Goal: Task Accomplishment & Management: Complete application form

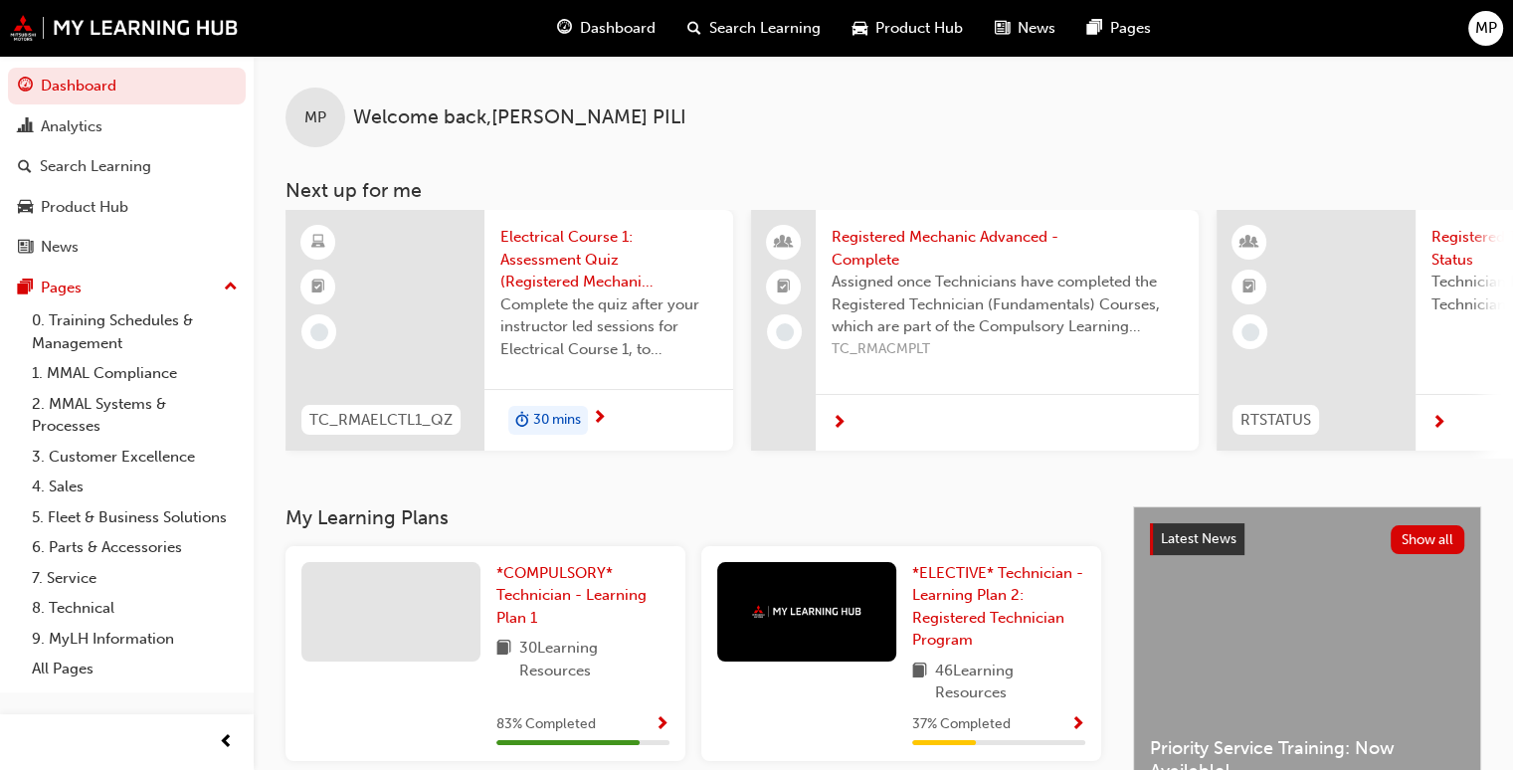
click at [645, 364] on div "Complete the quiz after your instructor led sessions for Electrical Course 1, t…" at bounding box center [608, 333] width 217 height 80
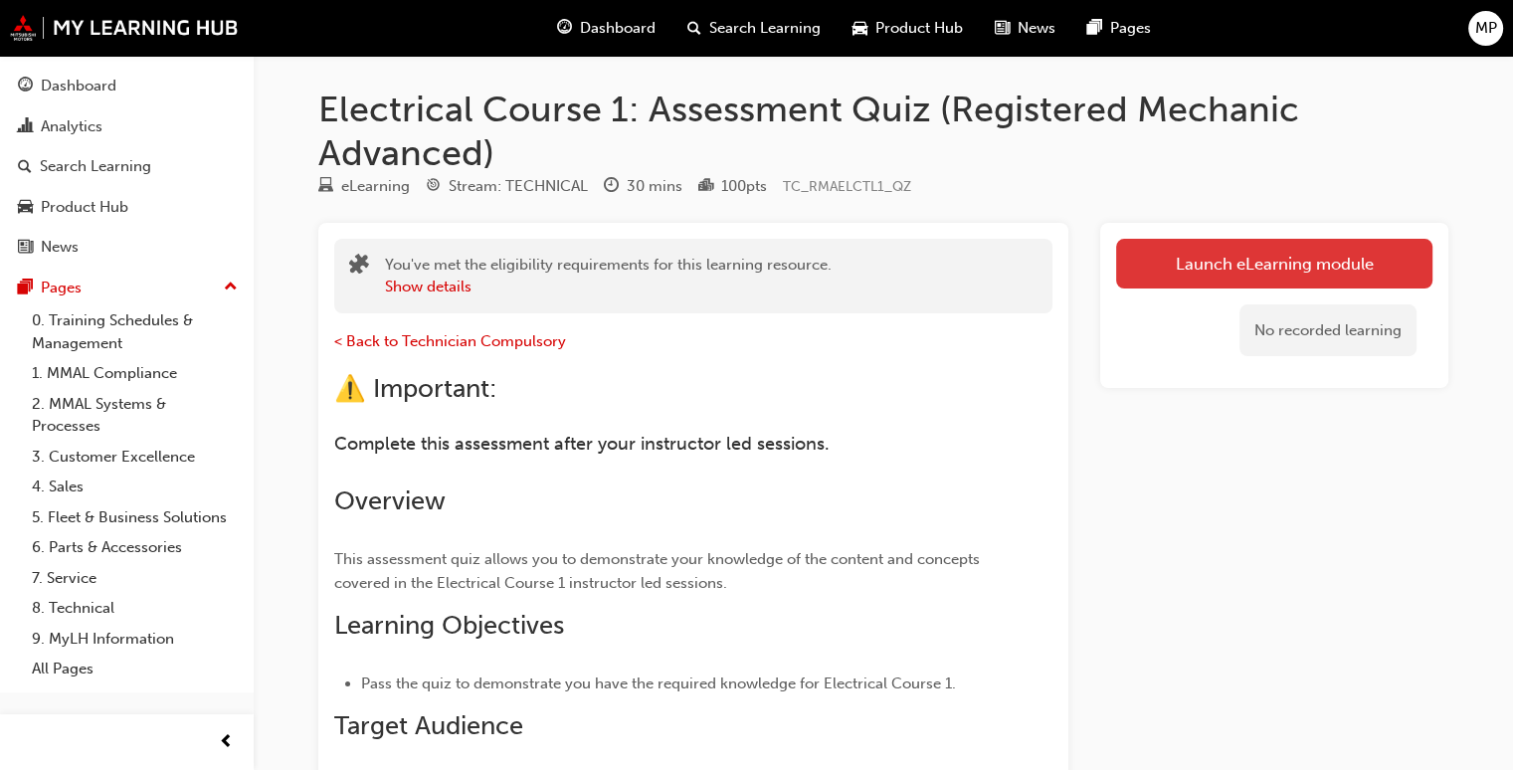
click at [1283, 261] on link "Launch eLearning module" at bounding box center [1274, 264] width 316 height 50
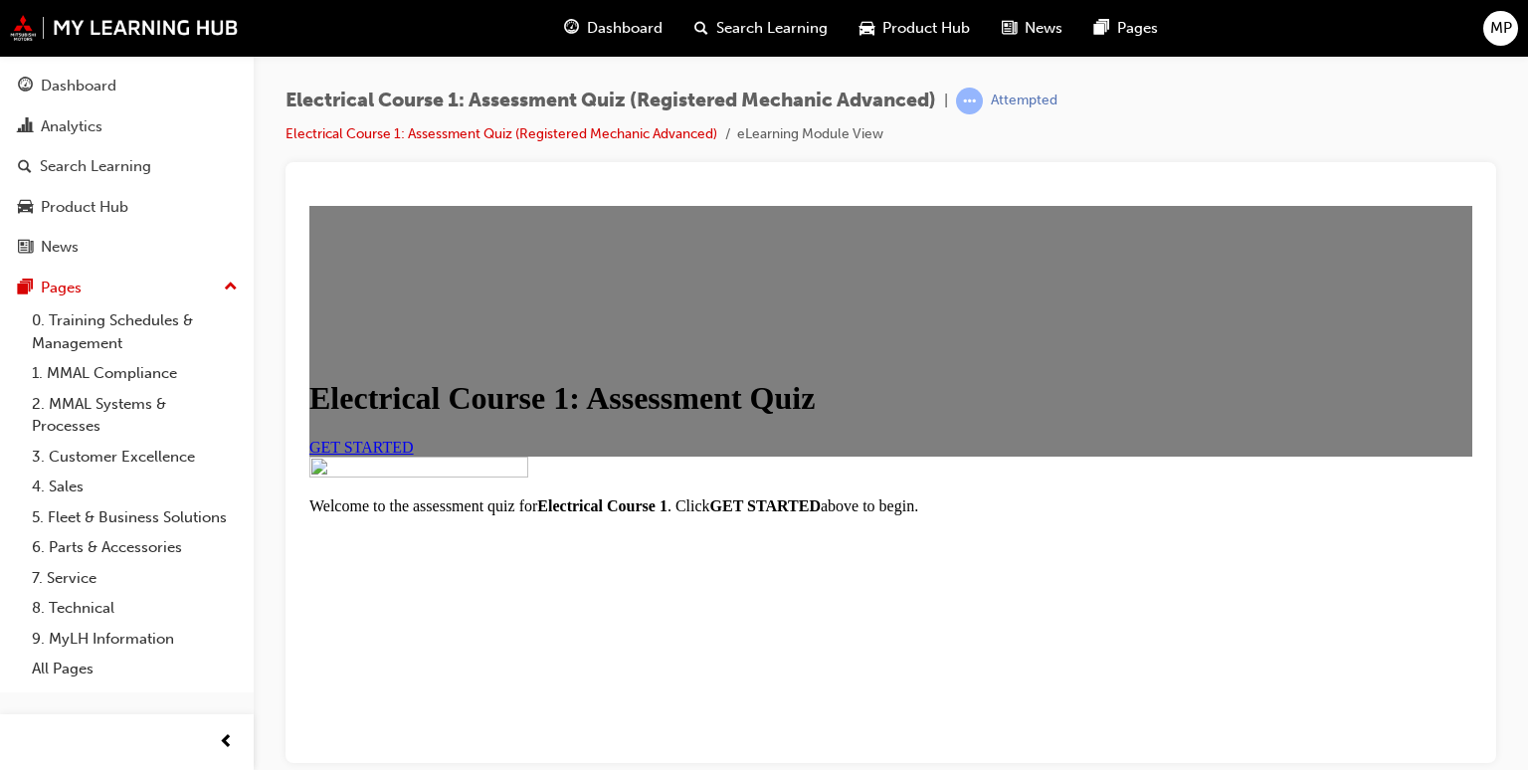
click at [414, 455] on span "GET STARTED" at bounding box center [361, 446] width 104 height 17
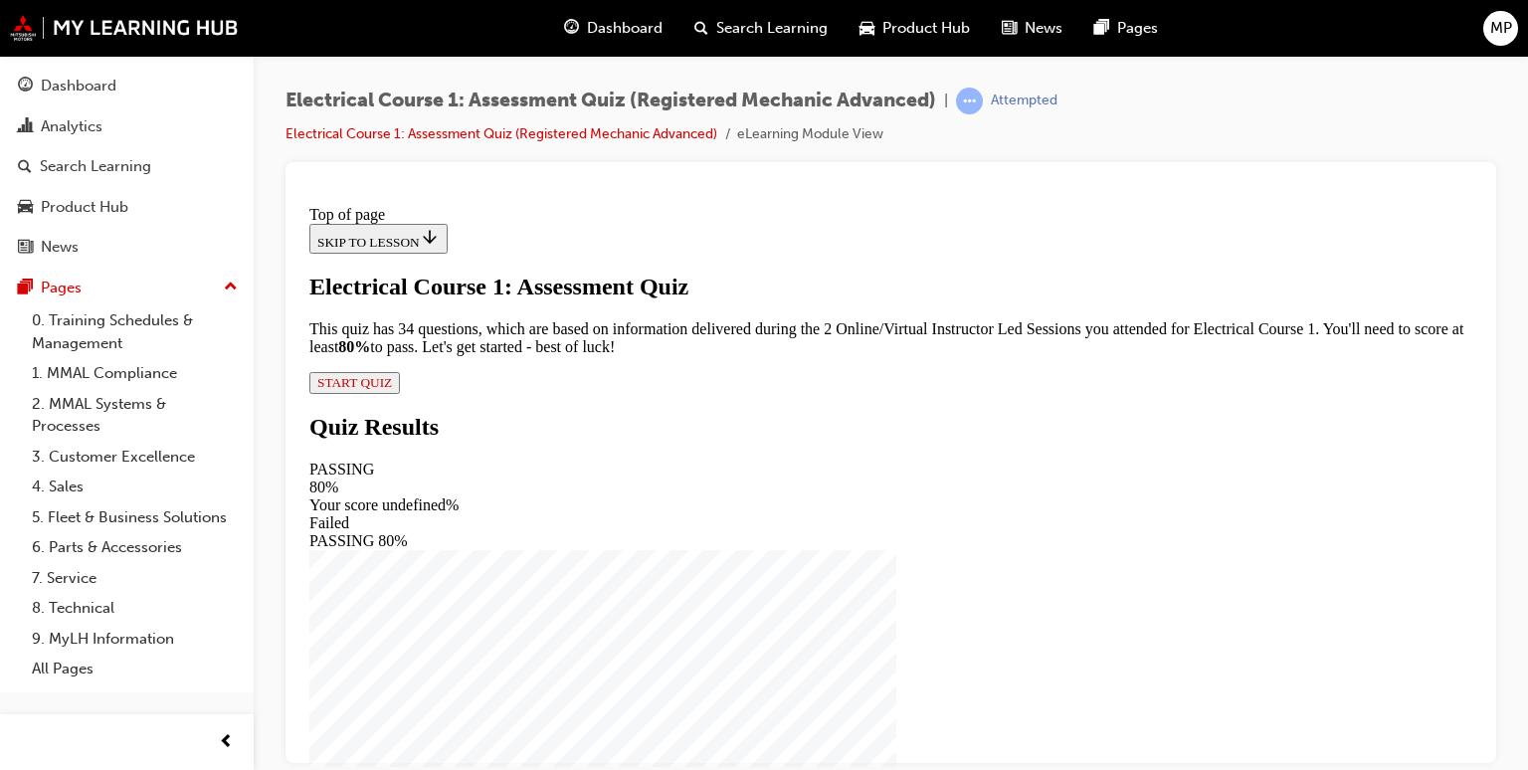
scroll to position [127, 0]
click at [392, 389] on span "START QUIZ" at bounding box center [354, 381] width 75 height 15
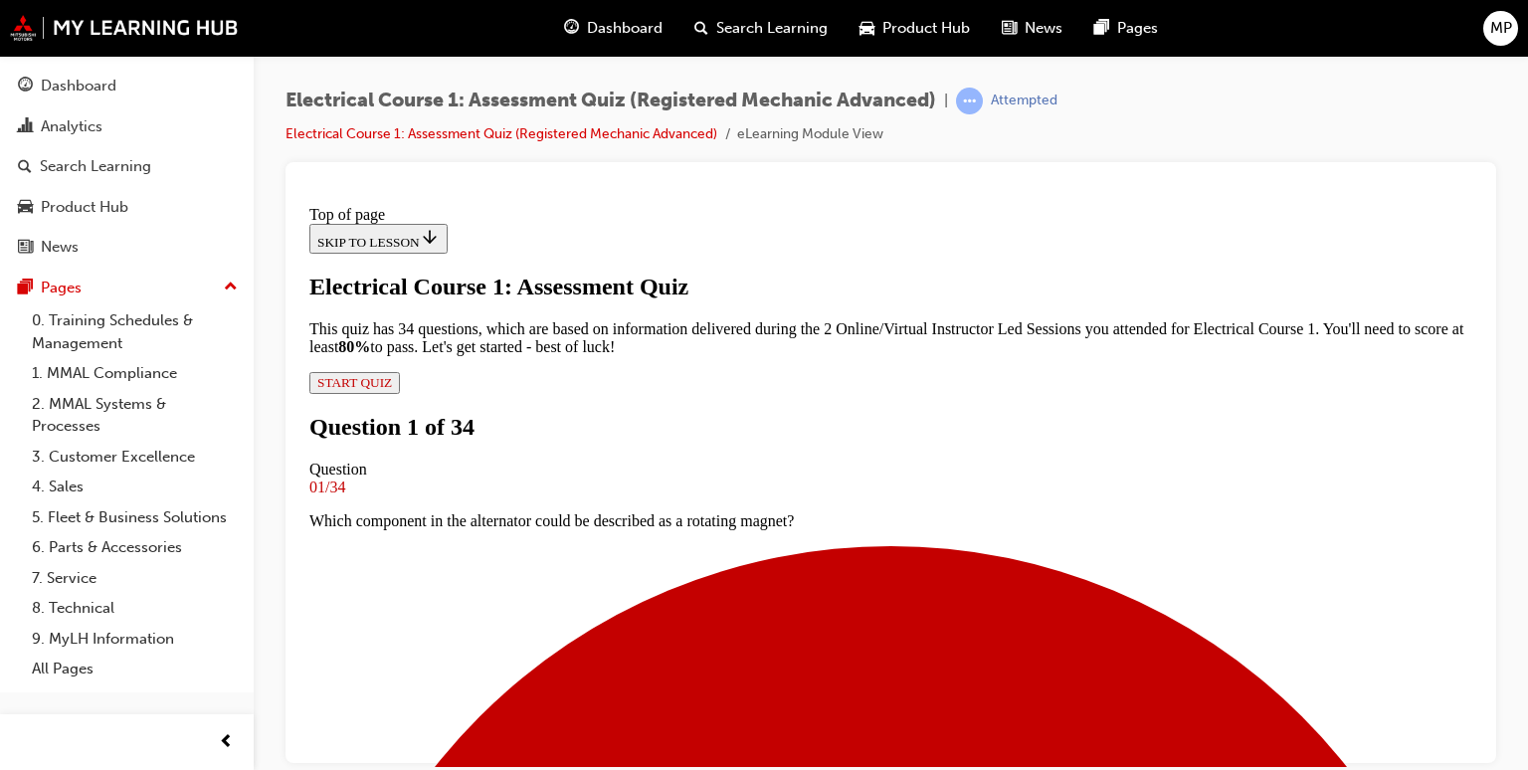
scroll to position [282, 0]
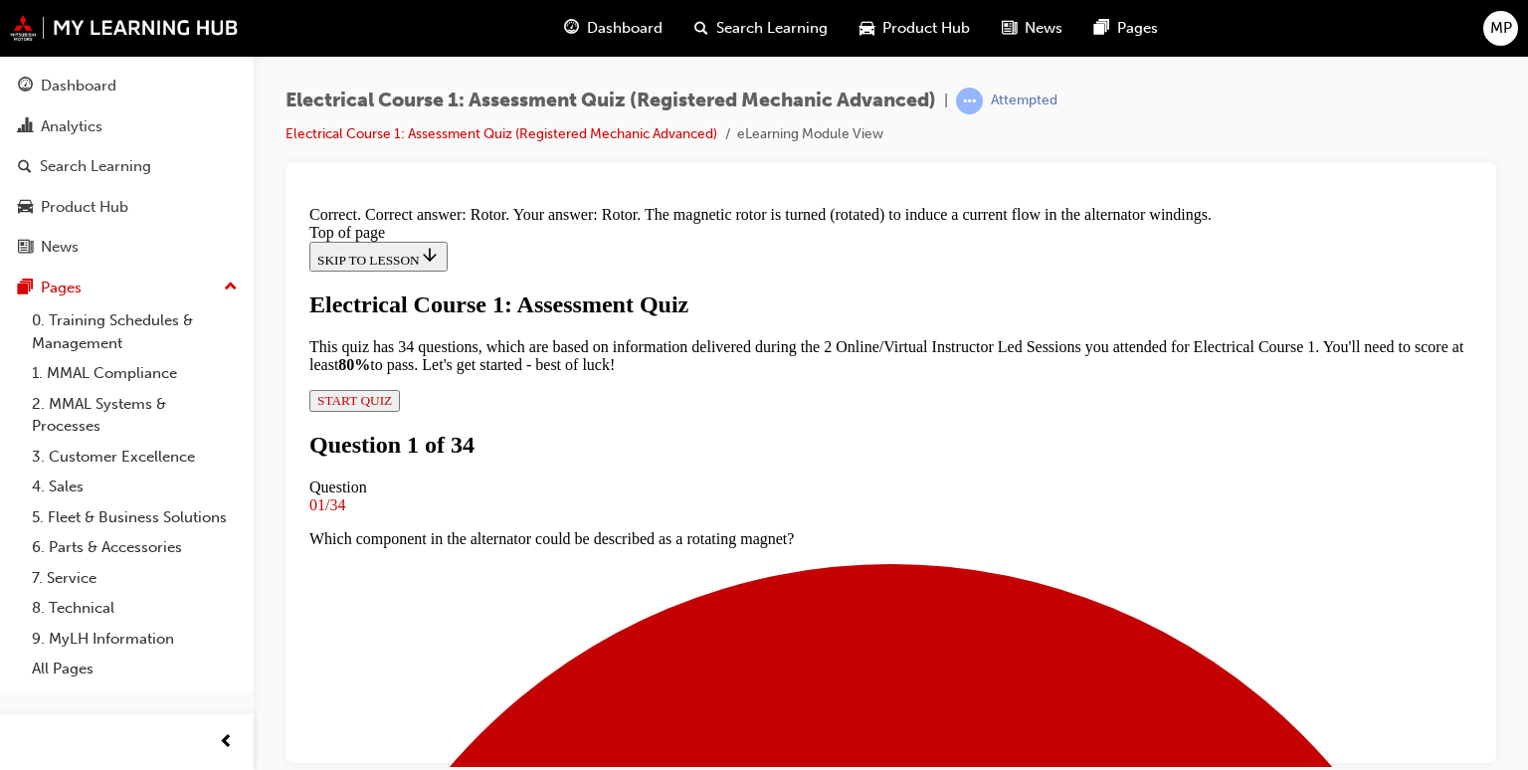
scroll to position [538, 0]
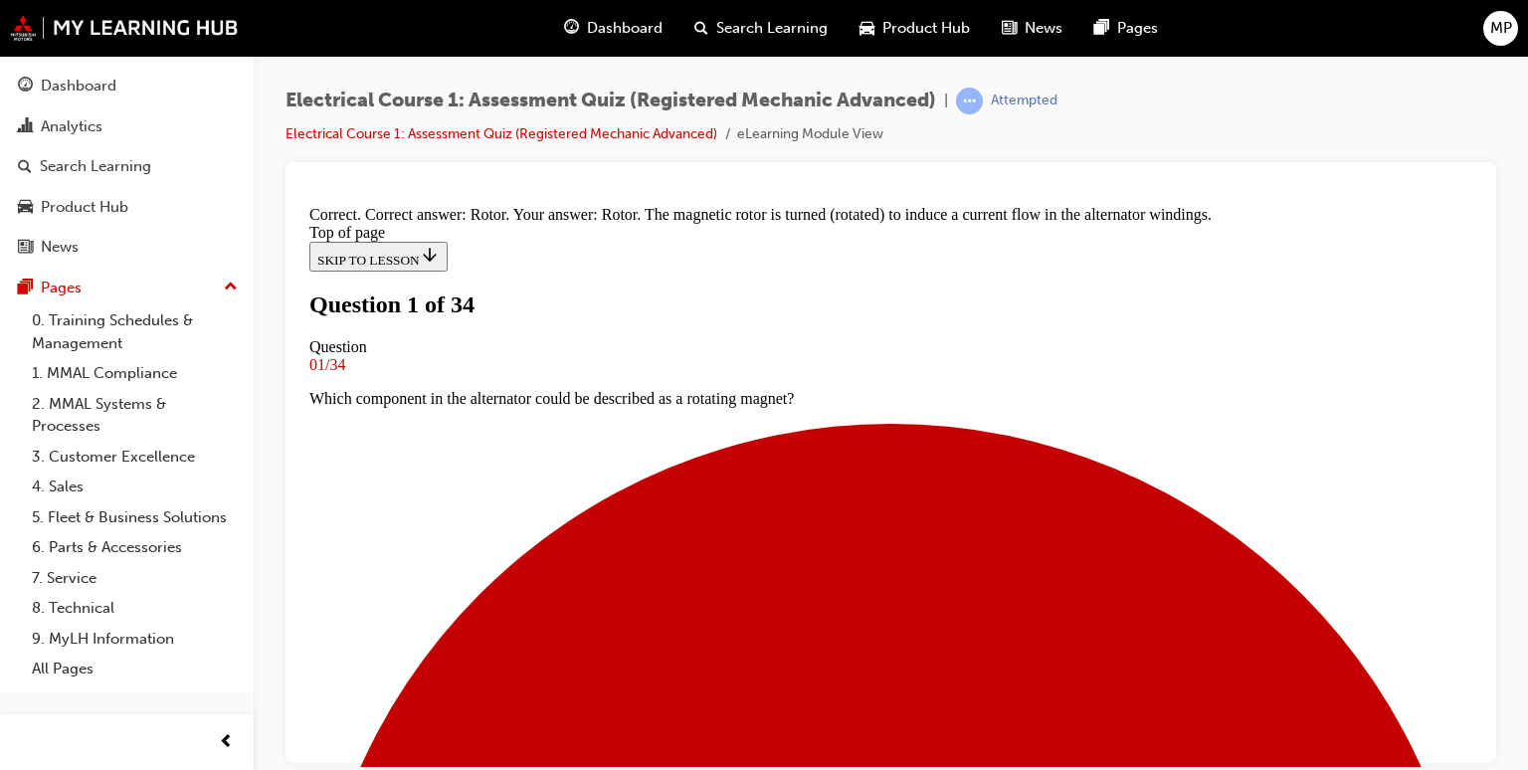
scroll to position [242, 0]
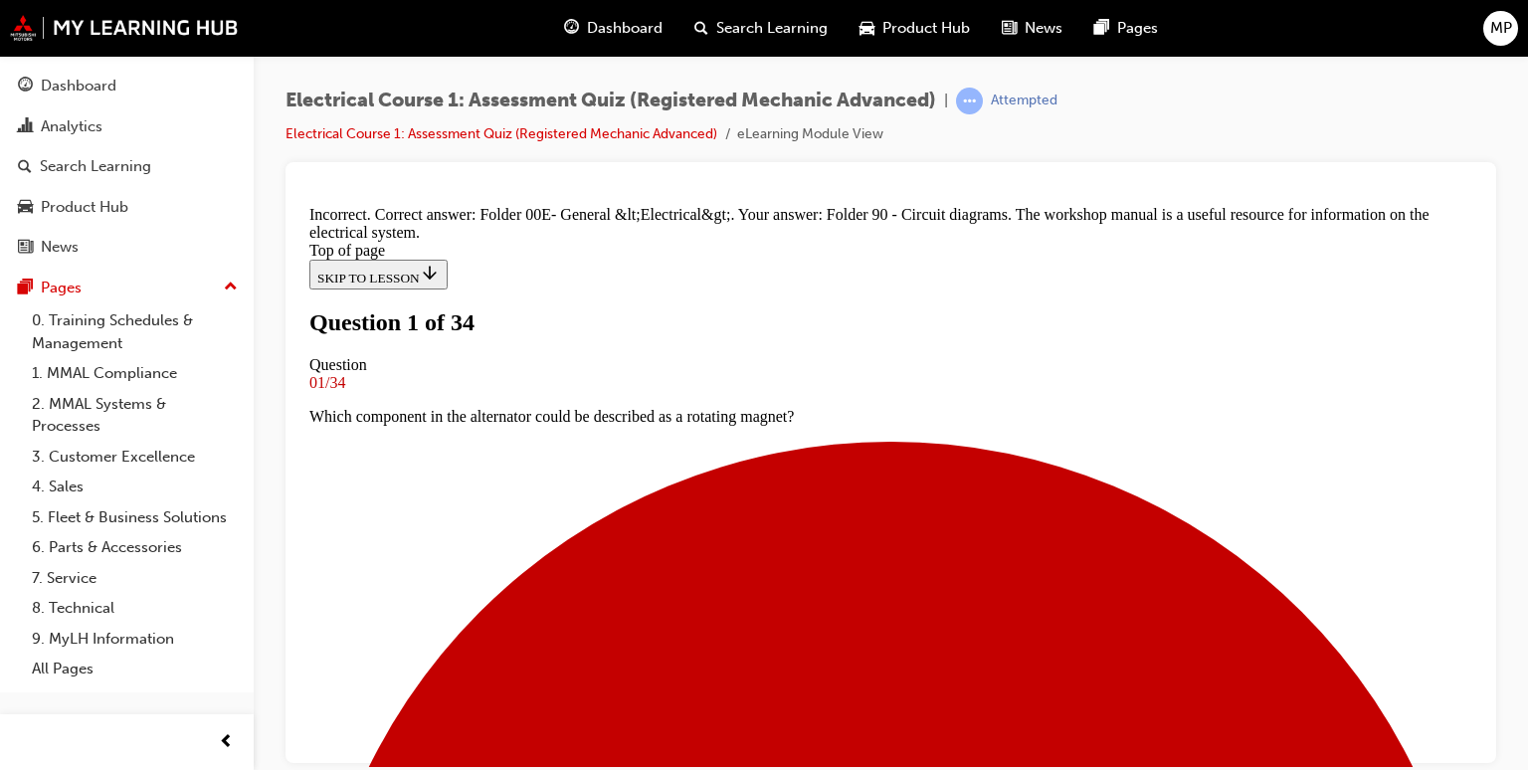
scroll to position [538, 0]
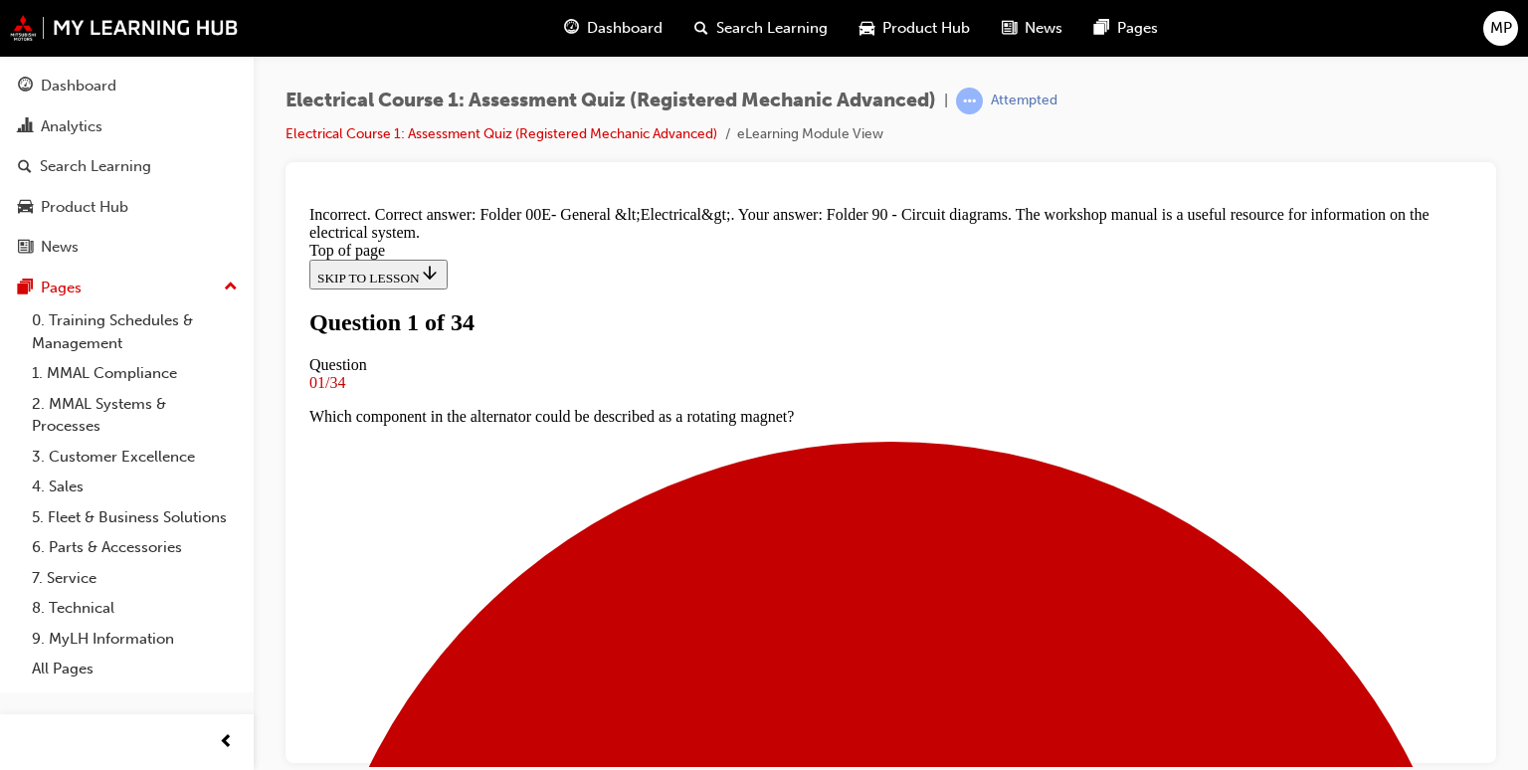
drag, startPoint x: 876, startPoint y: 723, endPoint x: 1360, endPoint y: 733, distance: 483.5
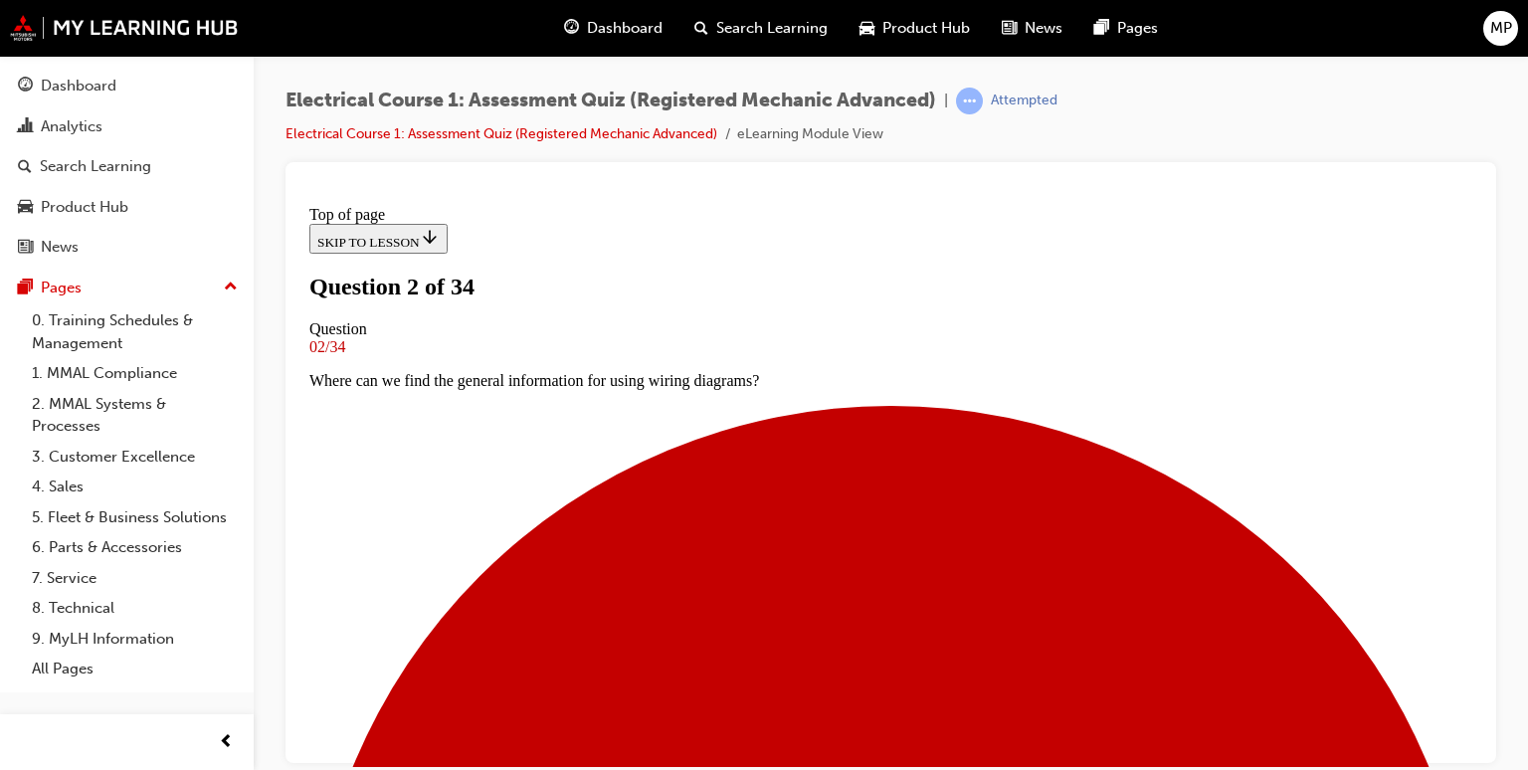
scroll to position [162, 0]
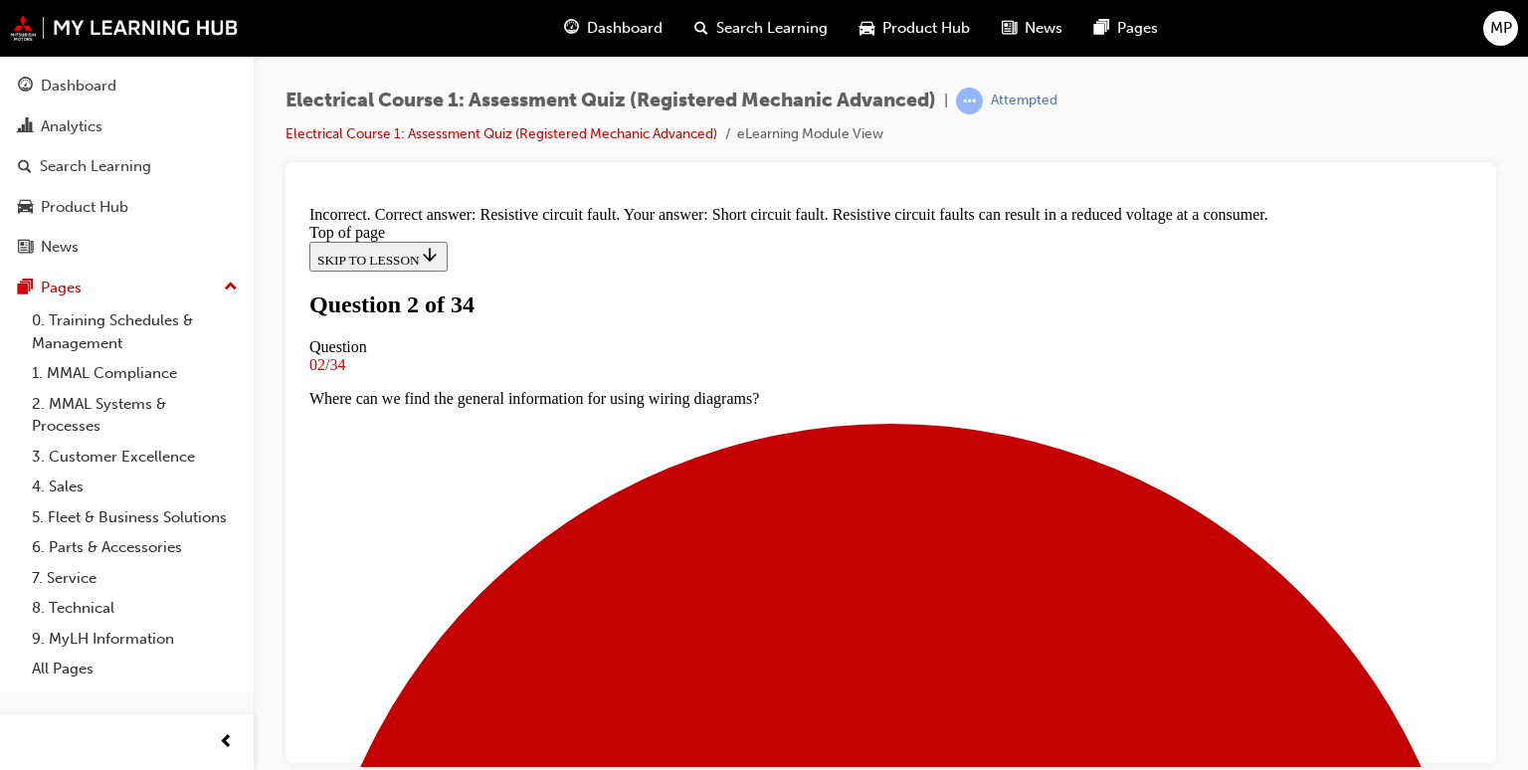
scroll to position [435, 0]
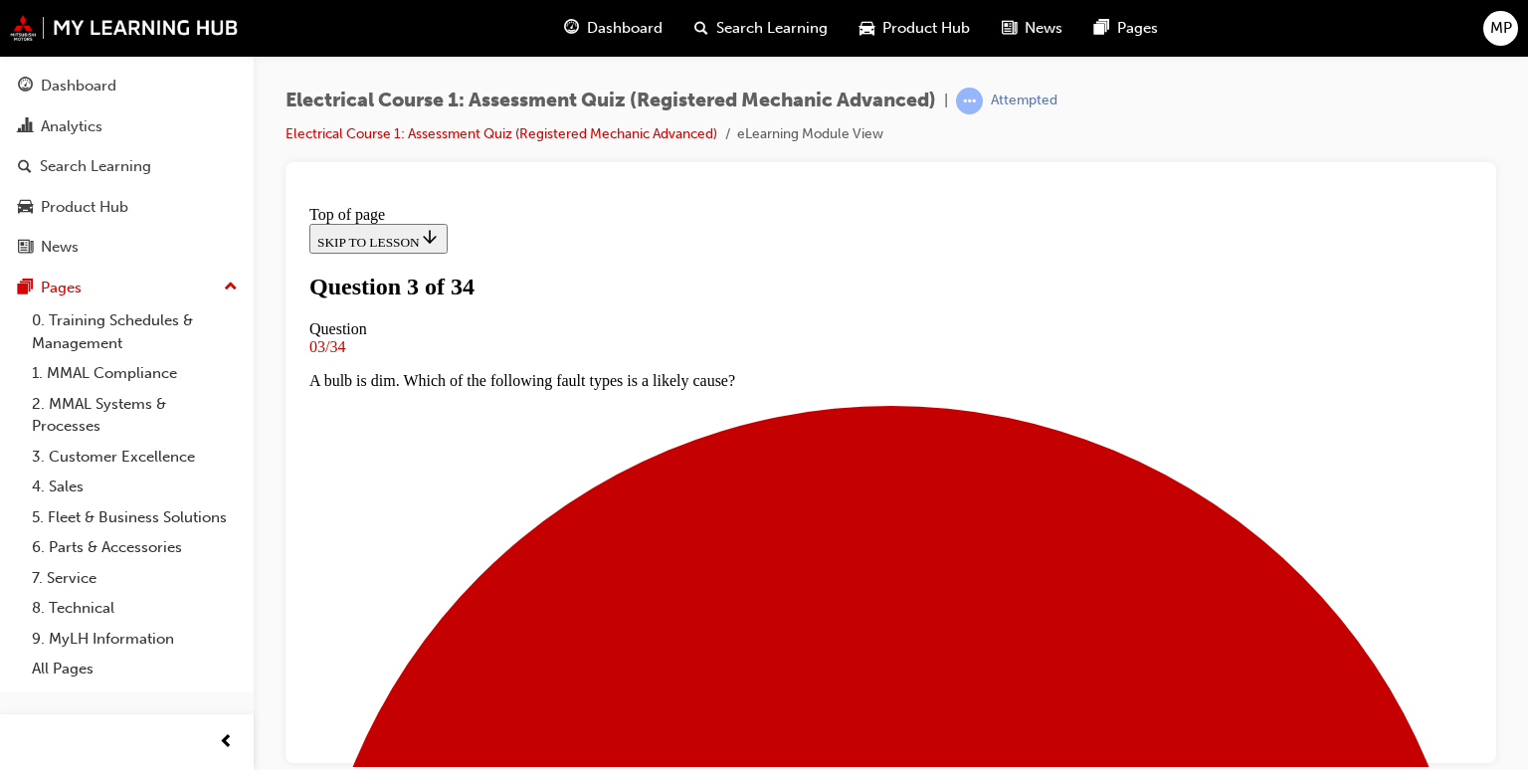
scroll to position [282, 0]
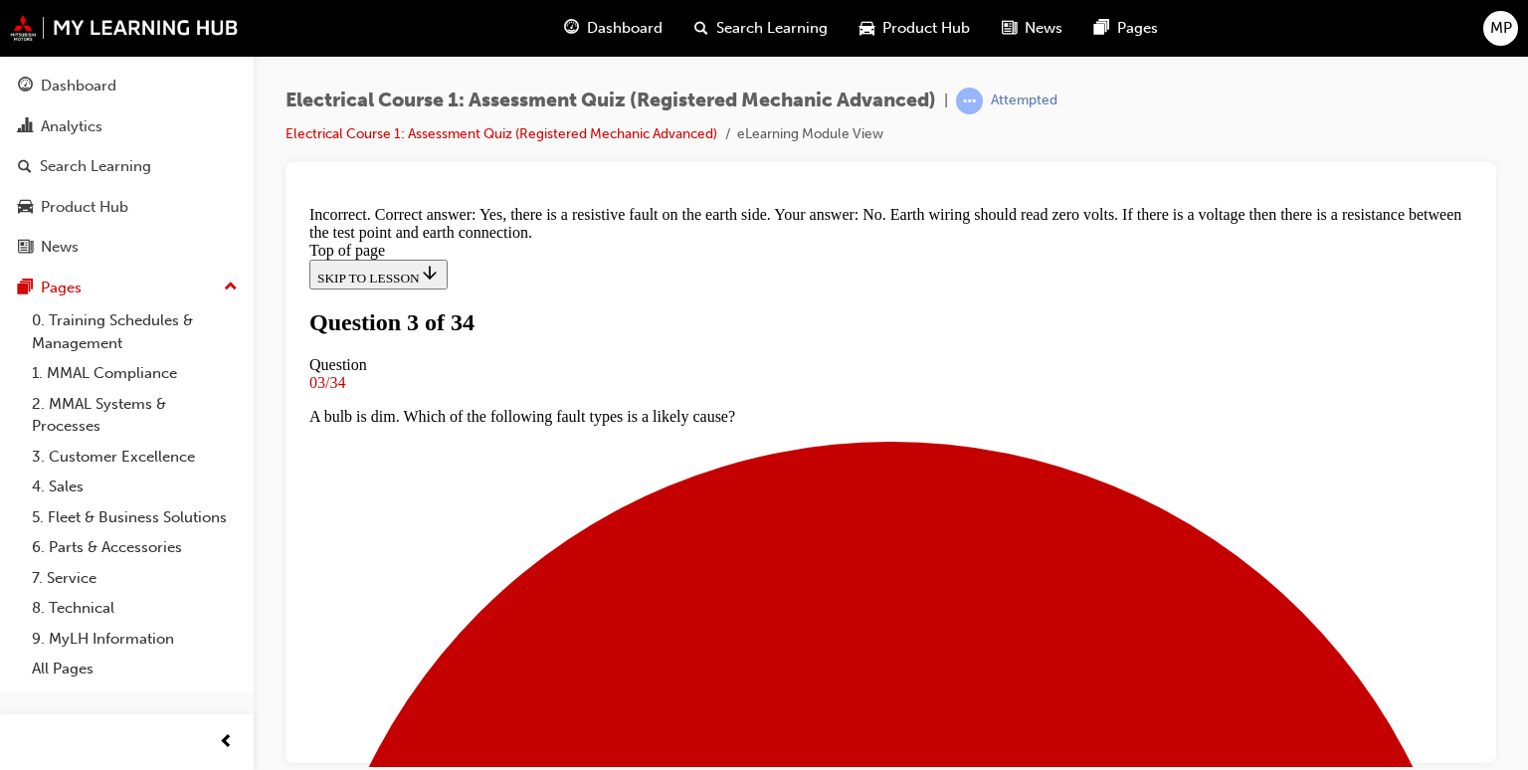
scroll to position [652, 0]
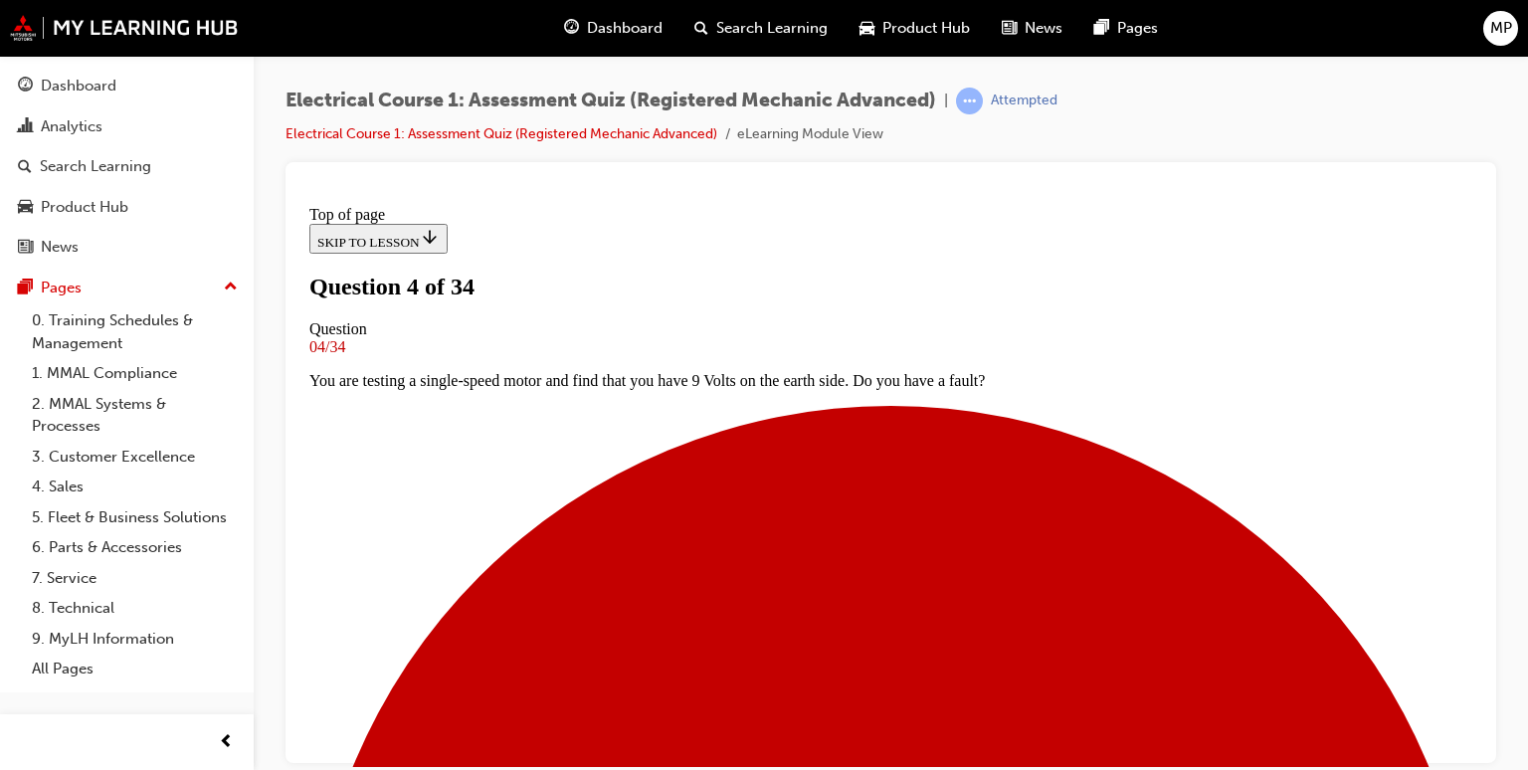
scroll to position [282, 0]
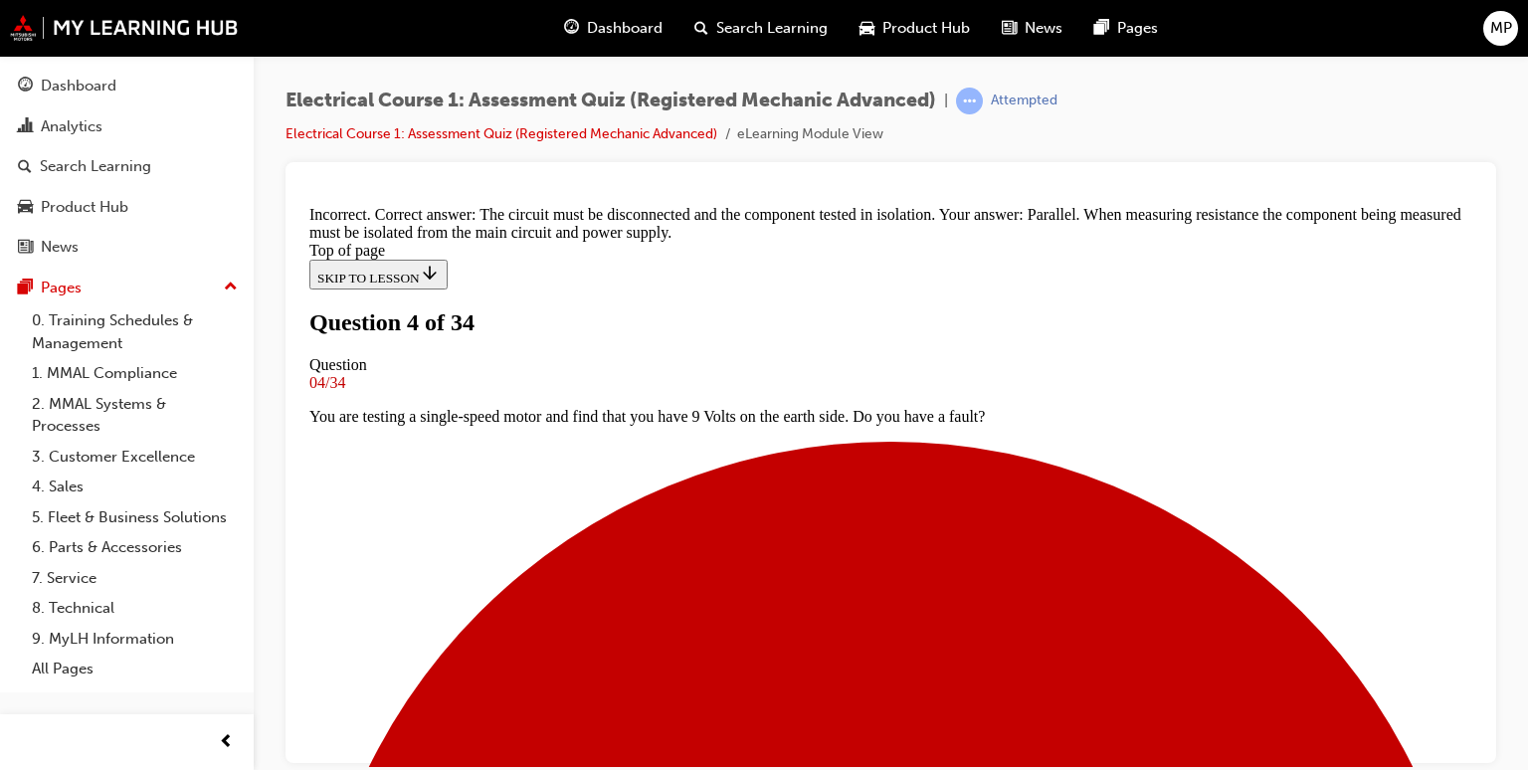
scroll to position [558, 0]
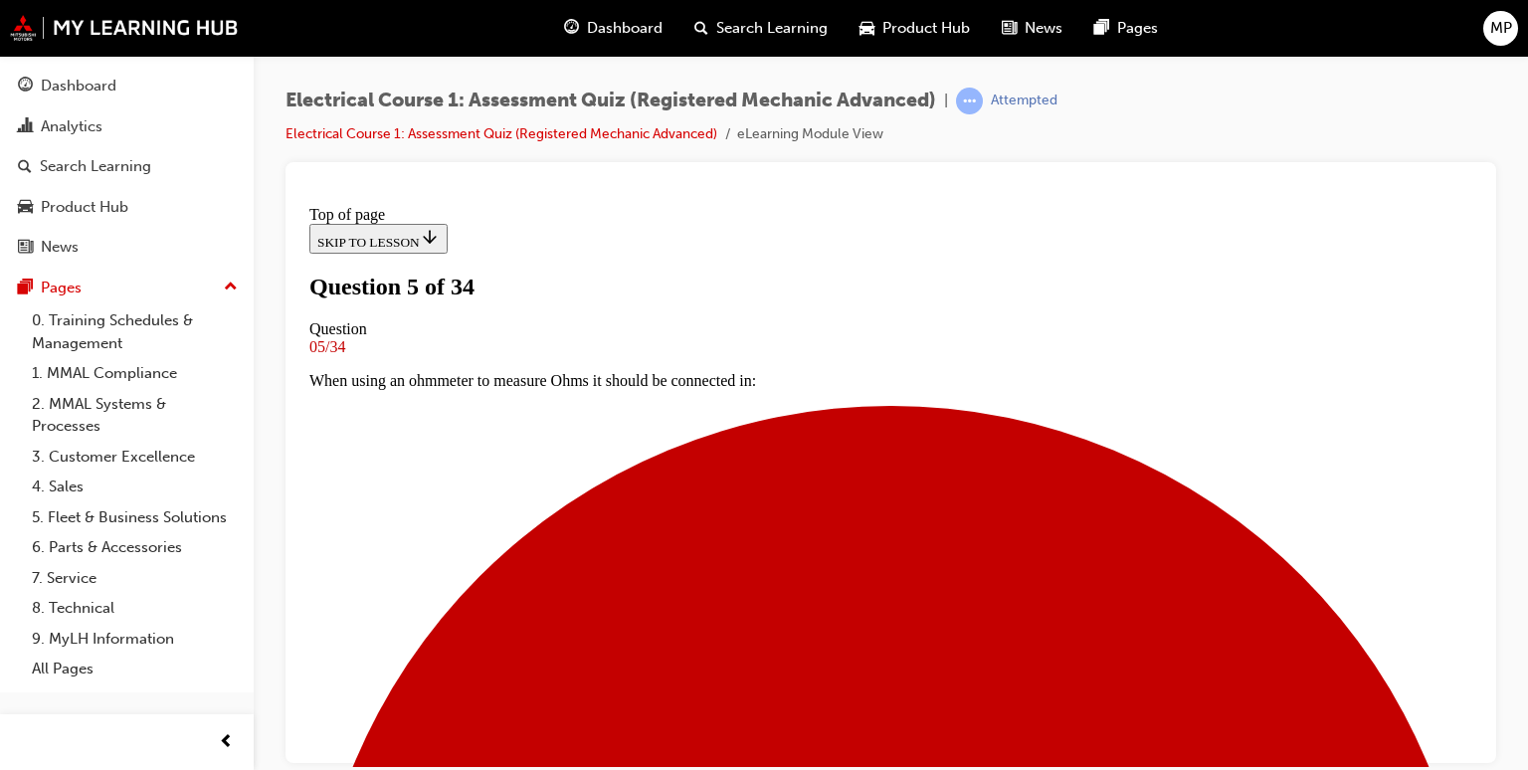
scroll to position [242, 0]
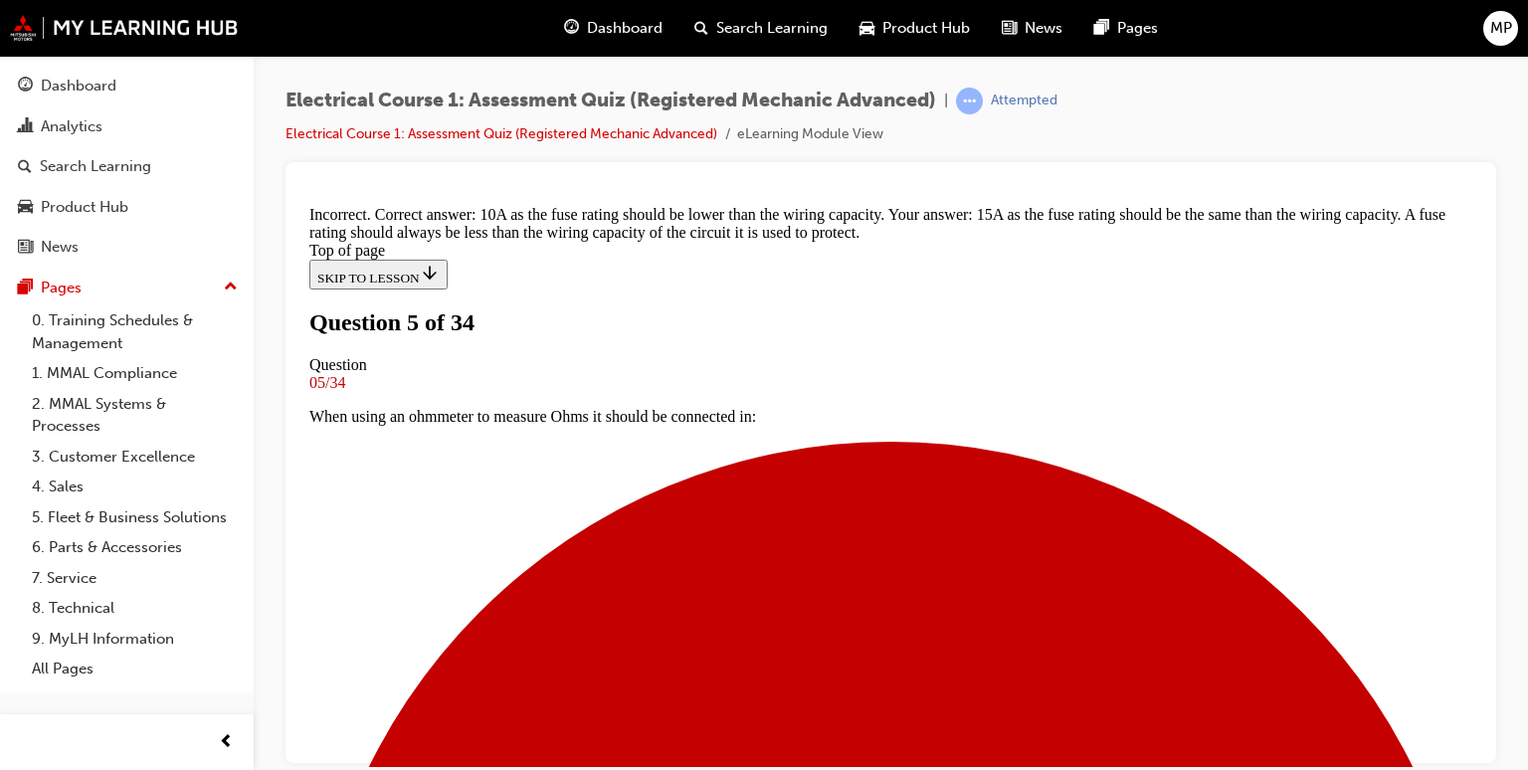
scroll to position [592, 0]
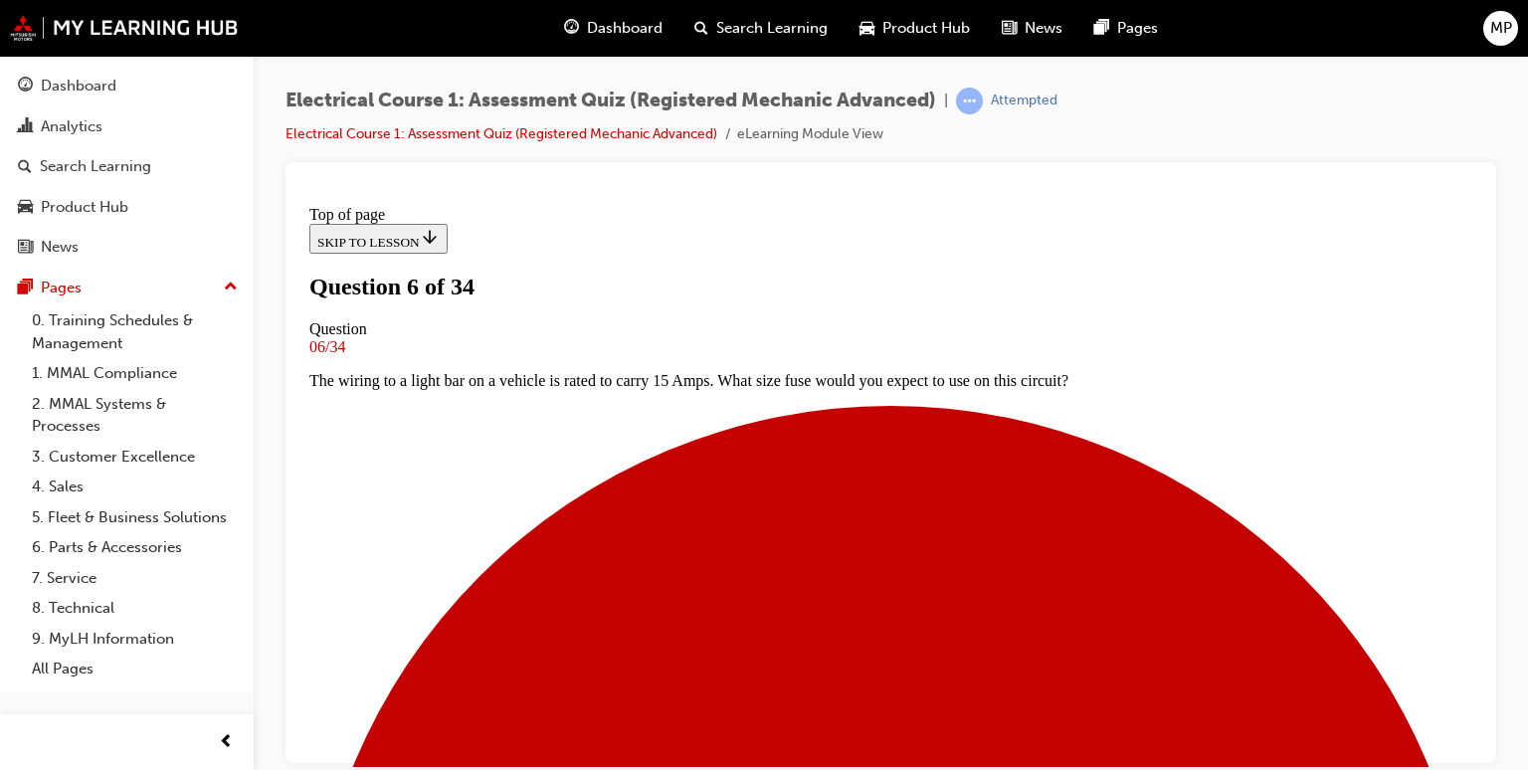
scroll to position [282, 0]
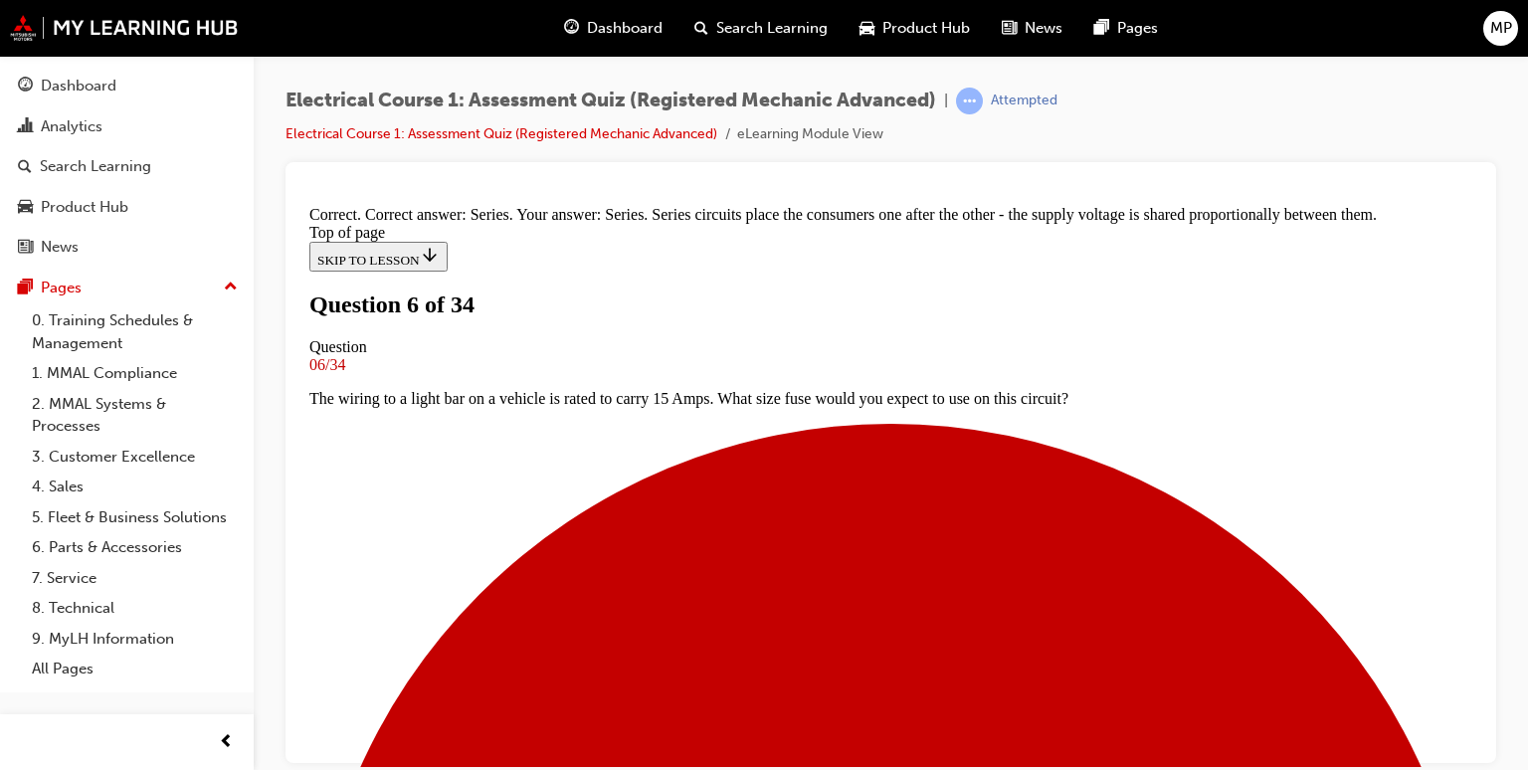
scroll to position [578, 0]
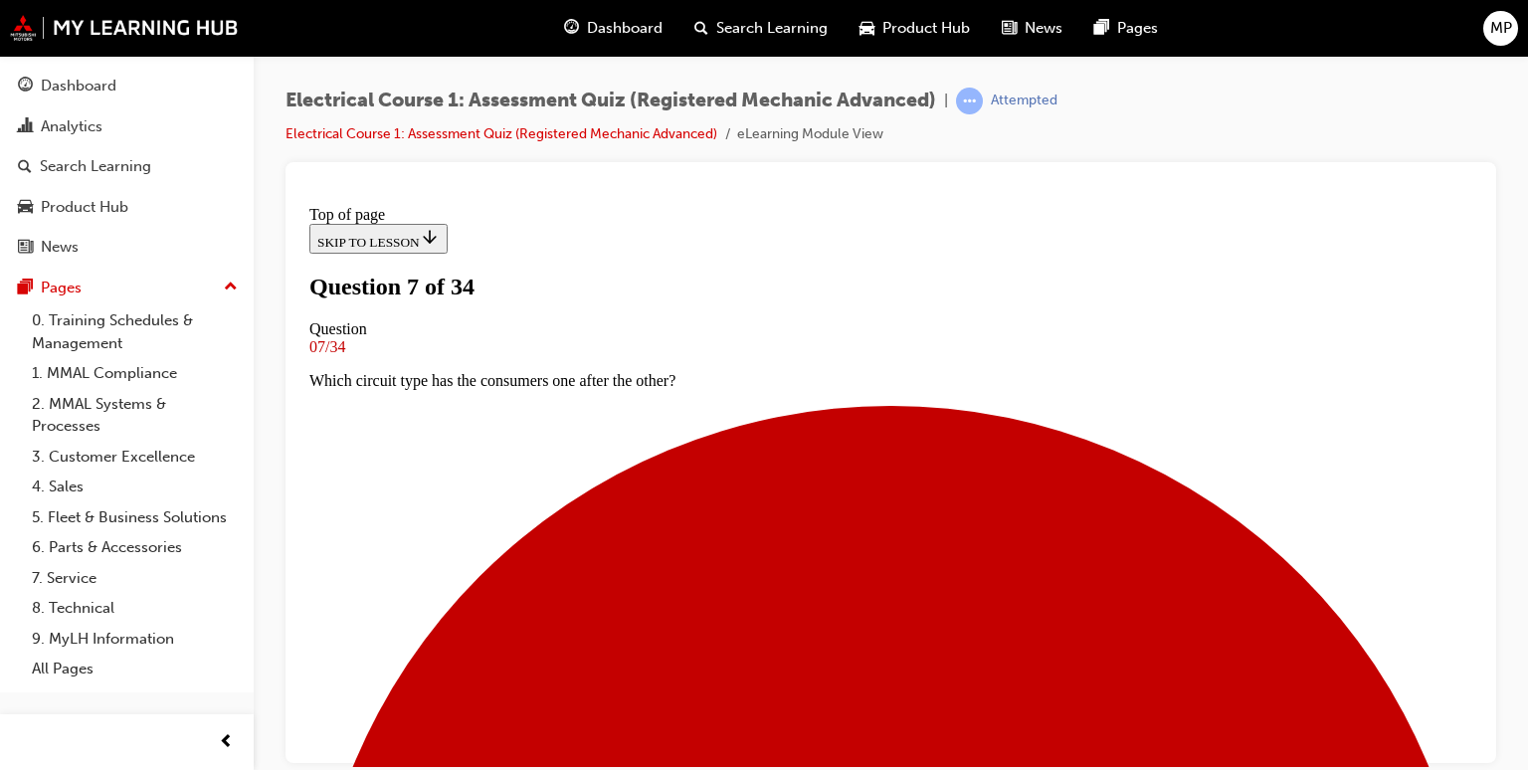
scroll to position [242, 0]
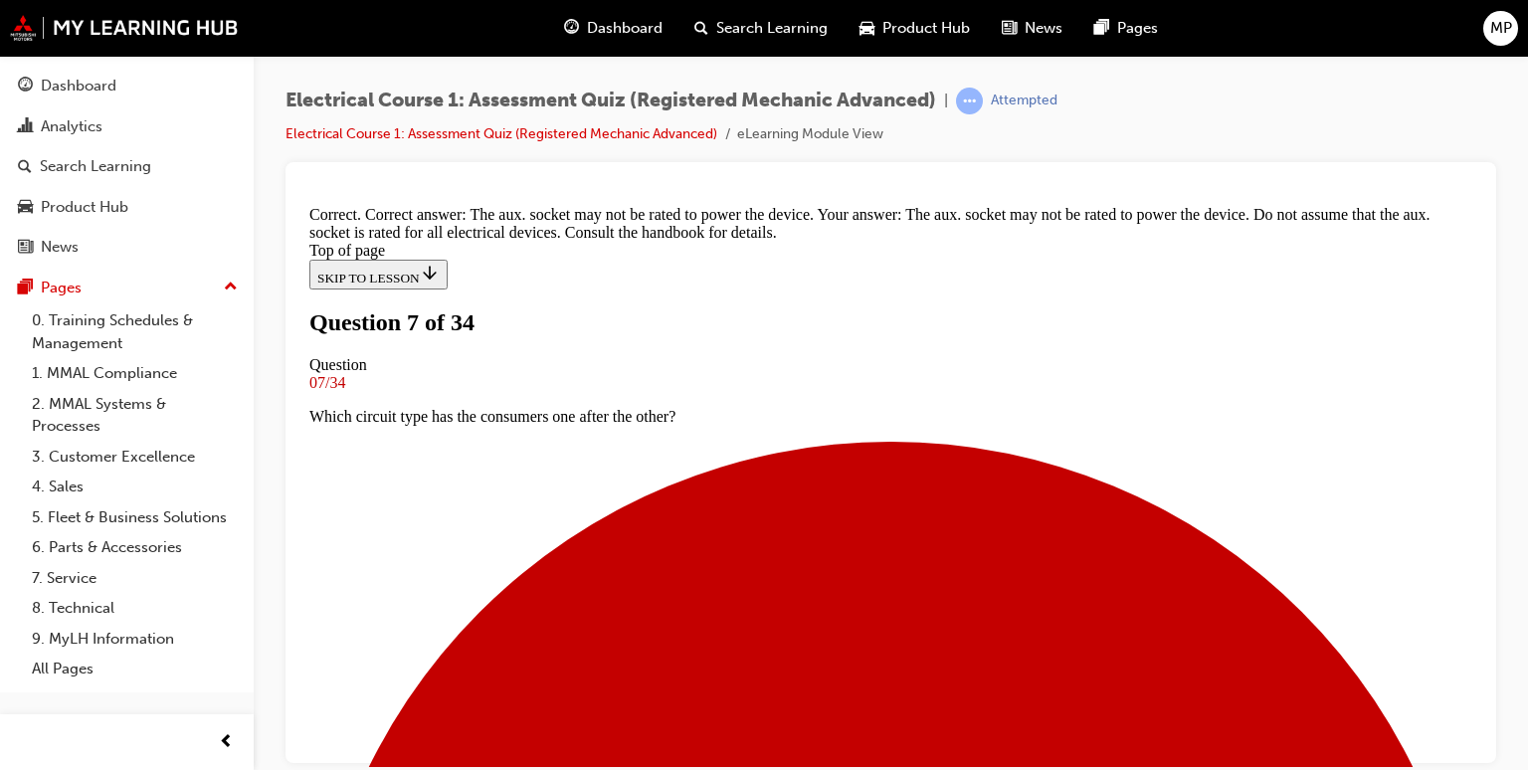
scroll to position [492, 0]
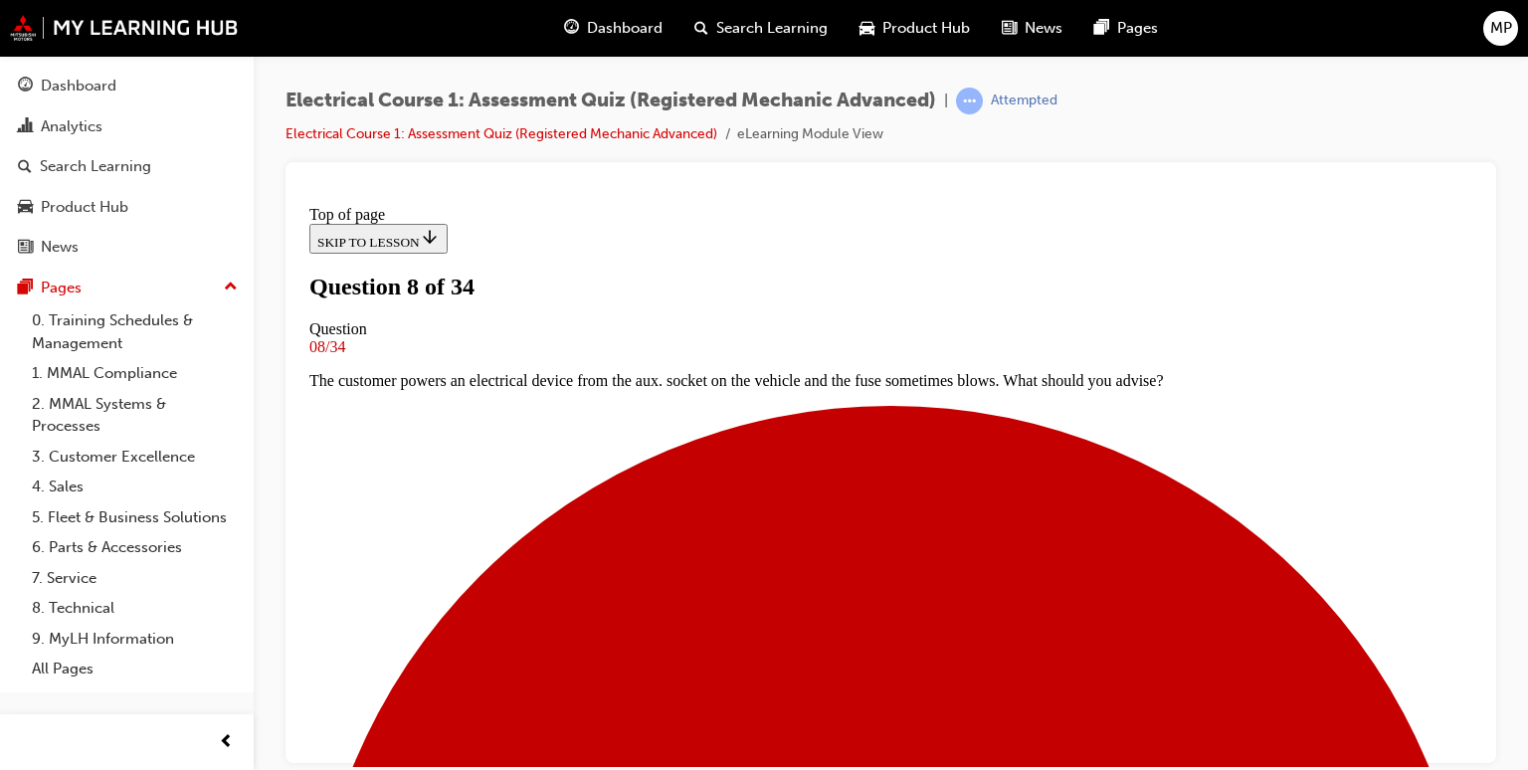
scroll to position [162, 0]
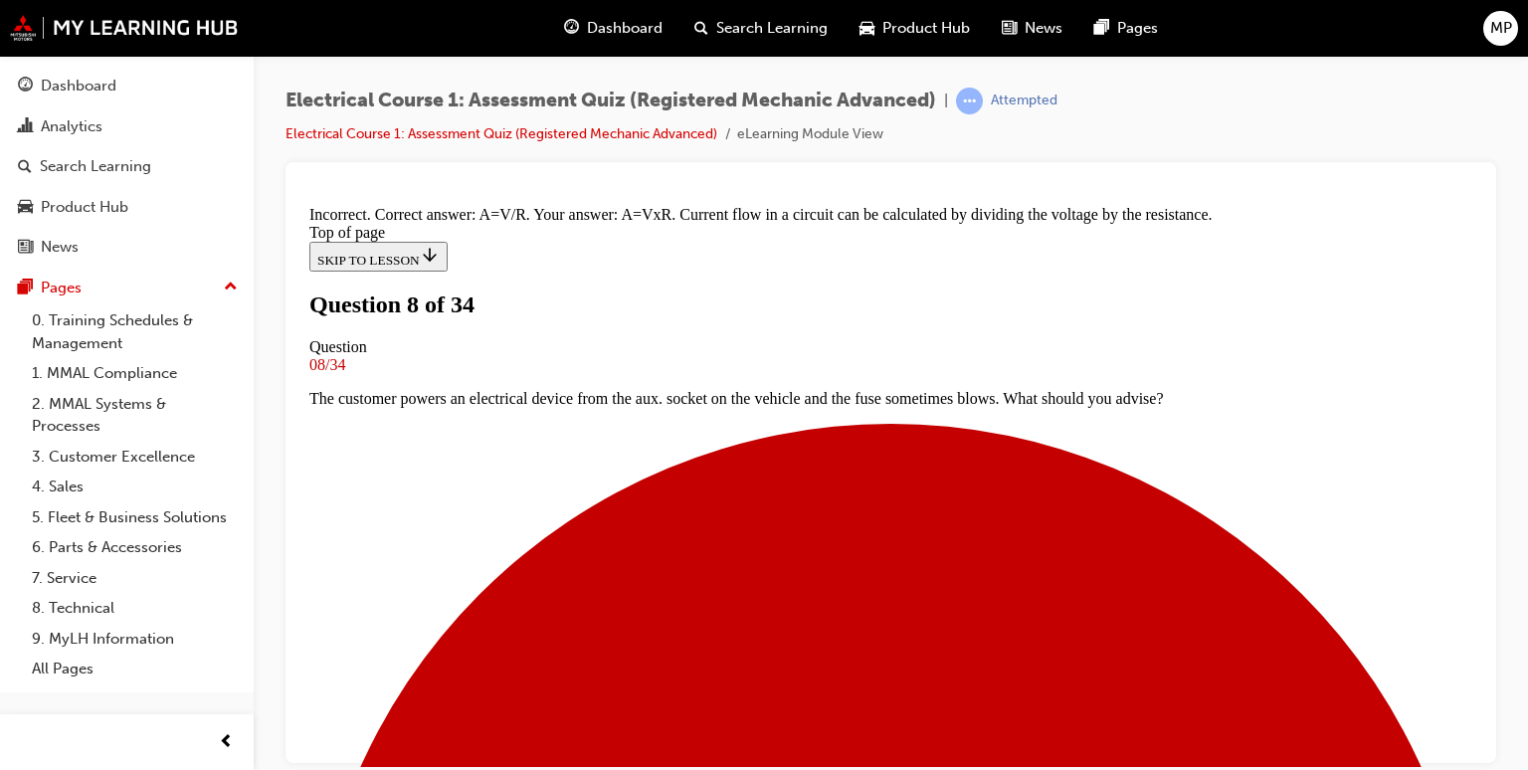
scroll to position [478, 0]
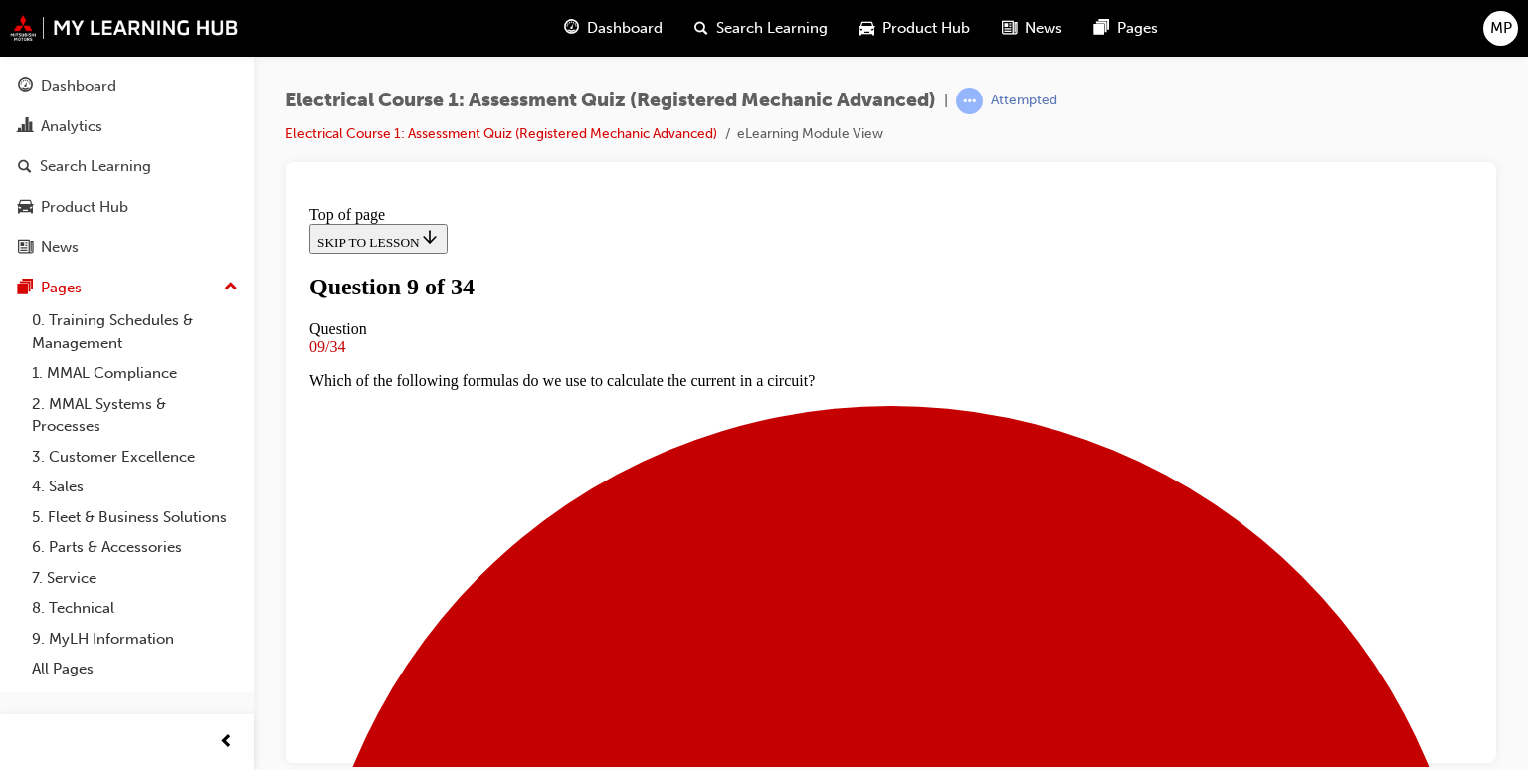
scroll to position [202, 0]
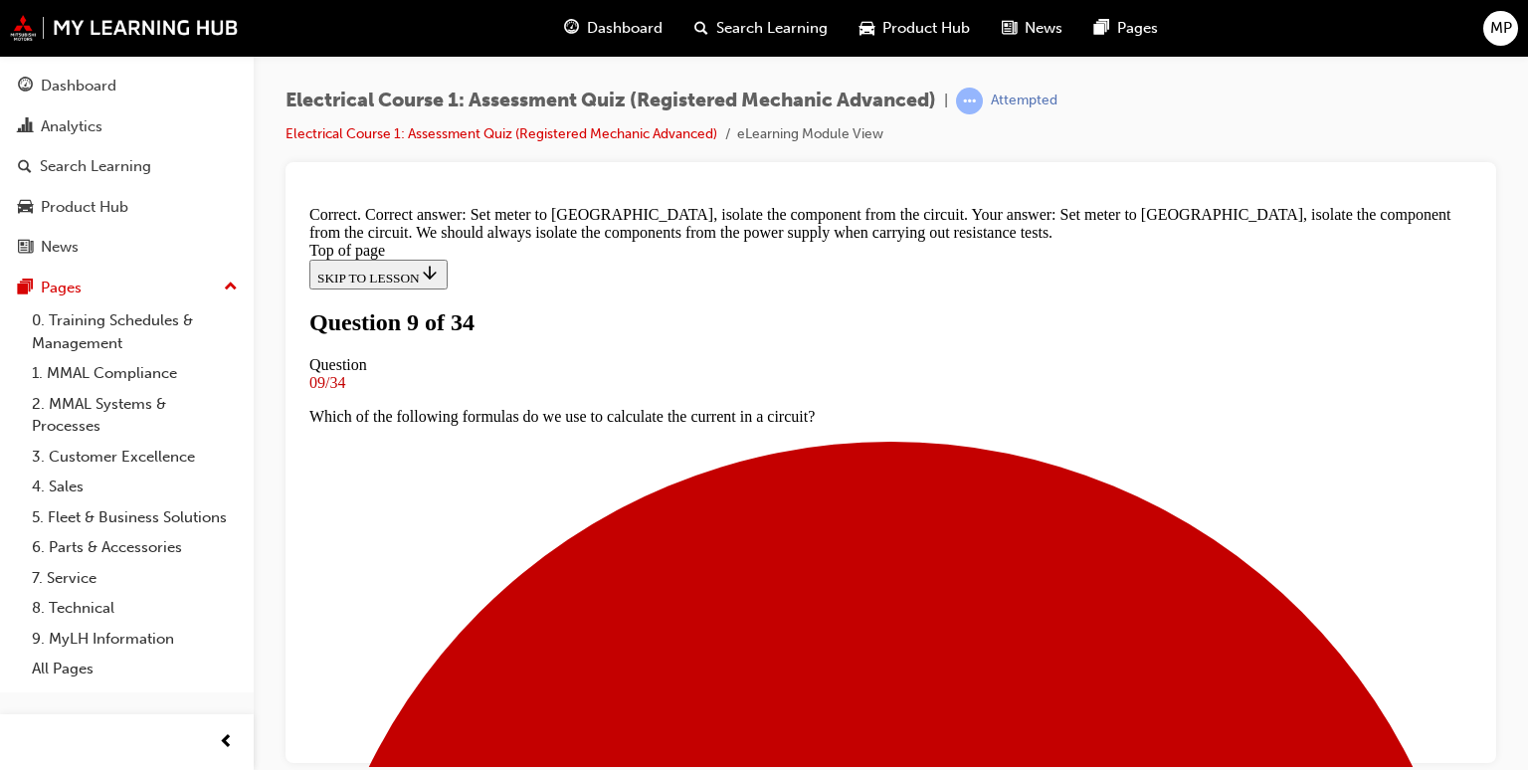
scroll to position [538, 0]
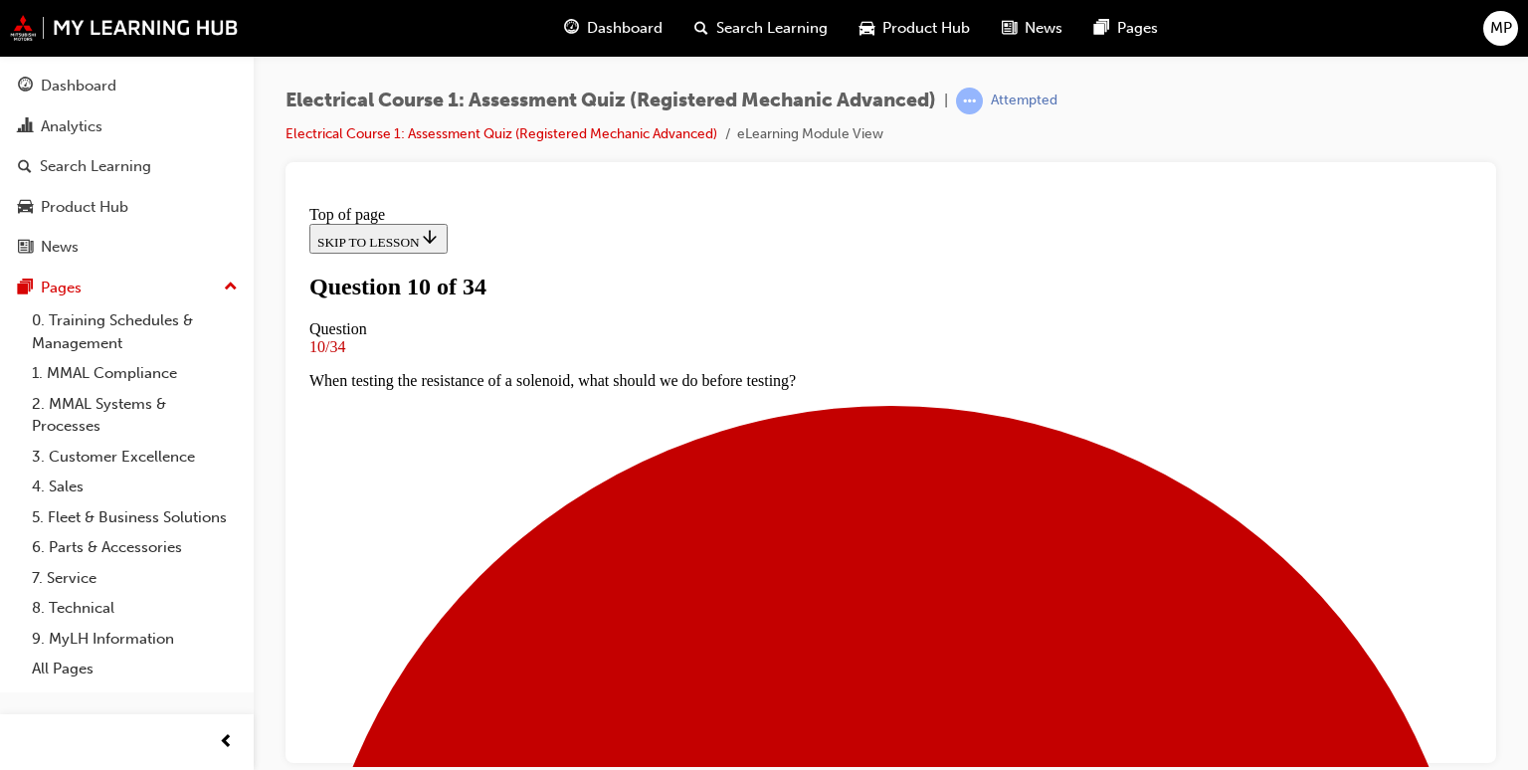
scroll to position [202, 0]
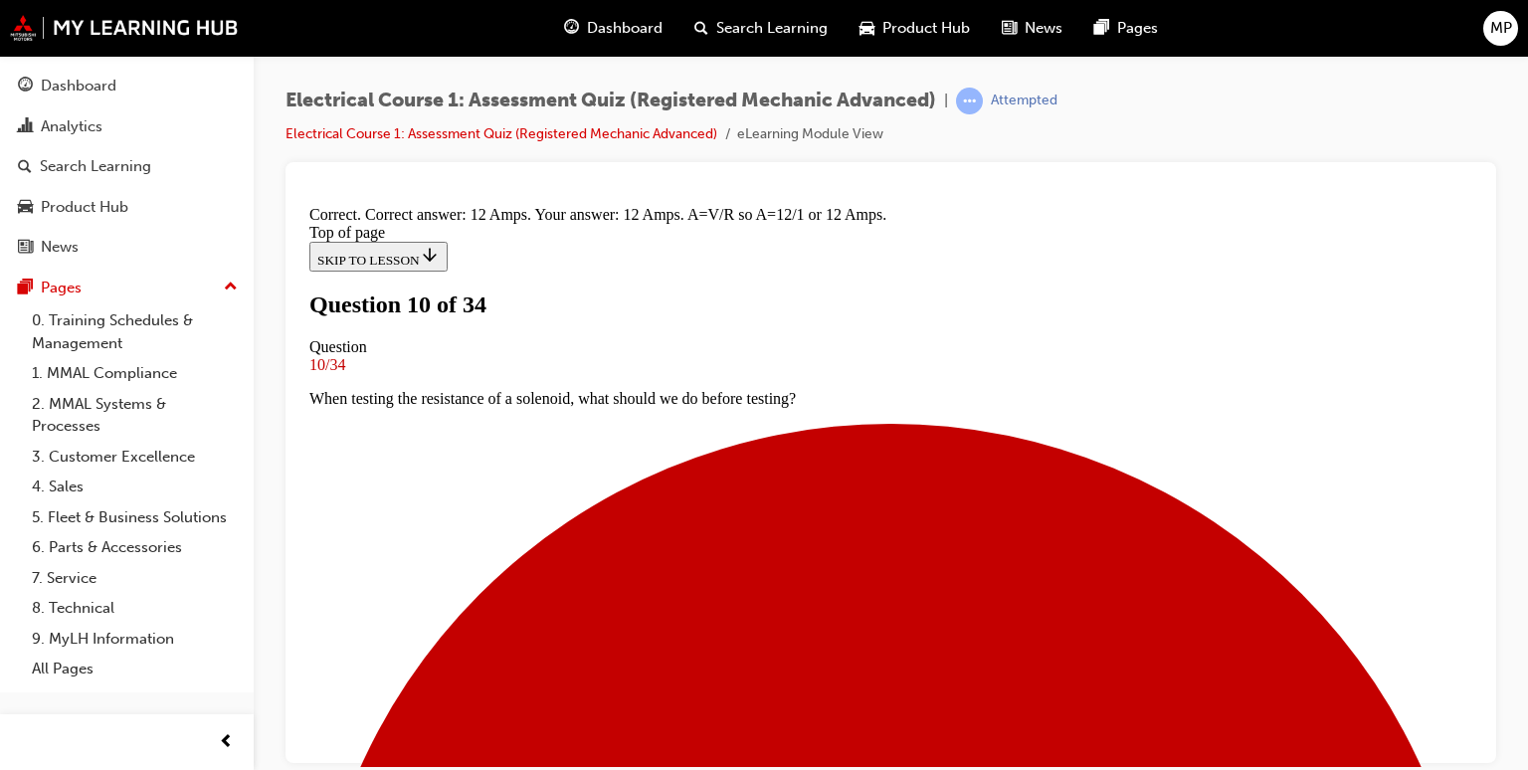
scroll to position [589, 0]
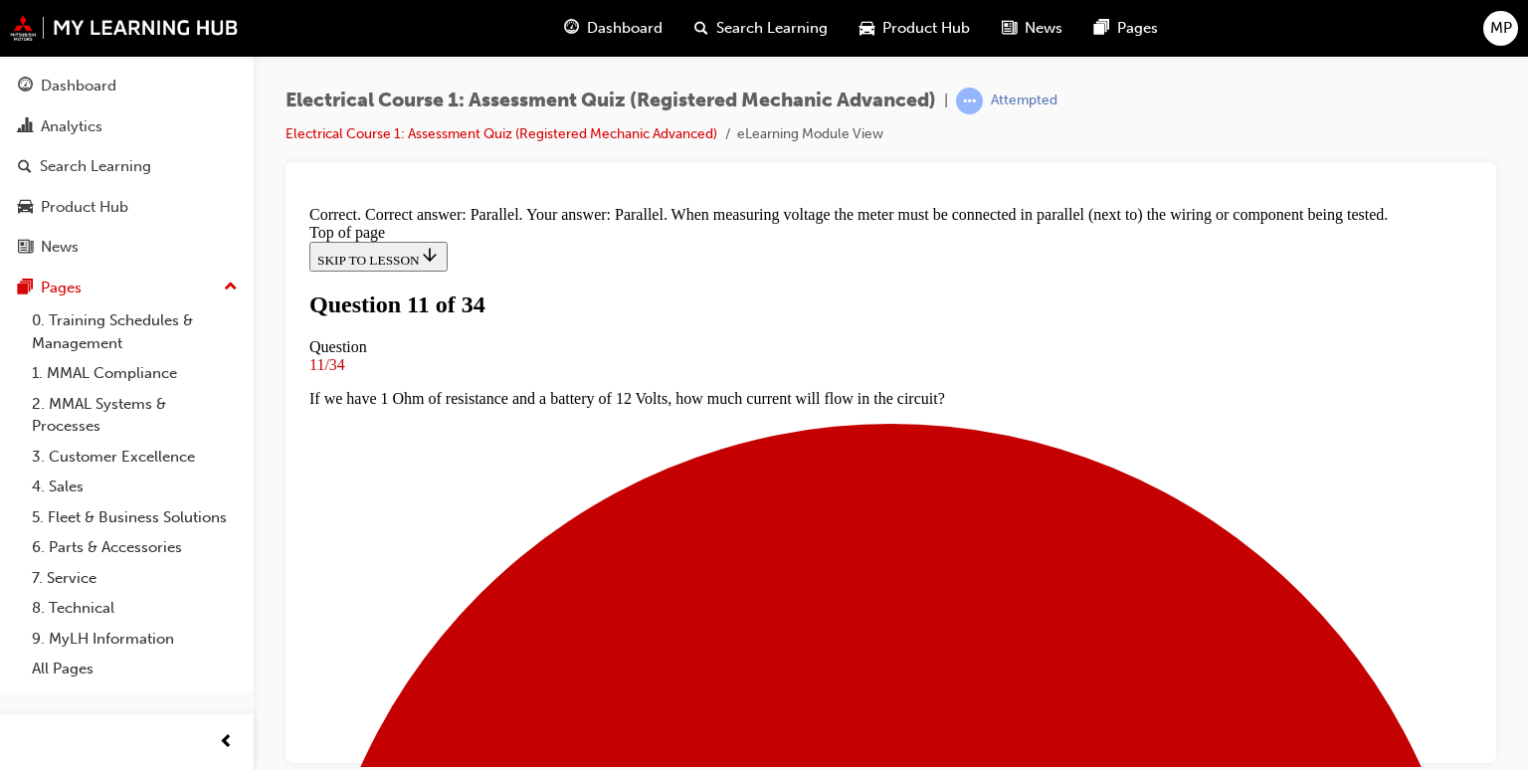
scroll to position [558, 0]
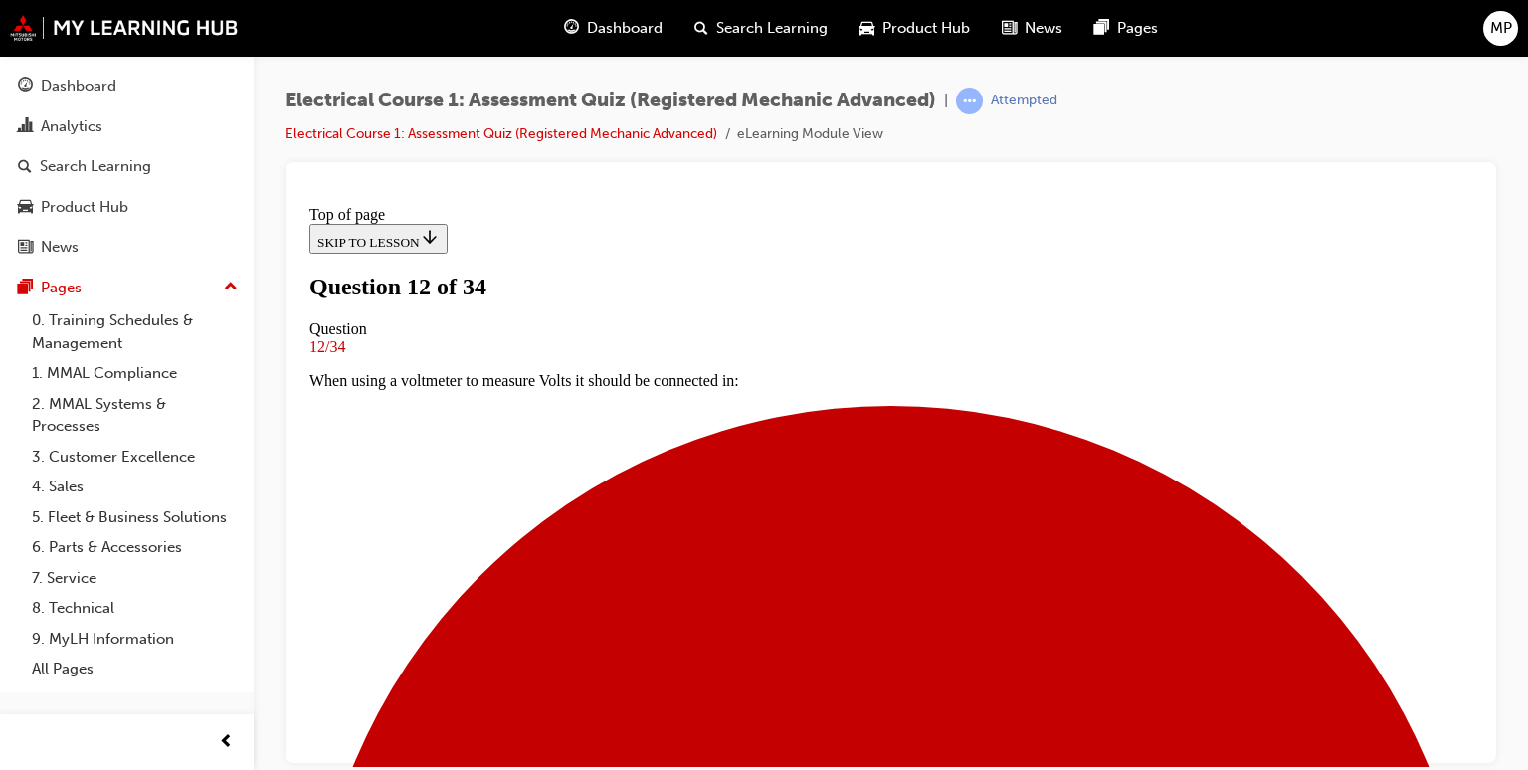
scroll to position [162, 0]
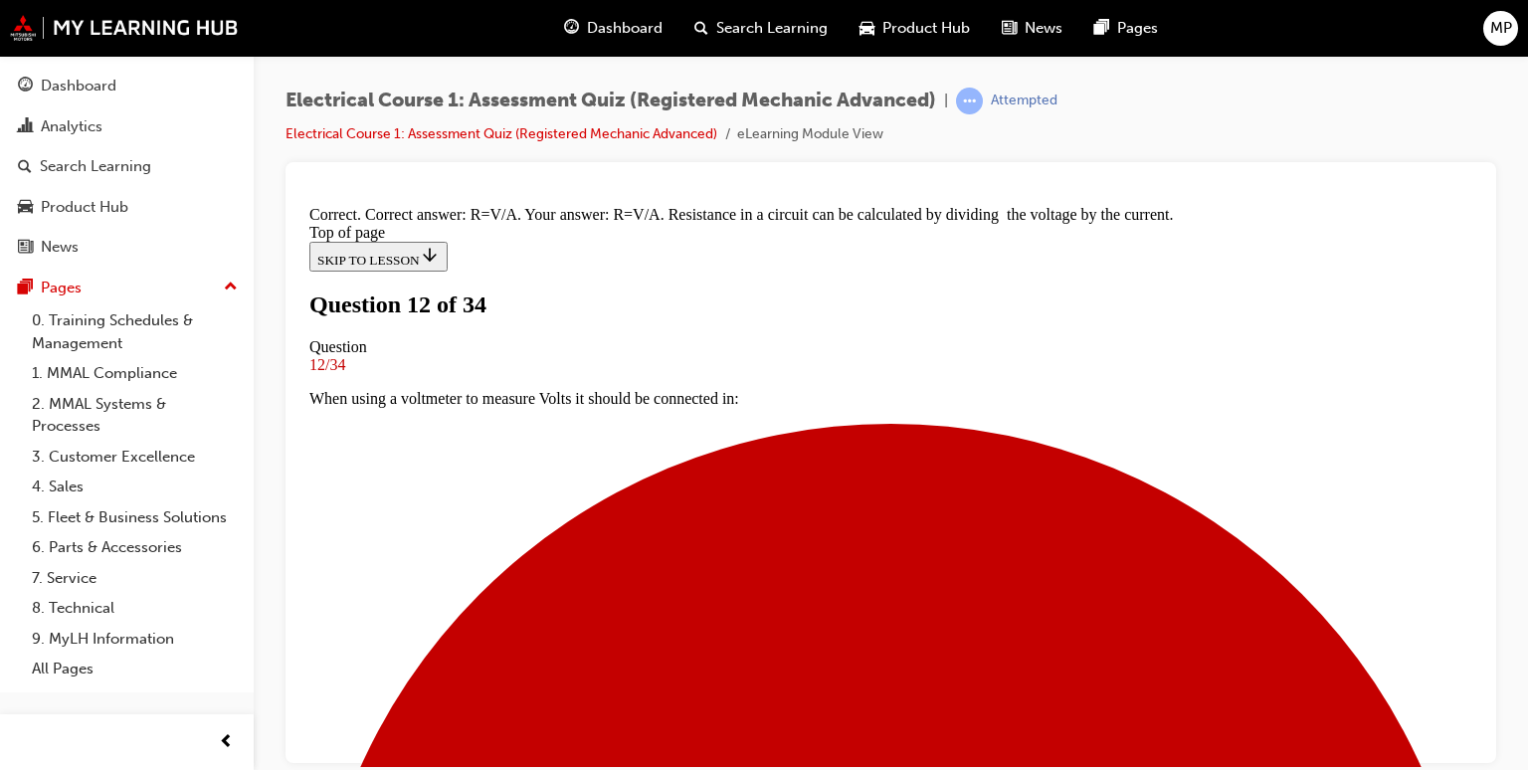
scroll to position [478, 0]
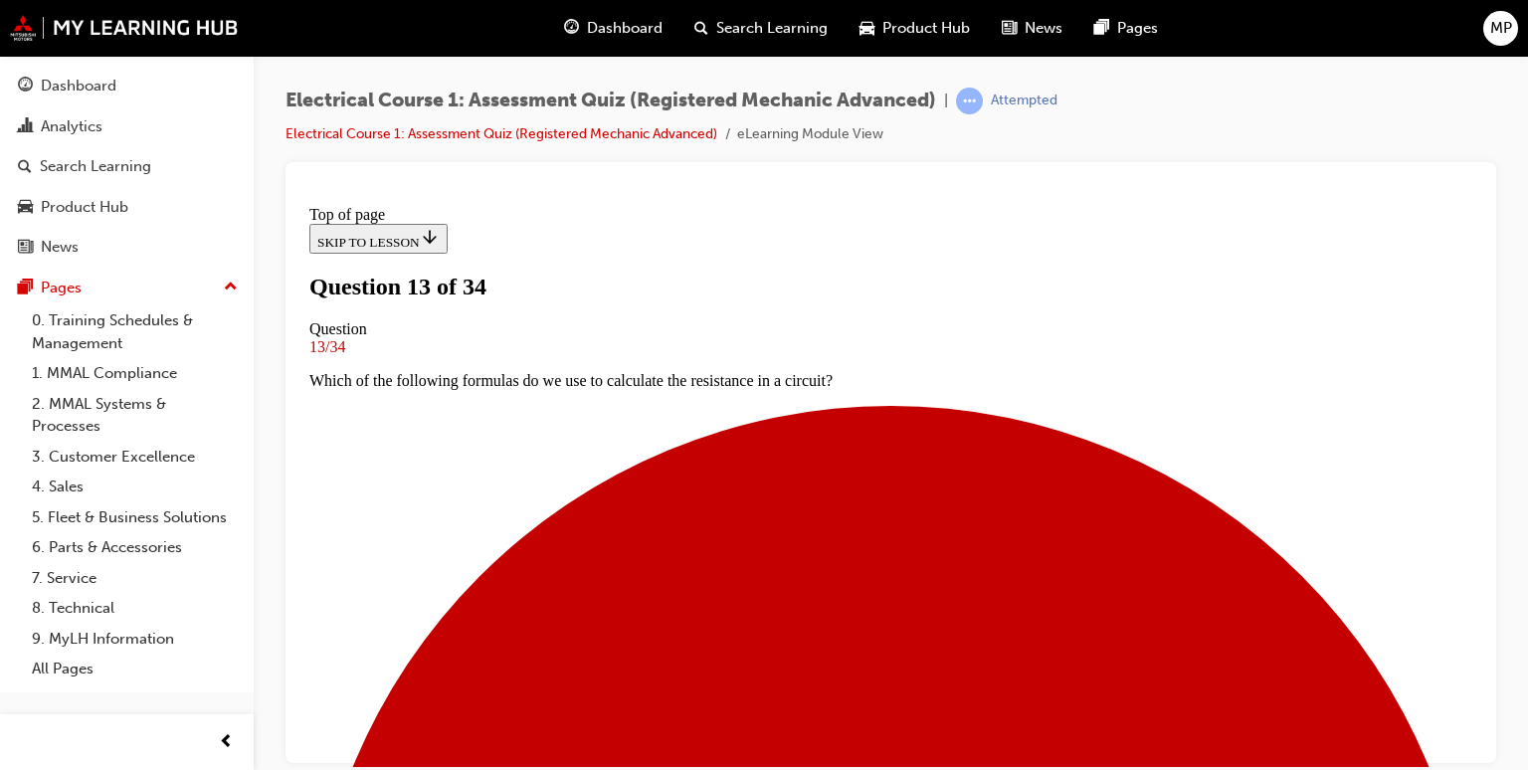
scroll to position [3, 0]
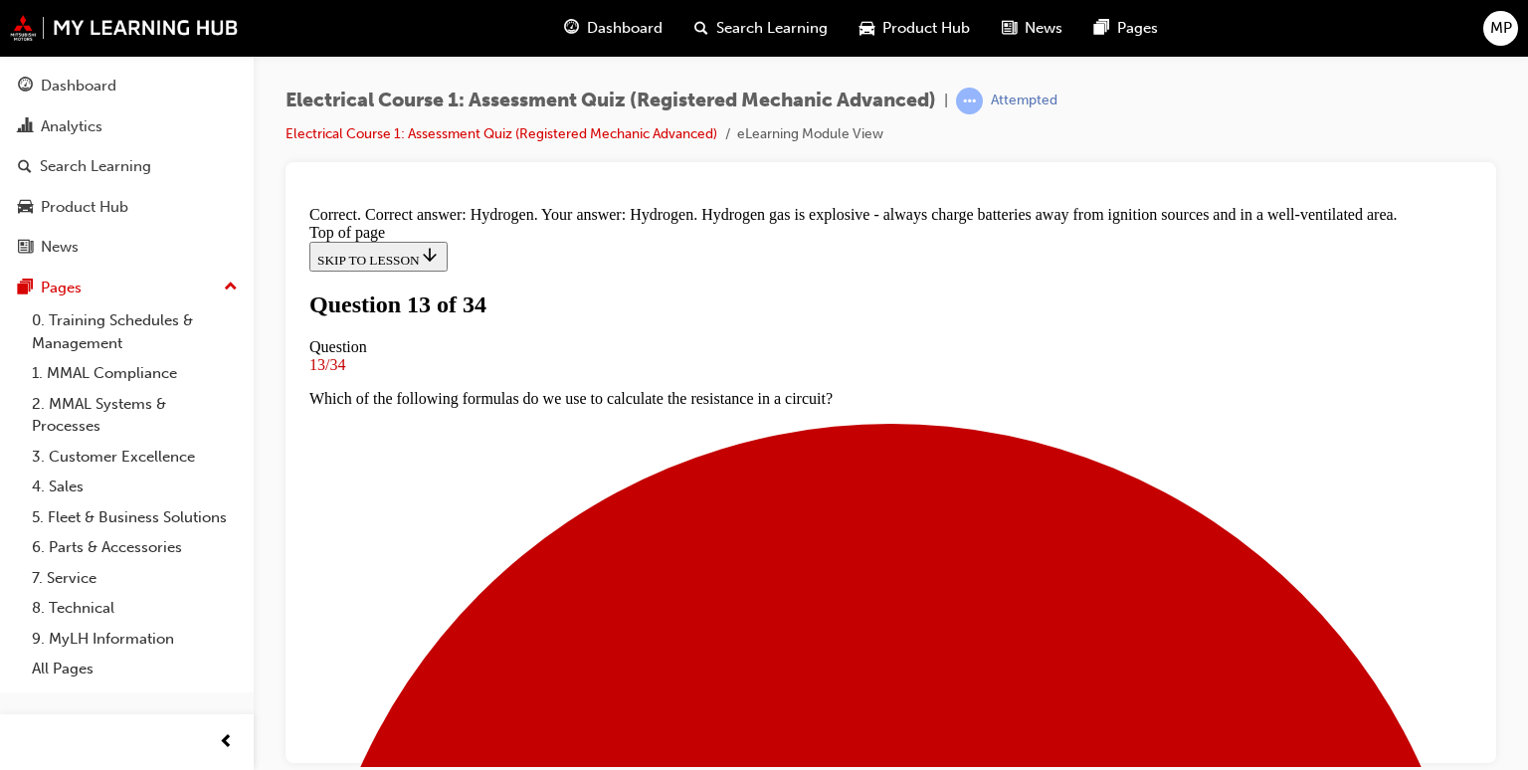
scroll to position [572, 0]
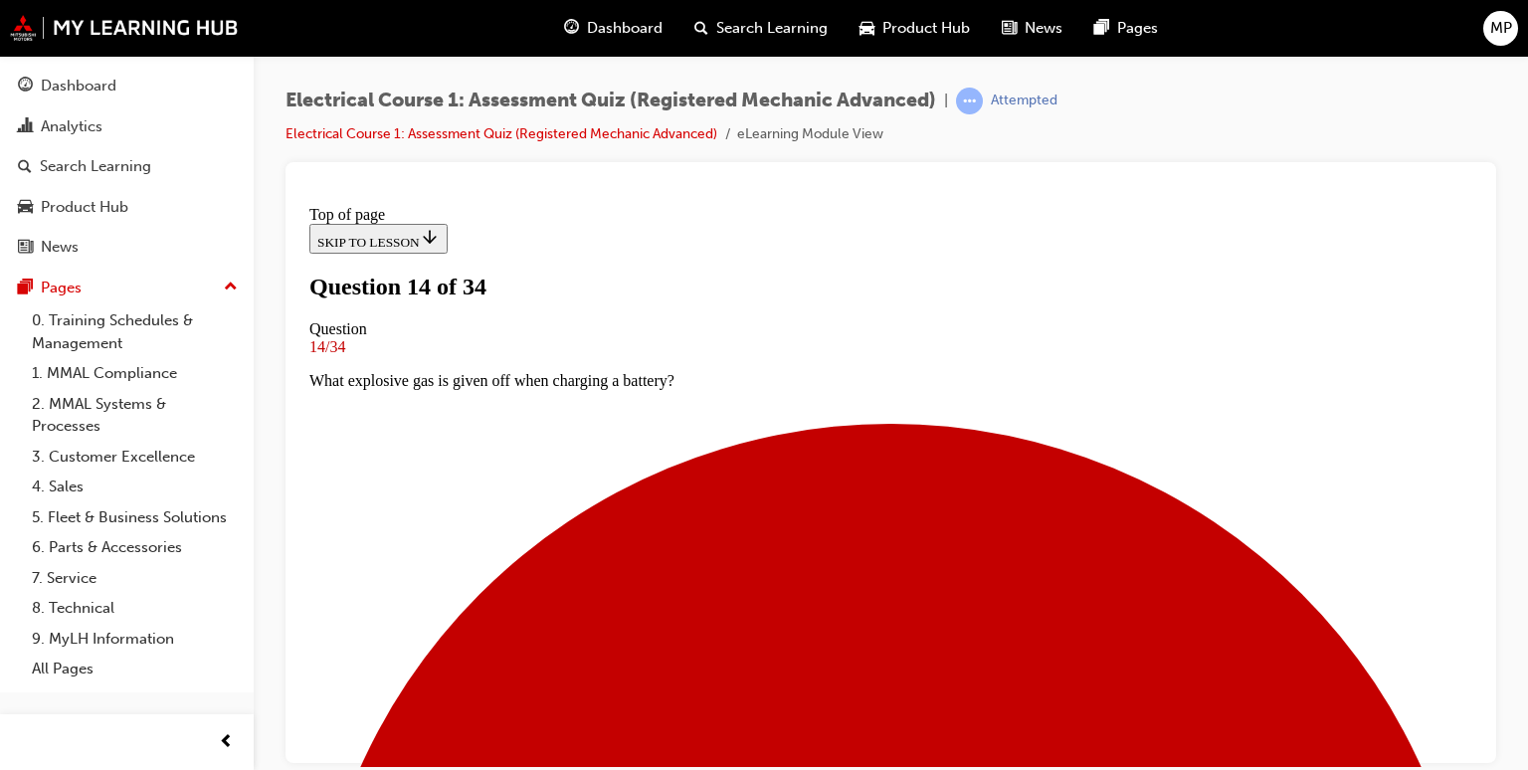
scroll to position [242, 0]
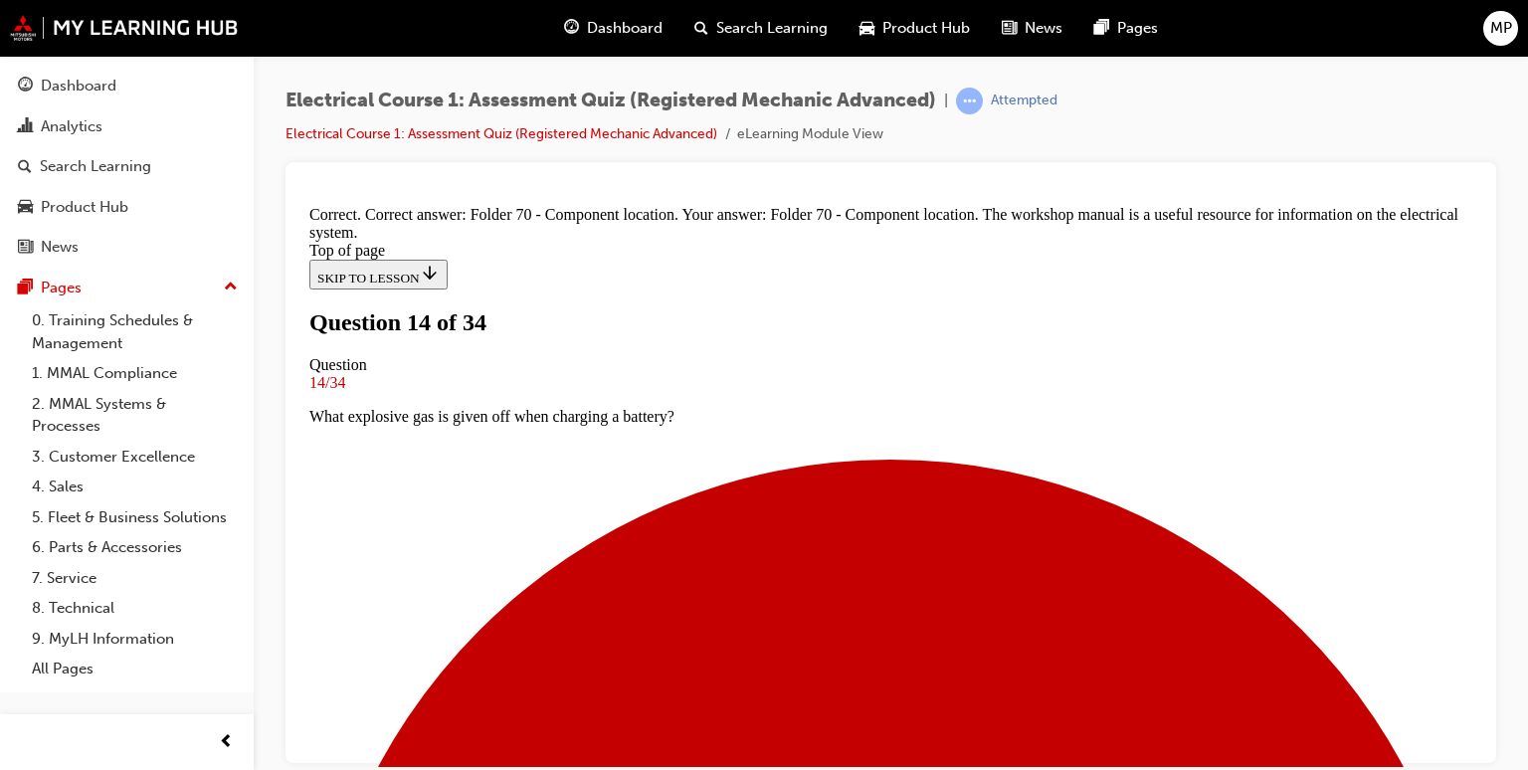
scroll to position [538, 0]
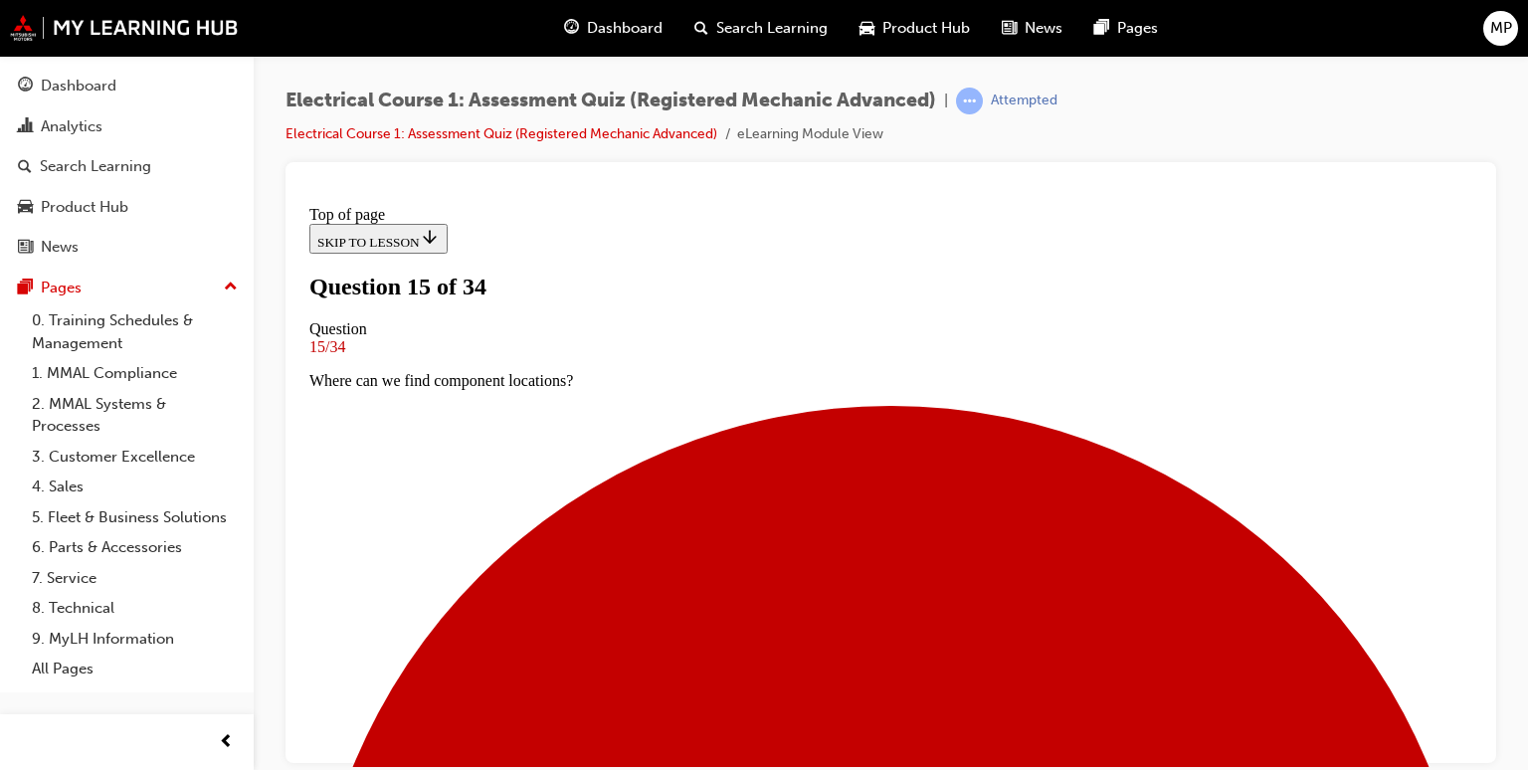
scroll to position [242, 0]
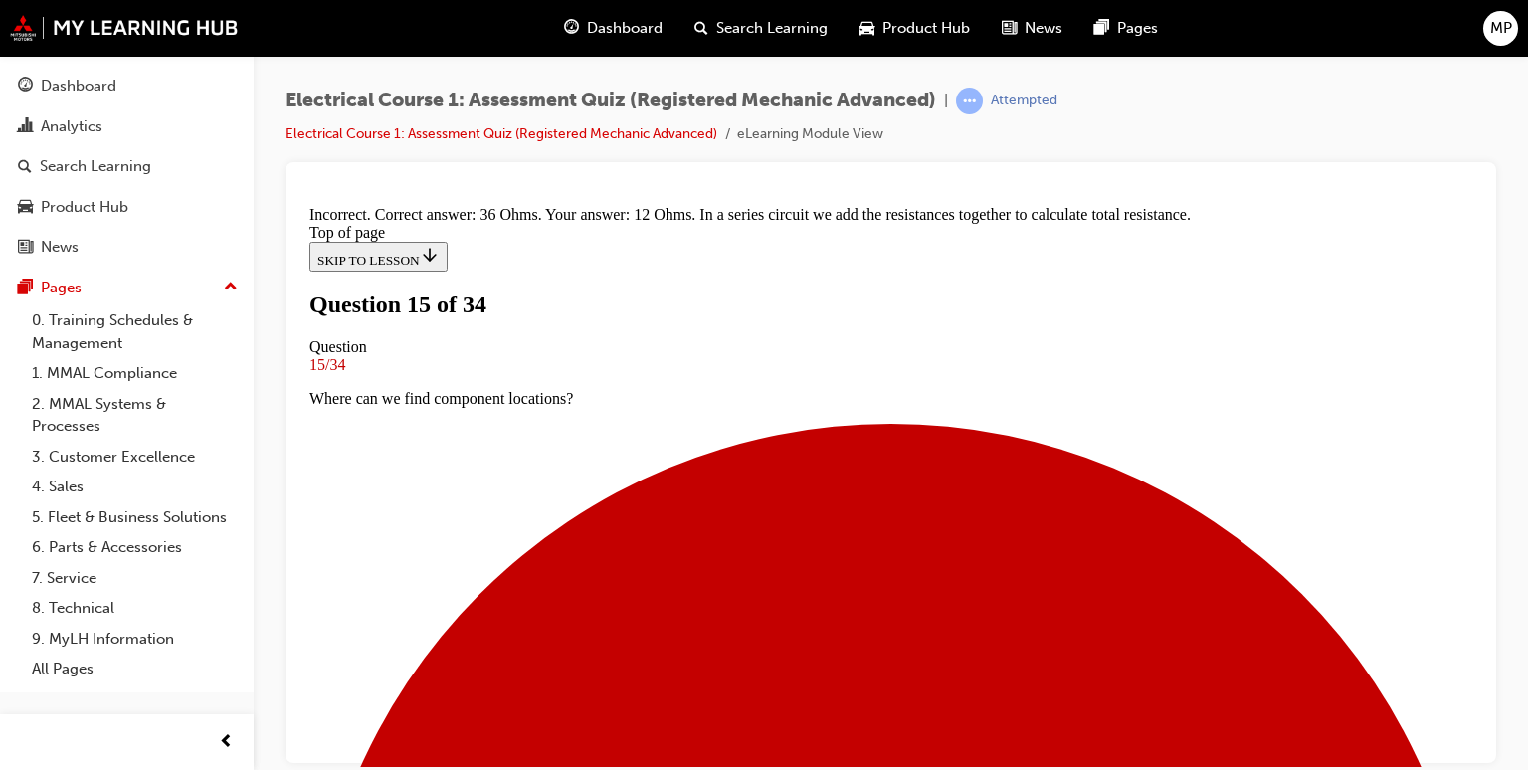
scroll to position [254, 0]
drag, startPoint x: 1474, startPoint y: 205, endPoint x: 1828, endPoint y: 629, distance: 552.2
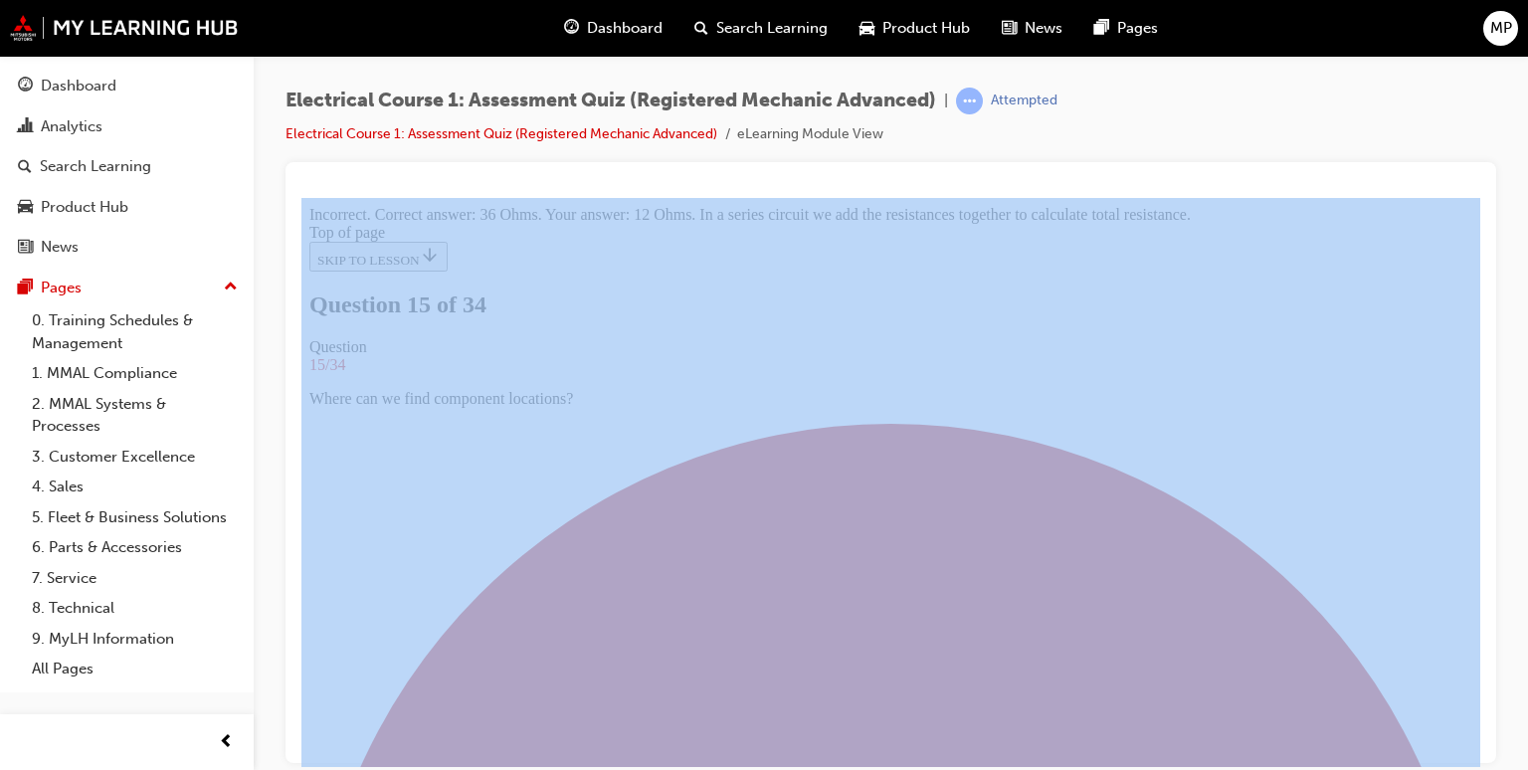
drag, startPoint x: 1774, startPoint y: 962, endPoint x: 1472, endPoint y: 753, distance: 366.7
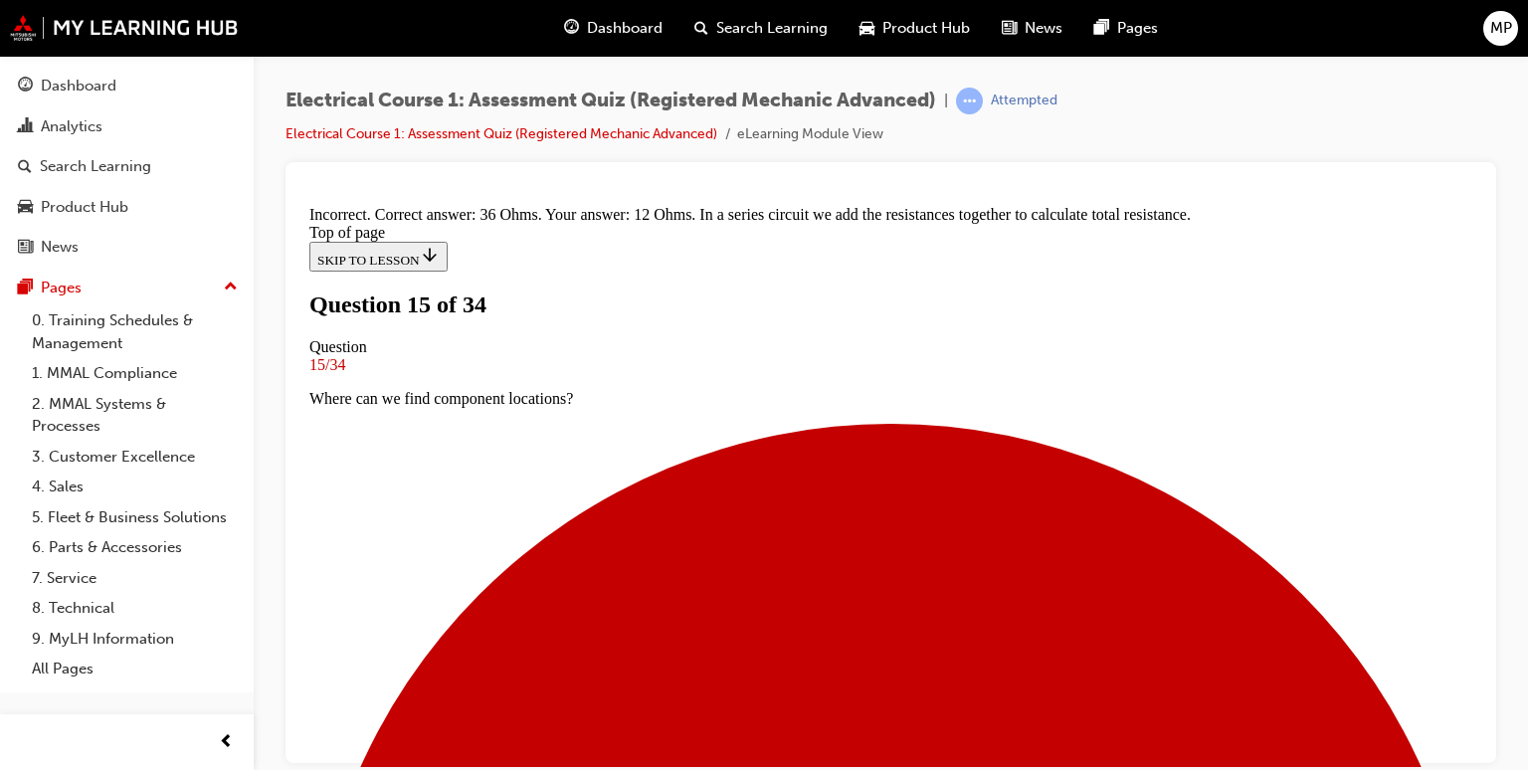
scroll to position [532, 0]
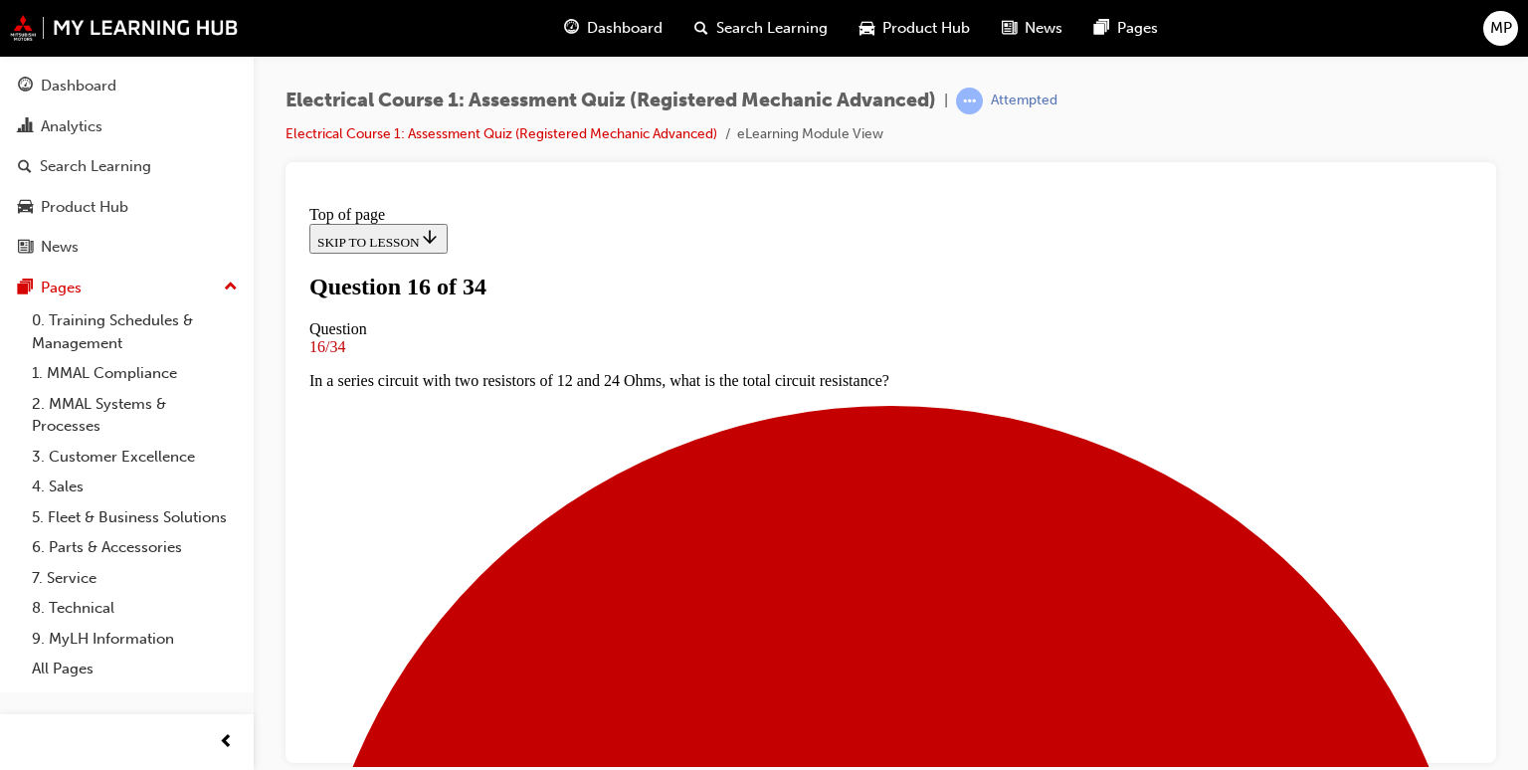
scroll to position [162, 0]
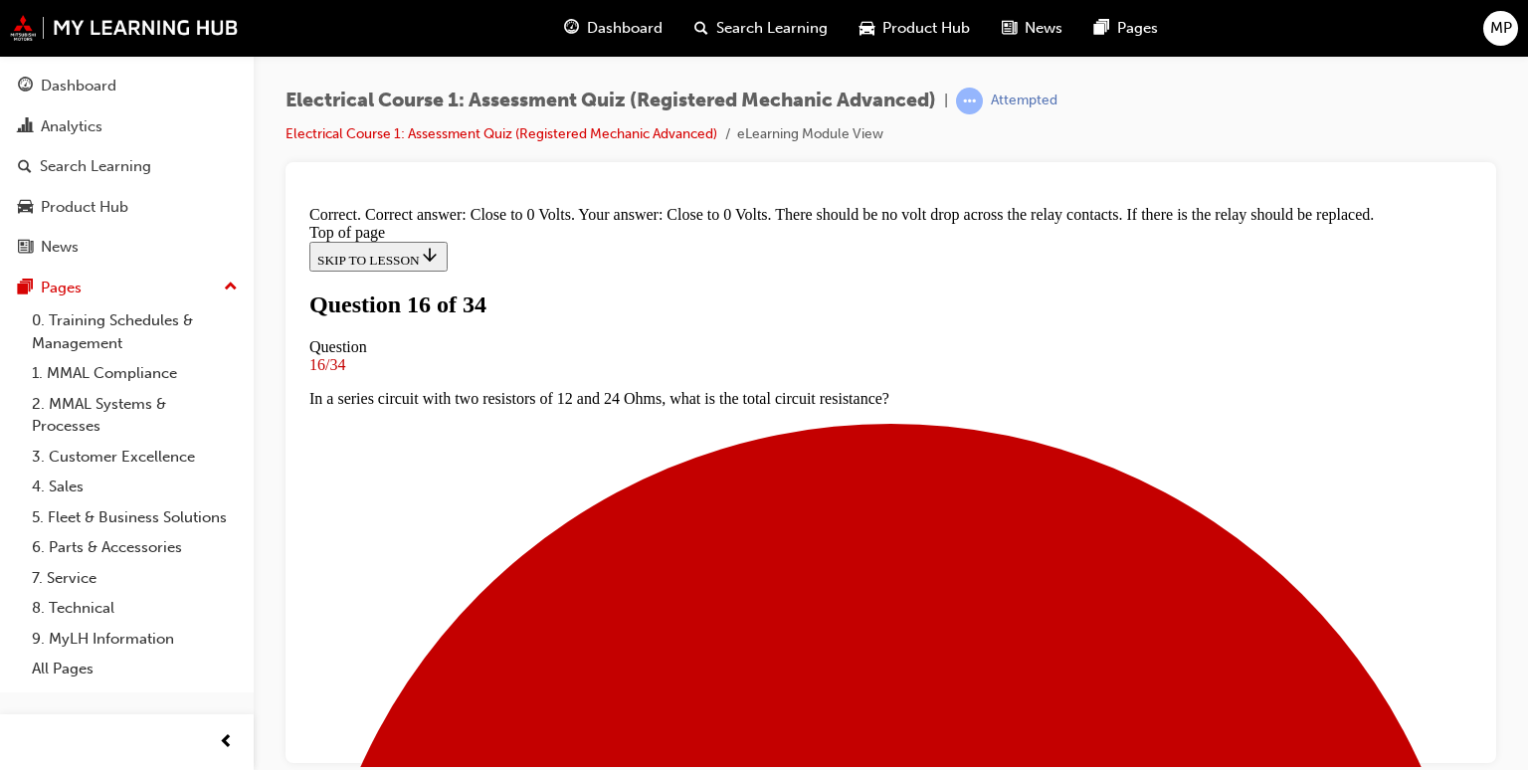
scroll to position [572, 0]
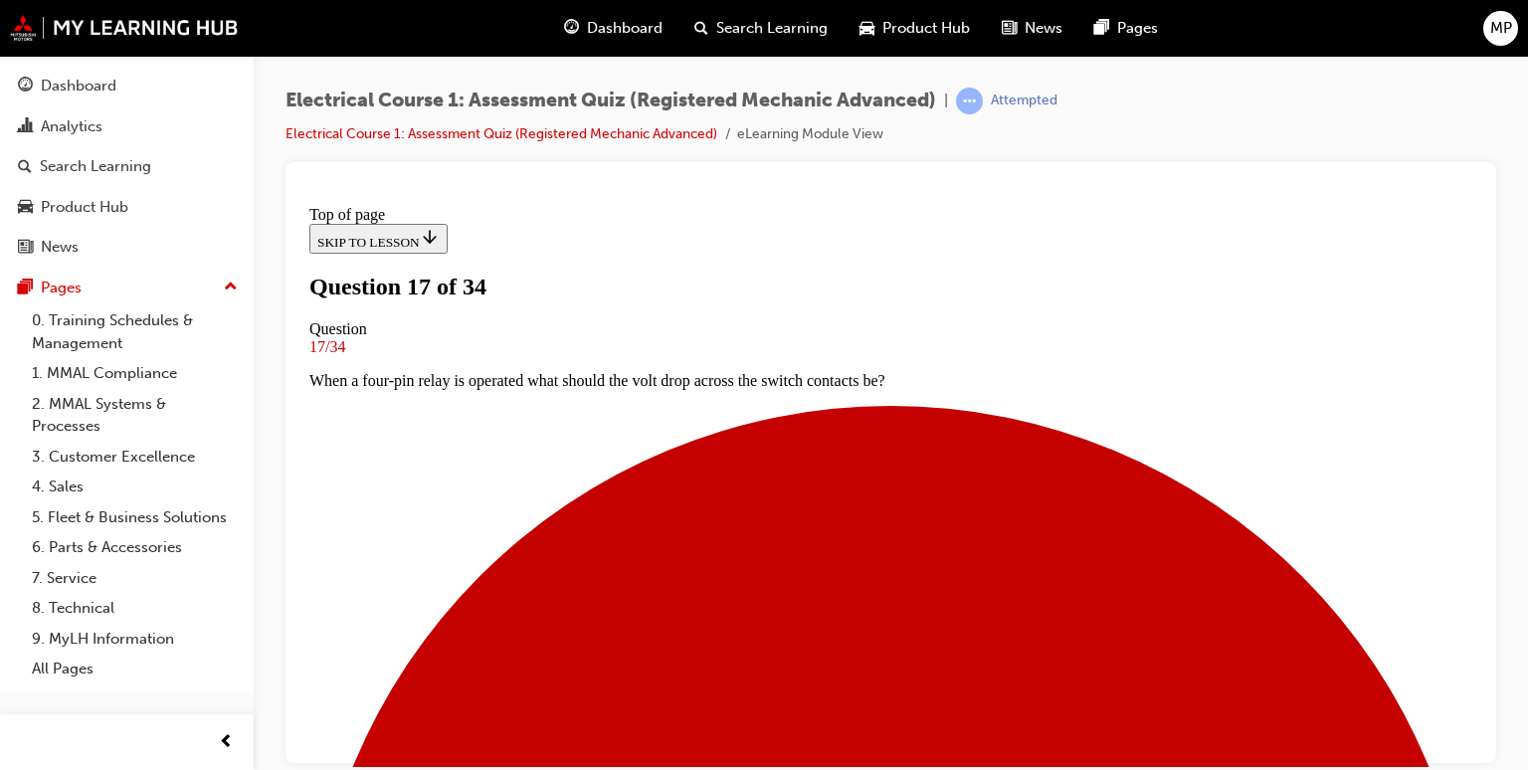
scroll to position [202, 0]
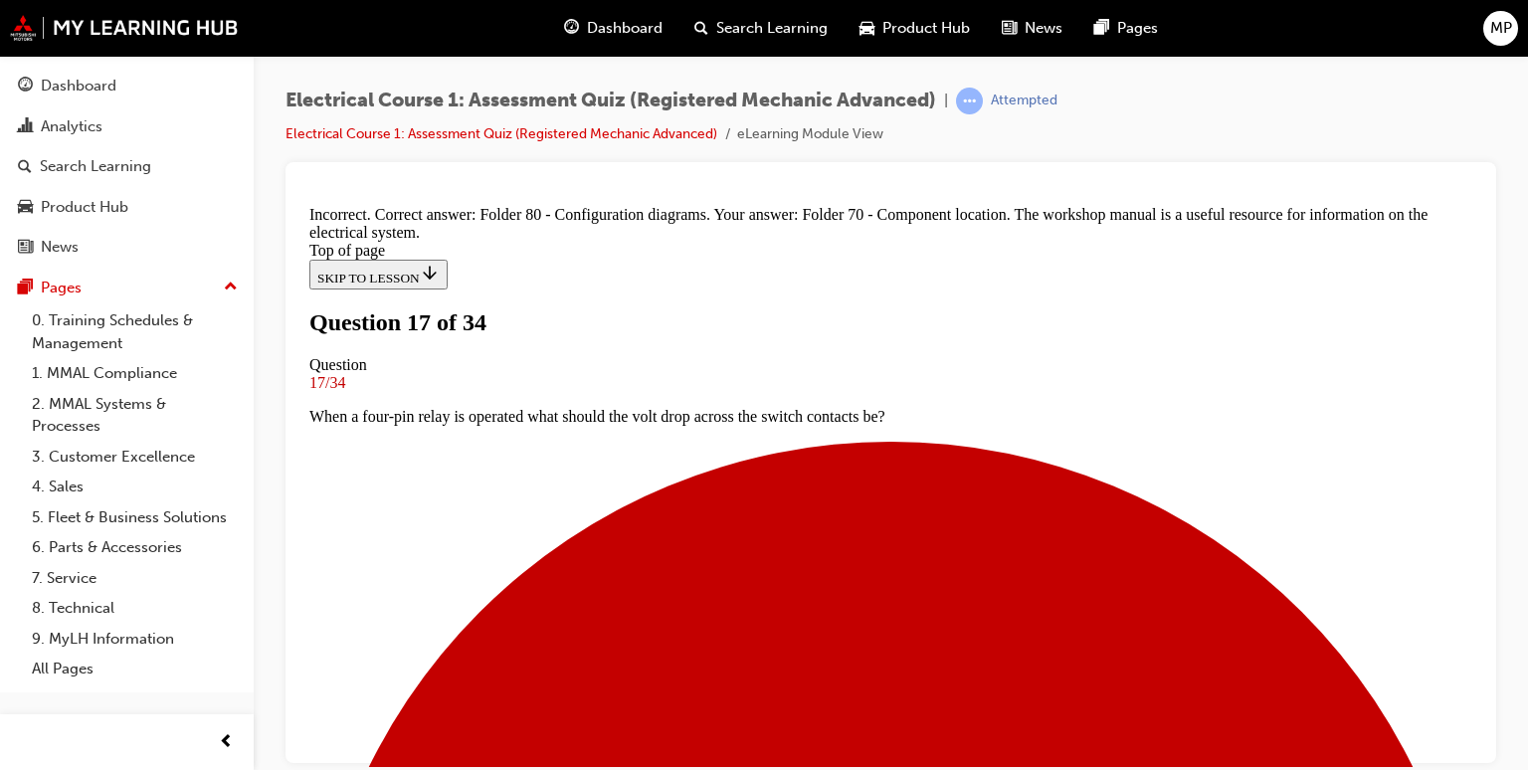
scroll to position [538, 0]
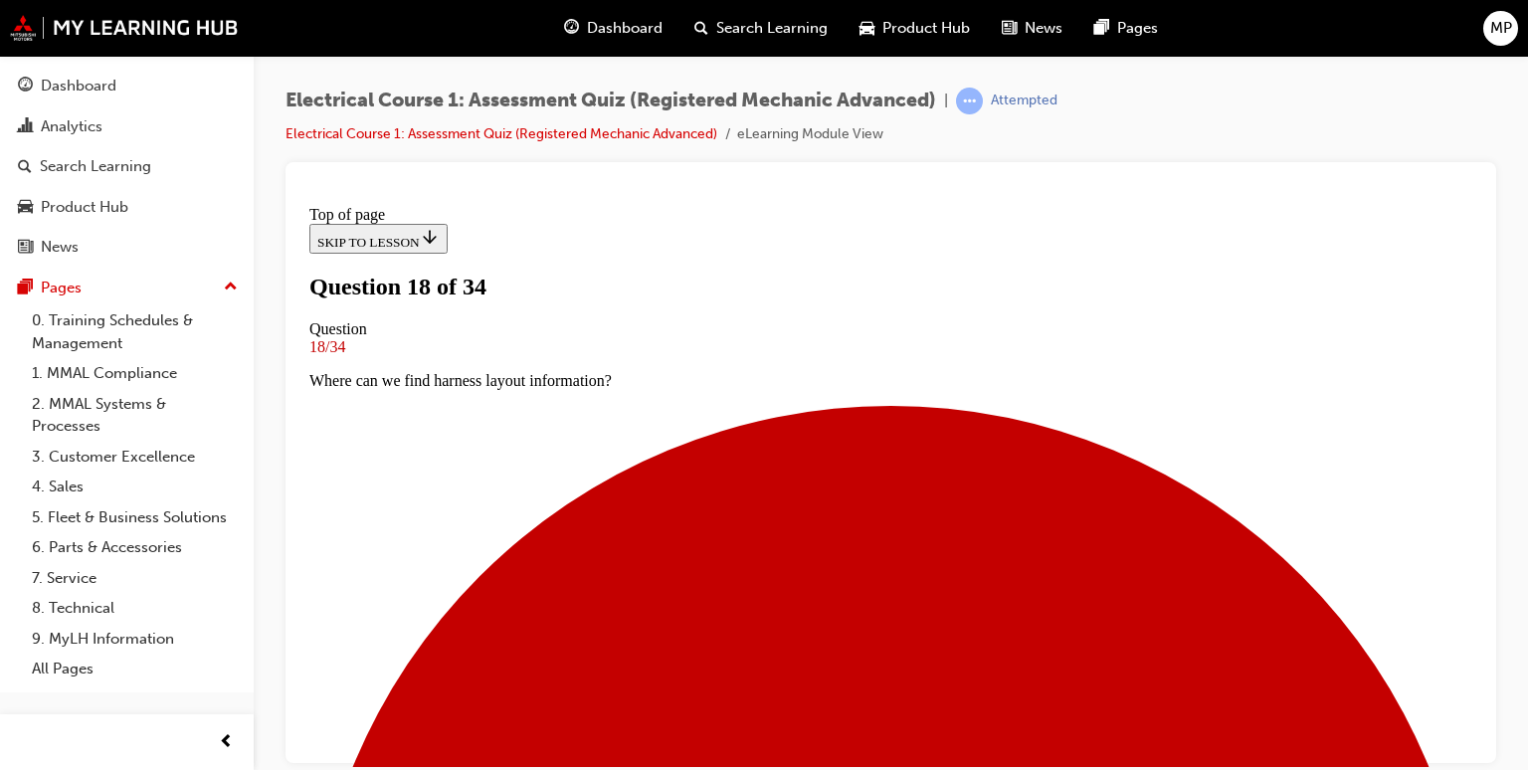
scroll to position [3, 0]
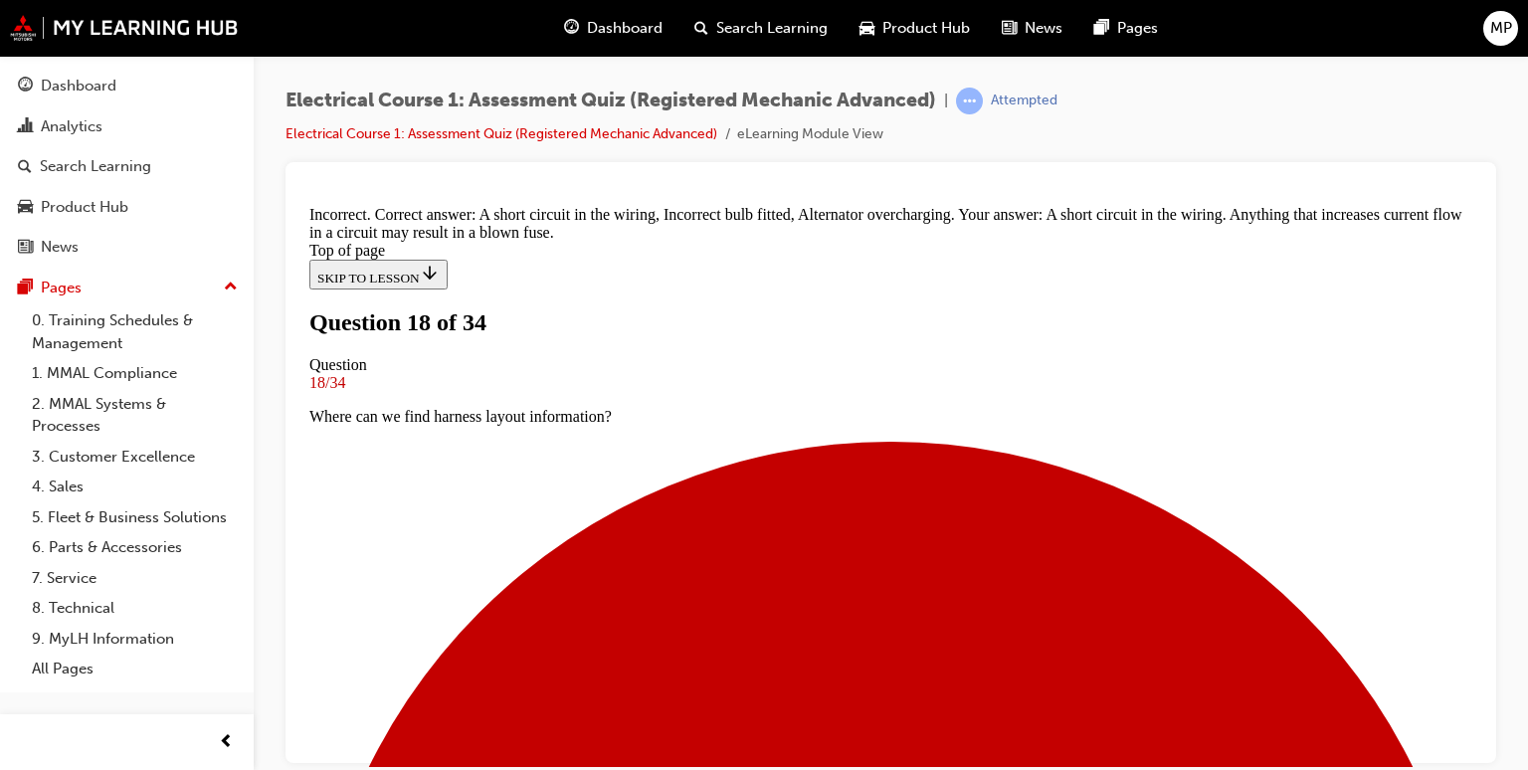
scroll to position [629, 0]
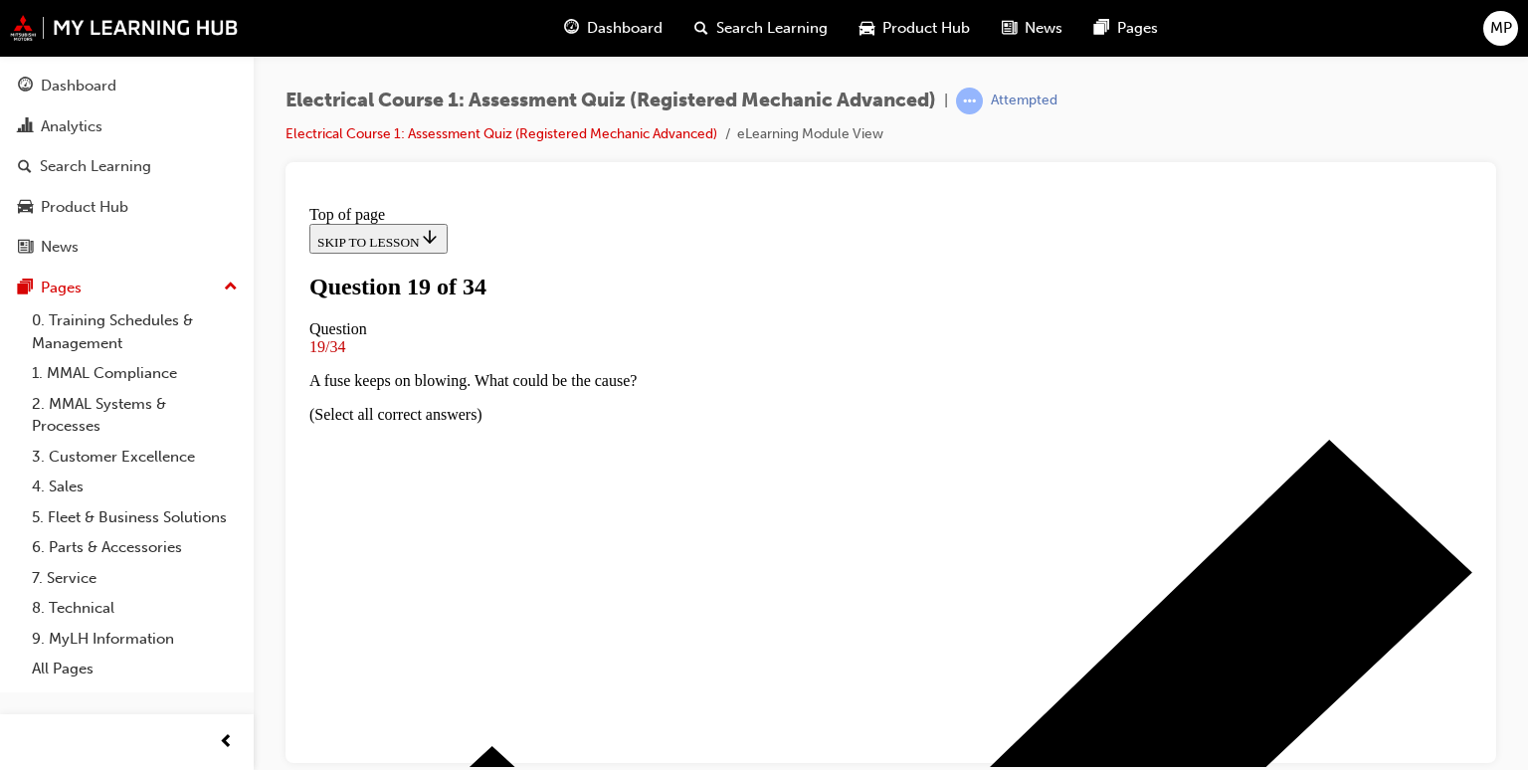
scroll to position [242, 0]
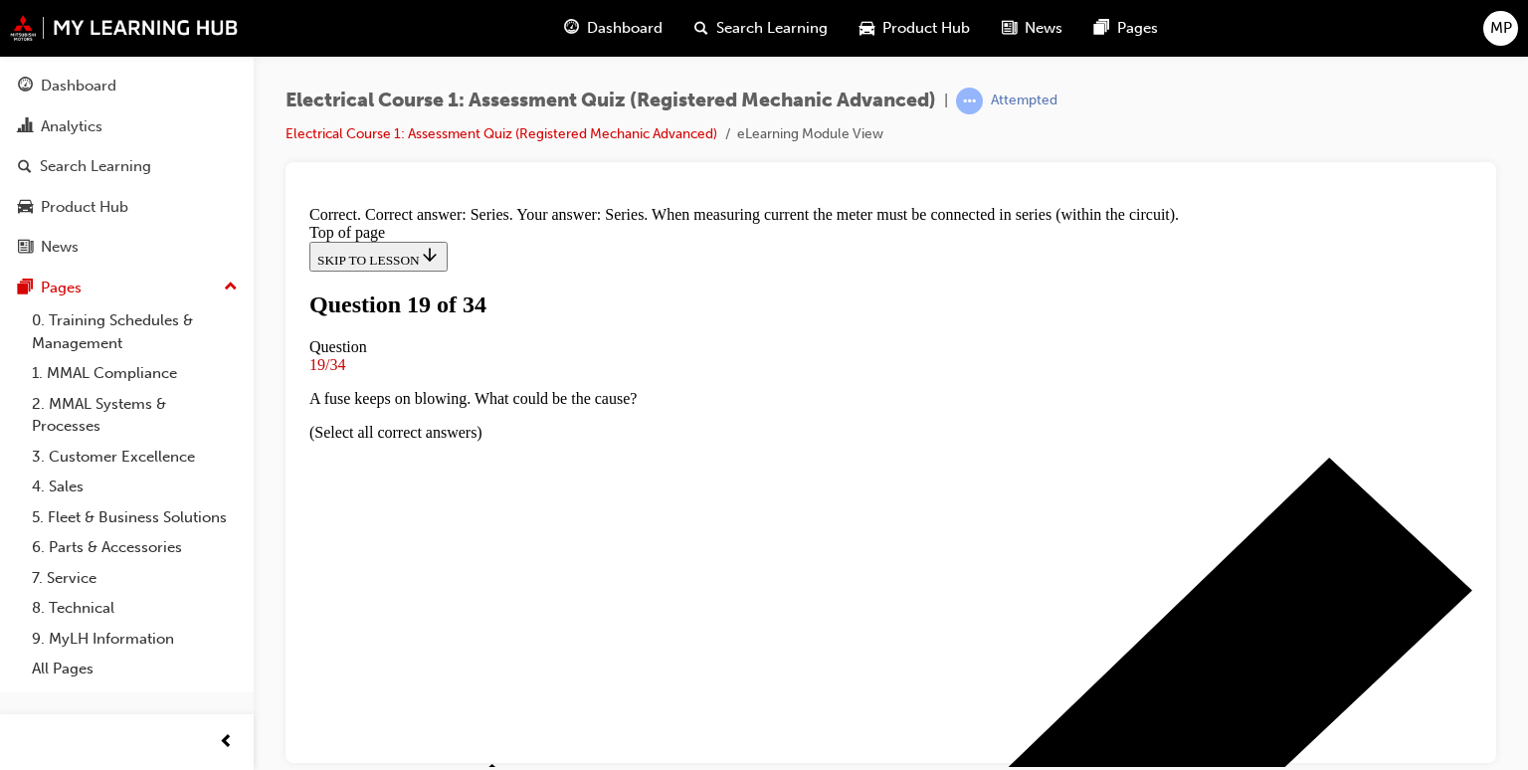
scroll to position [558, 0]
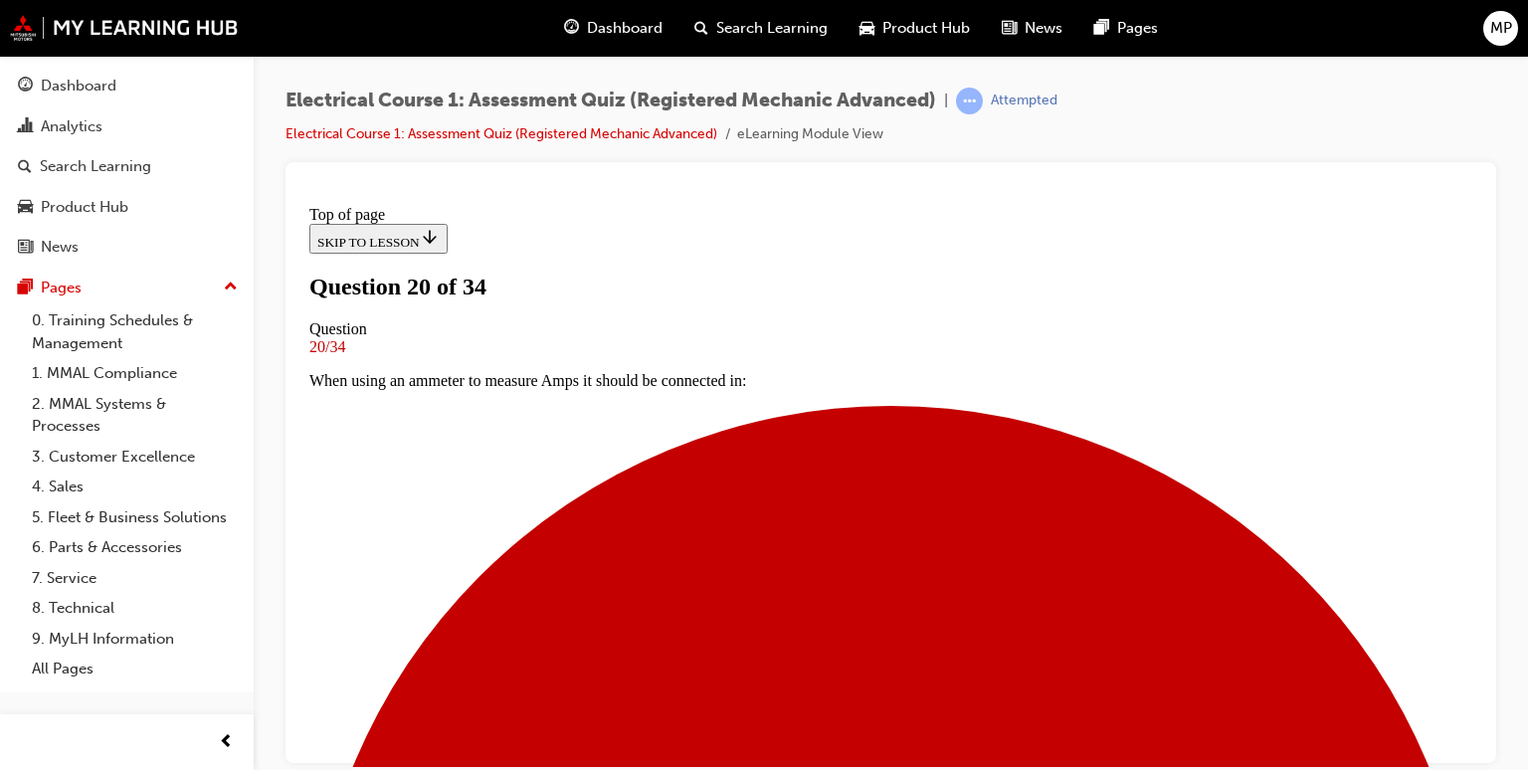
scroll to position [202, 0]
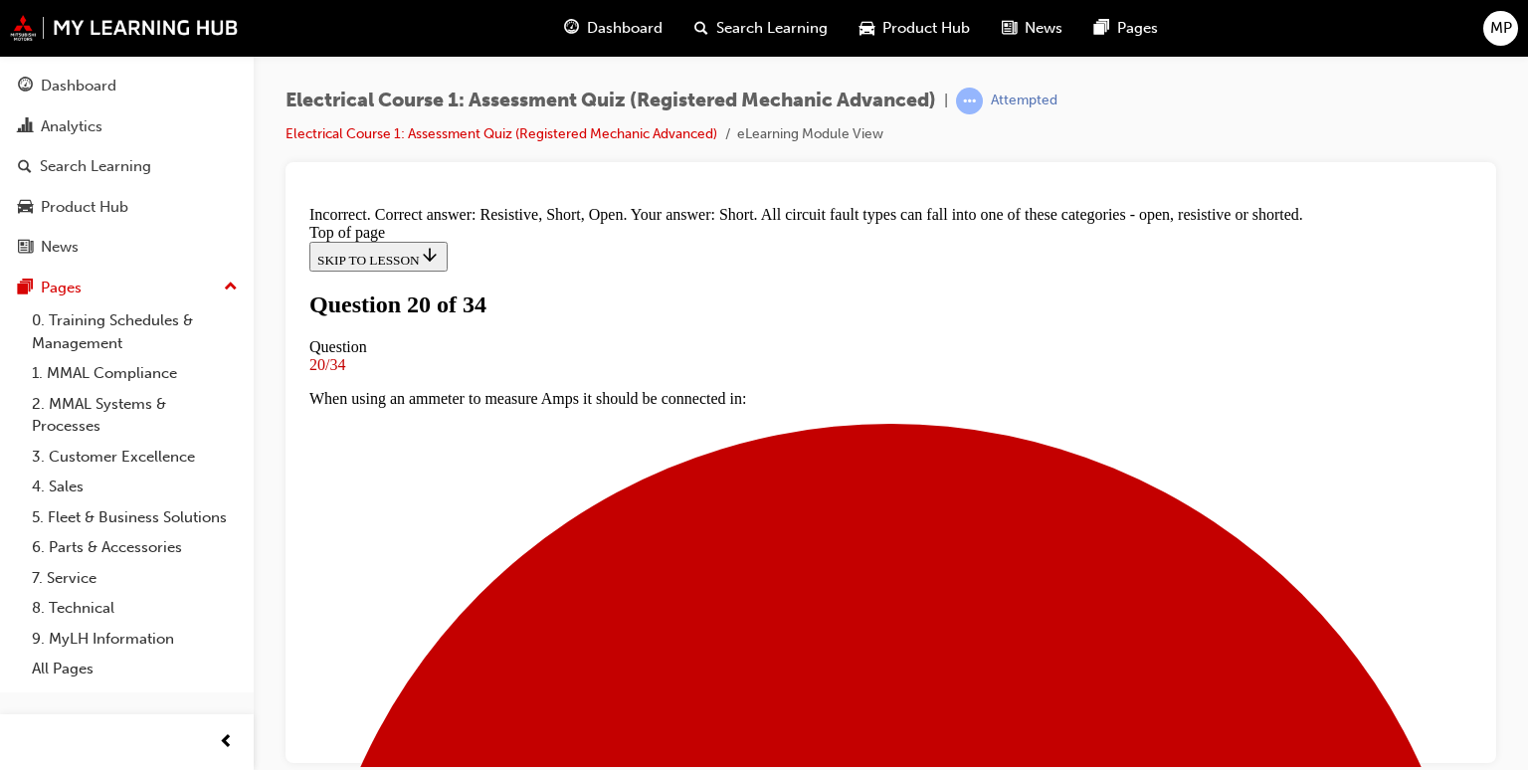
scroll to position [652, 0]
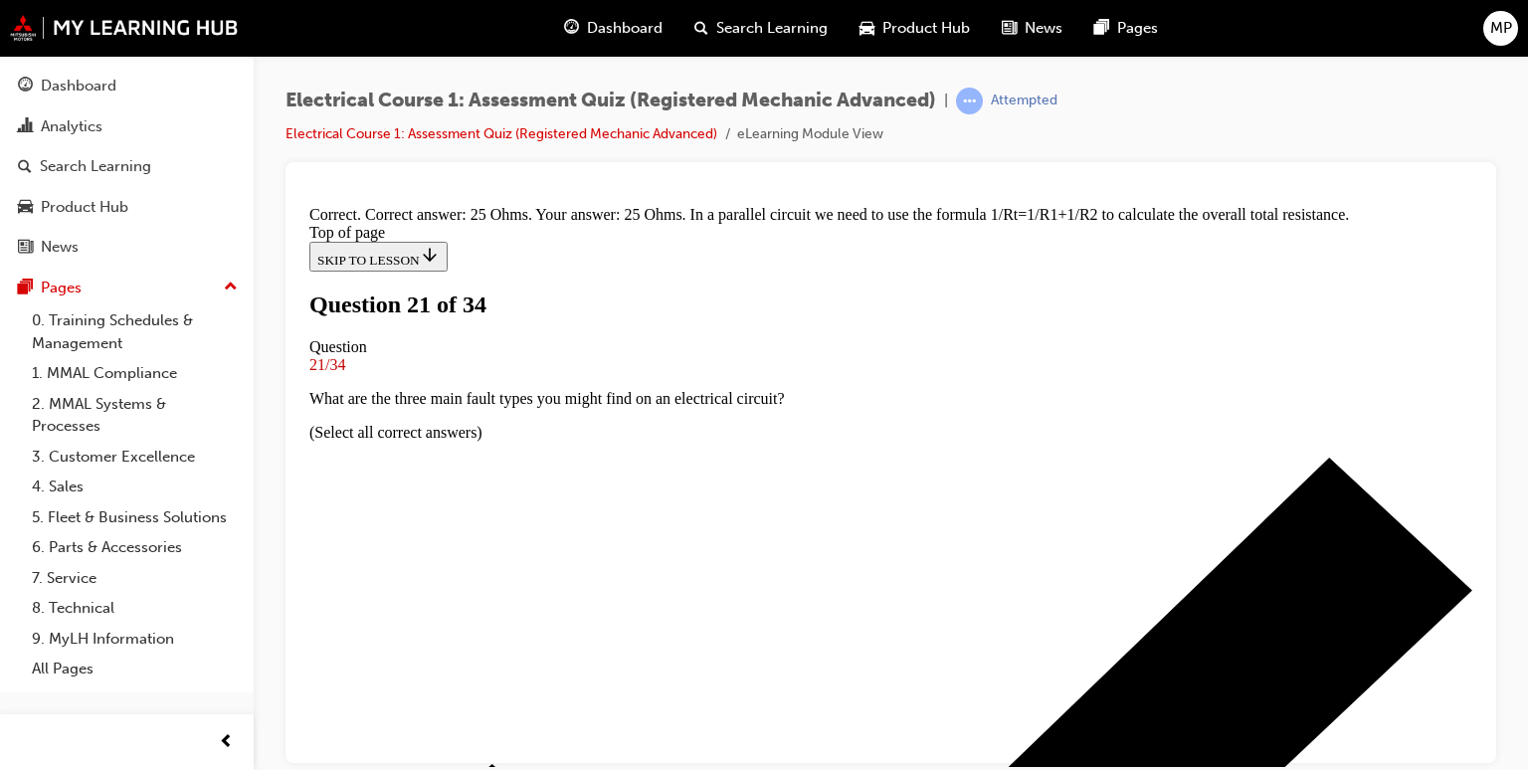
scroll to position [572, 0]
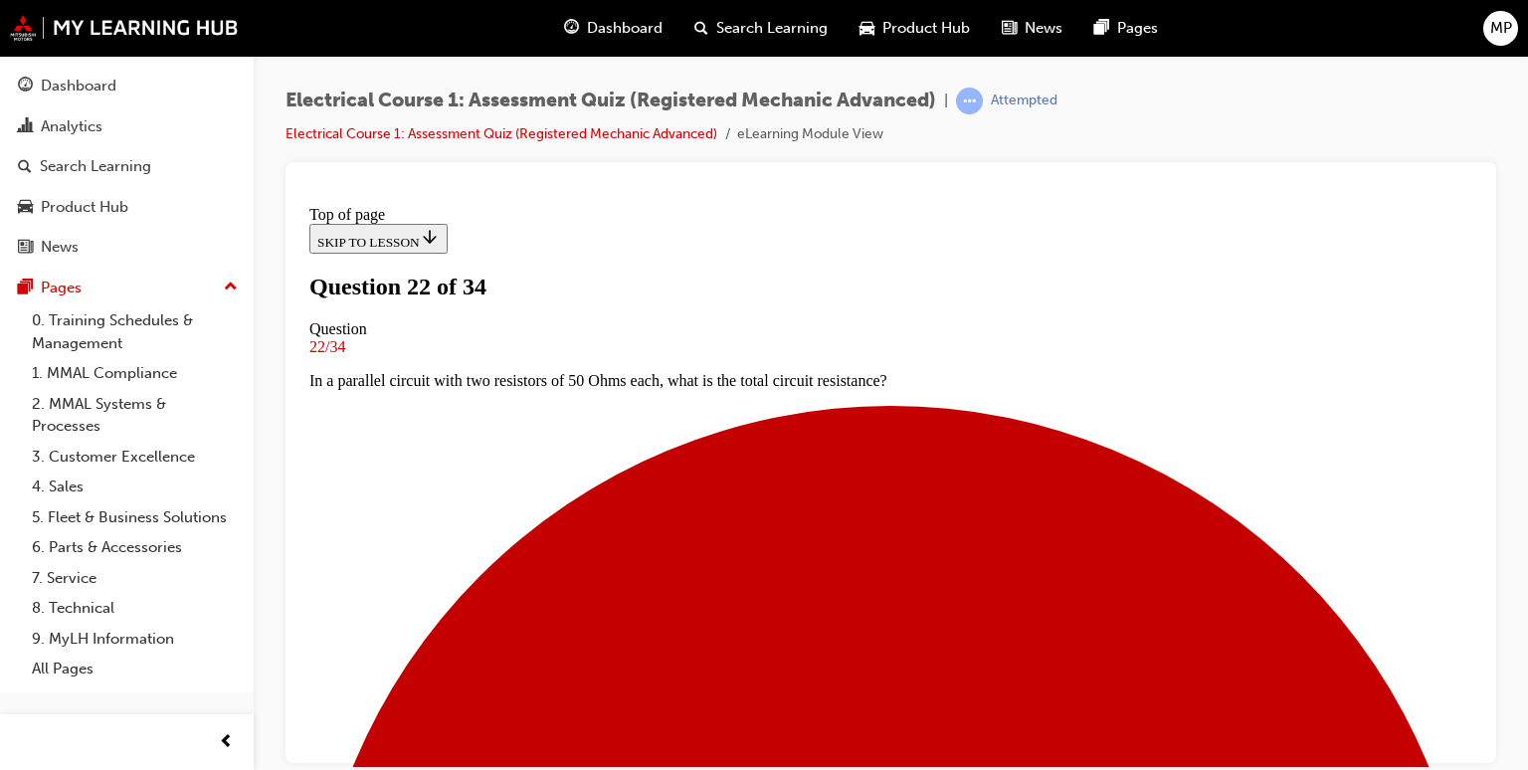
scroll to position [202, 0]
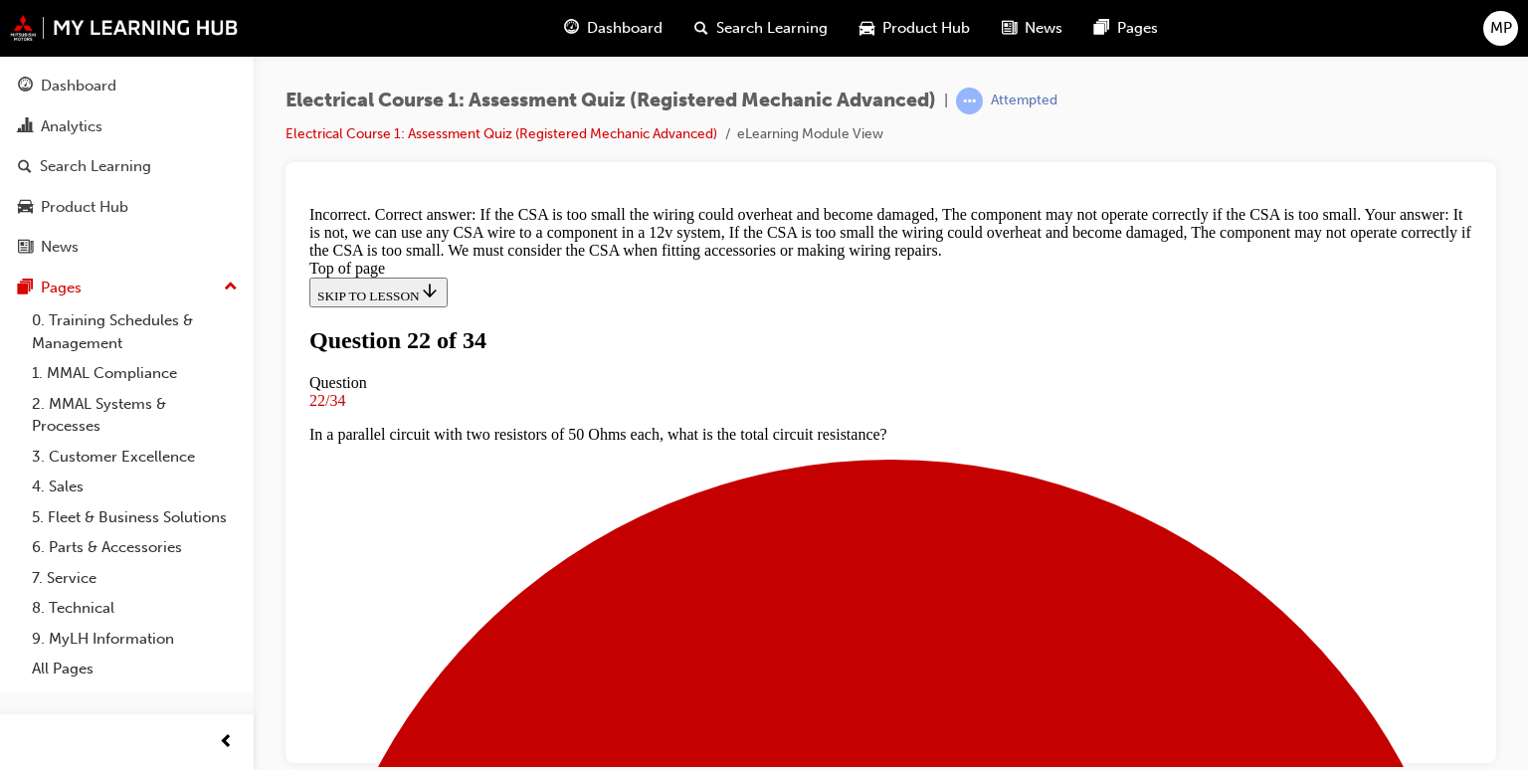
scroll to position [612, 0]
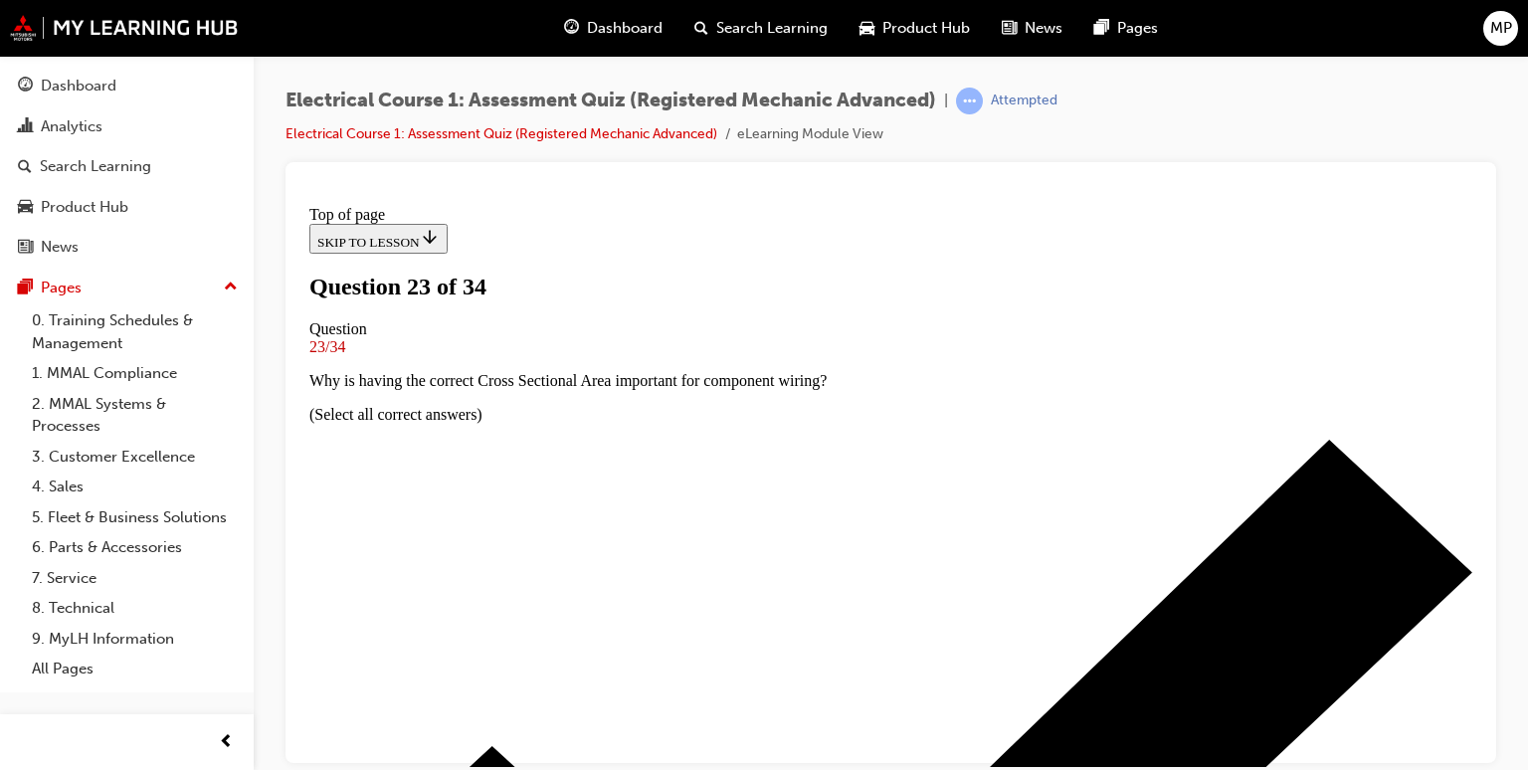
scroll to position [202, 0]
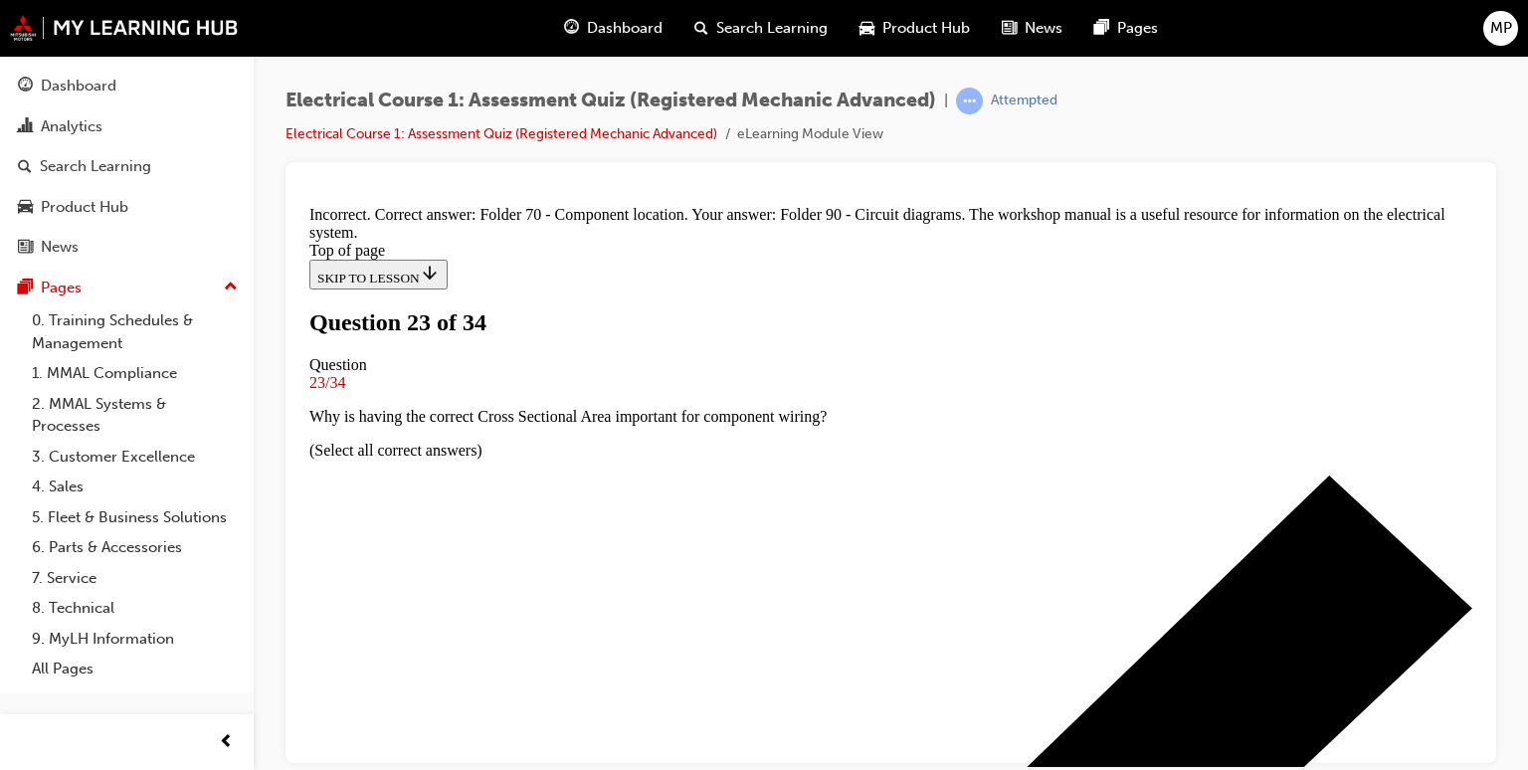
scroll to position [538, 0]
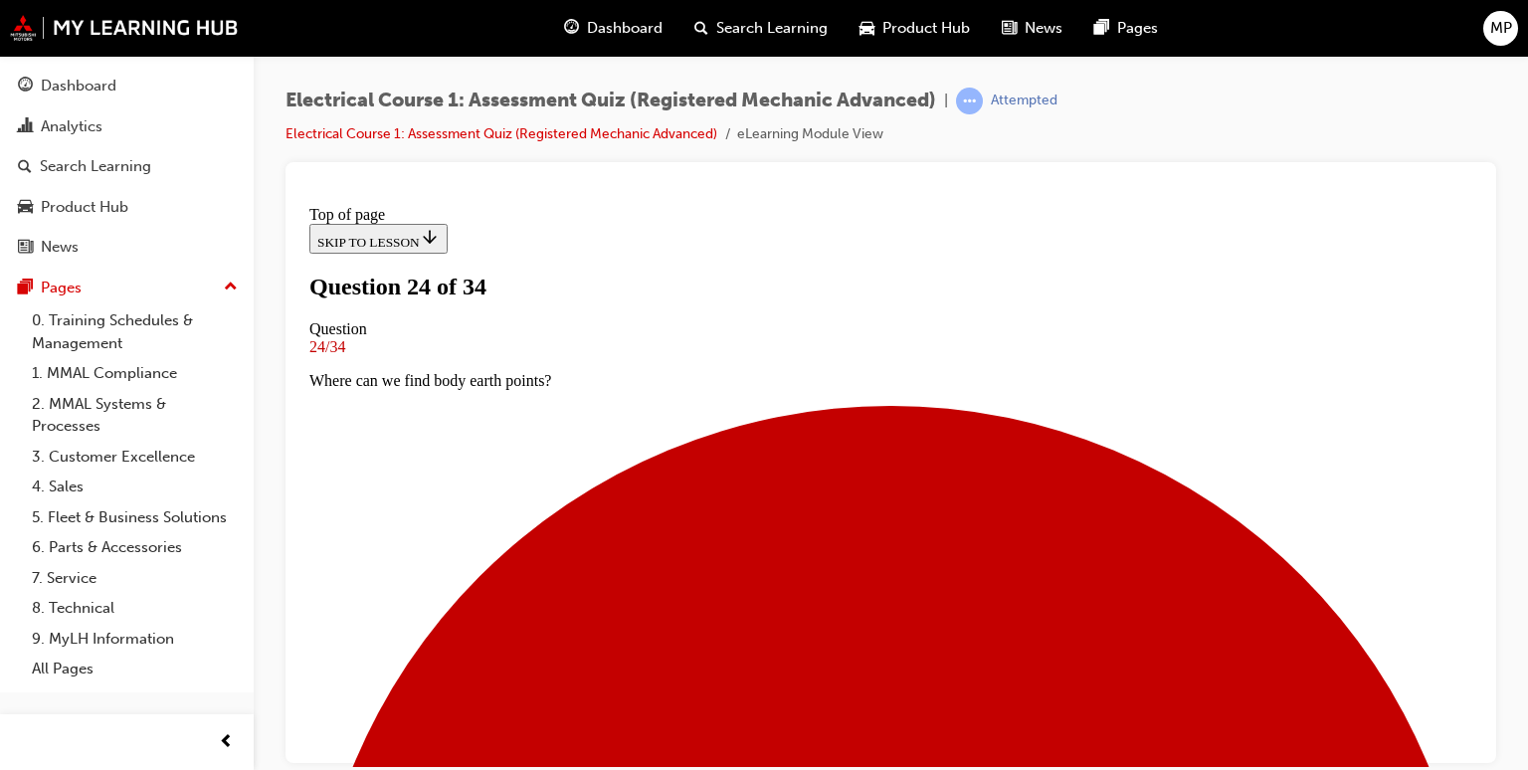
click at [1480, 757] on div at bounding box center [890, 462] width 1211 height 601
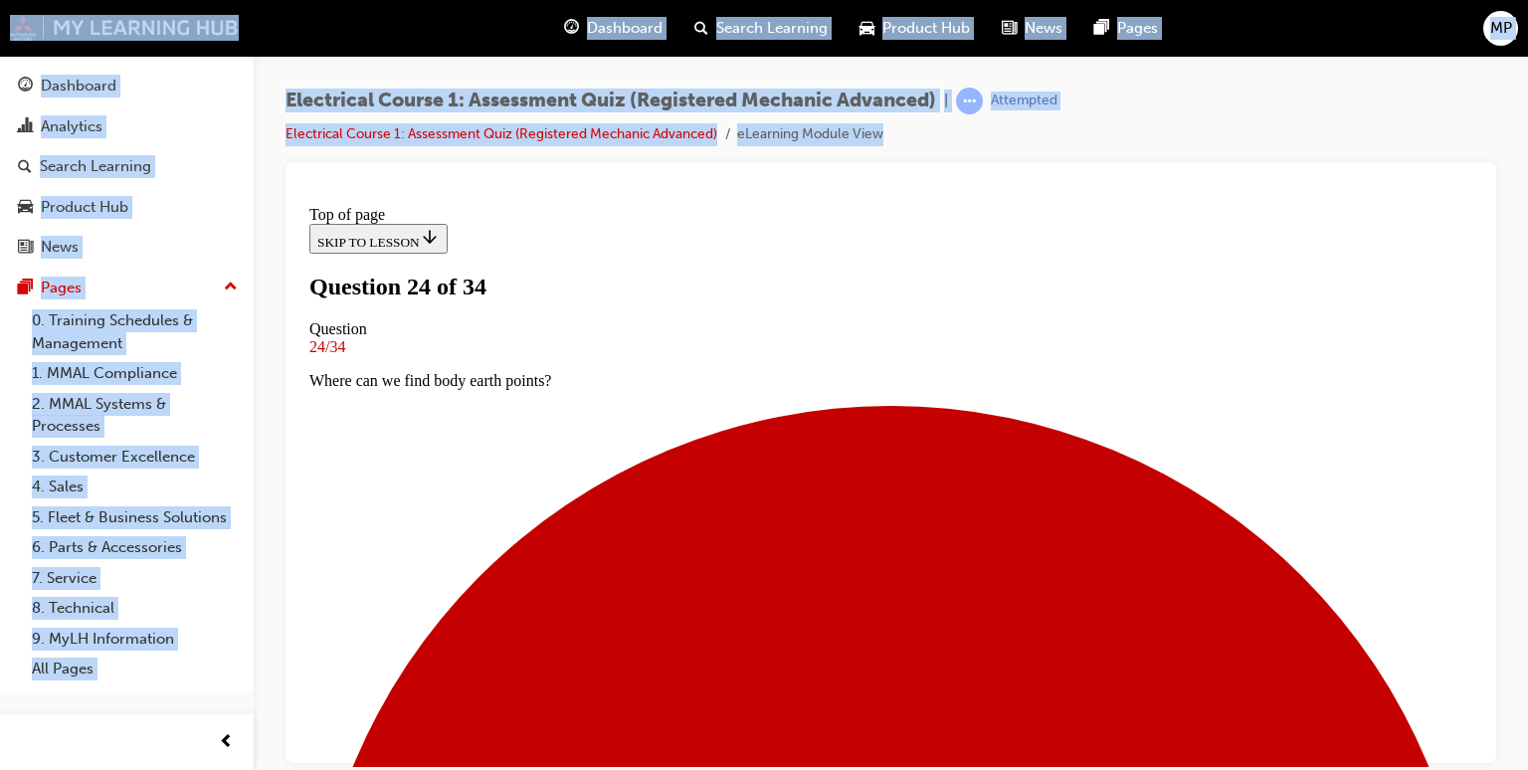
click at [1480, 757] on div at bounding box center [890, 462] width 1211 height 601
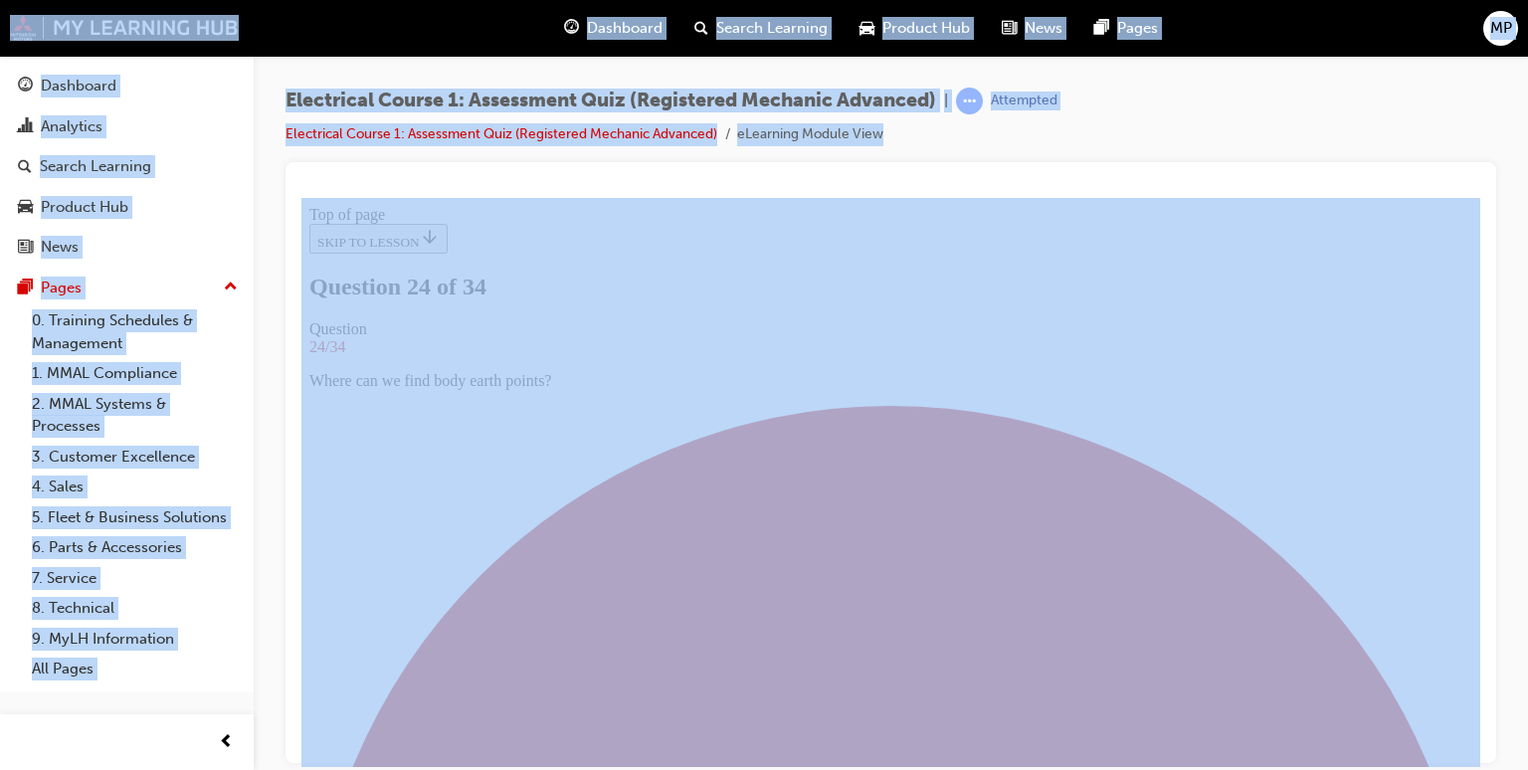
click at [1480, 757] on div at bounding box center [890, 462] width 1211 height 601
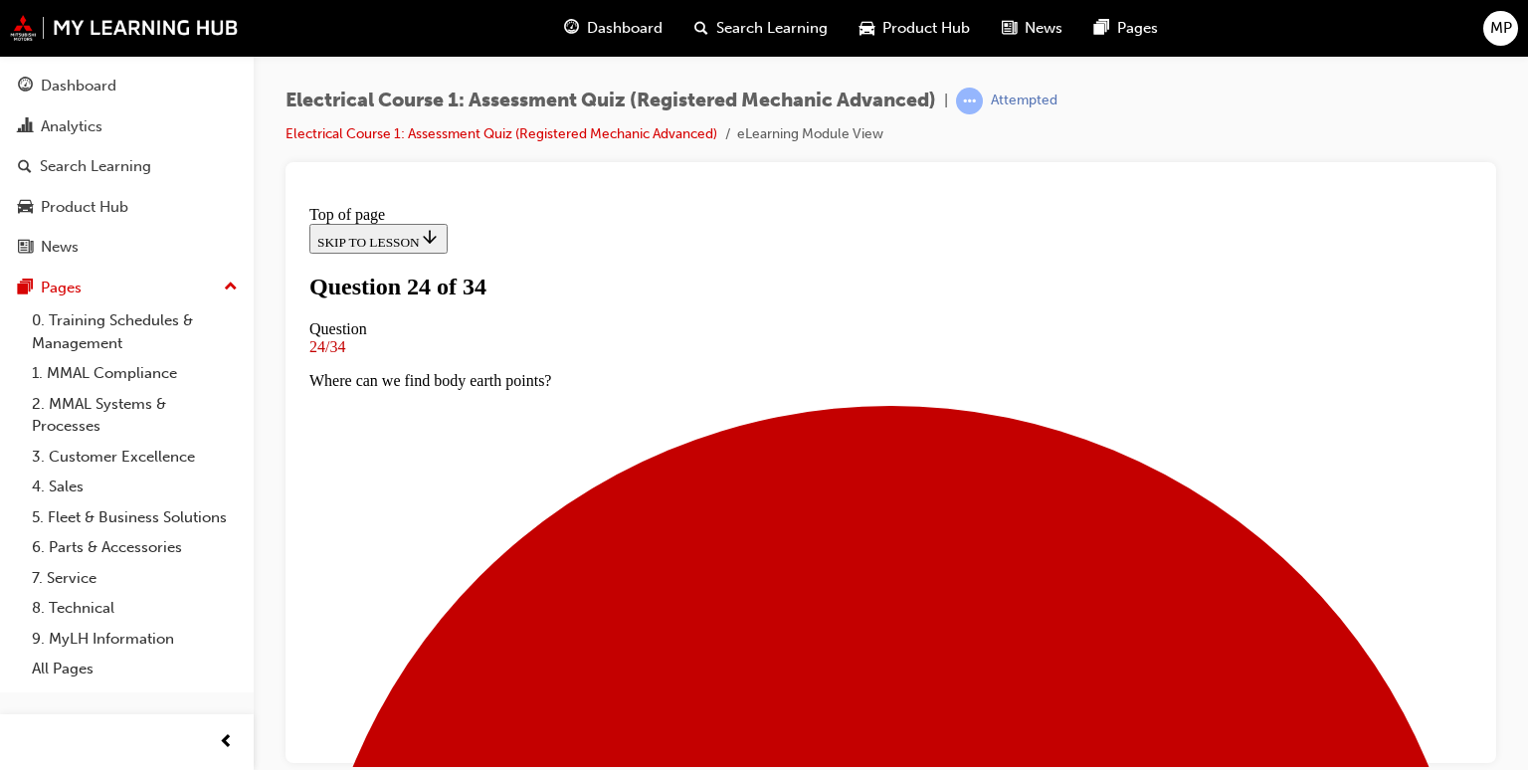
scroll to position [242, 0]
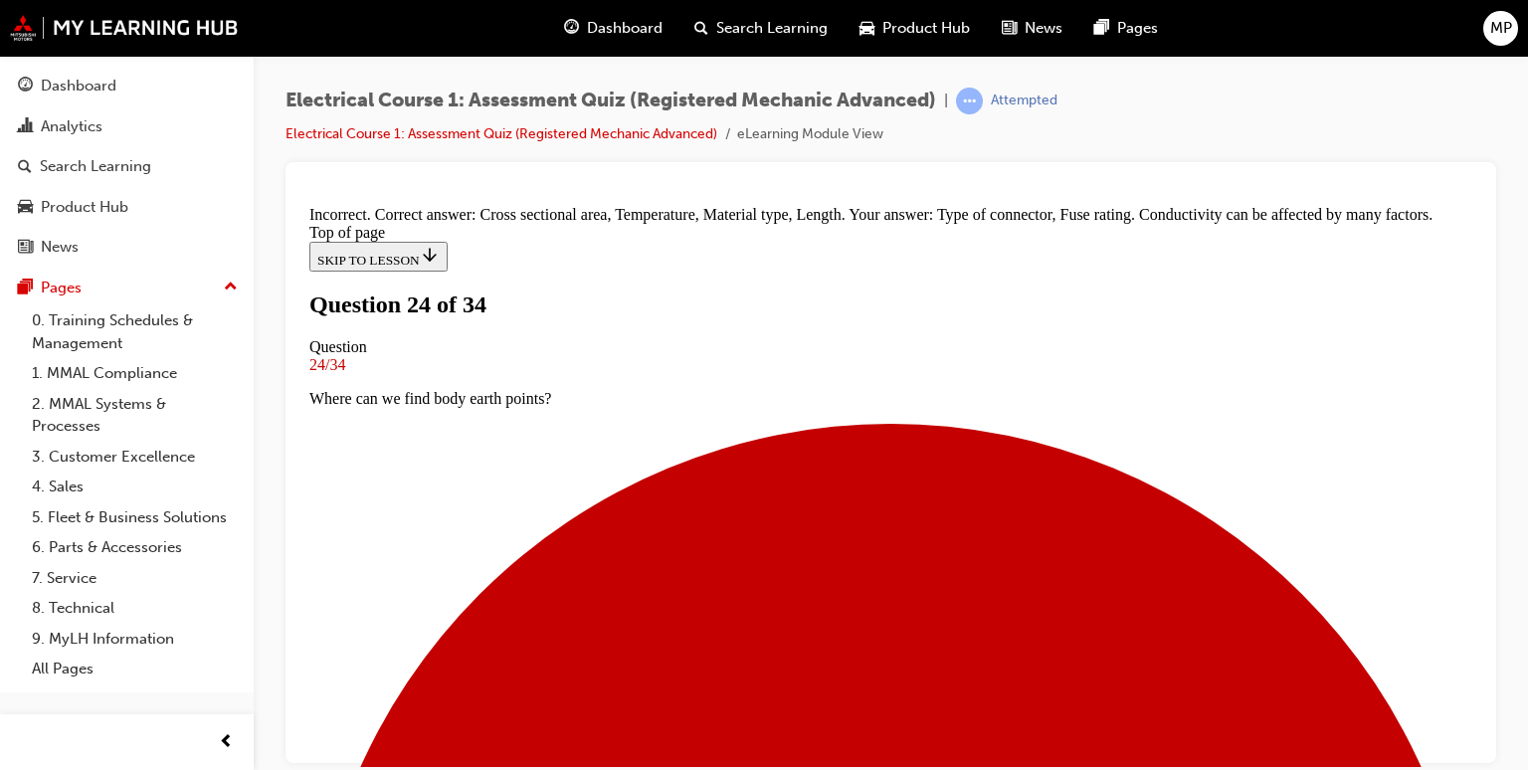
scroll to position [708, 0]
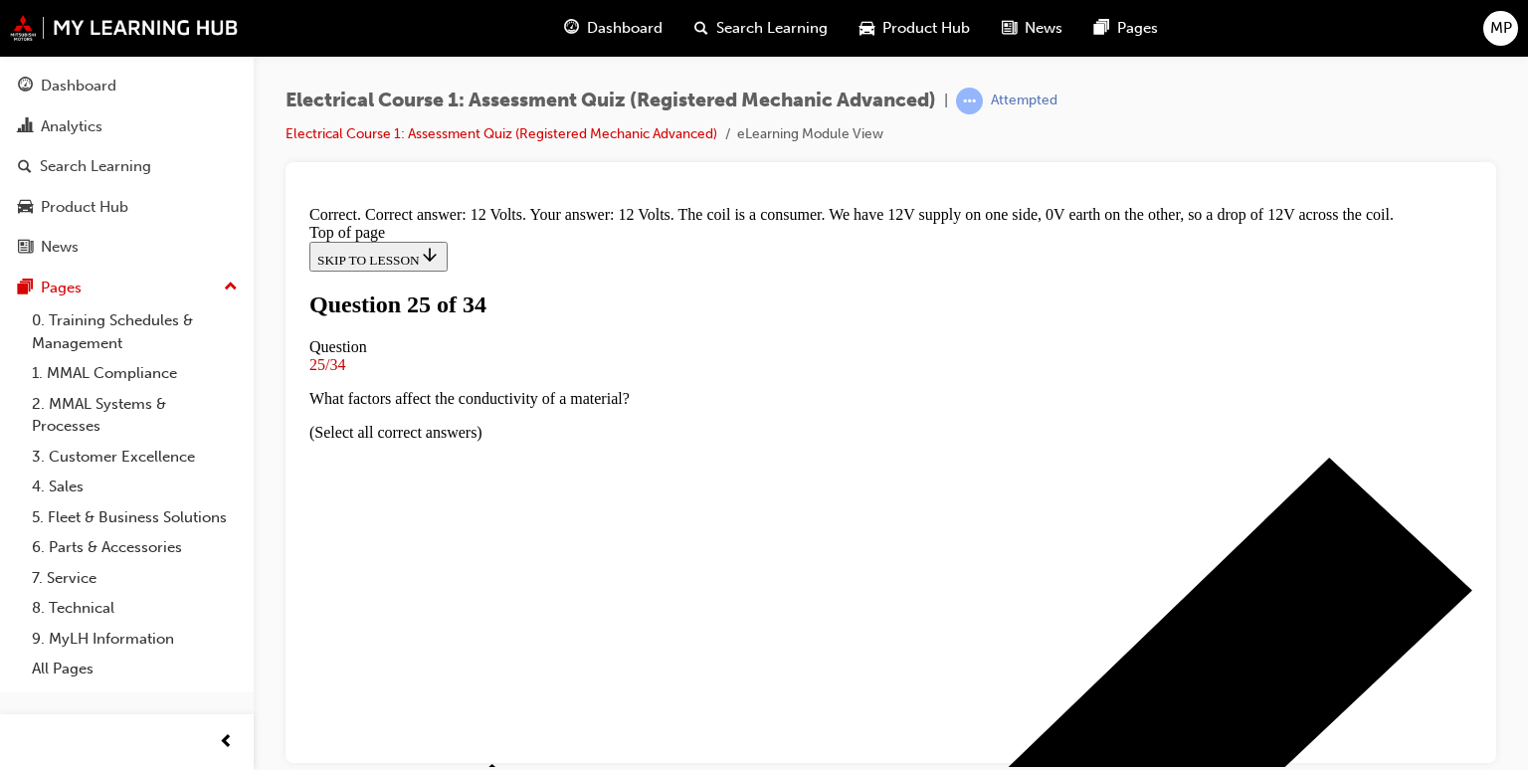
scroll to position [572, 0]
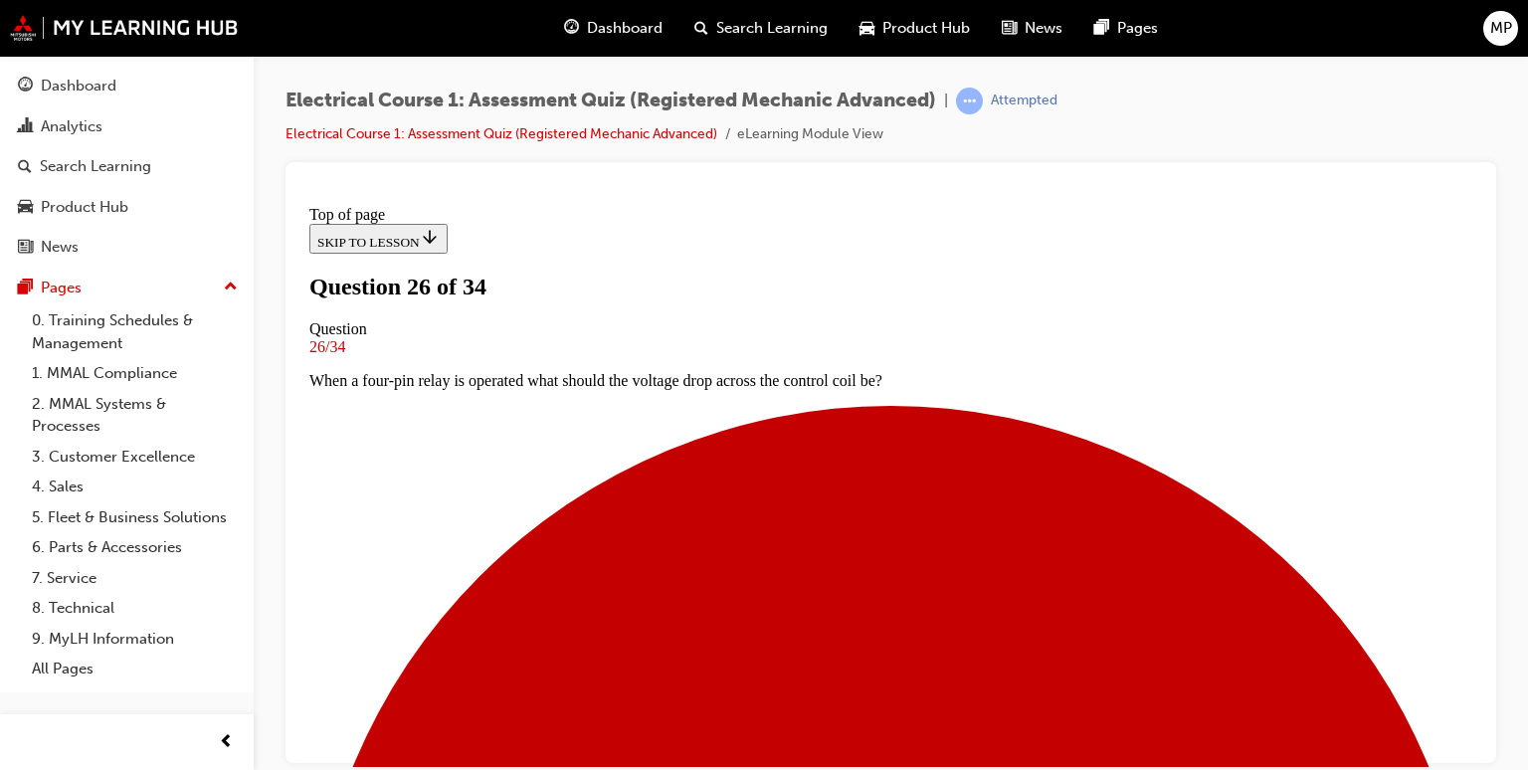
scroll to position [162, 0]
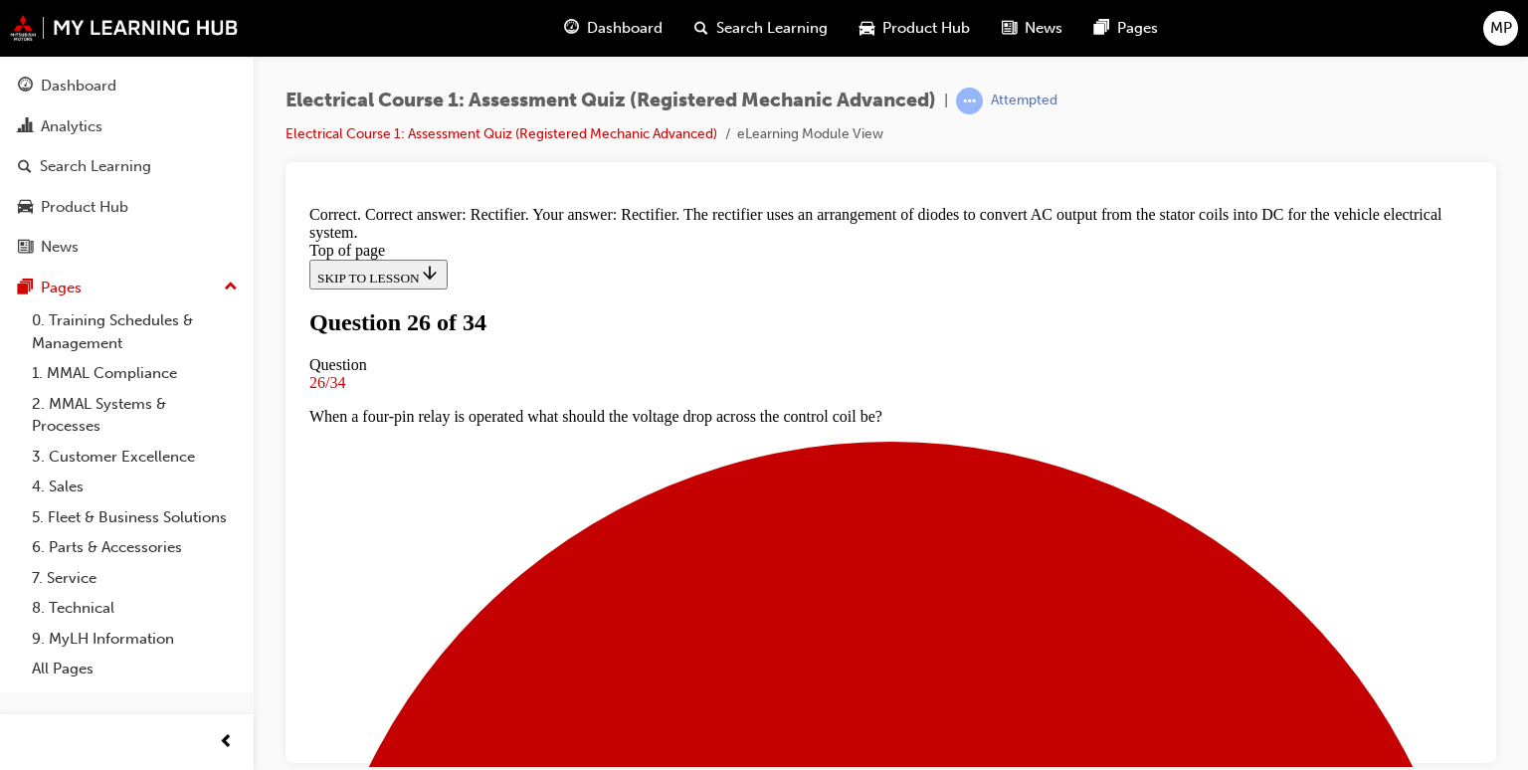
scroll to position [538, 0]
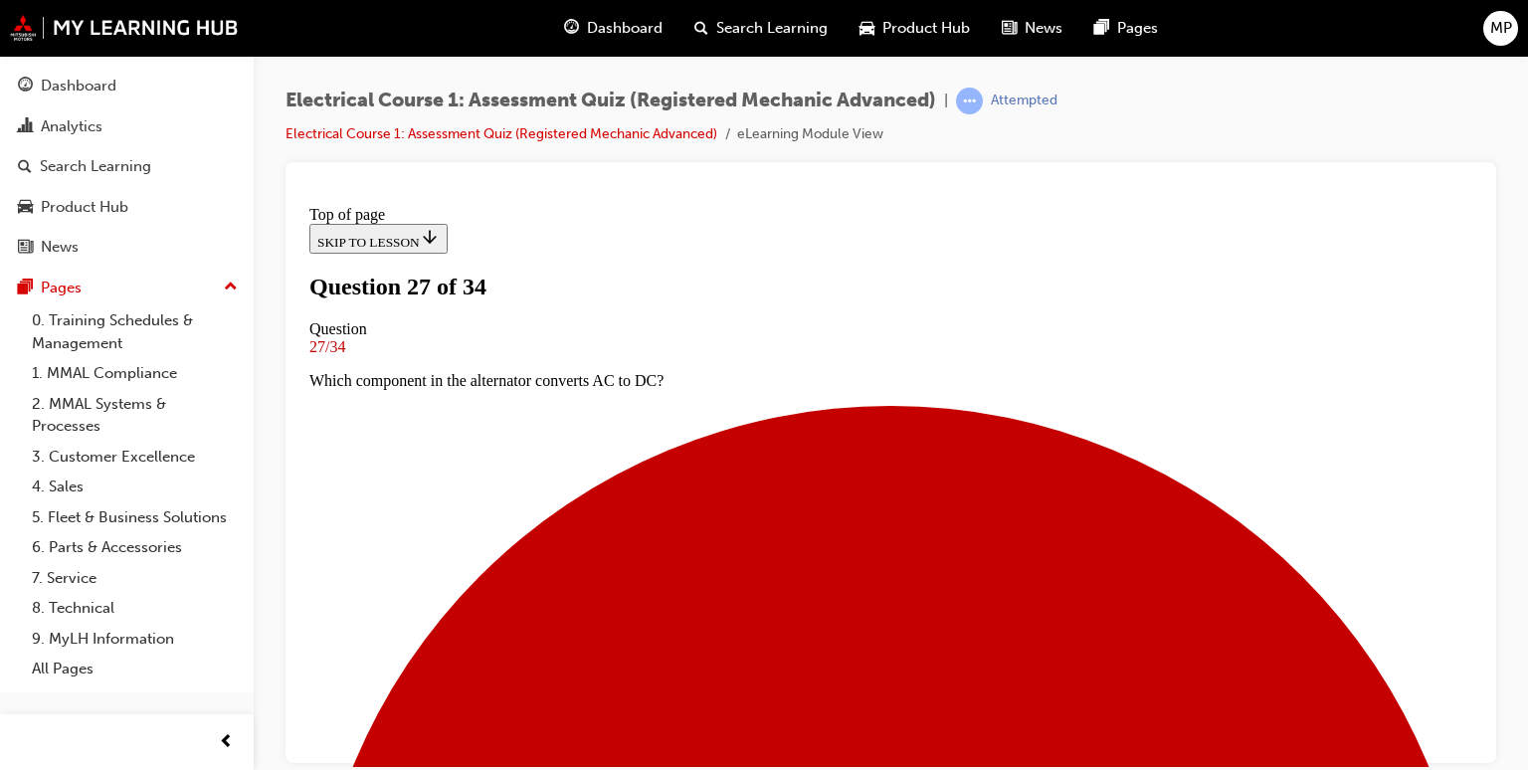
scroll to position [202, 0]
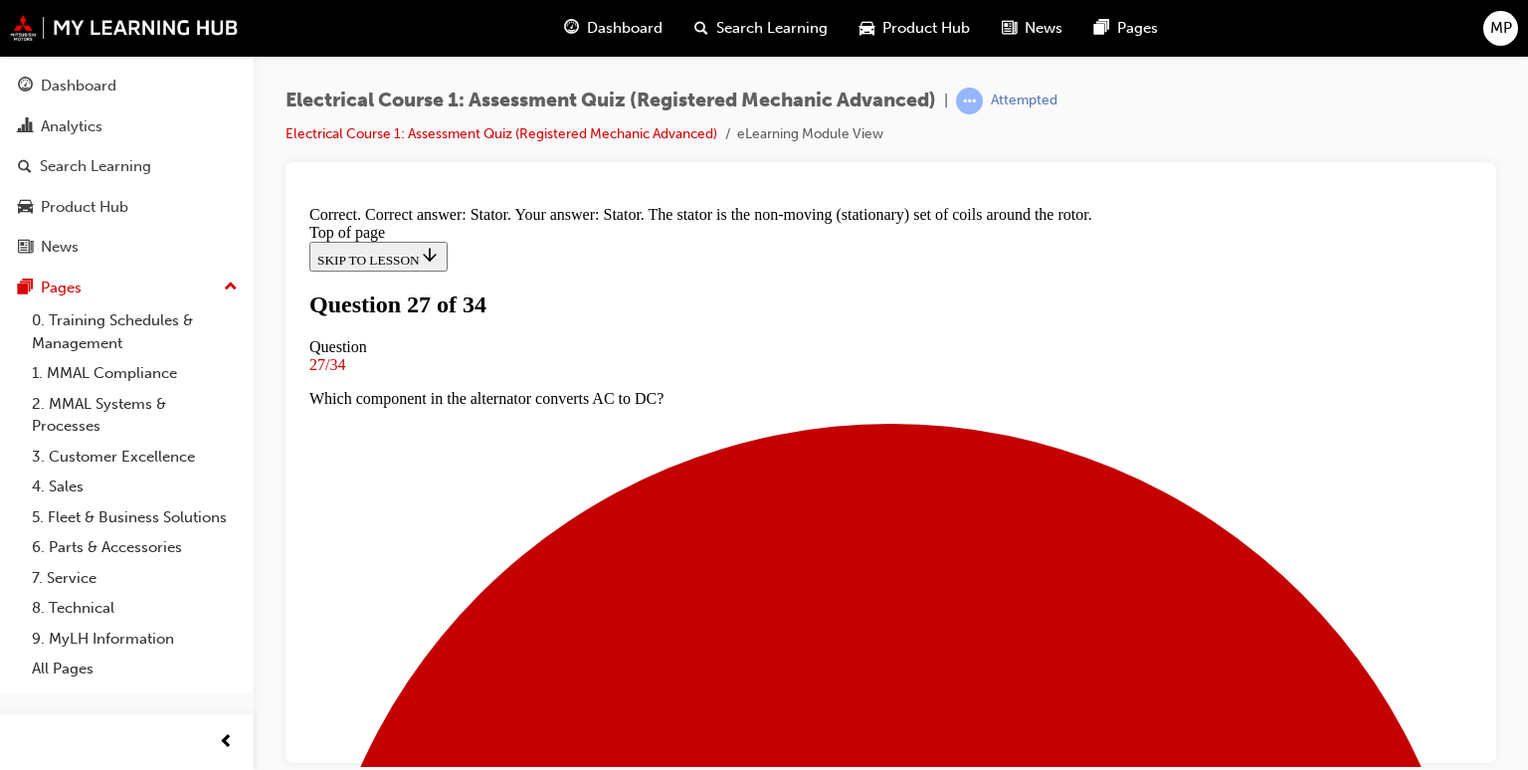
scroll to position [514, 0]
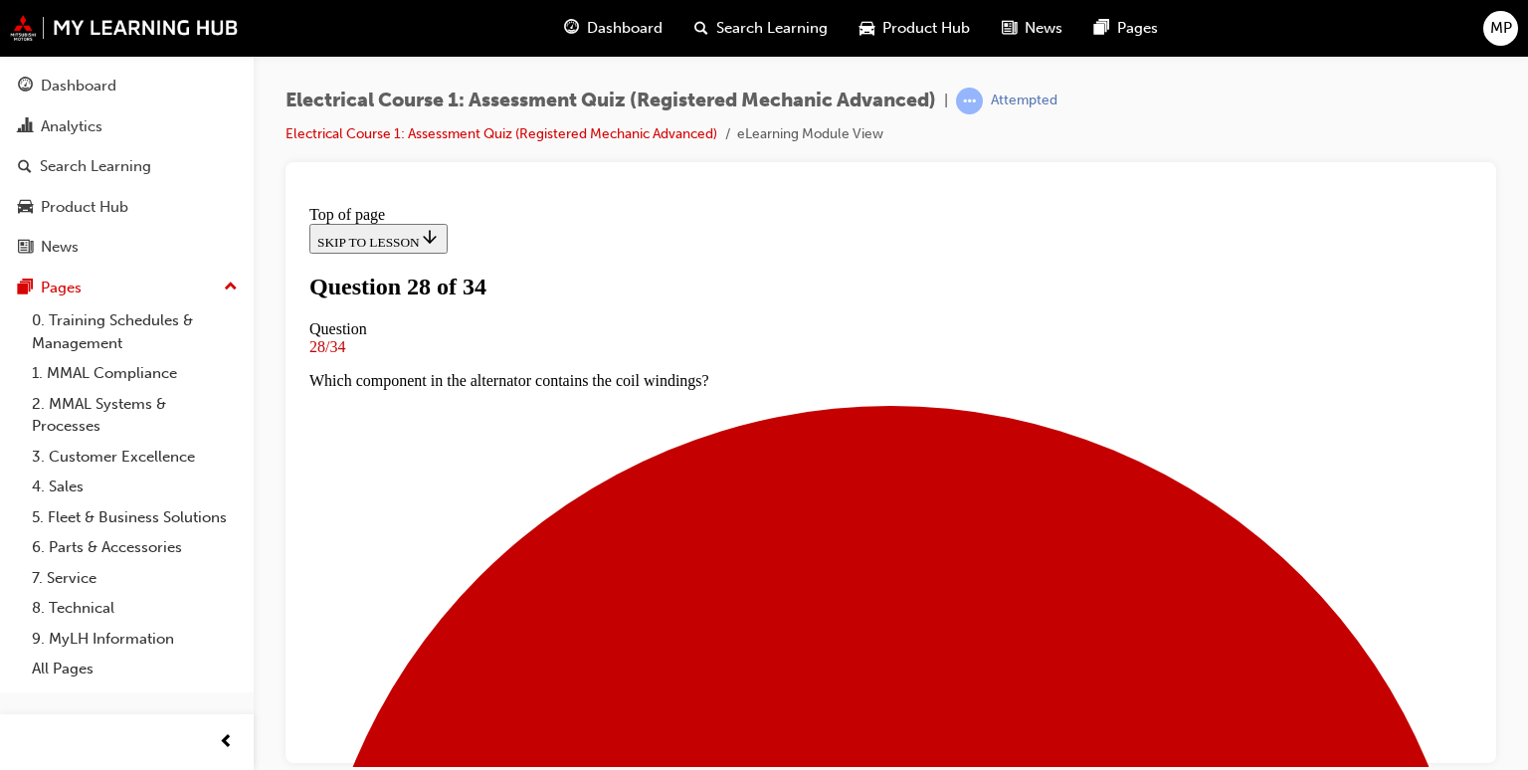
scroll to position [242, 0]
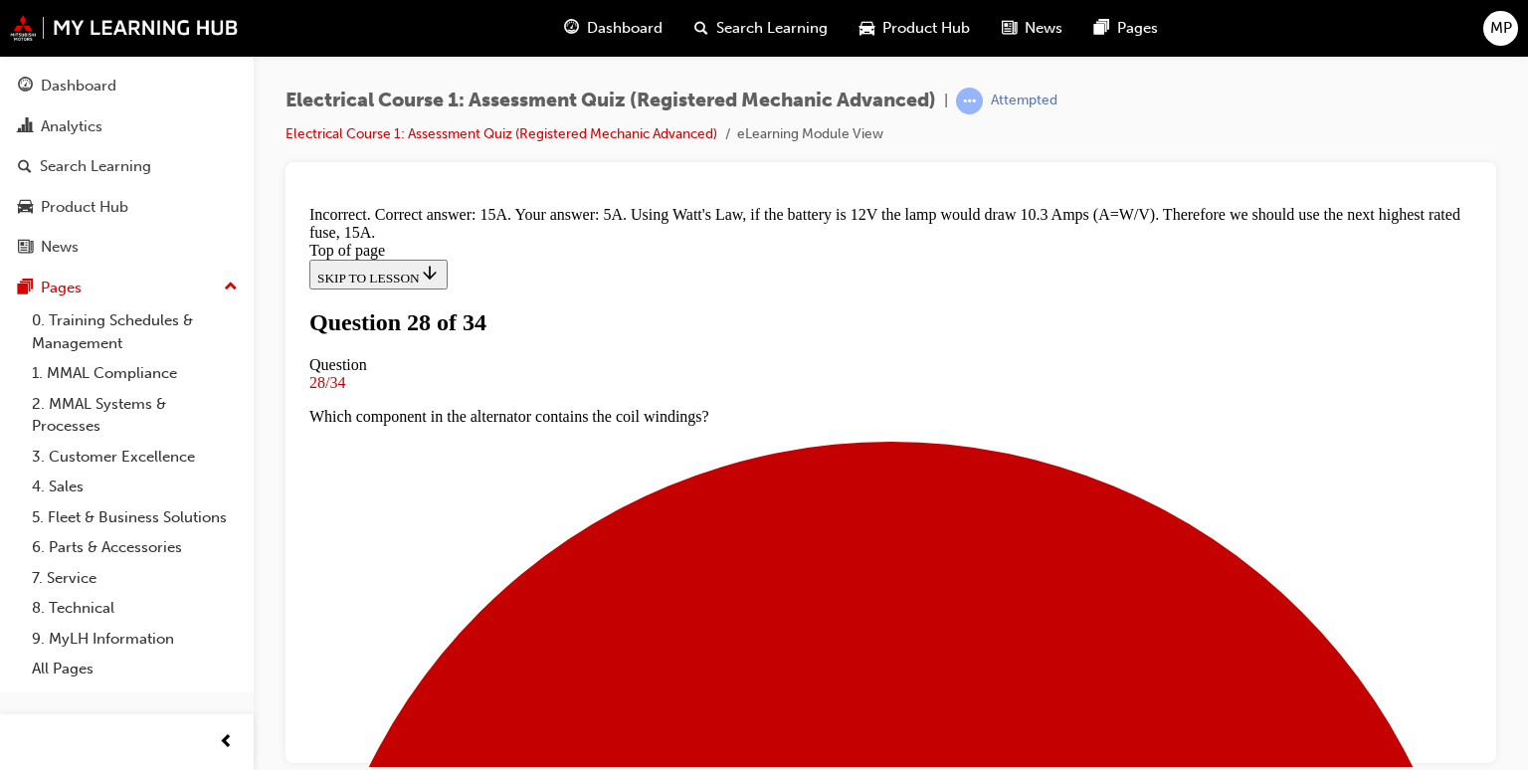
scroll to position [572, 0]
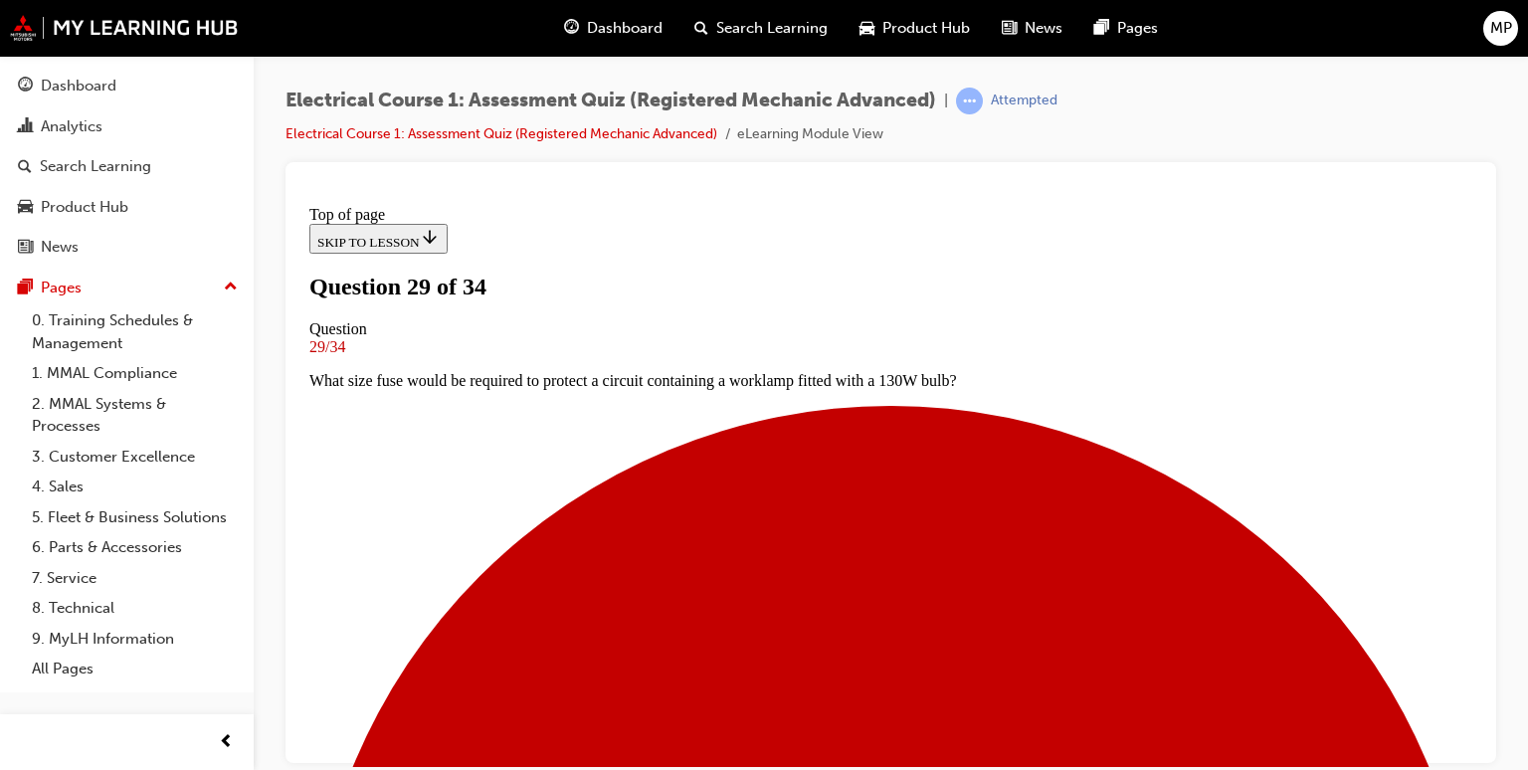
scroll to position [394, 0]
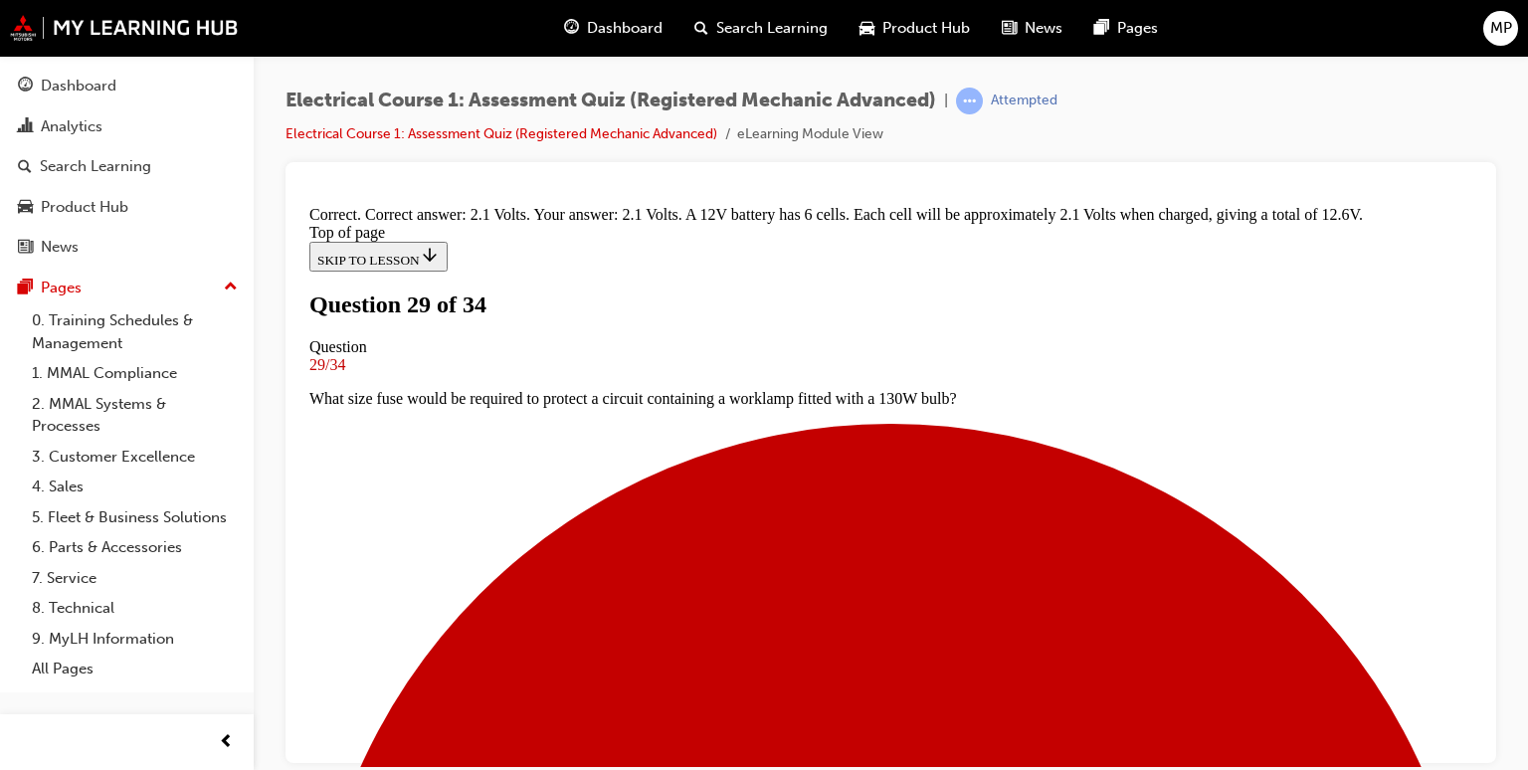
scroll to position [578, 0]
drag, startPoint x: 879, startPoint y: 588, endPoint x: 879, endPoint y: 679, distance: 91.5
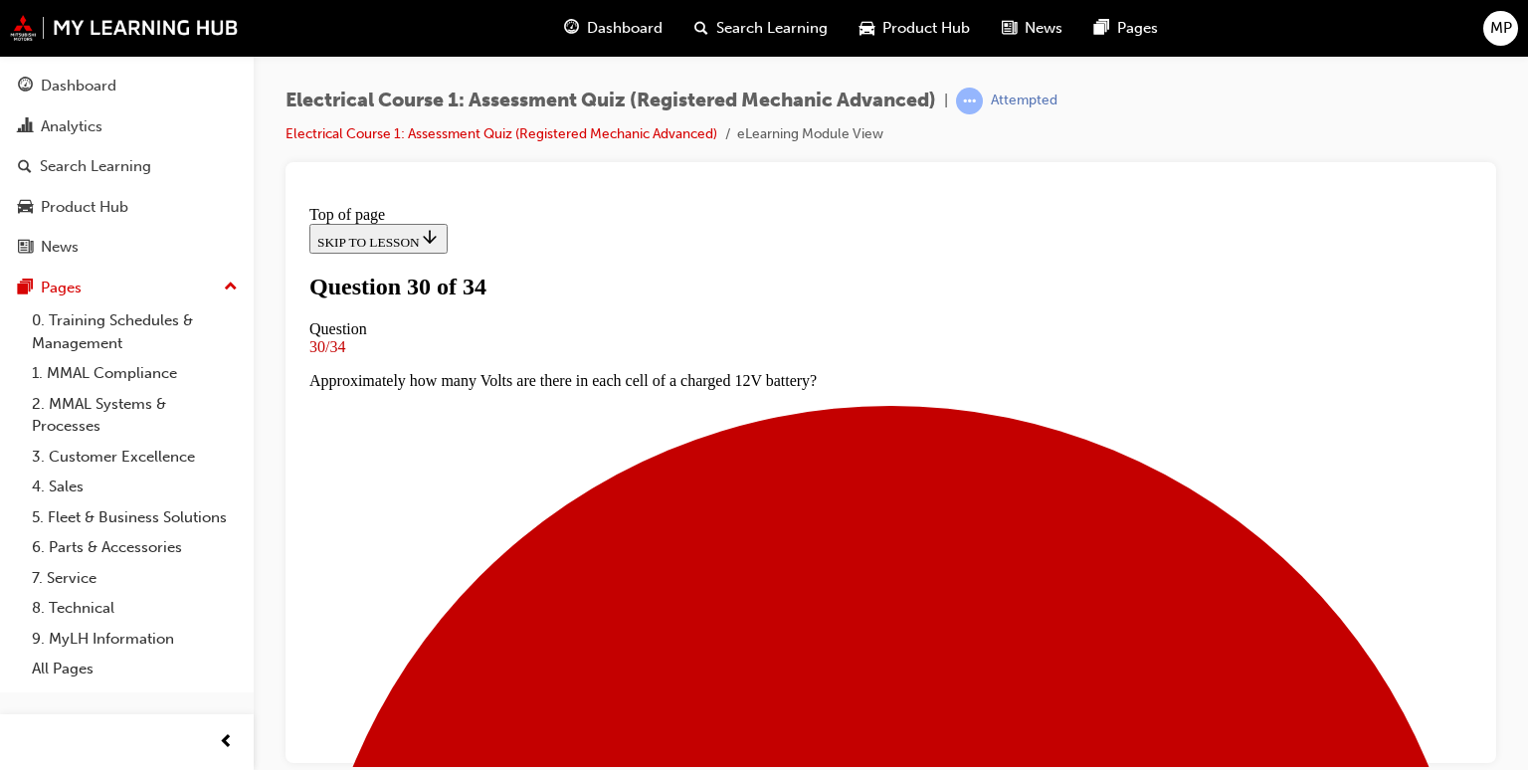
scroll to position [83, 0]
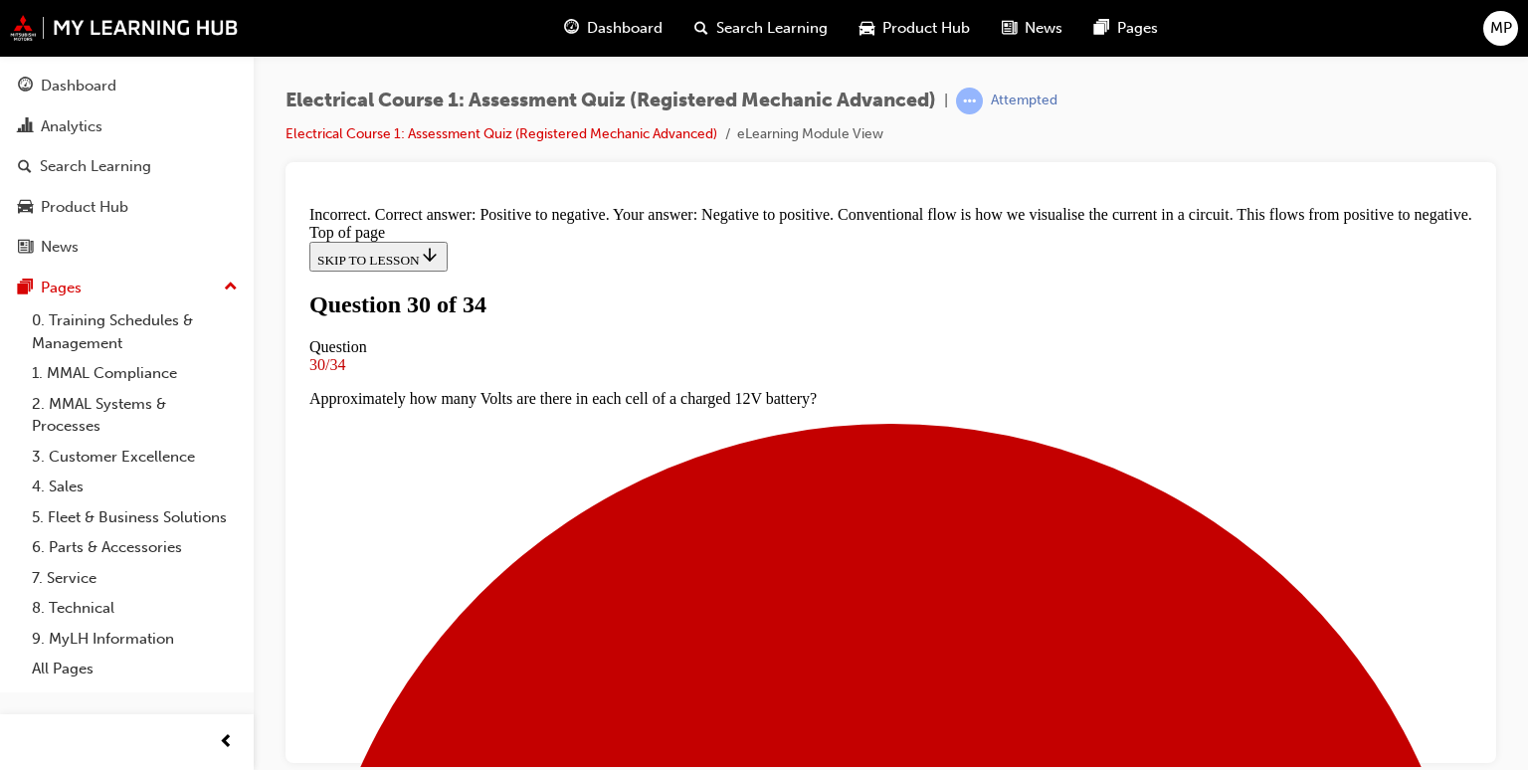
scroll to position [538, 0]
click at [1481, 199] on div at bounding box center [890, 462] width 1211 height 601
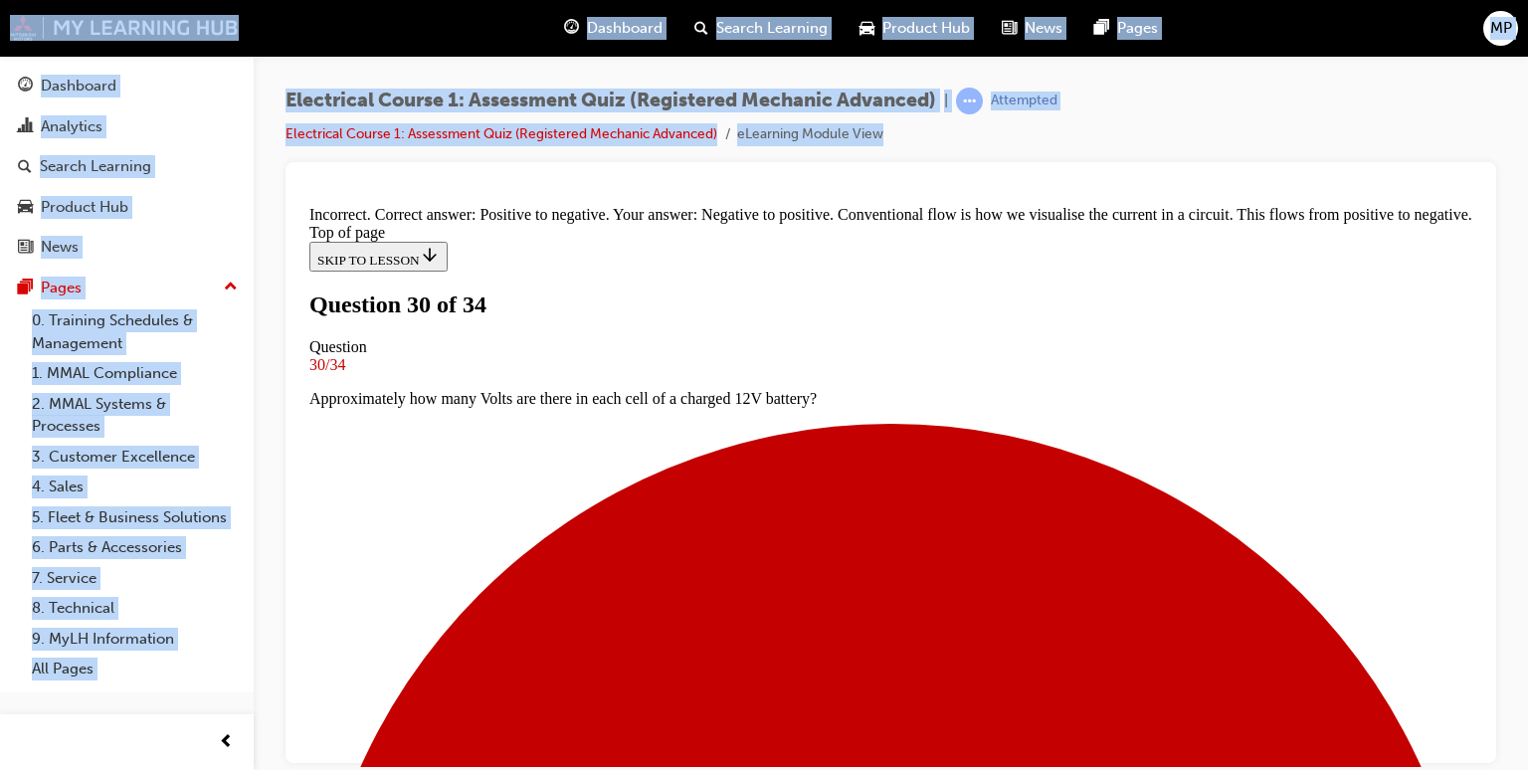
click at [1481, 199] on div at bounding box center [890, 462] width 1211 height 601
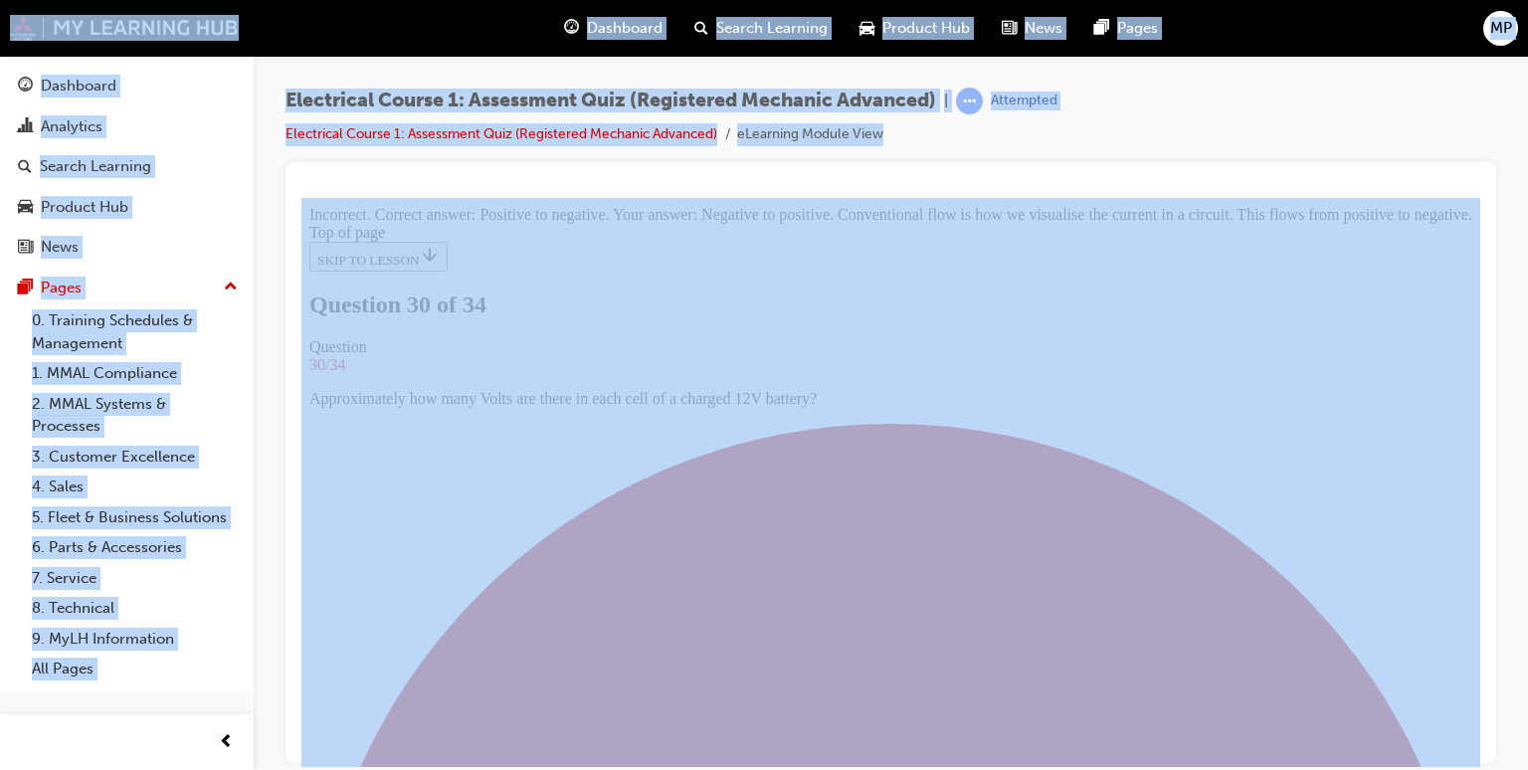
click at [1481, 199] on div at bounding box center [890, 462] width 1211 height 601
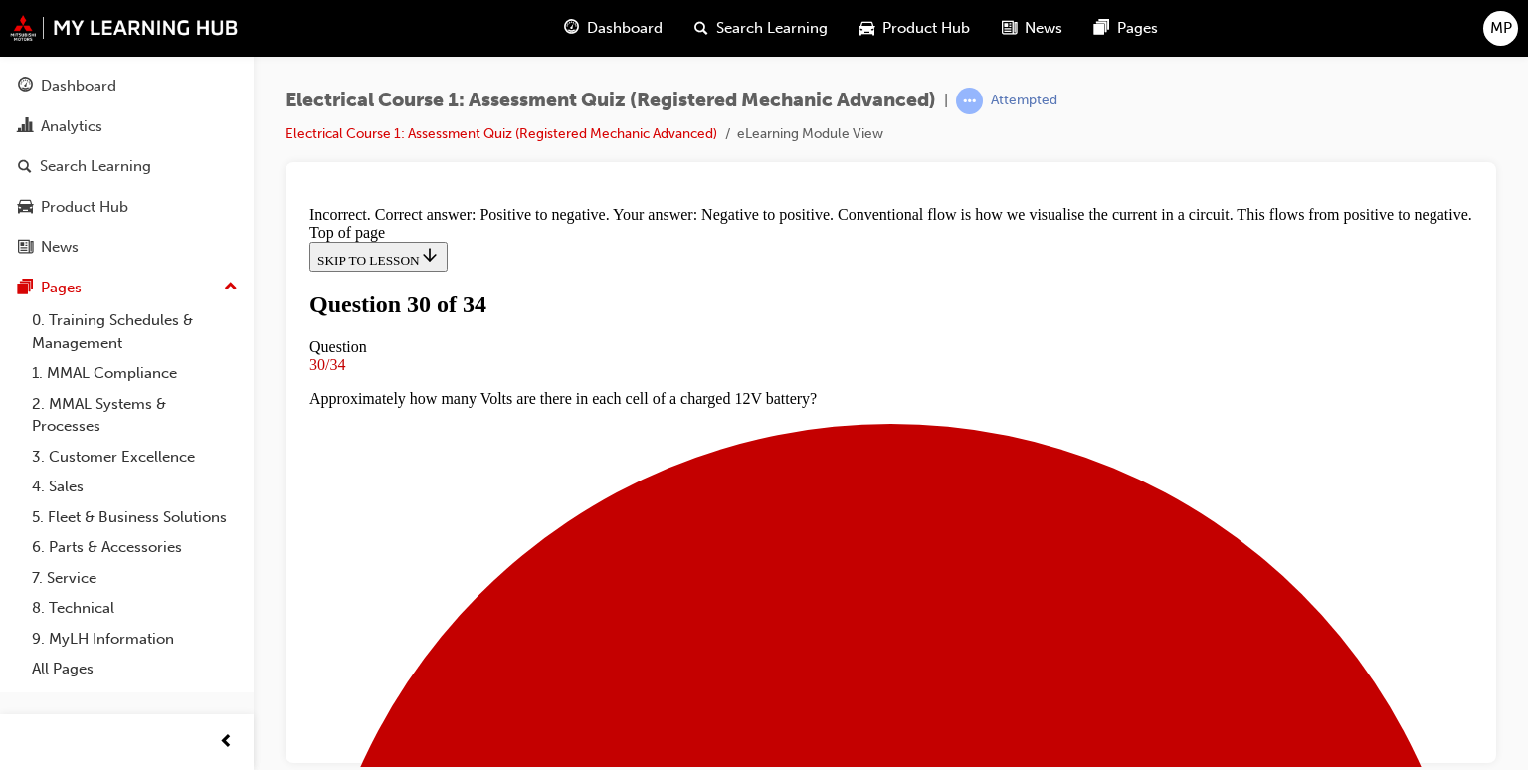
scroll to position [459, 0]
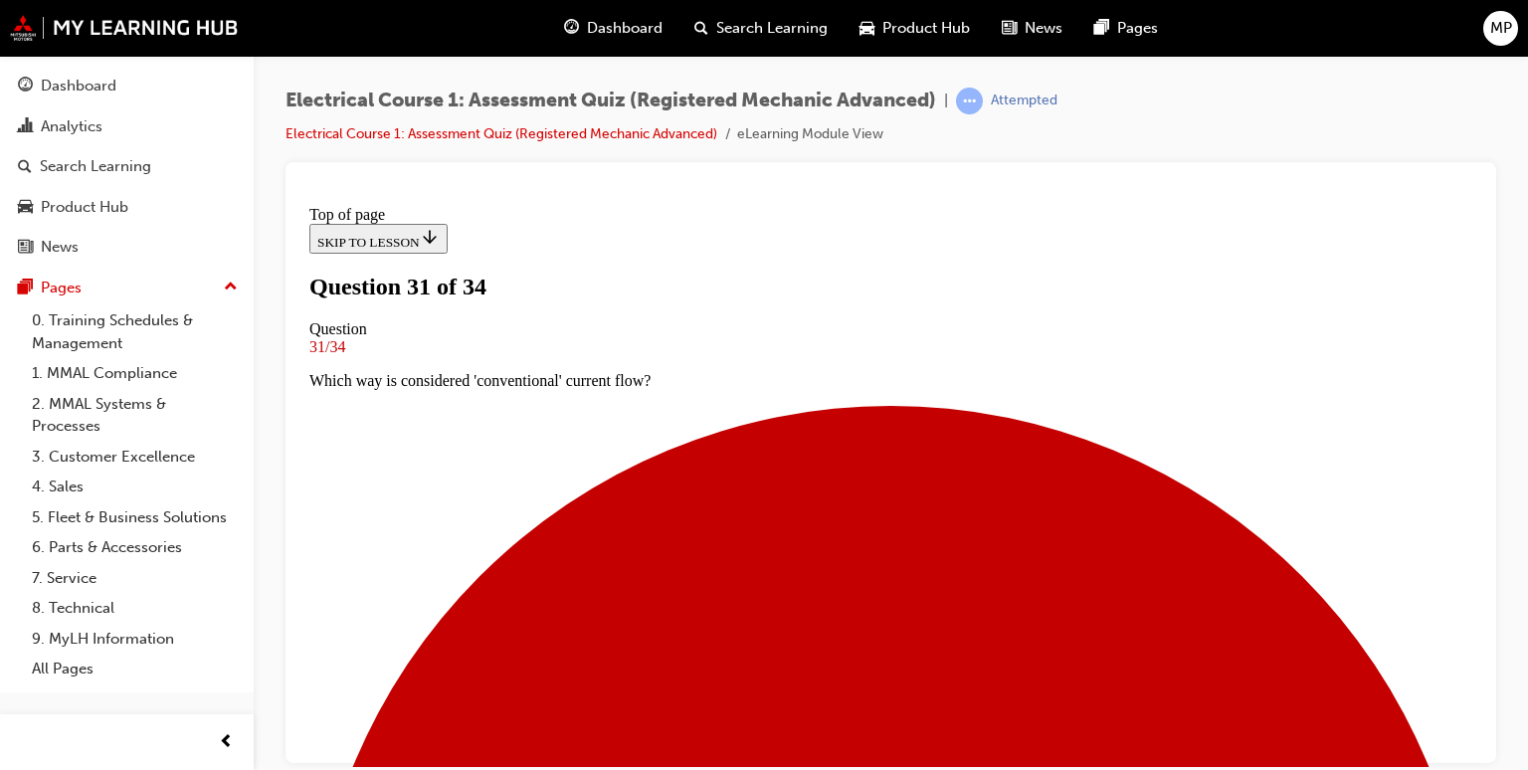
scroll to position [162, 0]
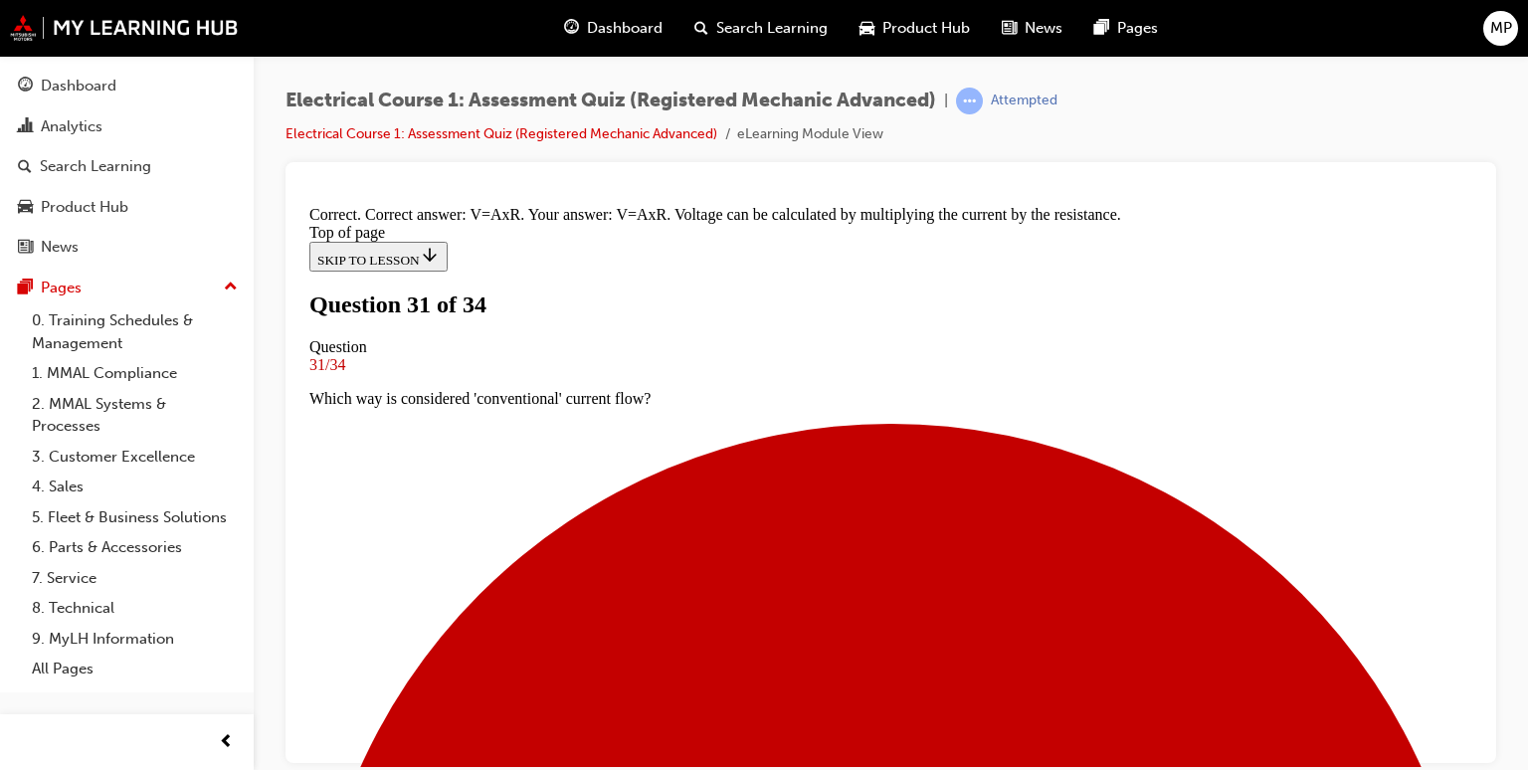
scroll to position [455, 0]
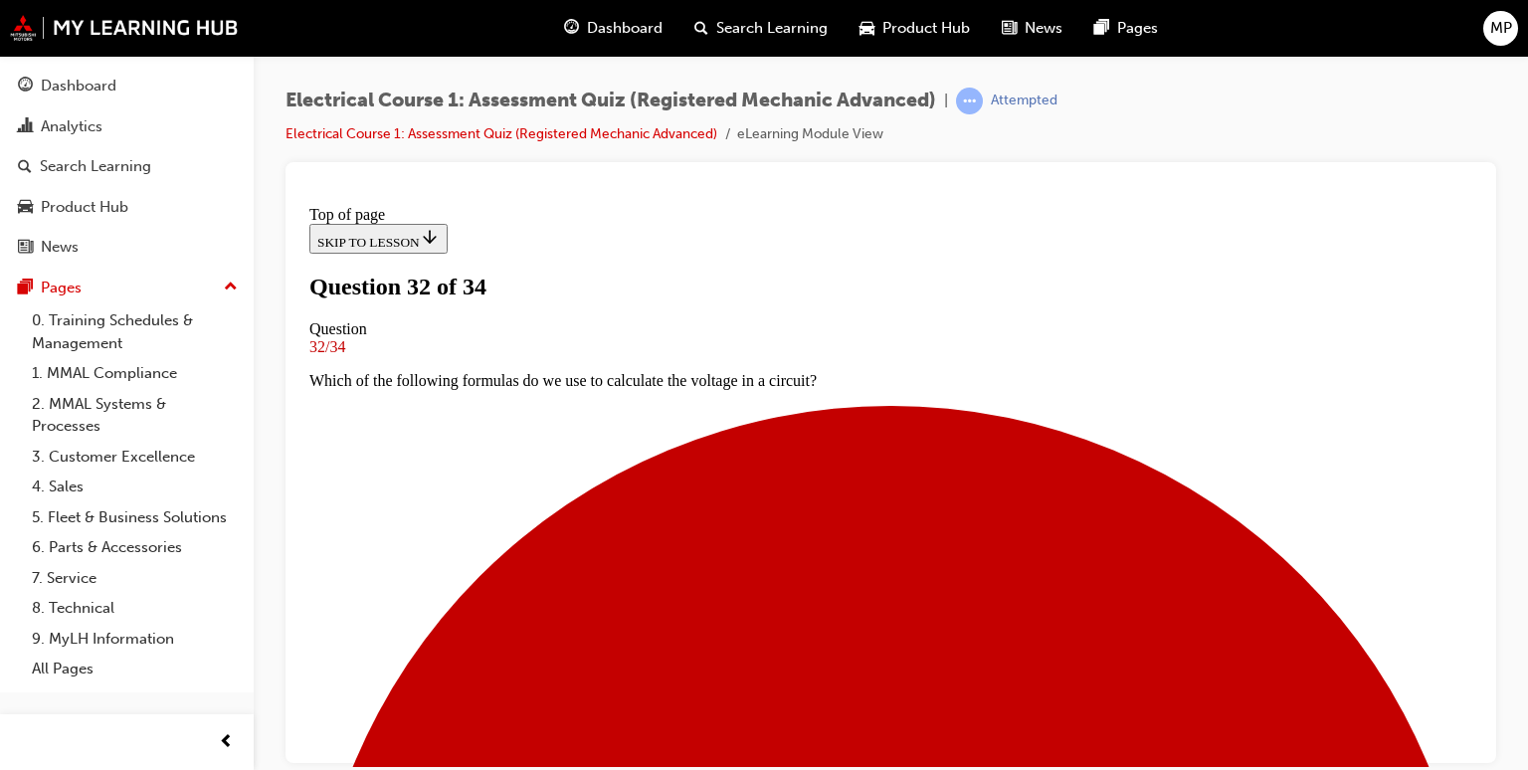
scroll to position [282, 0]
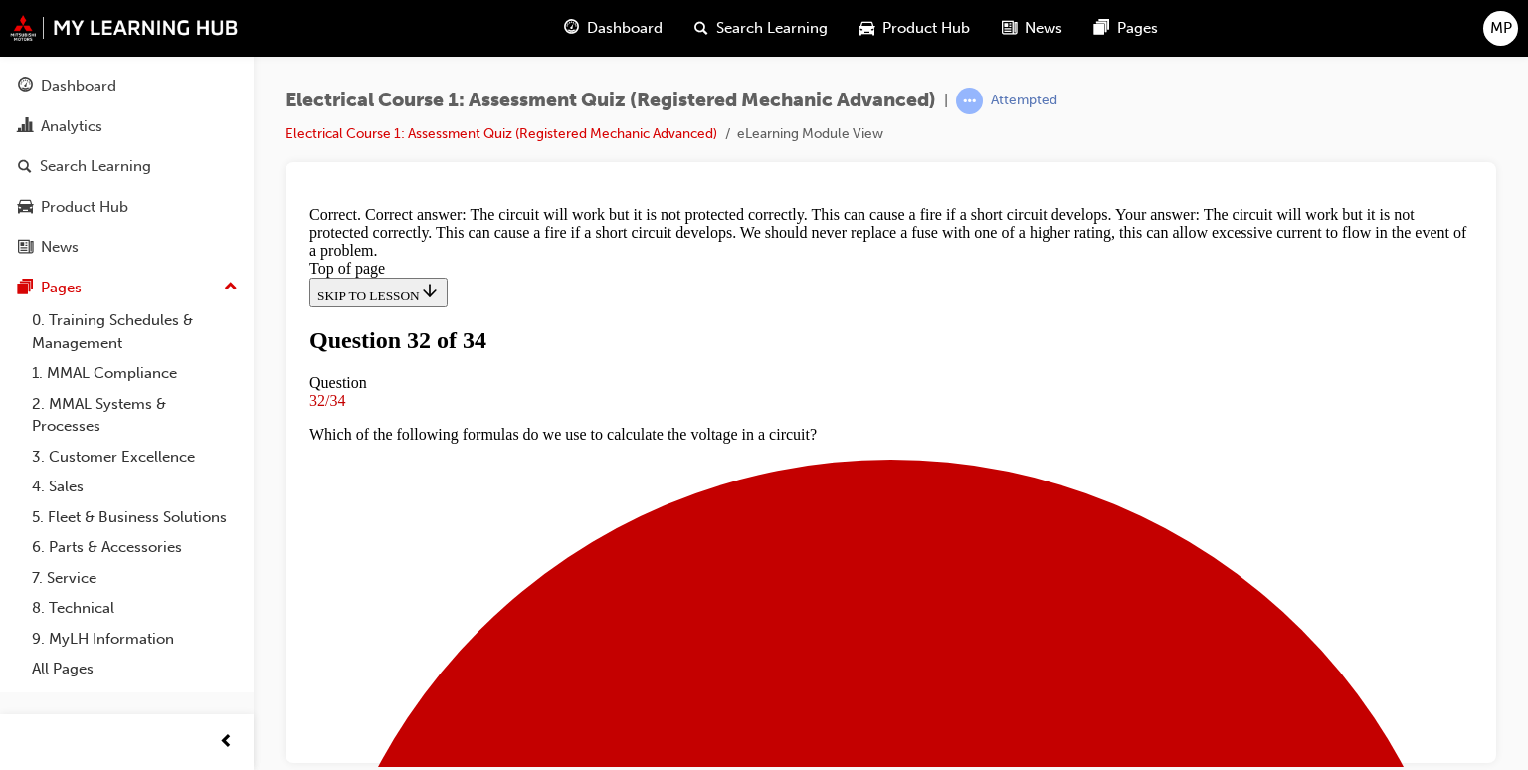
scroll to position [598, 0]
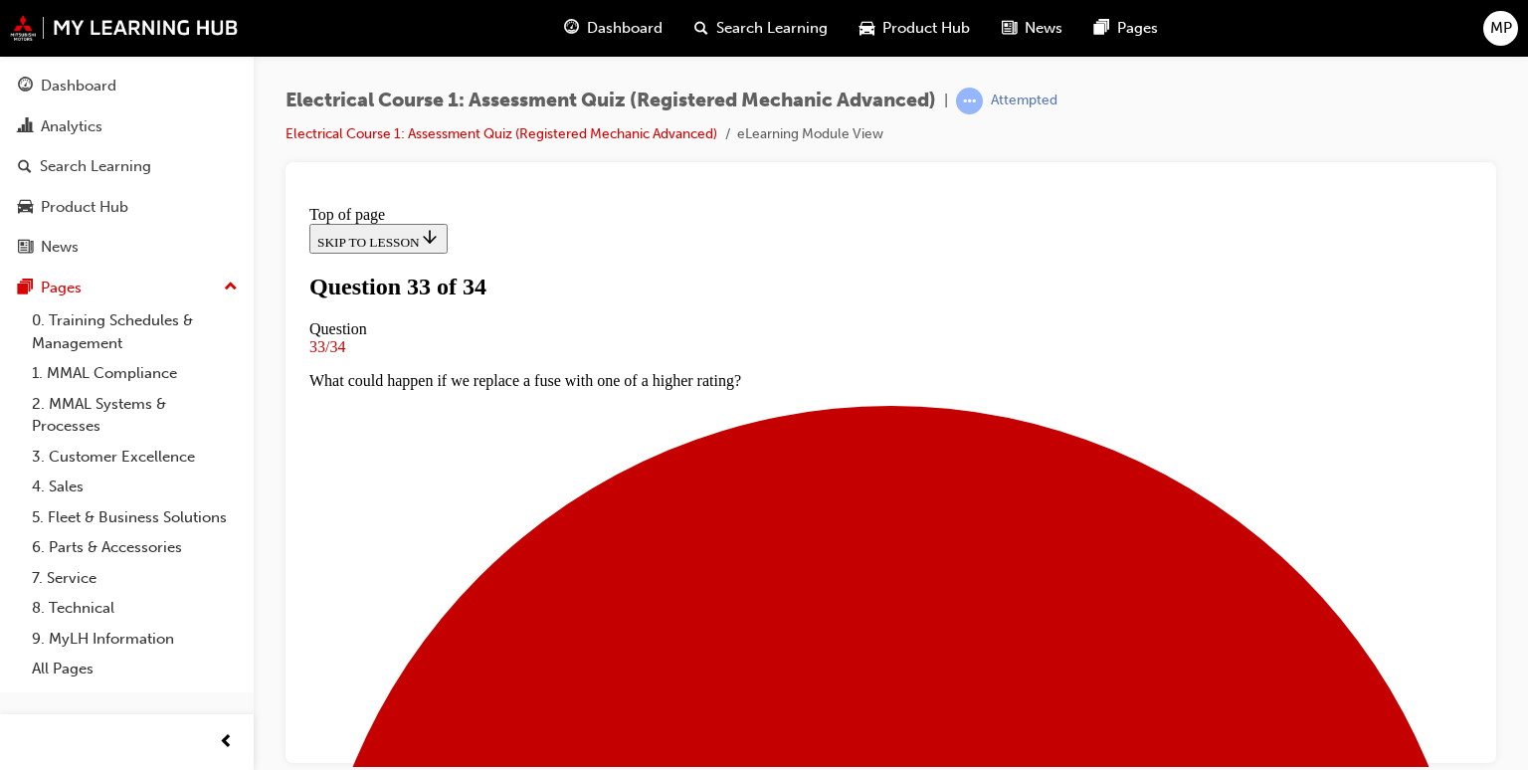
scroll to position [202, 0]
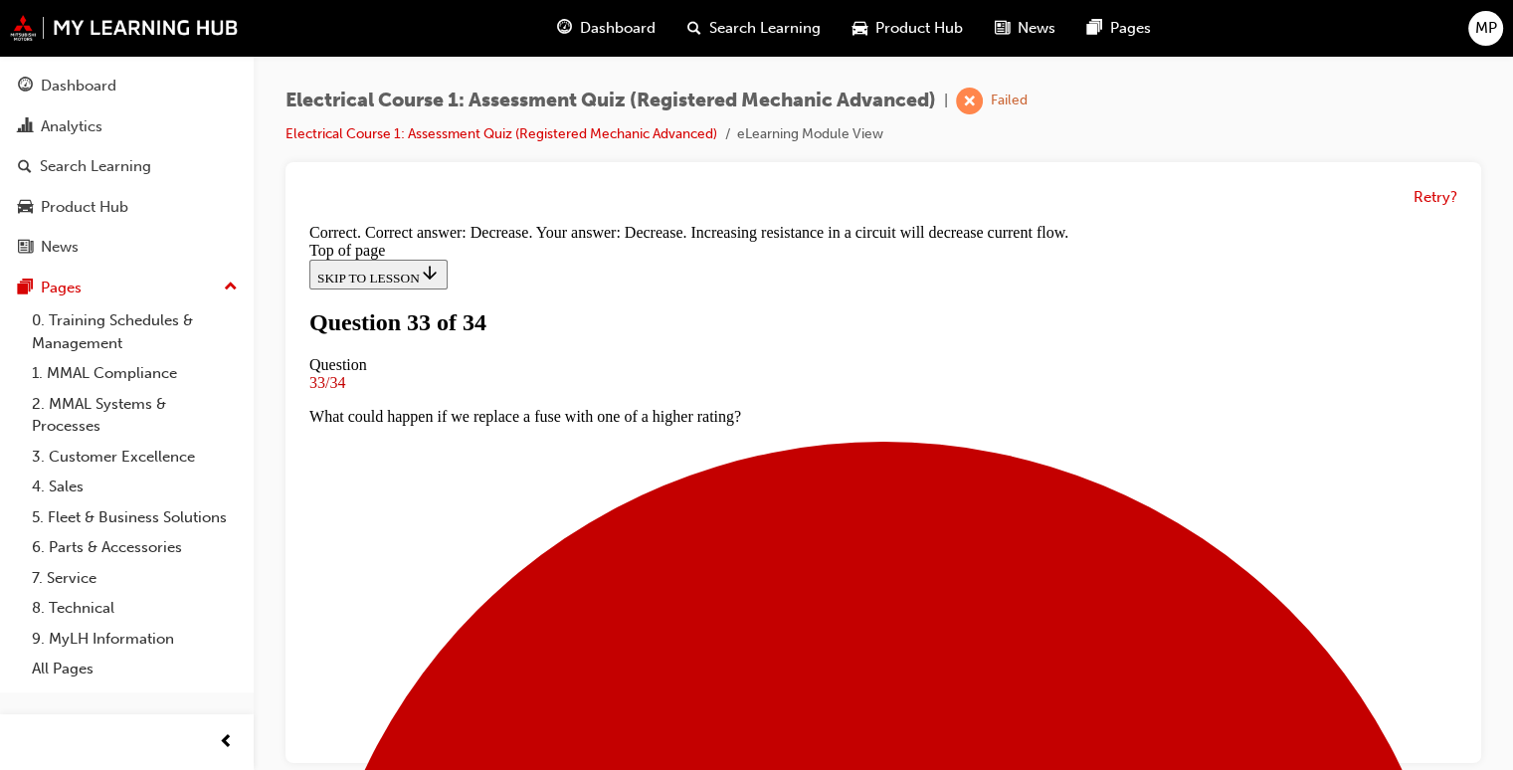
scroll to position [514, 0]
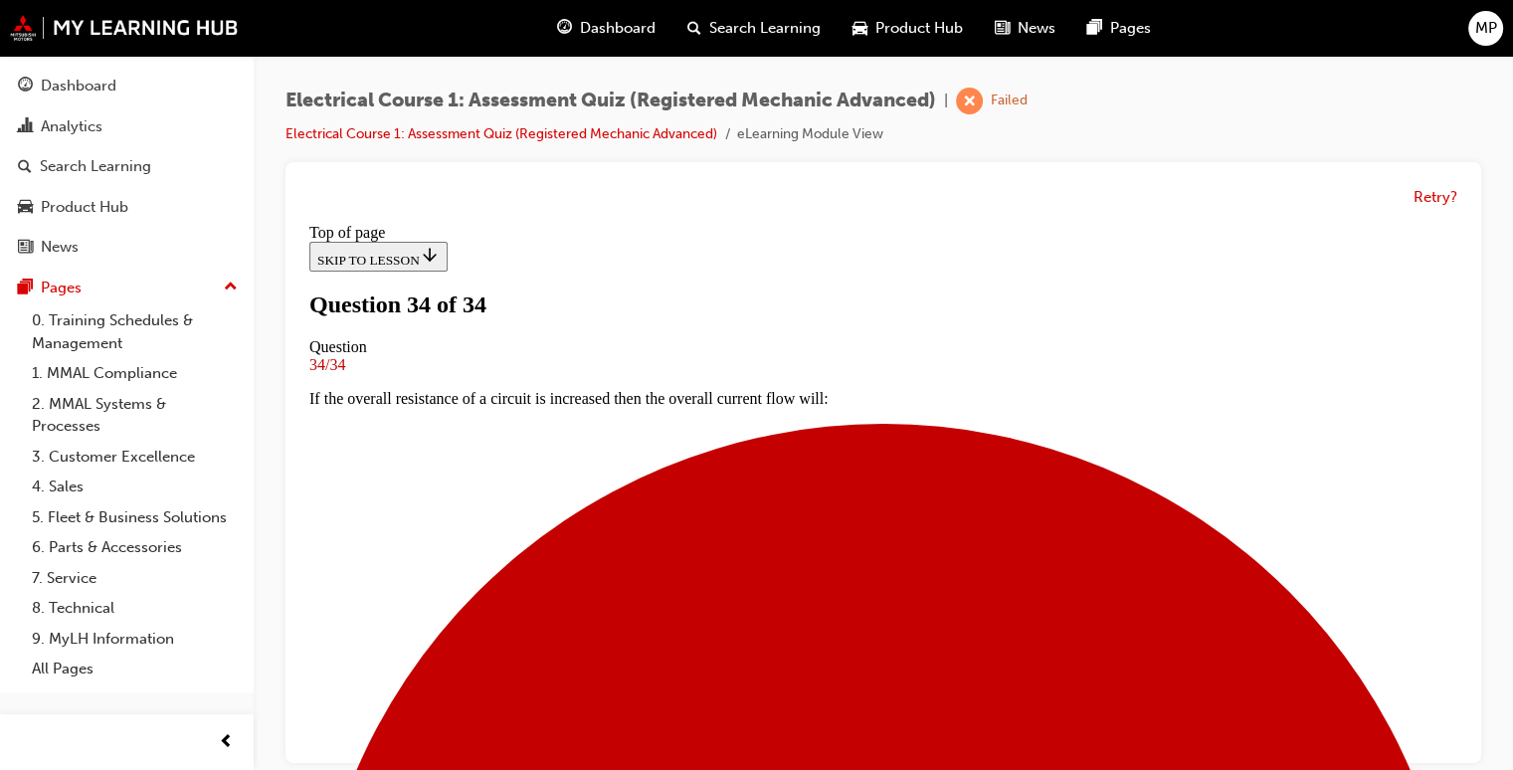
scroll to position [470, 0]
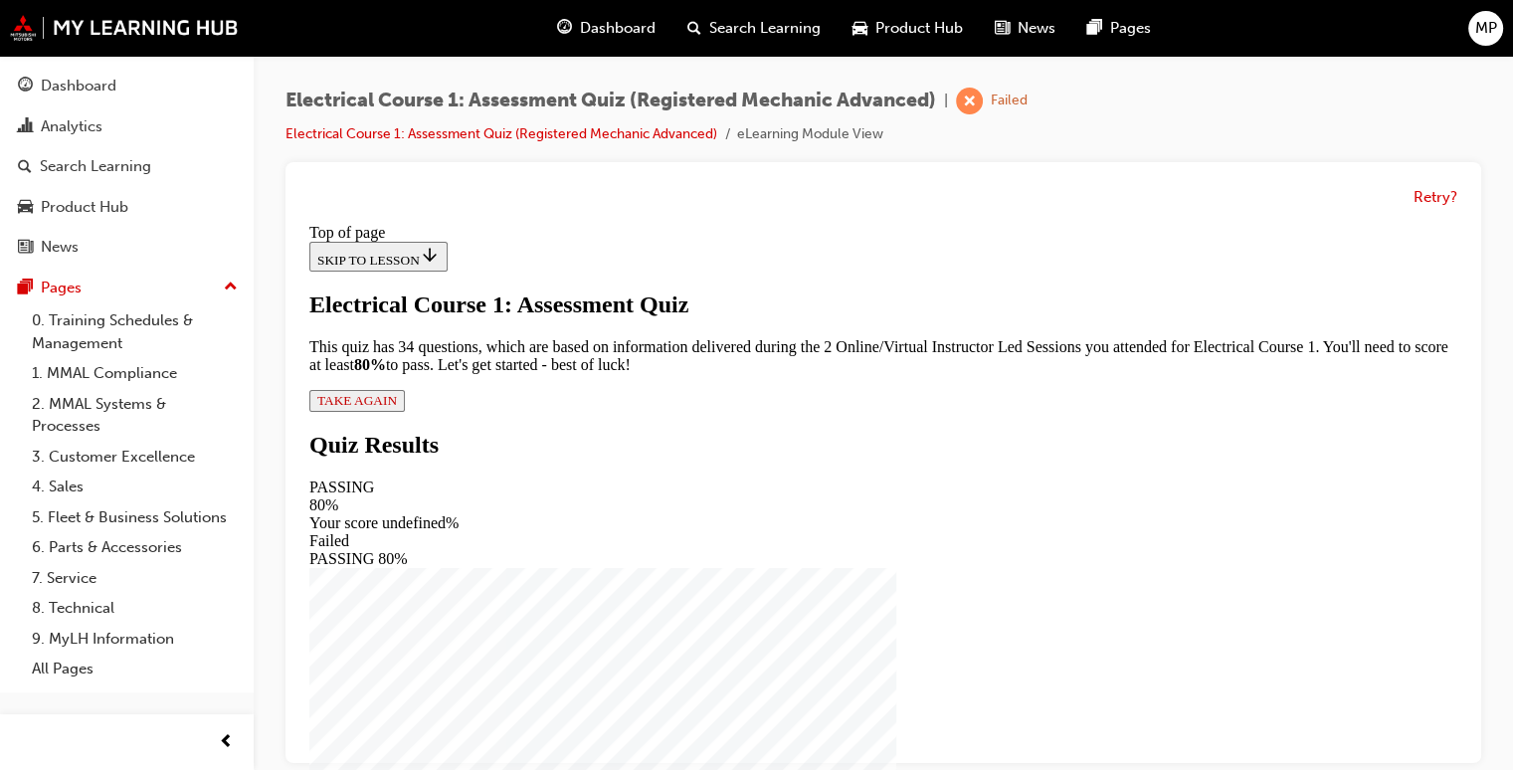
click at [397, 408] on span "TAKE AGAIN" at bounding box center [357, 400] width 80 height 15
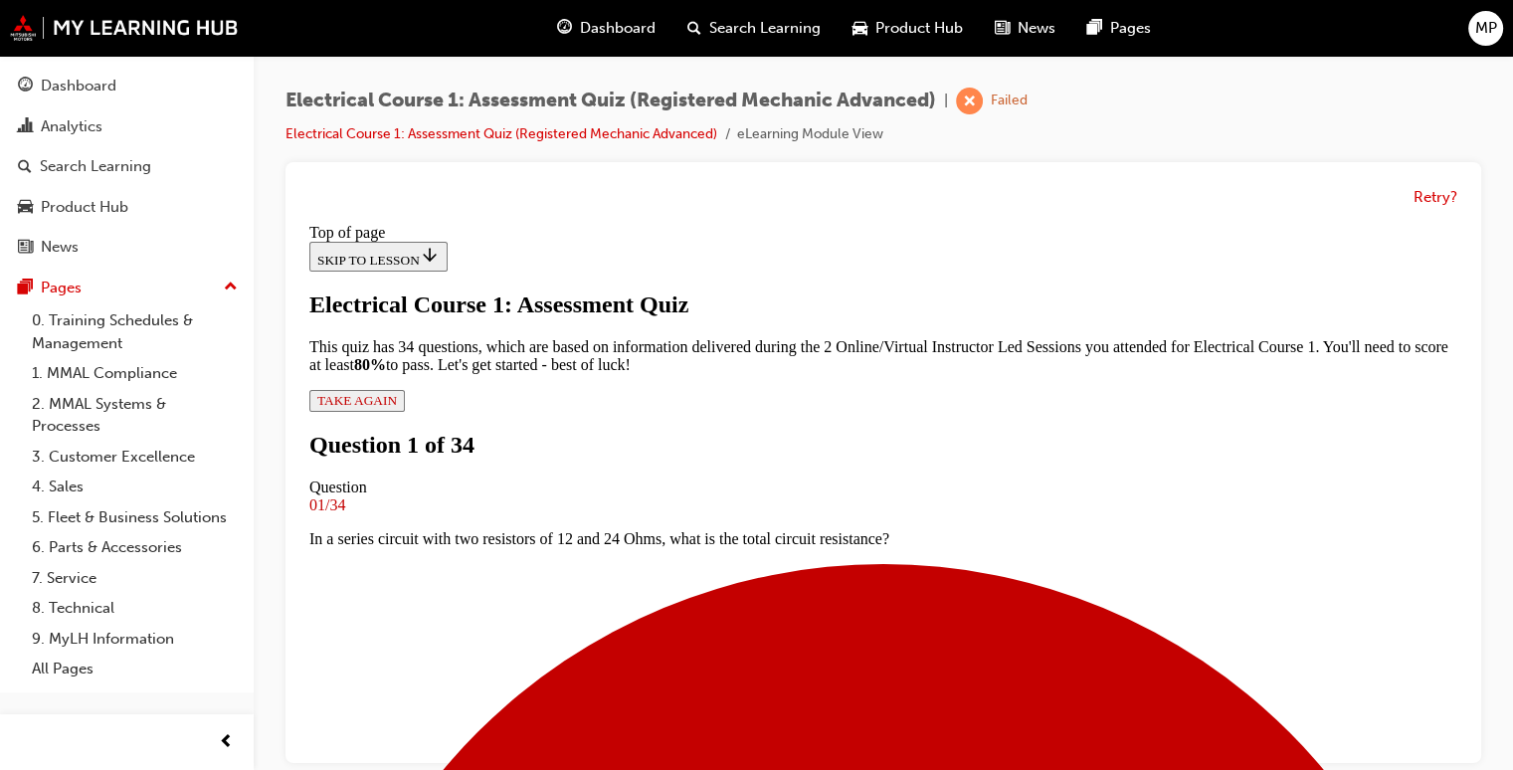
scroll to position [188, 0]
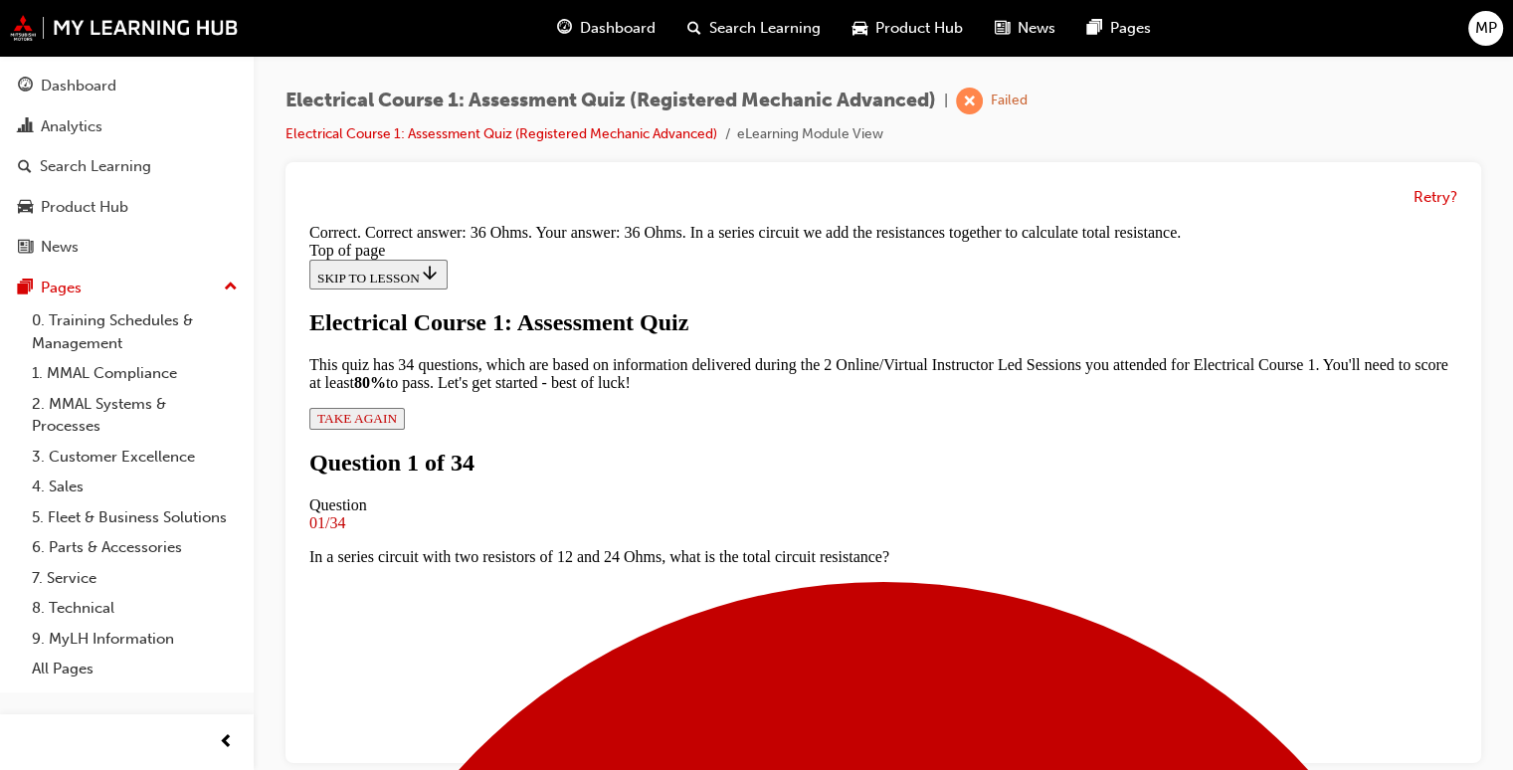
scroll to position [572, 0]
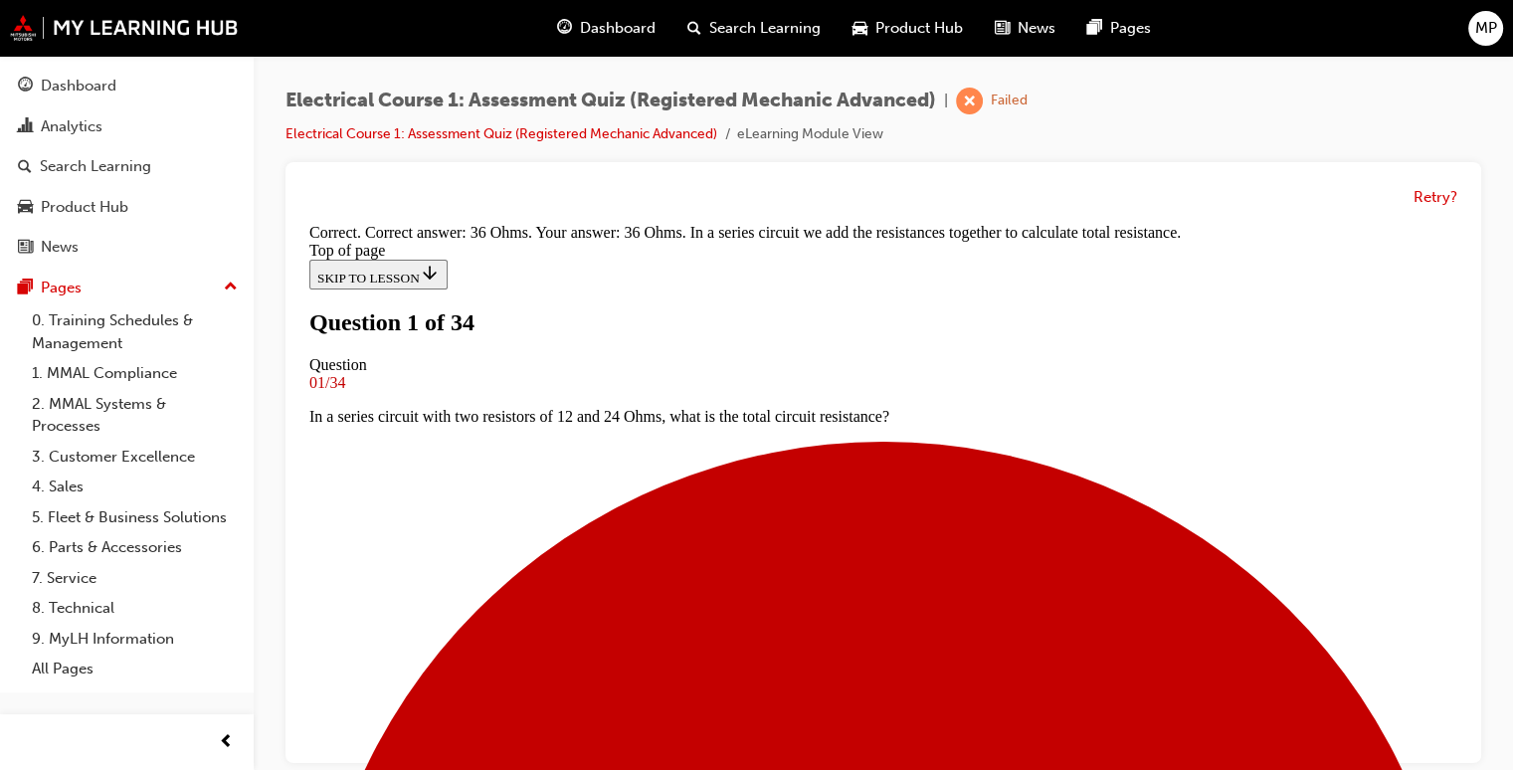
scroll to position [228, 0]
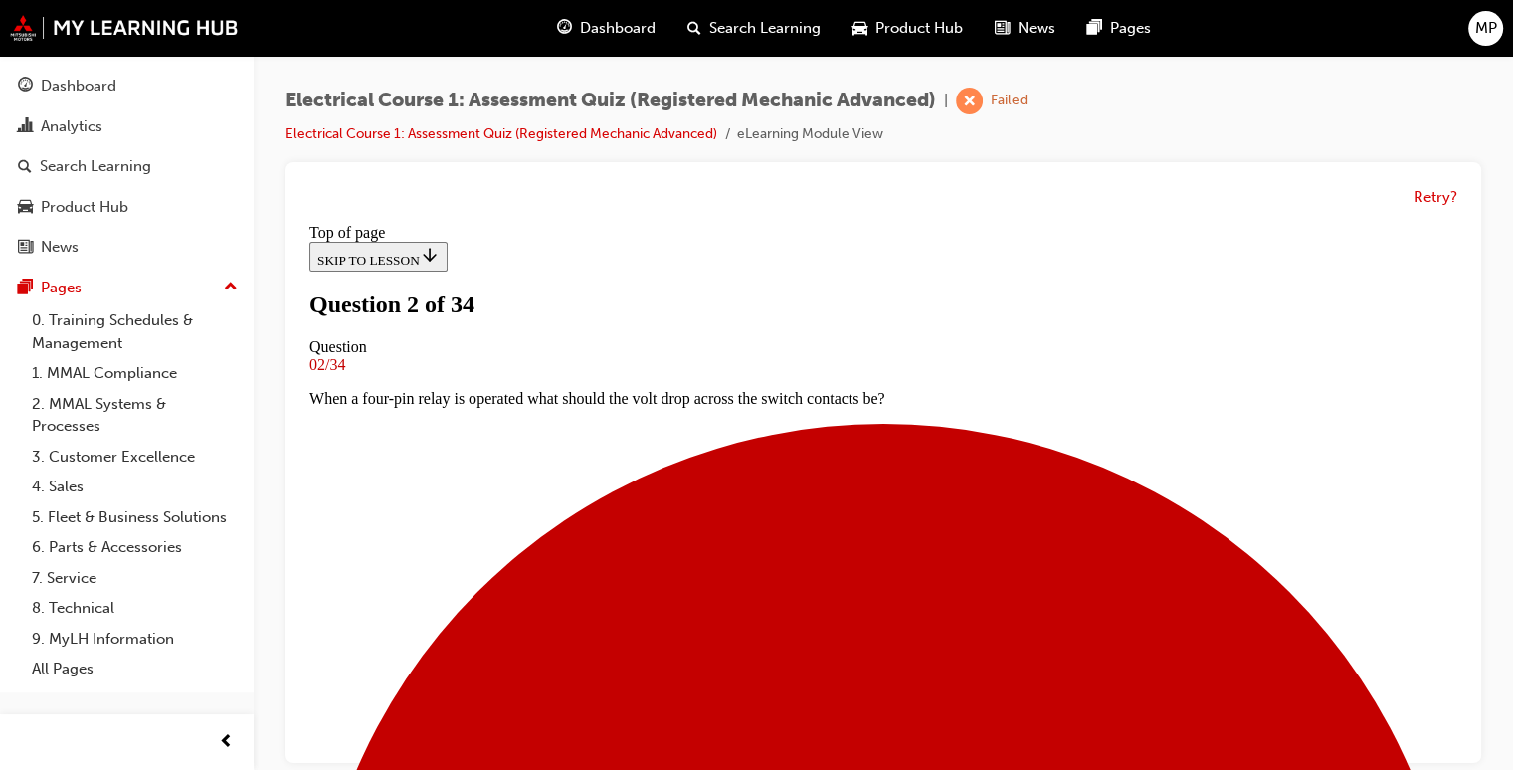
scroll to position [268, 0]
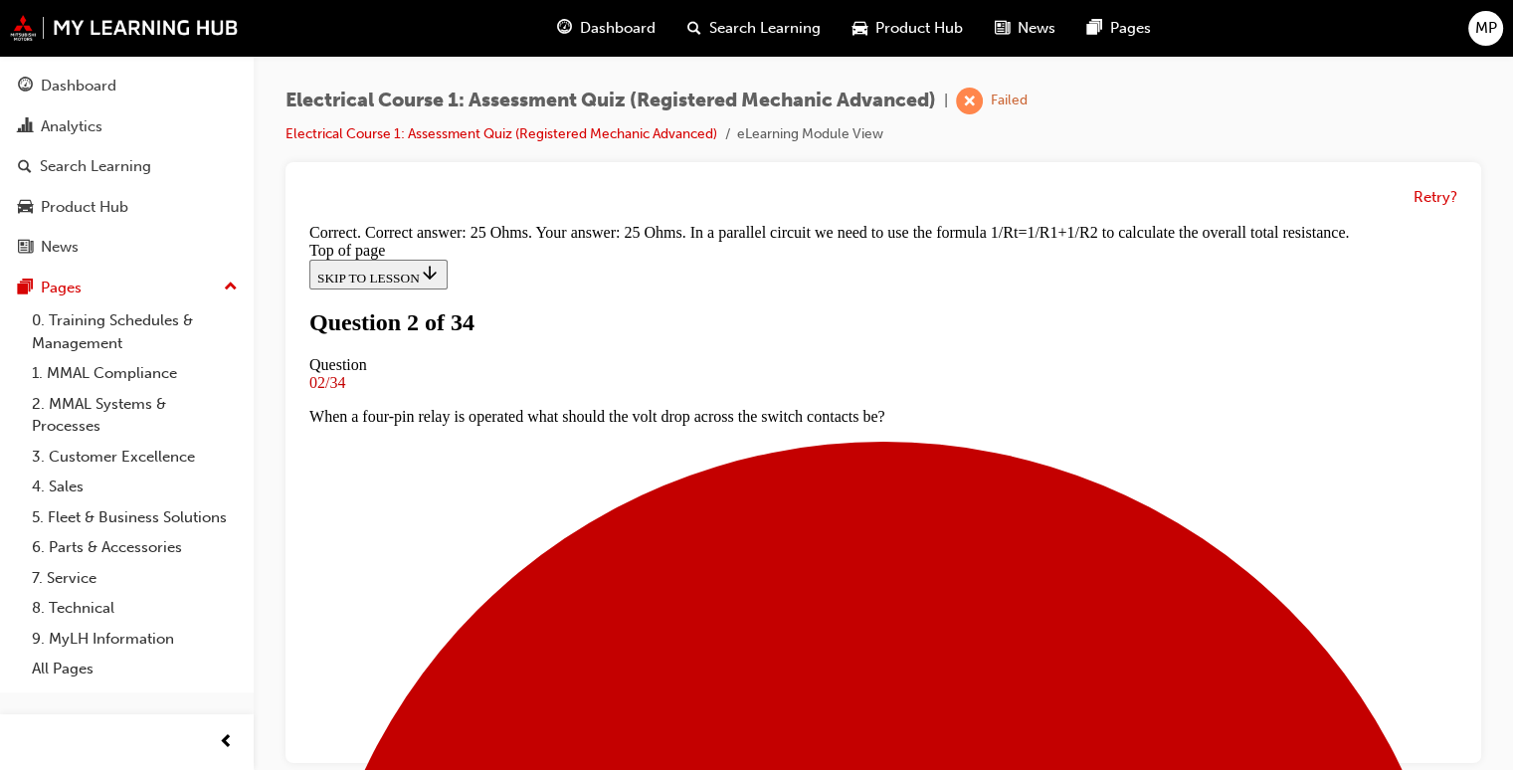
scroll to position [572, 0]
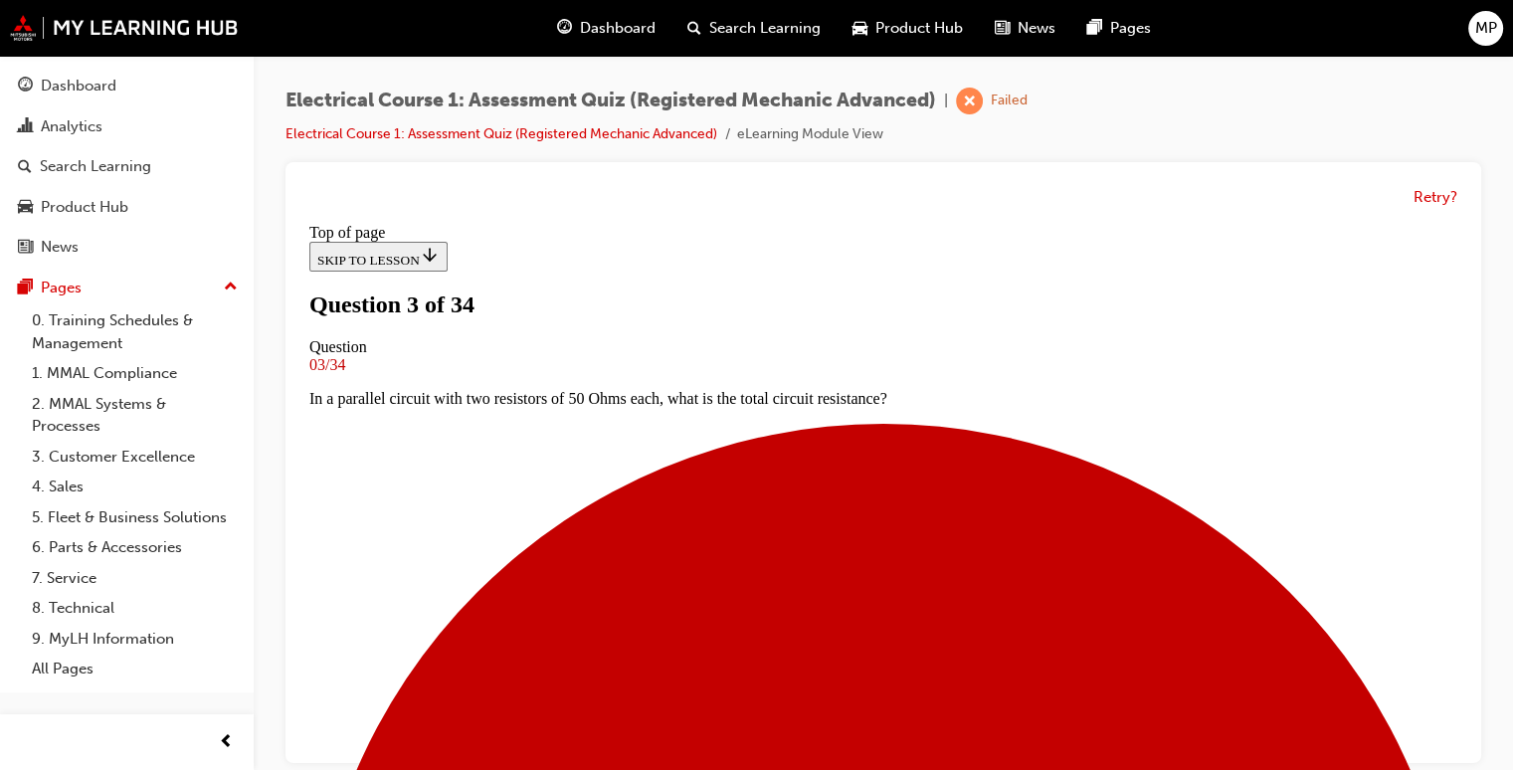
scroll to position [3, 0]
click at [1465, 701] on div "Retry?" at bounding box center [883, 462] width 1196 height 601
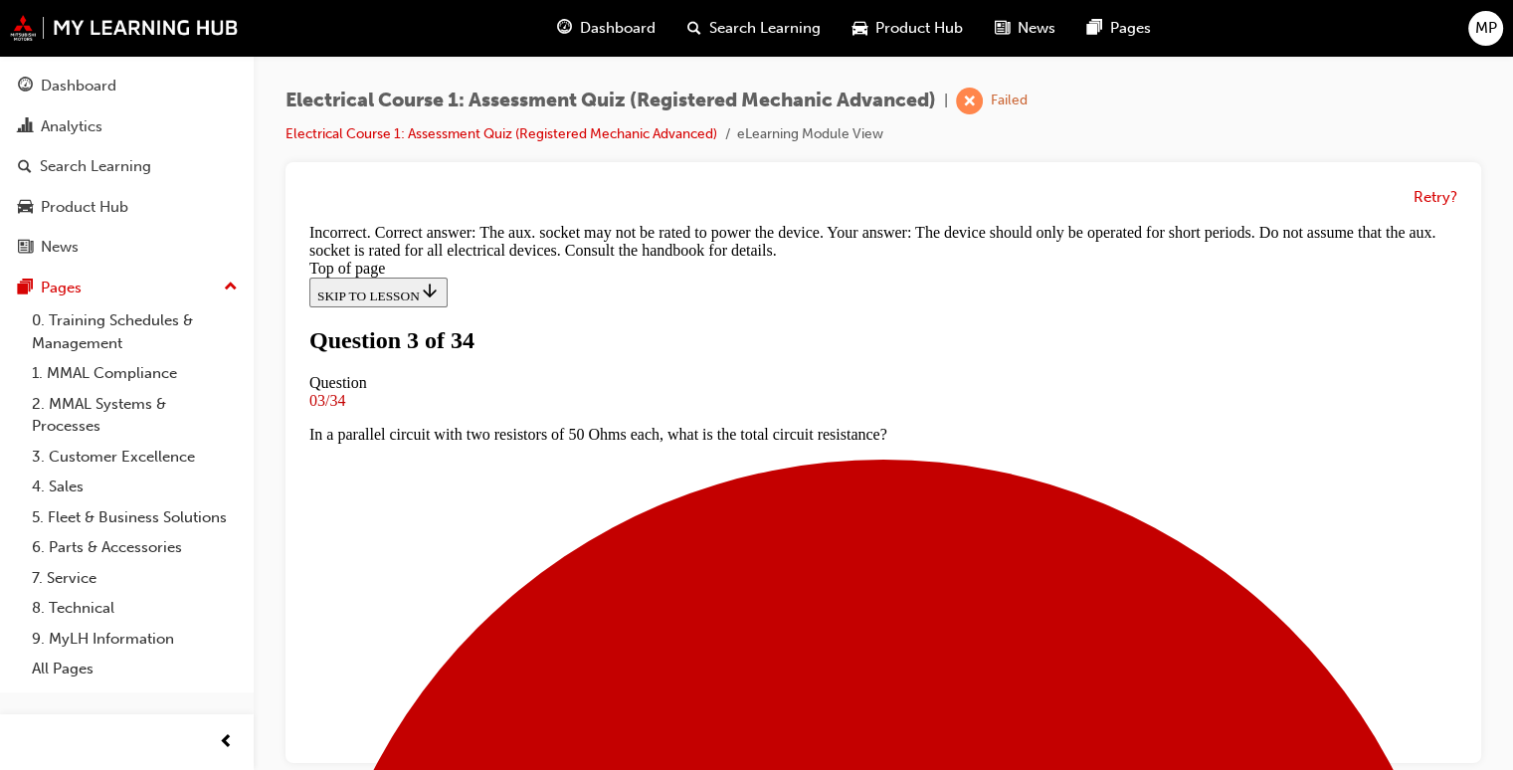
scroll to position [333, 0]
click at [1464, 740] on div "Retry?" at bounding box center [883, 462] width 1196 height 601
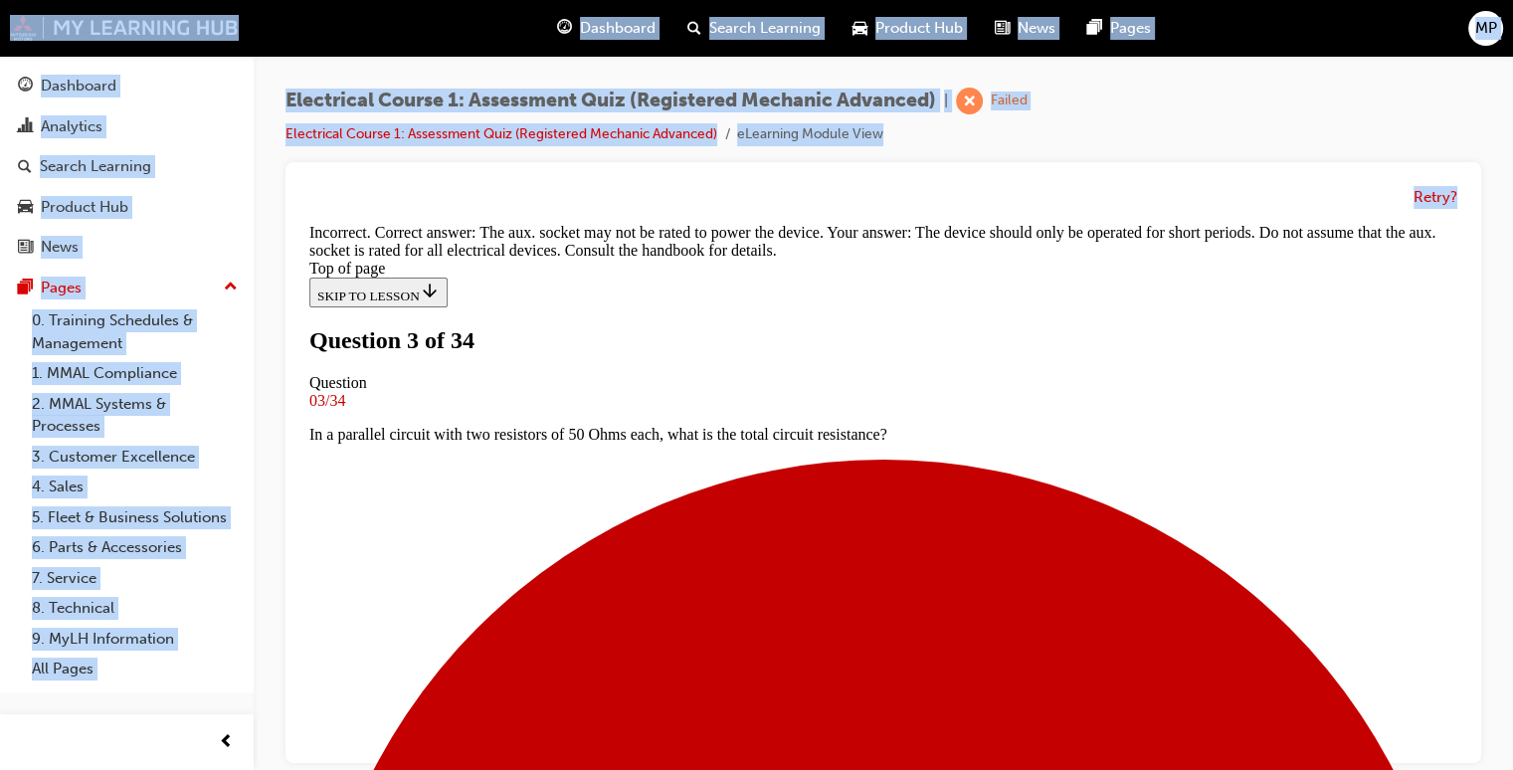
click at [1464, 740] on div "Retry?" at bounding box center [883, 462] width 1196 height 601
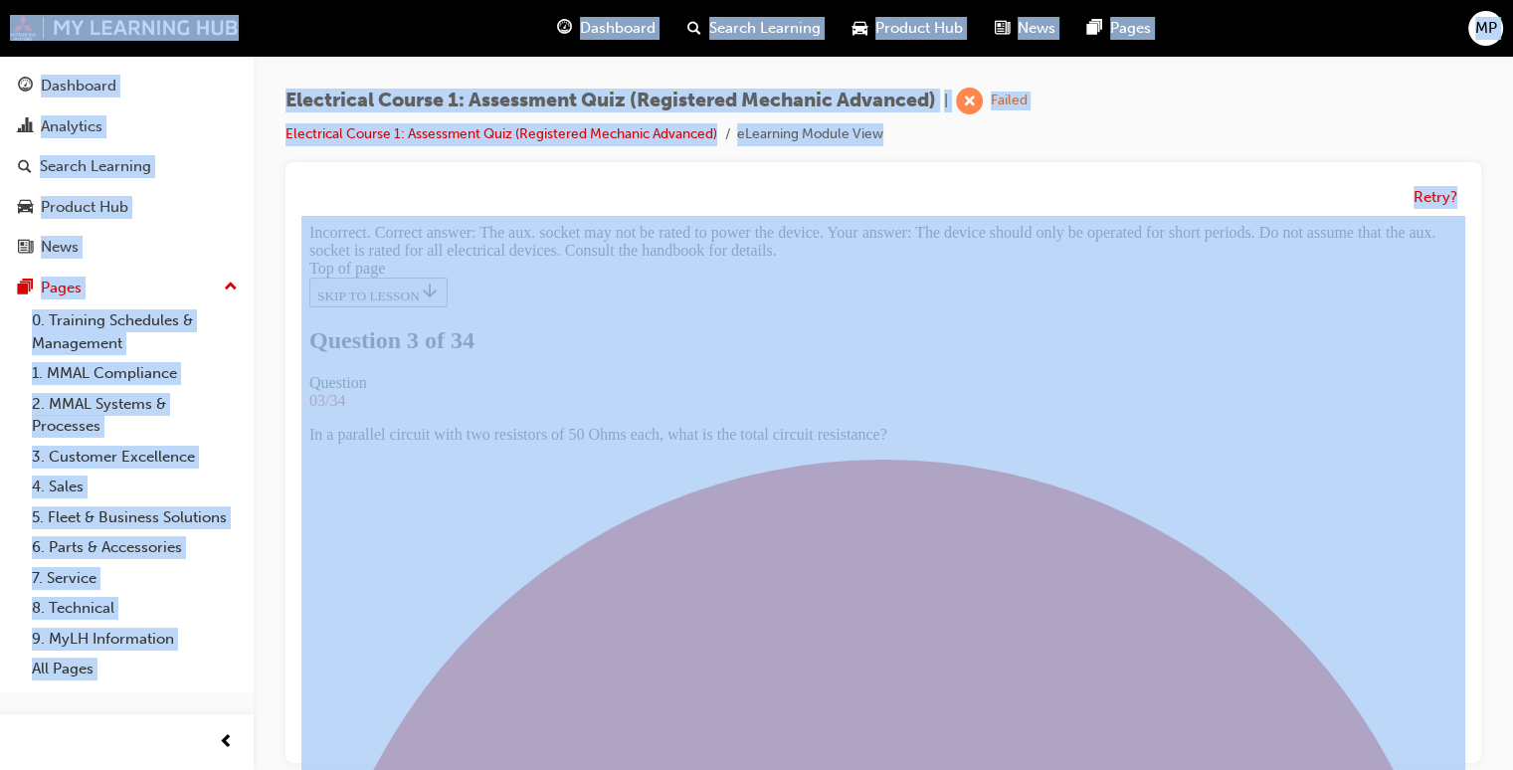
click at [1464, 740] on div "Retry?" at bounding box center [883, 462] width 1196 height 601
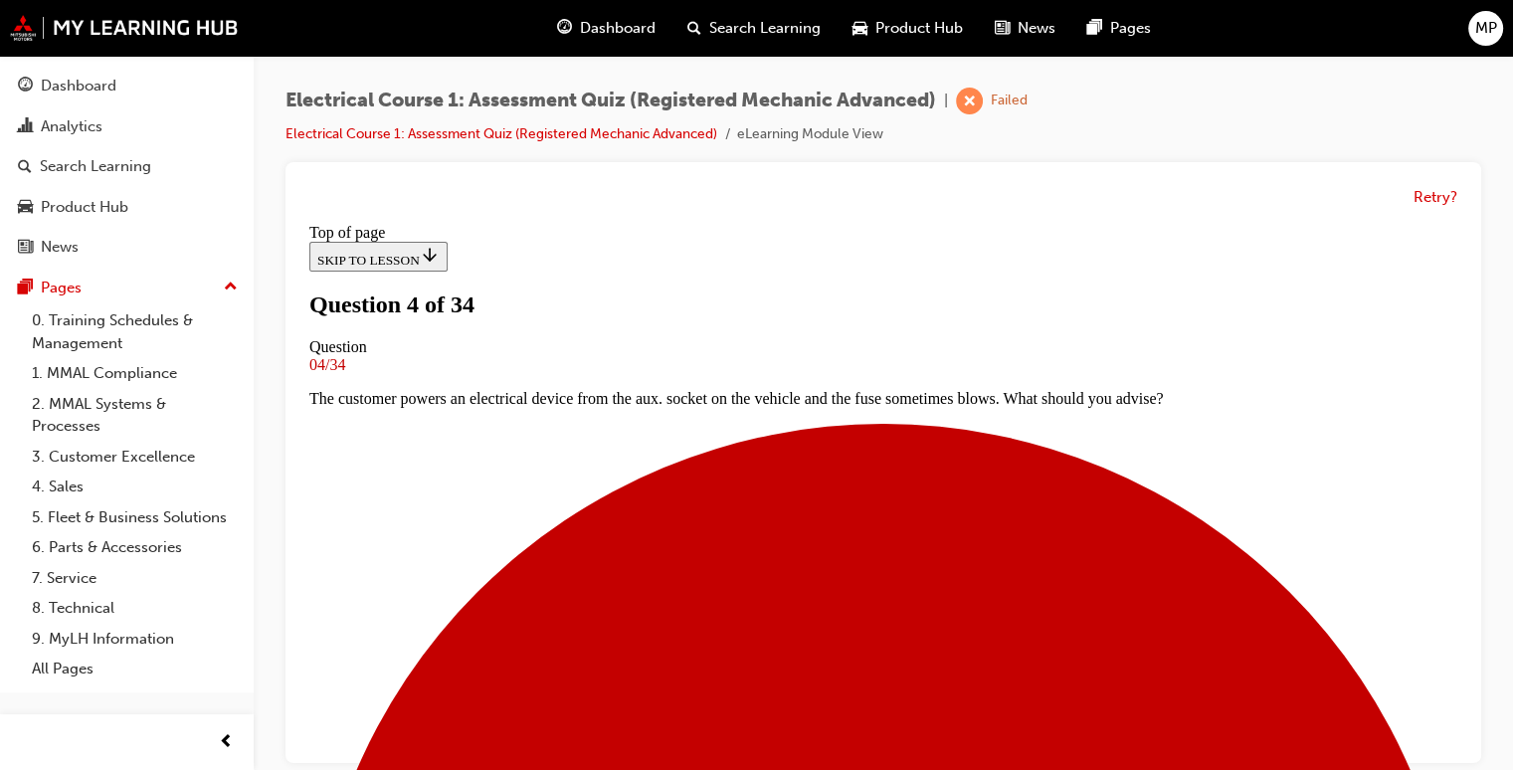
click at [1469, 745] on div "Retry?" at bounding box center [883, 462] width 1196 height 601
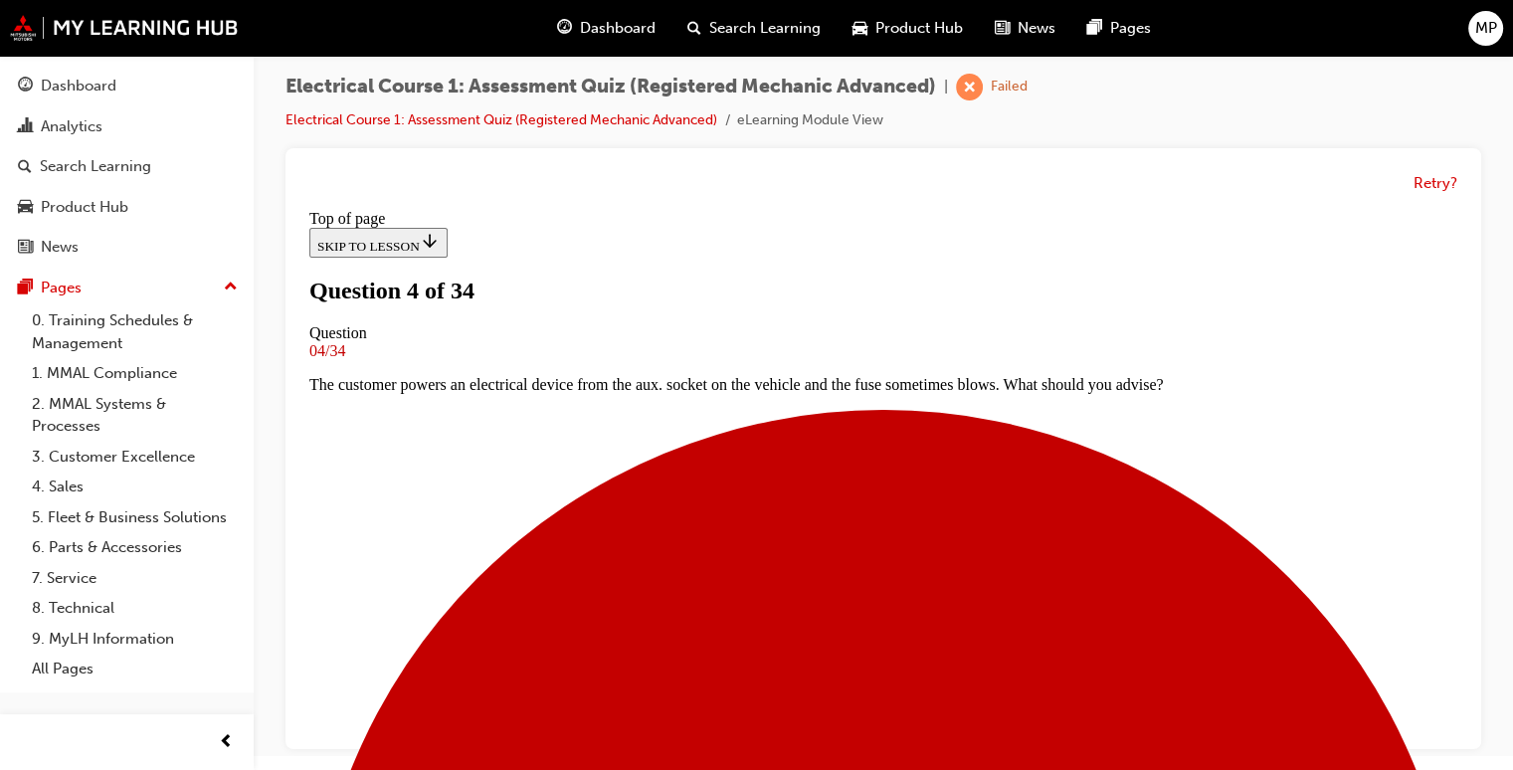
scroll to position [282, 0]
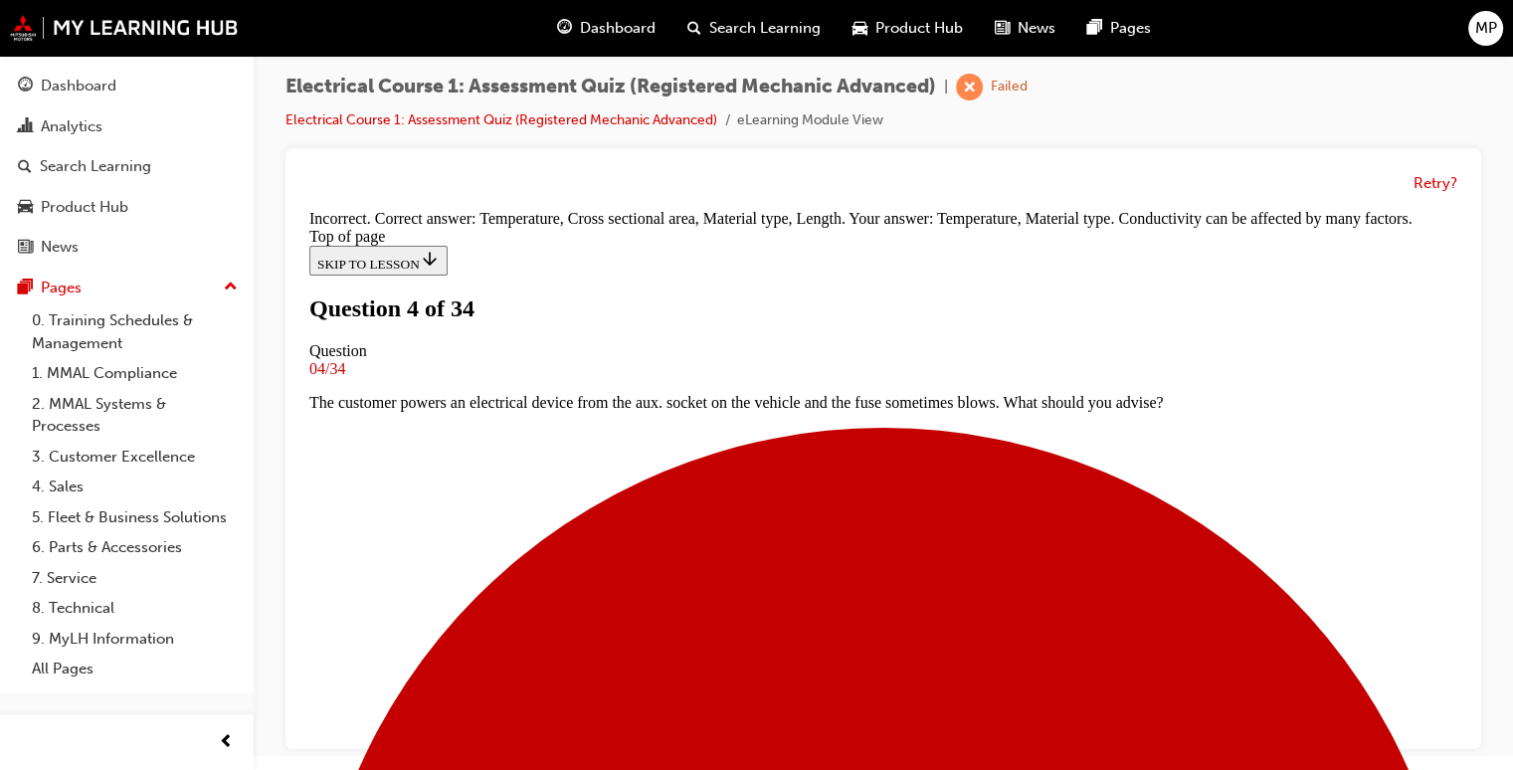
scroll to position [708, 0]
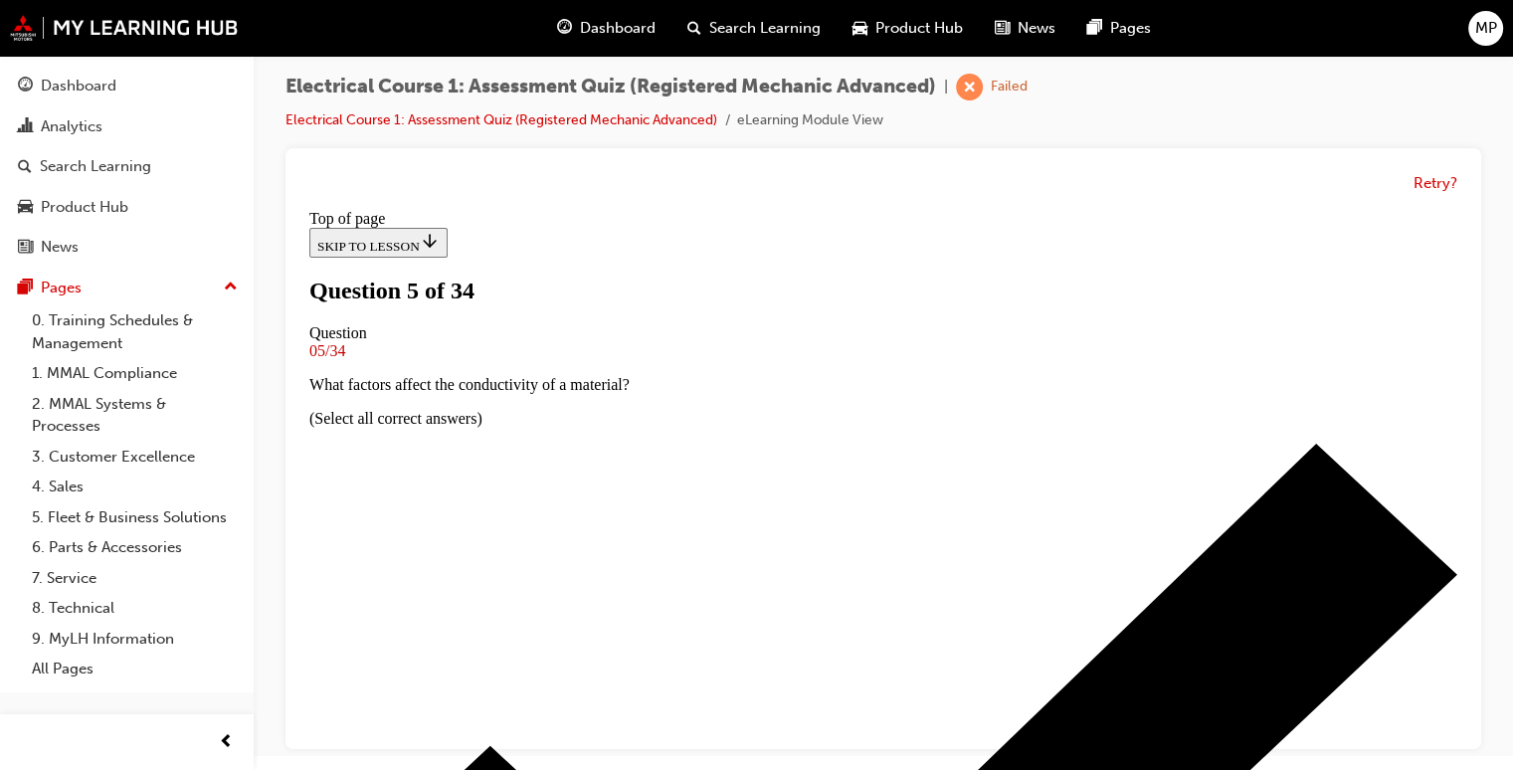
scroll to position [242, 0]
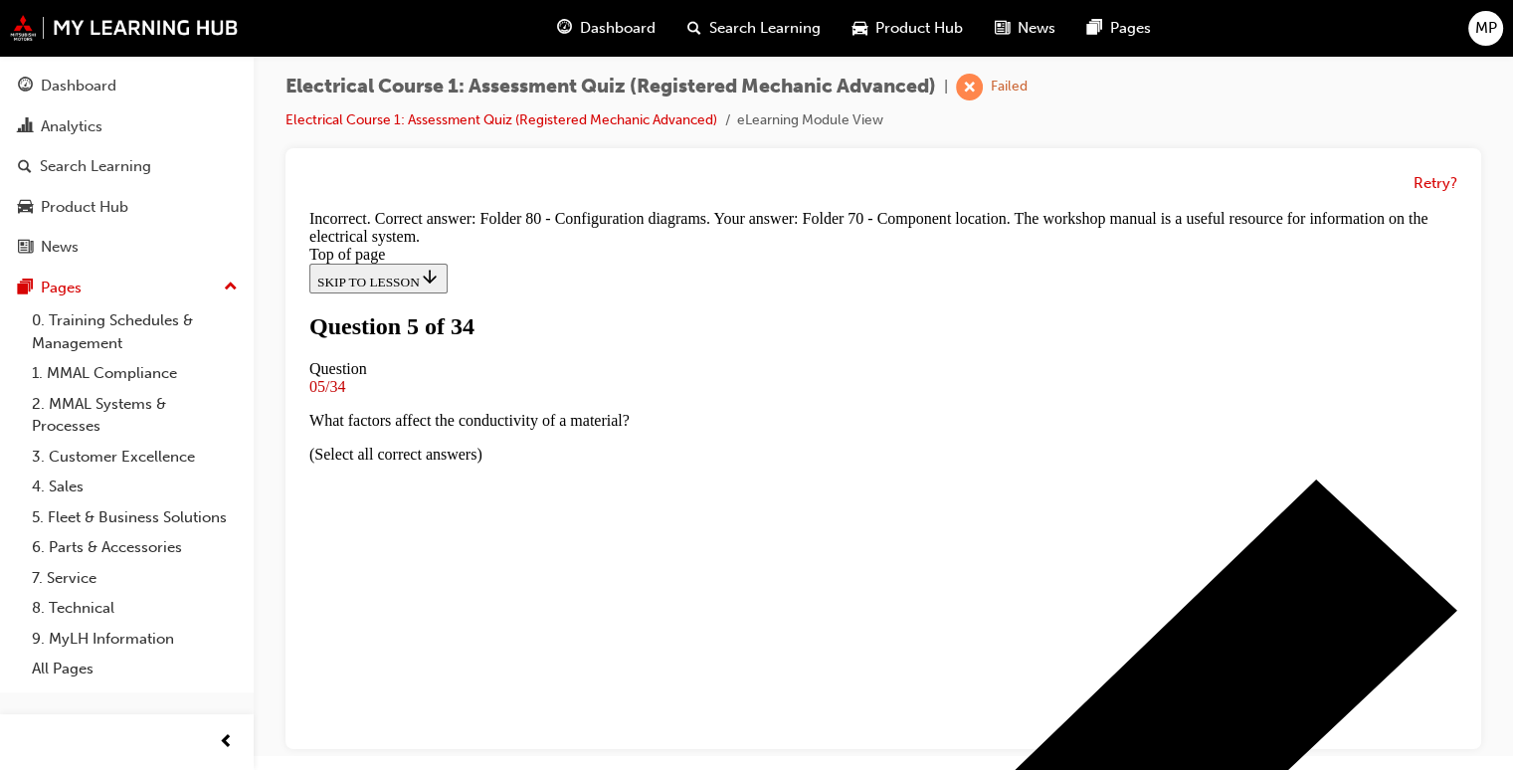
scroll to position [538, 0]
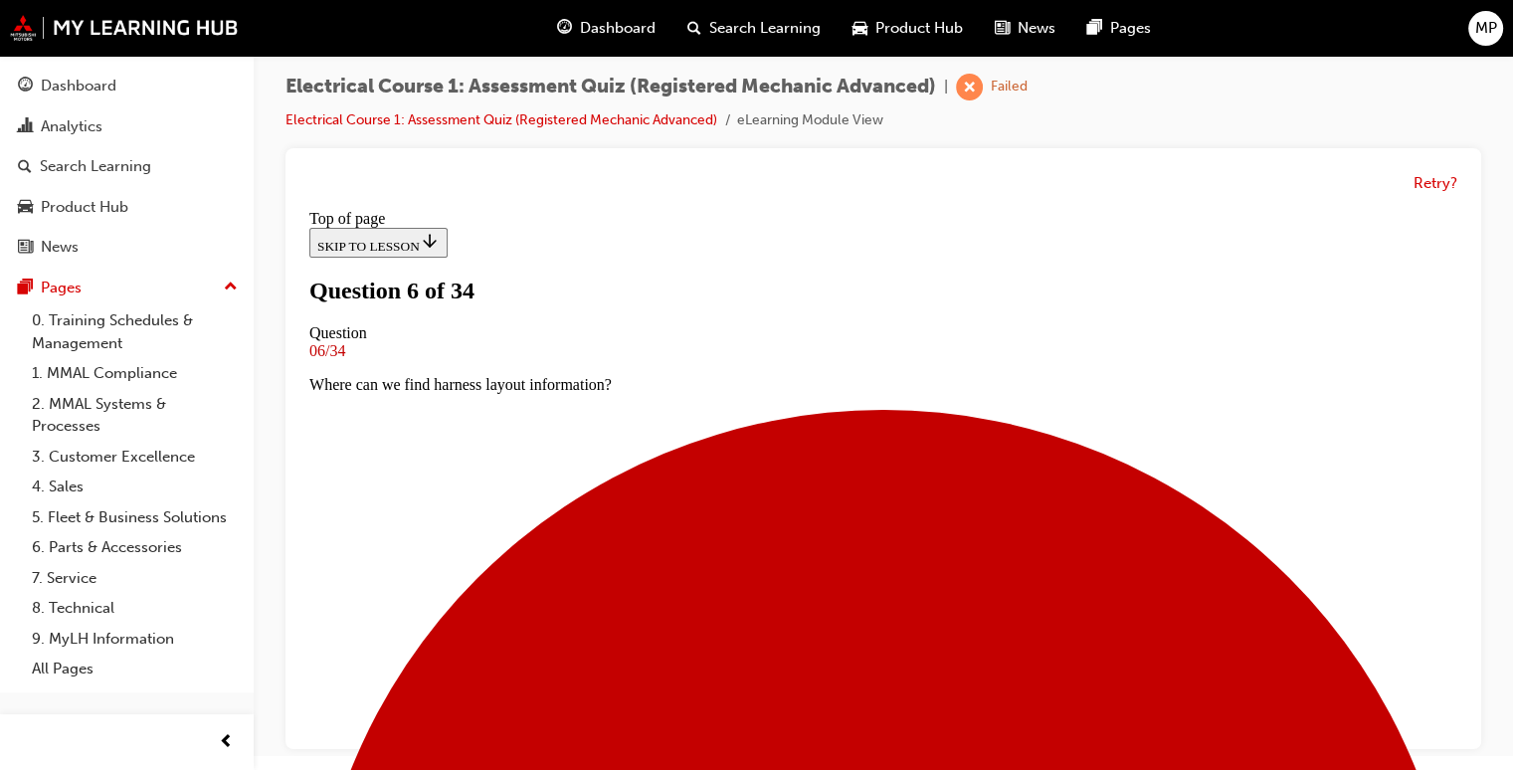
scroll to position [242, 0]
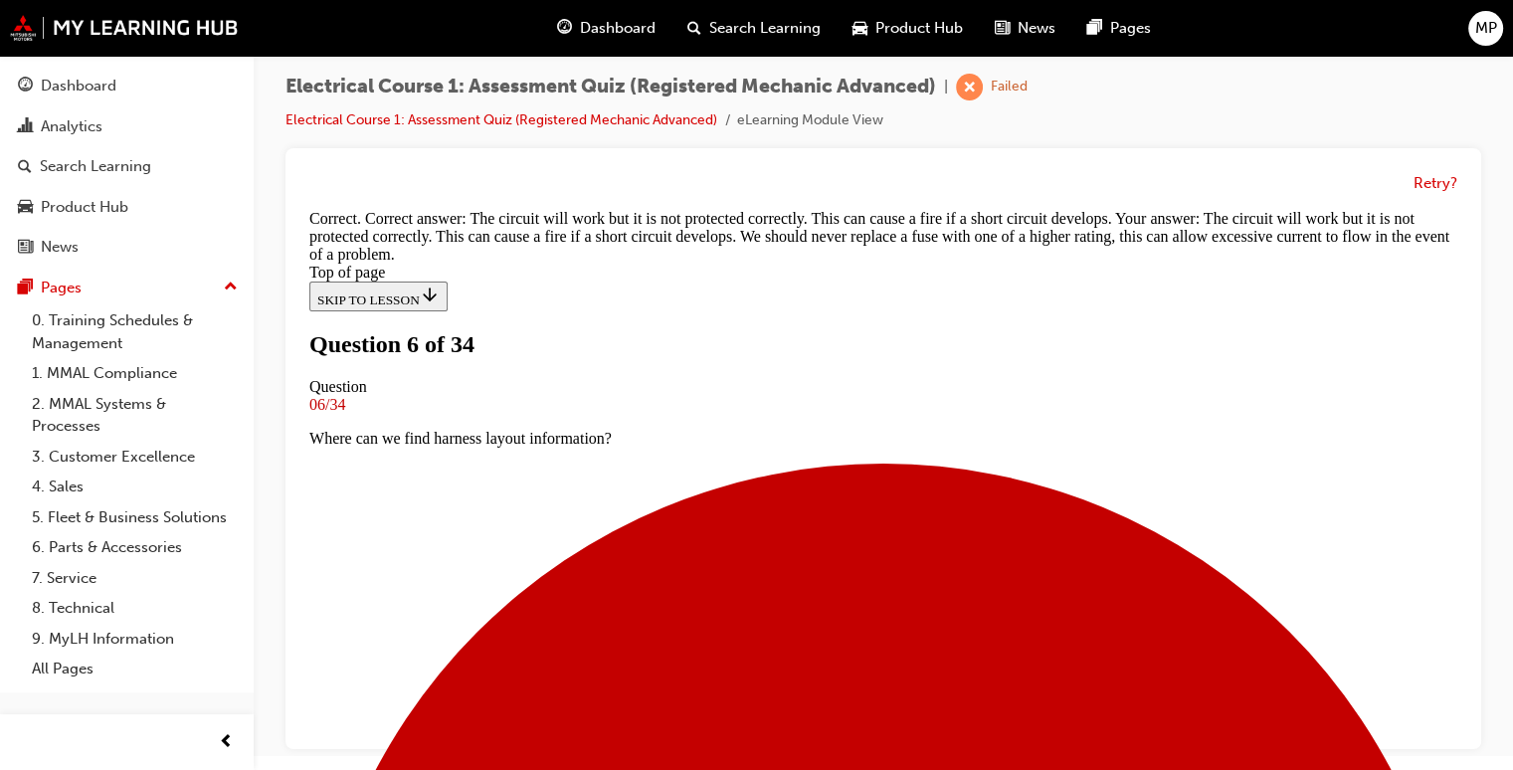
scroll to position [598, 0]
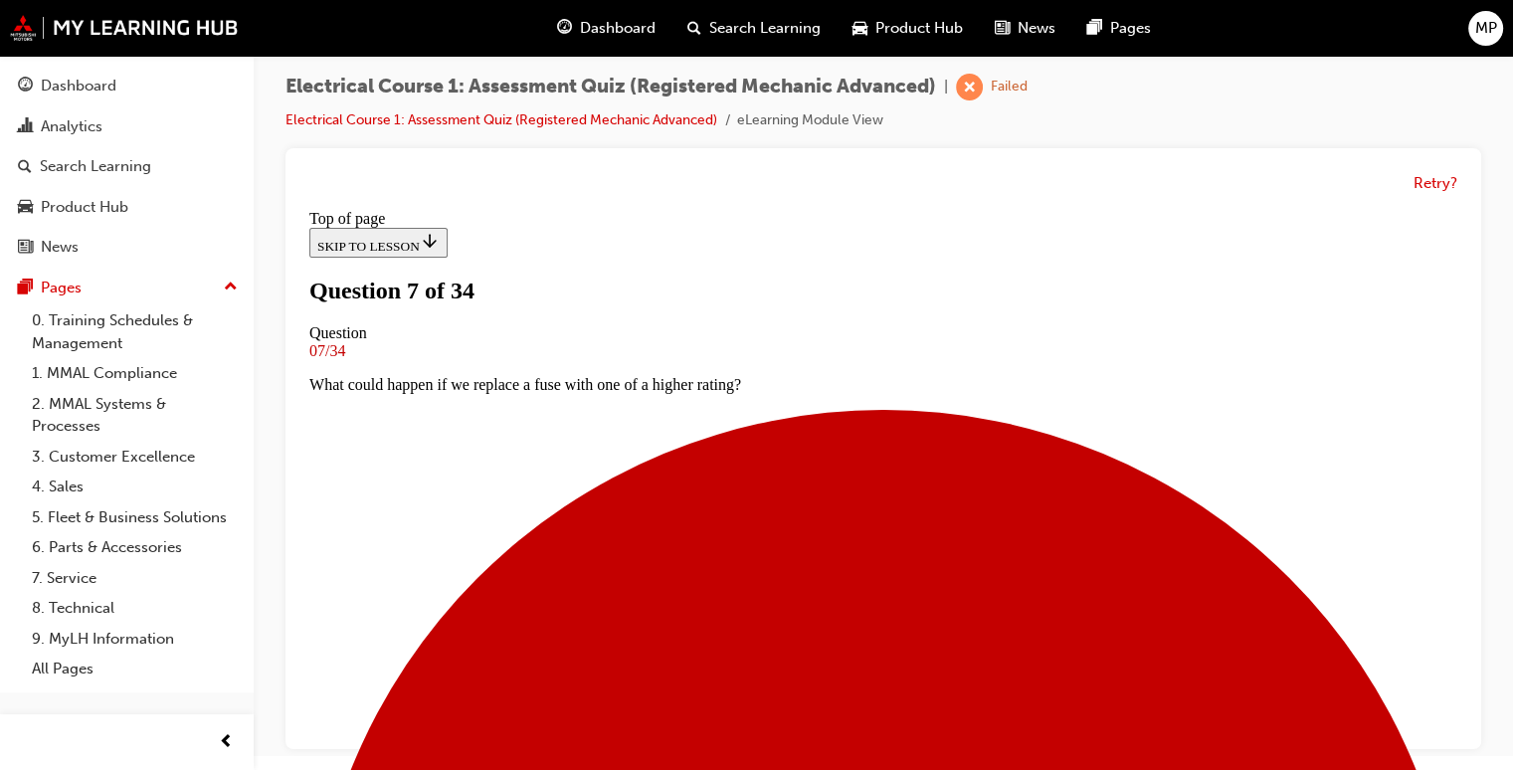
scroll to position [282, 0]
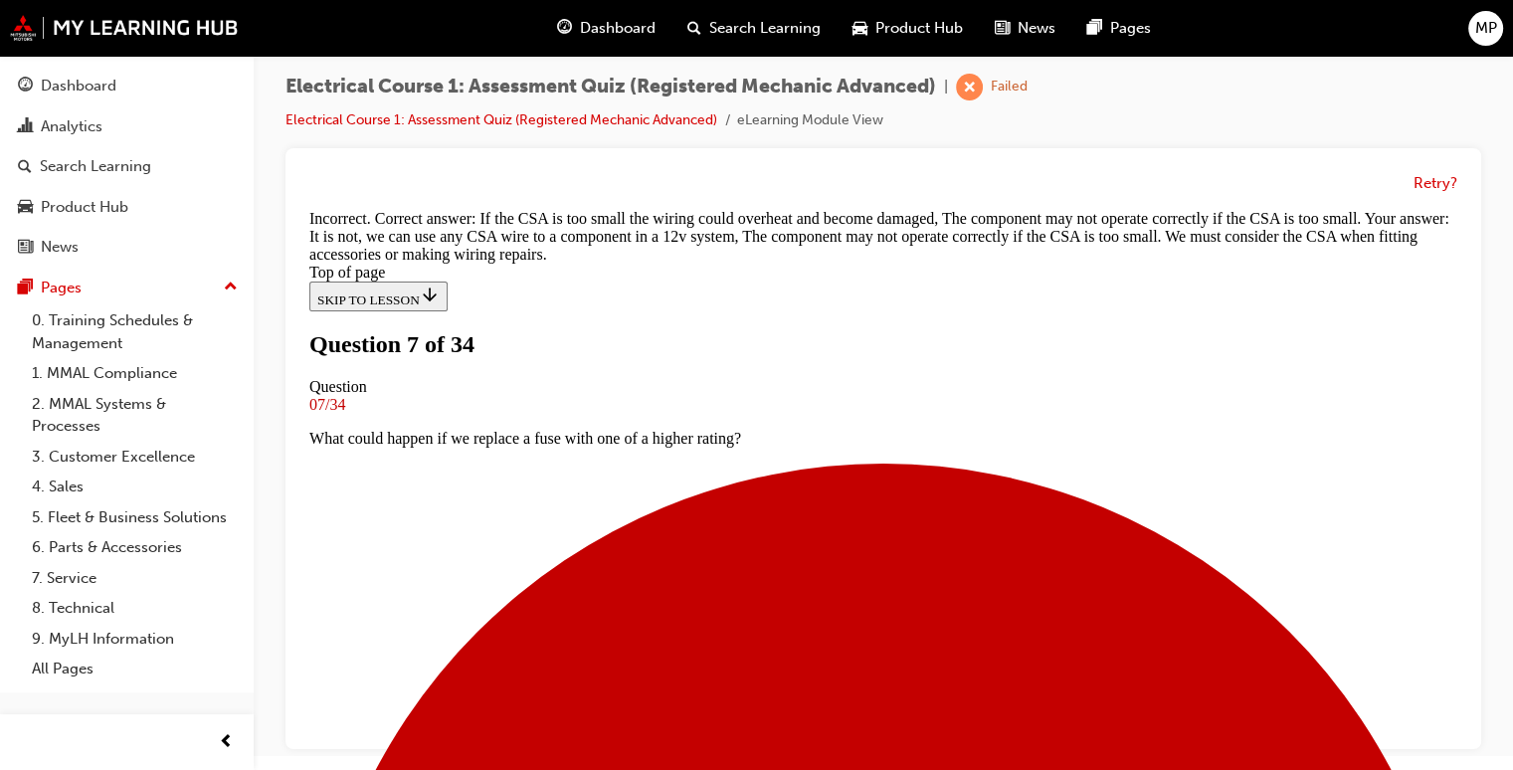
scroll to position [612, 0]
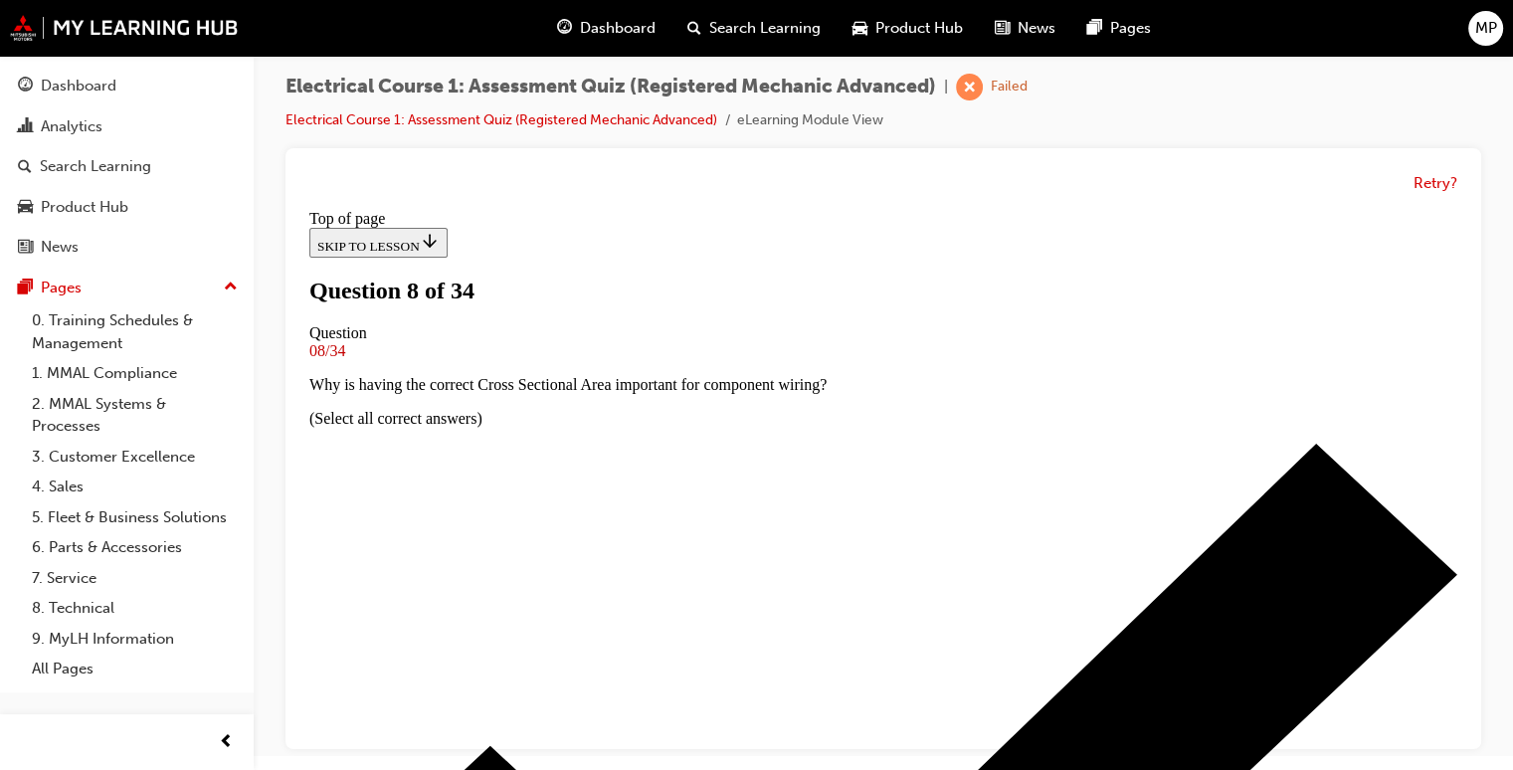
scroll to position [282, 0]
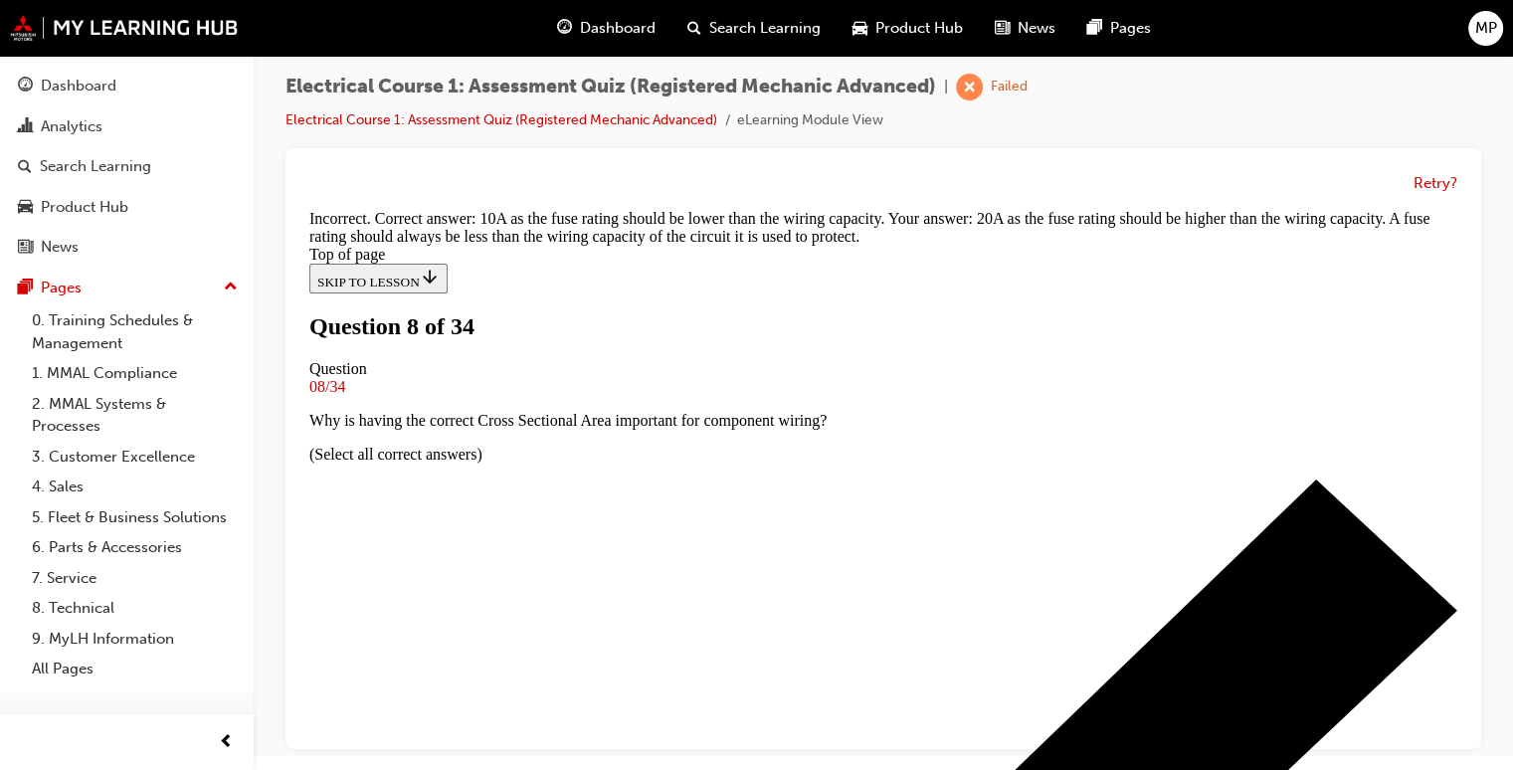
scroll to position [592, 0]
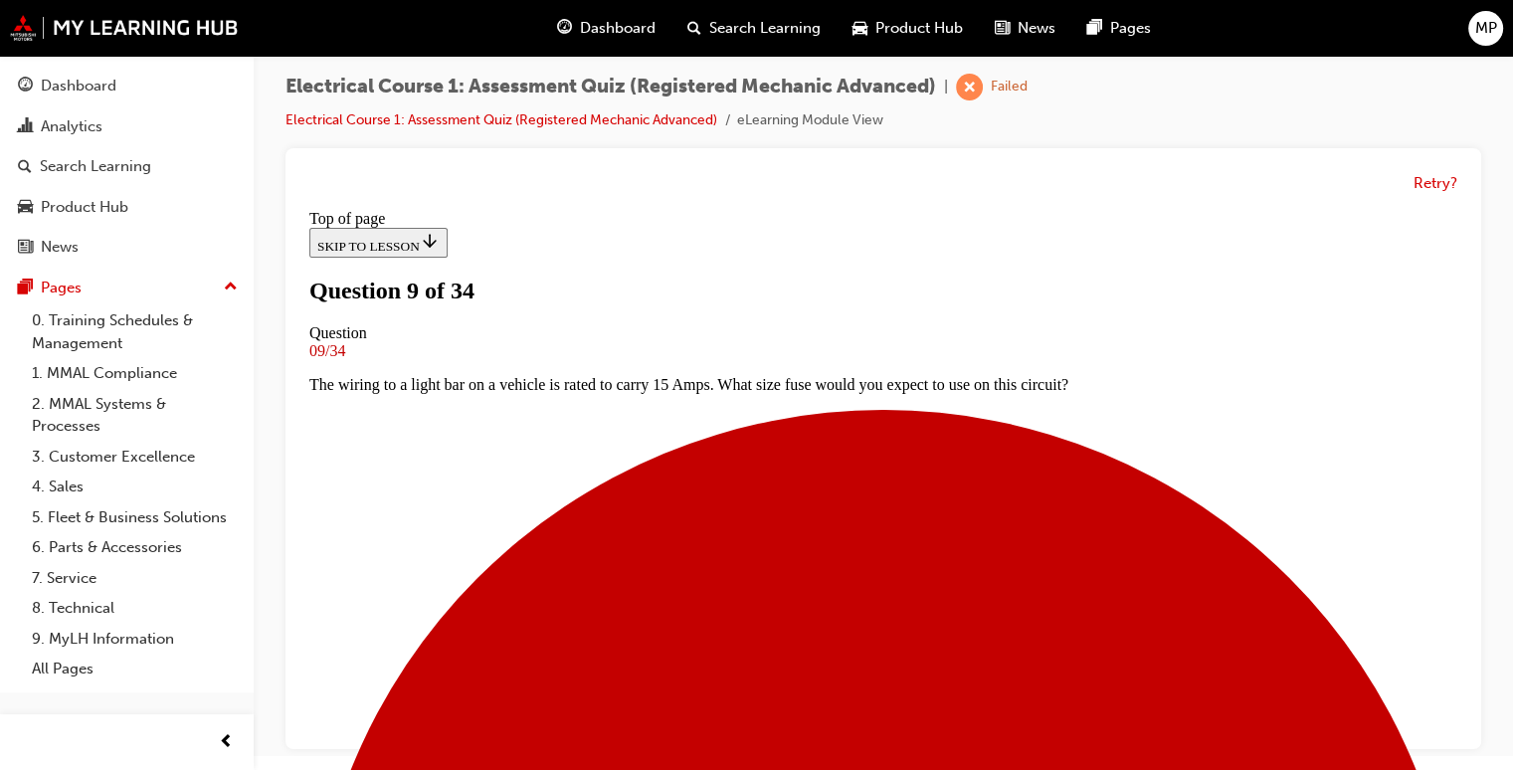
scroll to position [202, 0]
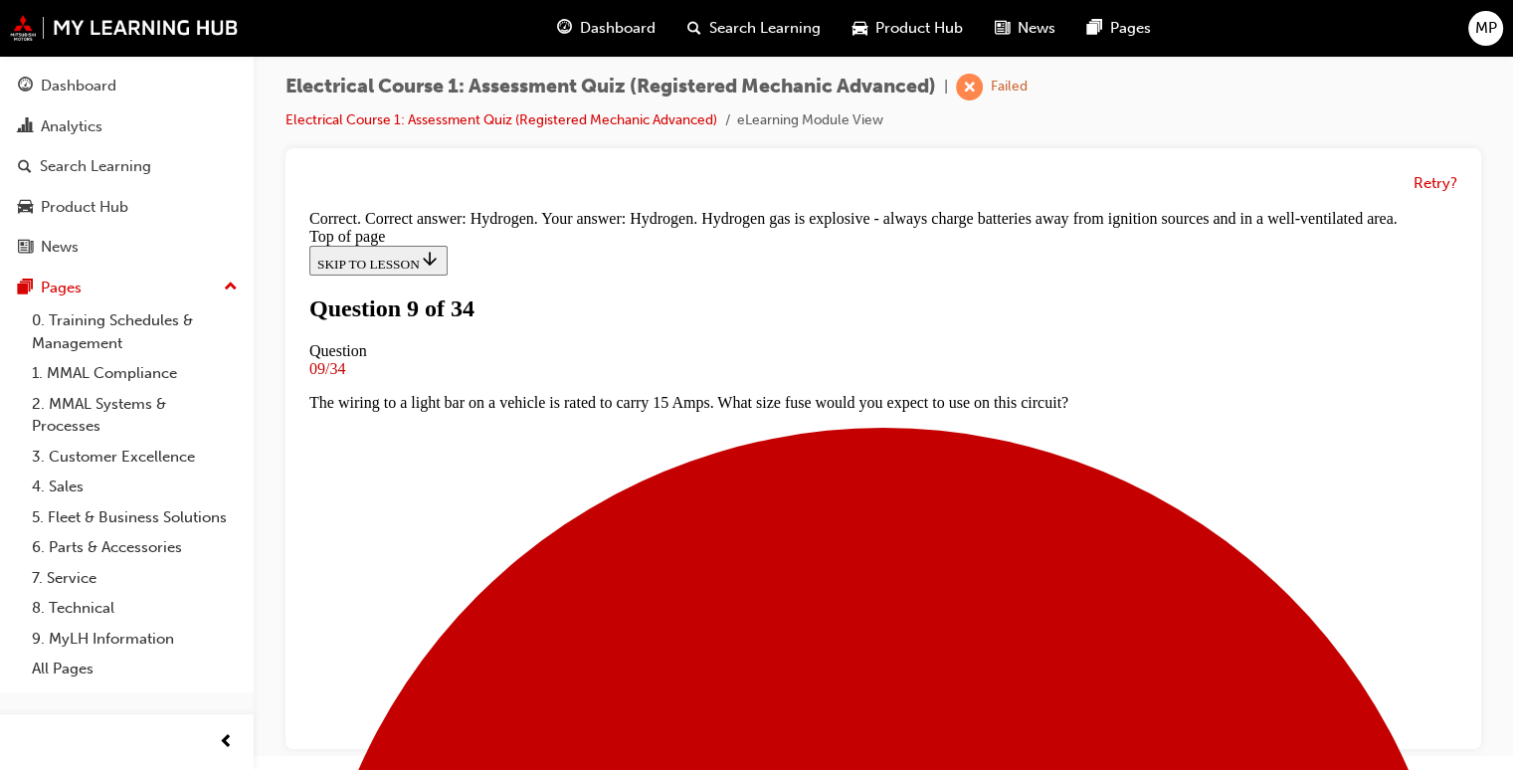
scroll to position [572, 0]
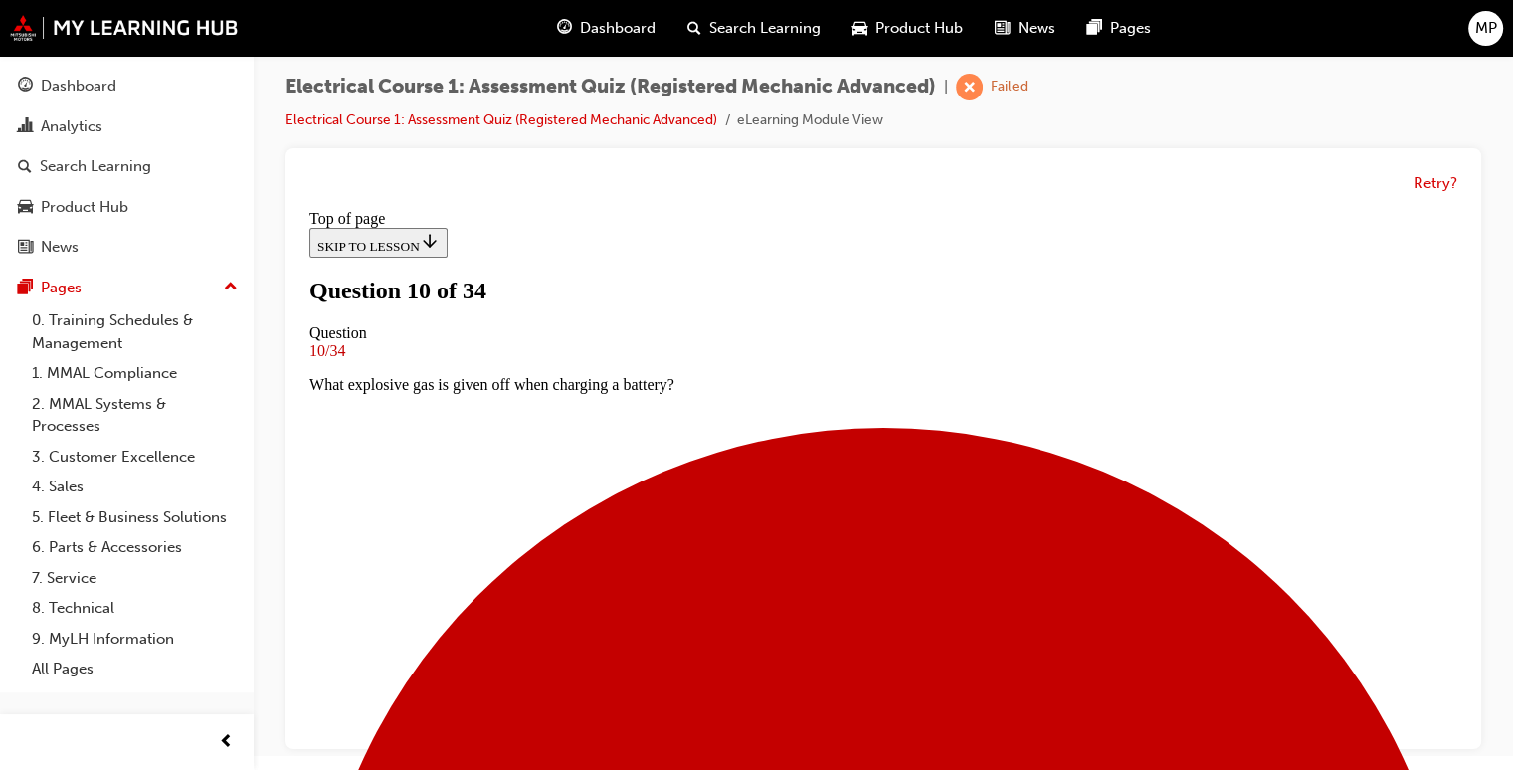
scroll to position [282, 0]
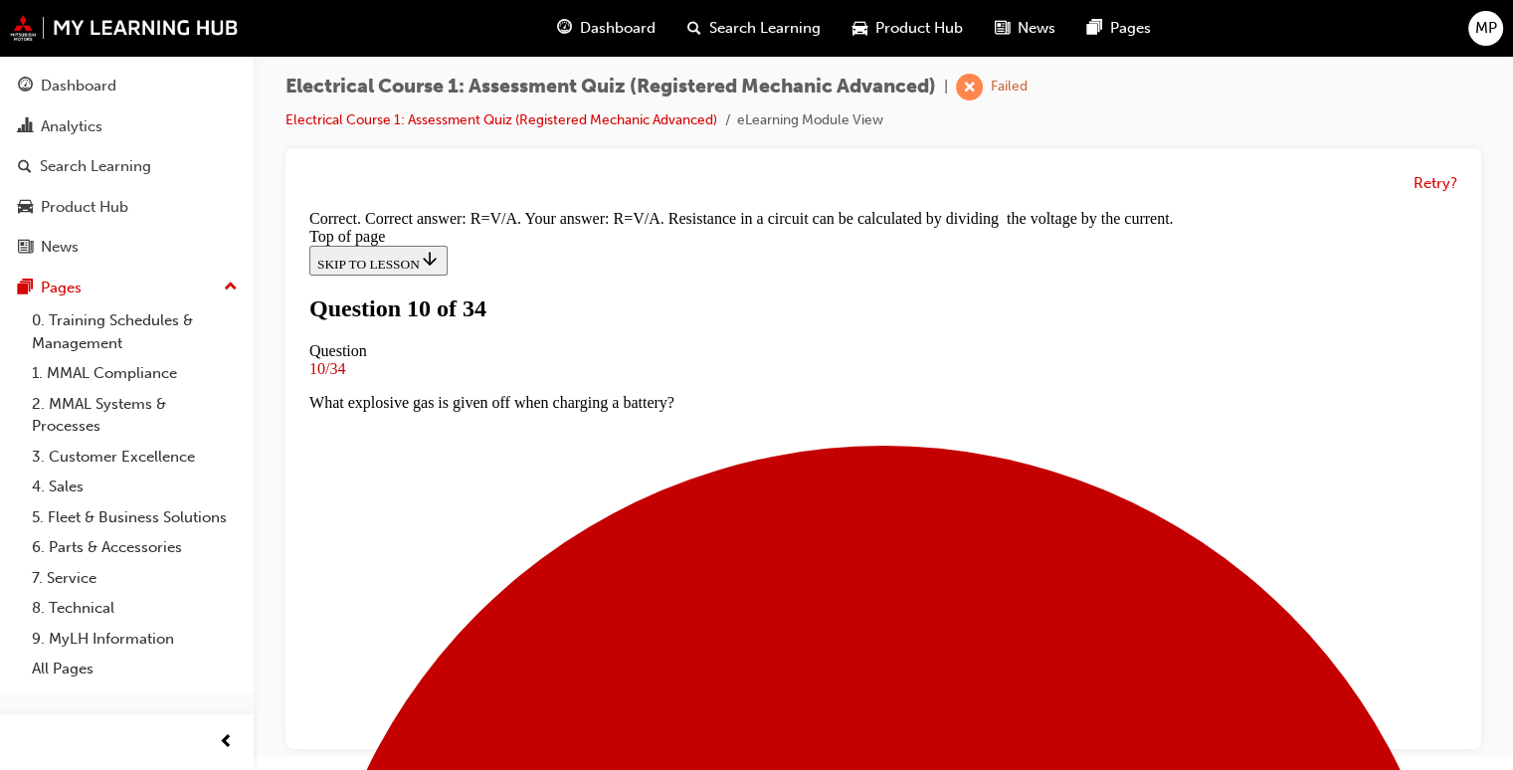
scroll to position [478, 0]
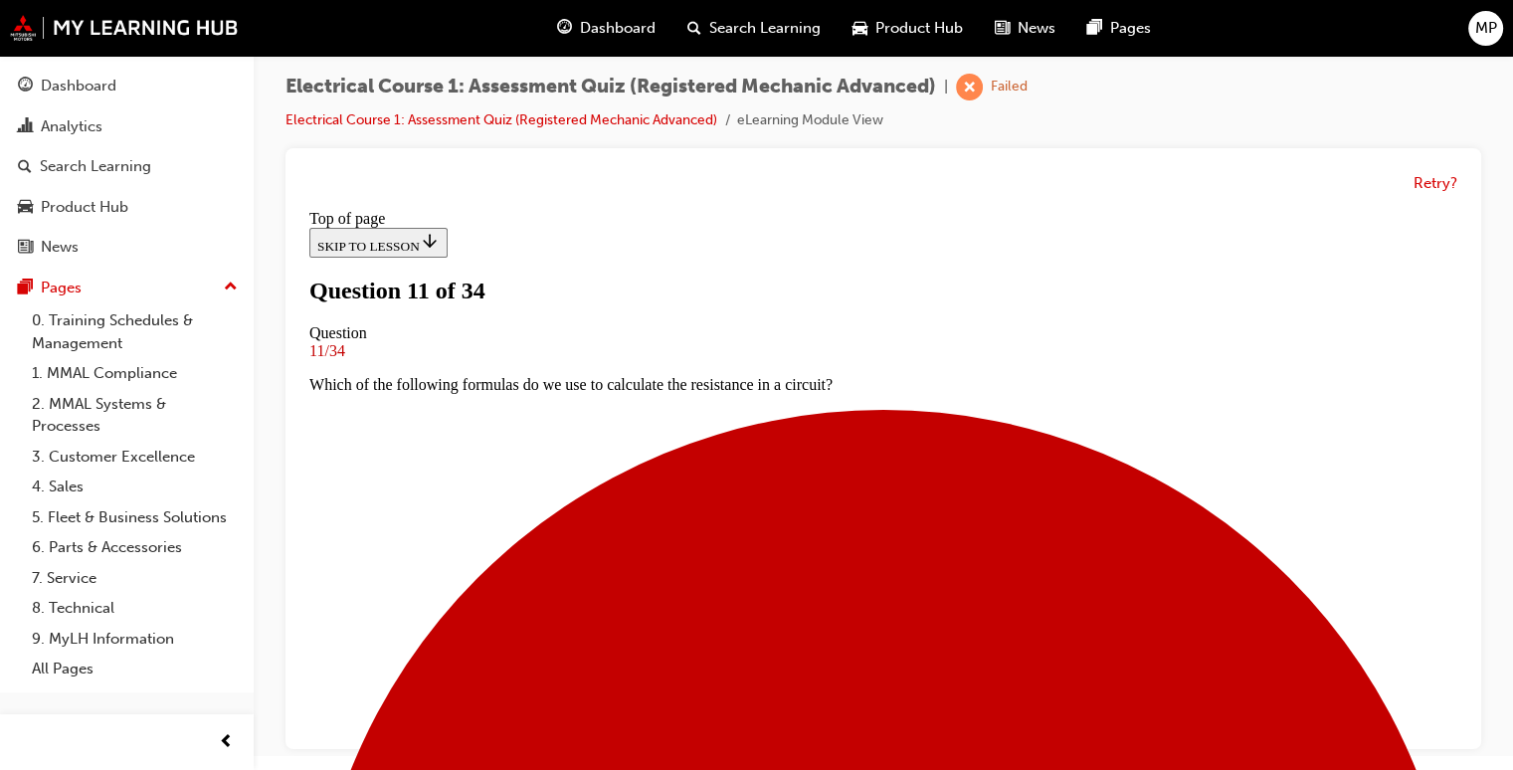
scroll to position [162, 0]
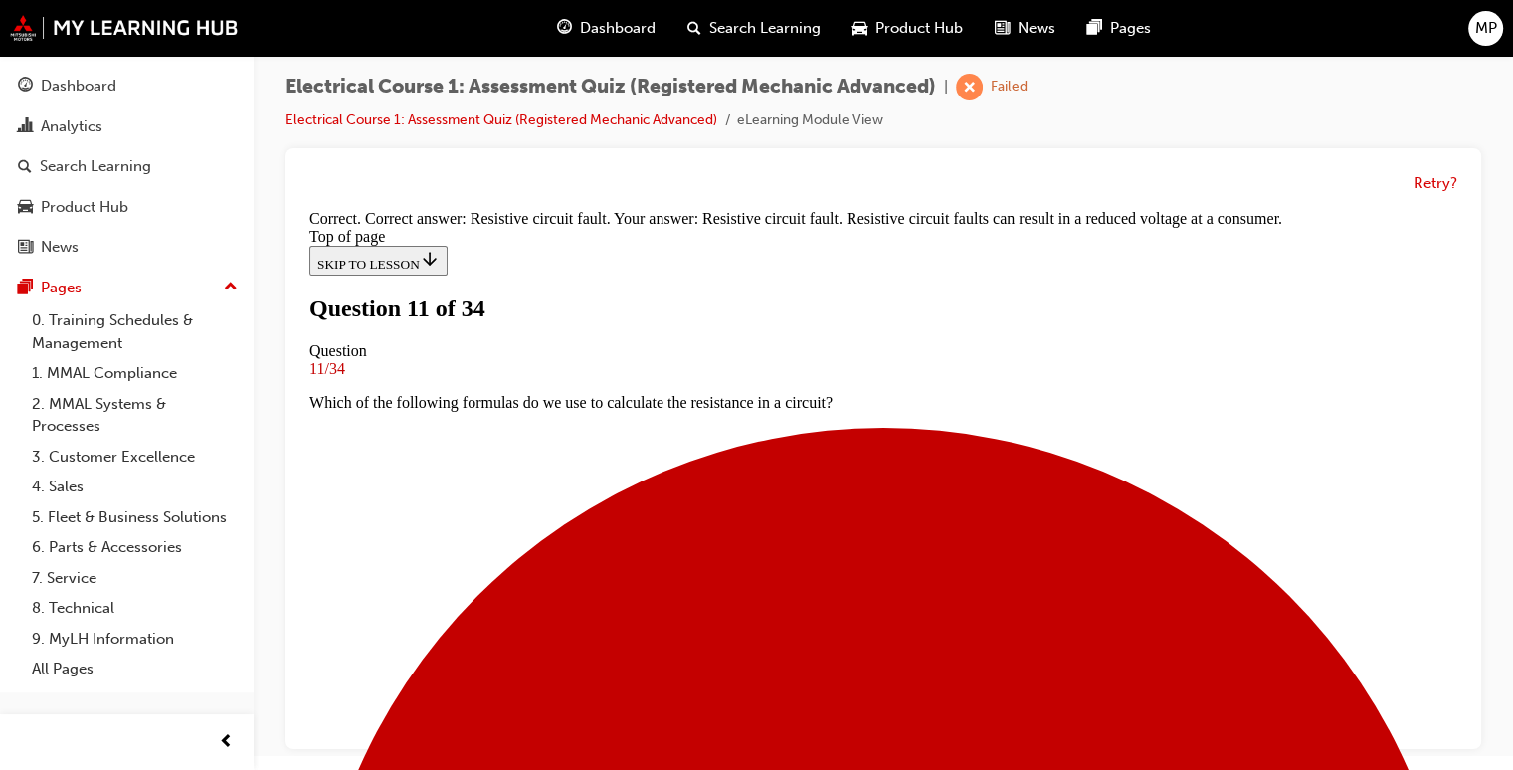
scroll to position [435, 0]
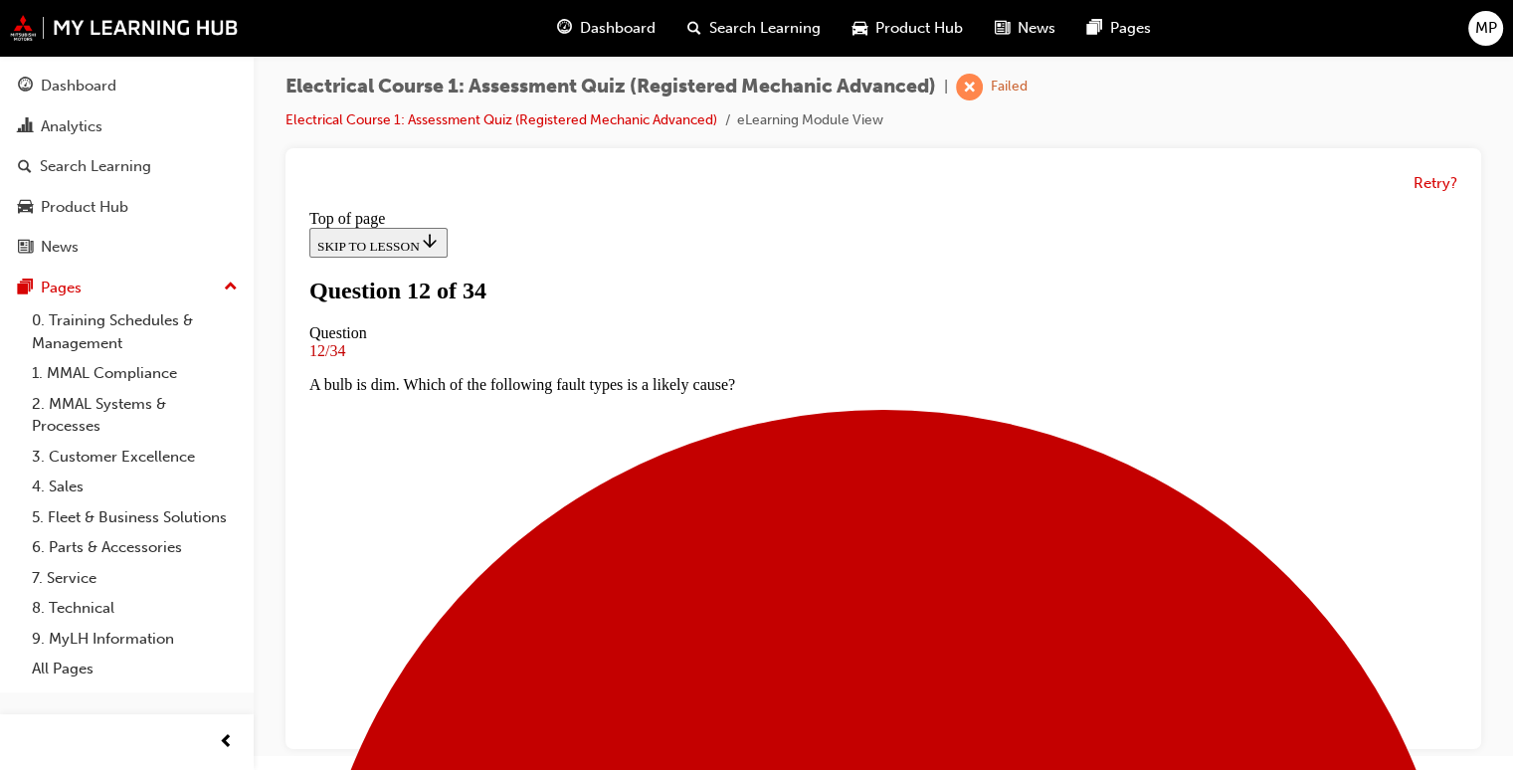
scroll to position [242, 0]
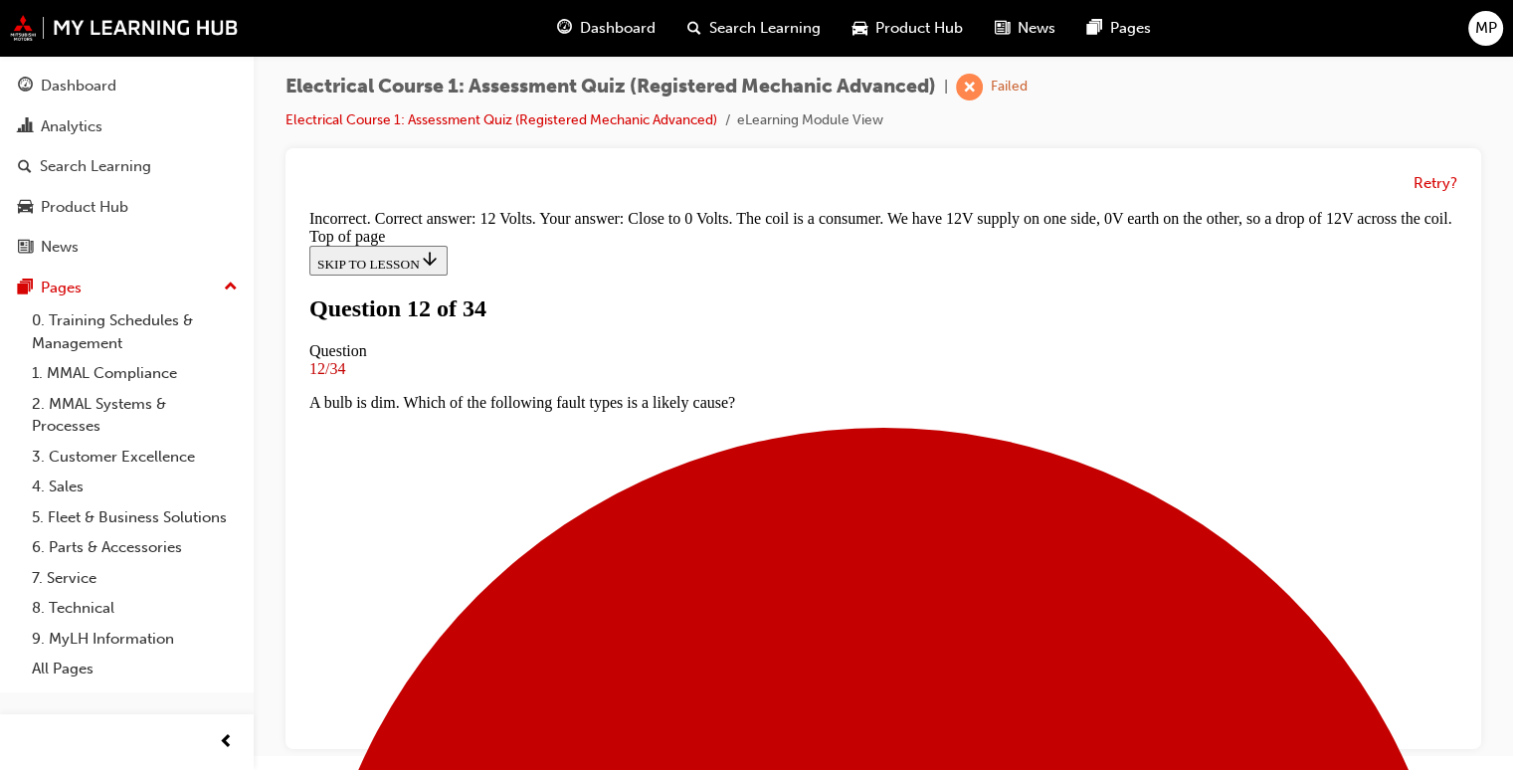
scroll to position [572, 0]
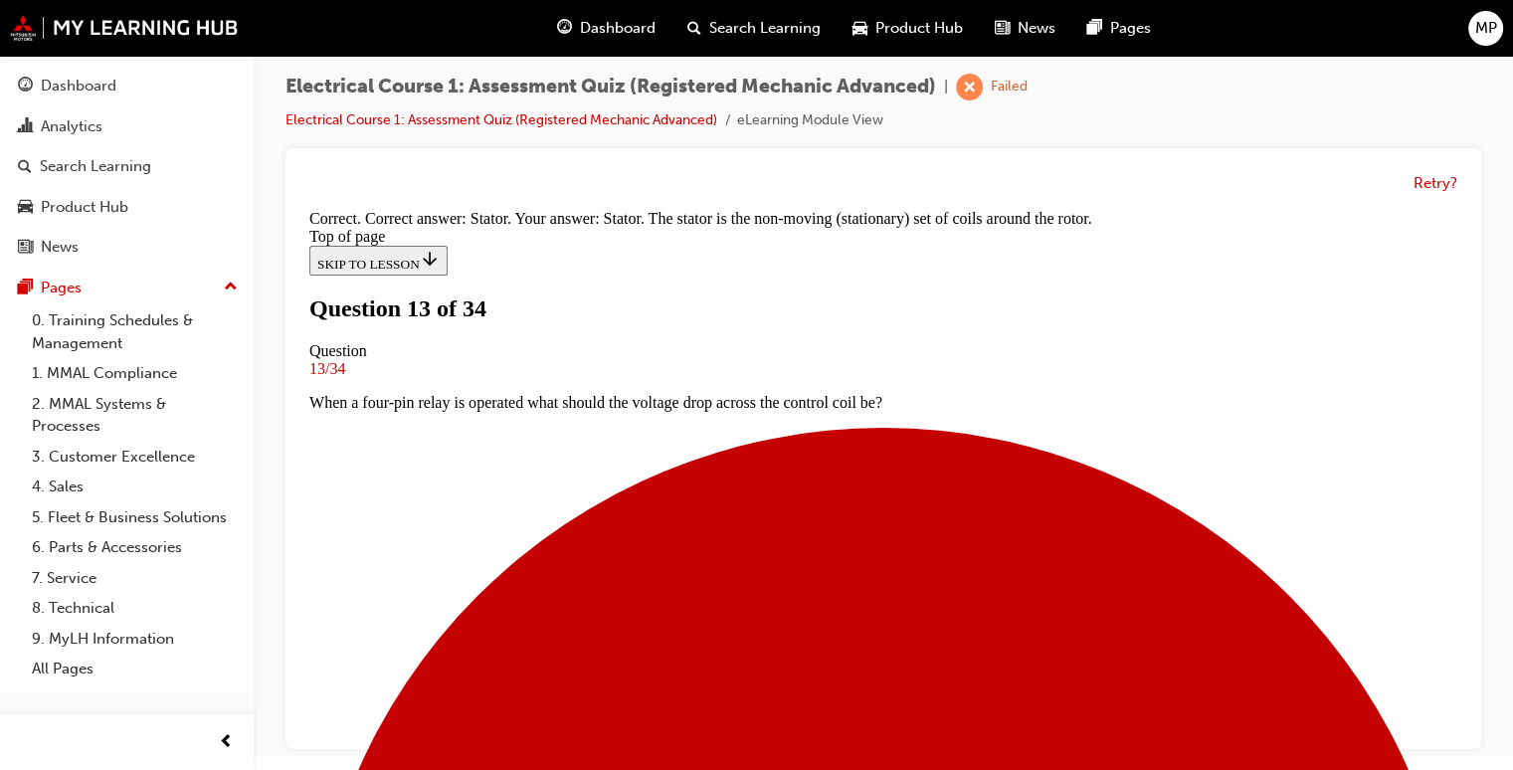
scroll to position [514, 0]
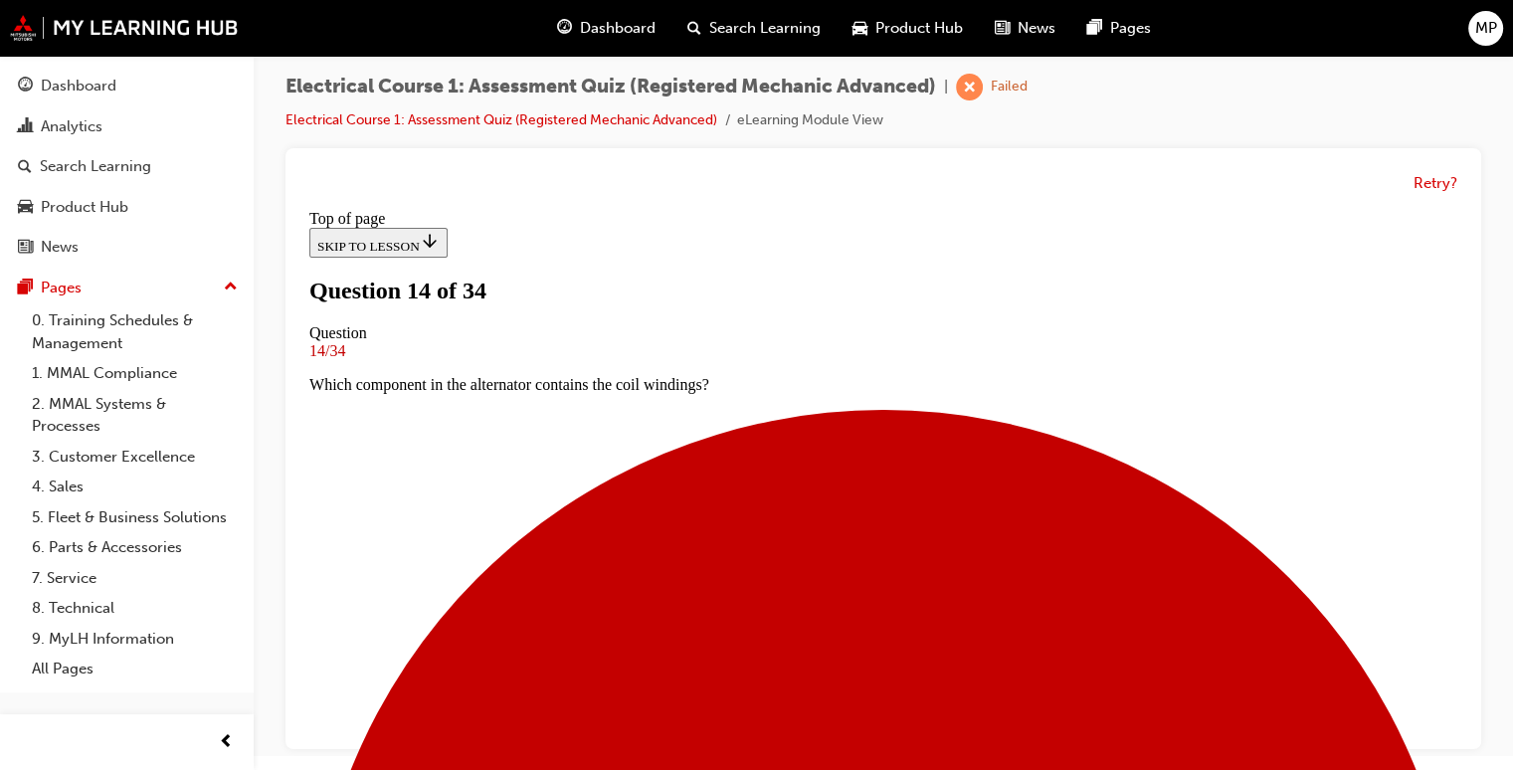
scroll to position [202, 0]
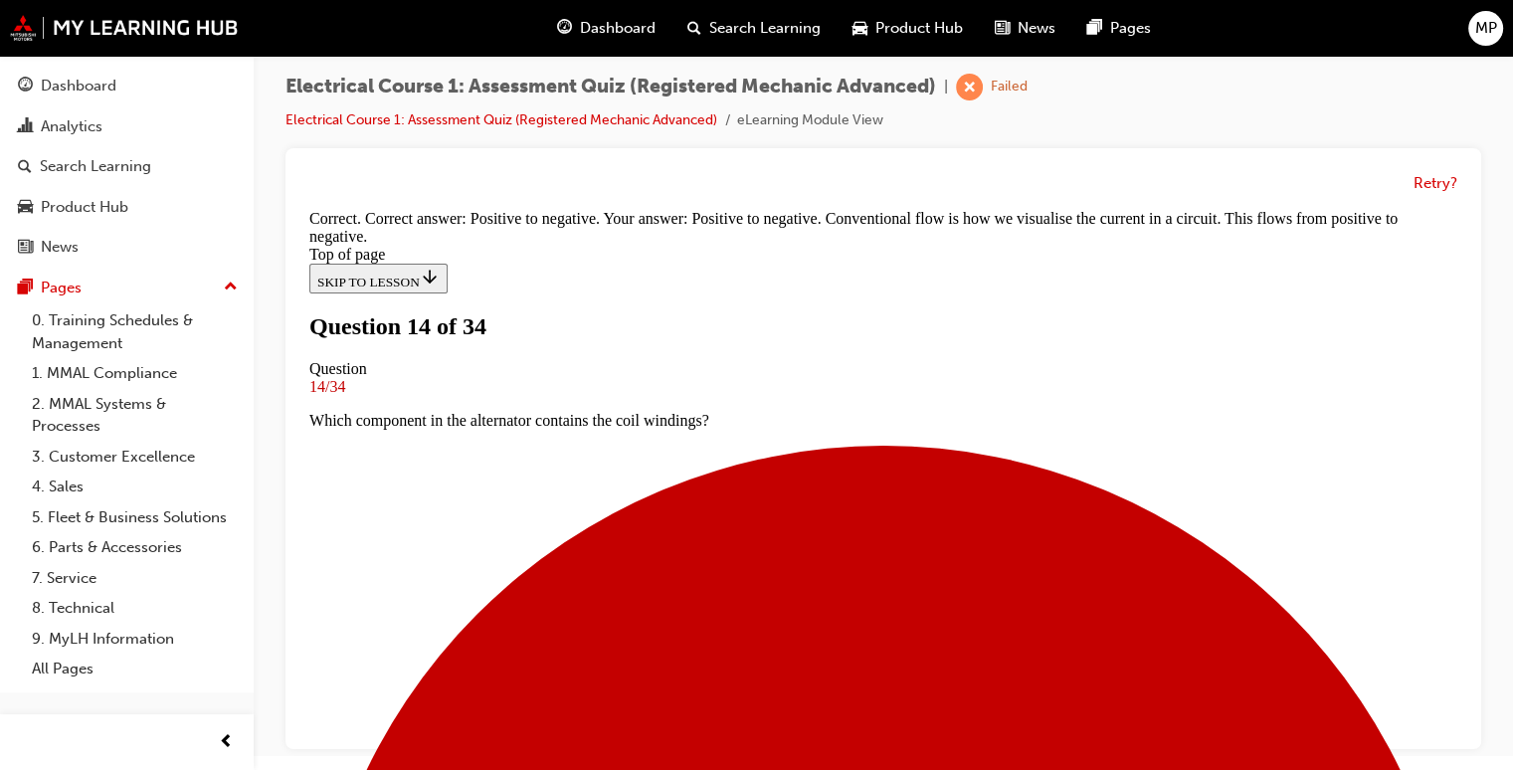
scroll to position [538, 0]
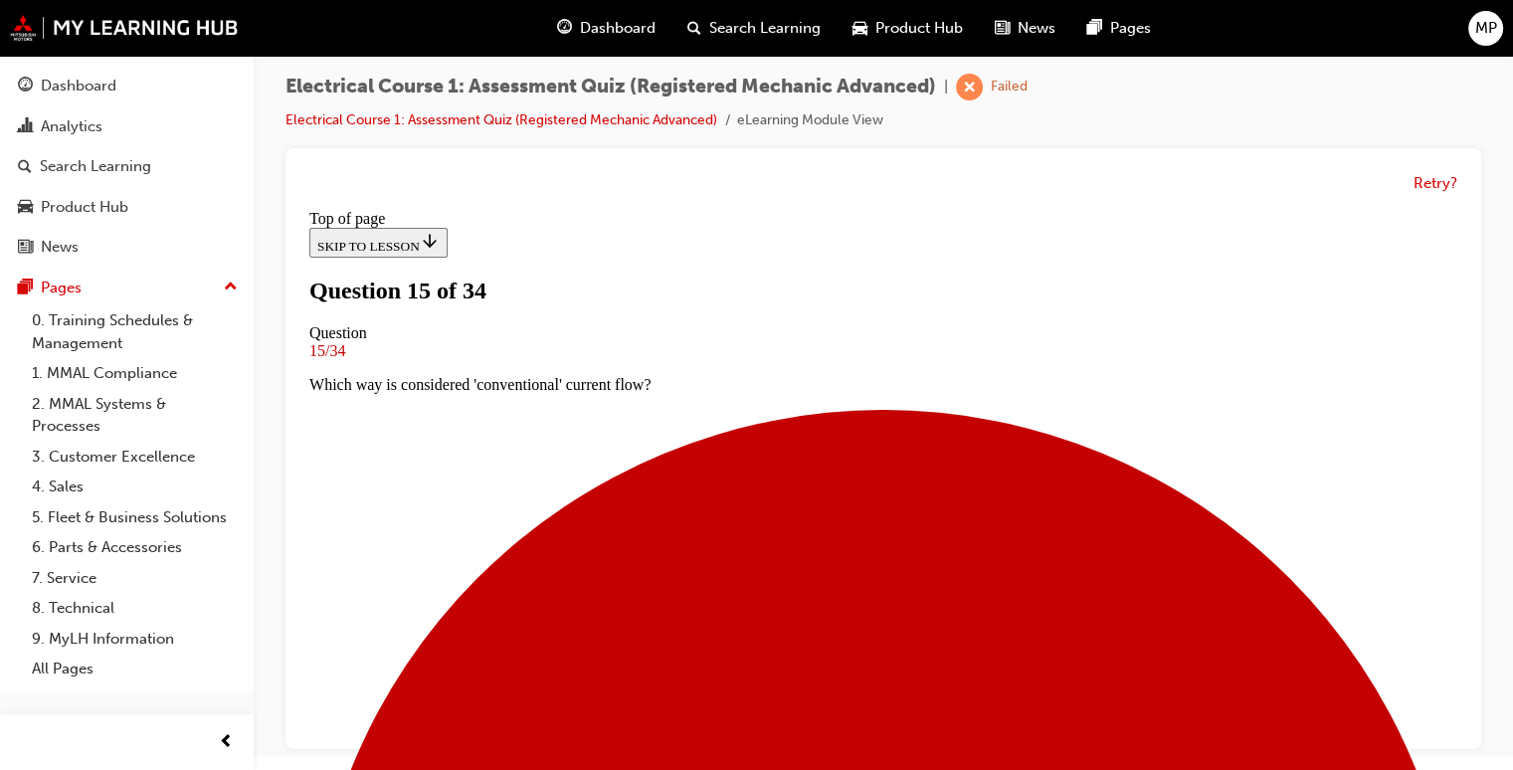
scroll to position [202, 0]
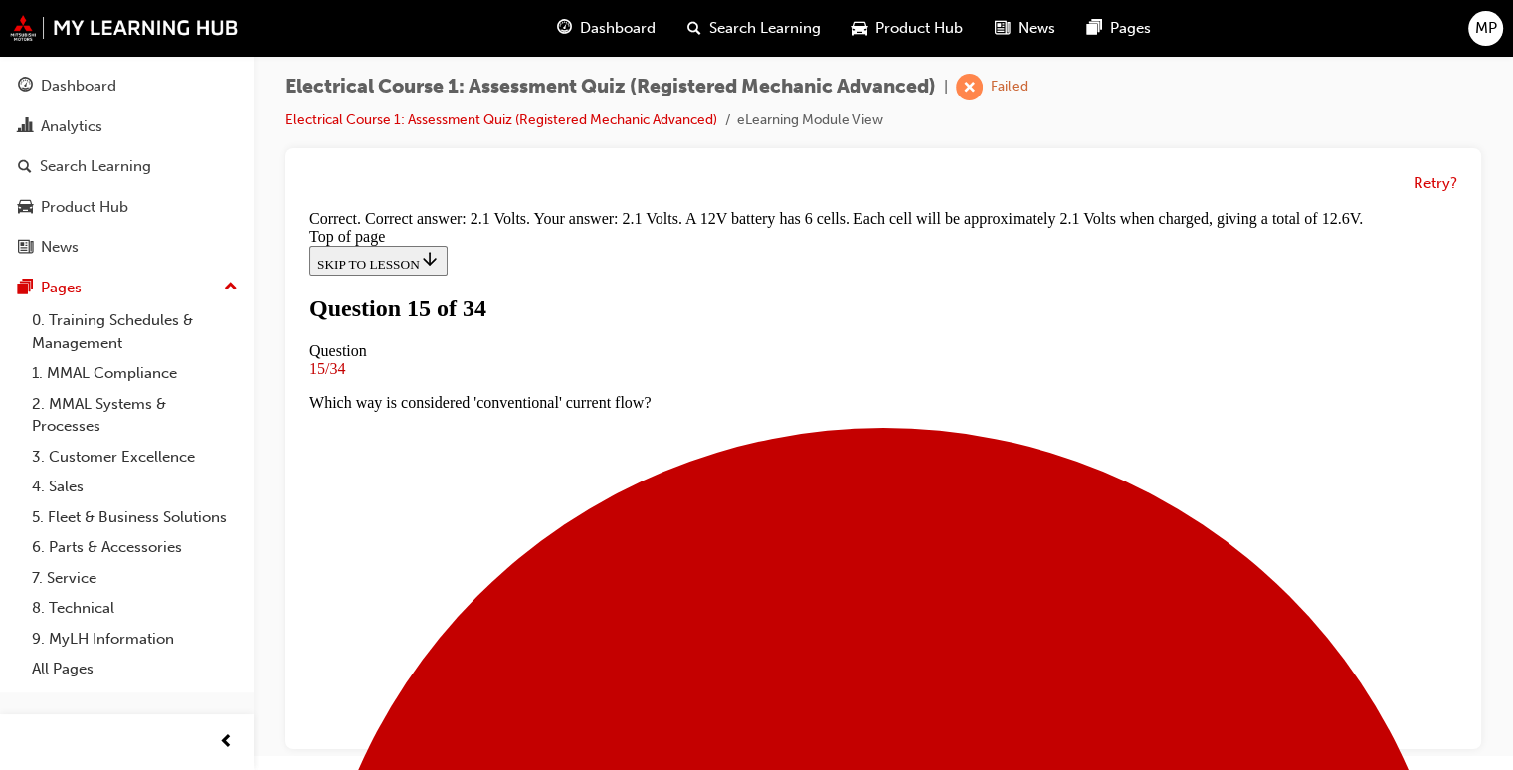
scroll to position [578, 0]
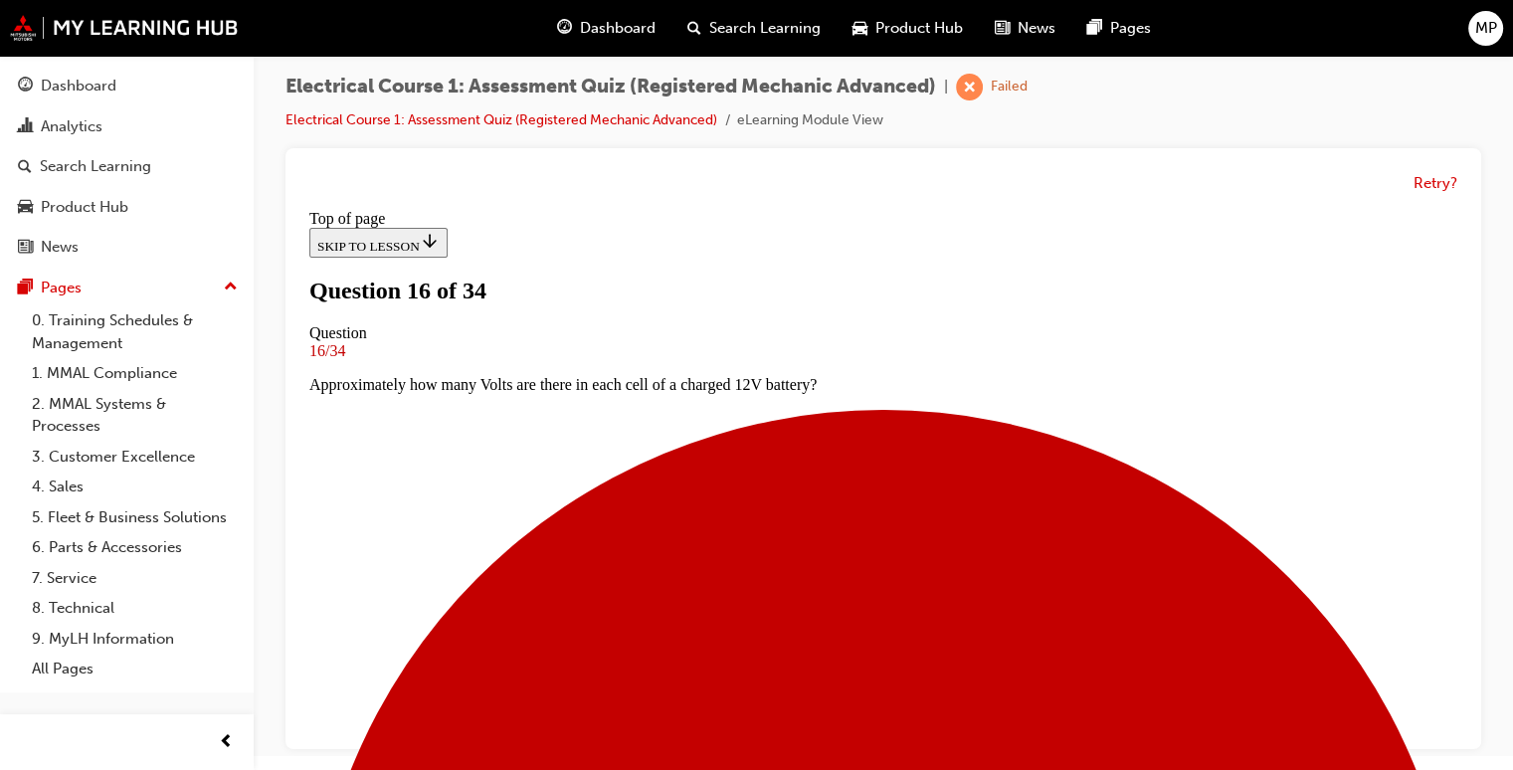
click at [1465, 756] on html "Your version of Internet Explorer is outdated and not supported. Please upgrade…" at bounding box center [756, 371] width 1513 height 770
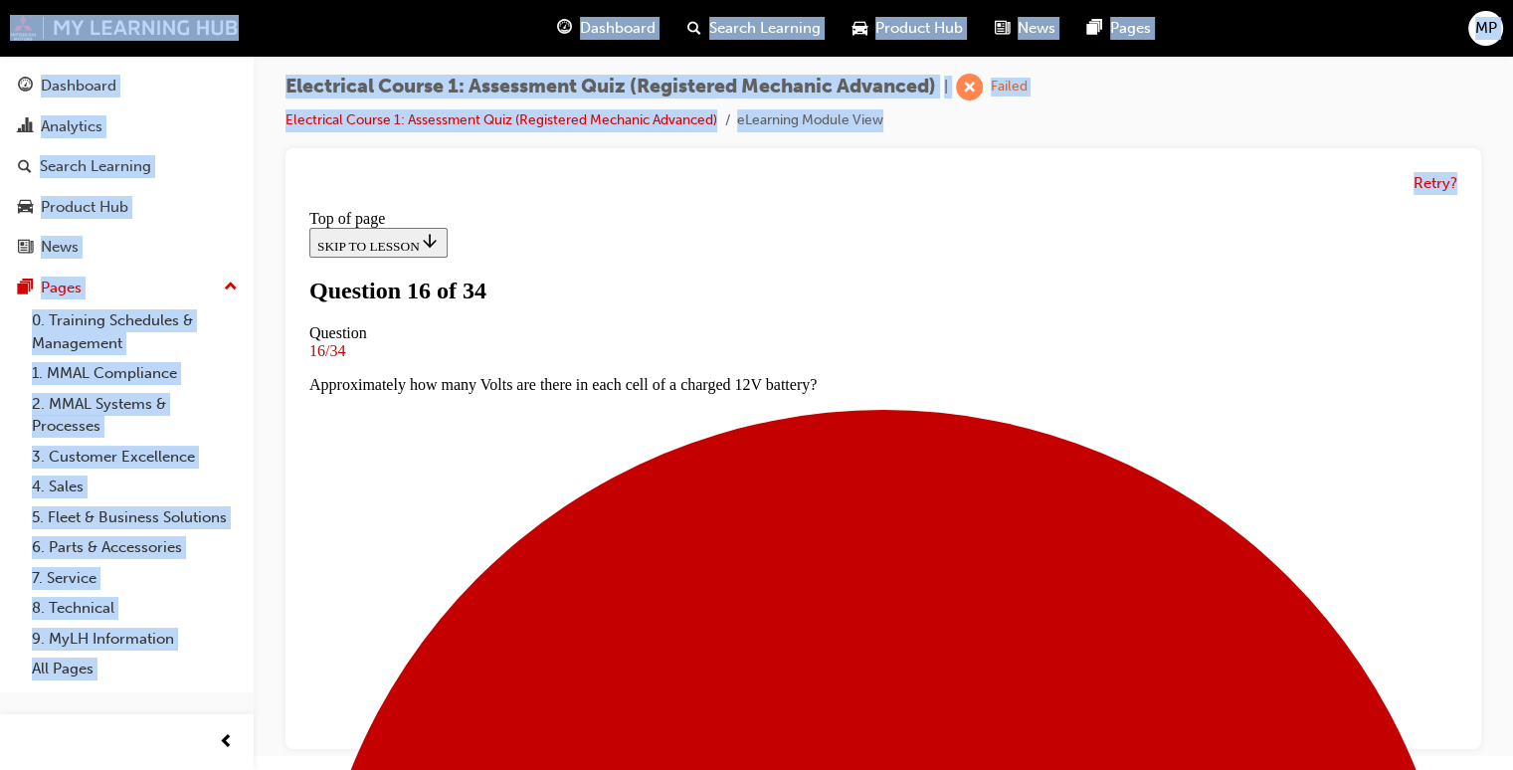
click at [1465, 756] on html "Your version of Internet Explorer is outdated and not supported. Please upgrade…" at bounding box center [756, 371] width 1513 height 770
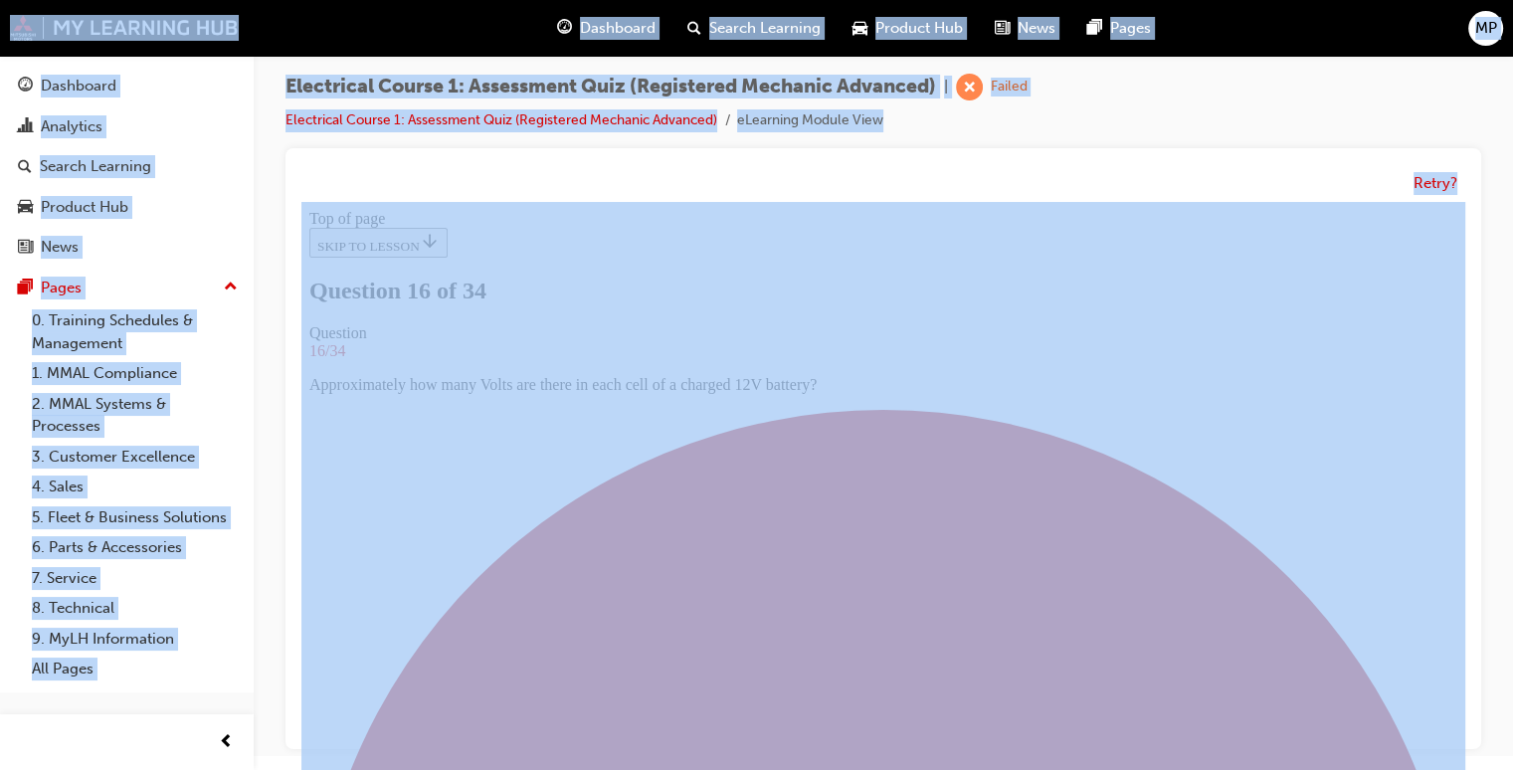
click at [1465, 756] on html "Your version of Internet Explorer is outdated and not supported. Please upgrade…" at bounding box center [756, 371] width 1513 height 770
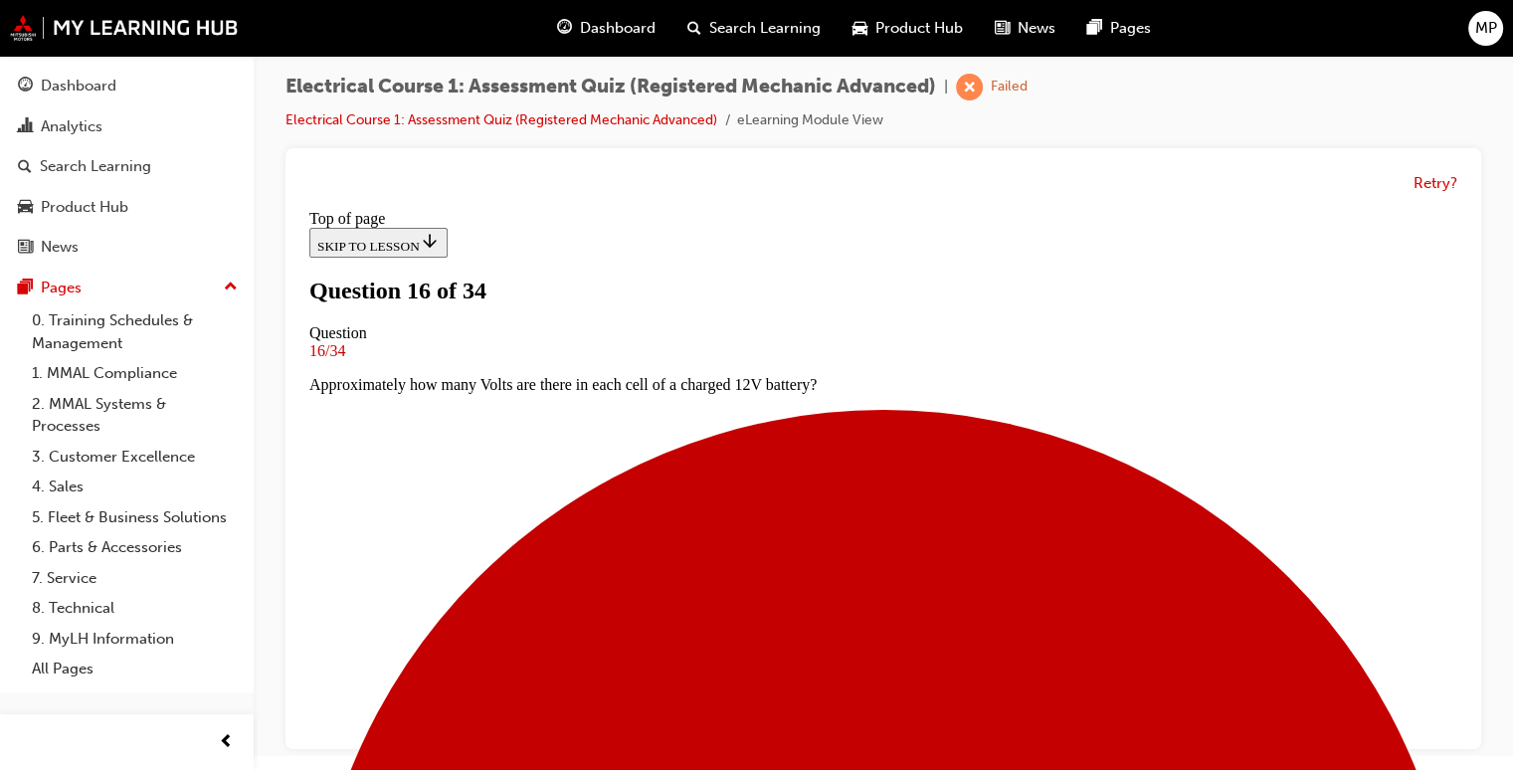
scroll to position [242, 0]
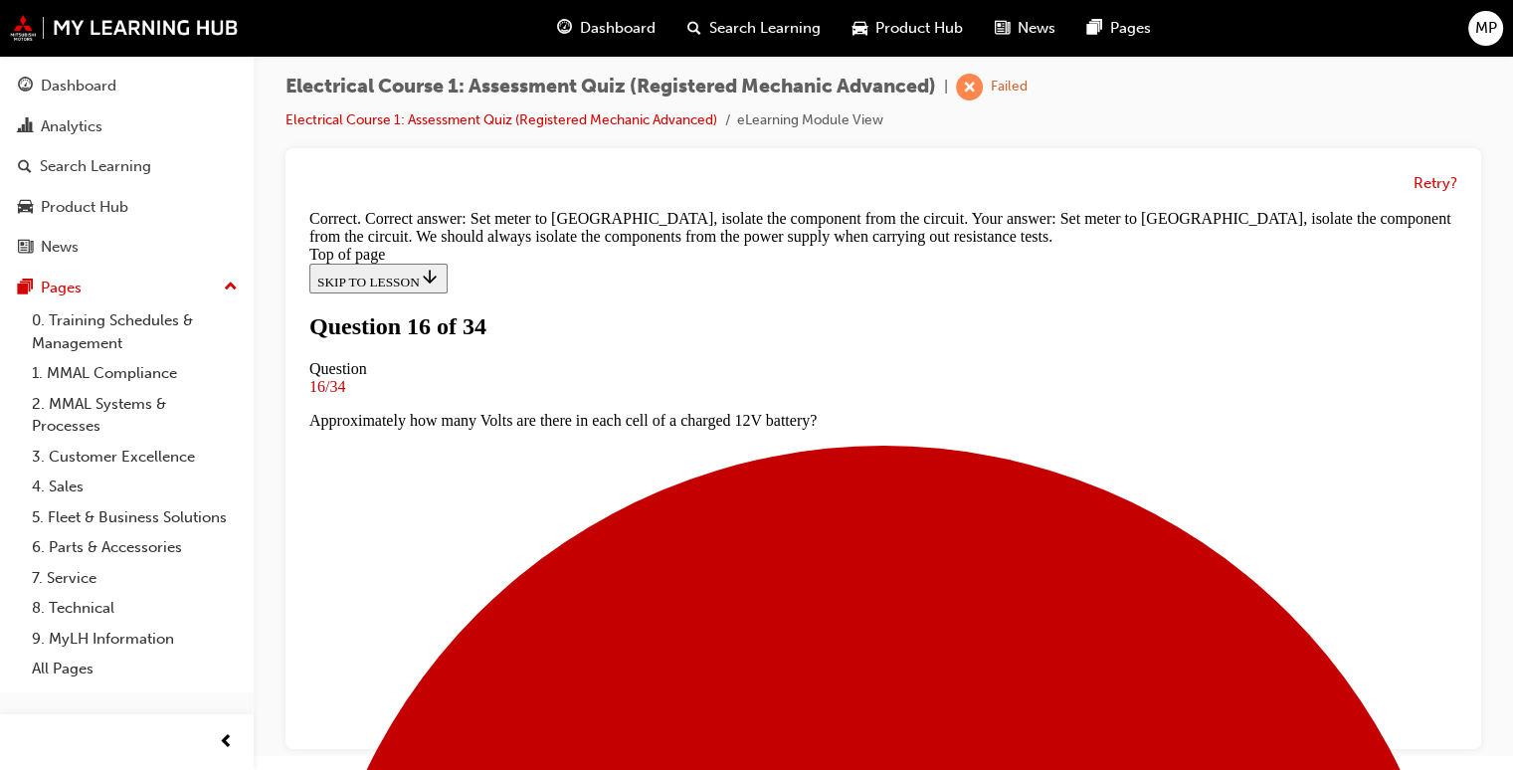
scroll to position [538, 0]
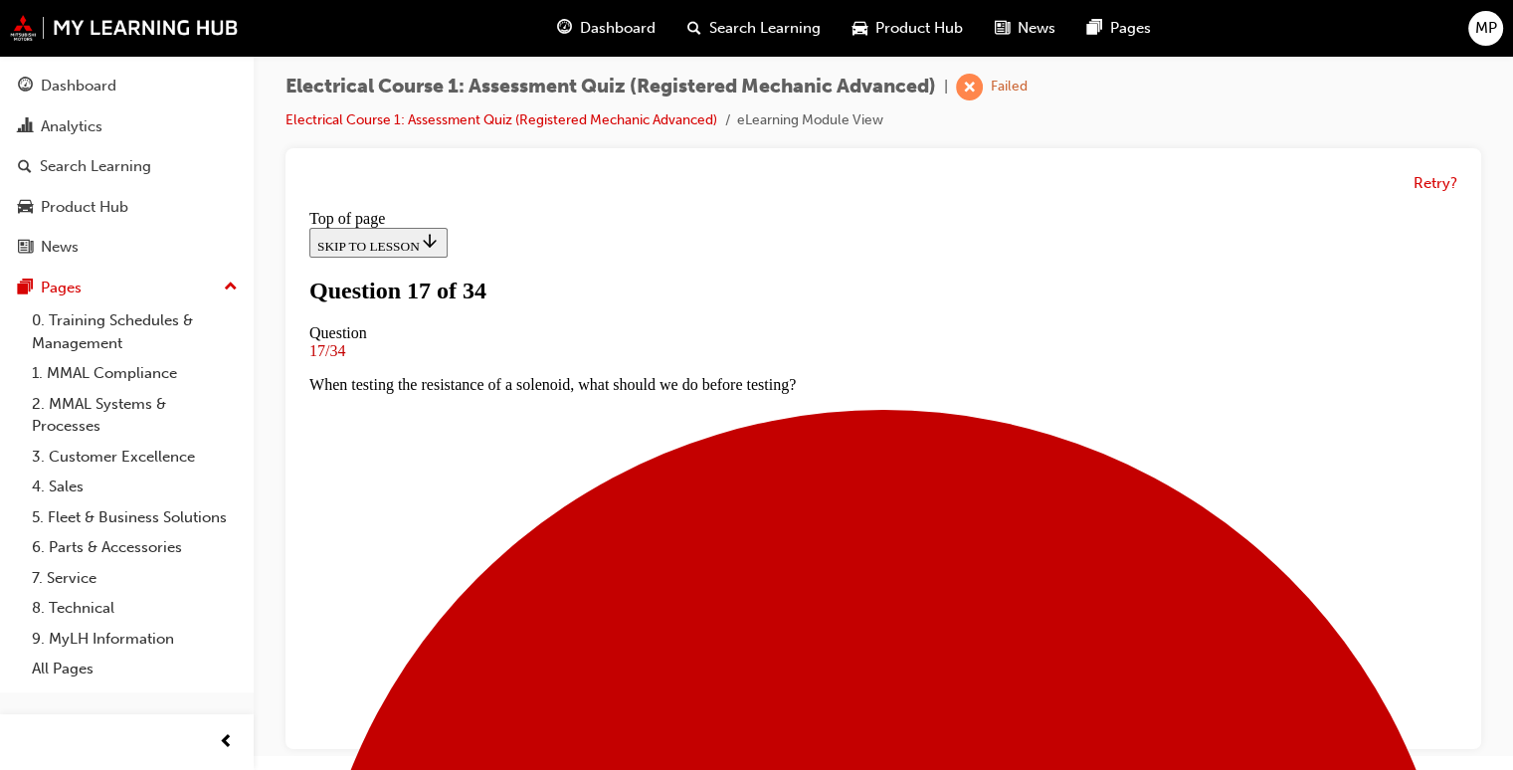
scroll to position [282, 0]
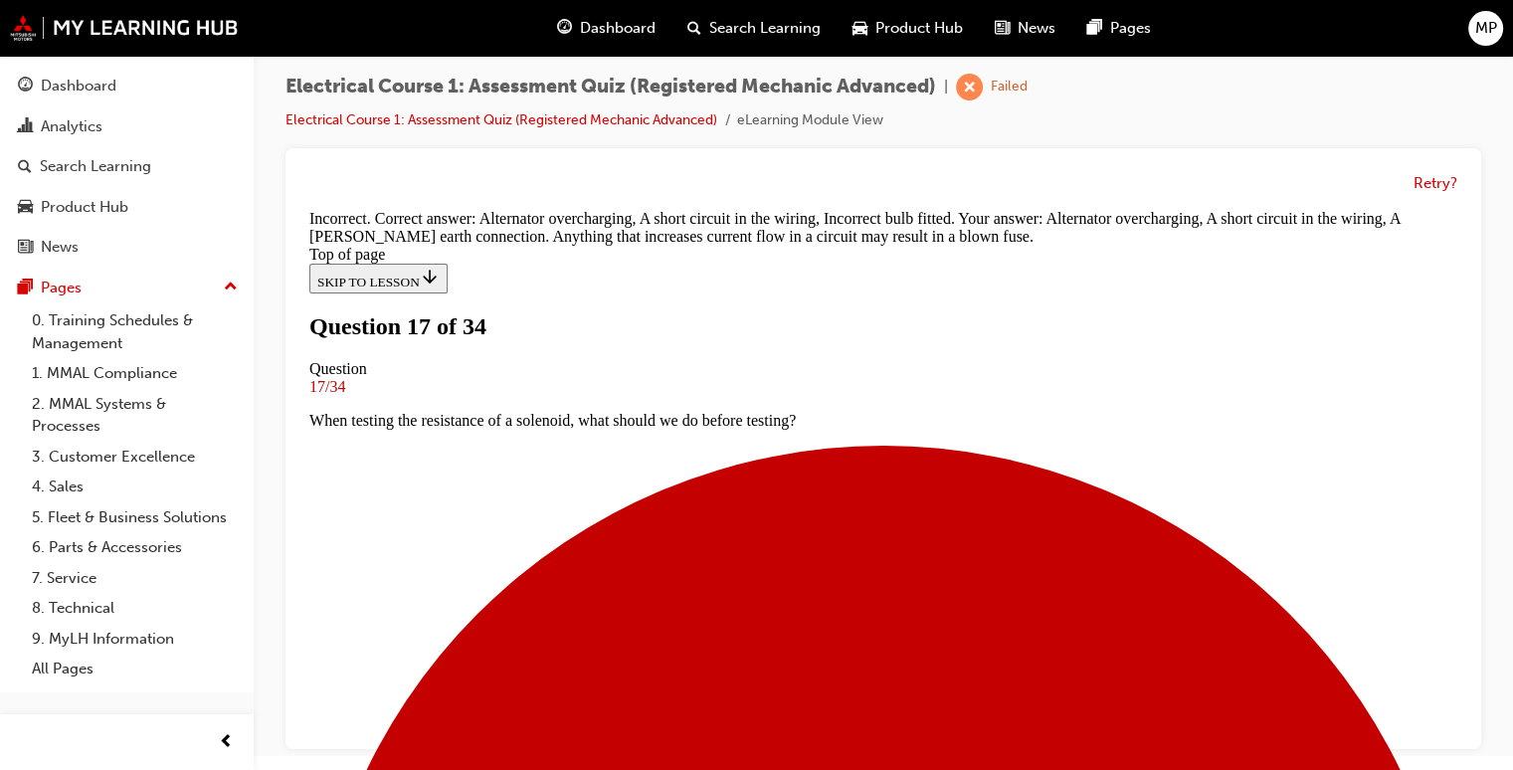
scroll to position [629, 0]
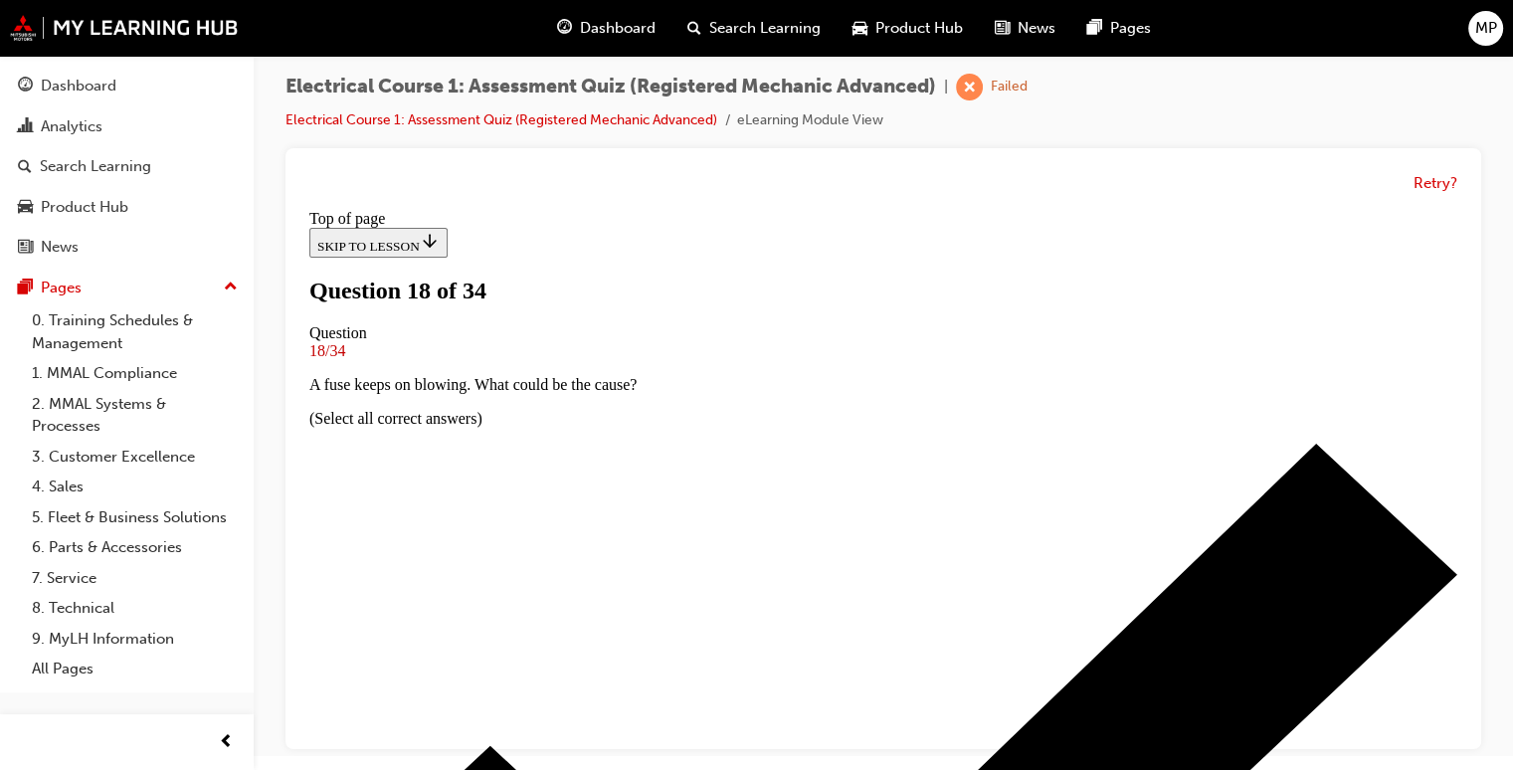
scroll to position [242, 0]
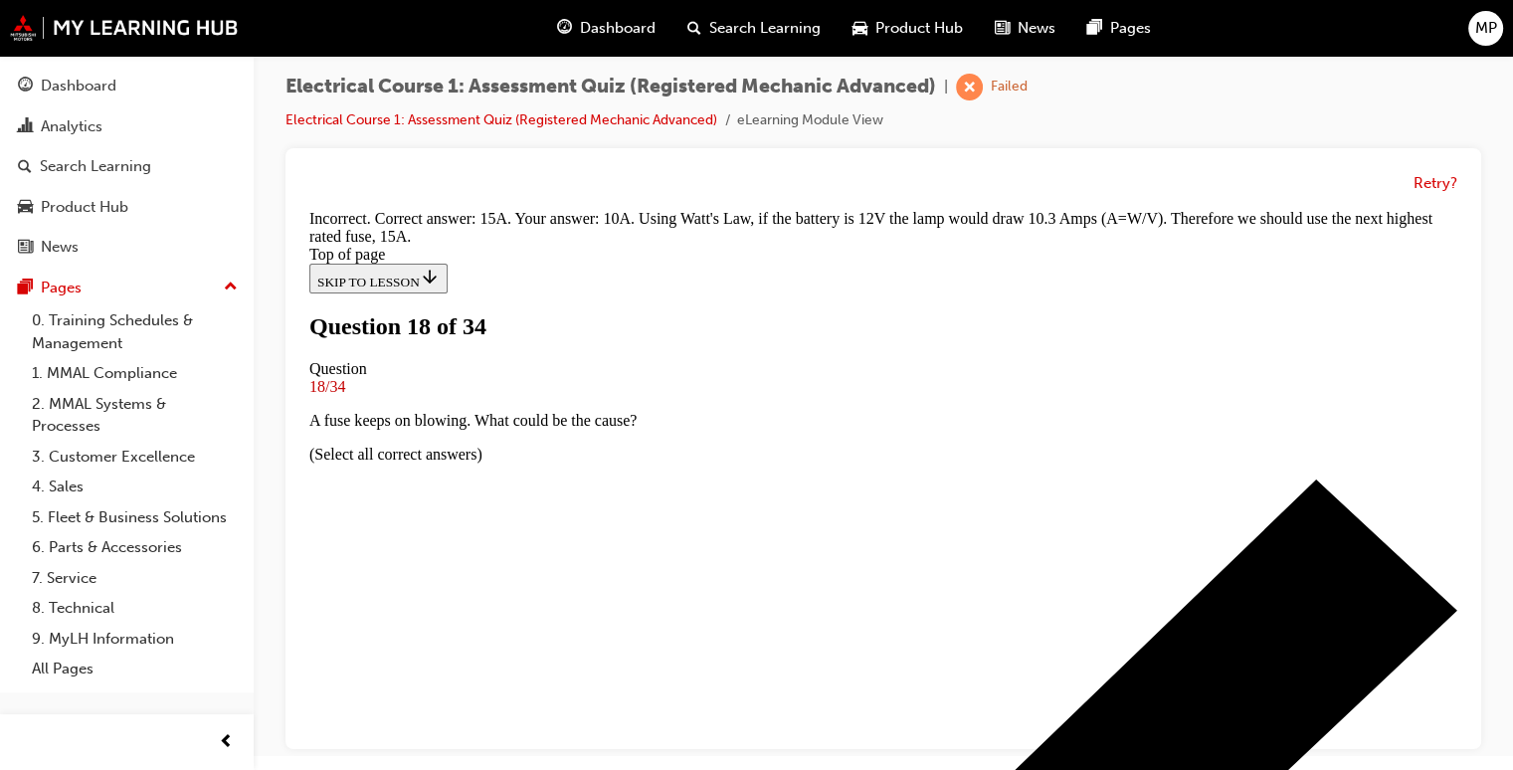
scroll to position [532, 0]
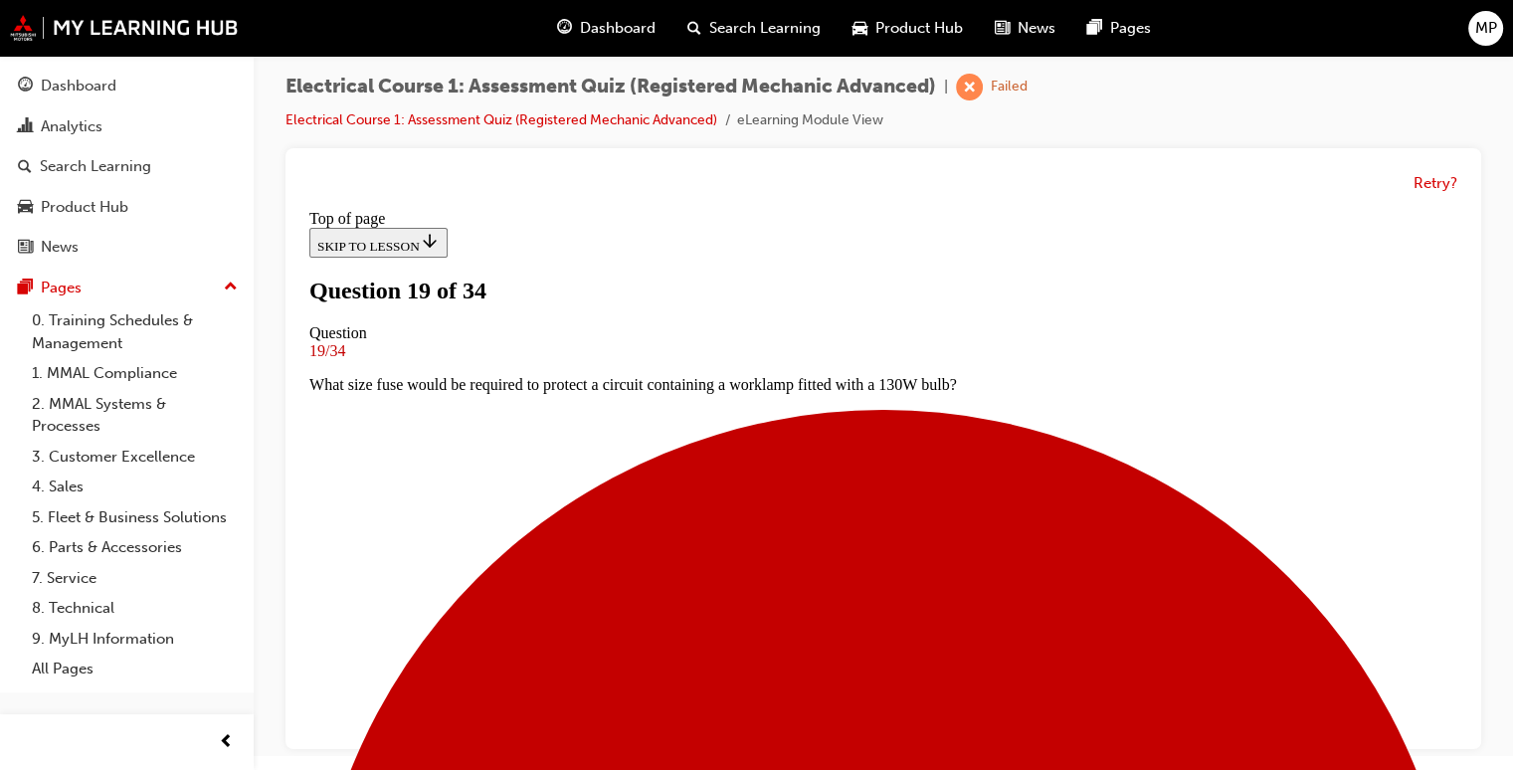
scroll to position [202, 0]
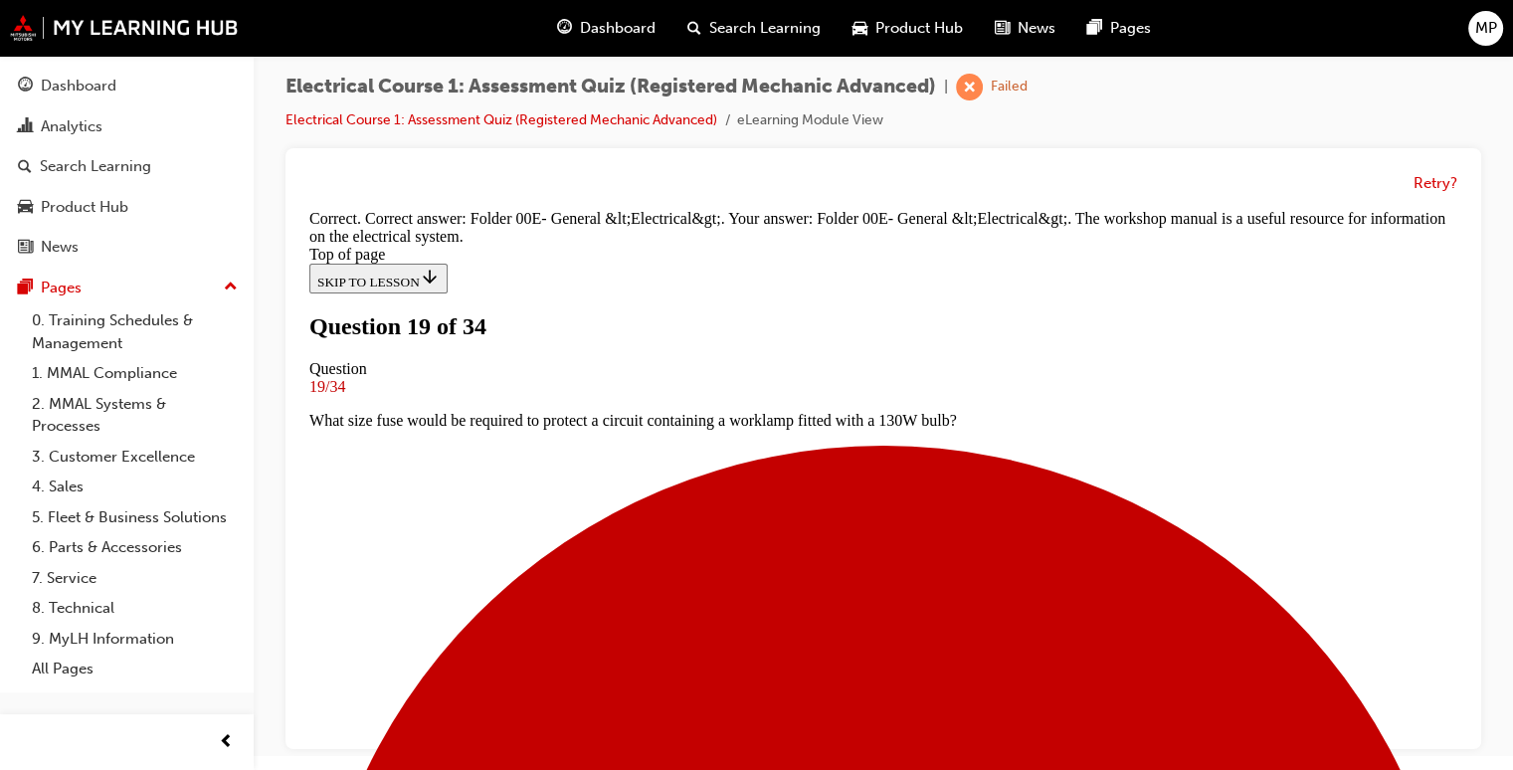
scroll to position [538, 0]
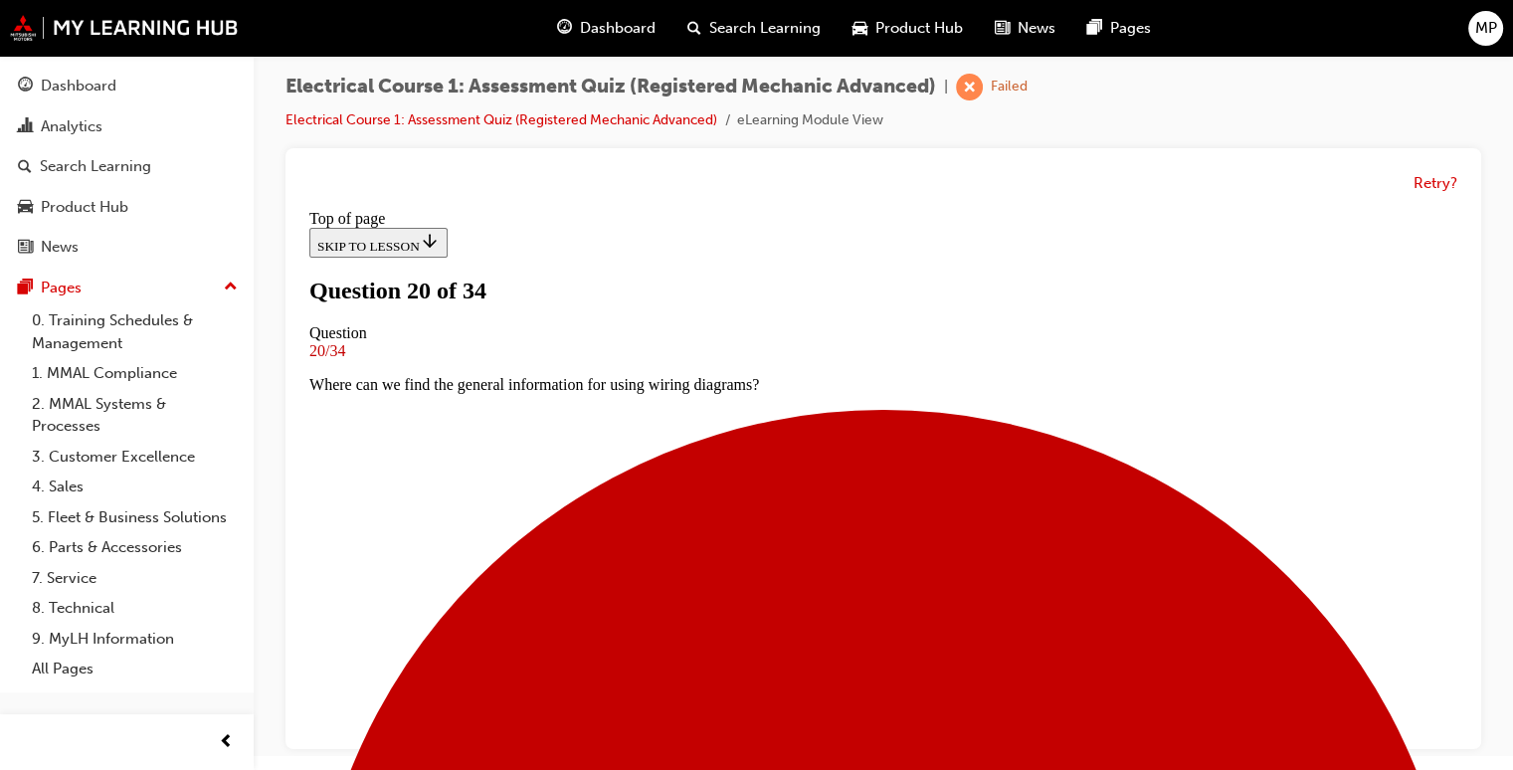
scroll to position [282, 0]
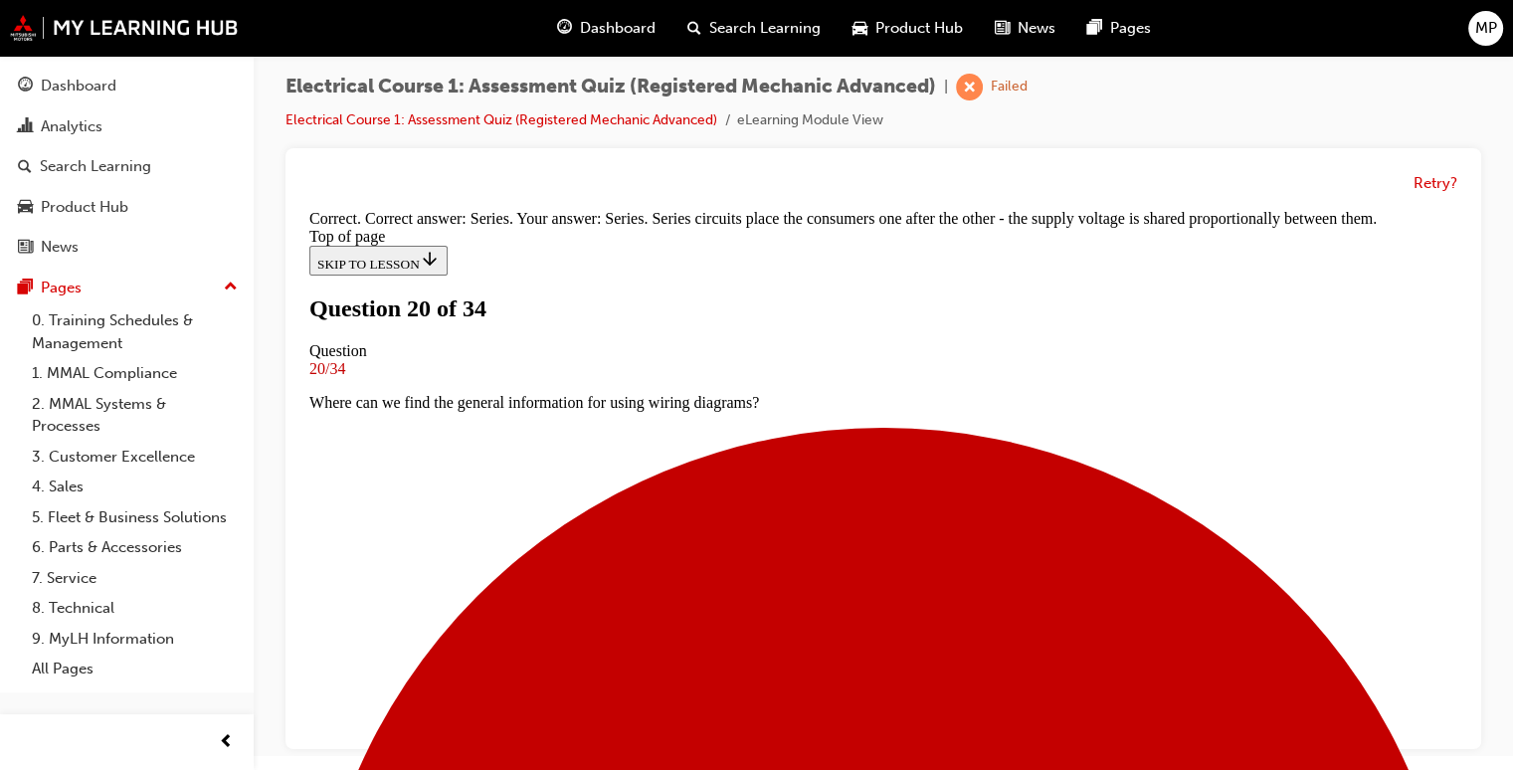
scroll to position [578, 0]
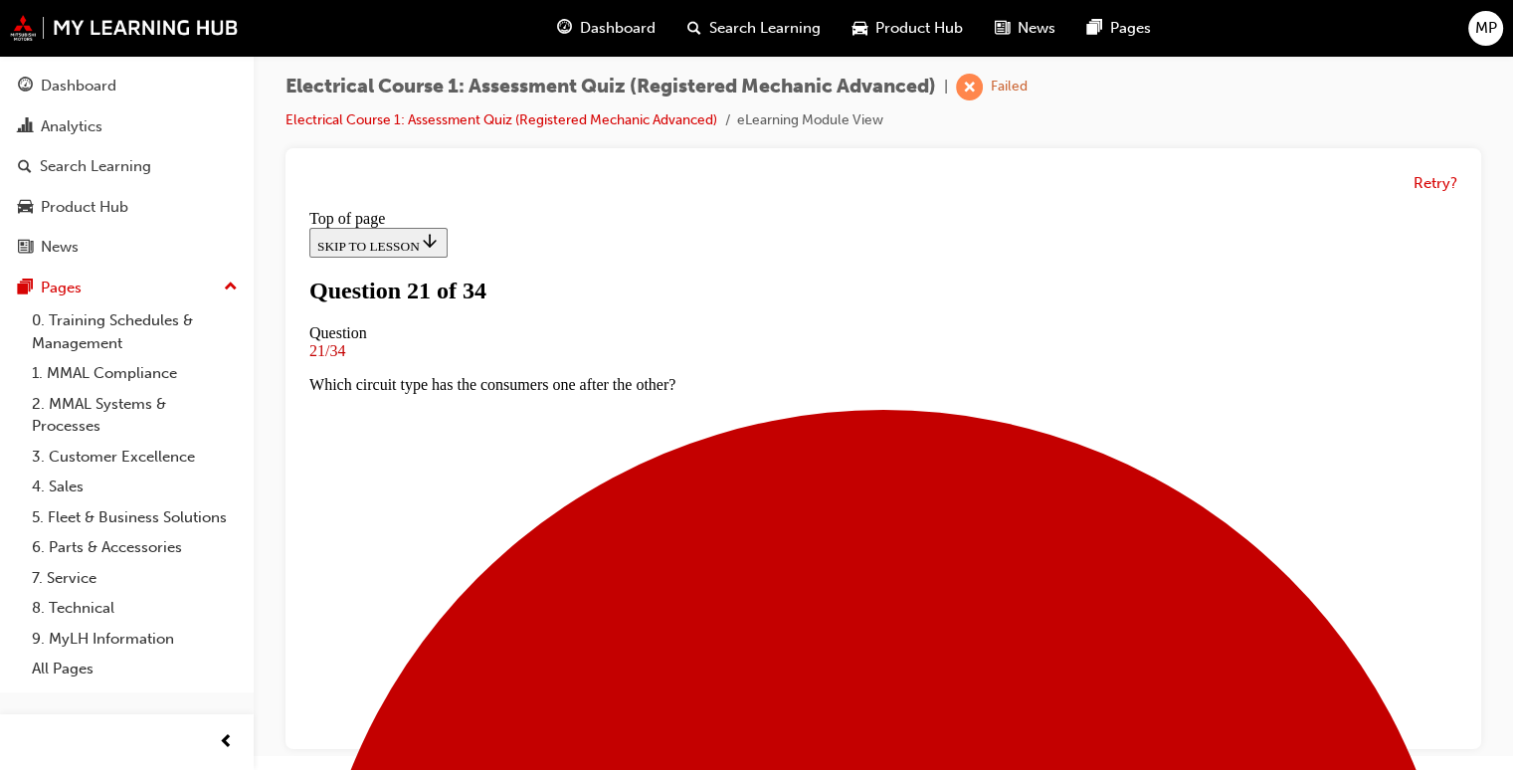
click at [1464, 756] on html "Your version of Internet Explorer is outdated and not supported. Please upgrade…" at bounding box center [756, 371] width 1513 height 770
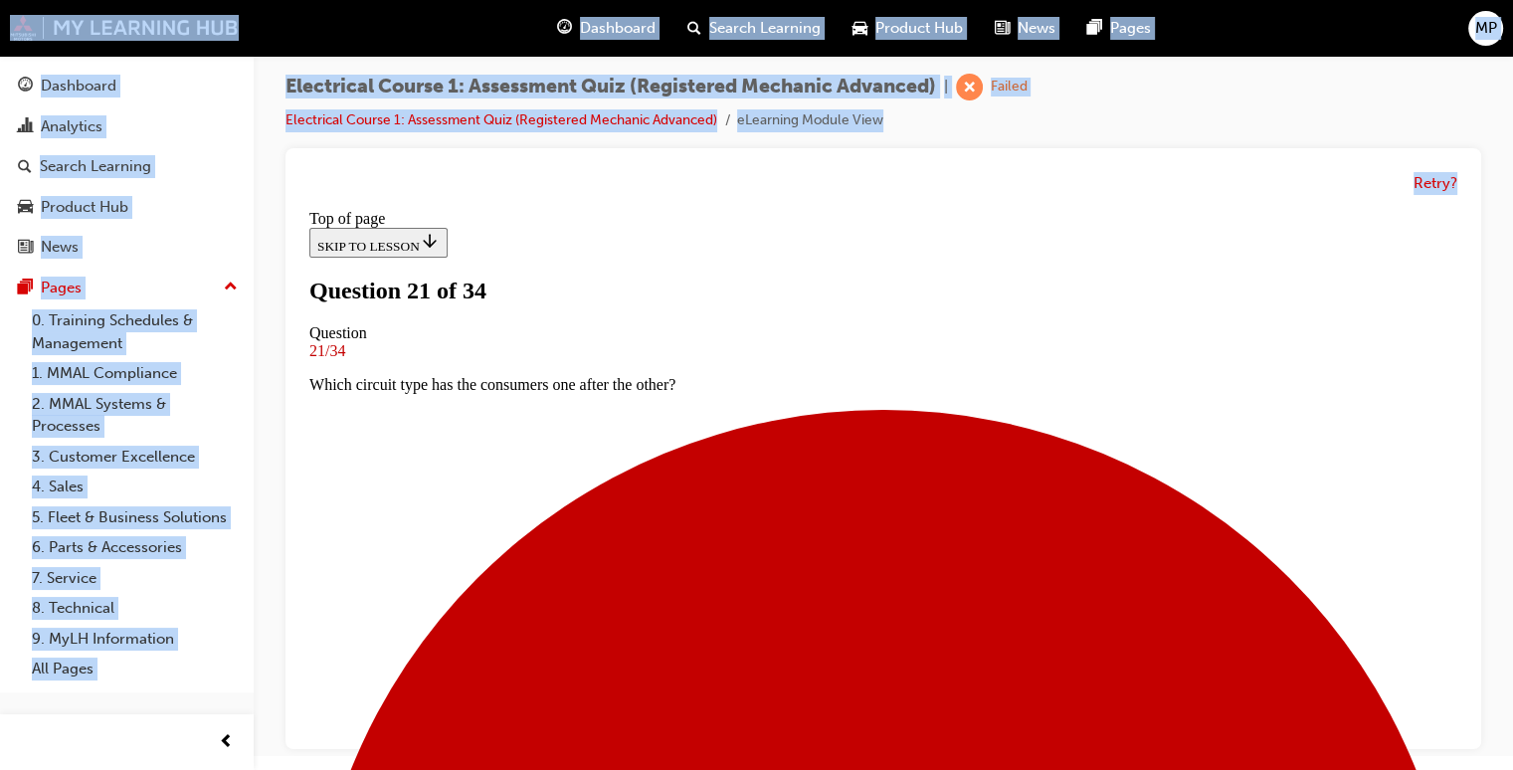
click at [1464, 756] on html "Your version of Internet Explorer is outdated and not supported. Please upgrade…" at bounding box center [756, 371] width 1513 height 770
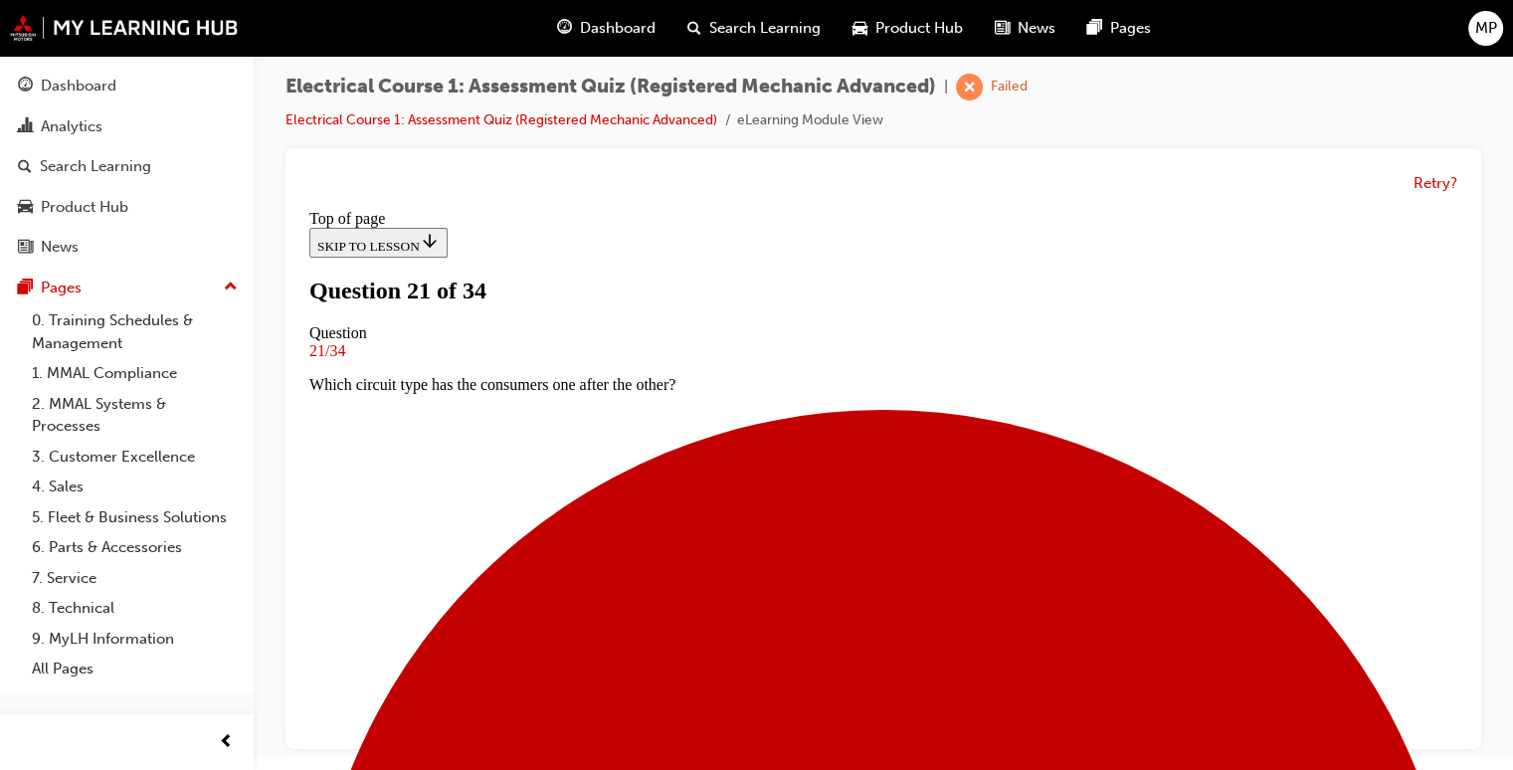
scroll to position [242, 0]
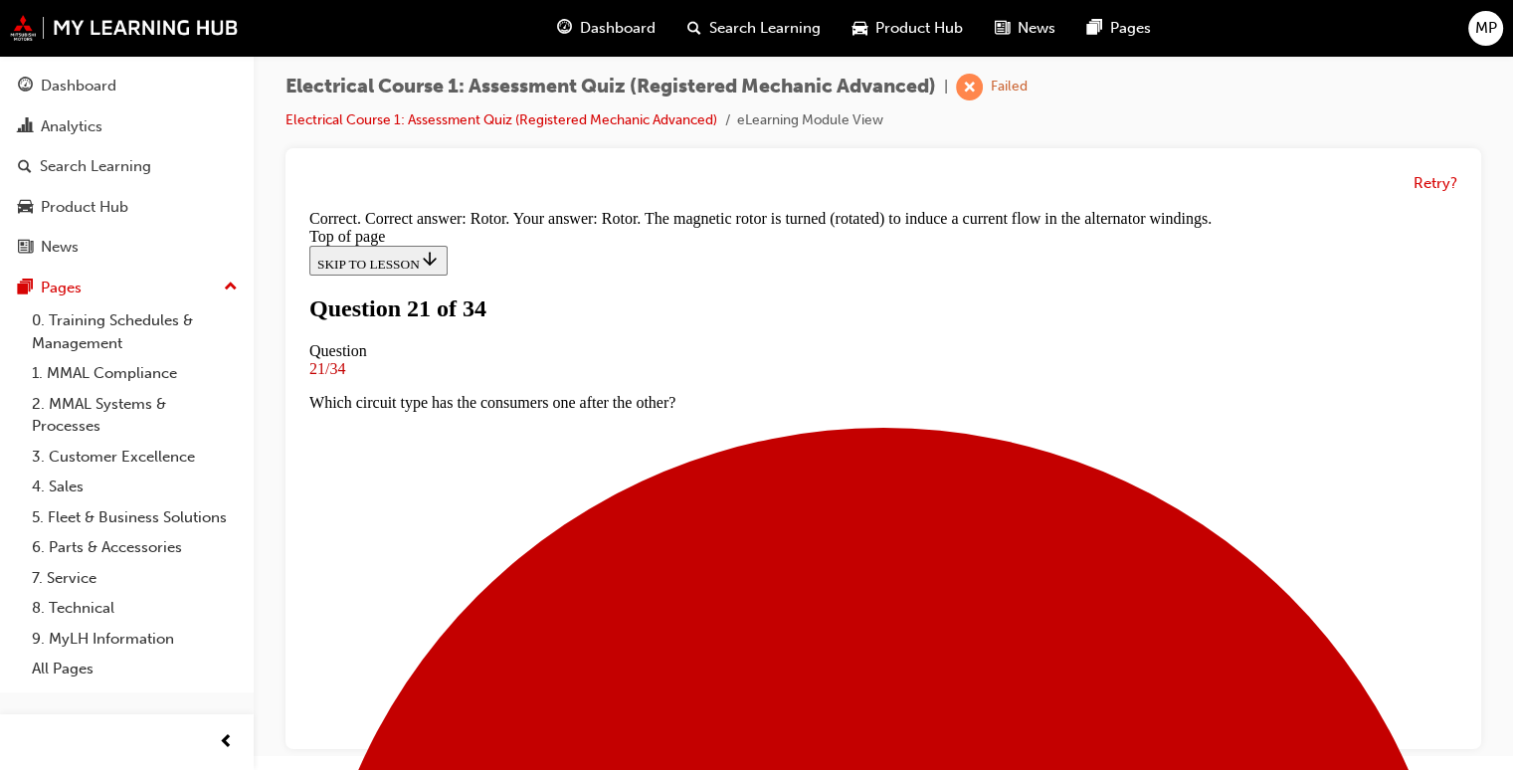
scroll to position [538, 0]
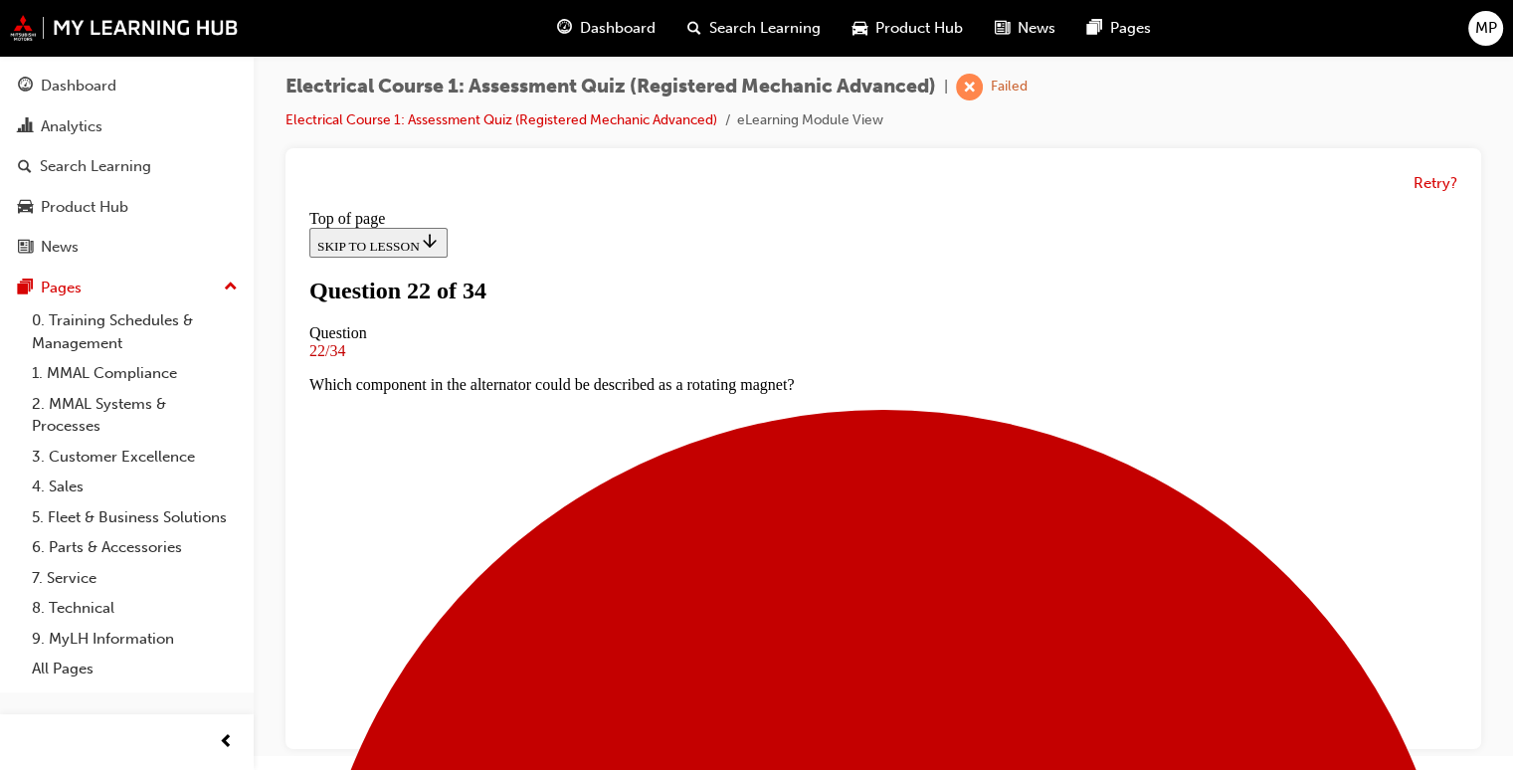
scroll to position [122, 0]
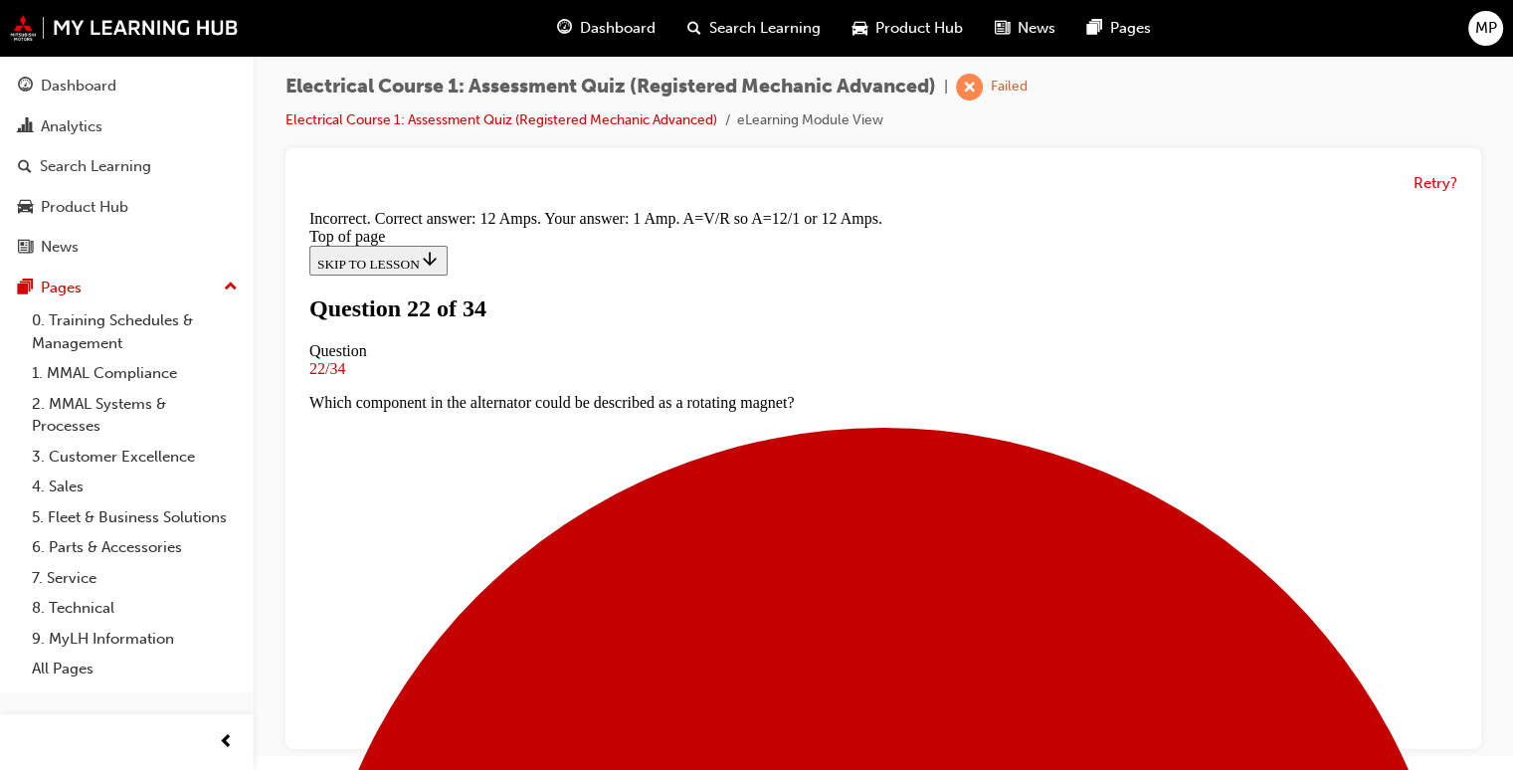
scroll to position [589, 0]
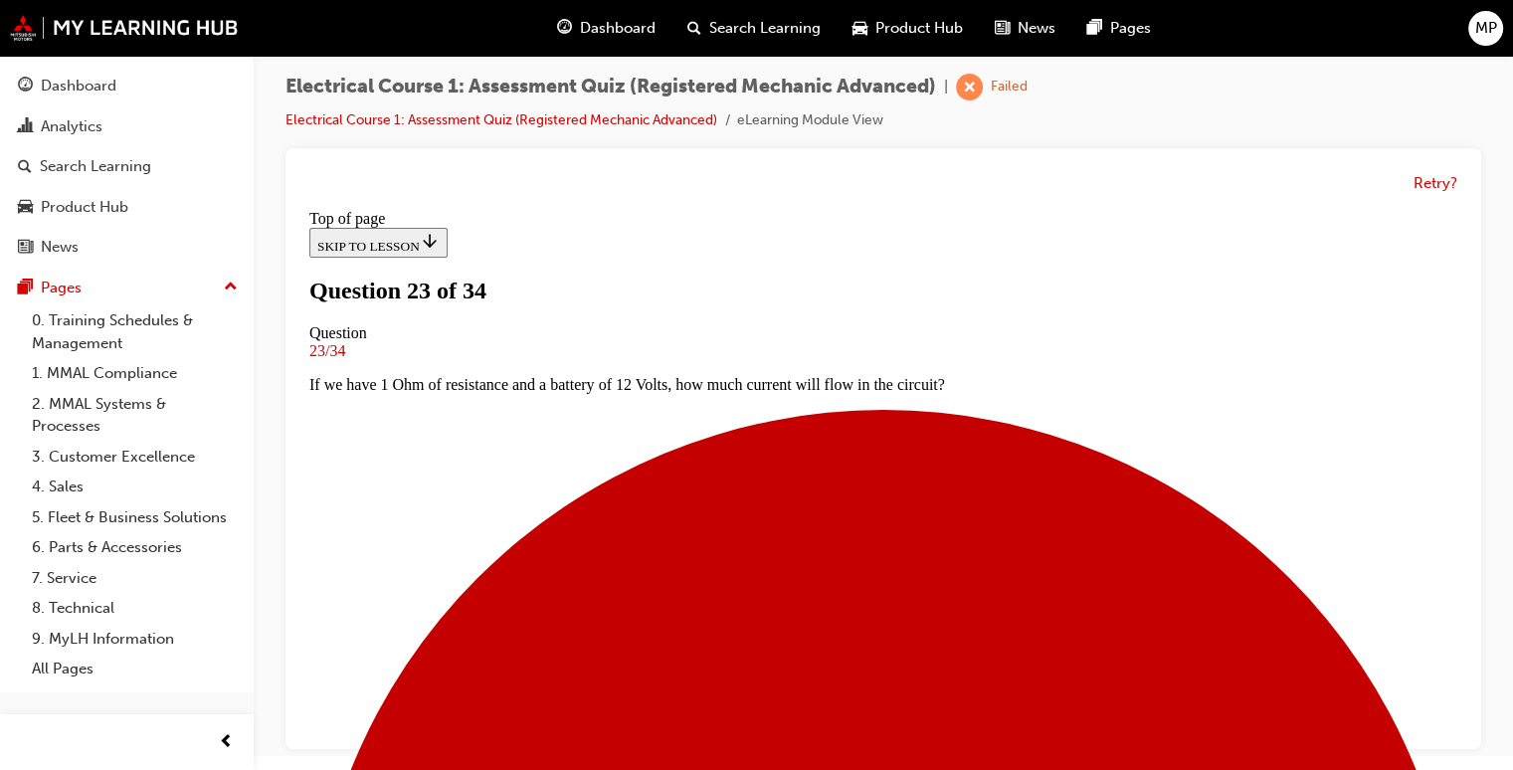
scroll to position [282, 0]
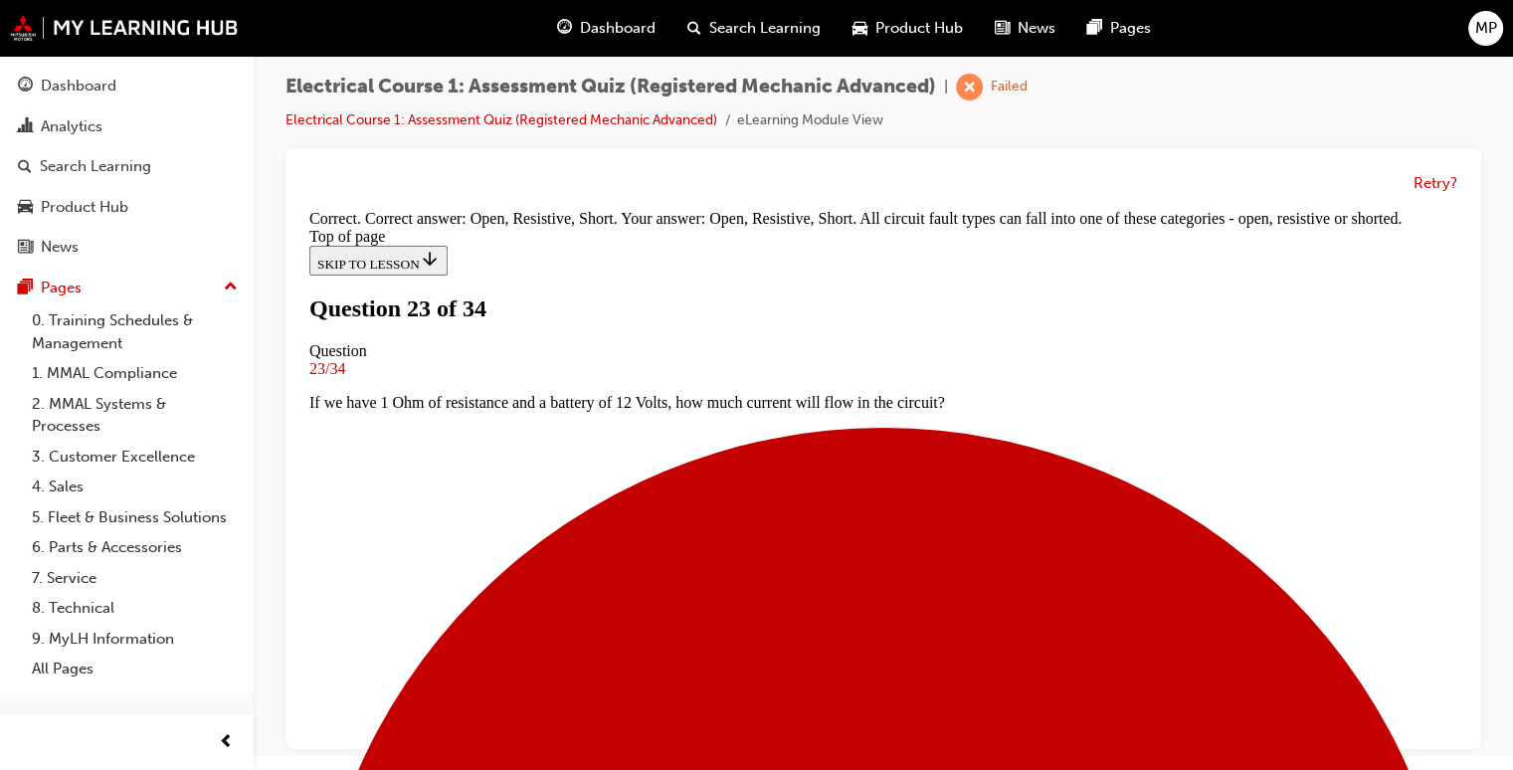
scroll to position [652, 0]
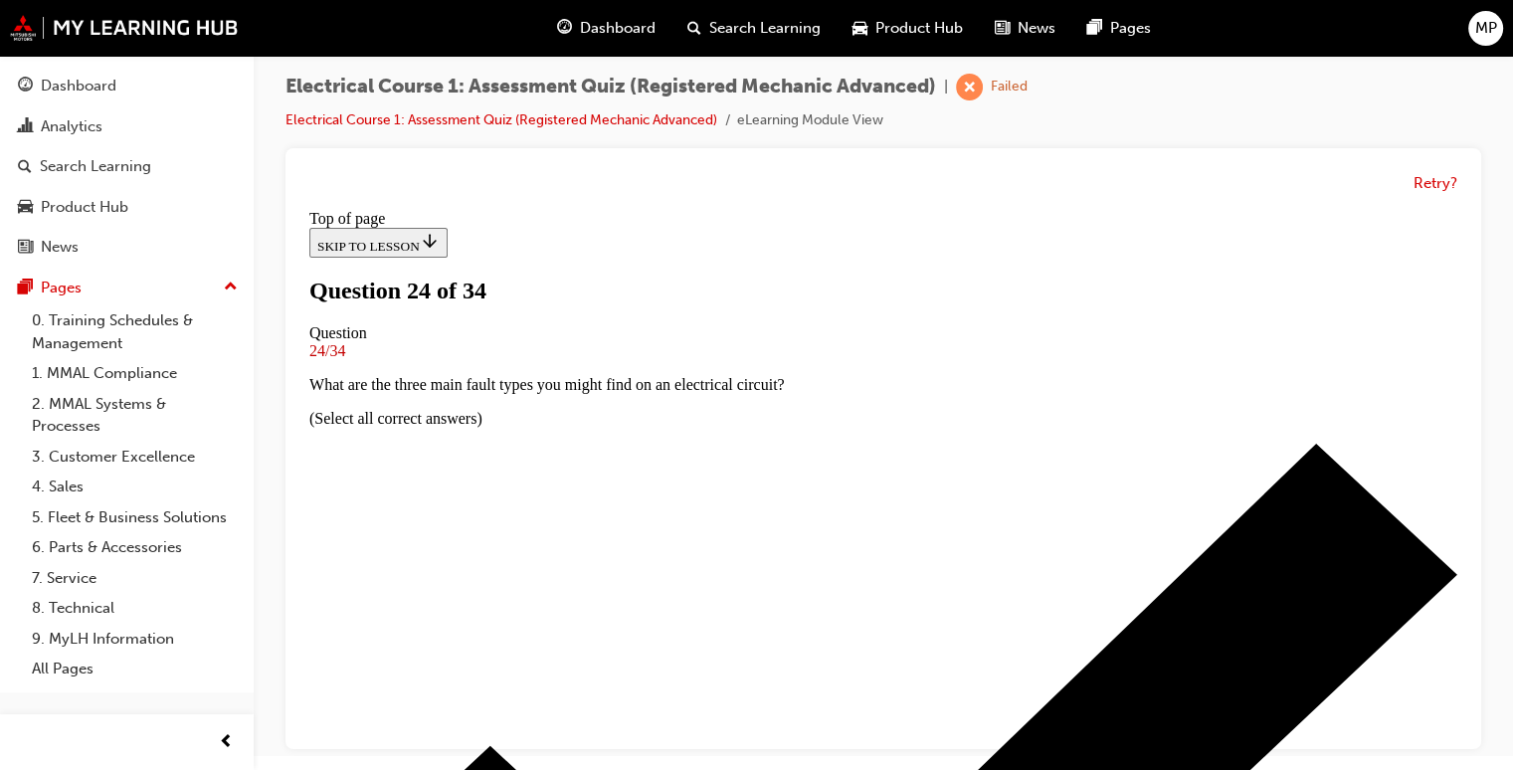
scroll to position [122, 0]
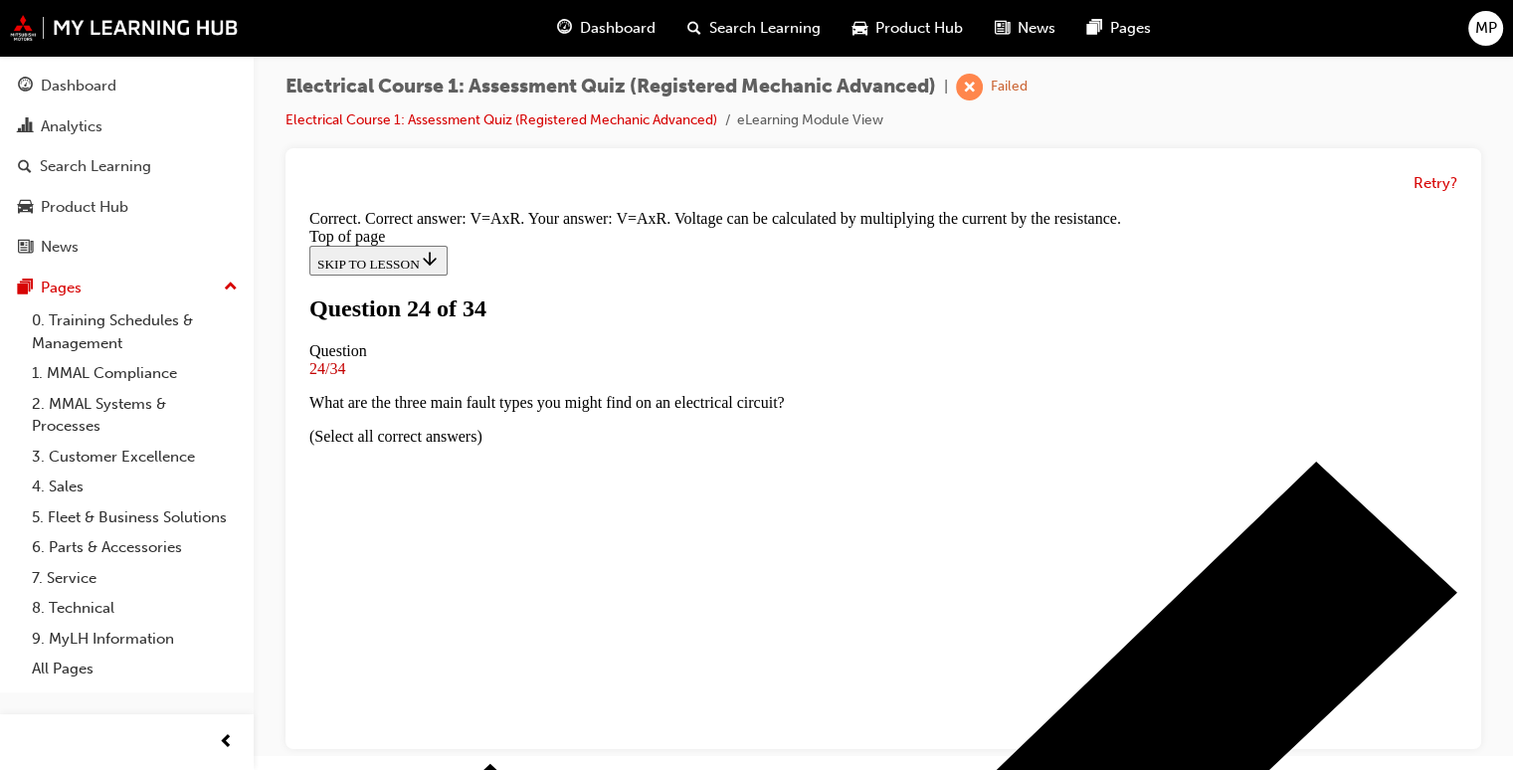
scroll to position [455, 0]
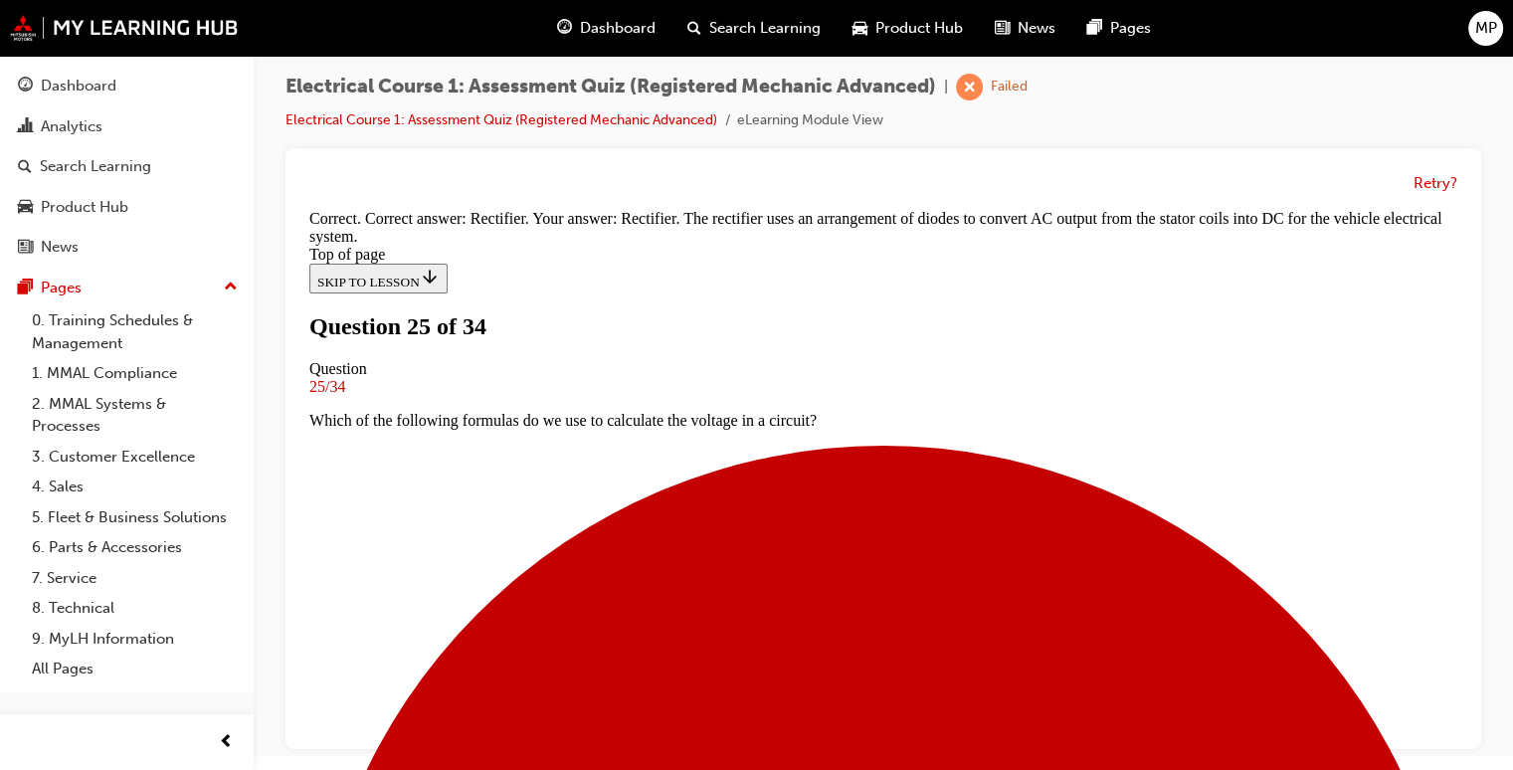
scroll to position [538, 0]
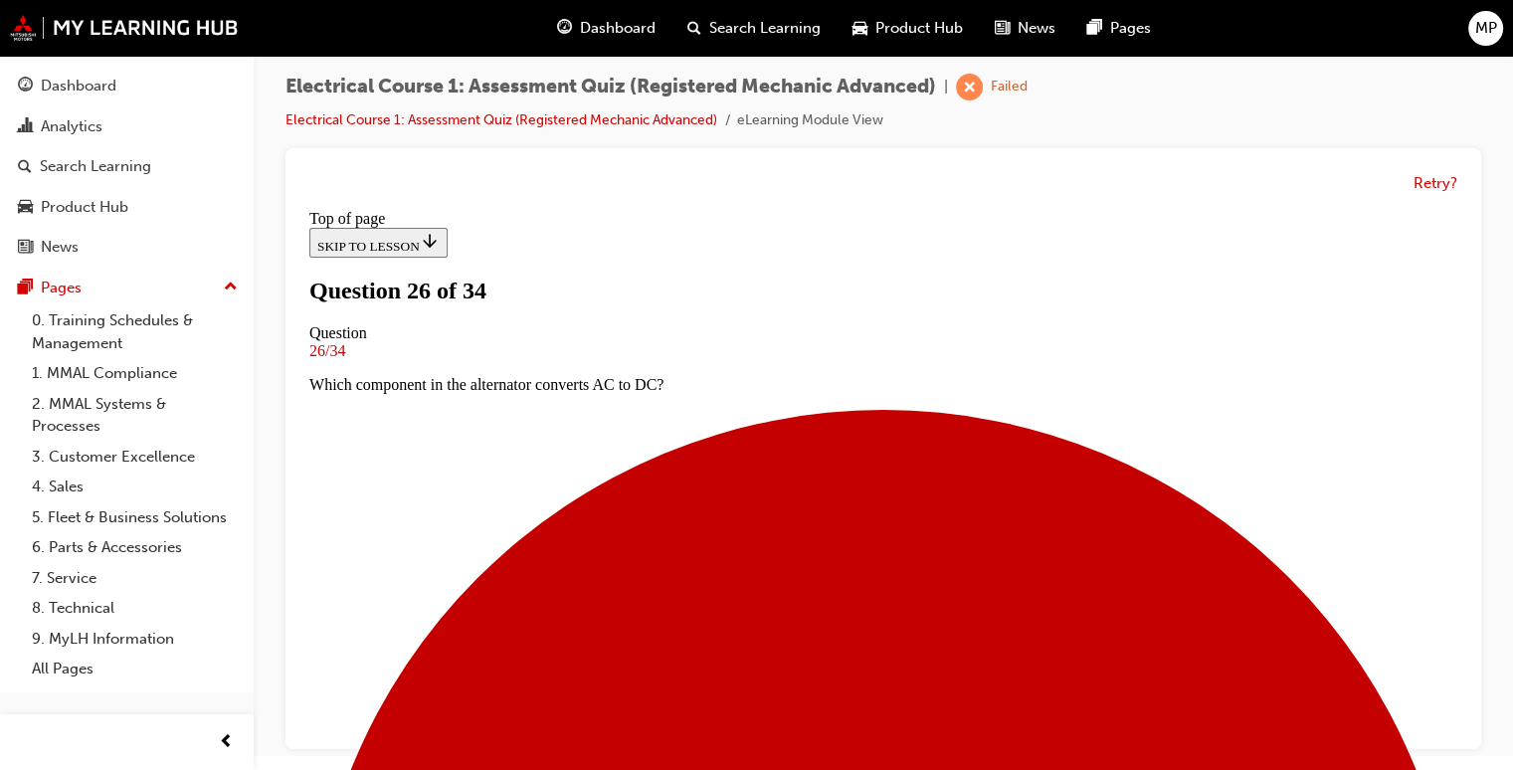
scroll to position [202, 0]
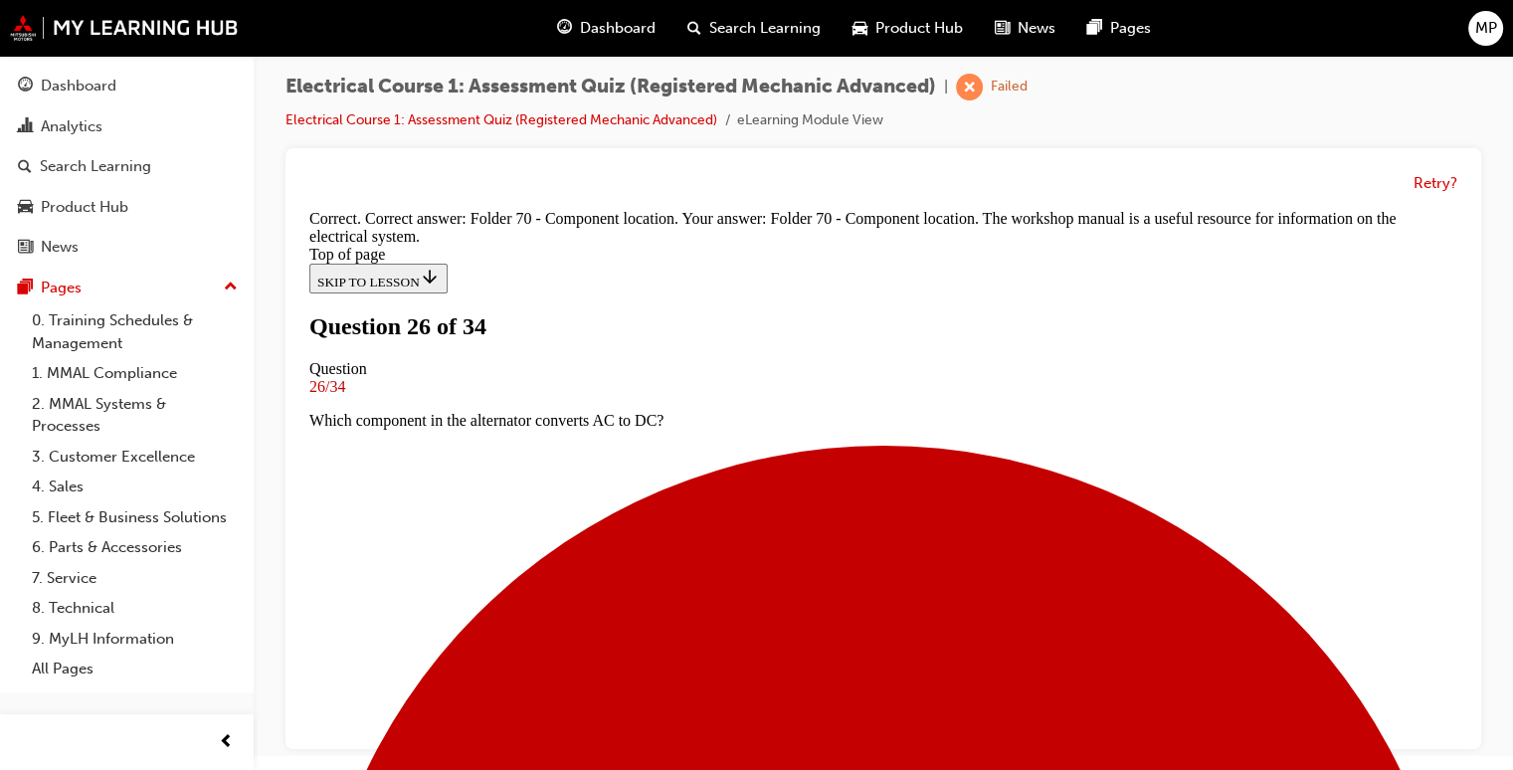
scroll to position [538, 0]
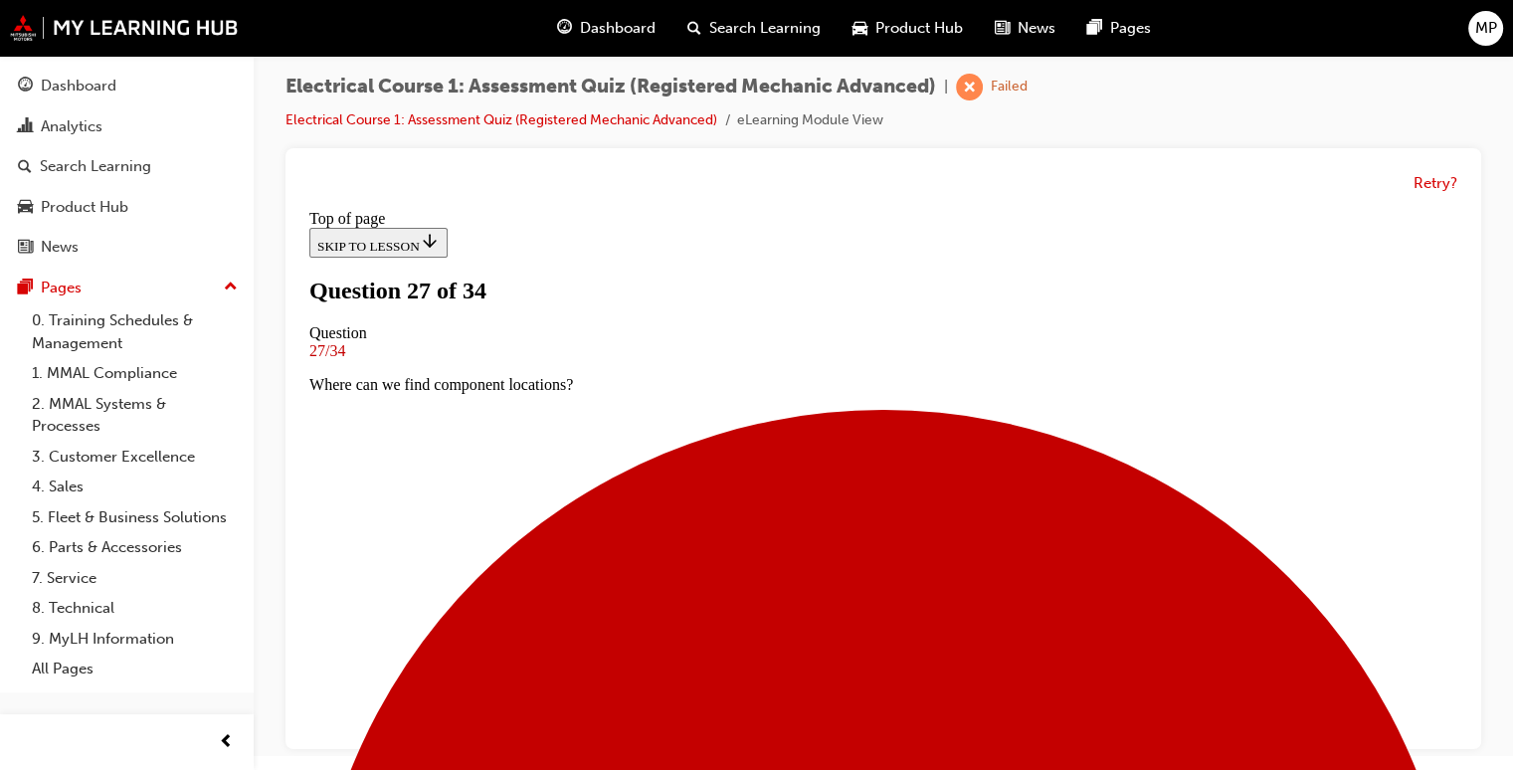
scroll to position [242, 0]
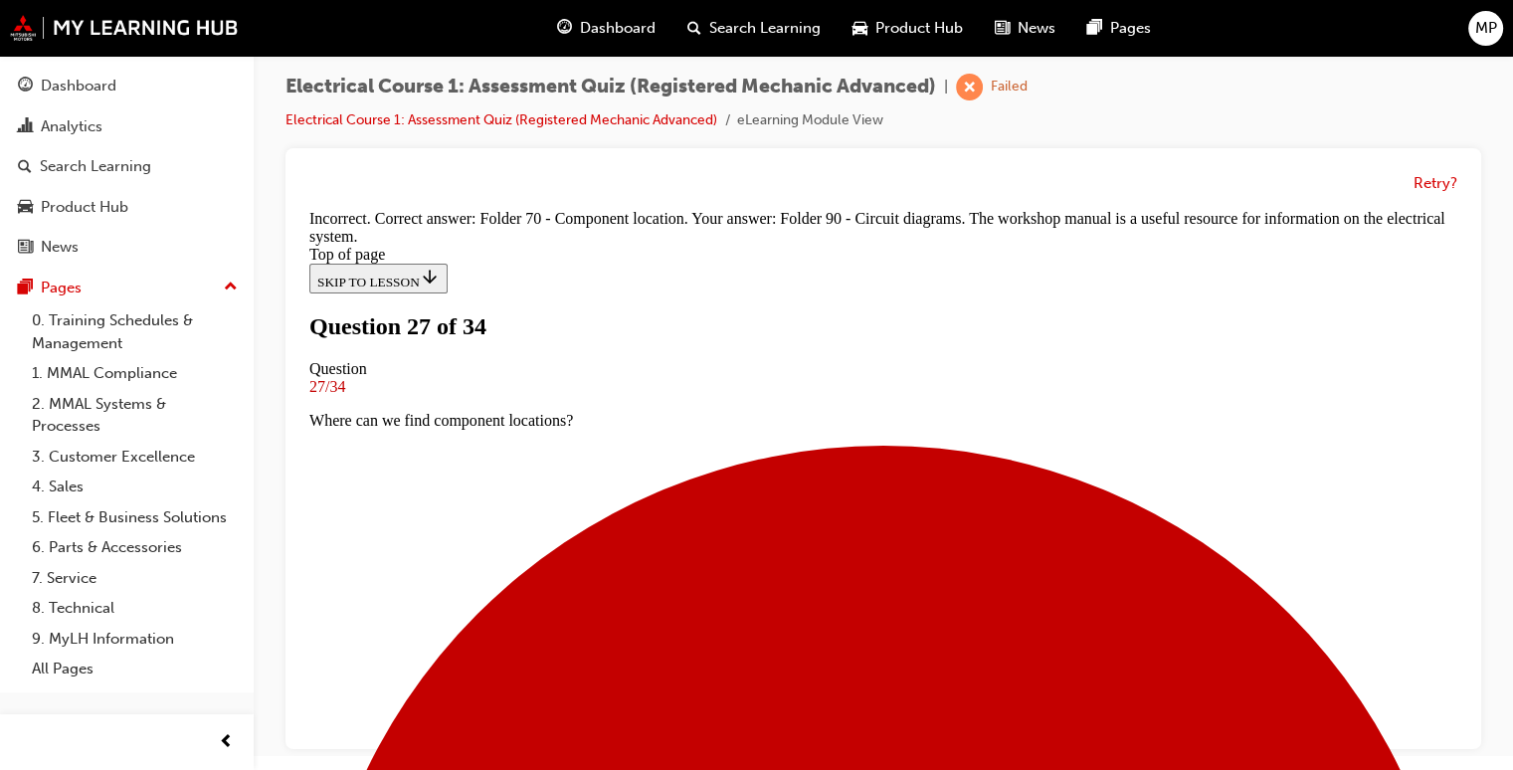
scroll to position [538, 0]
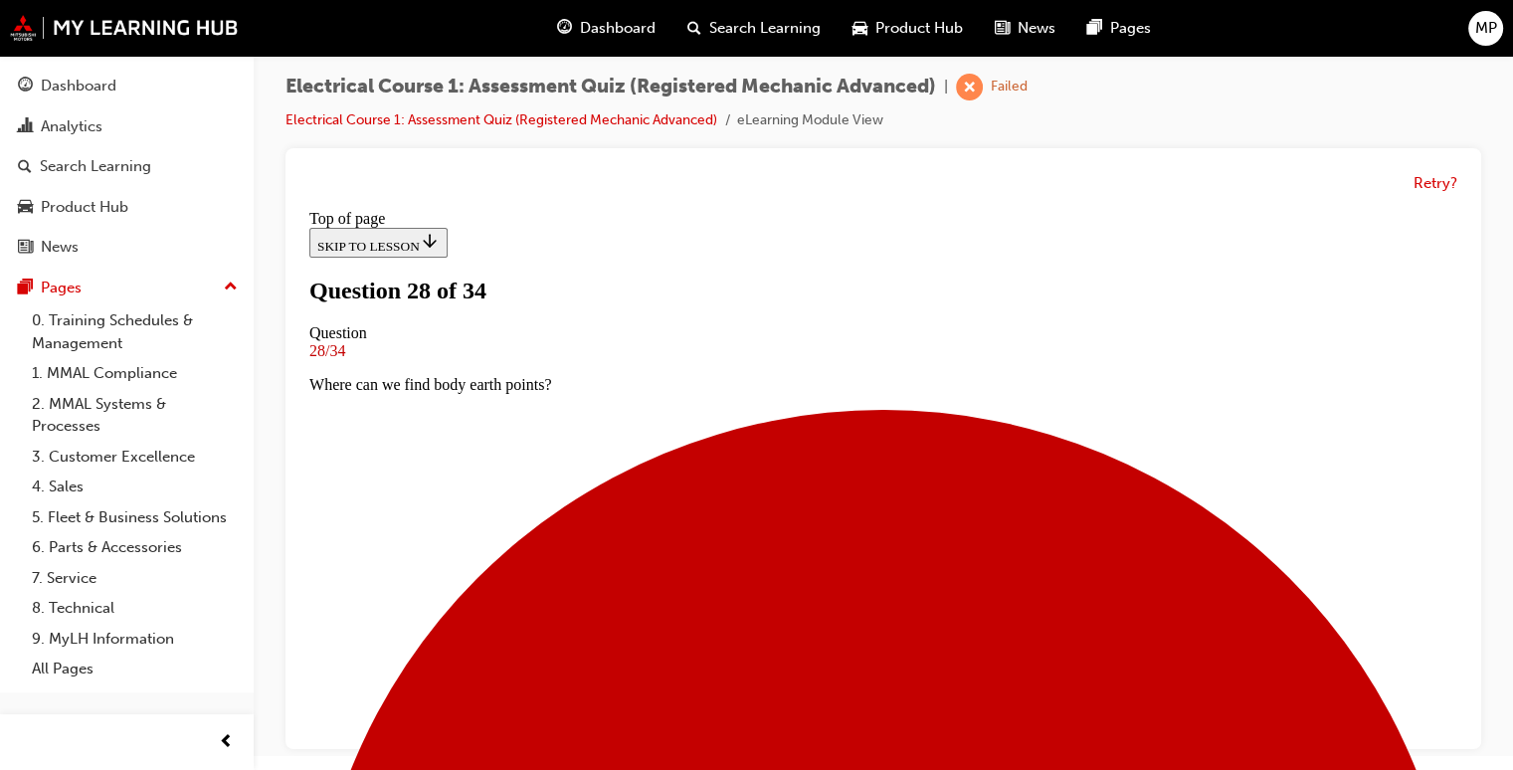
scroll to position [162, 0]
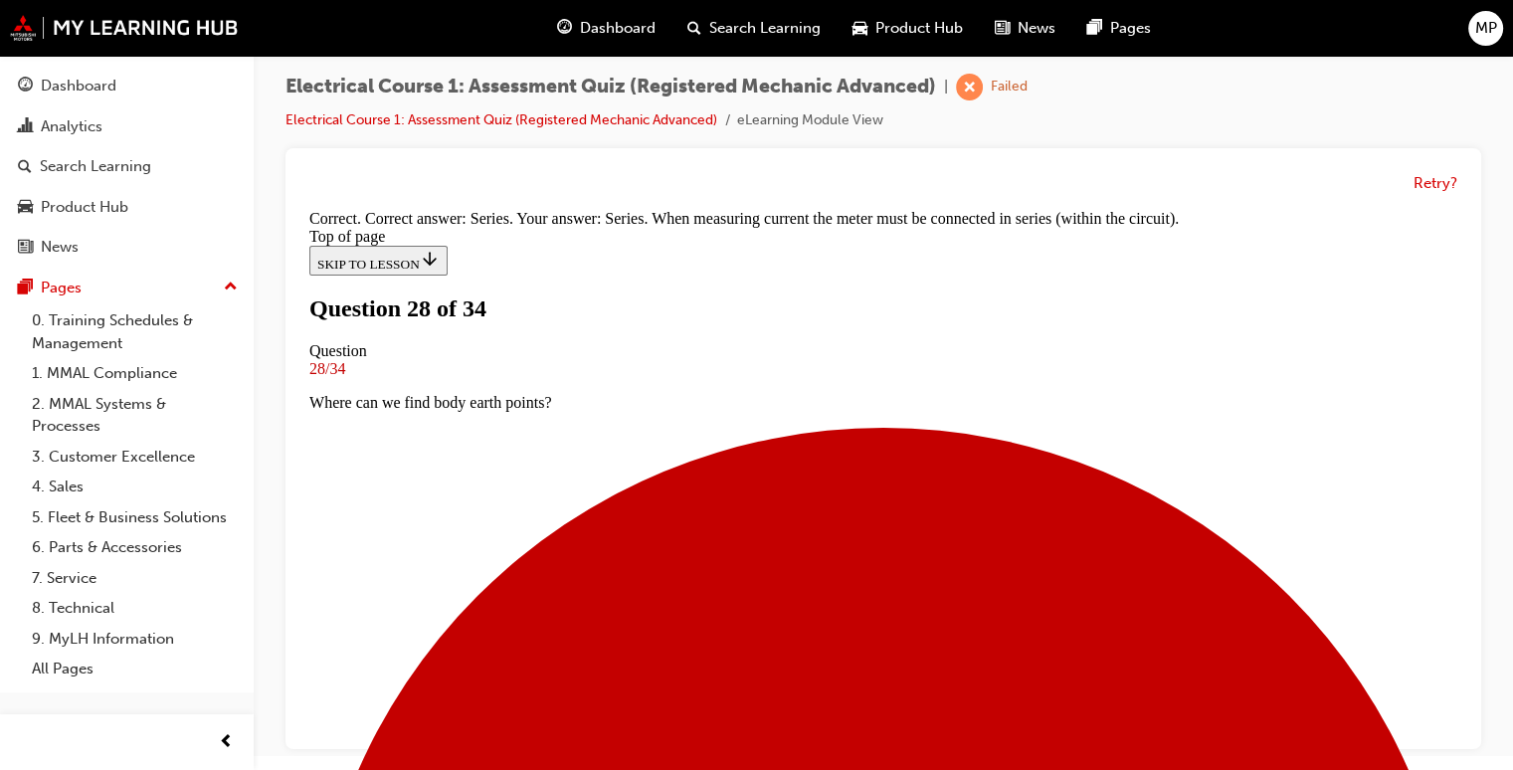
scroll to position [558, 0]
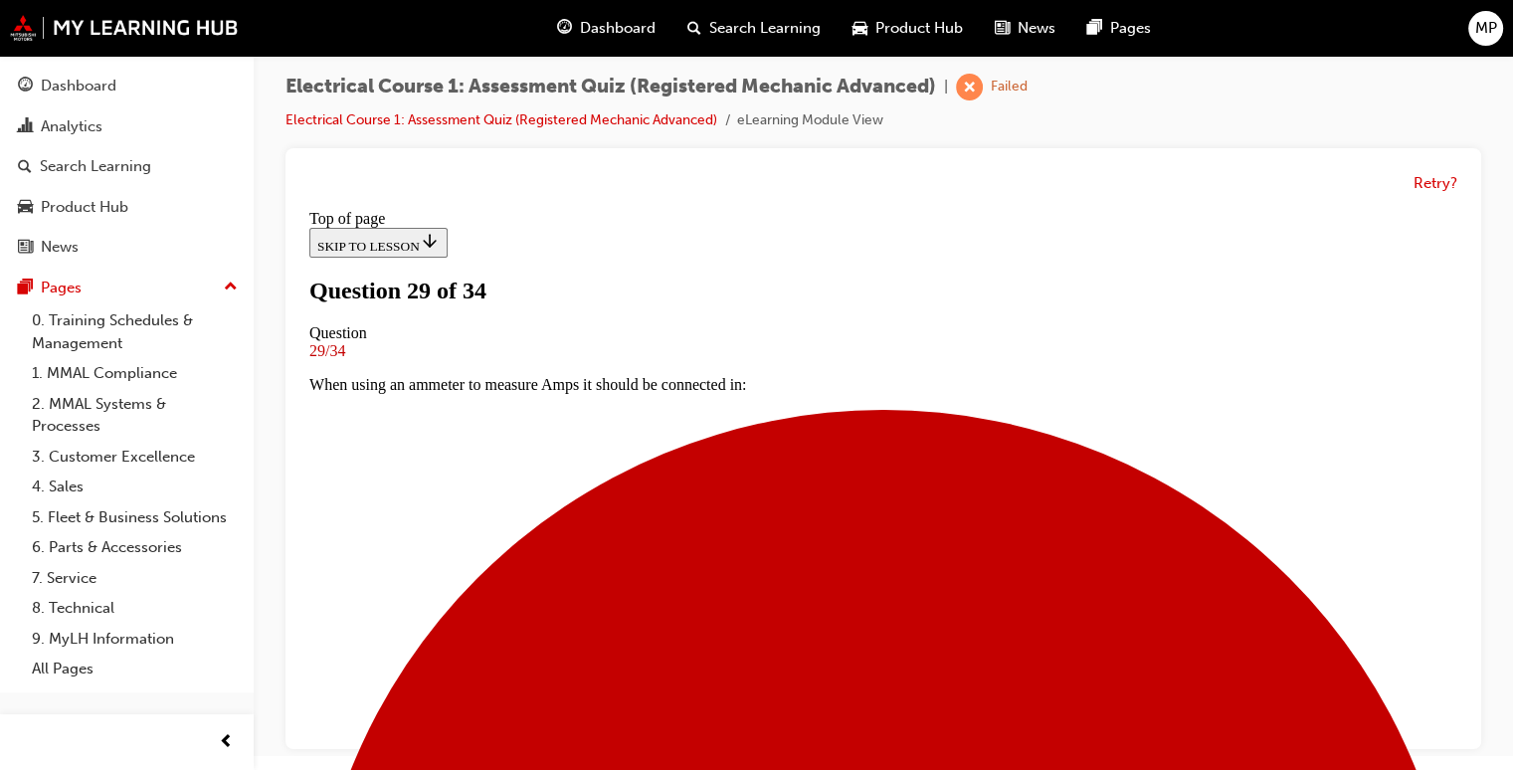
scroll to position [162, 0]
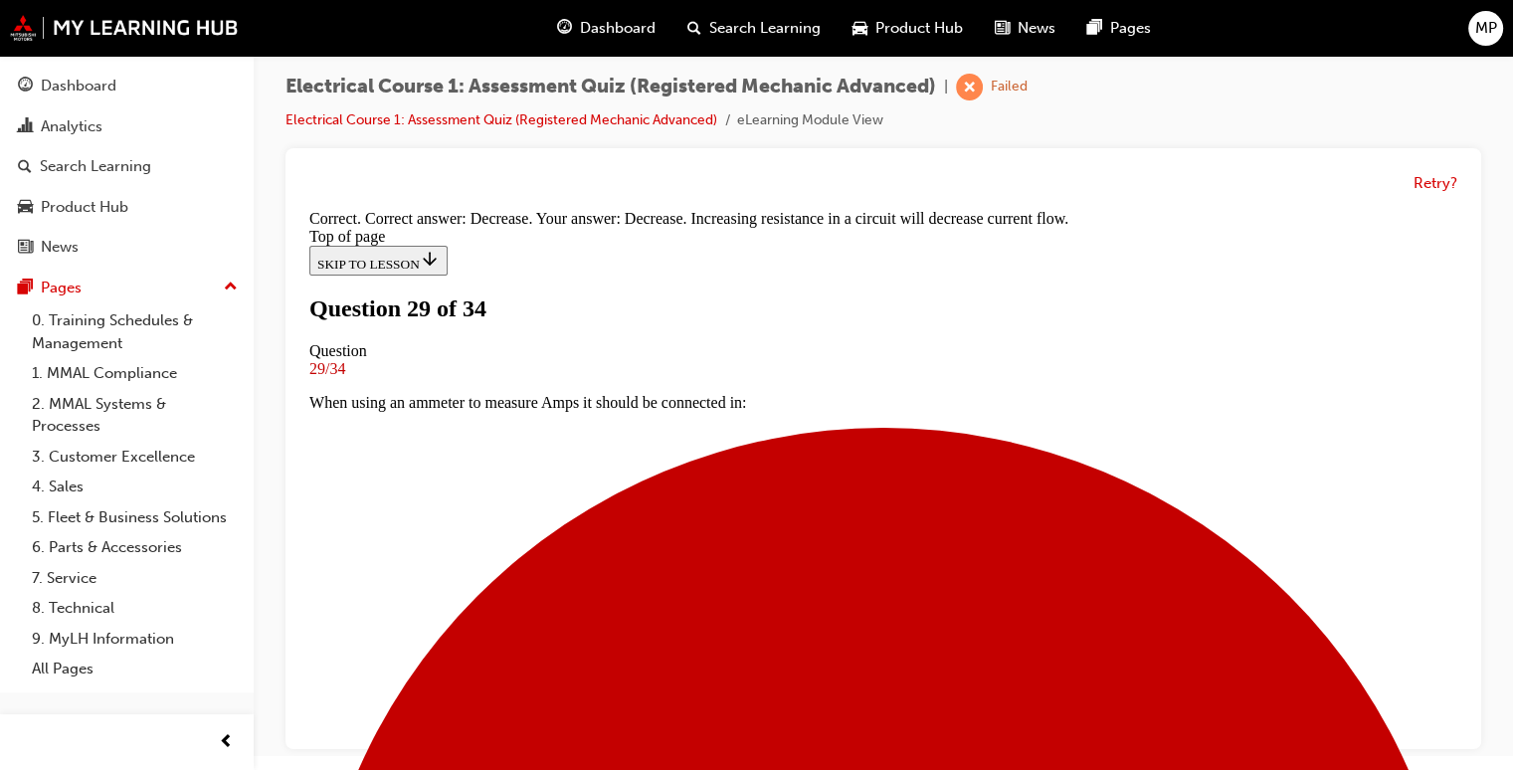
scroll to position [514, 0]
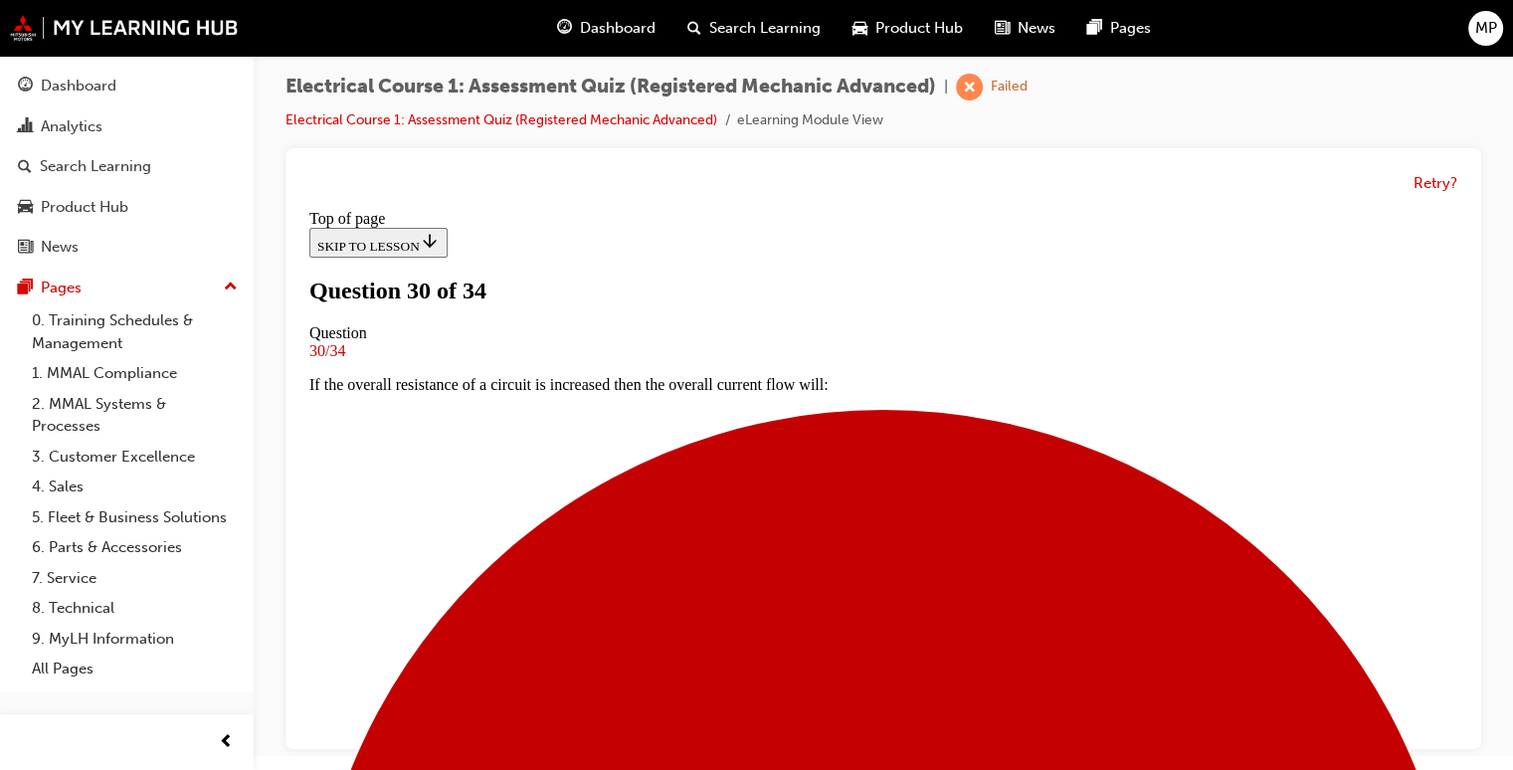
scroll to position [321, 0]
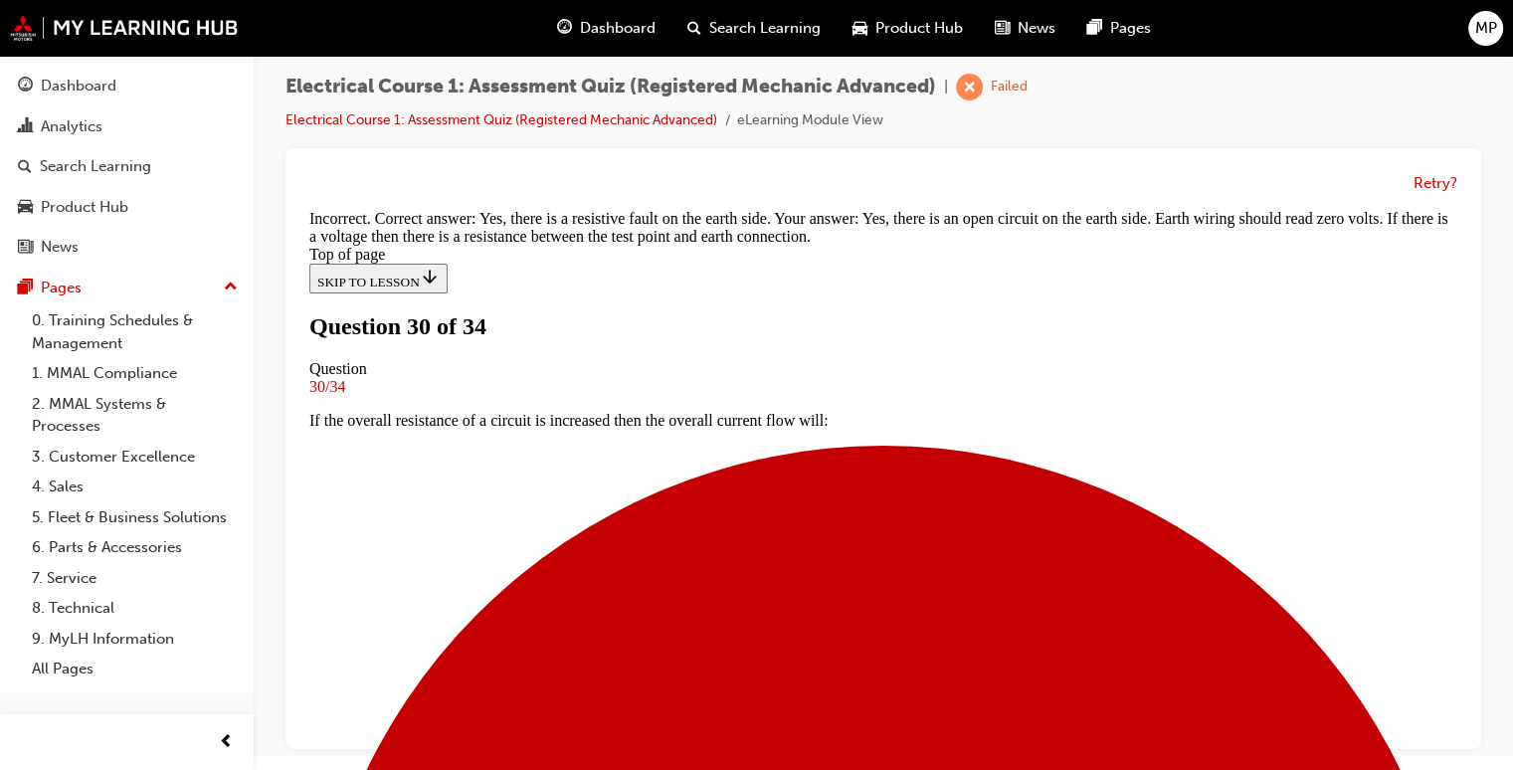
scroll to position [652, 0]
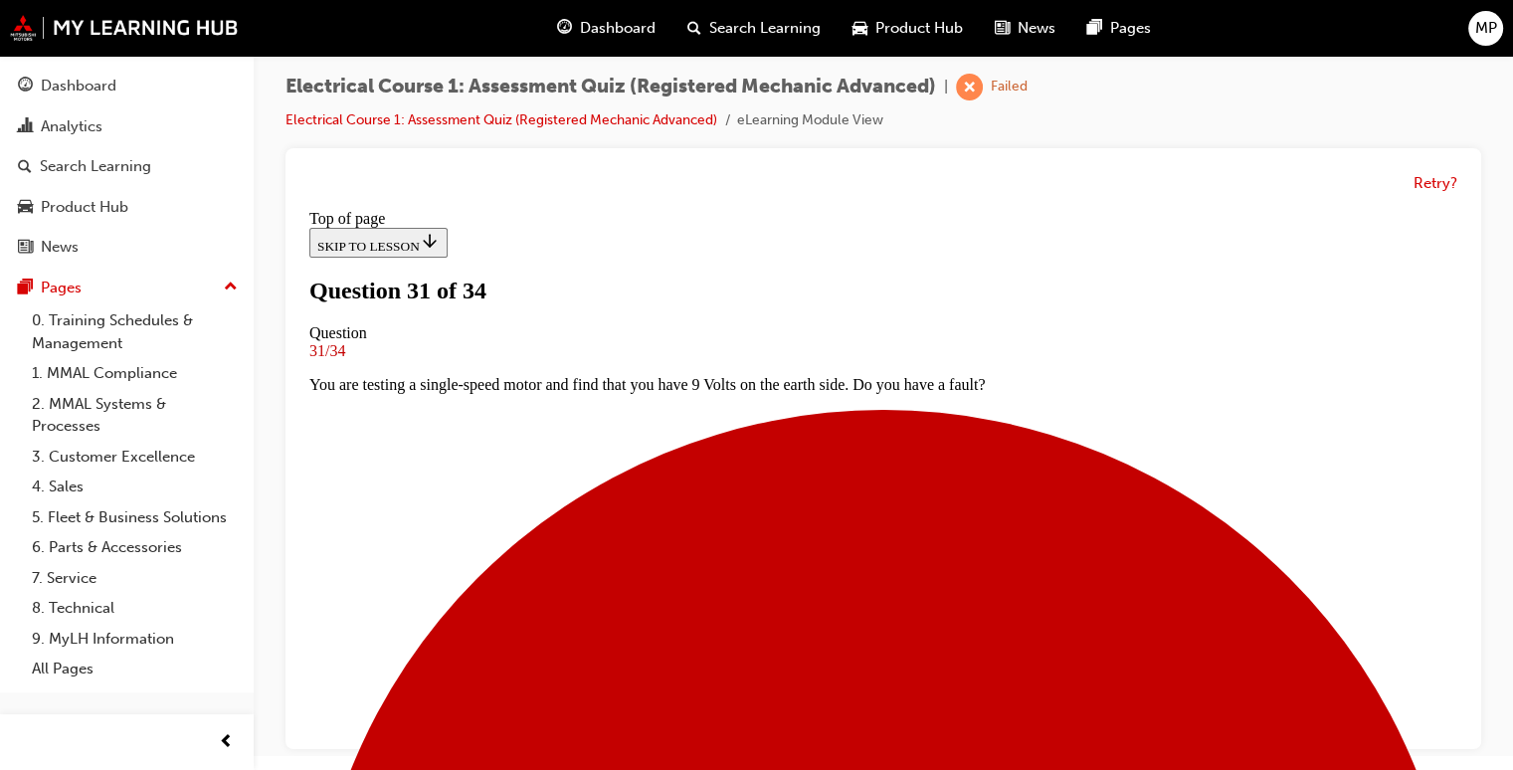
scroll to position [202, 0]
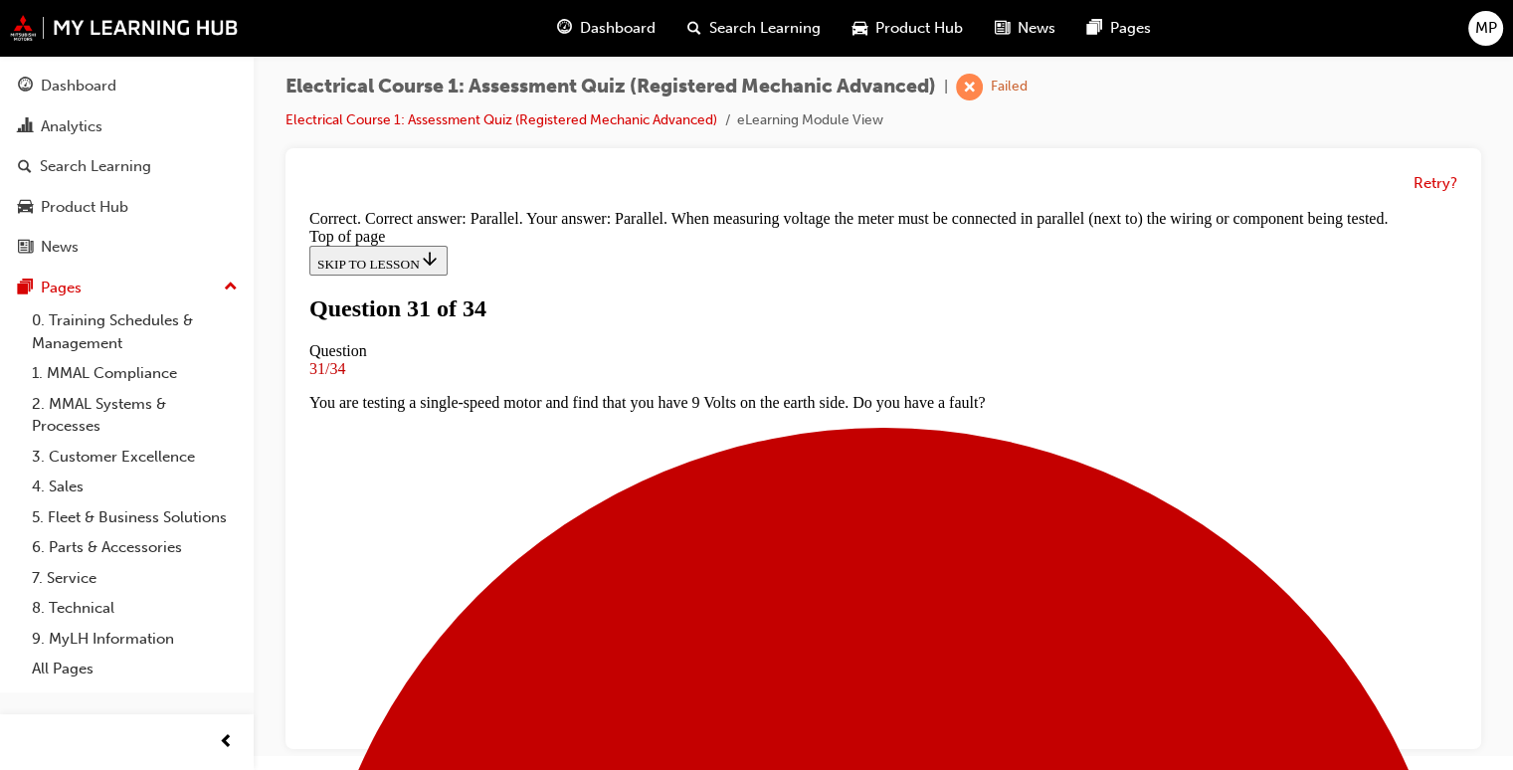
scroll to position [558, 0]
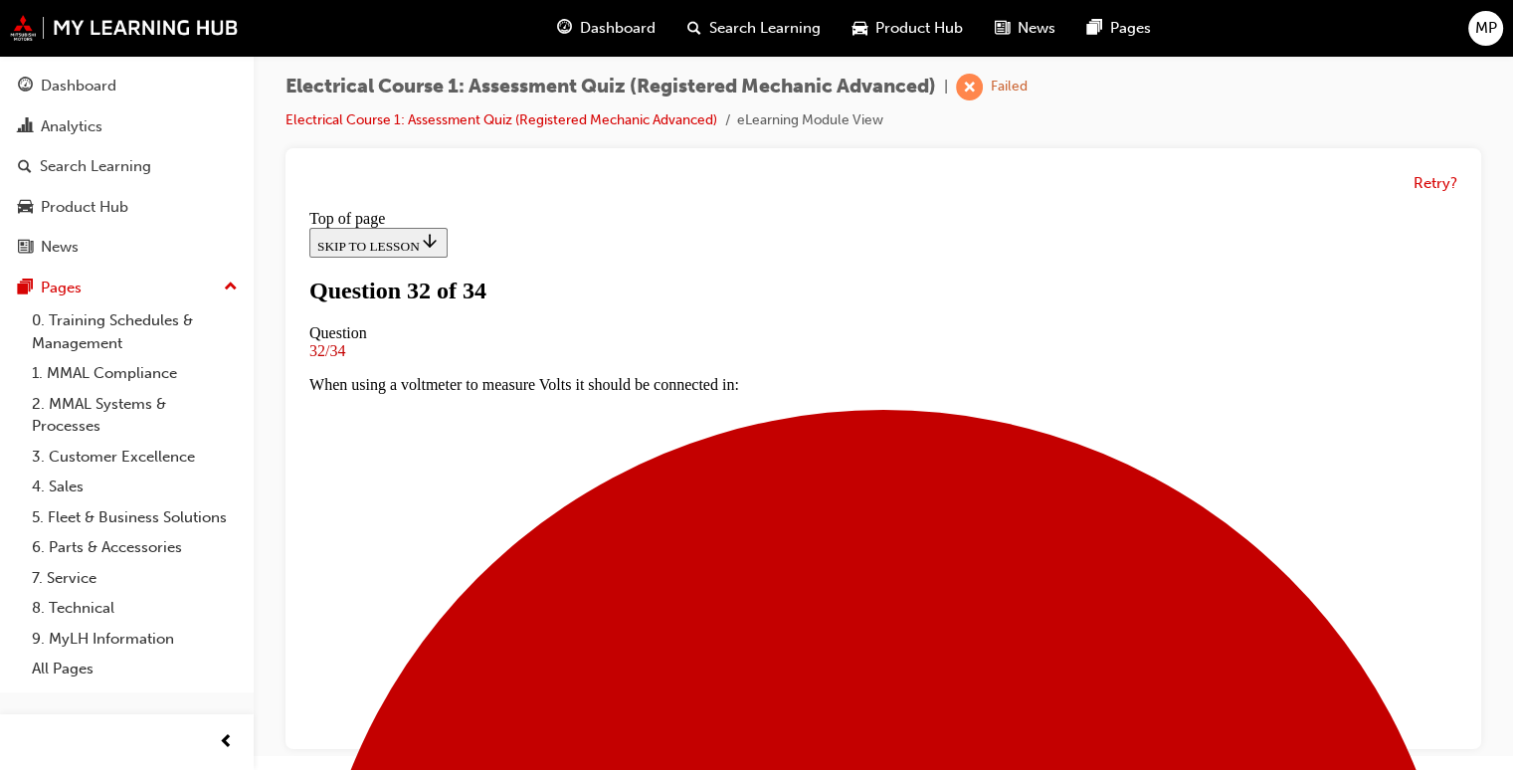
scroll to position [202, 0]
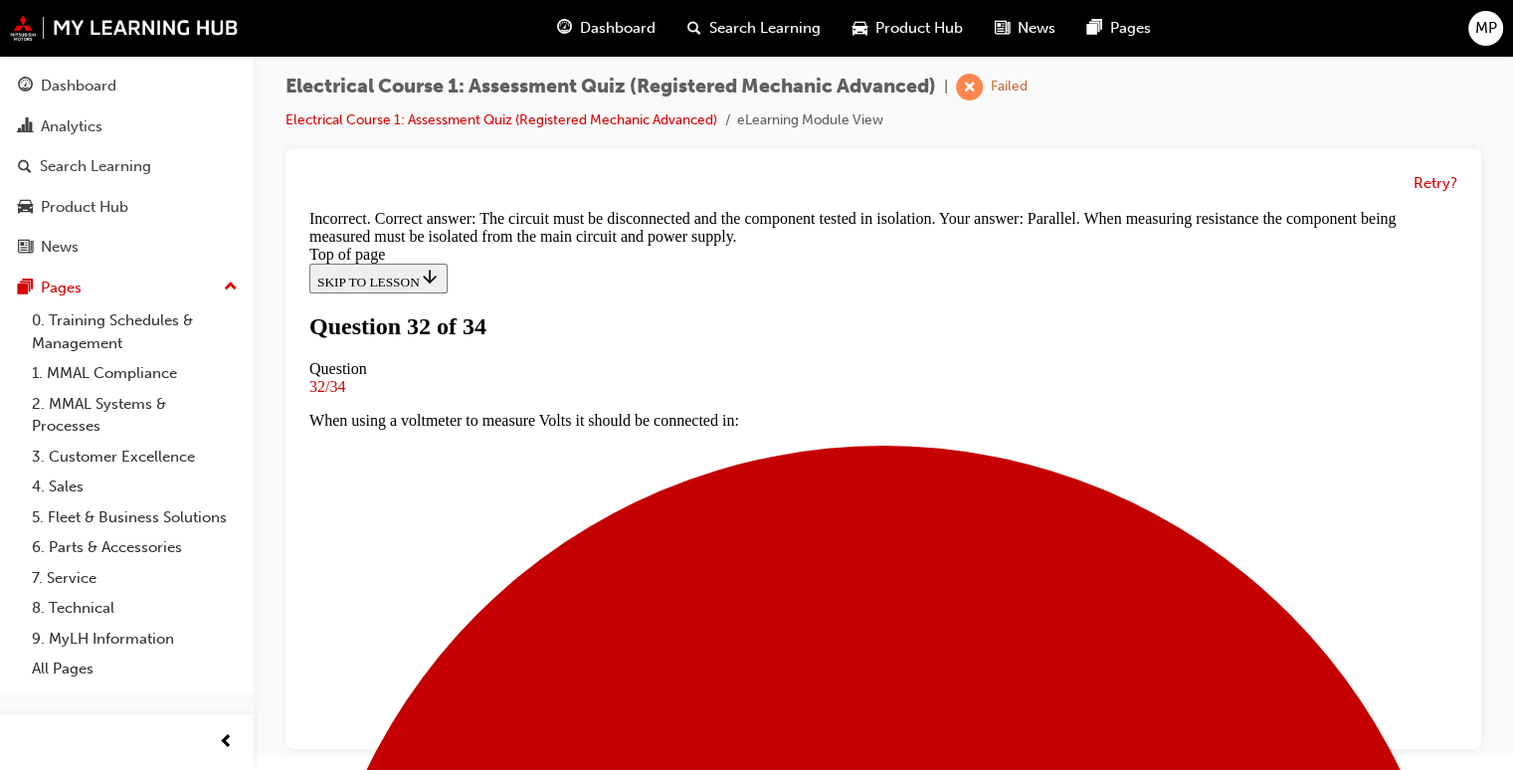
scroll to position [558, 0]
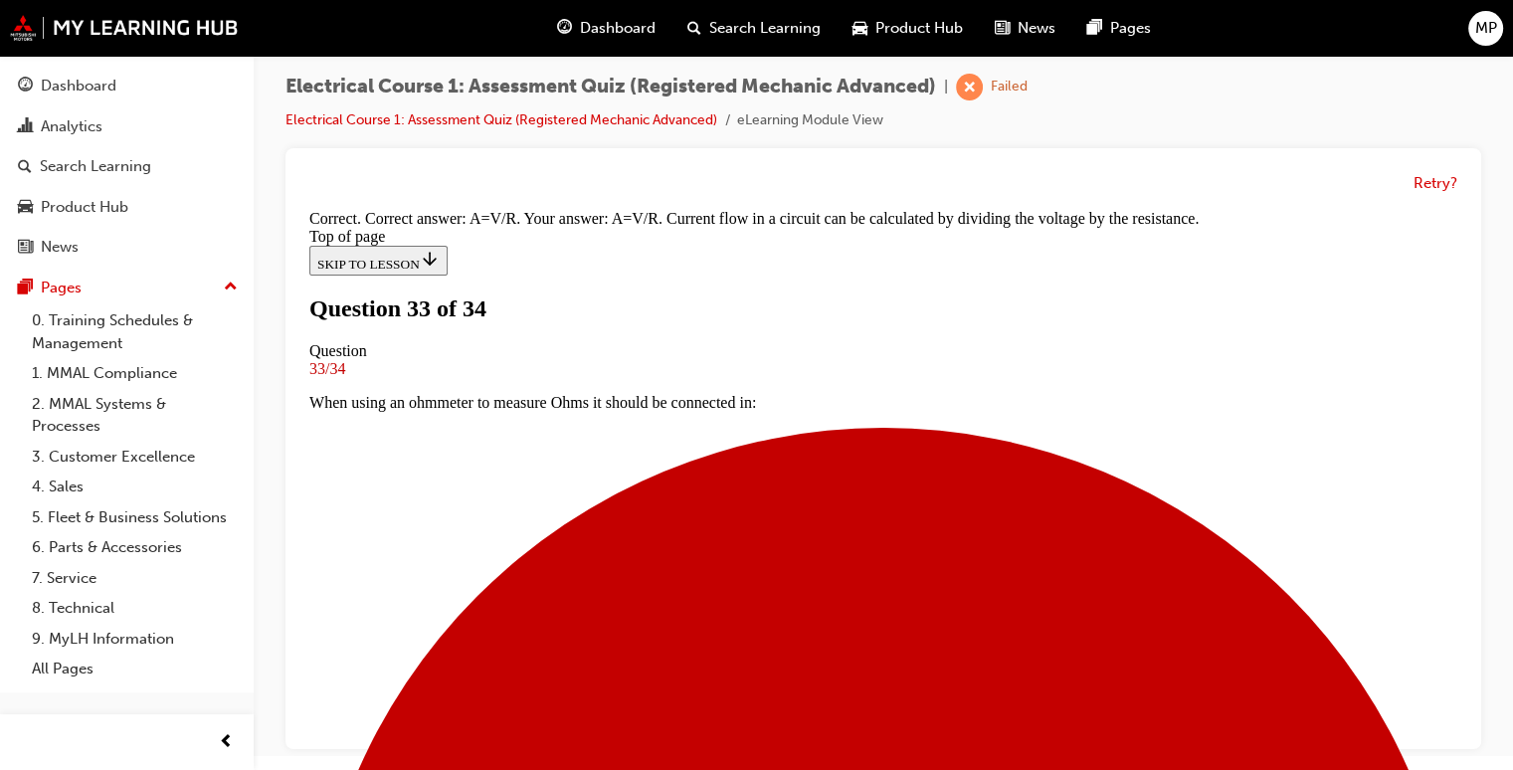
scroll to position [478, 0]
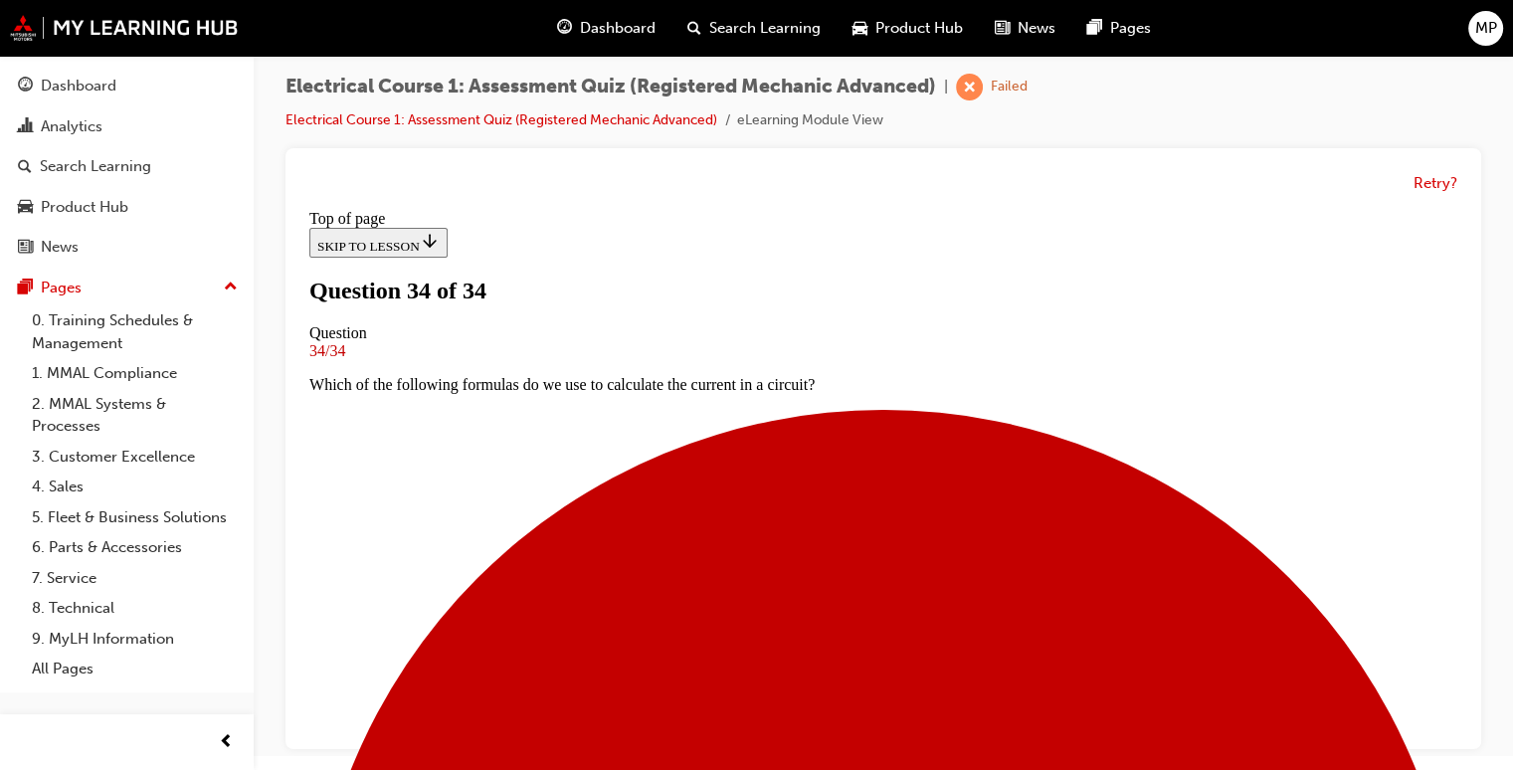
scroll to position [320, 0]
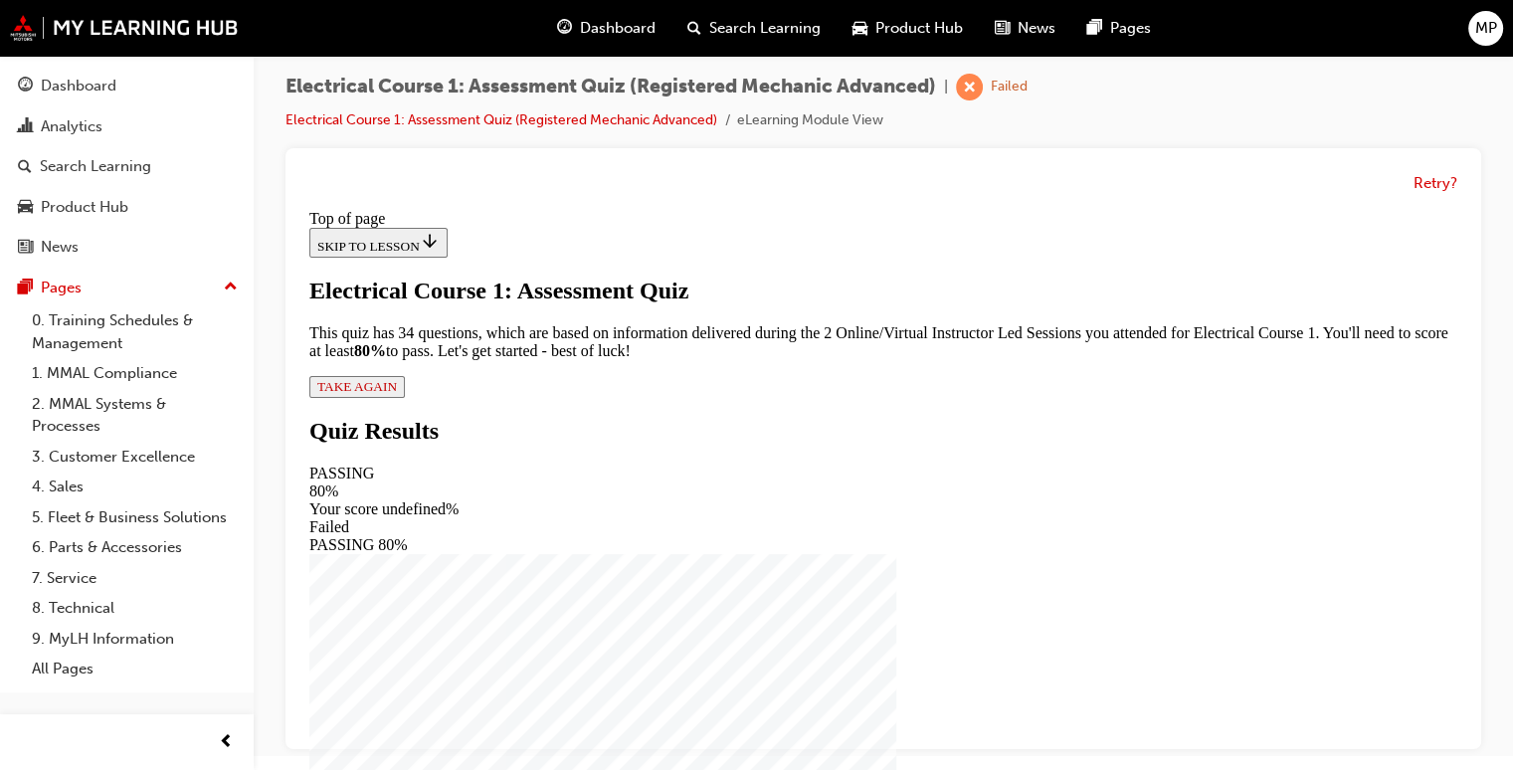
scroll to position [127, 0]
click at [397, 394] on span "TAKE AGAIN" at bounding box center [357, 386] width 80 height 15
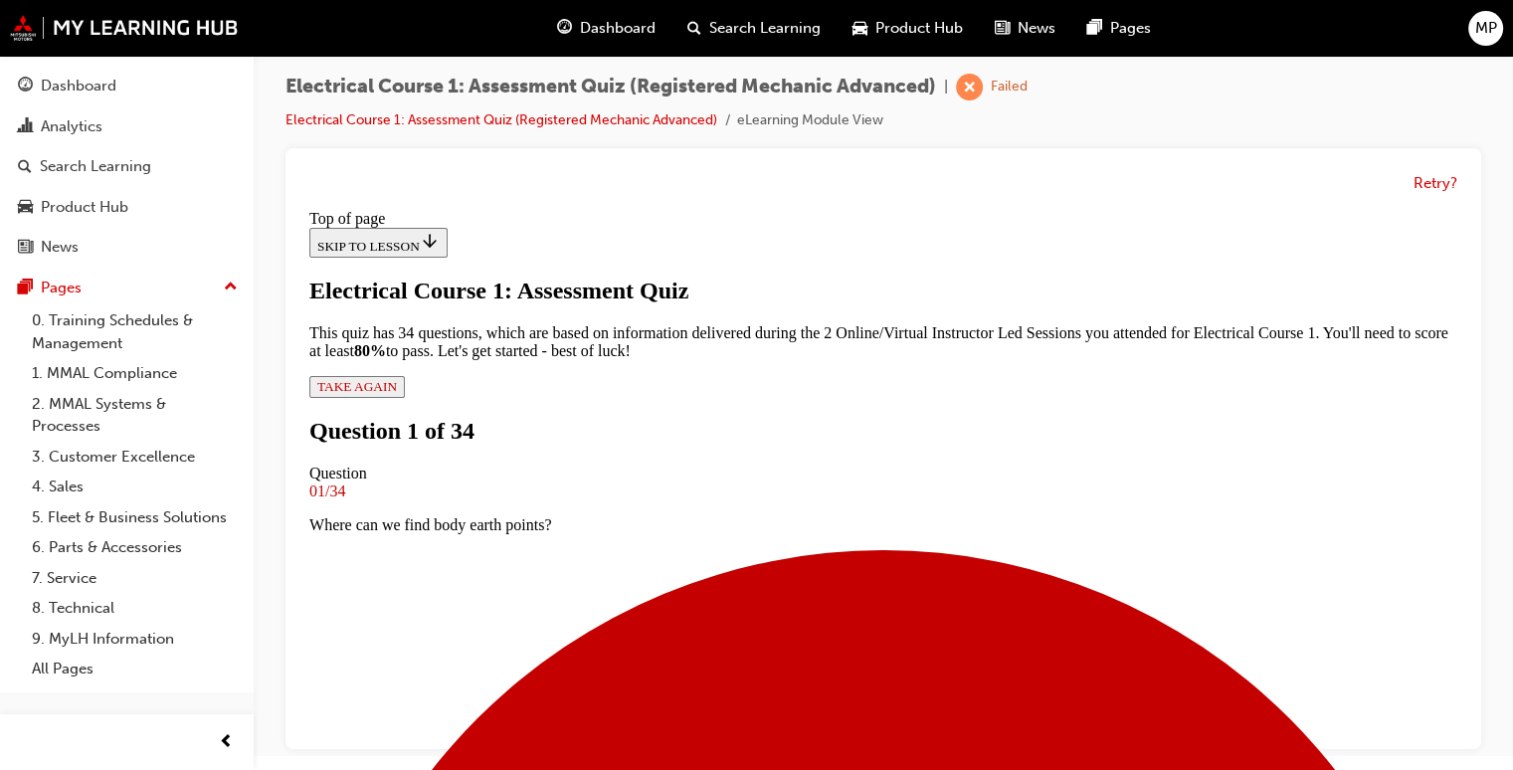
scroll to position [202, 0]
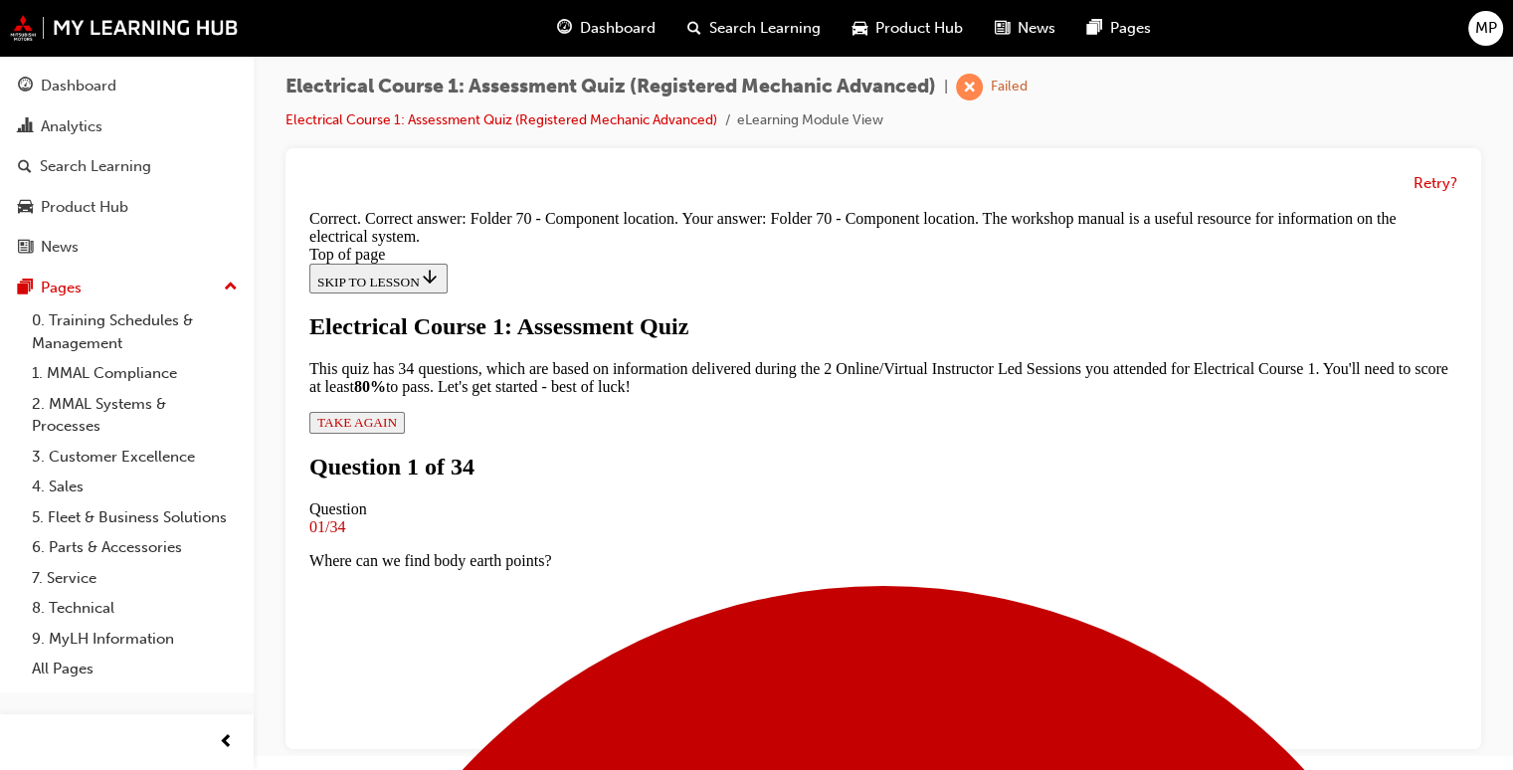
scroll to position [538, 0]
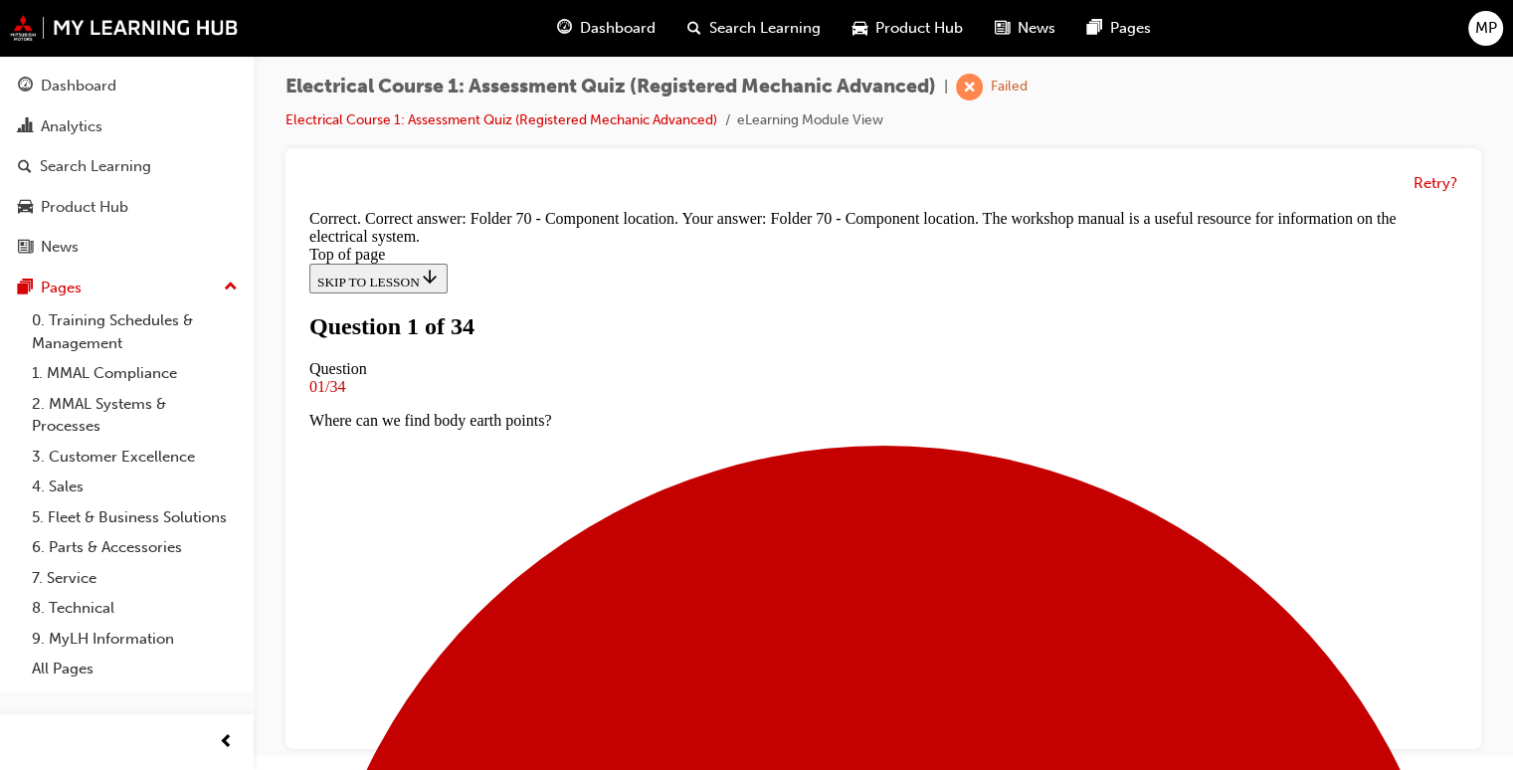
scroll to position [202, 0]
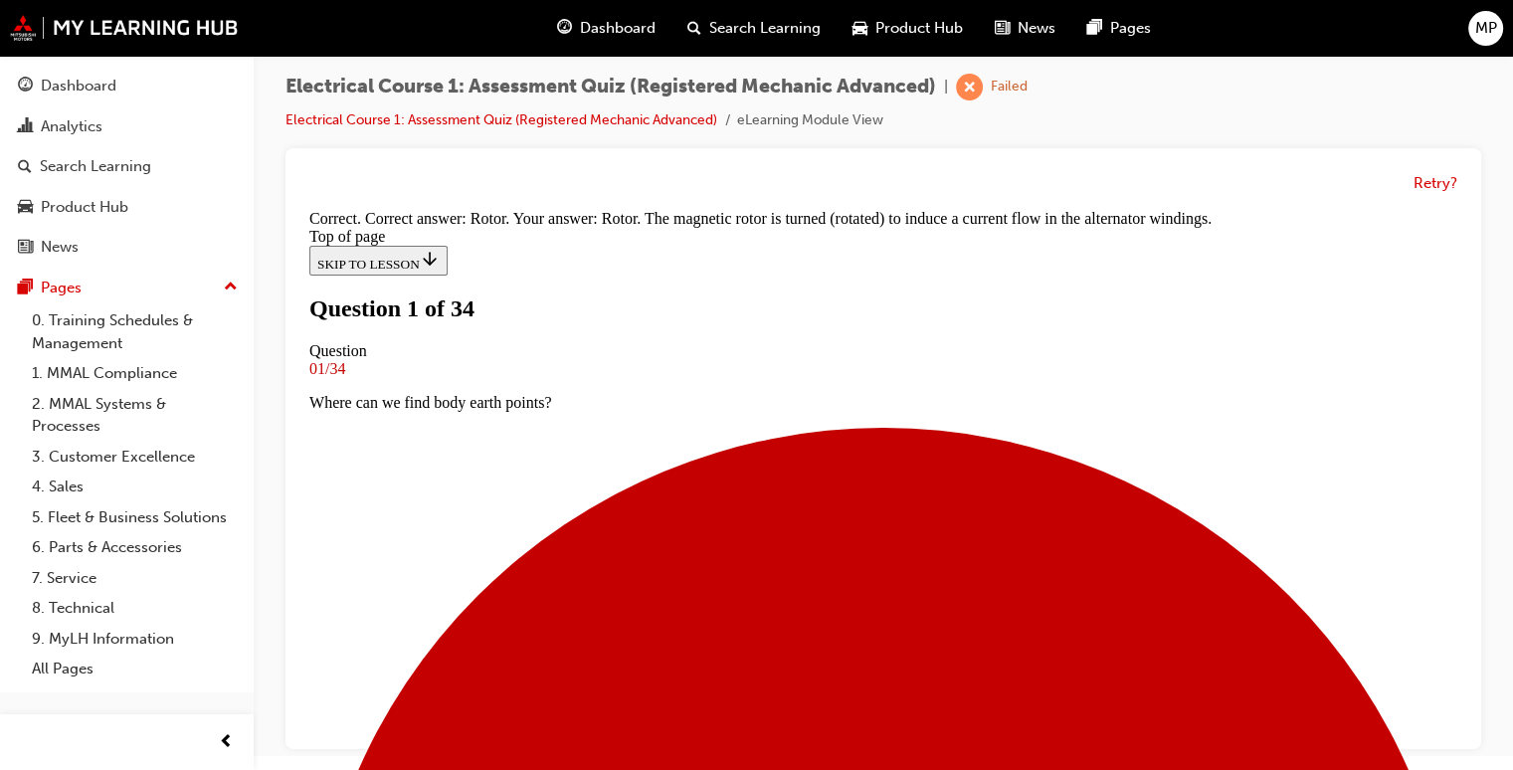
scroll to position [538, 0]
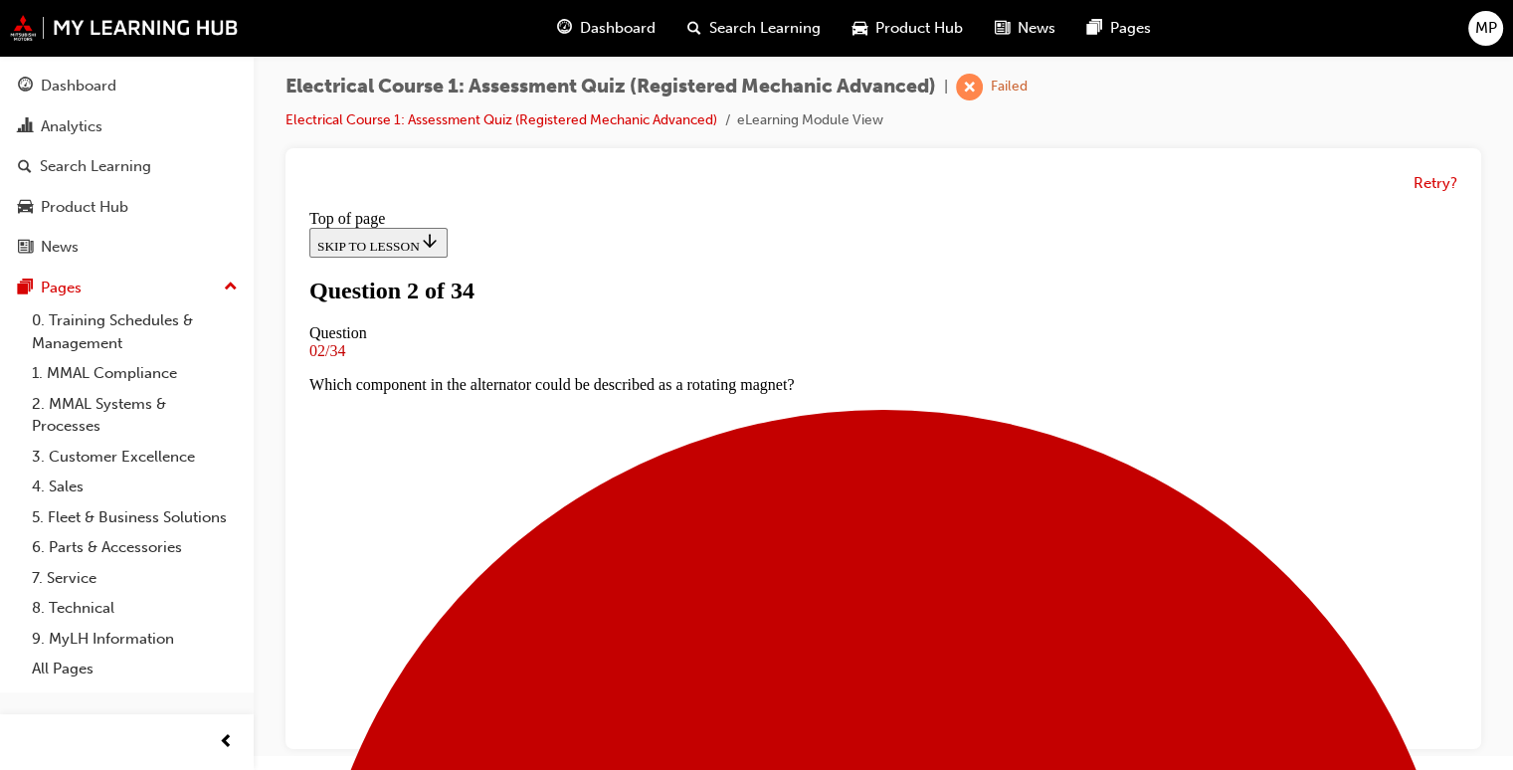
scroll to position [202, 0]
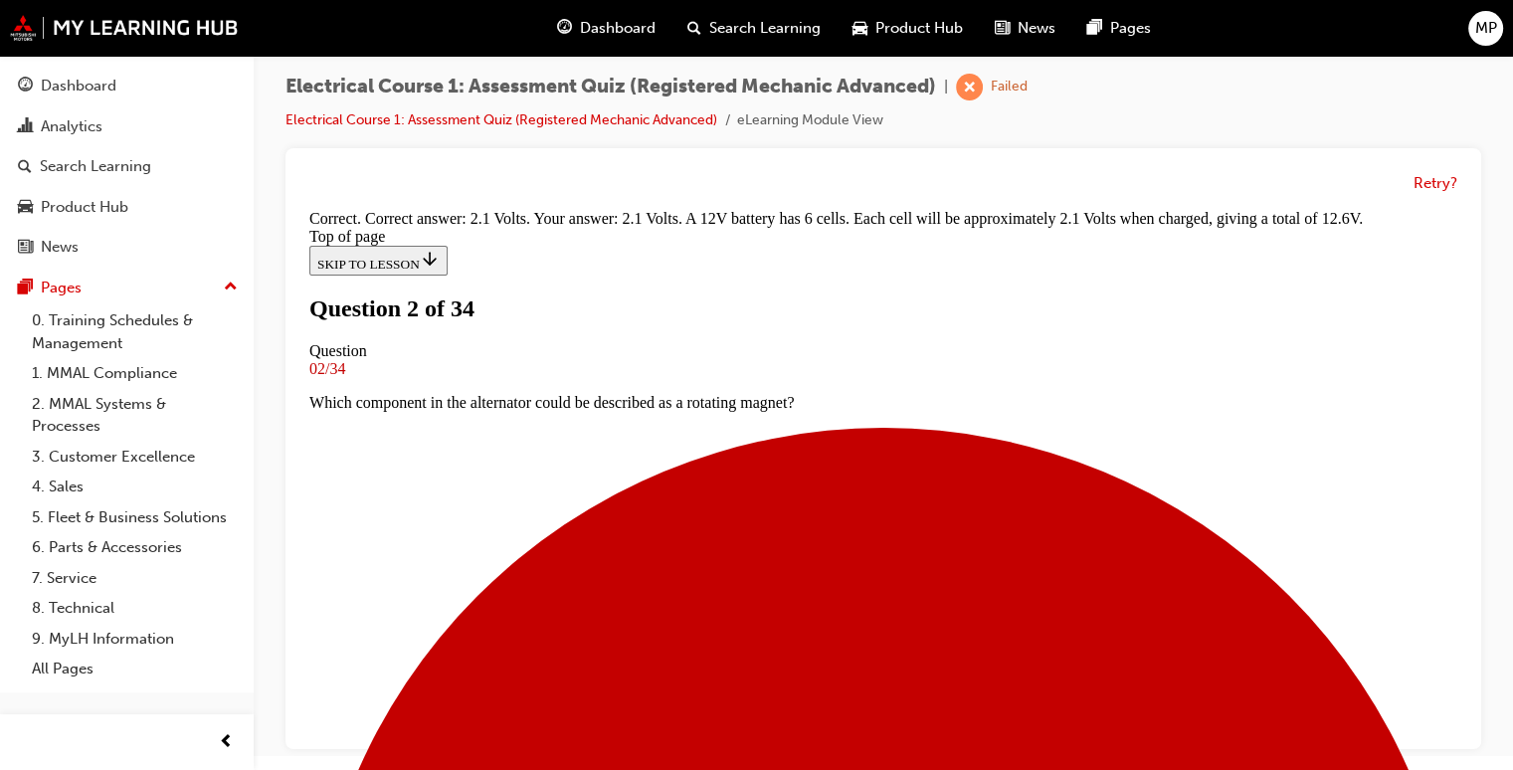
scroll to position [578, 0]
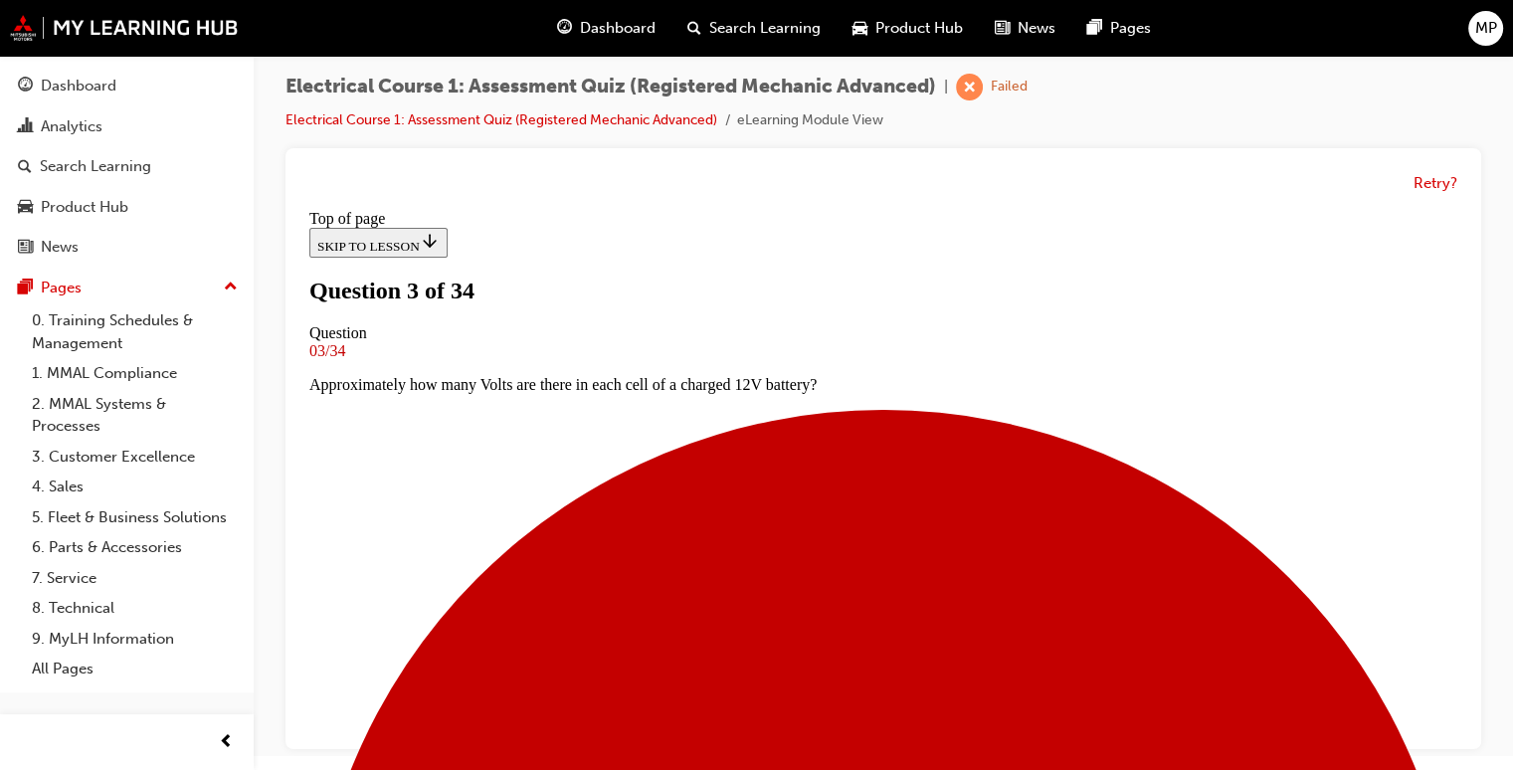
scroll to position [242, 0]
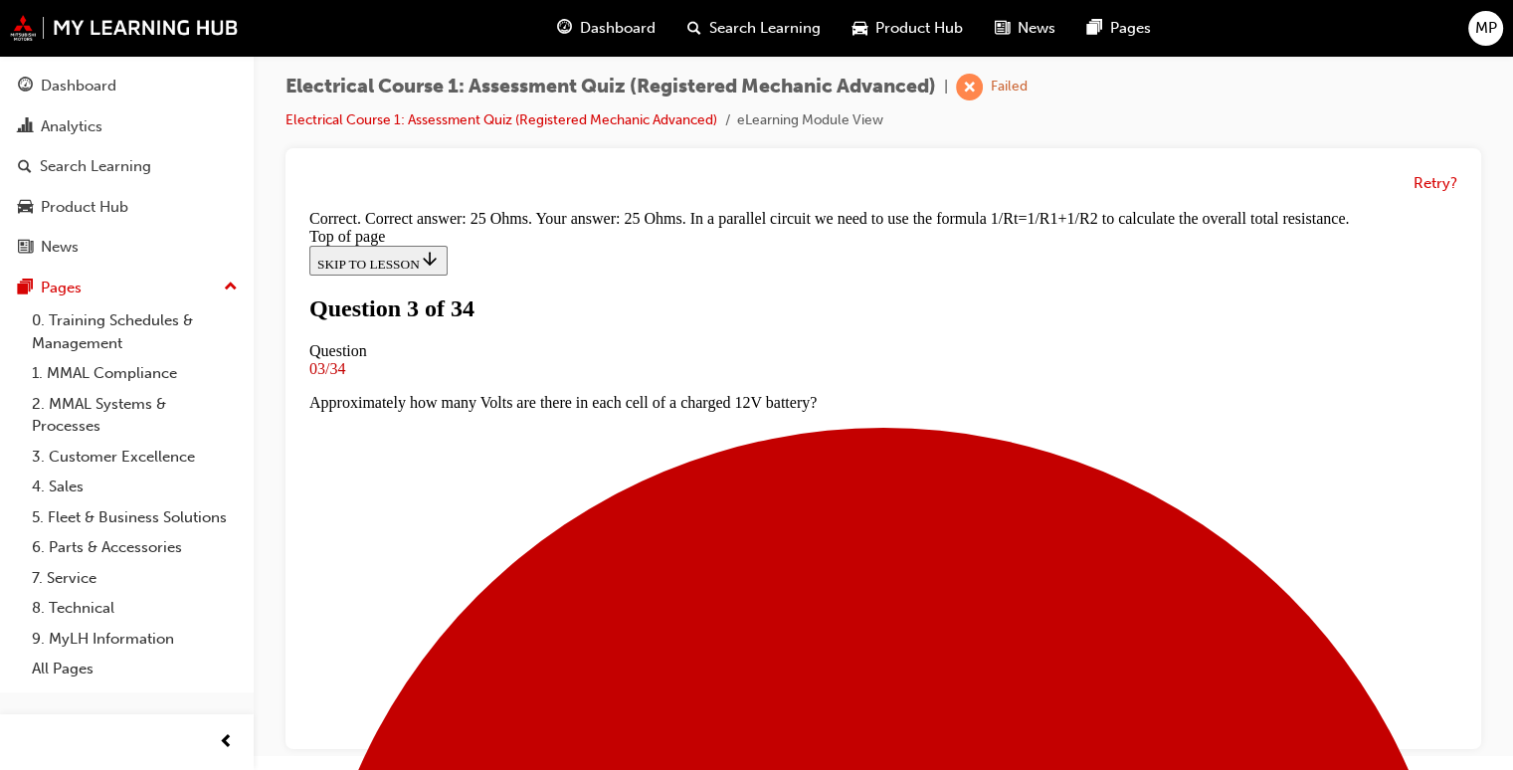
scroll to position [572, 0]
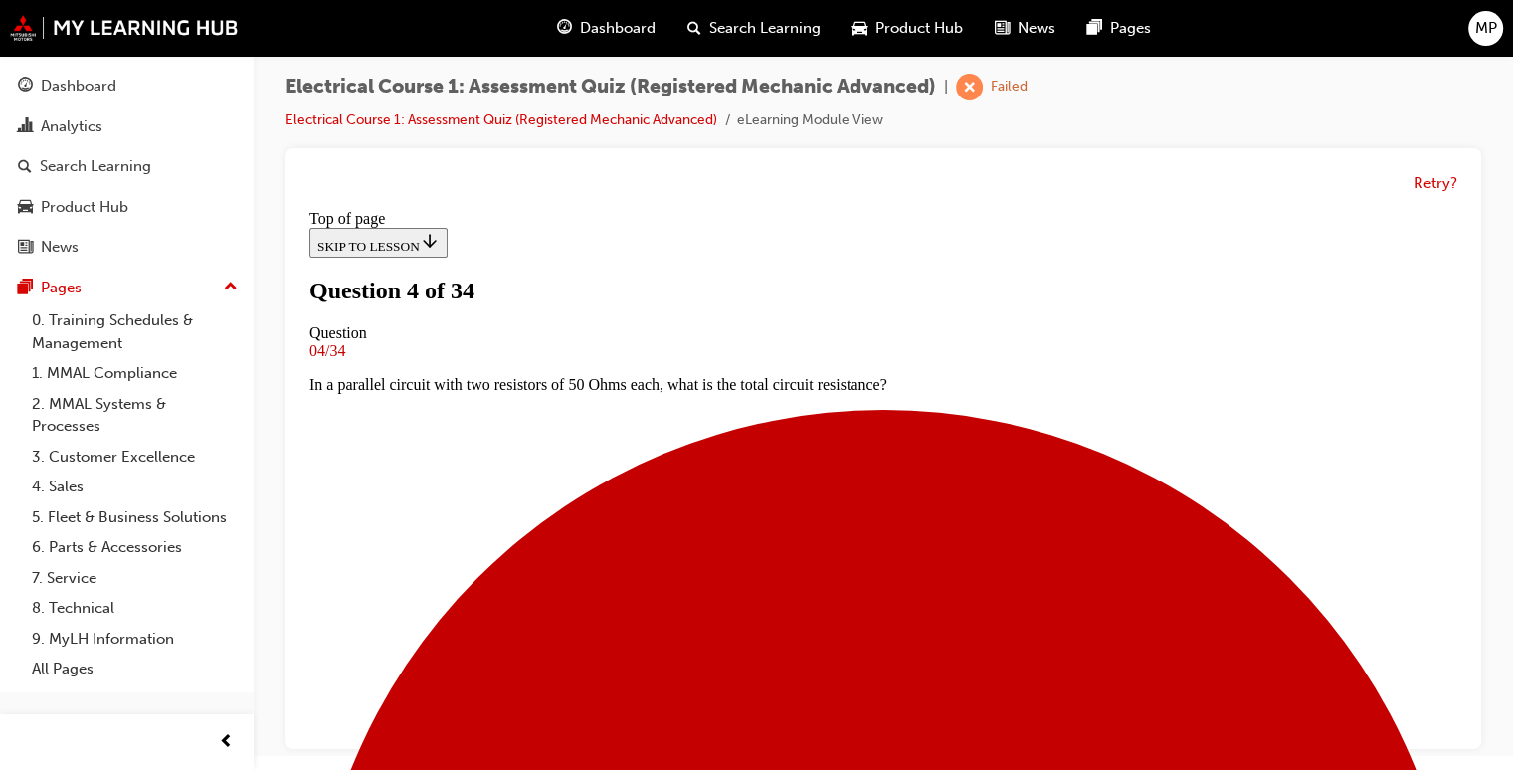
scroll to position [202, 0]
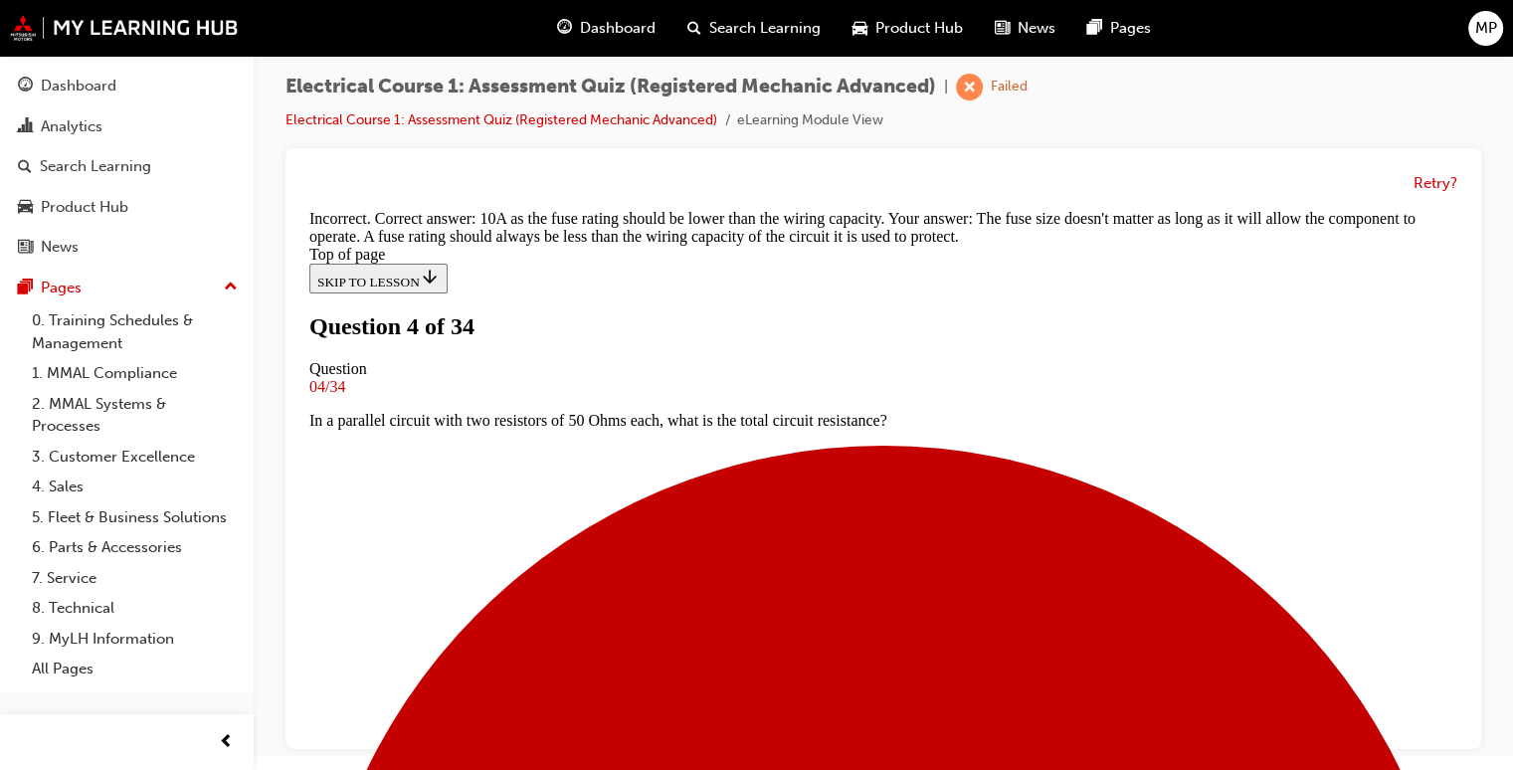
scroll to position [592, 0]
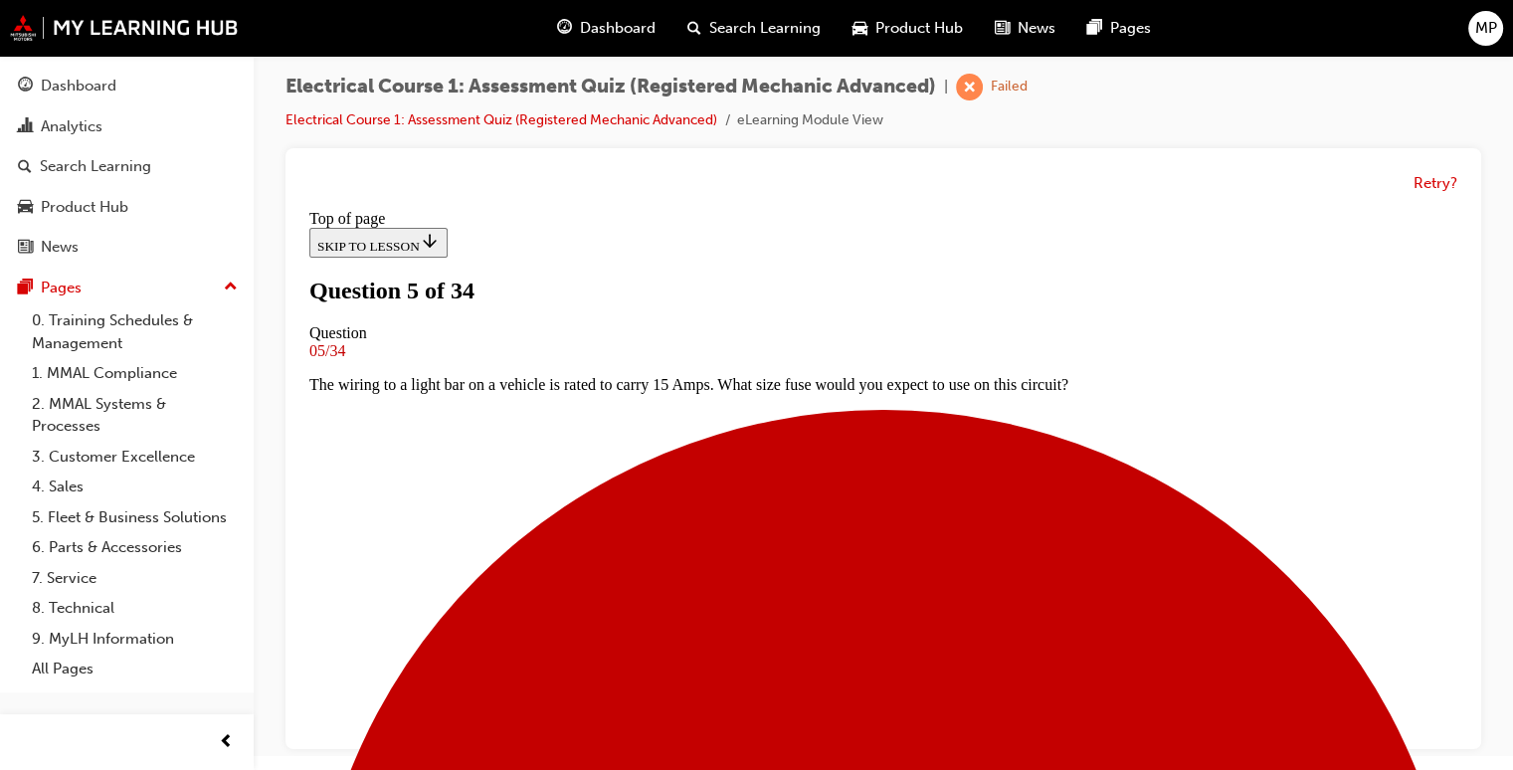
scroll to position [242, 0]
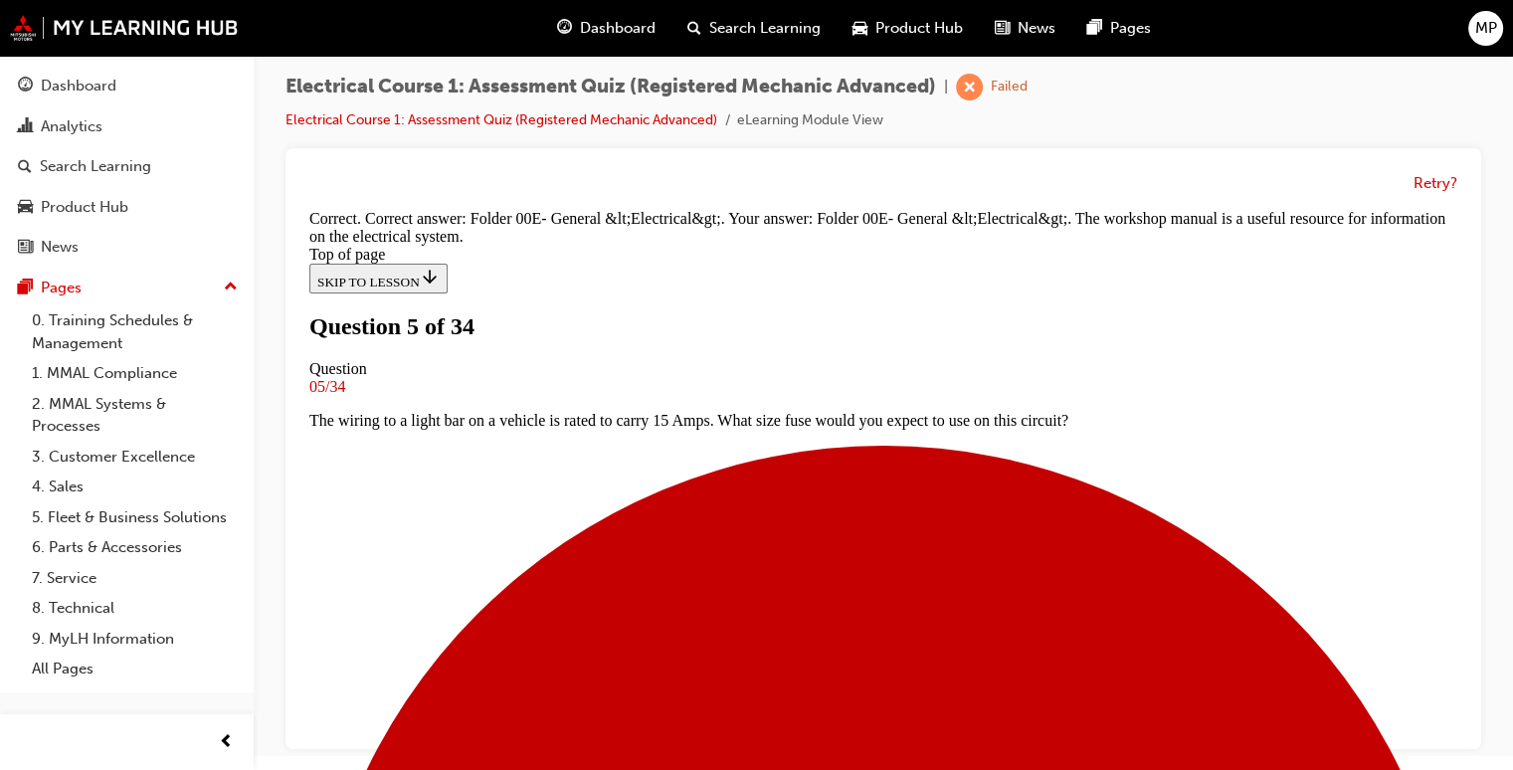
scroll to position [538, 0]
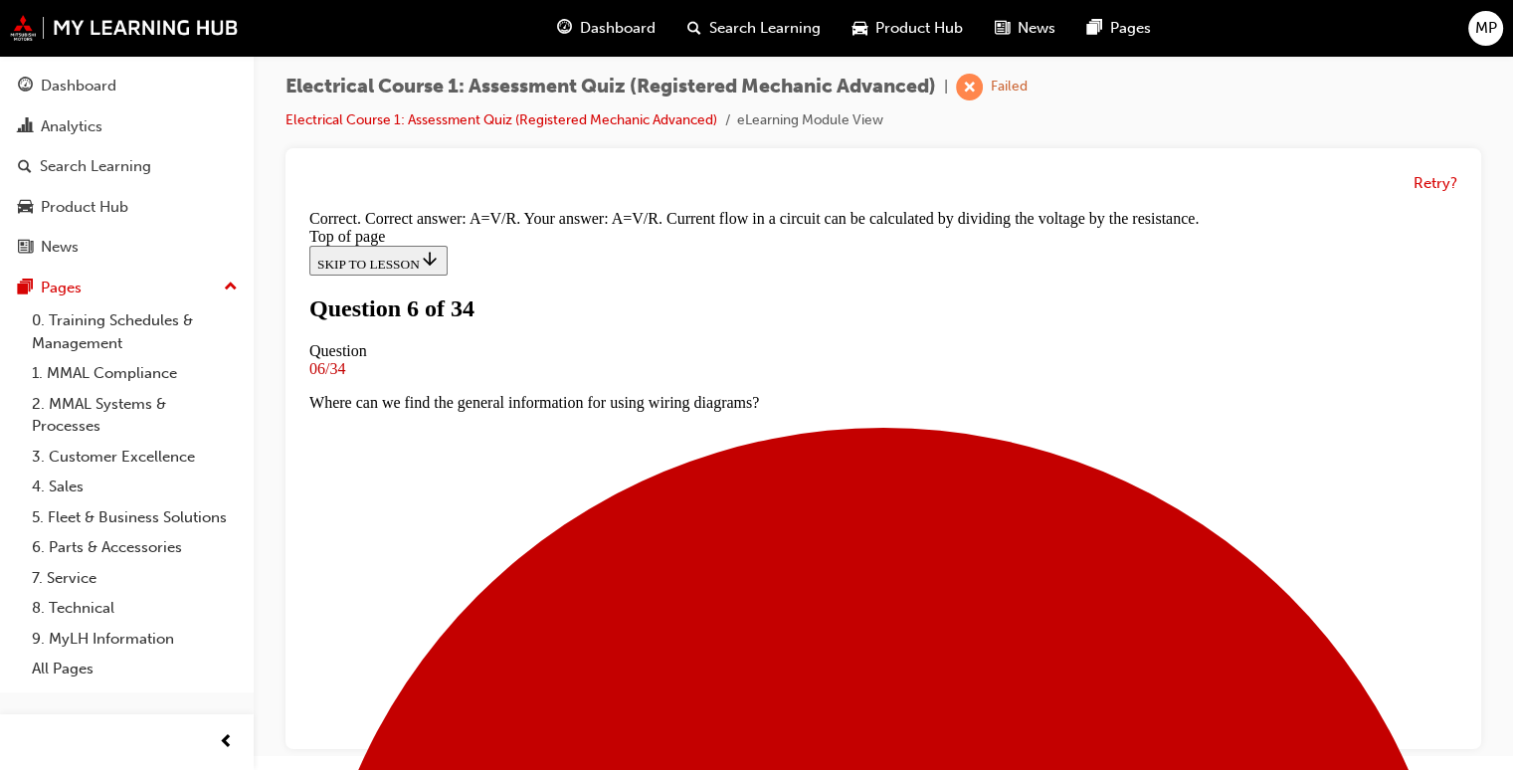
scroll to position [478, 0]
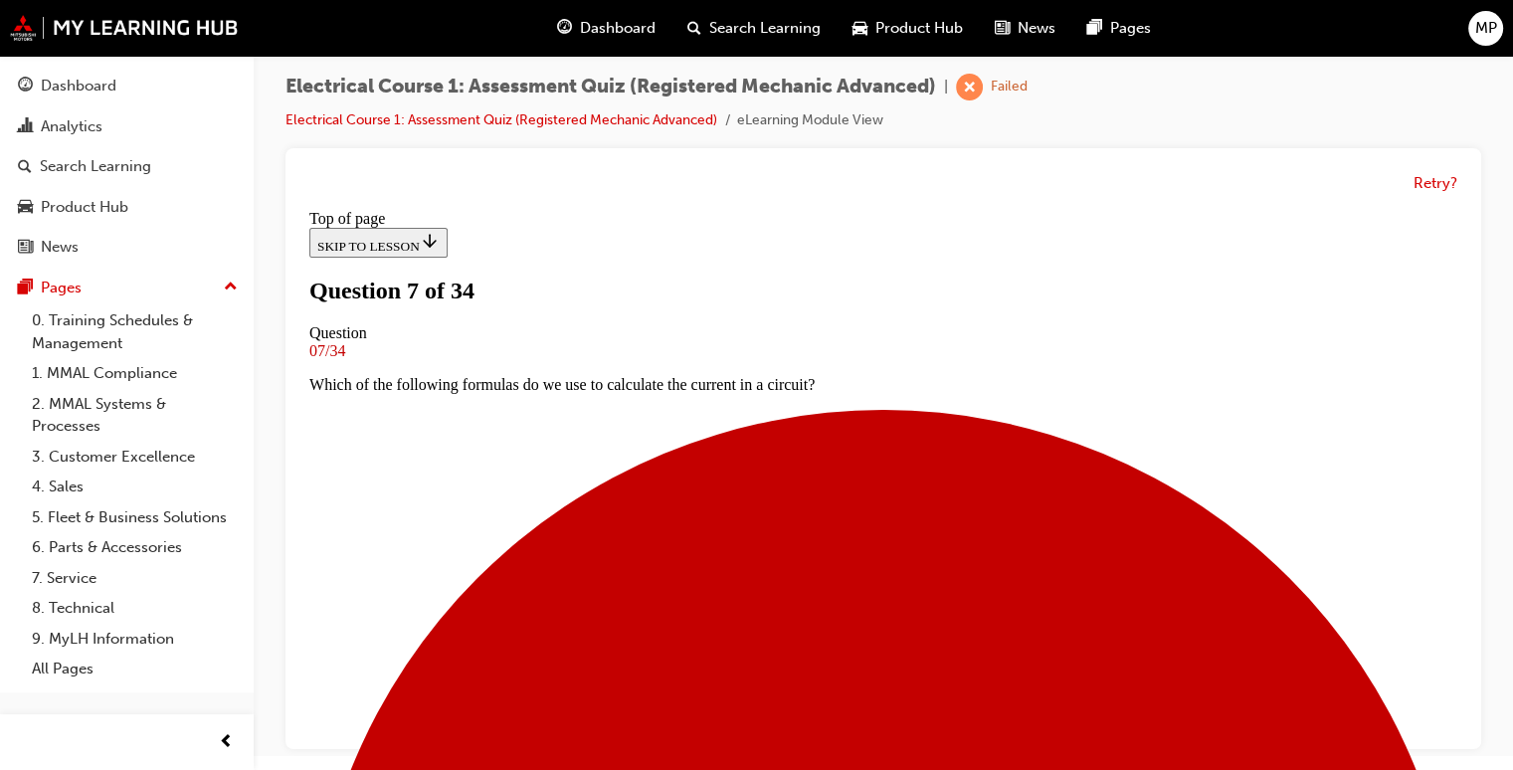
scroll to position [282, 0]
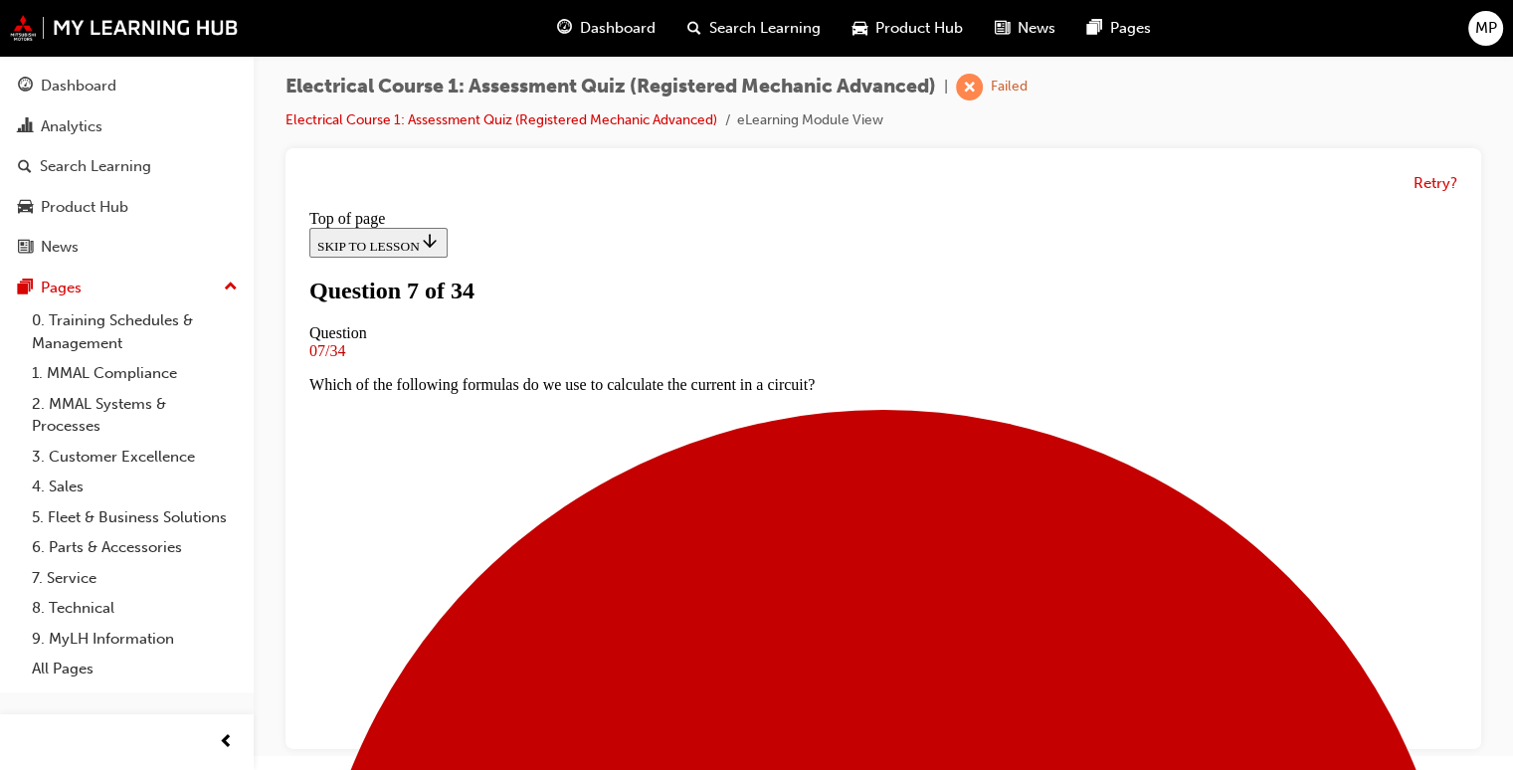
drag, startPoint x: 752, startPoint y: 415, endPoint x: 723, endPoint y: 418, distance: 29.0
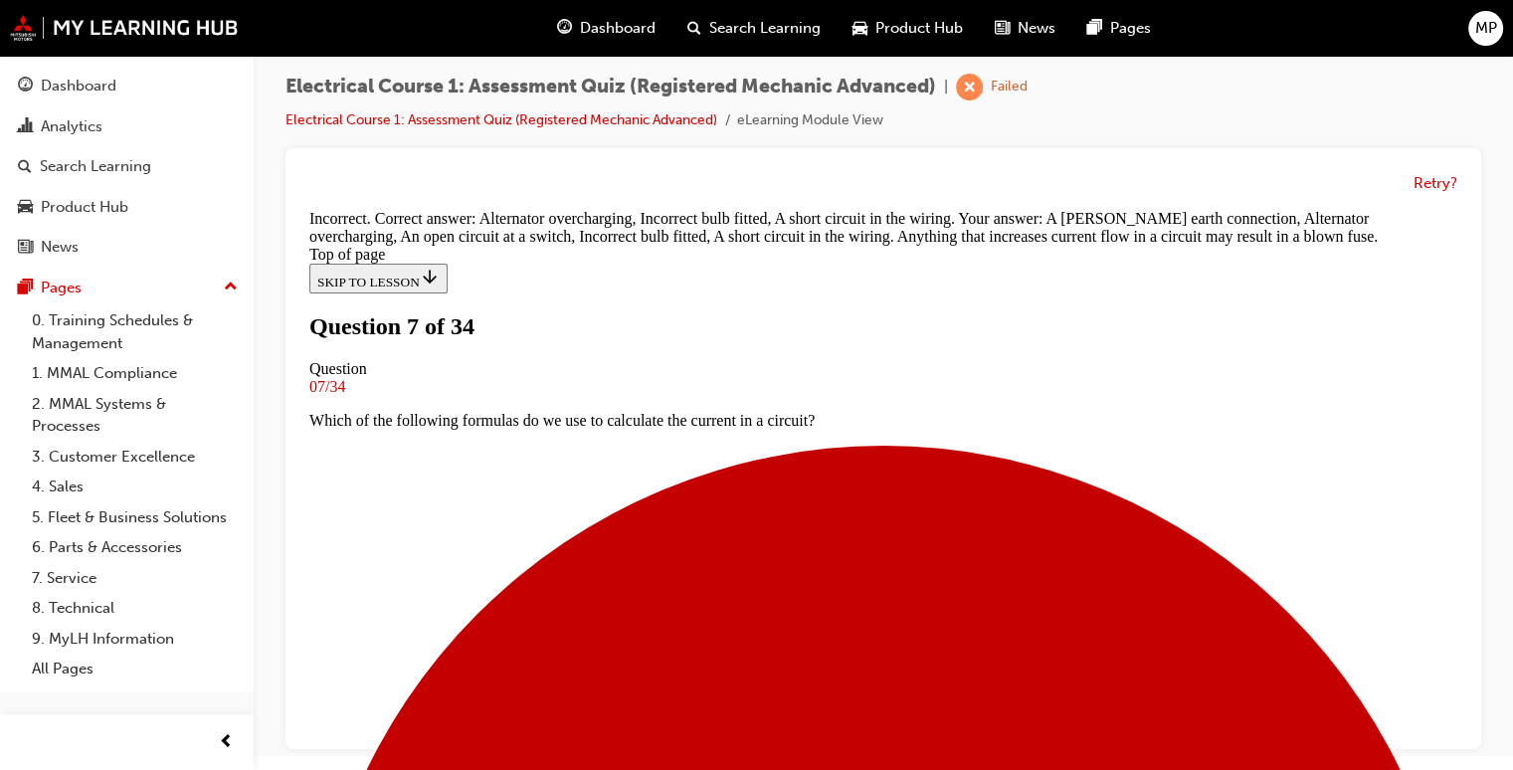
scroll to position [589, 0]
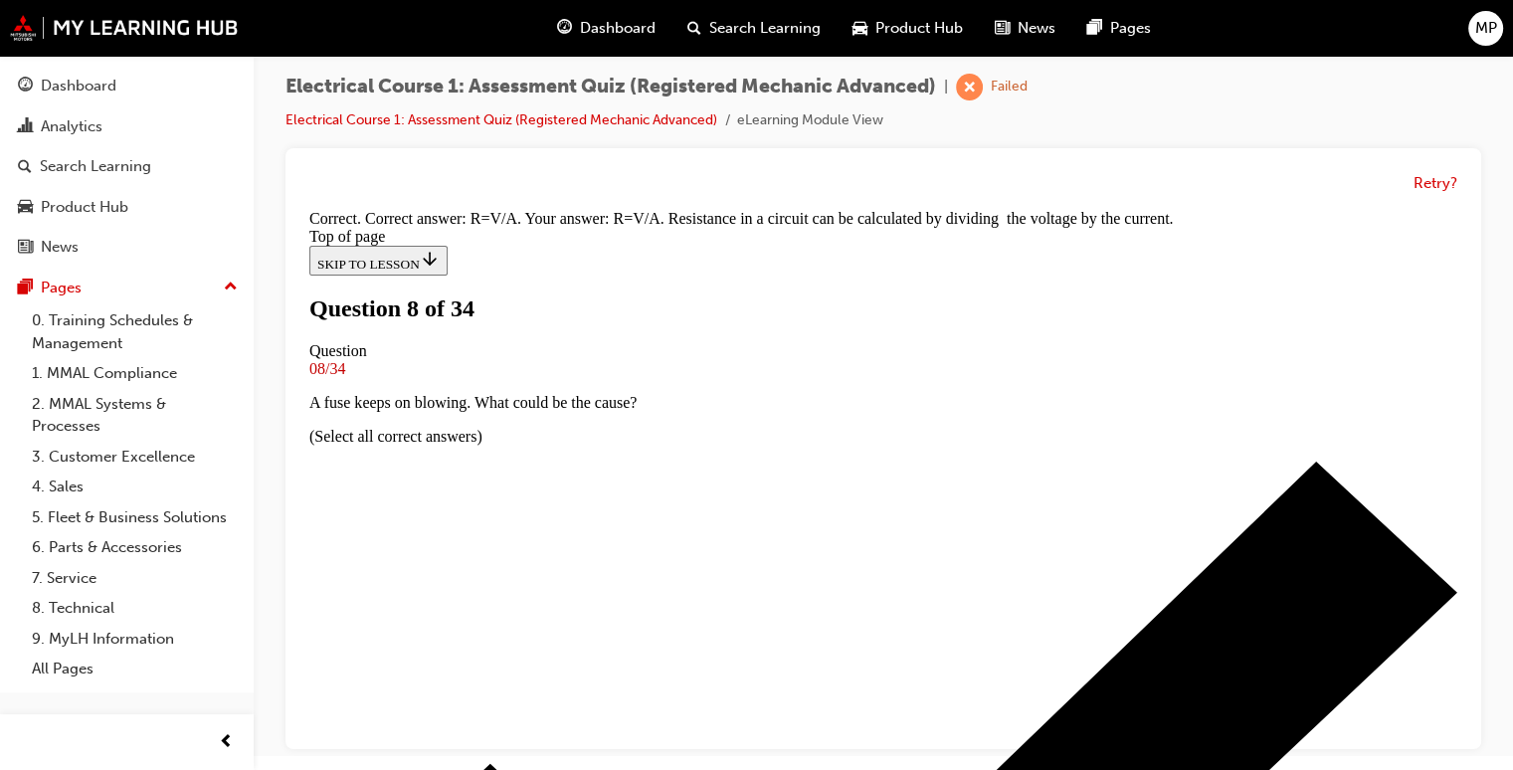
scroll to position [478, 0]
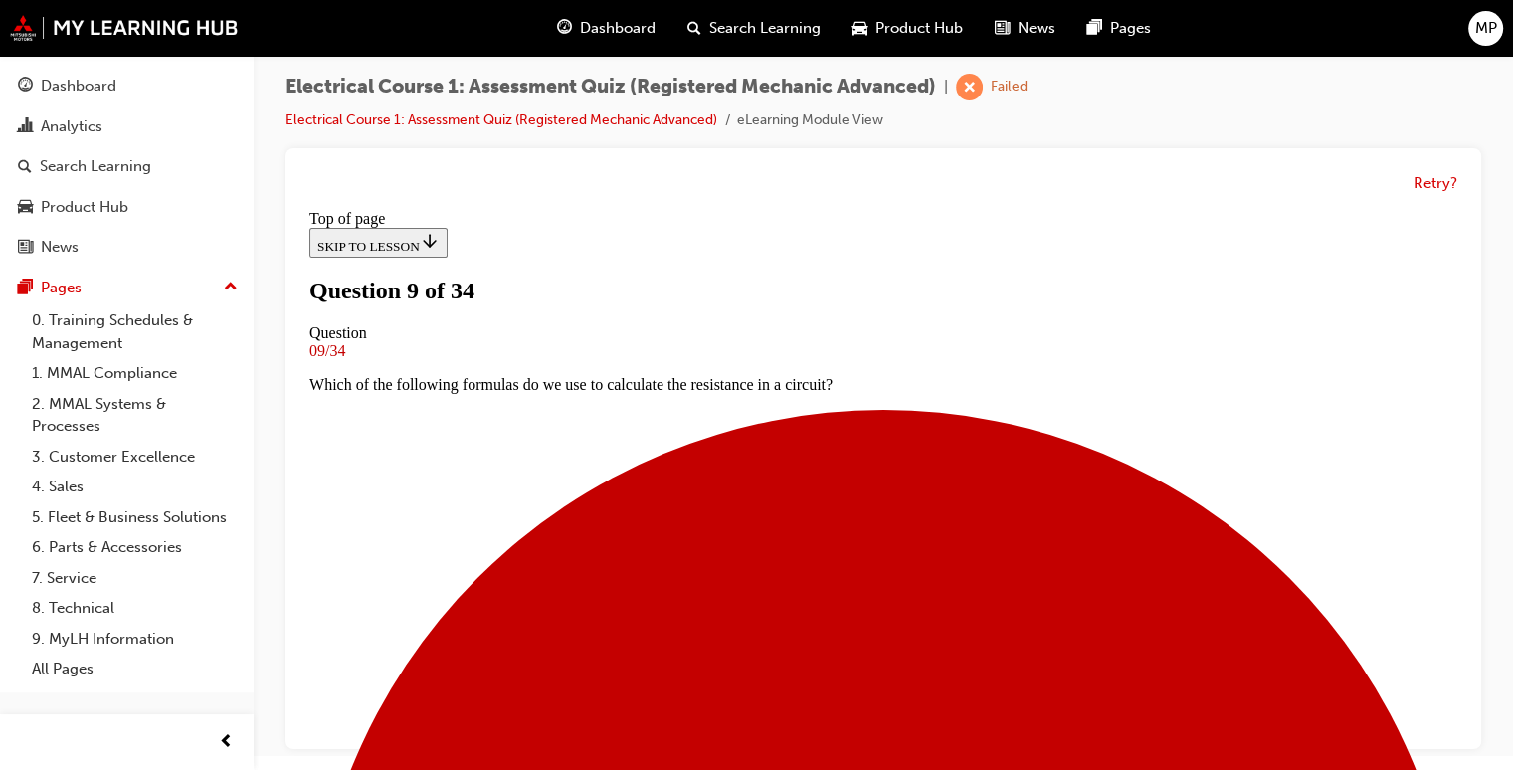
scroll to position [282, 0]
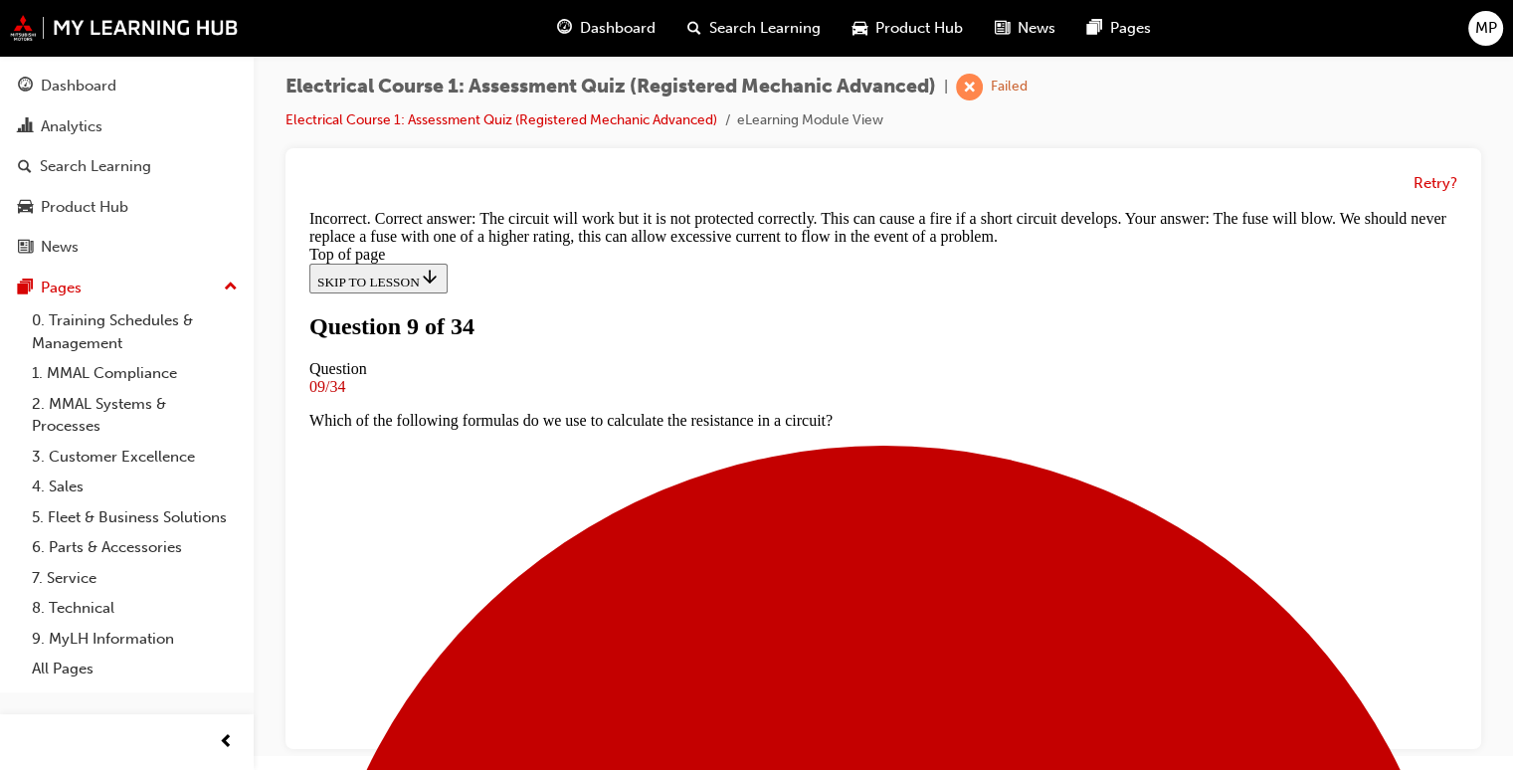
scroll to position [598, 0]
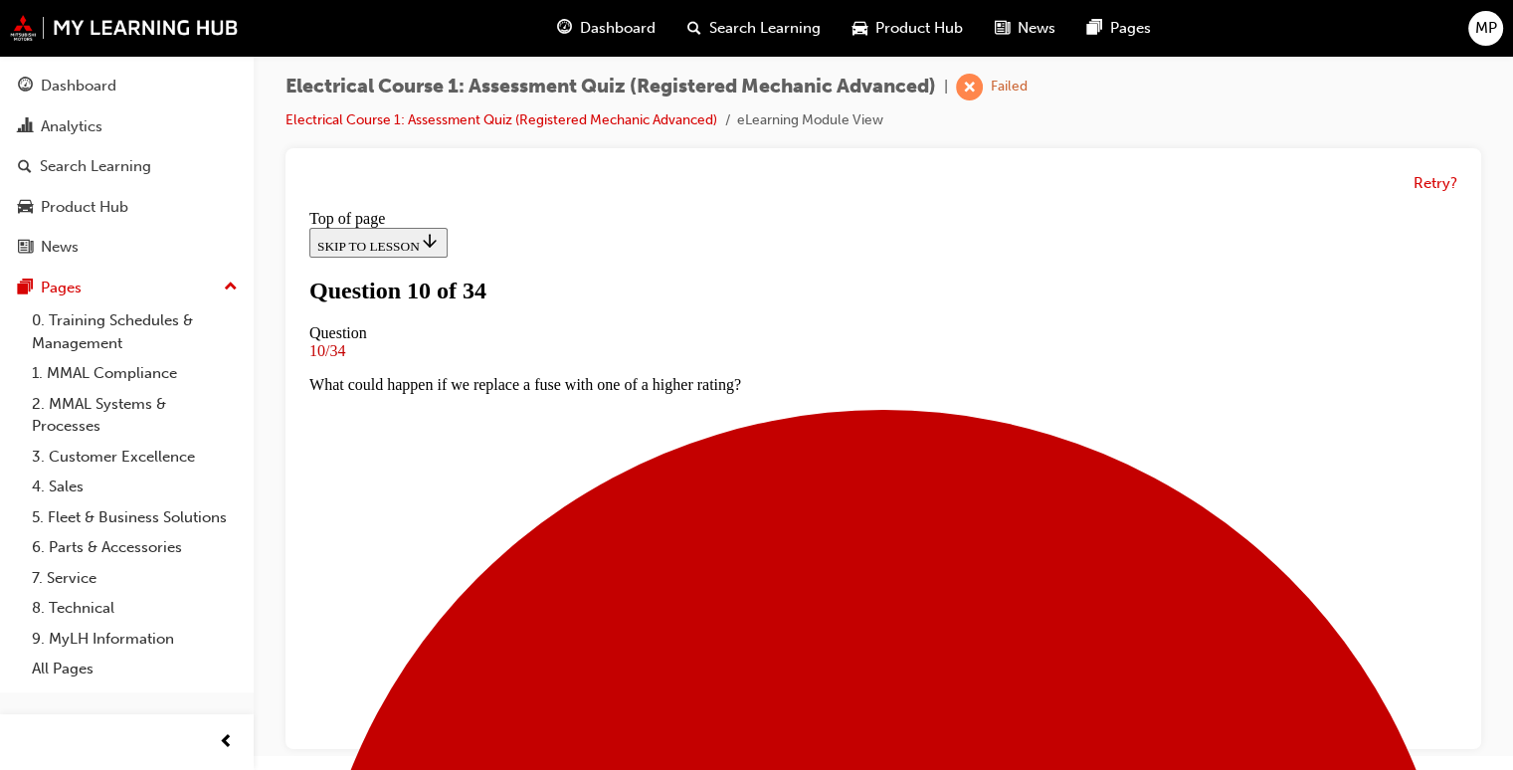
scroll to position [162, 0]
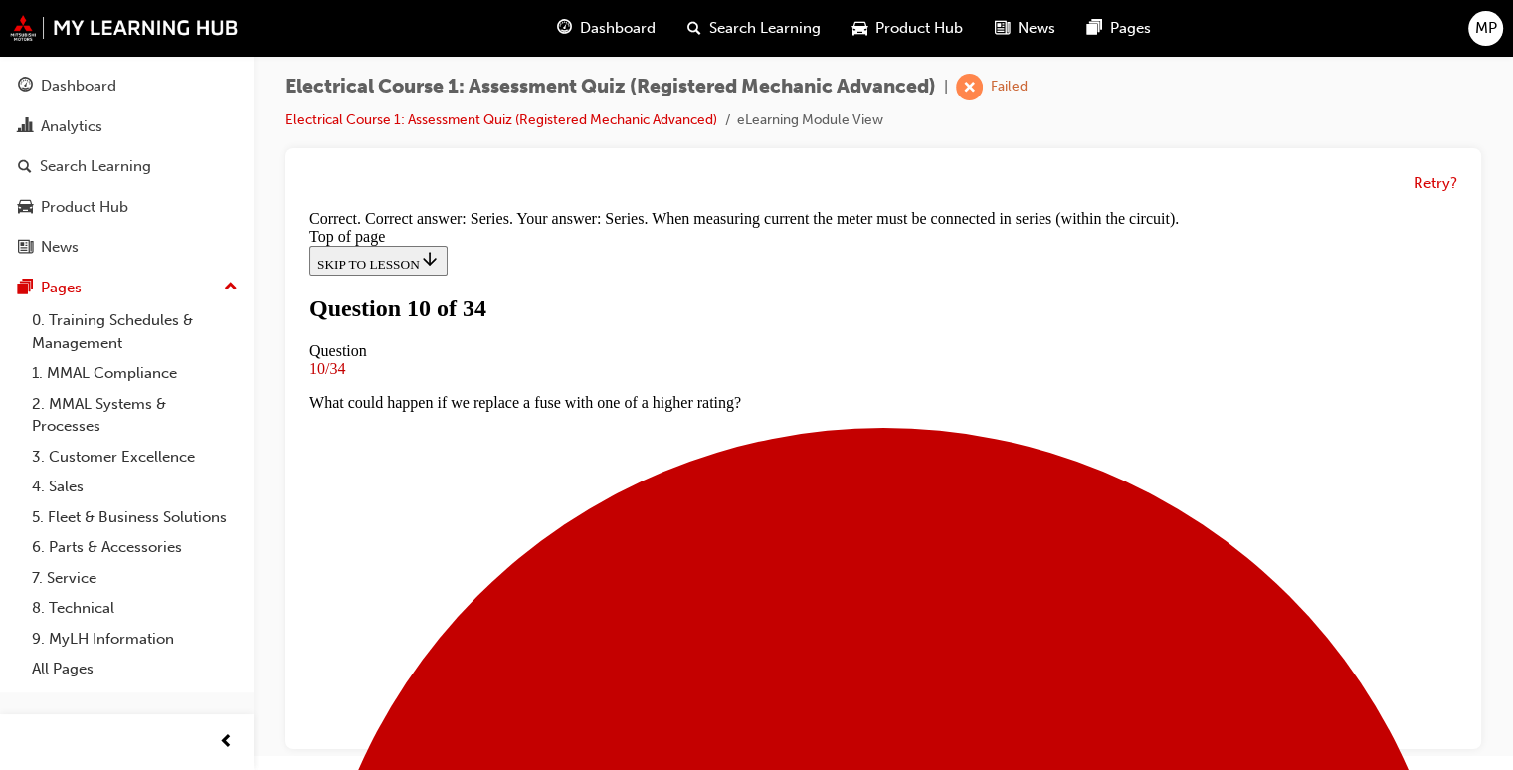
scroll to position [558, 0]
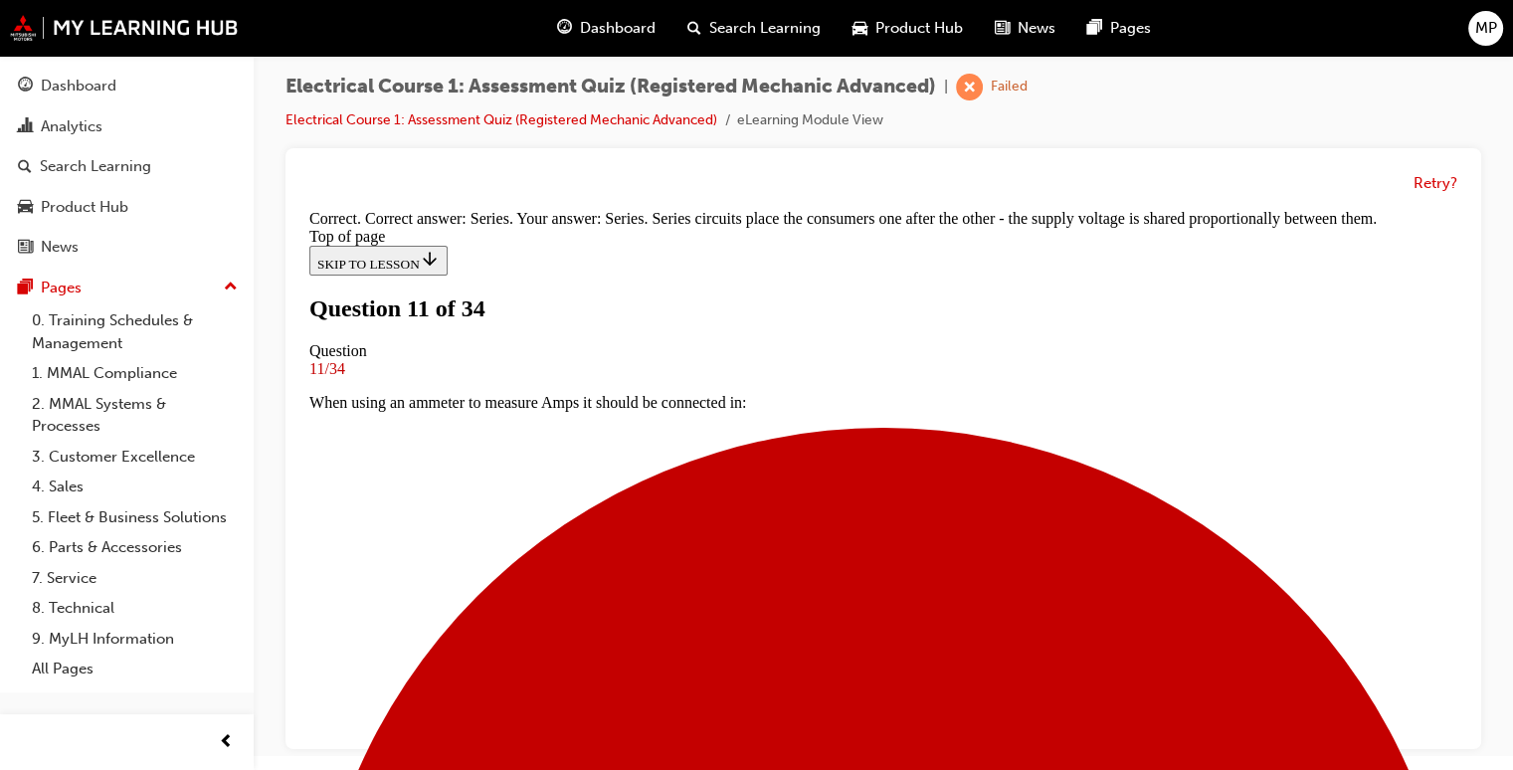
scroll to position [578, 0]
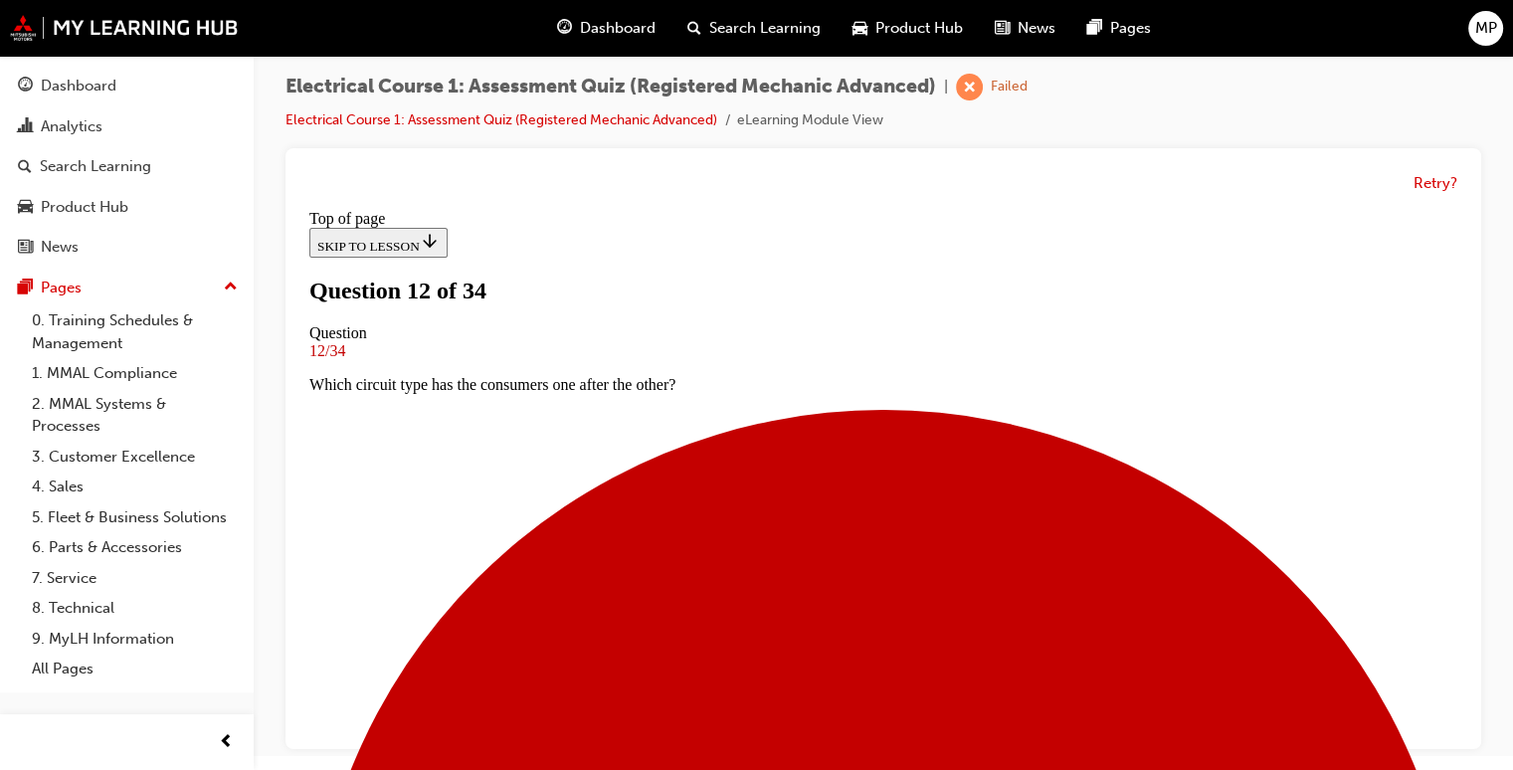
scroll to position [83, 0]
click at [1464, 756] on html "Your version of Internet Explorer is outdated and not supported. Please upgrade…" at bounding box center [756, 371] width 1513 height 770
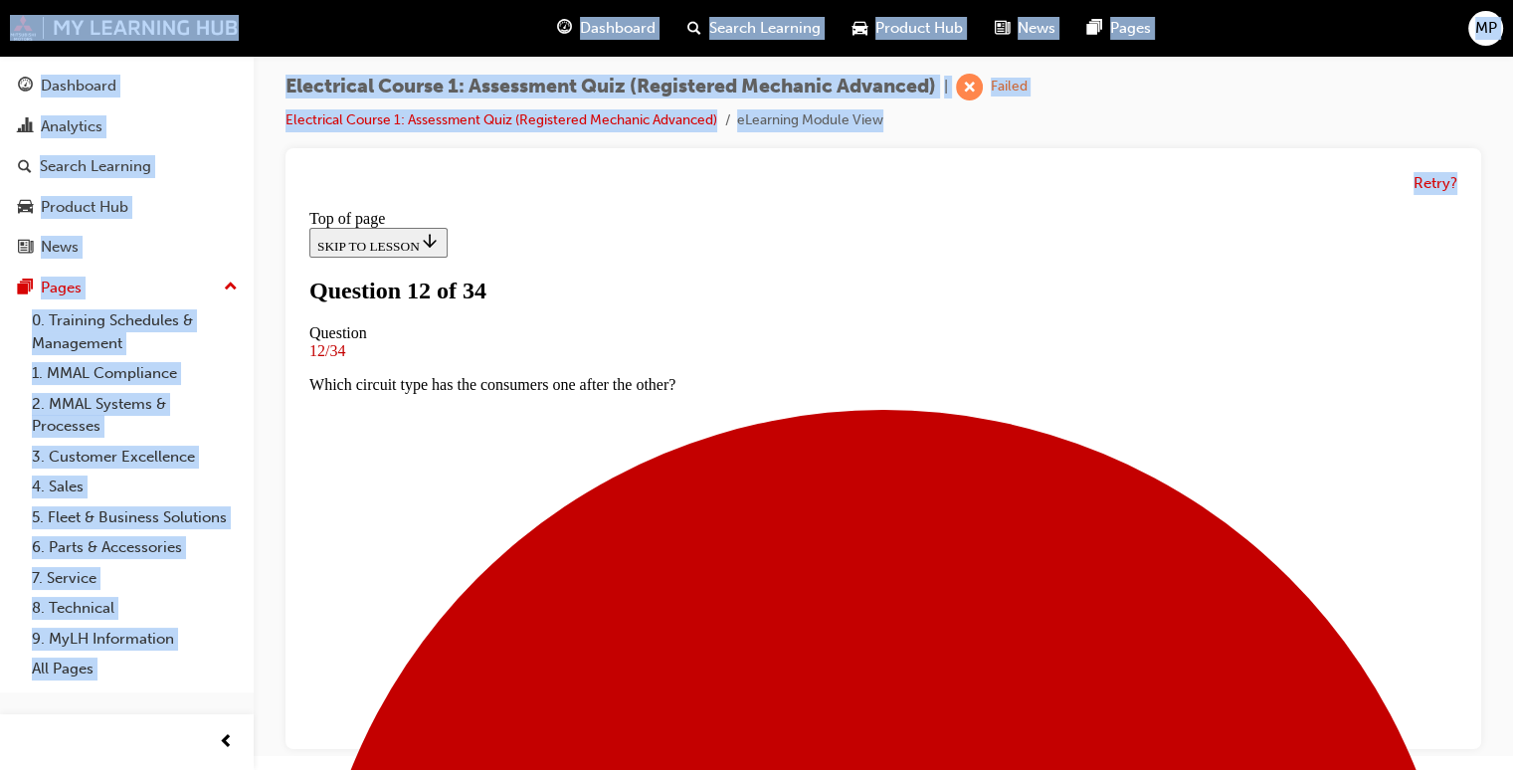
click at [1464, 756] on html "Your version of Internet Explorer is outdated and not supported. Please upgrade…" at bounding box center [756, 371] width 1513 height 770
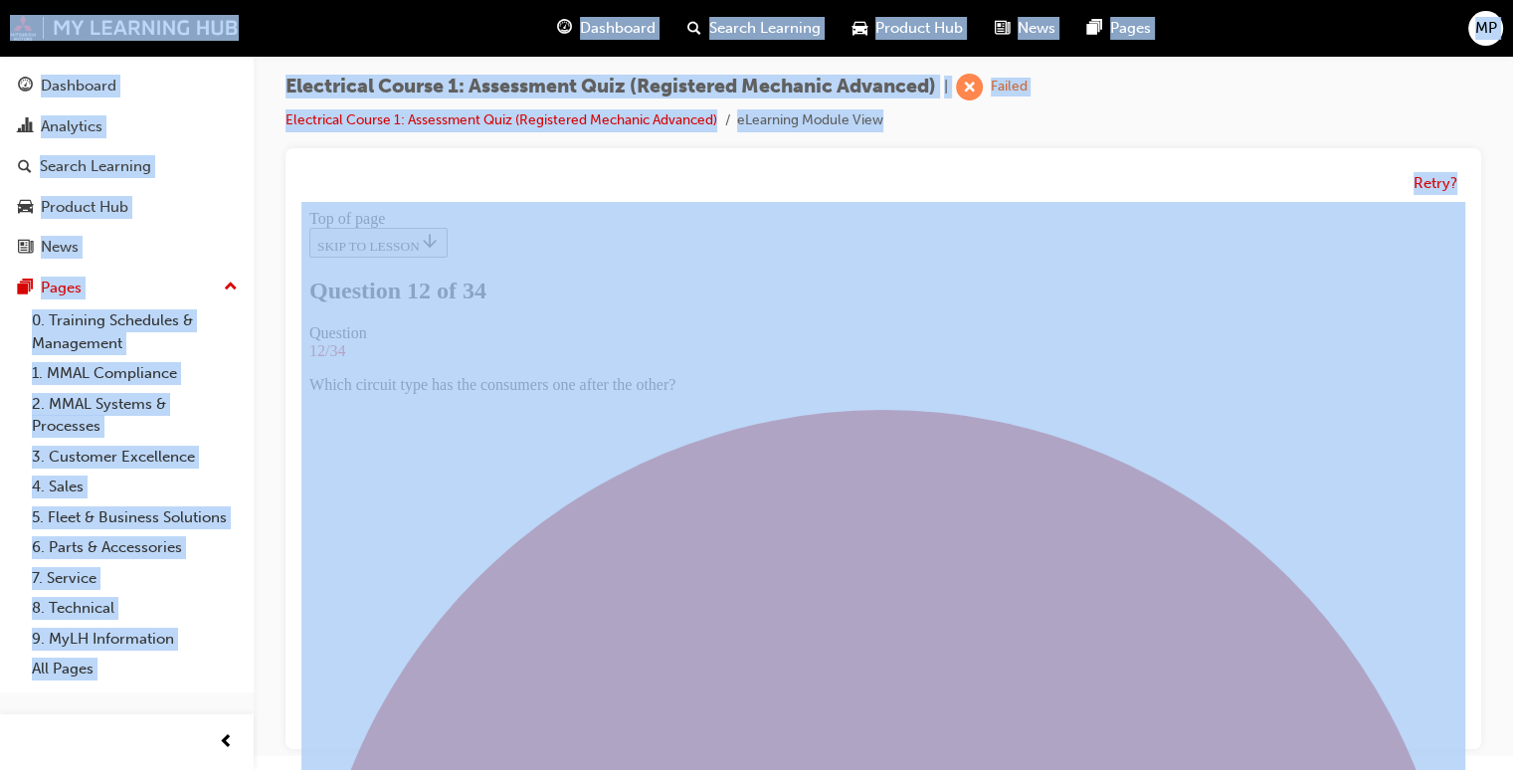
click at [1464, 756] on html "Your version of Internet Explorer is outdated and not supported. Please upgrade…" at bounding box center [756, 371] width 1513 height 770
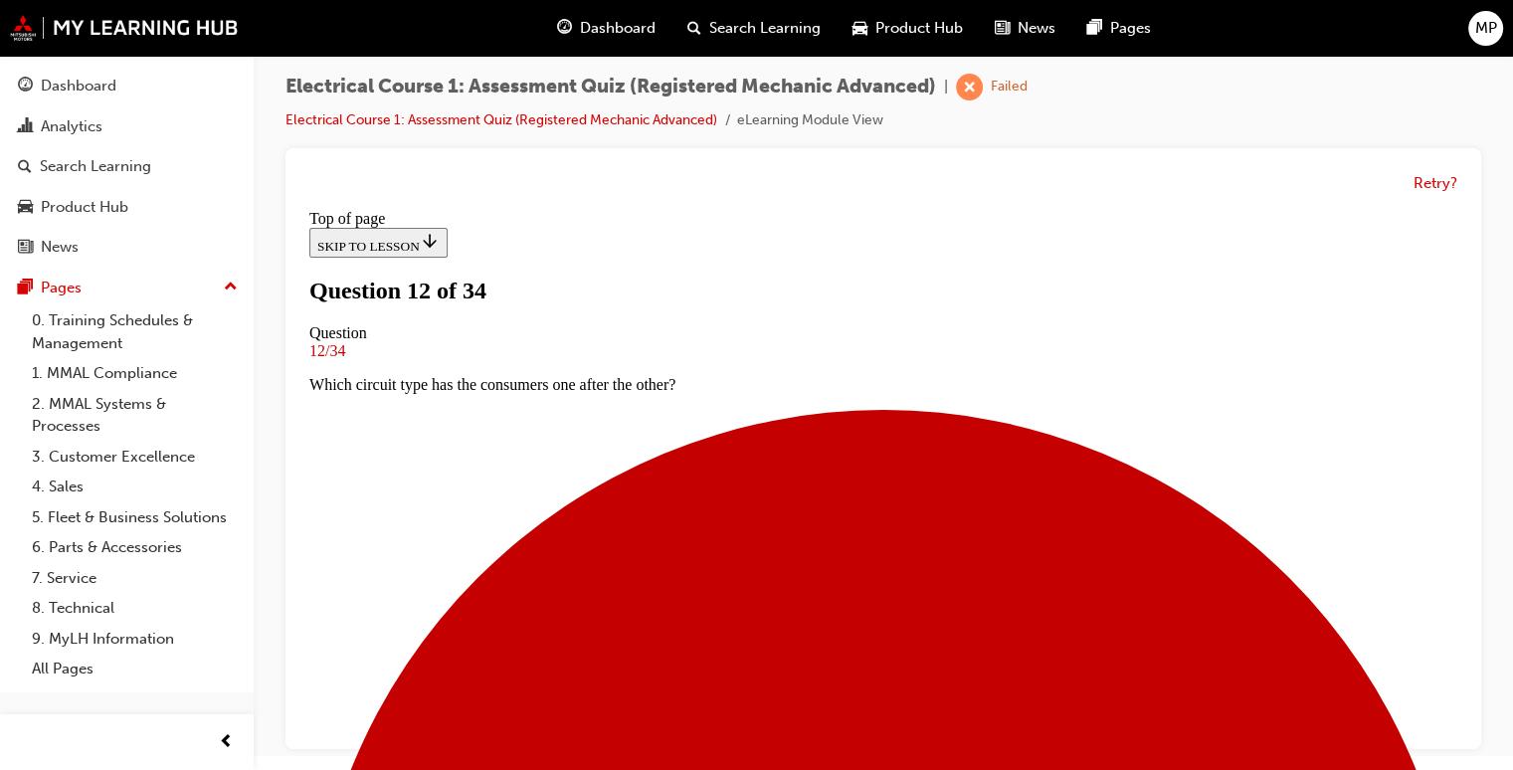
scroll to position [321, 0]
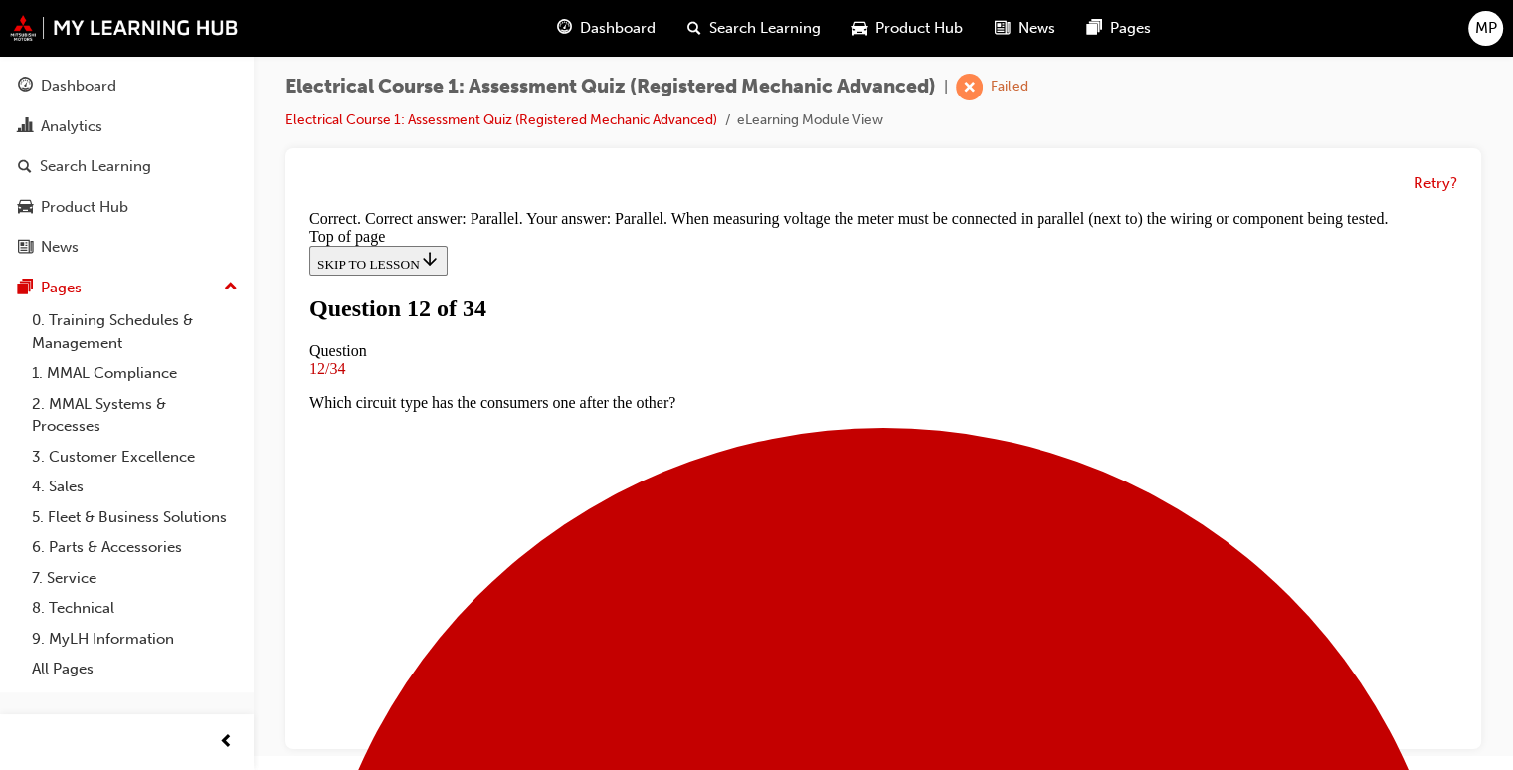
scroll to position [558, 0]
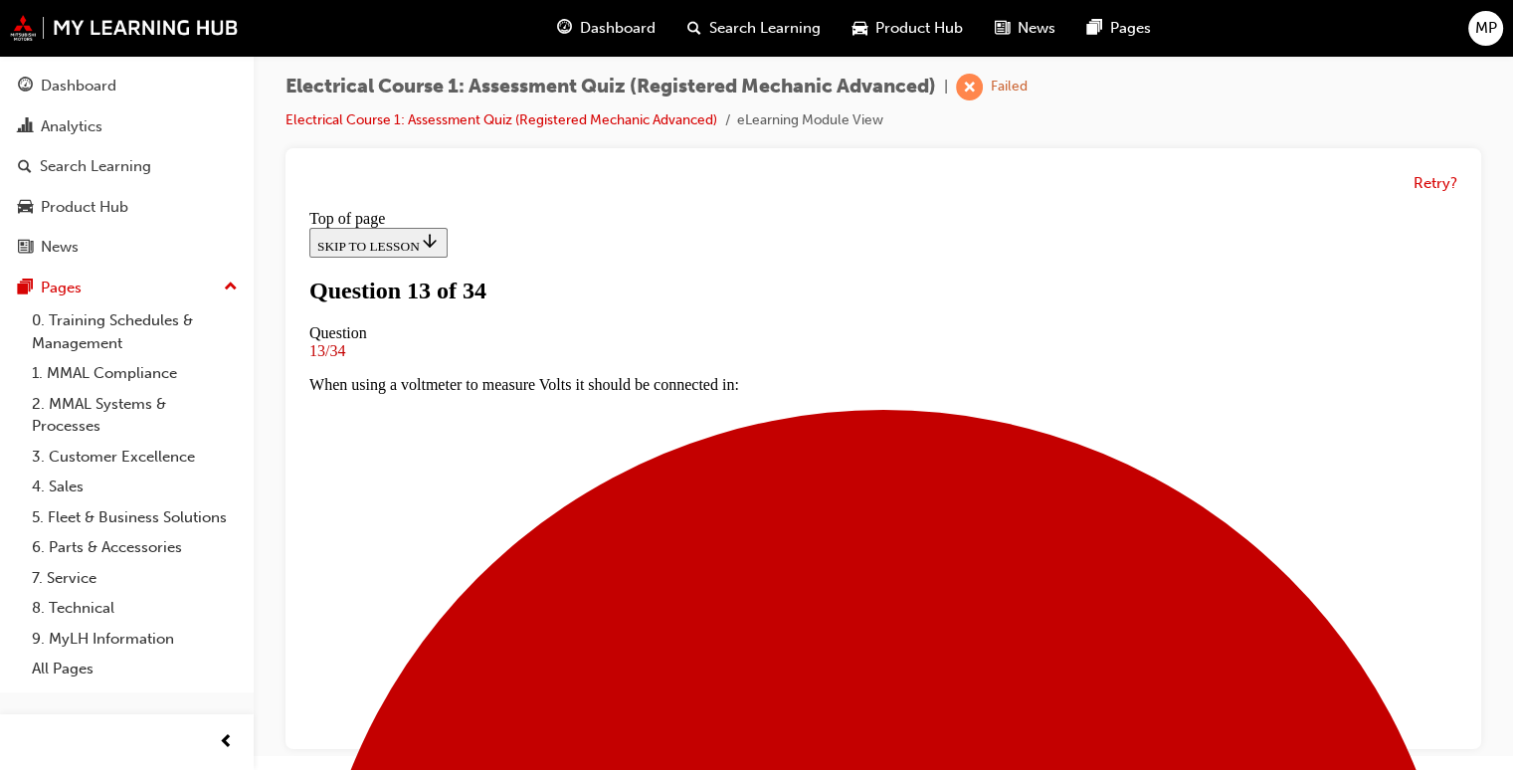
scroll to position [282, 0]
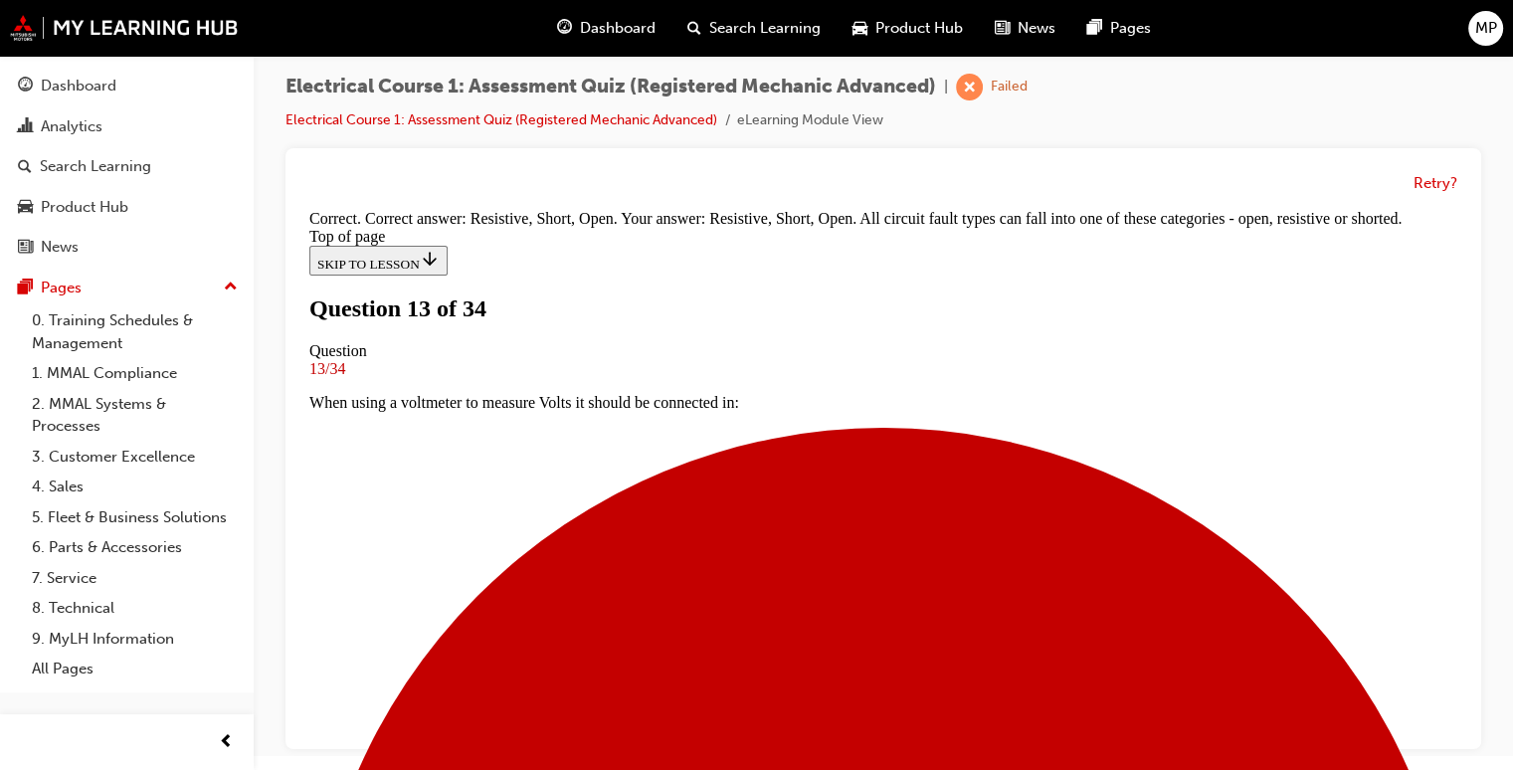
scroll to position [652, 0]
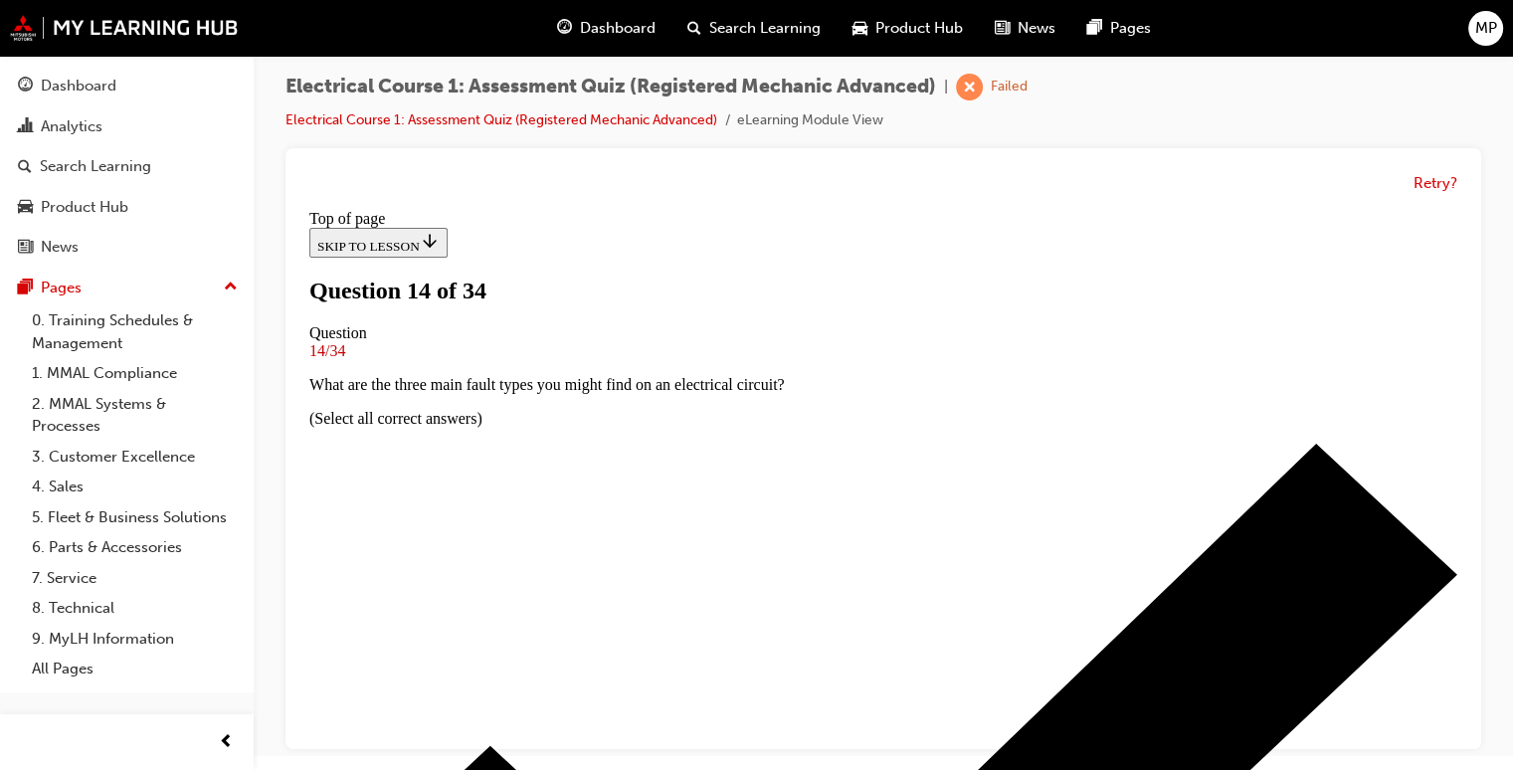
scroll to position [242, 0]
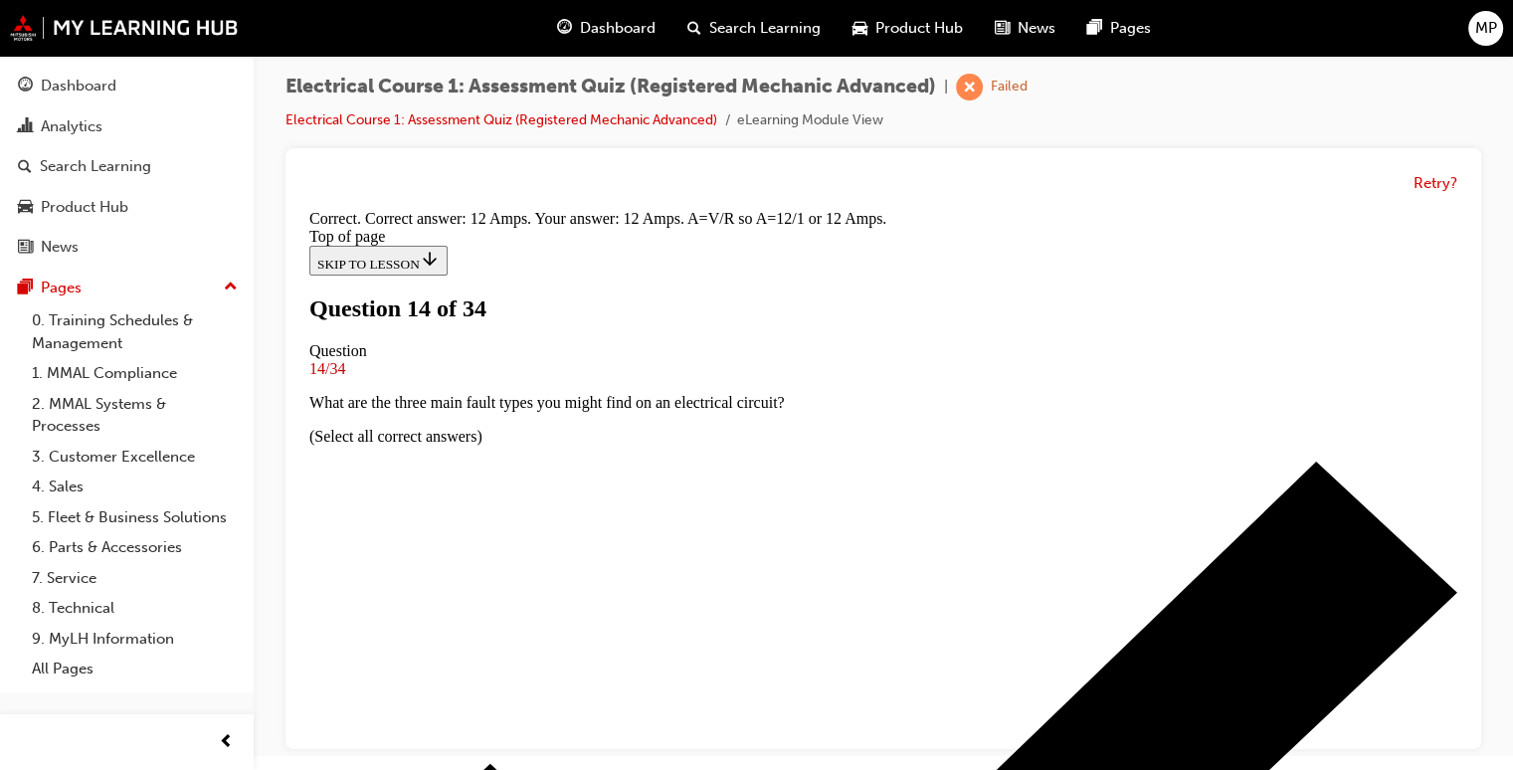
scroll to position [589, 0]
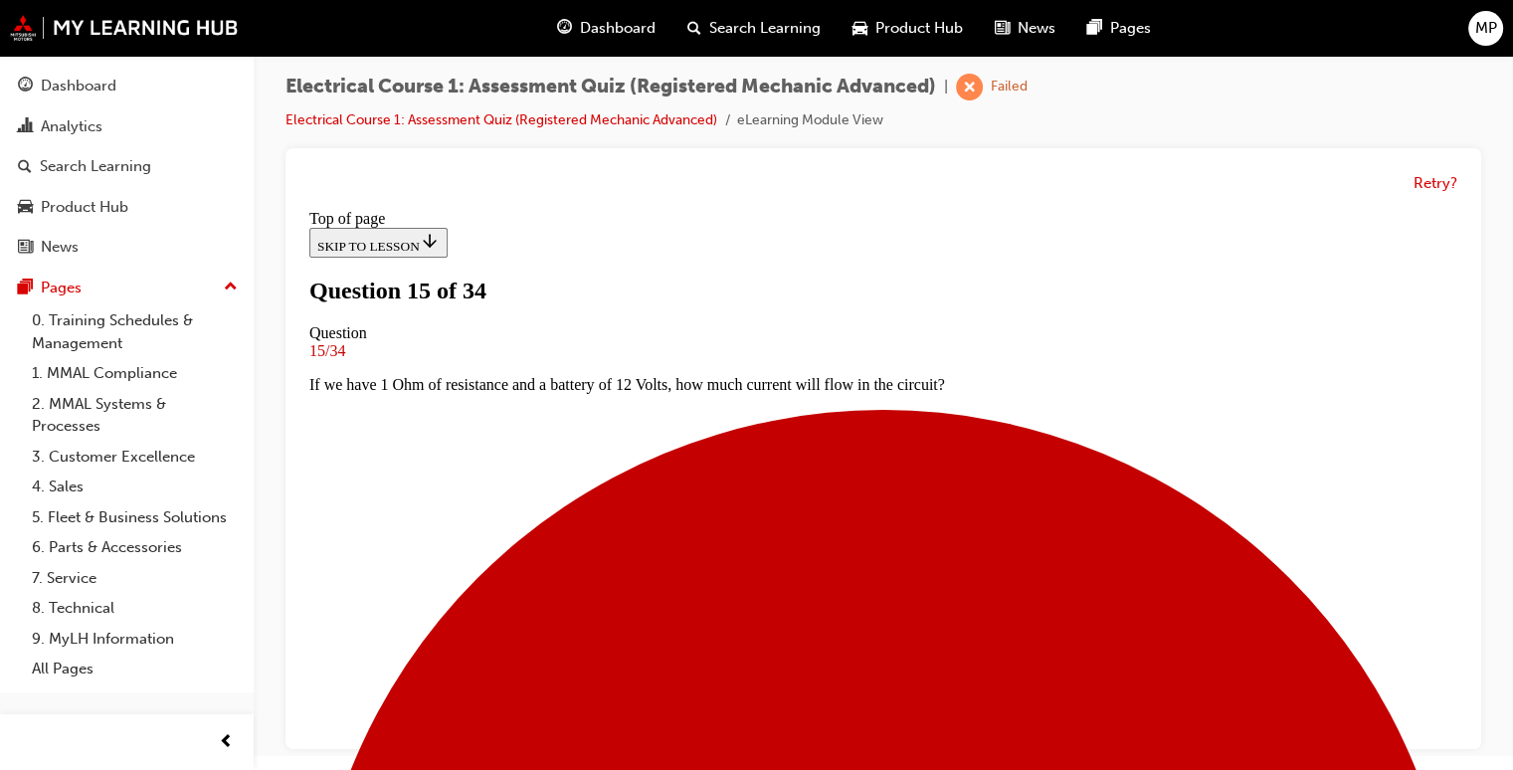
scroll to position [202, 0]
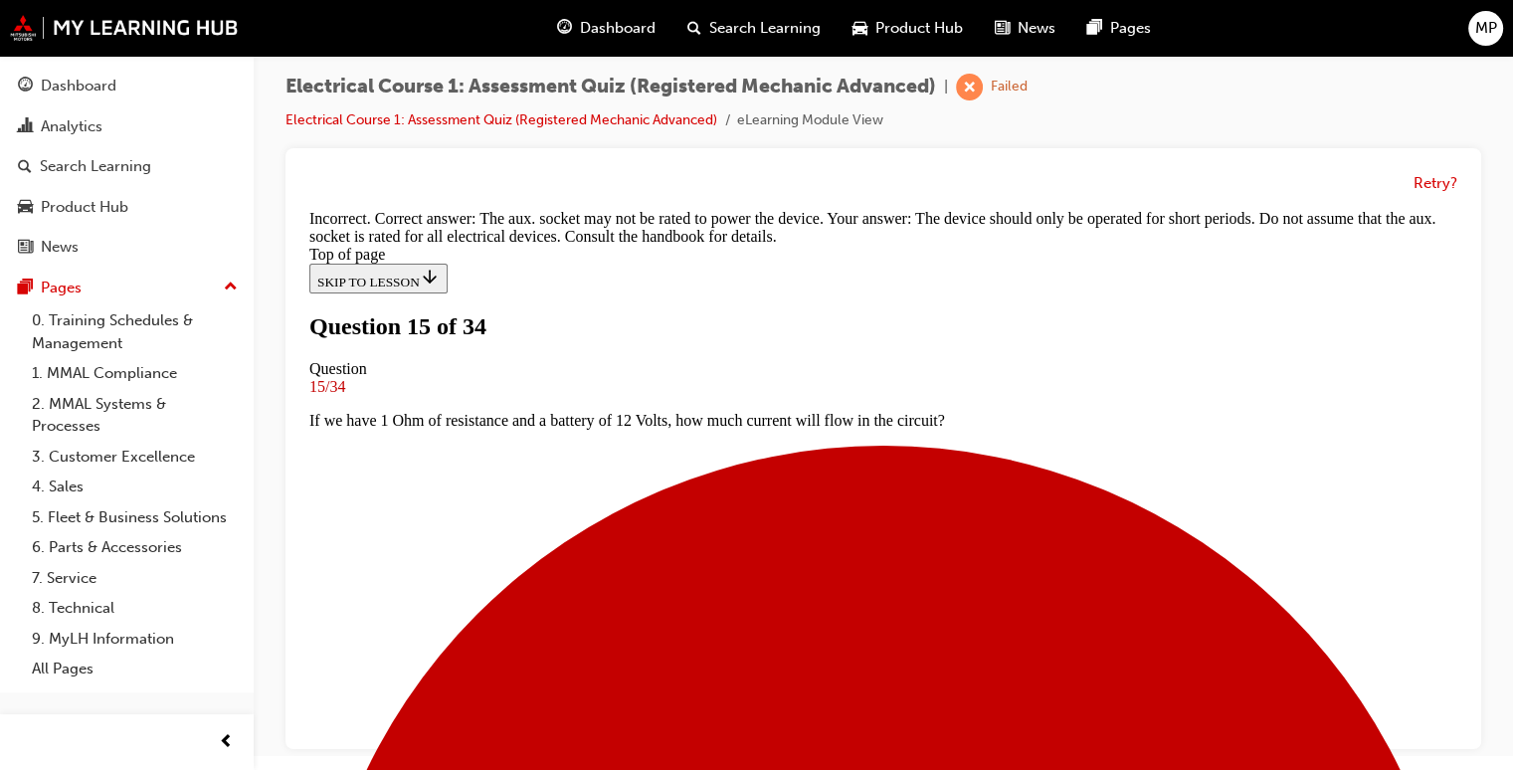
scroll to position [492, 0]
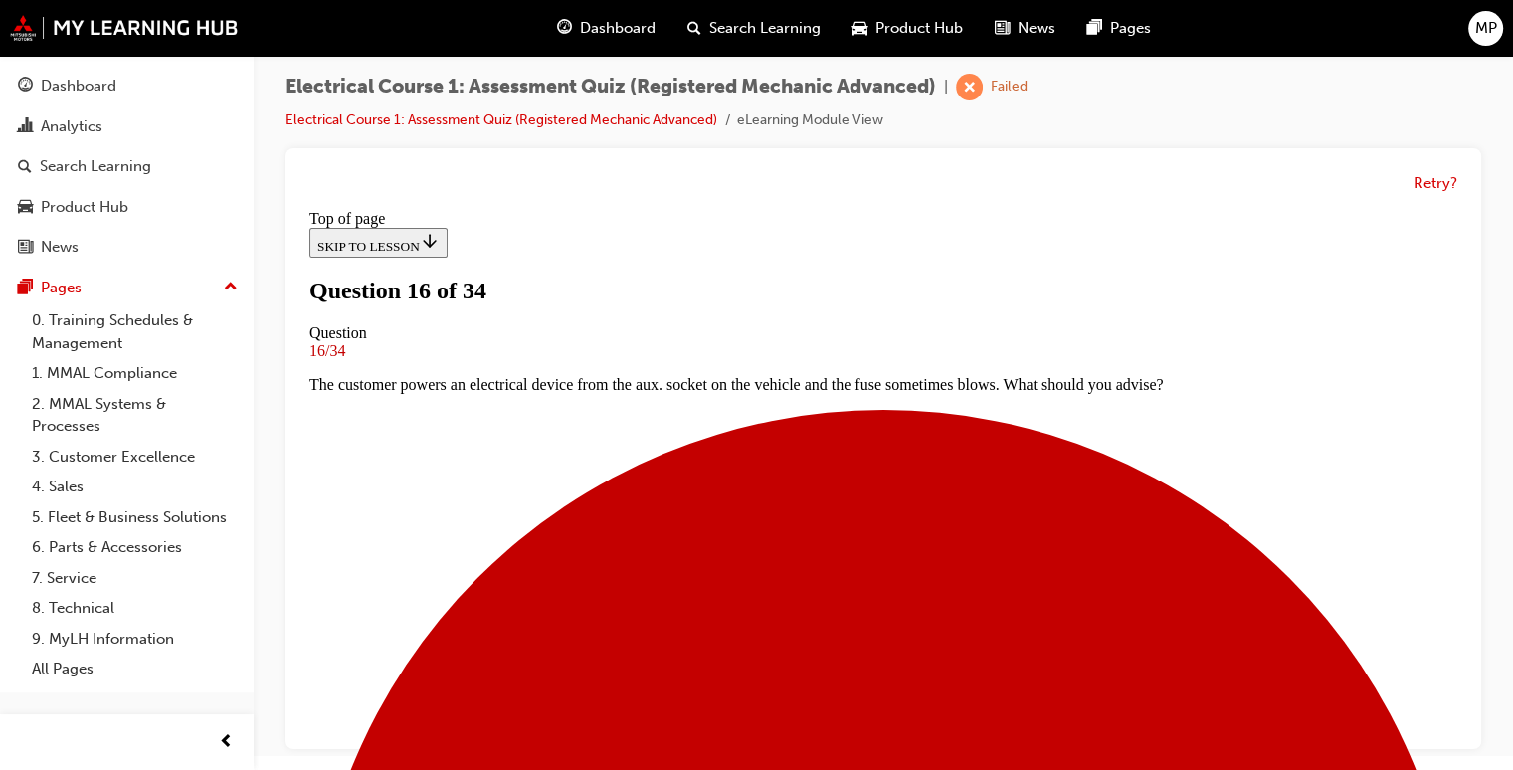
scroll to position [202, 0]
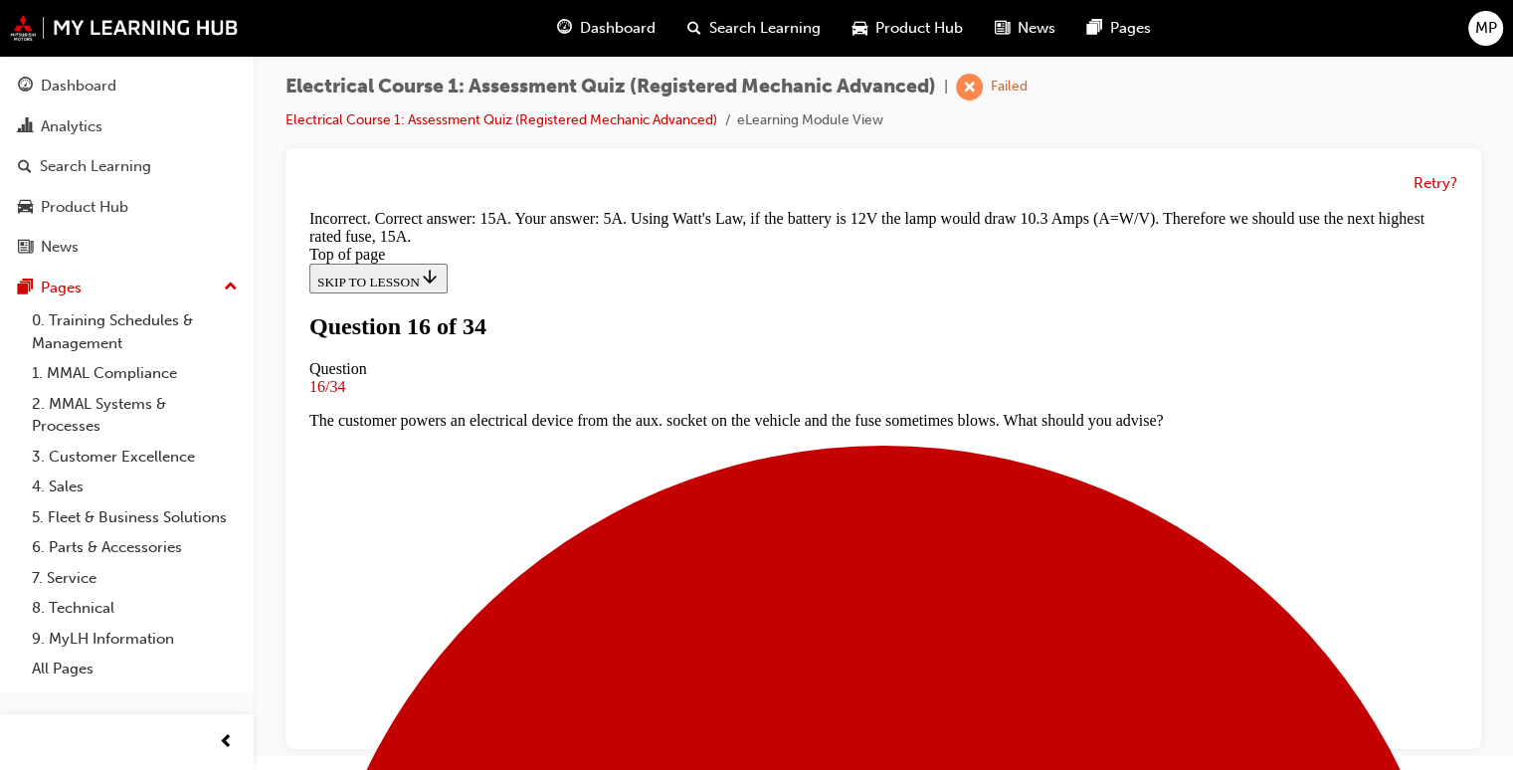
scroll to position [572, 0]
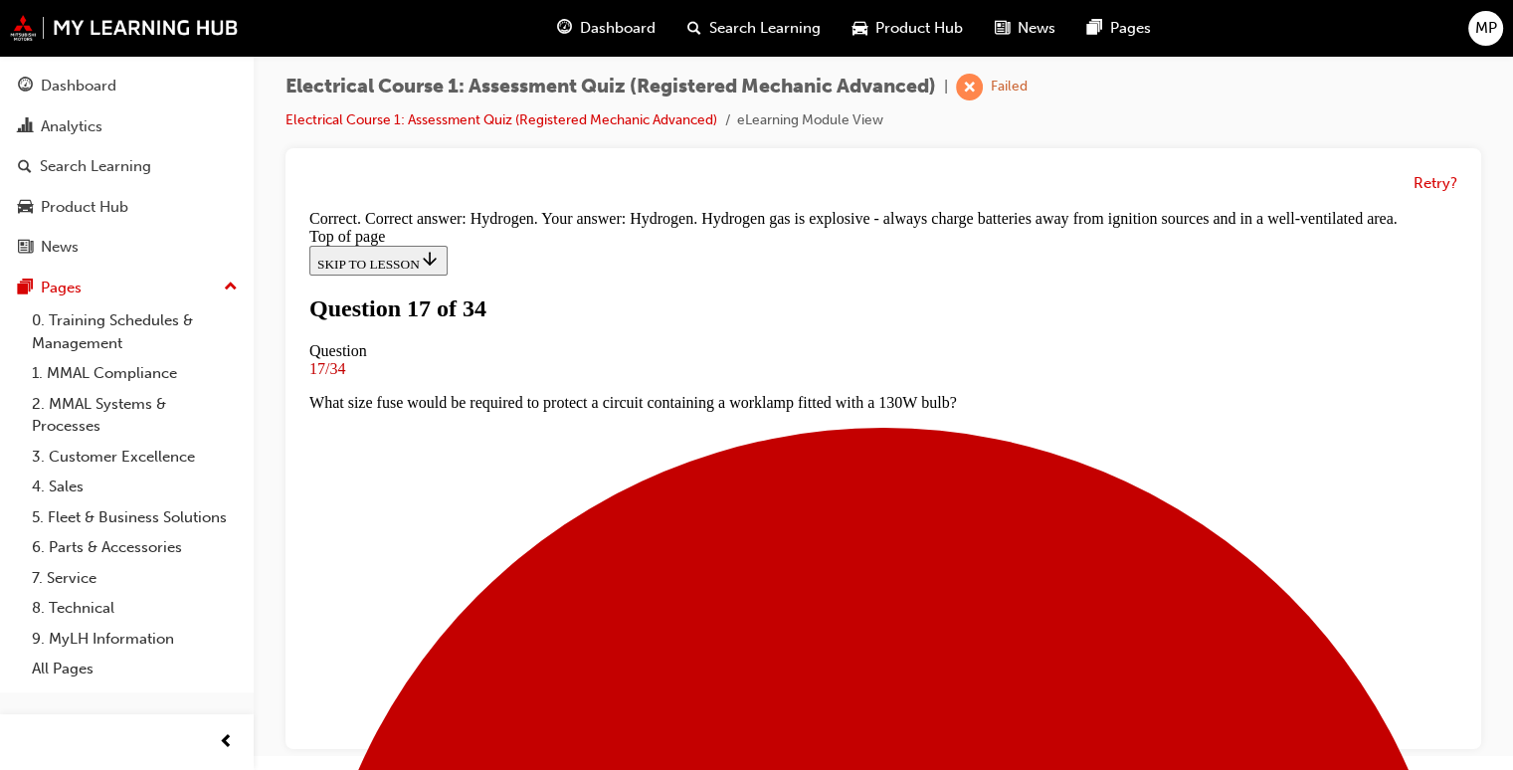
scroll to position [572, 0]
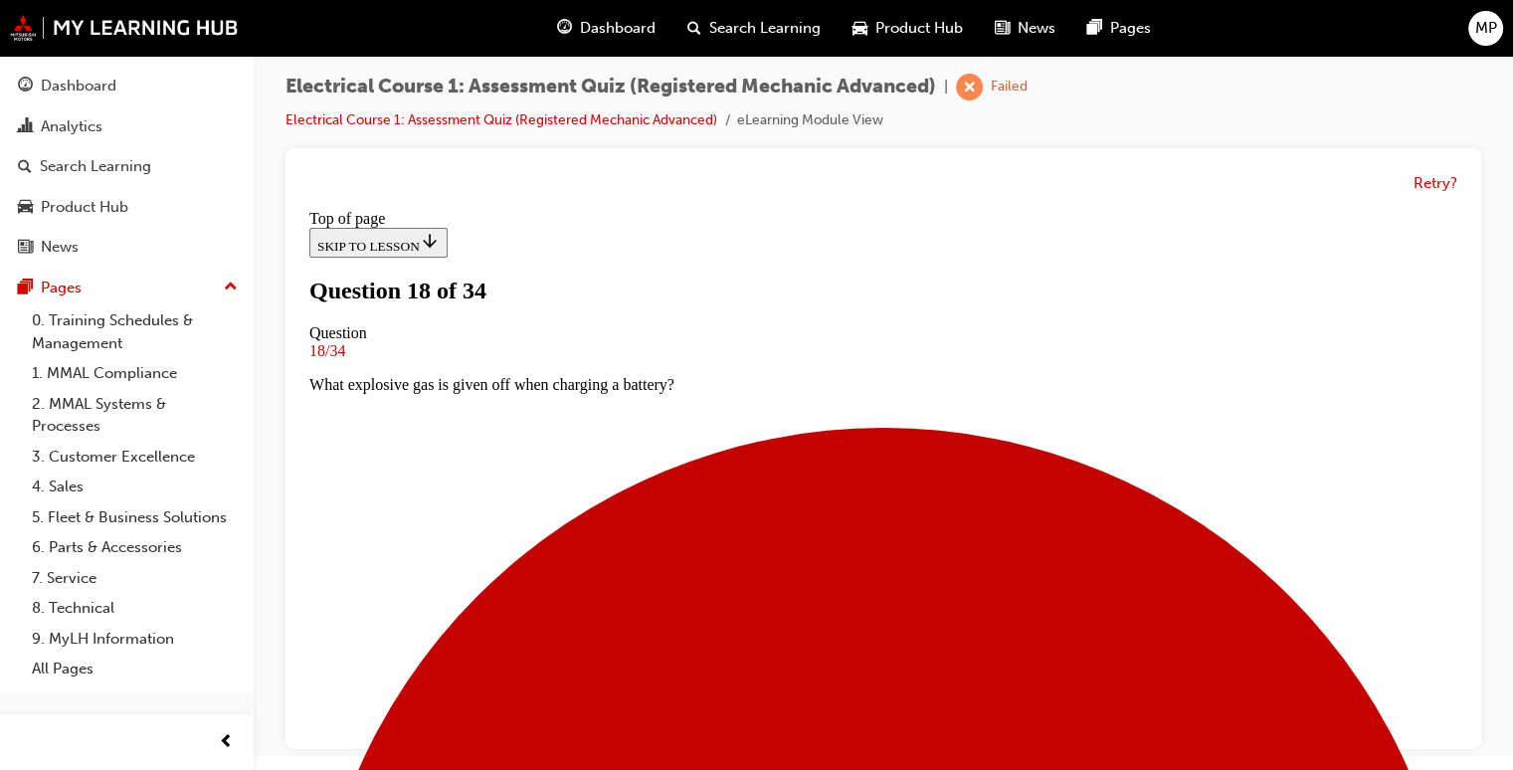
scroll to position [282, 0]
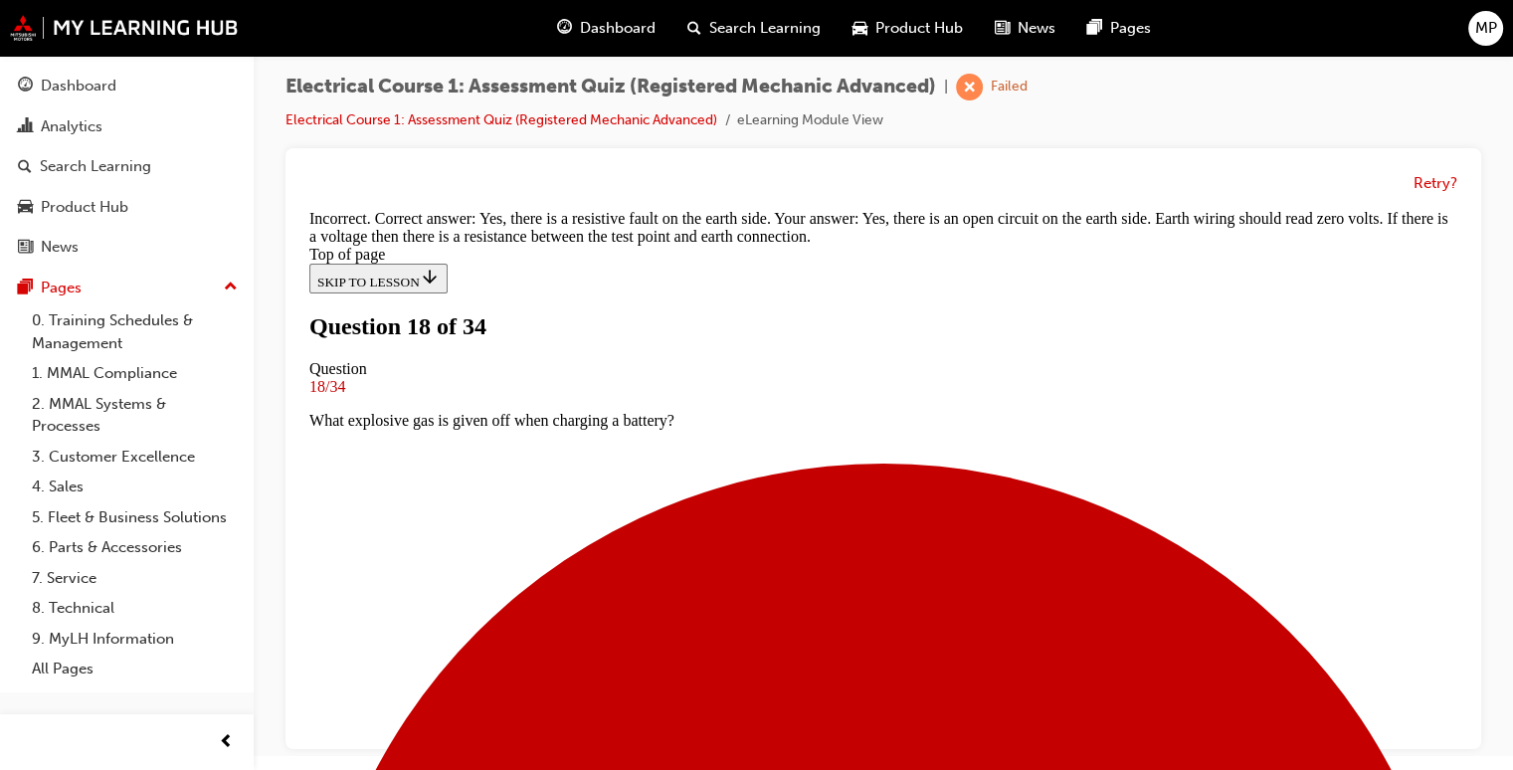
scroll to position [652, 0]
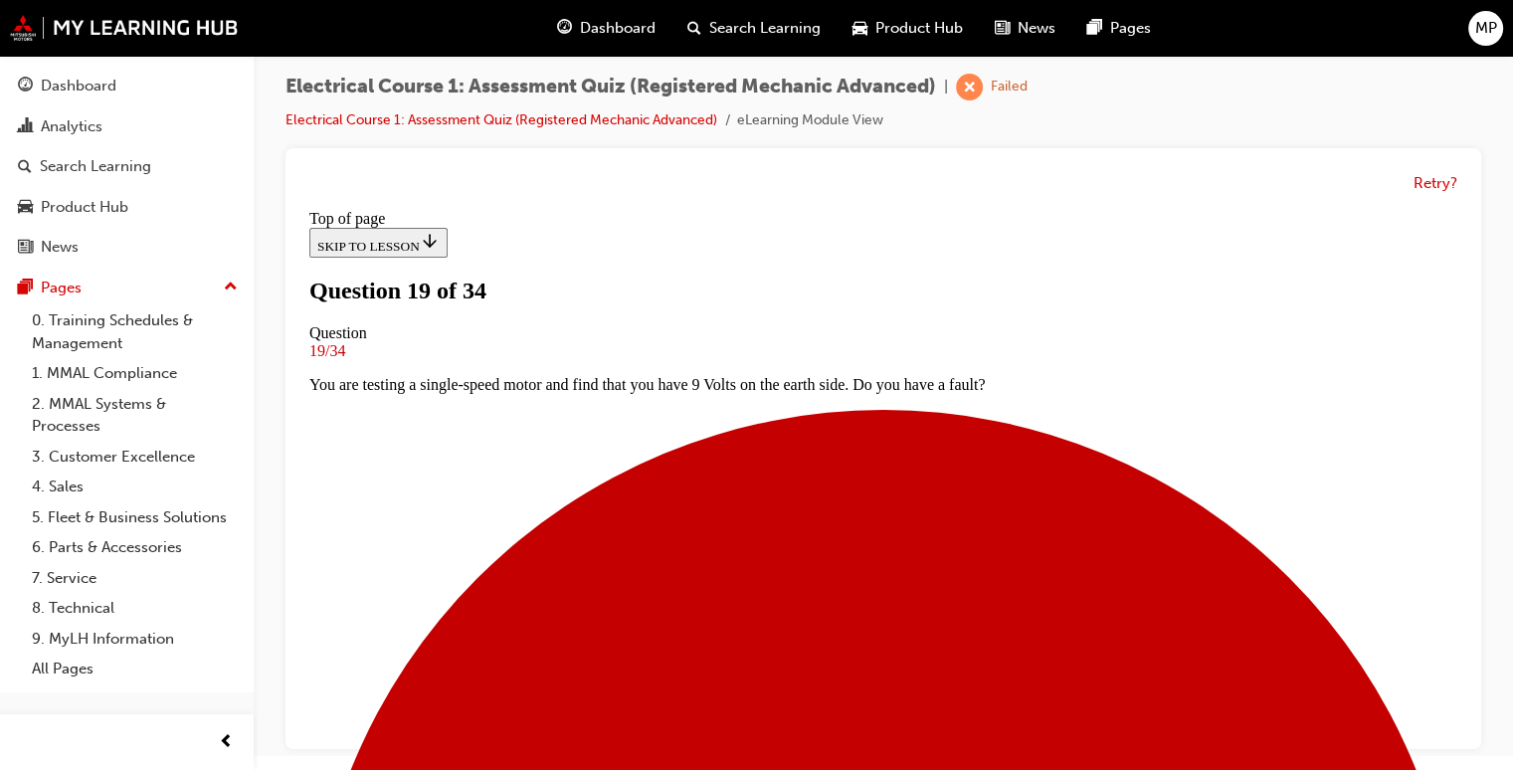
scroll to position [242, 0]
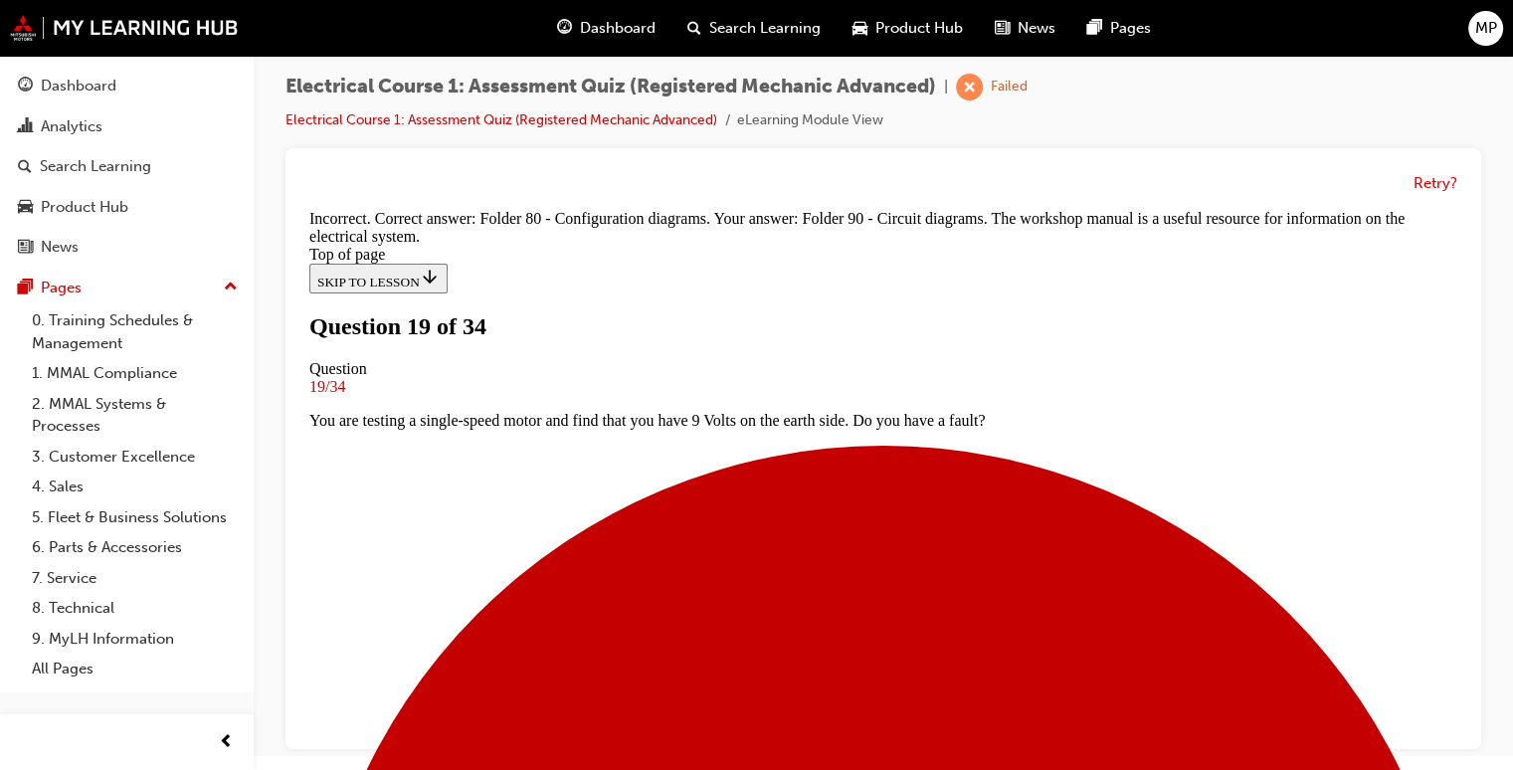
scroll to position [538, 0]
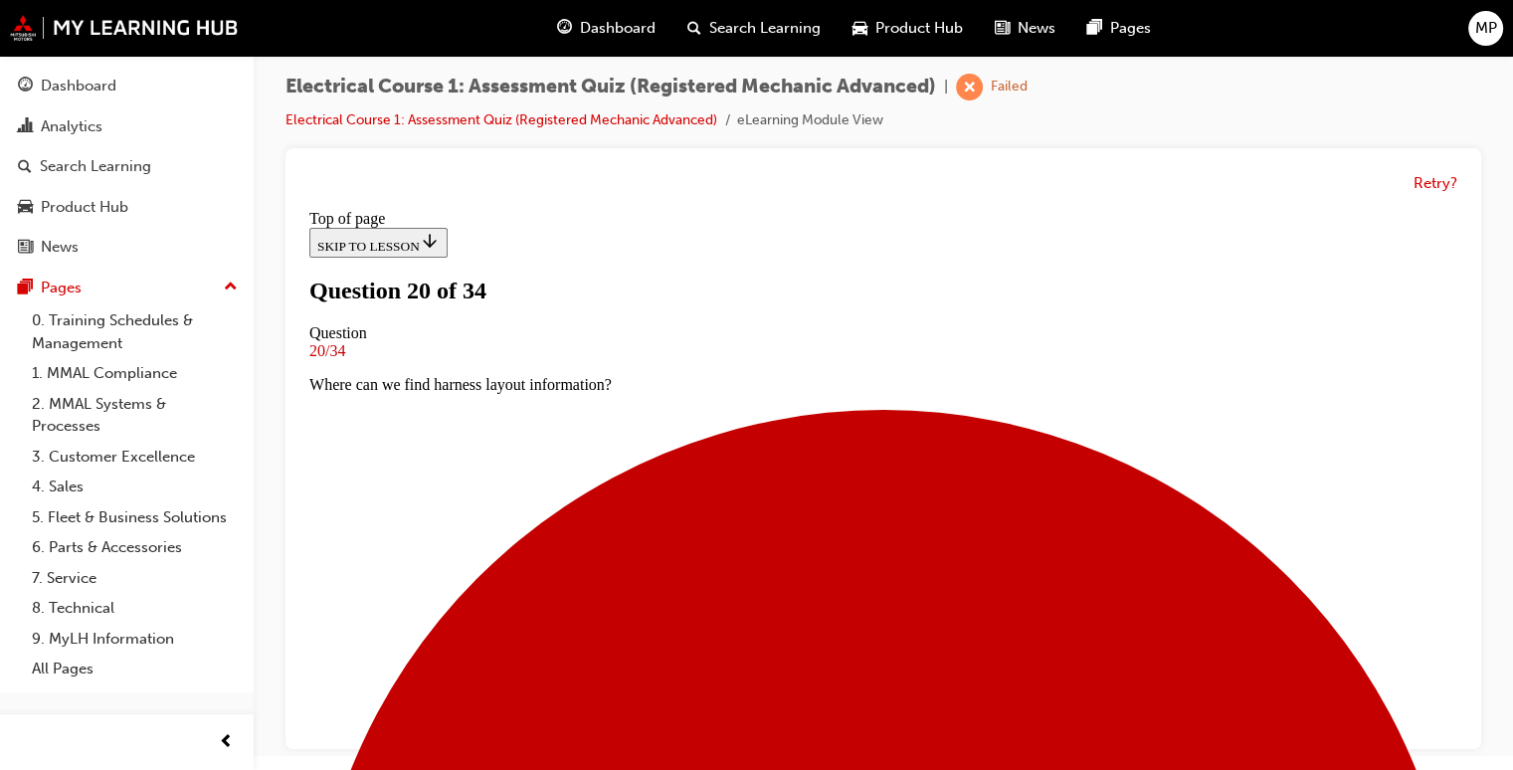
scroll to position [242, 0]
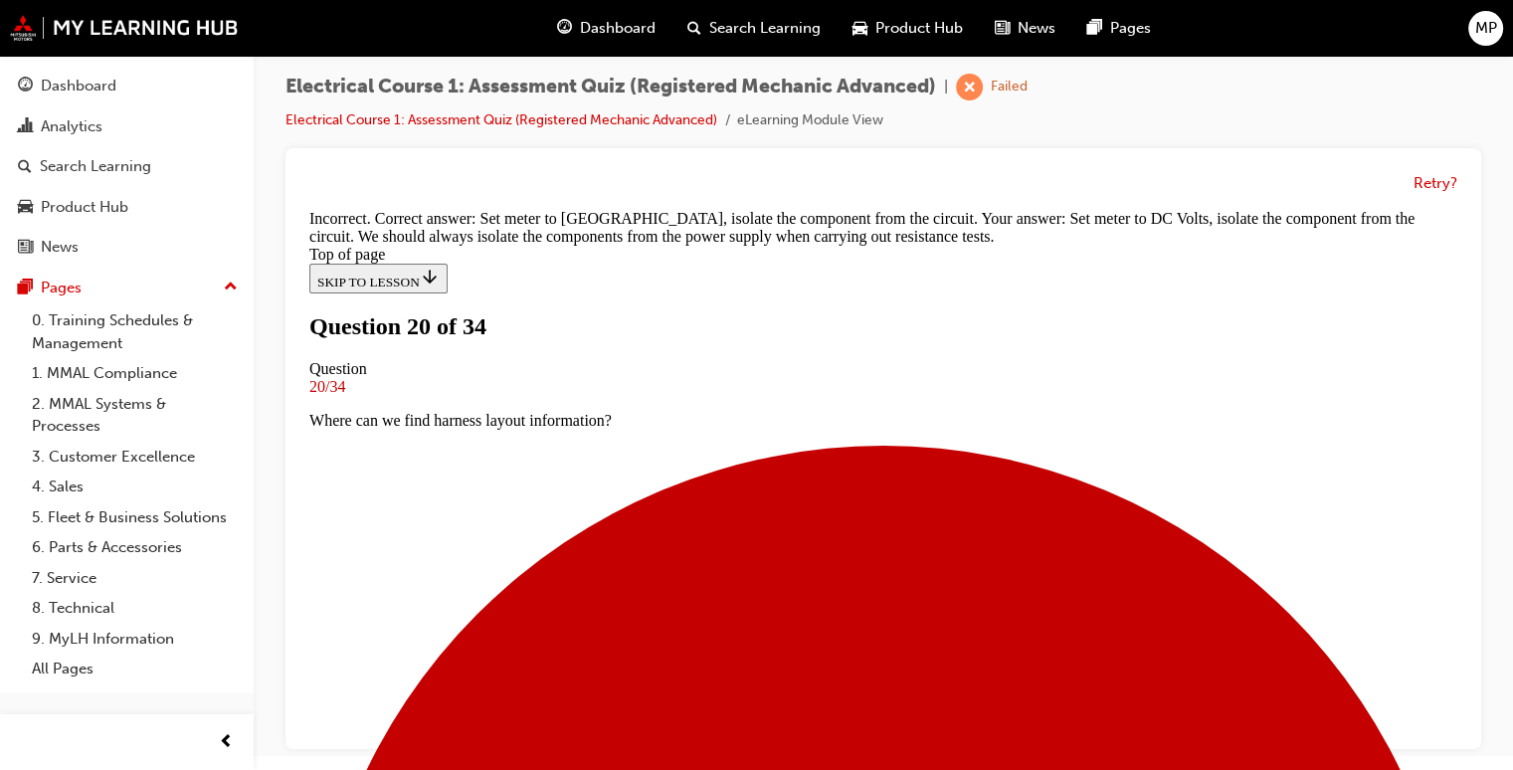
scroll to position [538, 0]
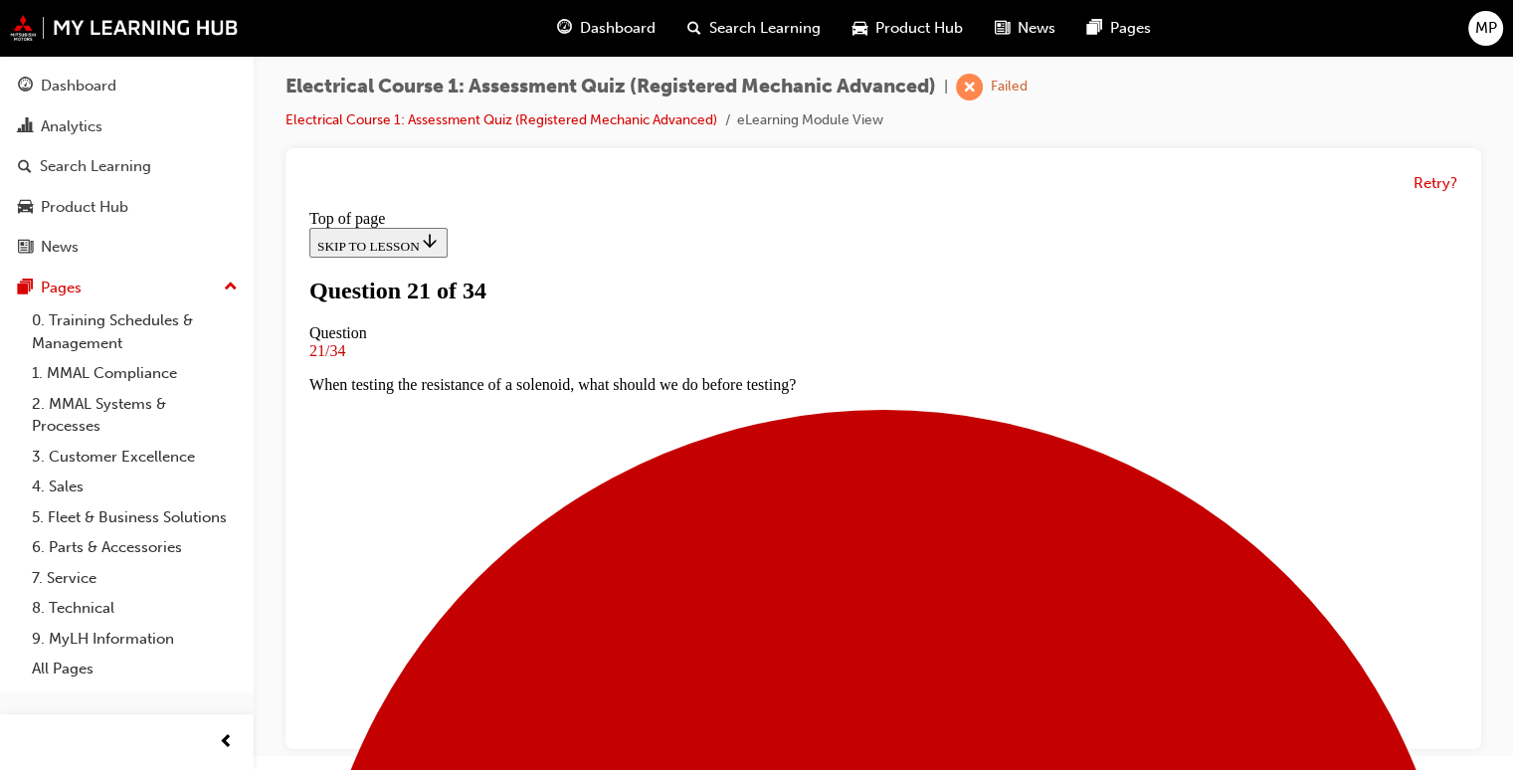
scroll to position [3, 0]
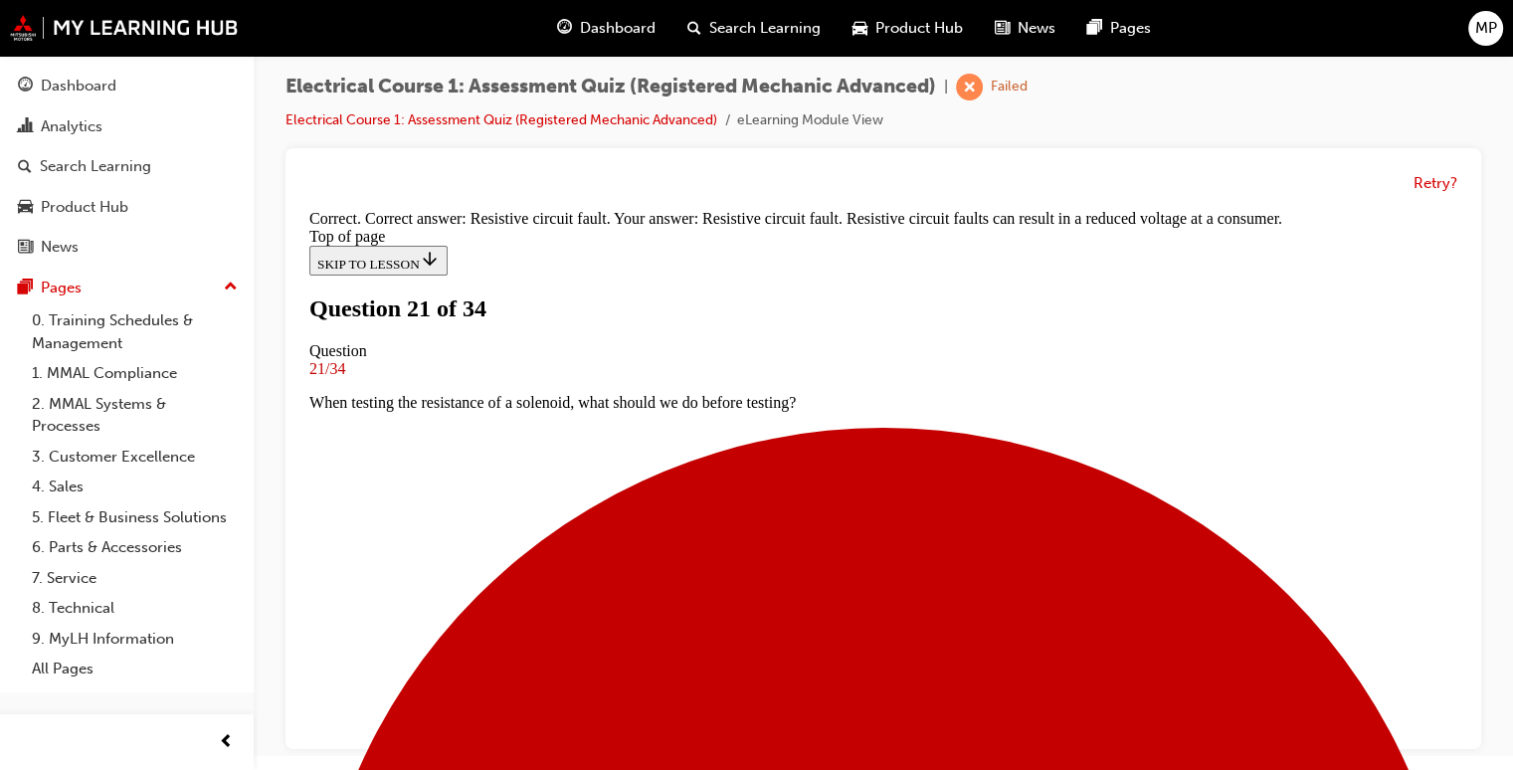
scroll to position [435, 0]
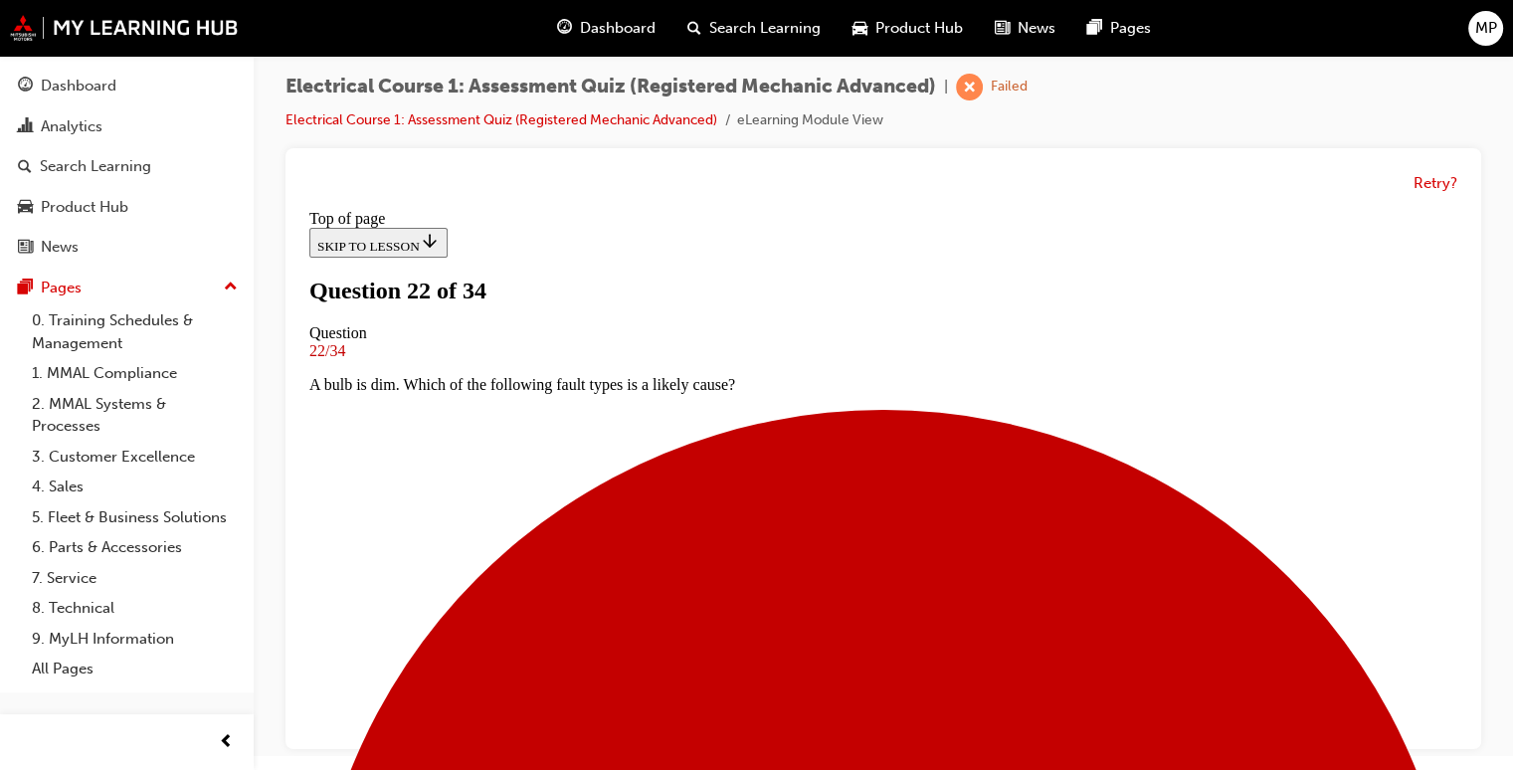
scroll to position [202, 0]
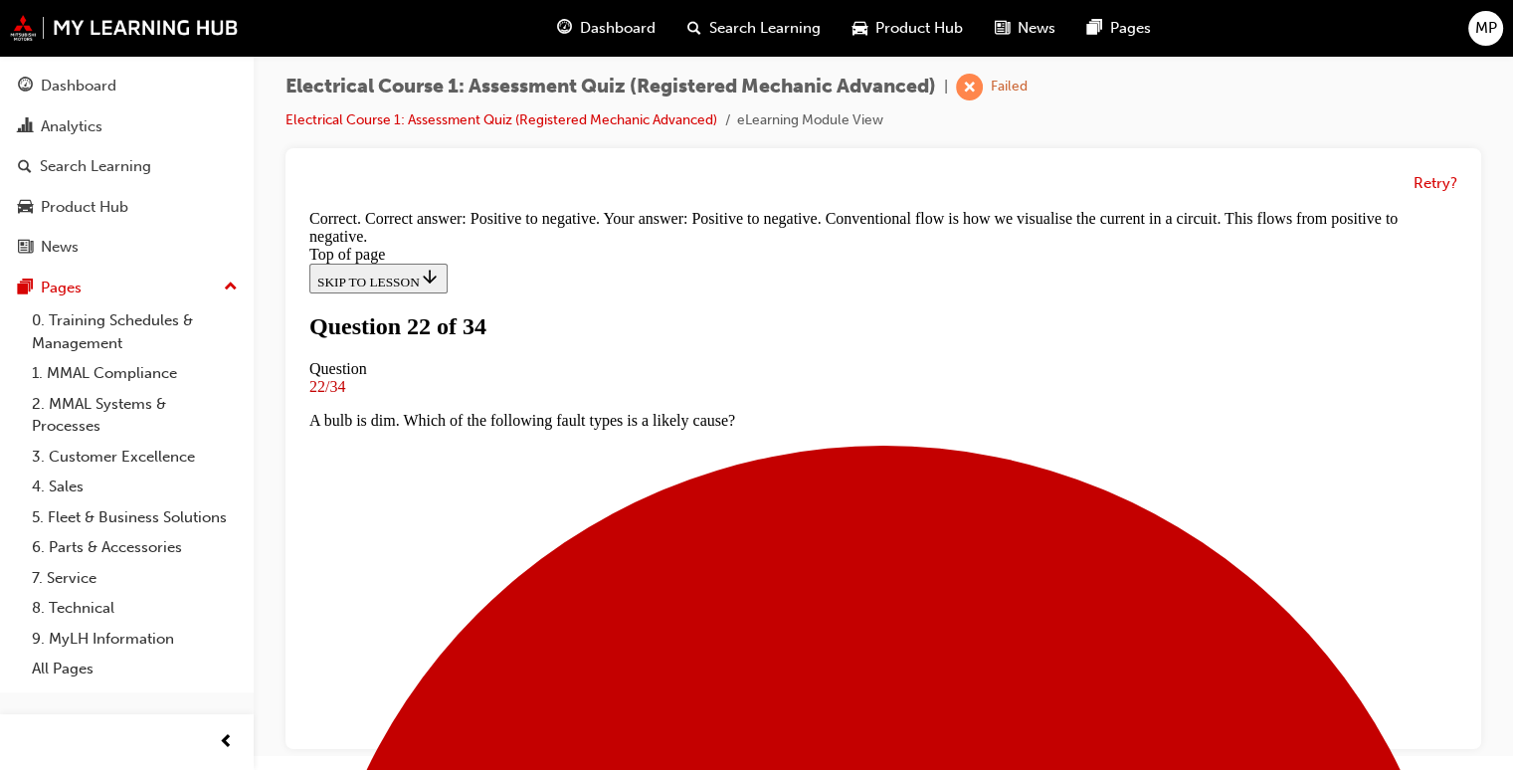
scroll to position [538, 0]
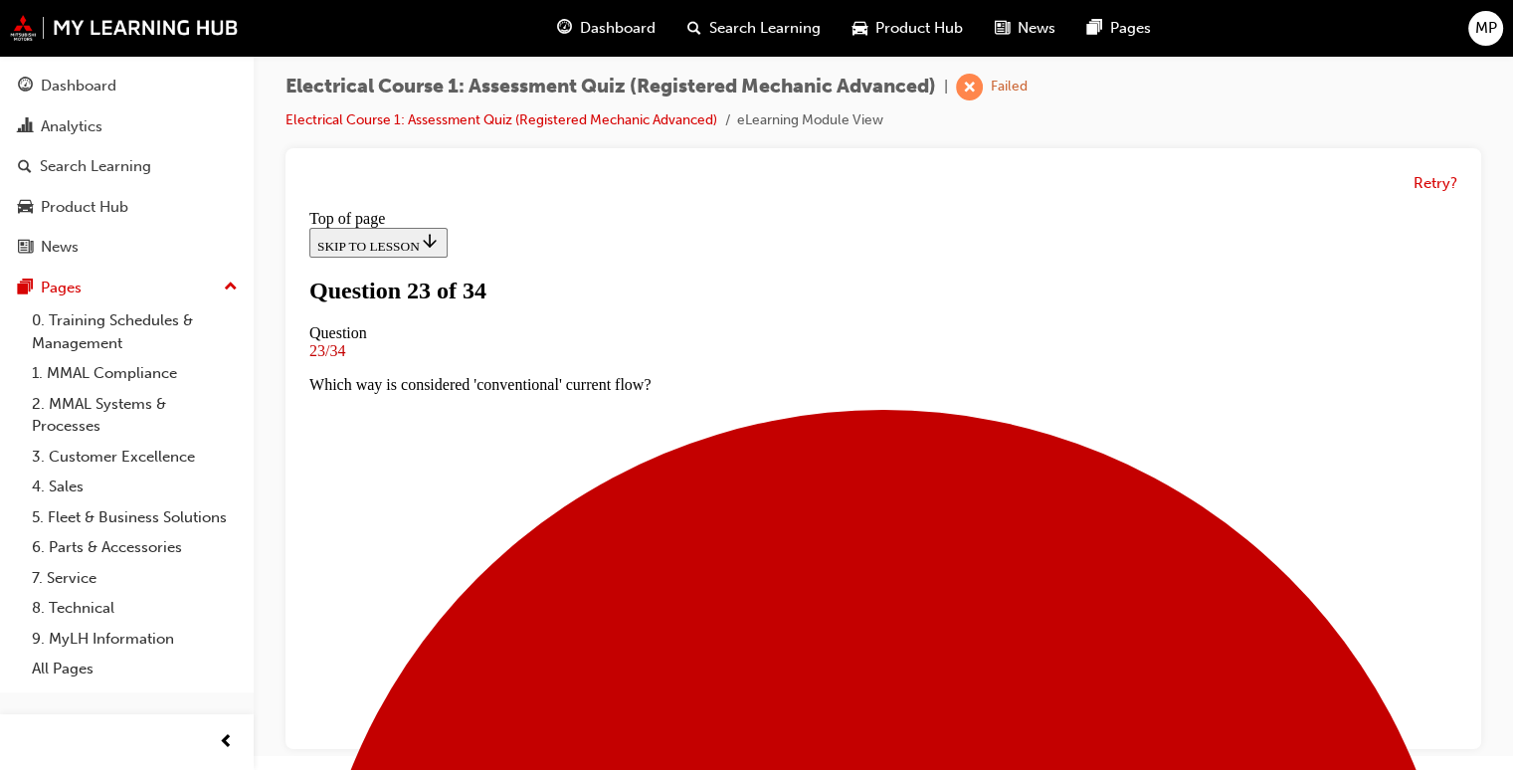
scroll to position [162, 0]
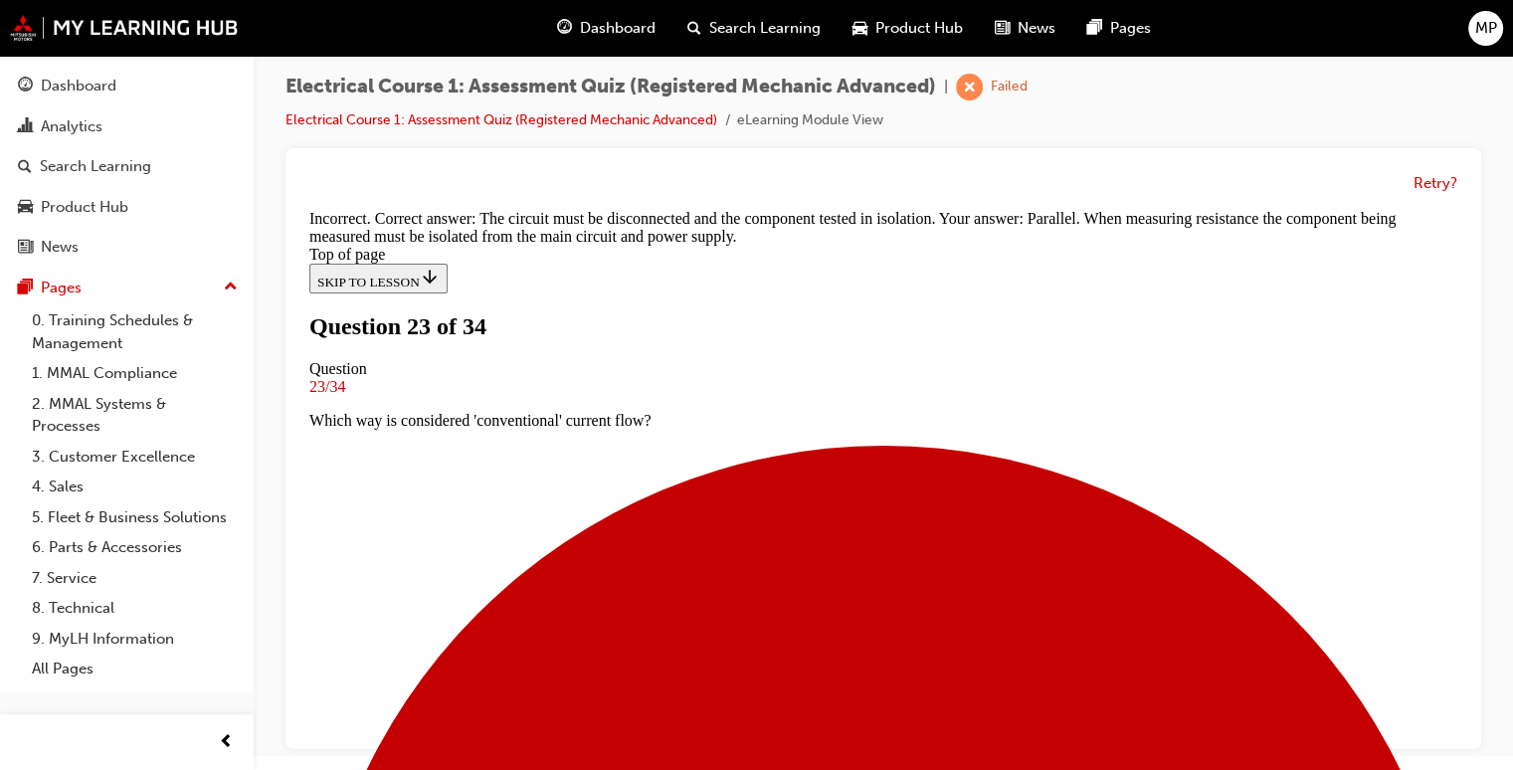
scroll to position [558, 0]
click at [1464, 208] on div "Retry?" at bounding box center [883, 448] width 1196 height 601
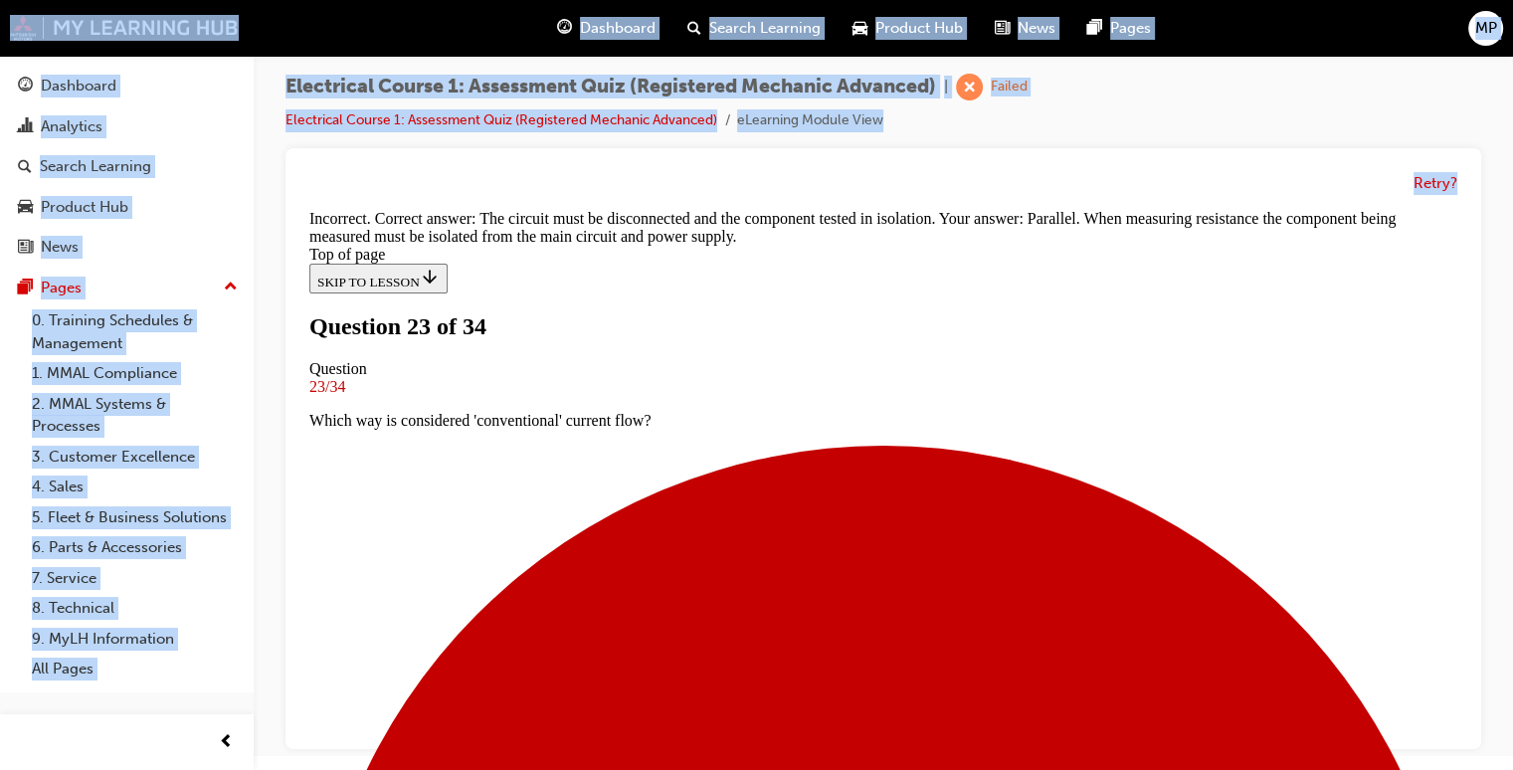
drag, startPoint x: 1163, startPoint y: 8, endPoint x: 1483, endPoint y: 234, distance: 391.9
click at [1483, 234] on div "Electrical Course 1: Assessment Quiz (Registered Mechanic Advanced) | Failed El…" at bounding box center [883, 374] width 1259 height 664
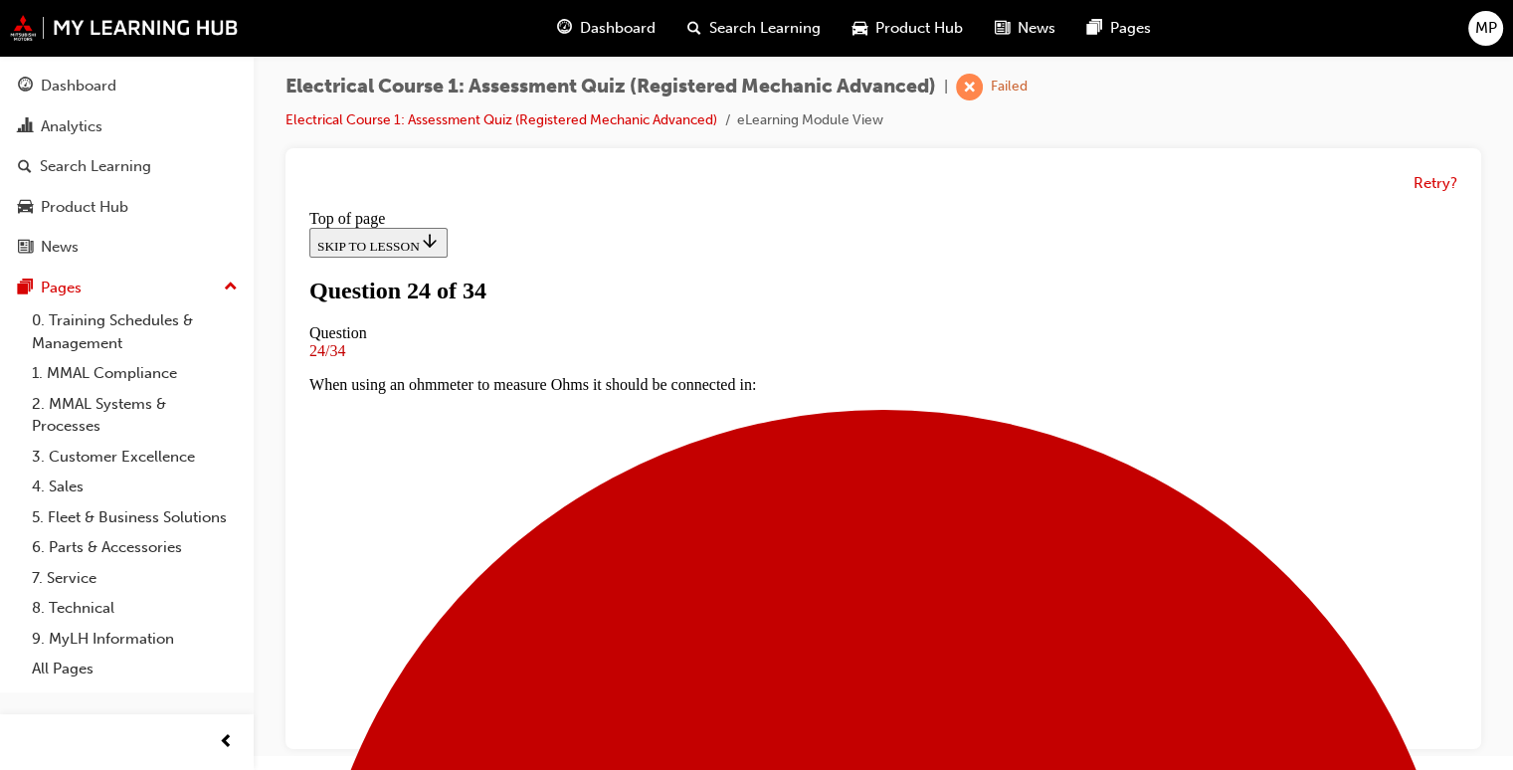
scroll to position [162, 0]
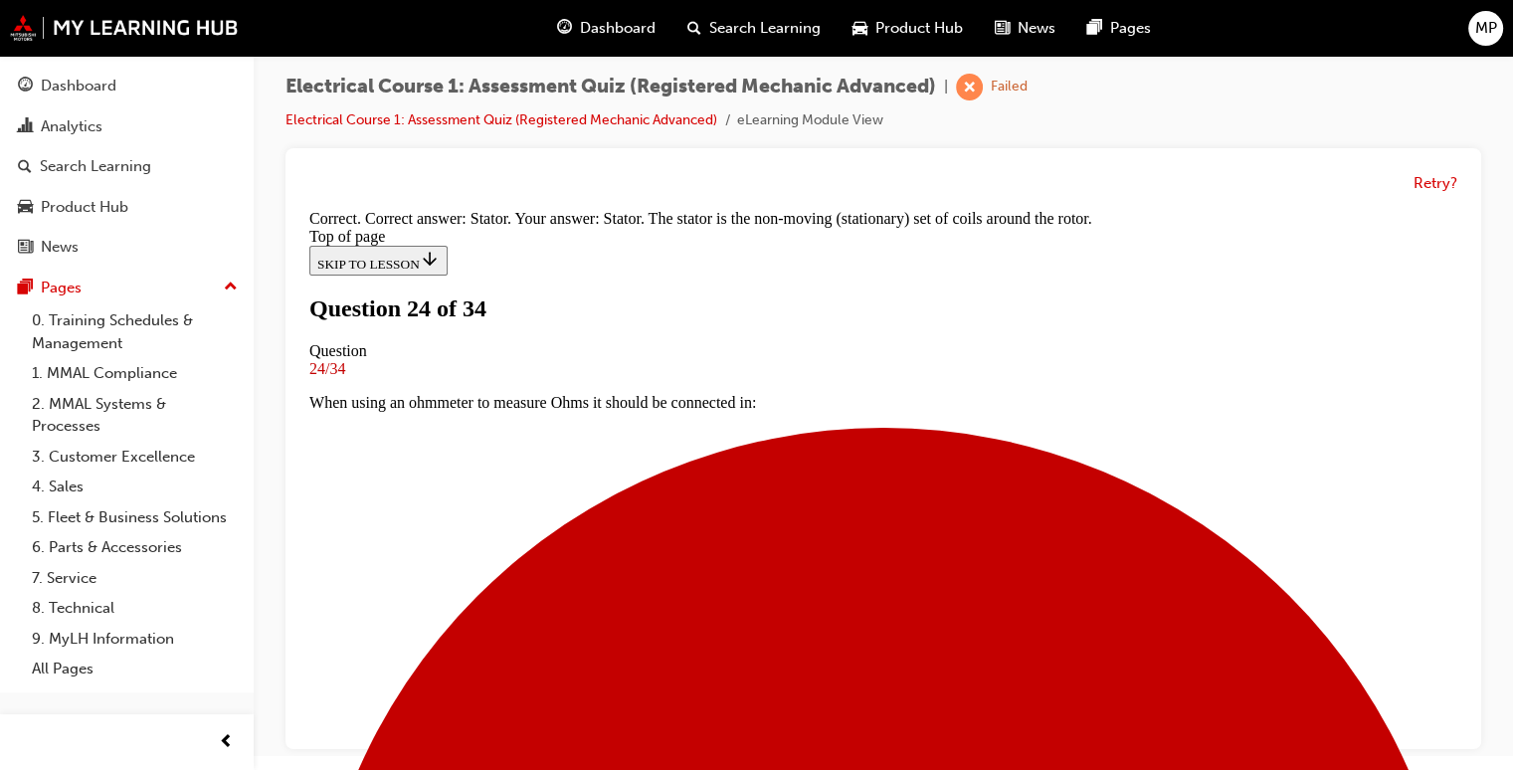
scroll to position [514, 0]
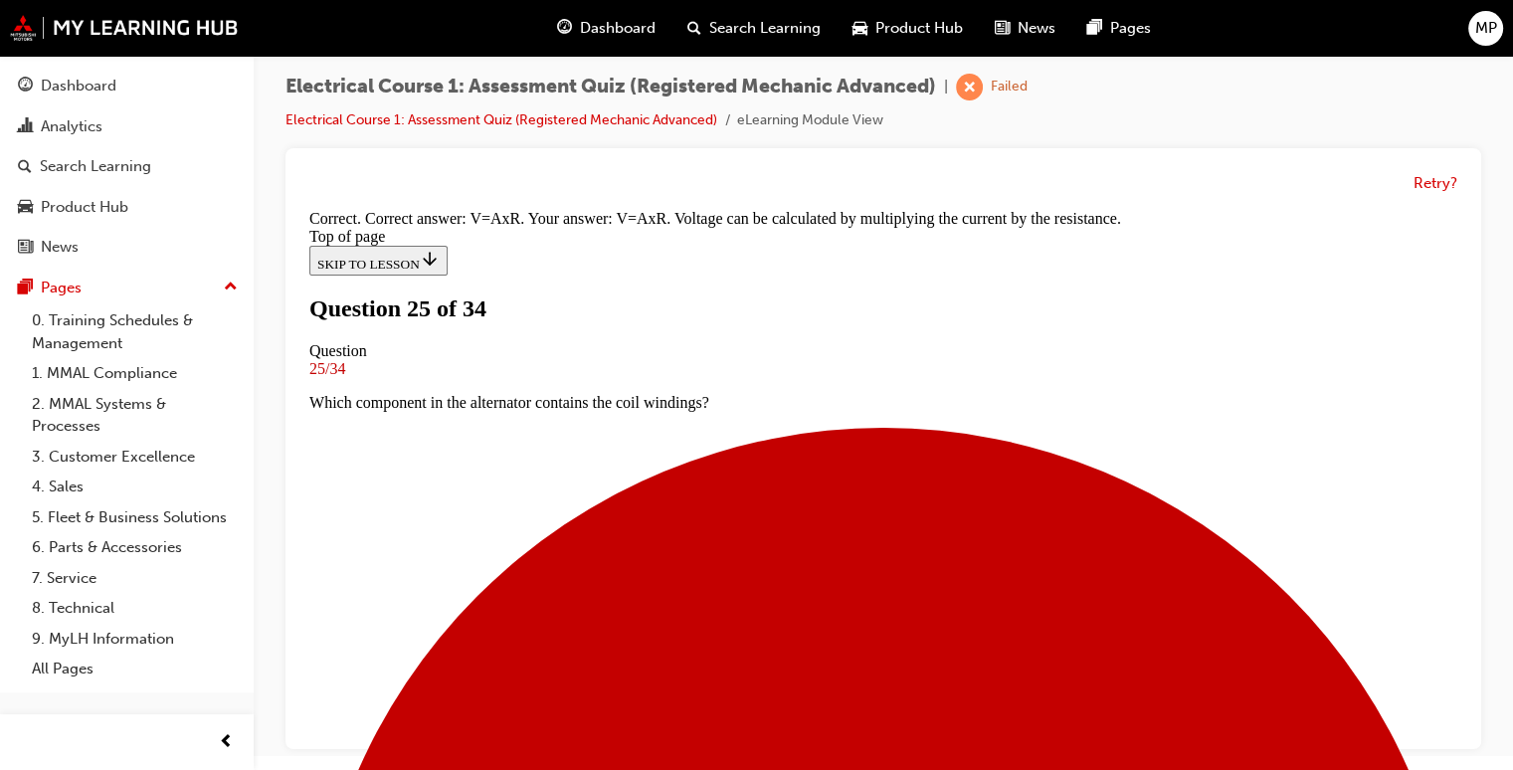
scroll to position [455, 0]
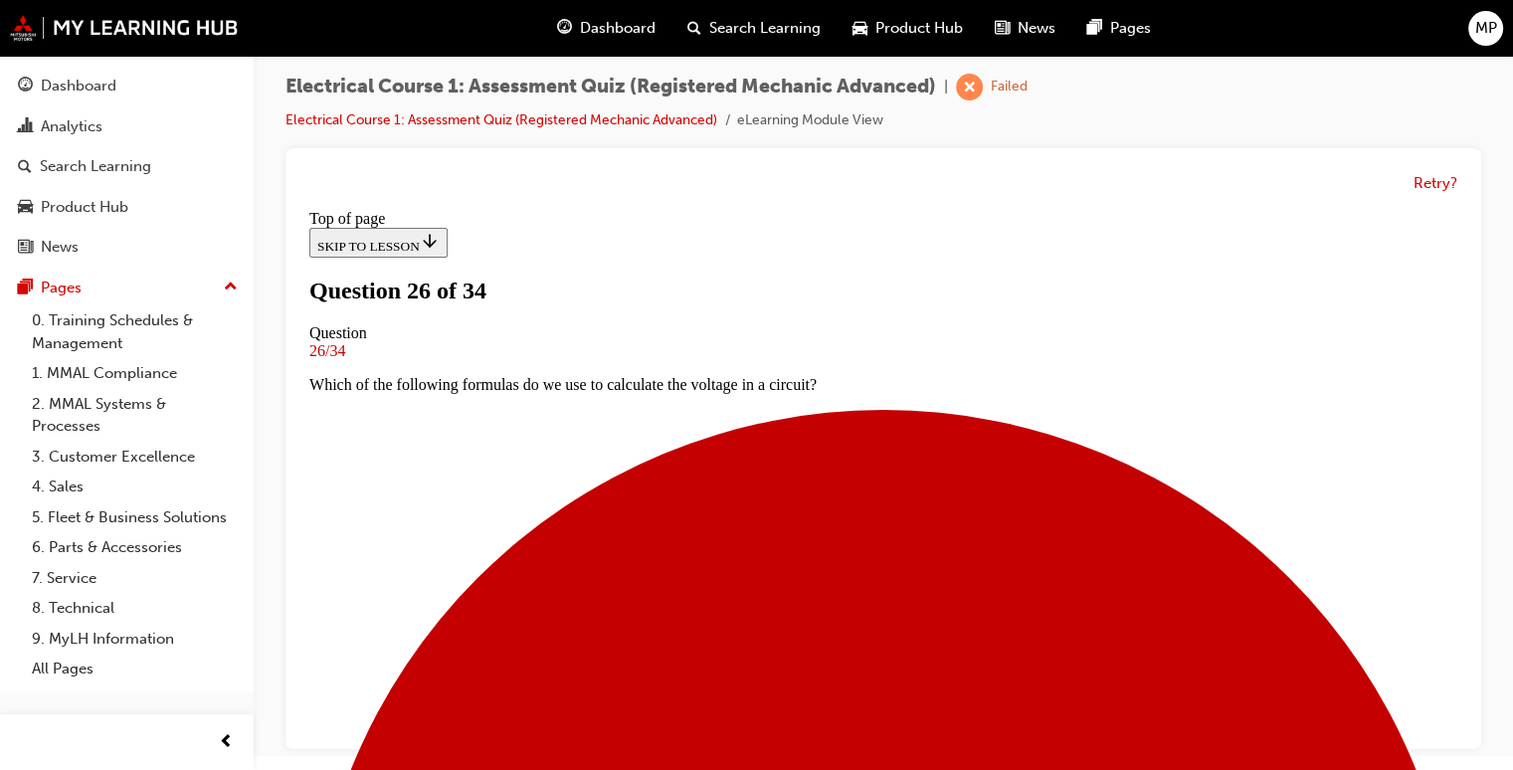
scroll to position [162, 0]
drag, startPoint x: 708, startPoint y: 479, endPoint x: 591, endPoint y: 492, distance: 118.1
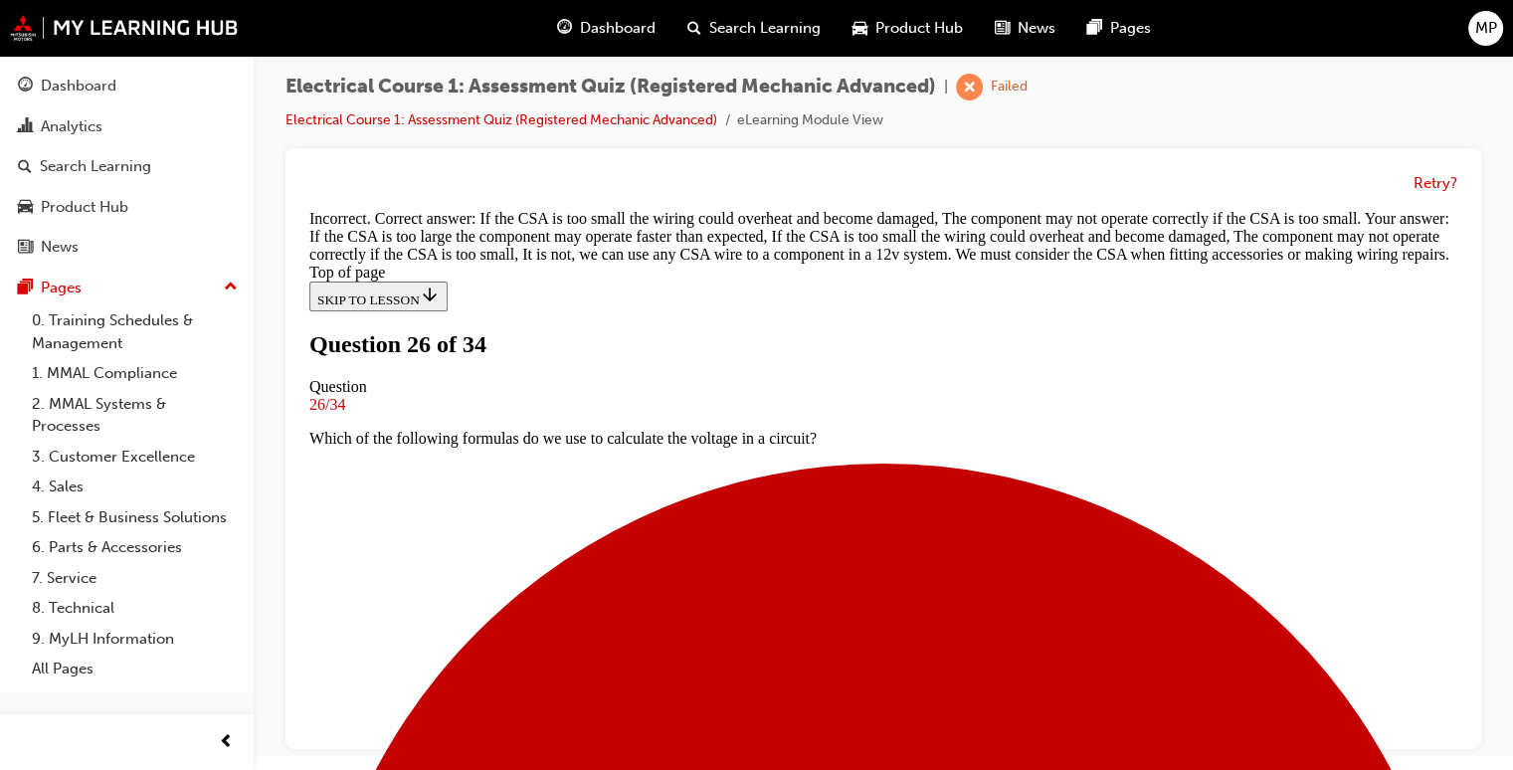
scroll to position [532, 0]
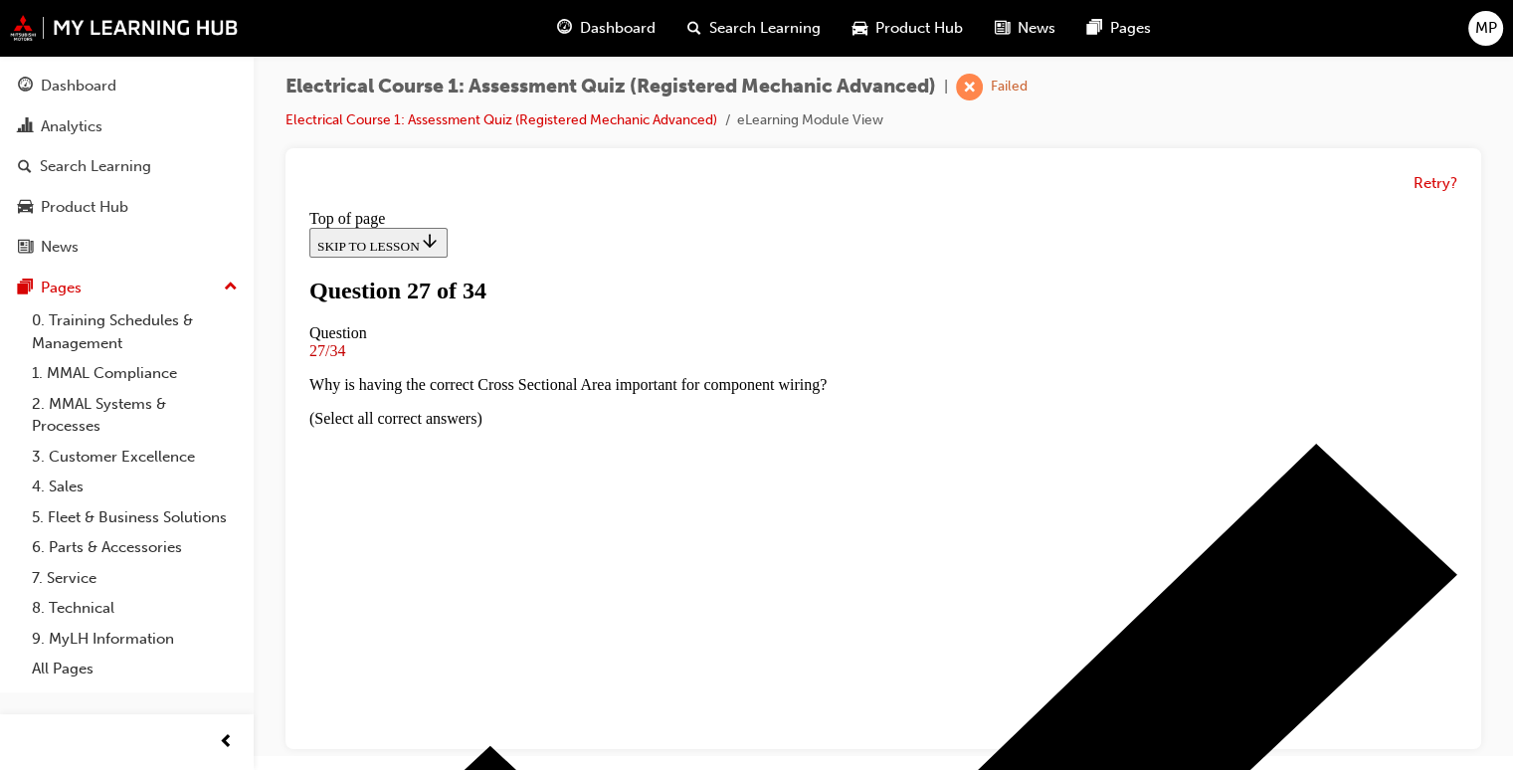
scroll to position [148, 0]
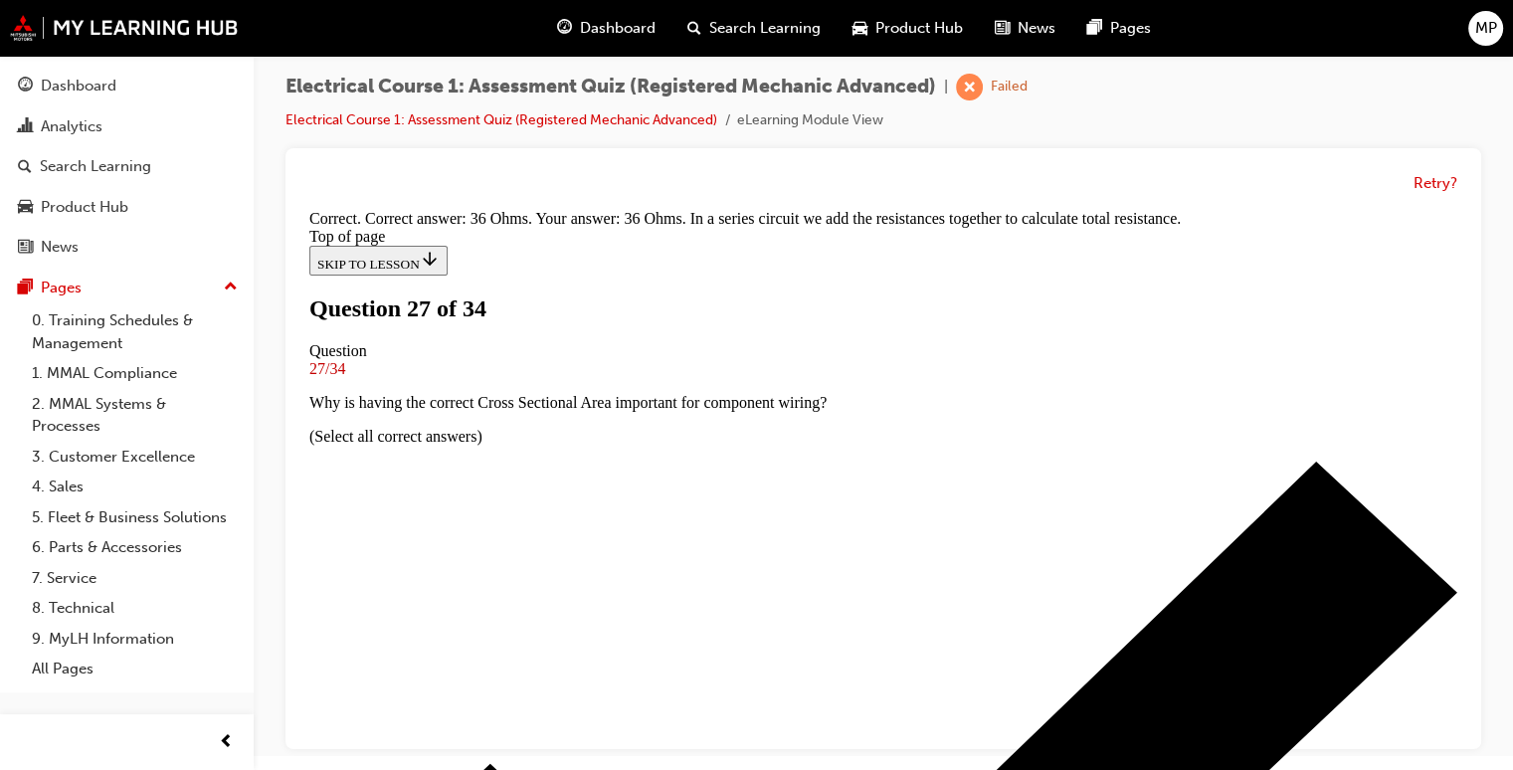
scroll to position [572, 0]
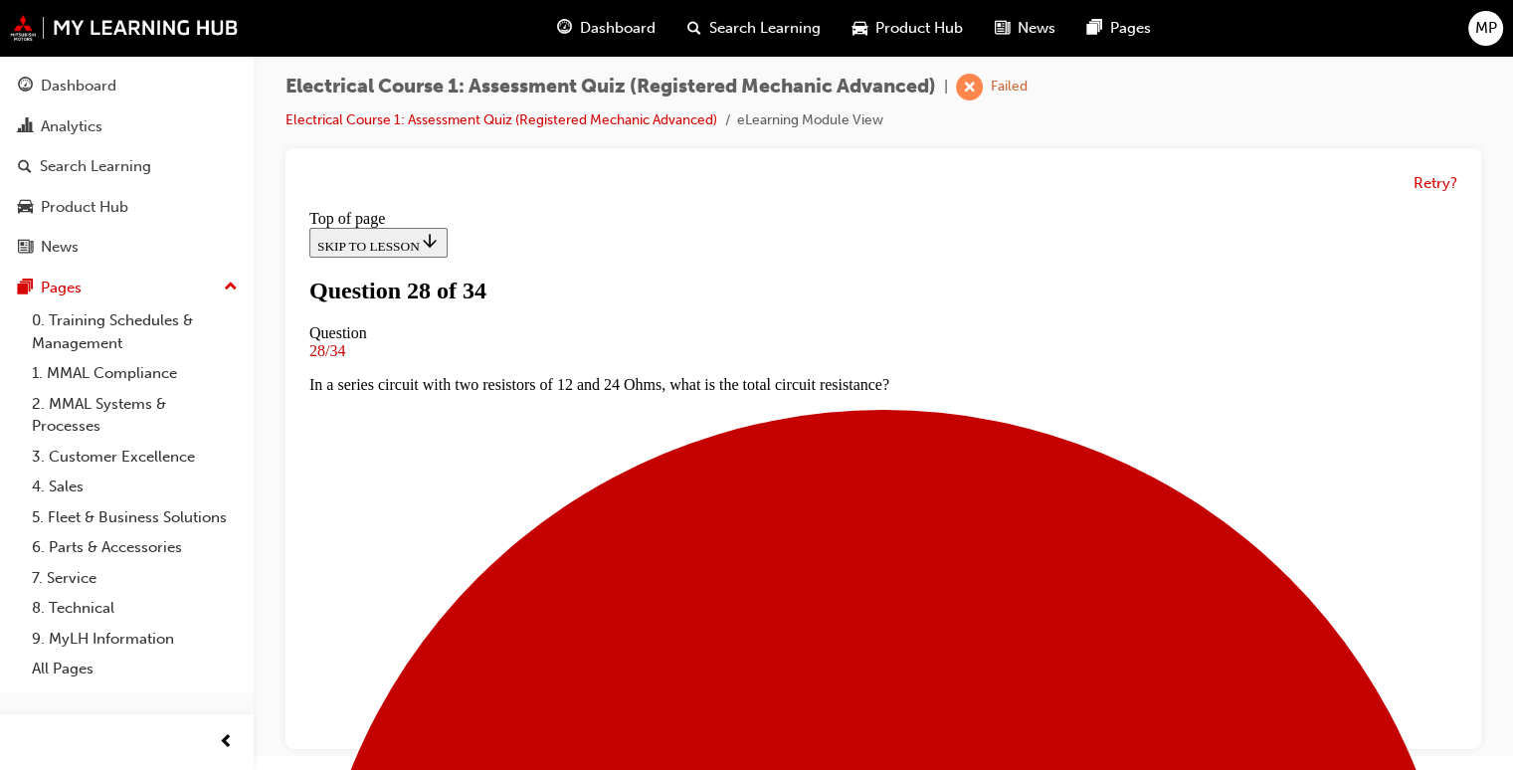
scroll to position [202, 0]
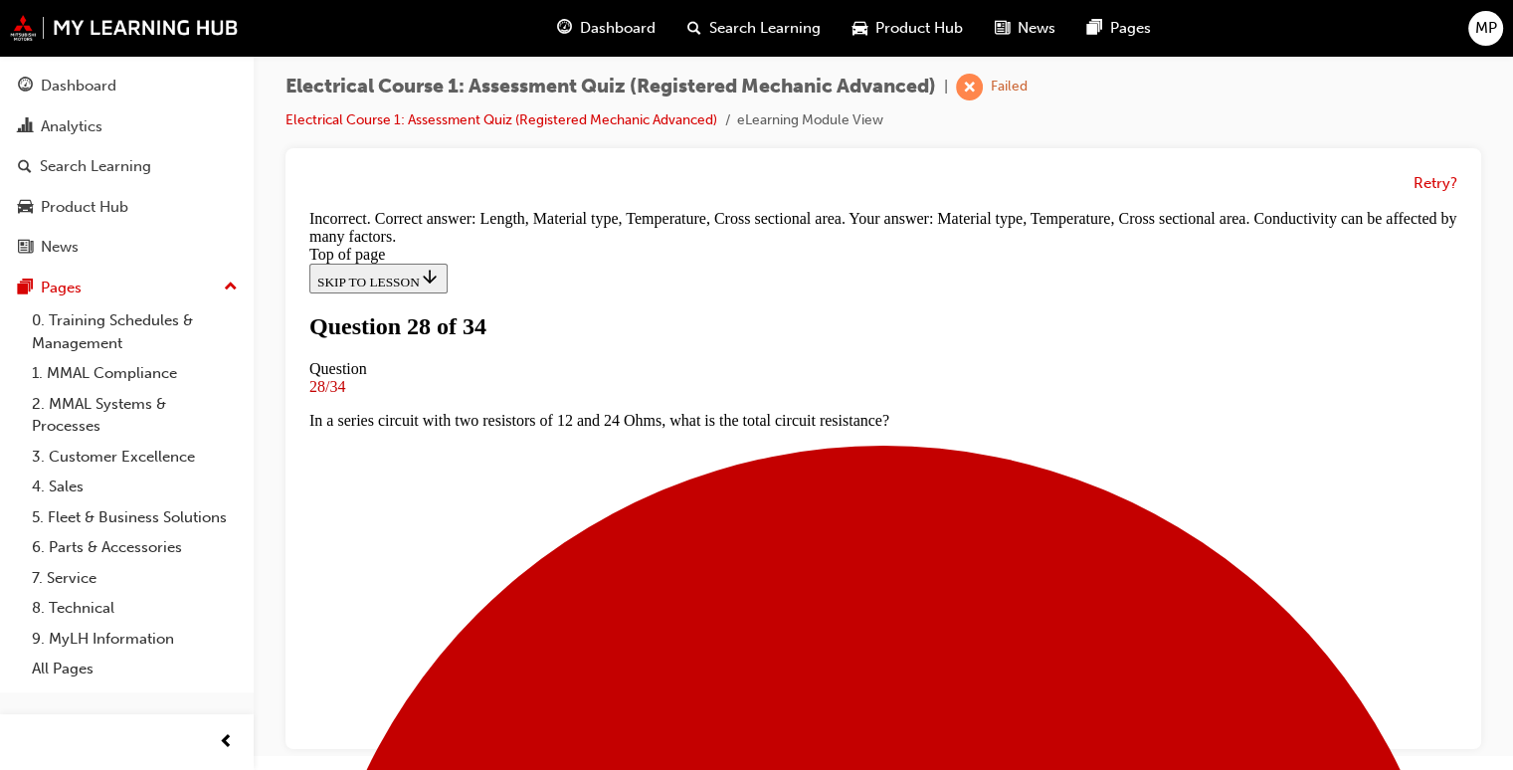
scroll to position [708, 0]
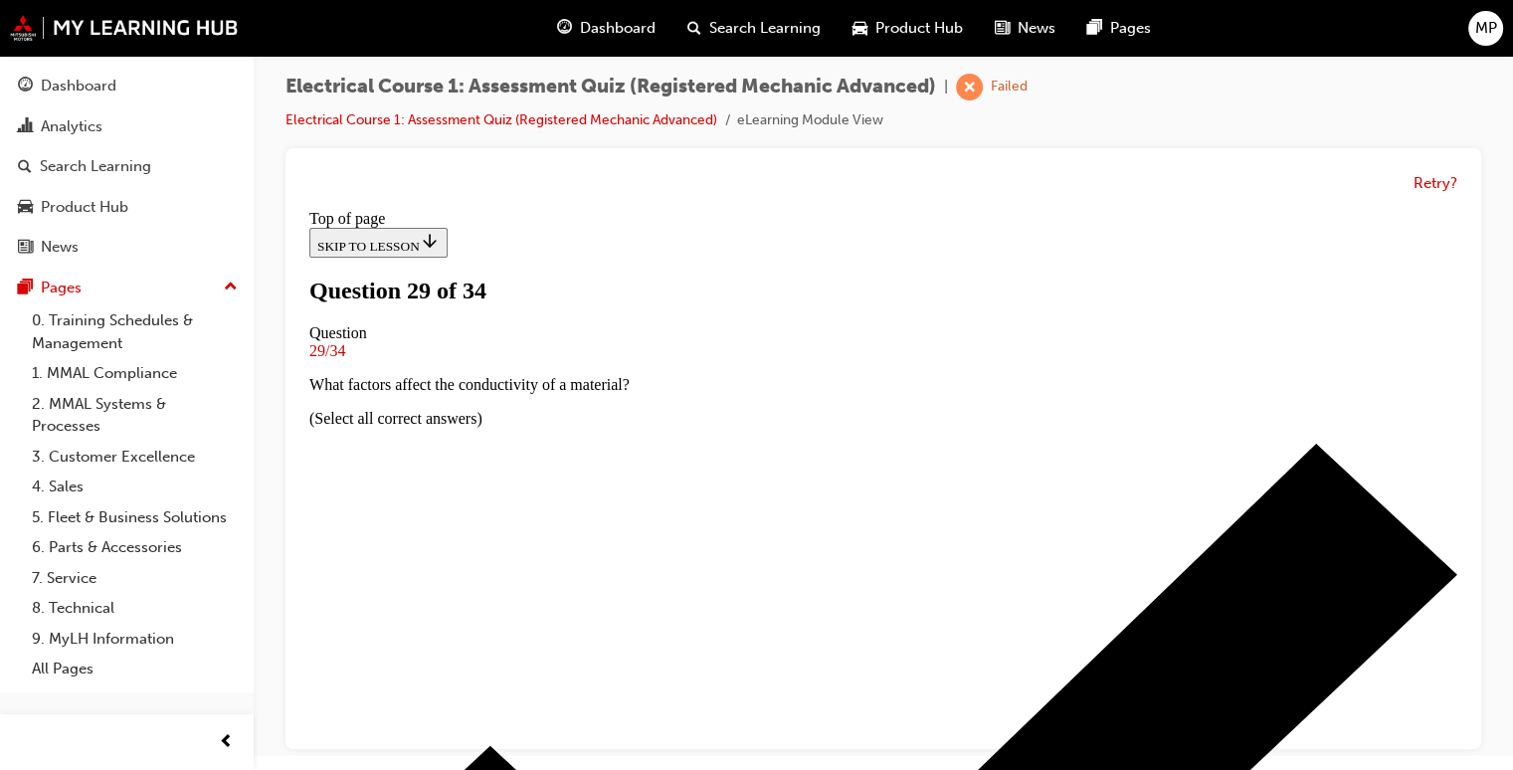
scroll to position [3, 0]
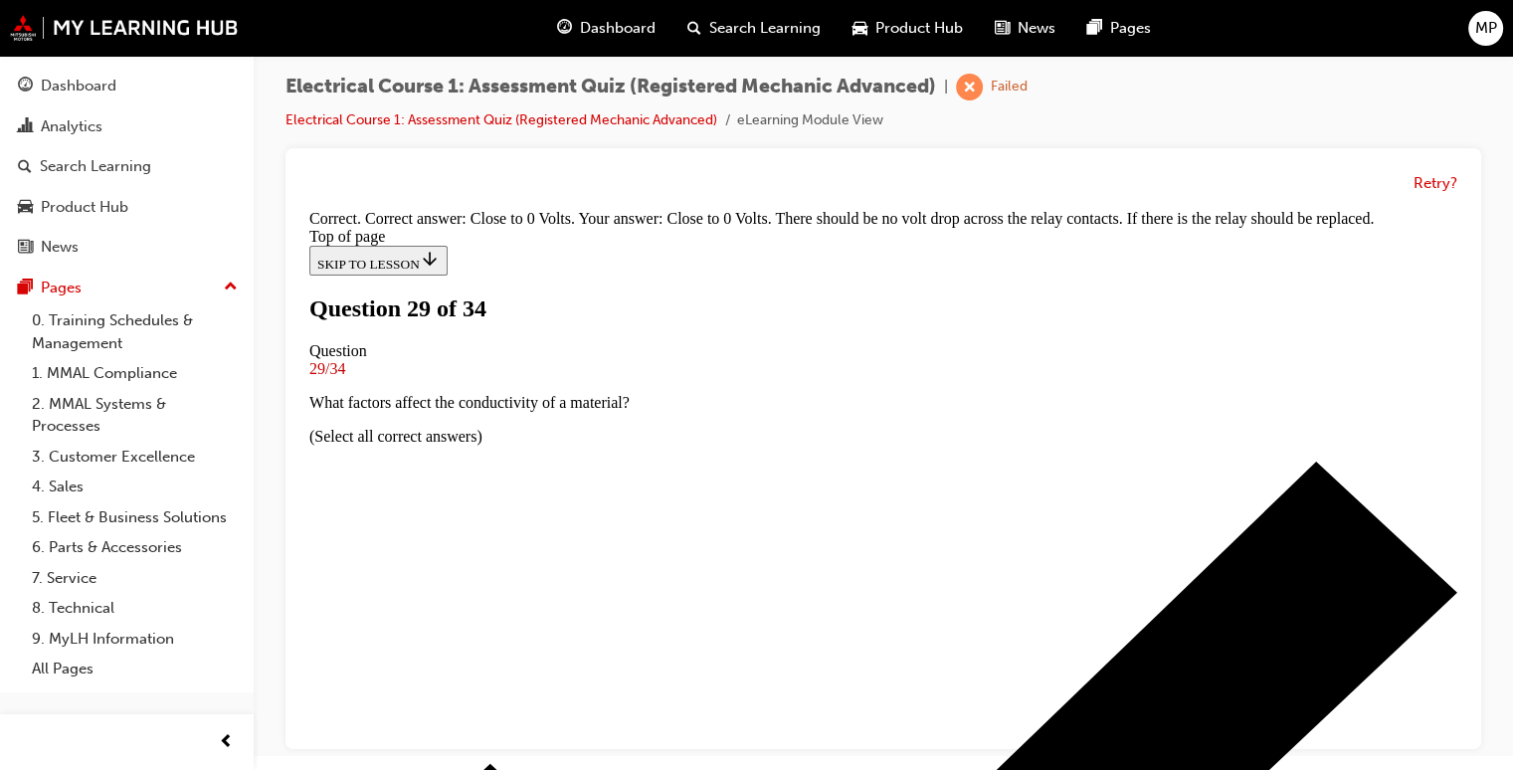
scroll to position [572, 0]
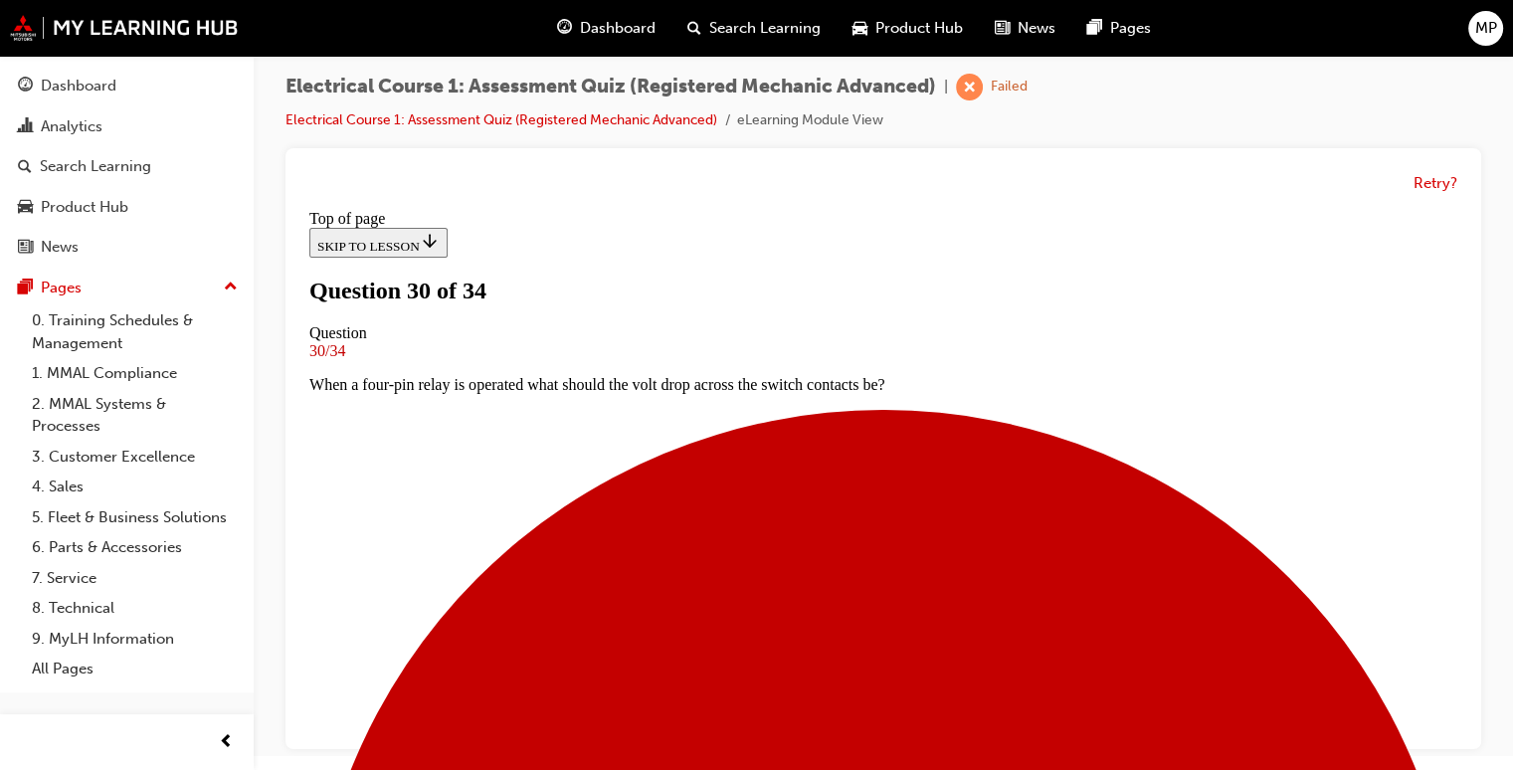
scroll to position [202, 0]
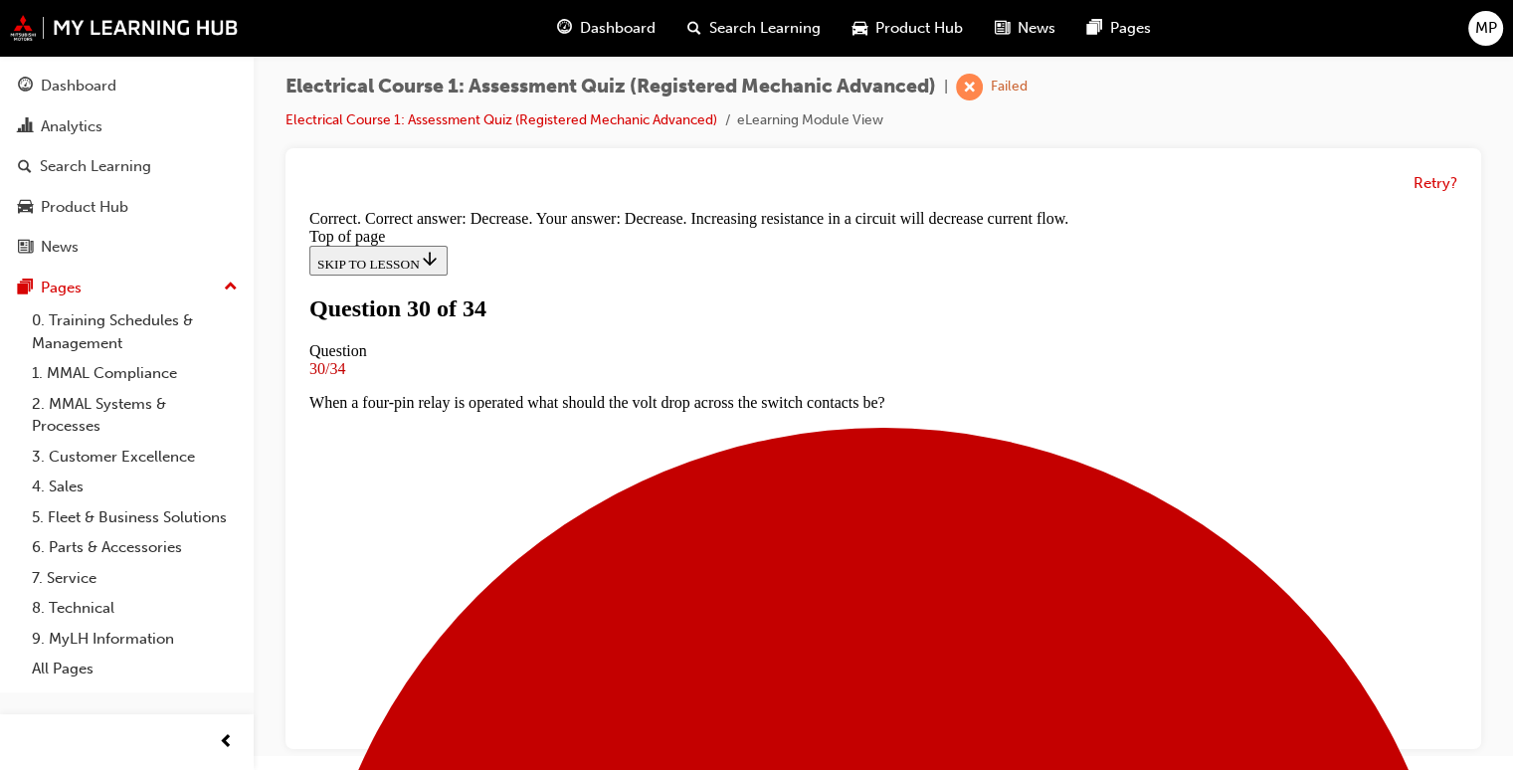
scroll to position [514, 0]
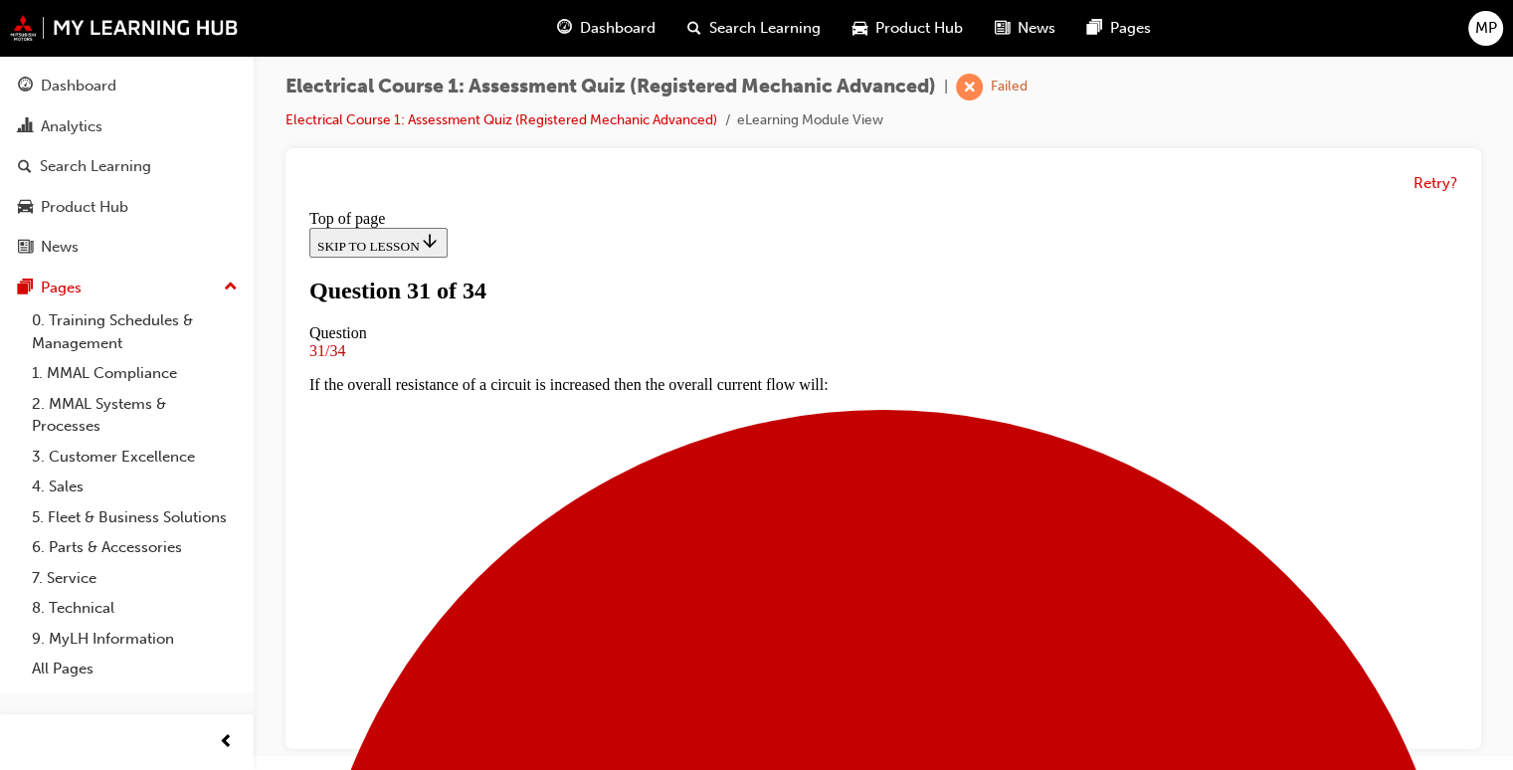
scroll to position [162, 0]
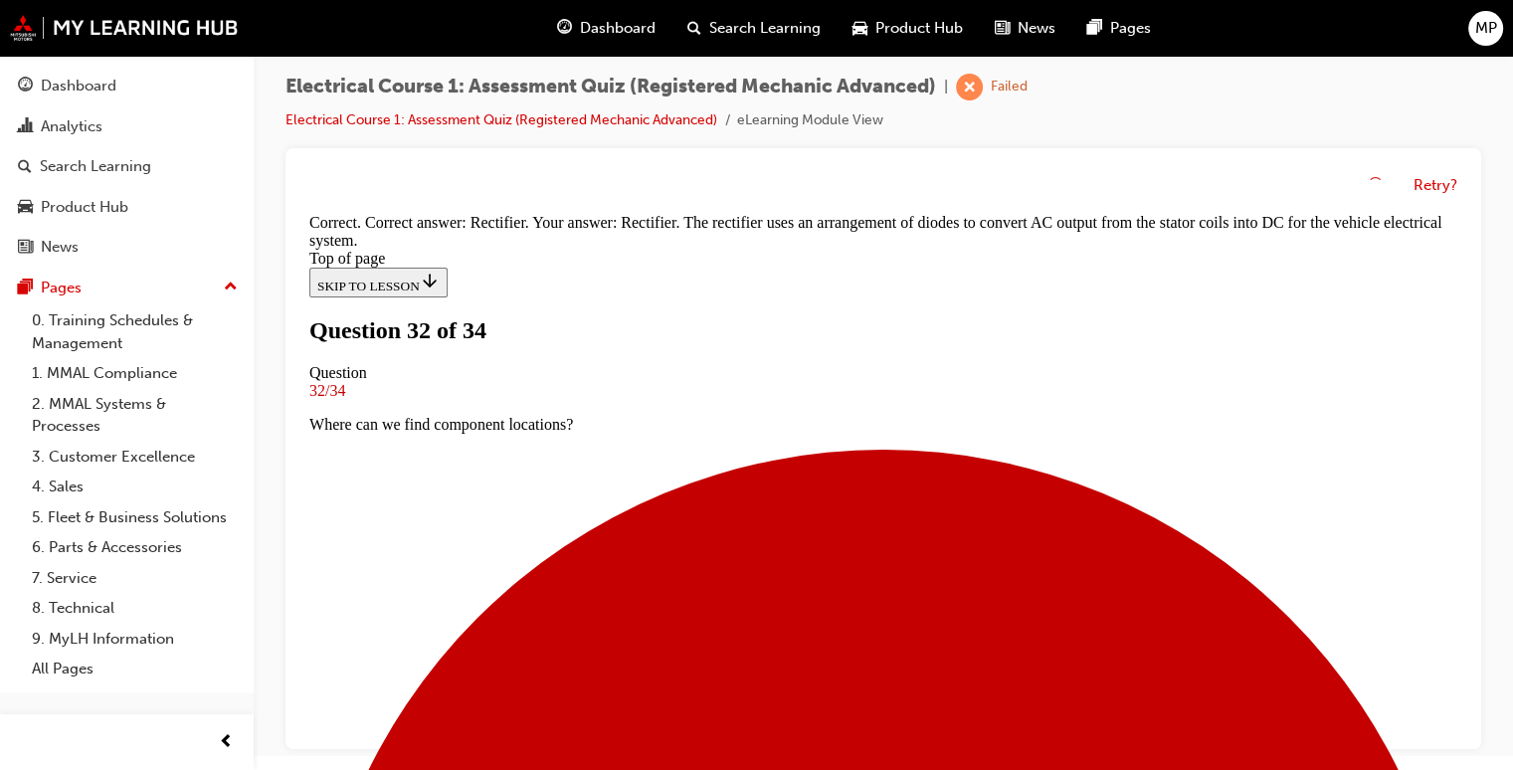
scroll to position [538, 0]
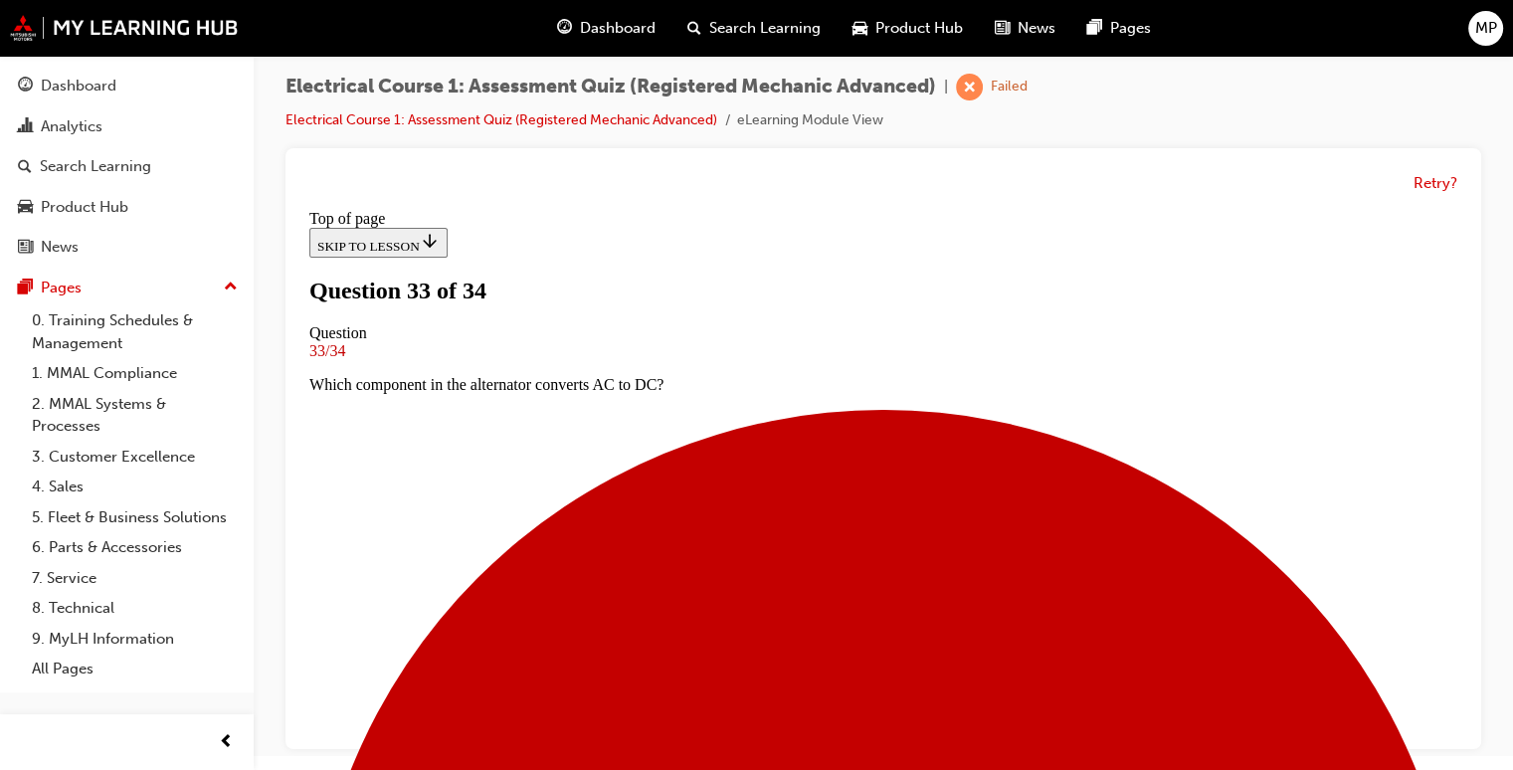
scroll to position [162, 0]
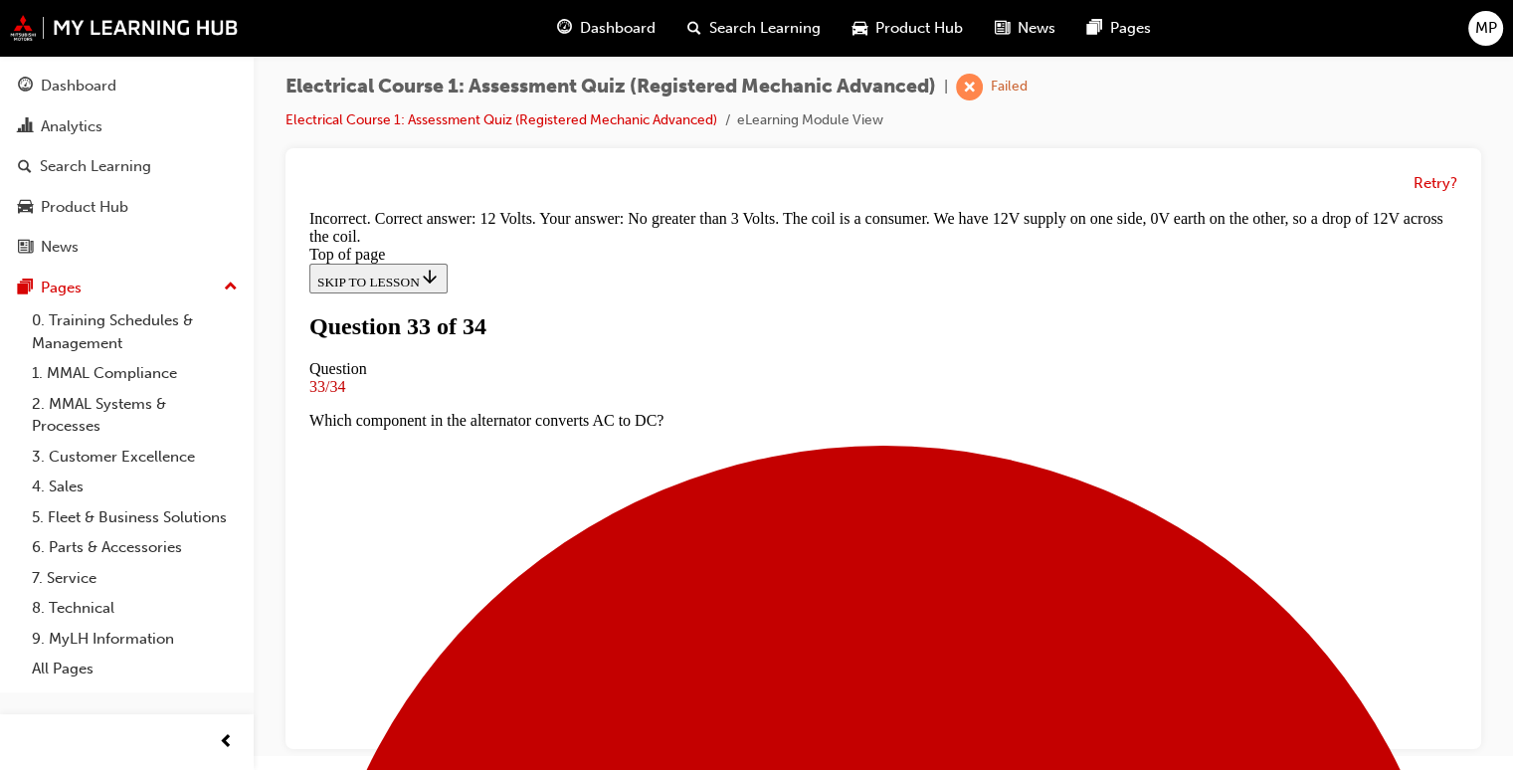
scroll to position [572, 0]
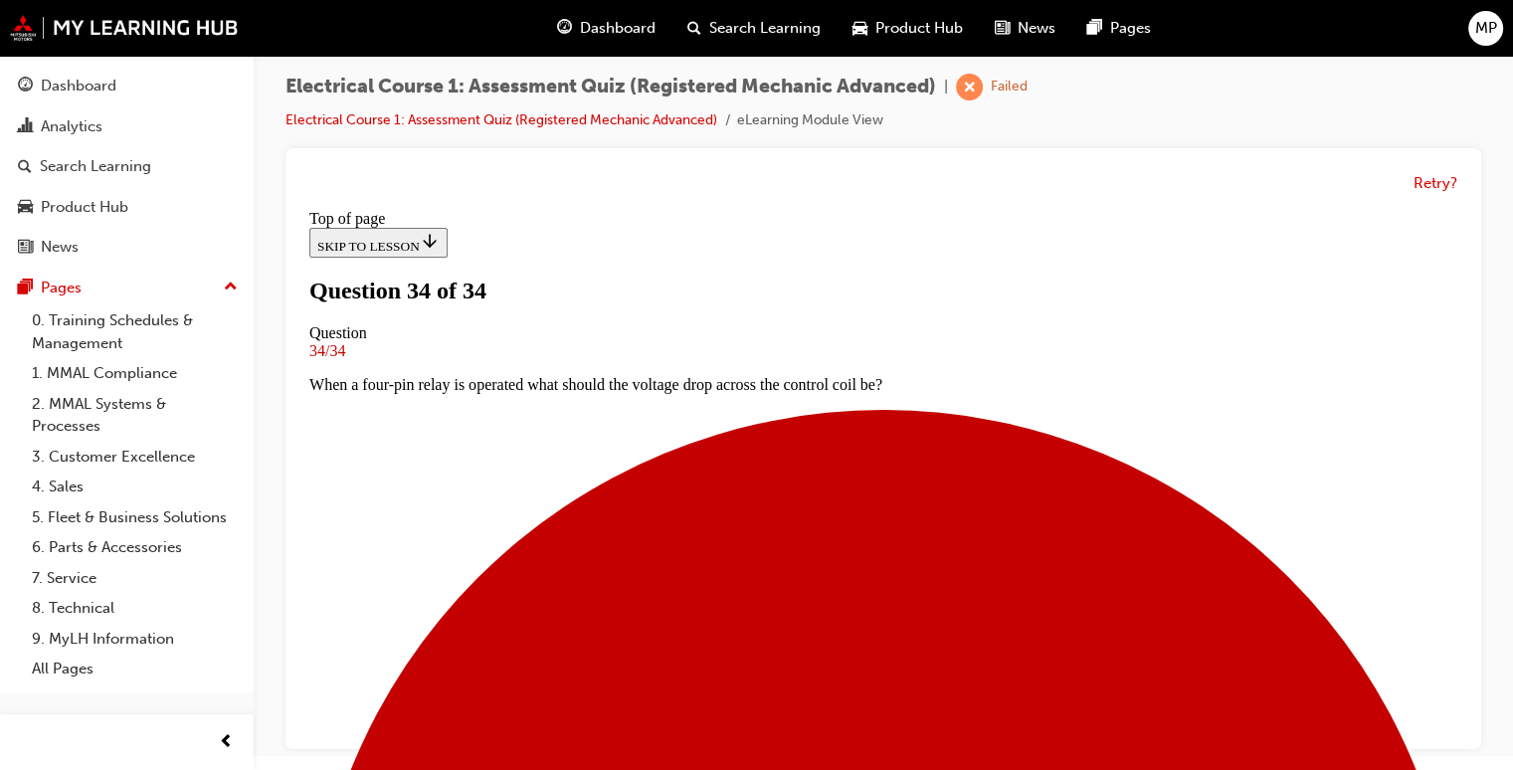
scroll to position [470, 0]
click at [1431, 190] on button "Retry?" at bounding box center [1436, 183] width 44 height 23
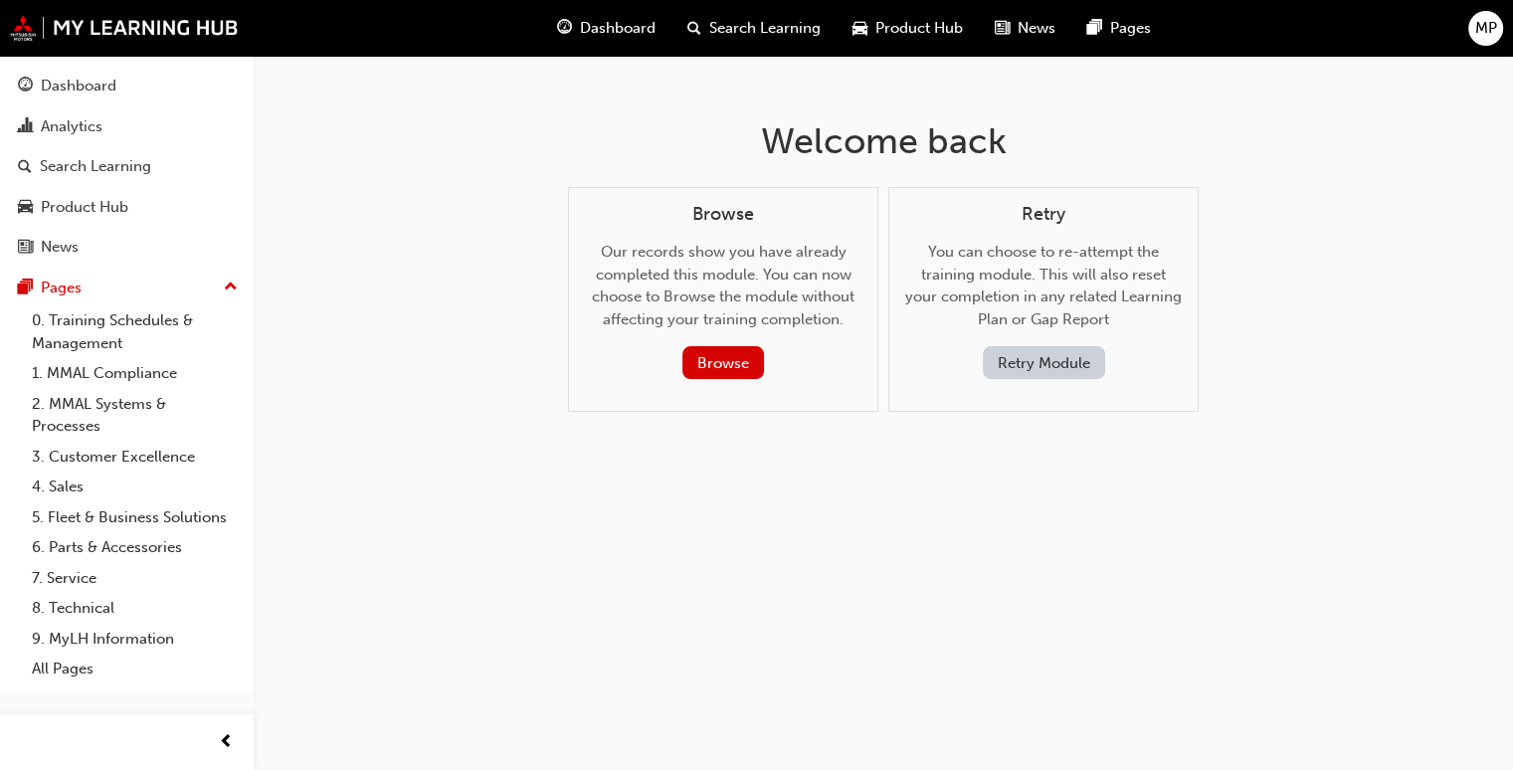
scroll to position [0, 0]
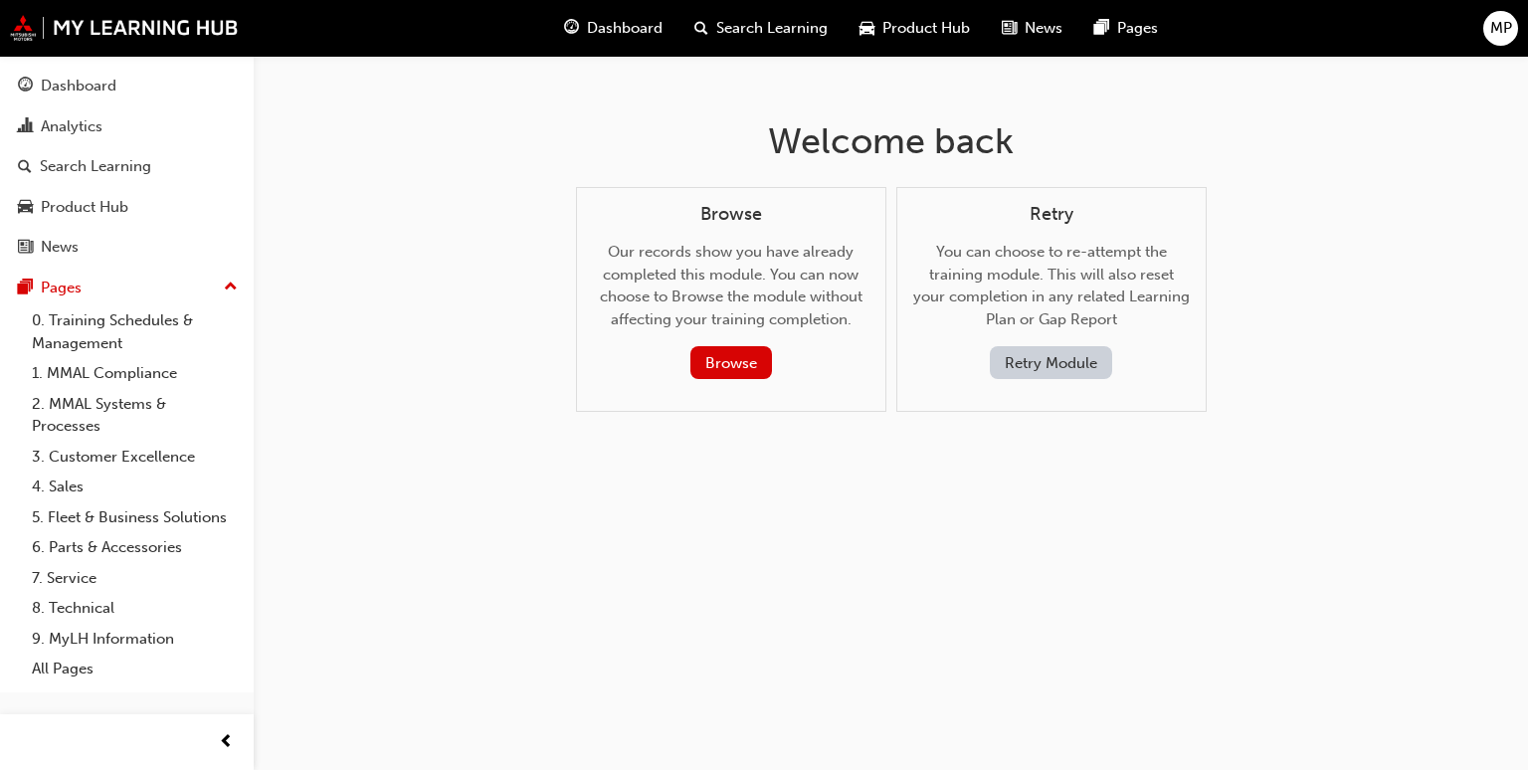
click at [1025, 360] on button "Retry Module" at bounding box center [1051, 362] width 122 height 33
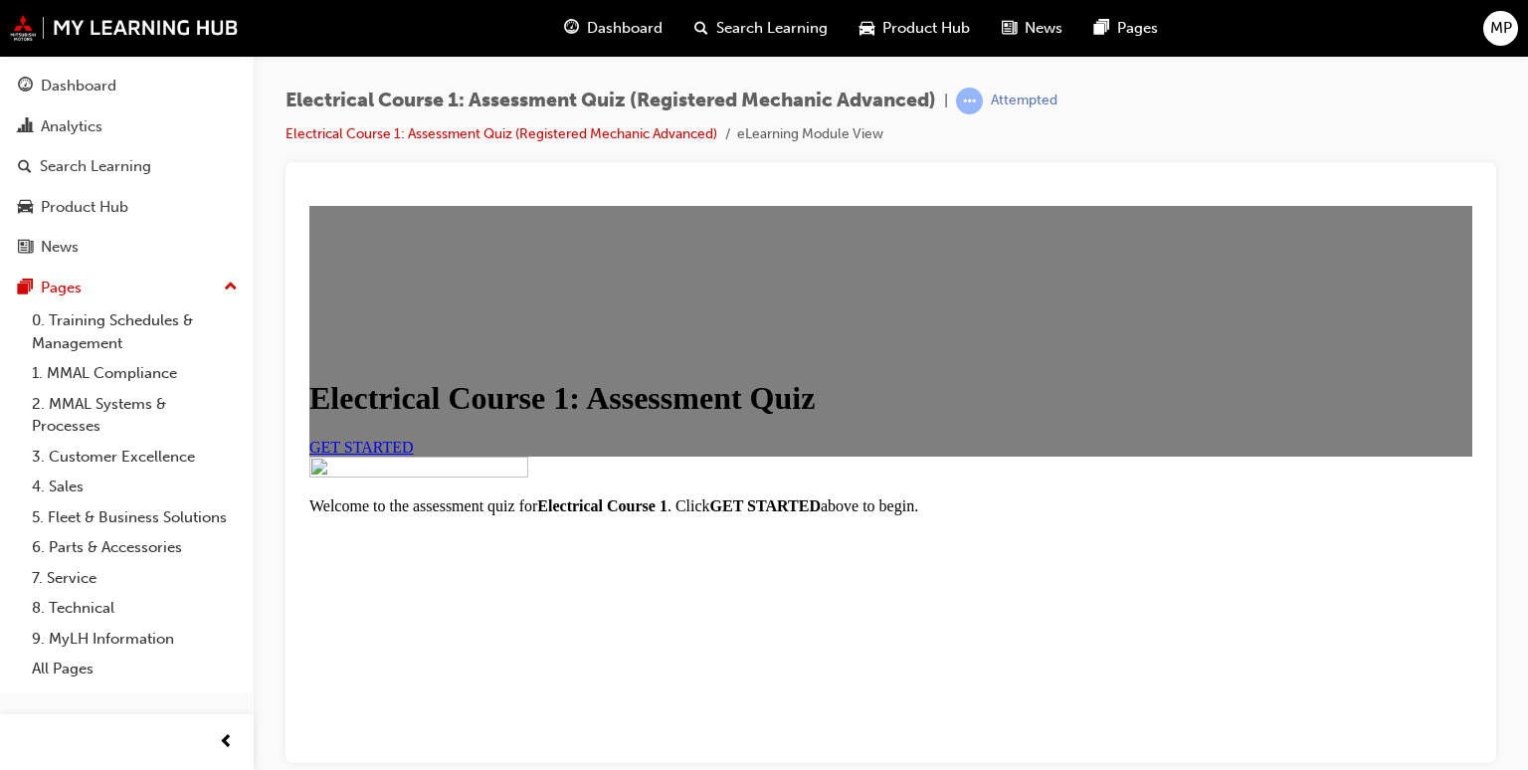
click at [414, 455] on link "GET STARTED" at bounding box center [361, 446] width 104 height 17
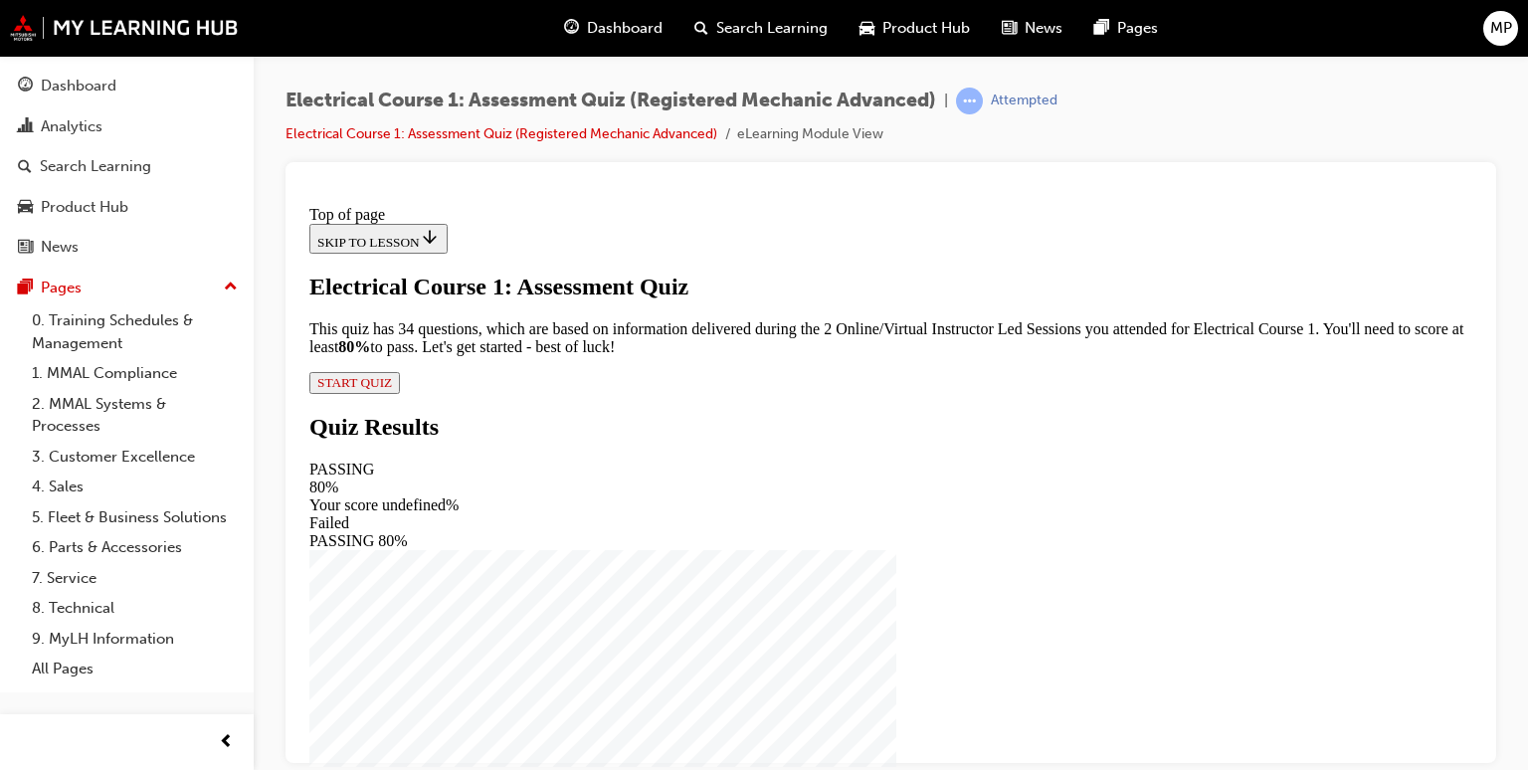
click at [1480, 749] on div at bounding box center [890, 462] width 1211 height 601
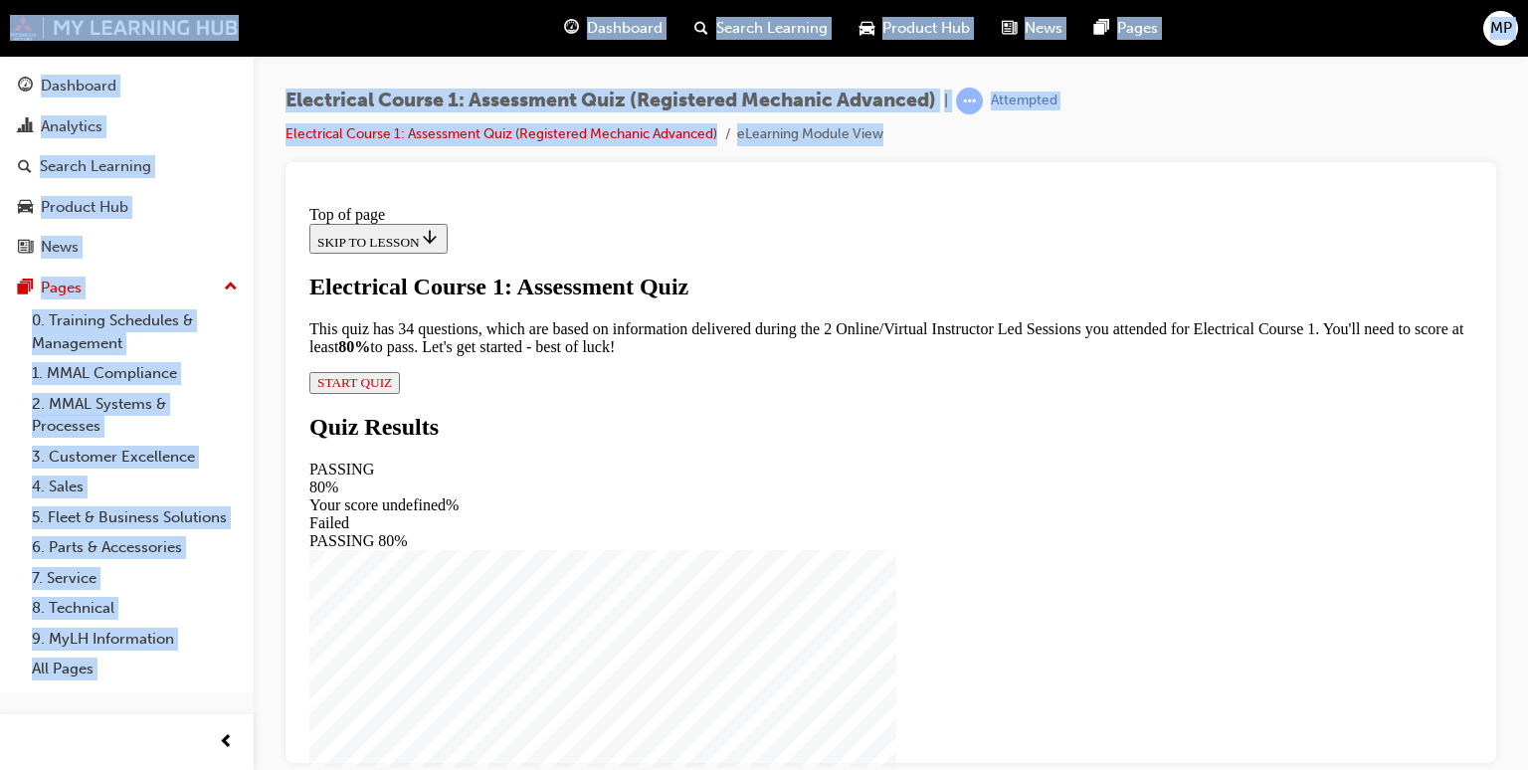
click at [1480, 749] on div at bounding box center [890, 462] width 1211 height 601
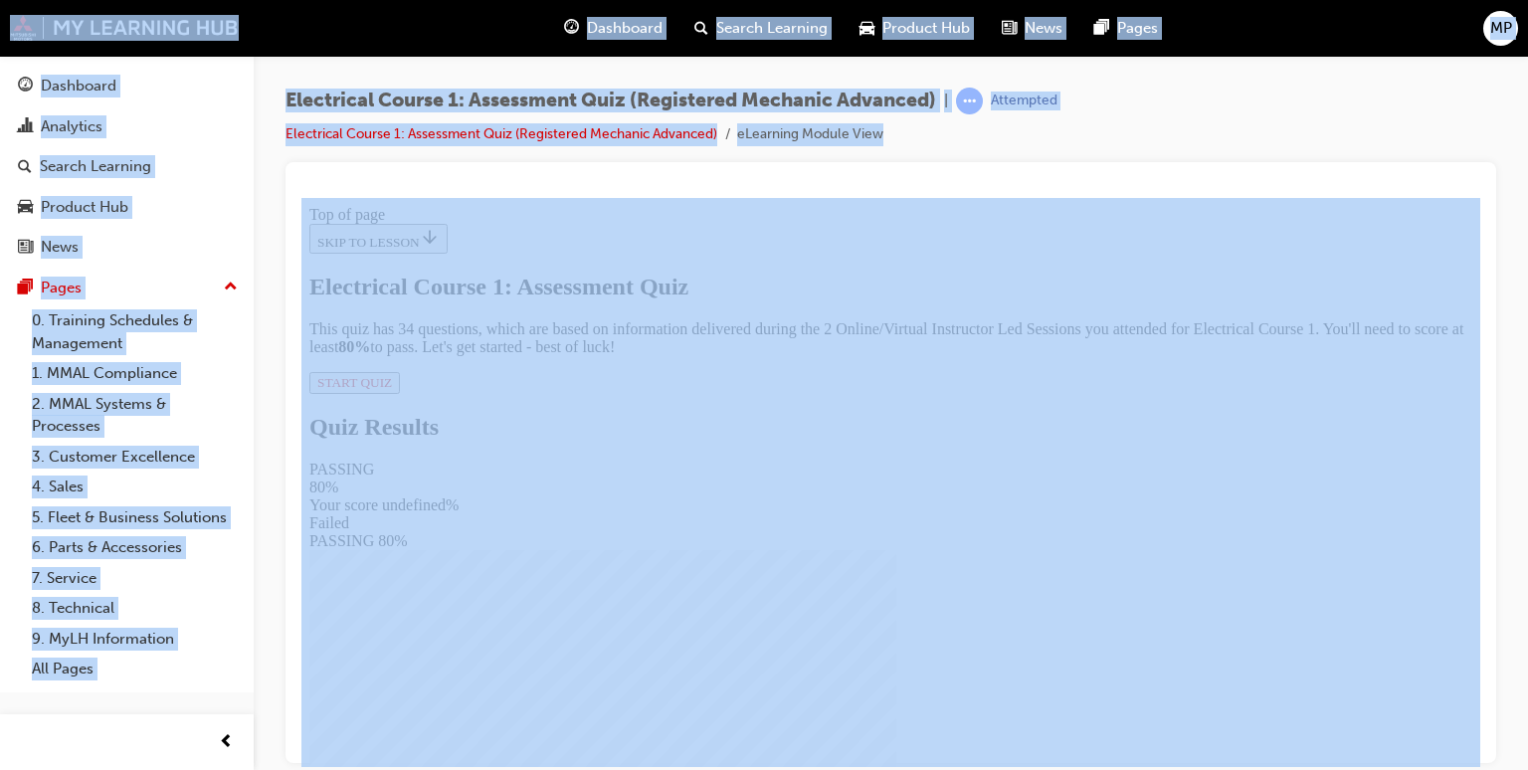
click at [1480, 749] on div at bounding box center [890, 462] width 1211 height 601
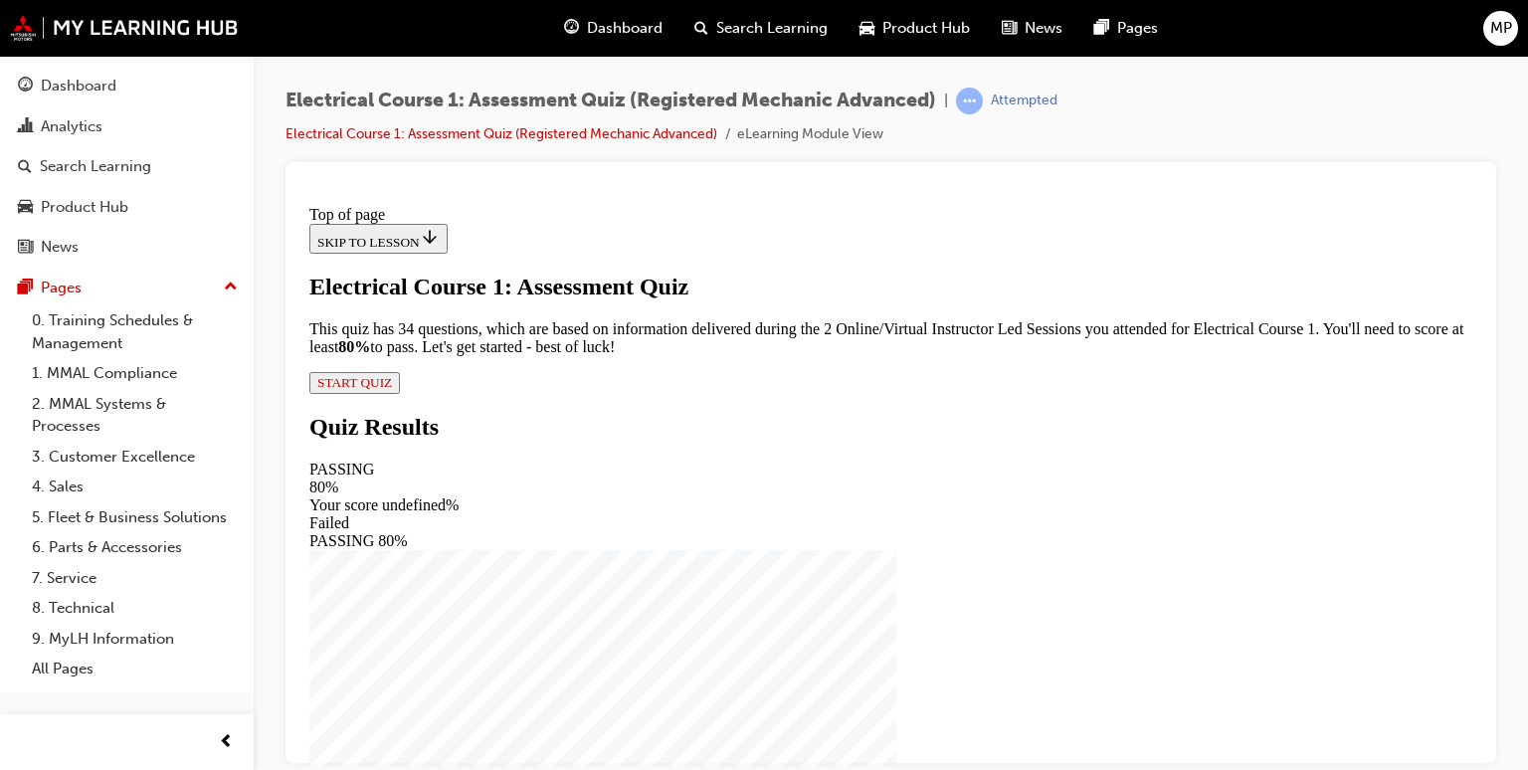
scroll to position [127, 0]
click at [400, 393] on button "START QUIZ" at bounding box center [354, 382] width 91 height 22
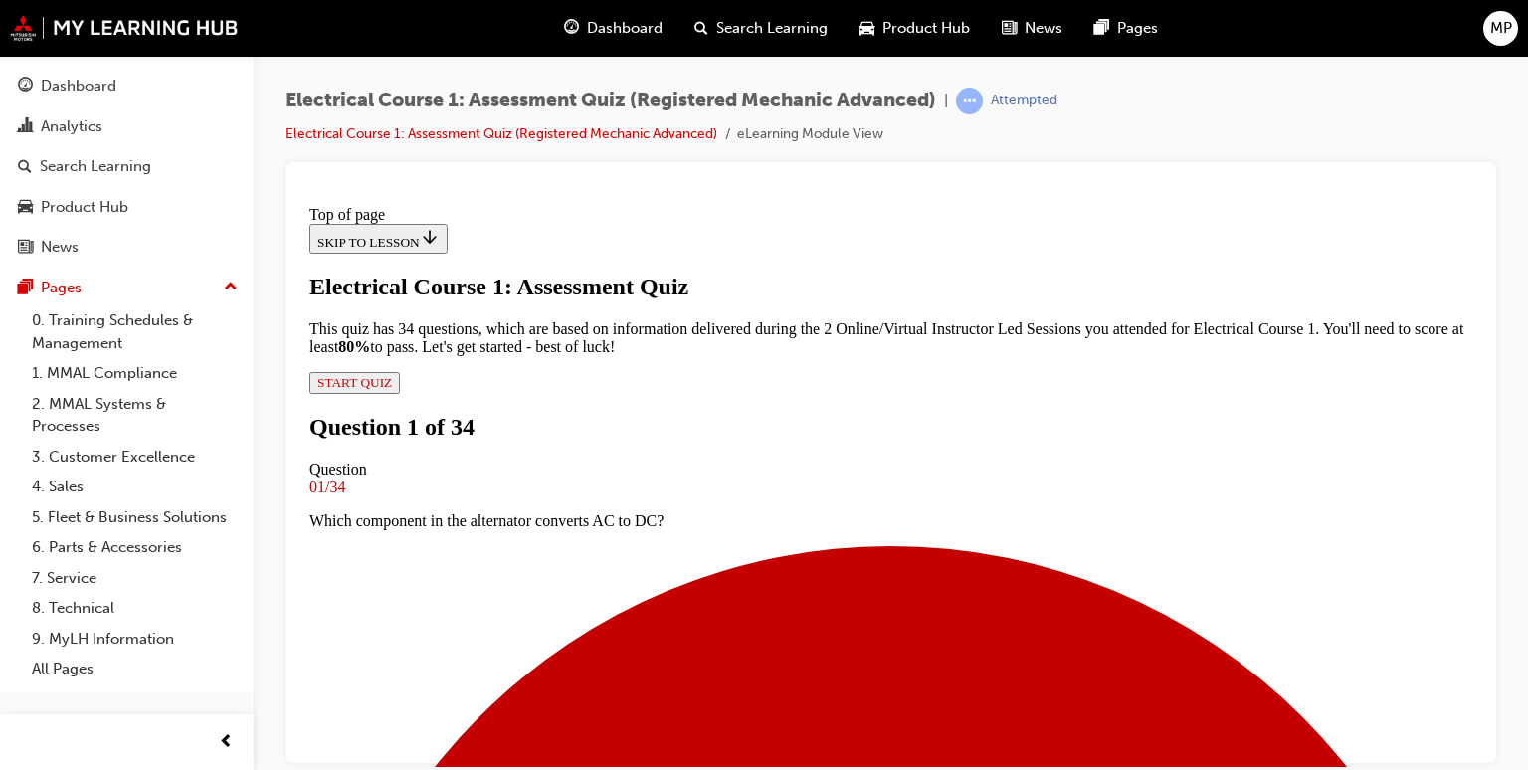
scroll to position [202, 0]
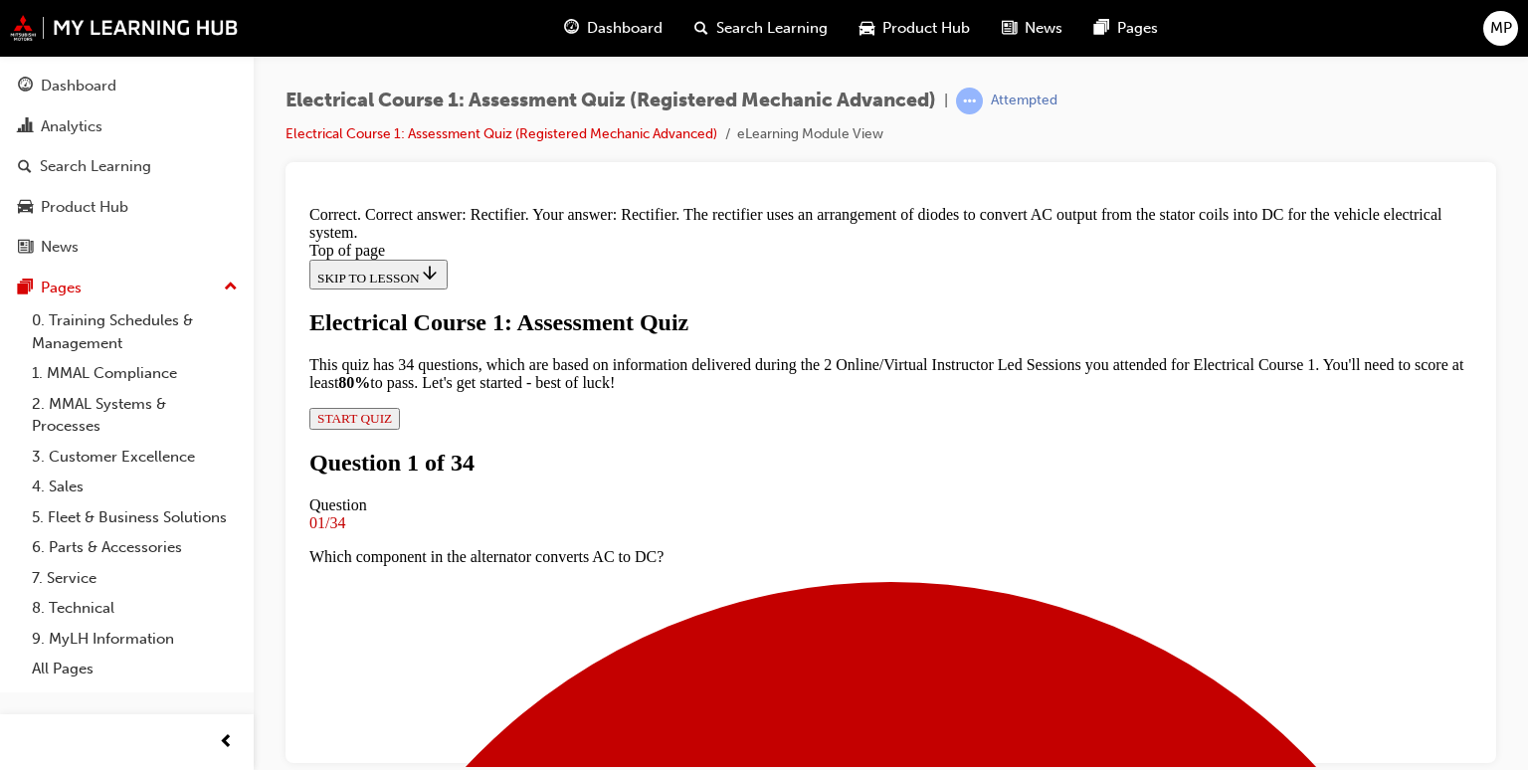
scroll to position [518, 0]
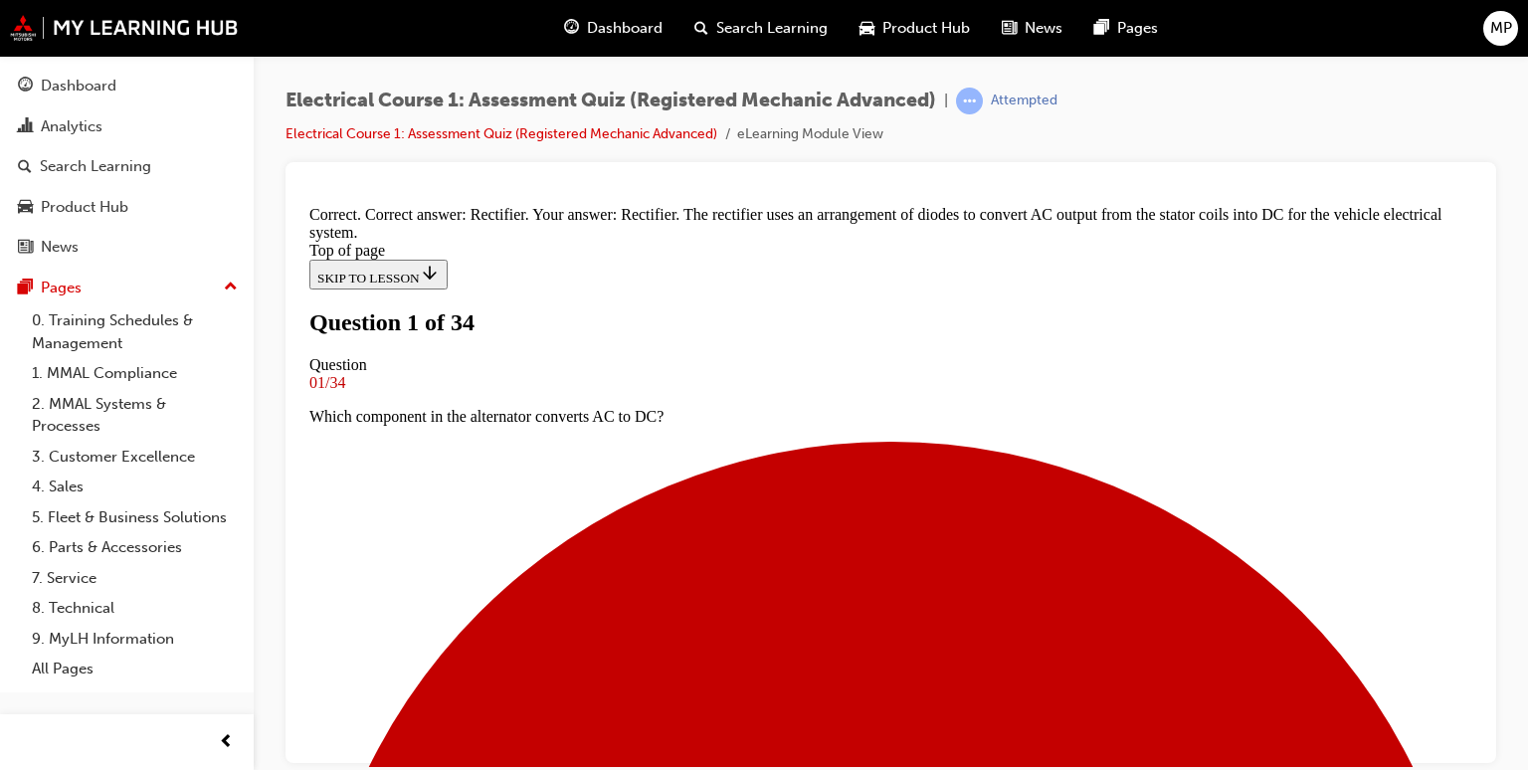
scroll to position [202, 0]
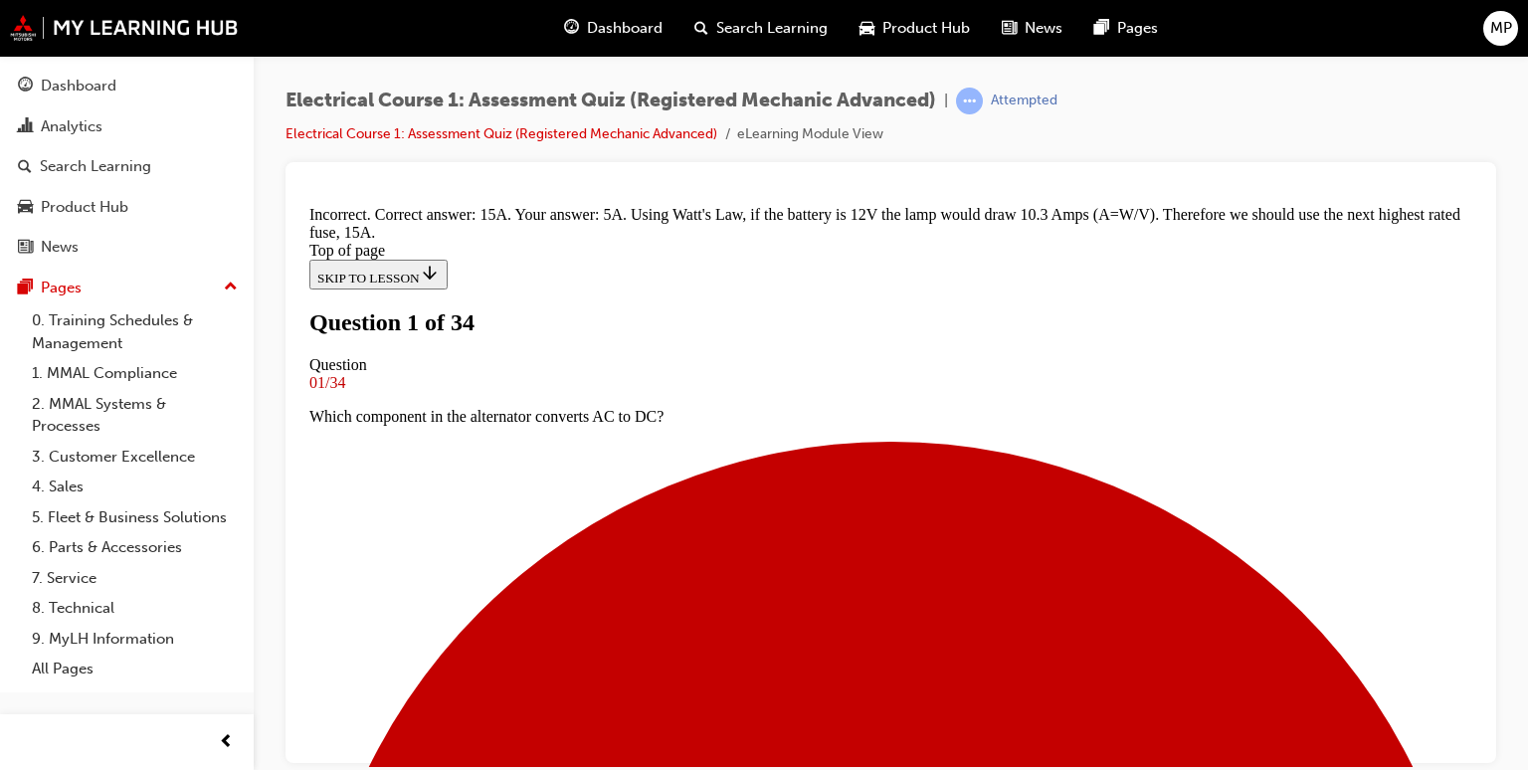
click at [1483, 755] on div at bounding box center [890, 462] width 1211 height 601
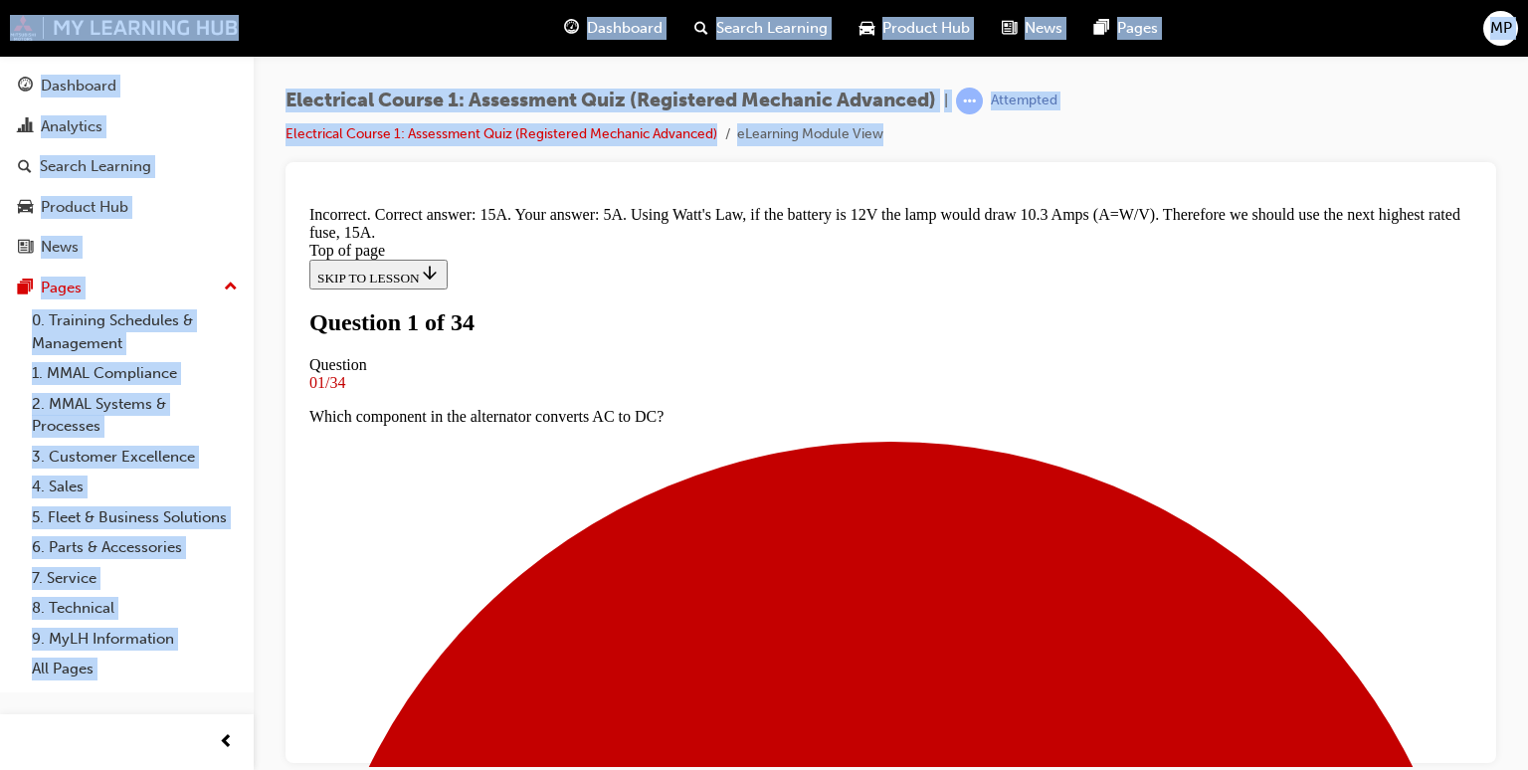
click at [1483, 755] on div at bounding box center [890, 462] width 1211 height 601
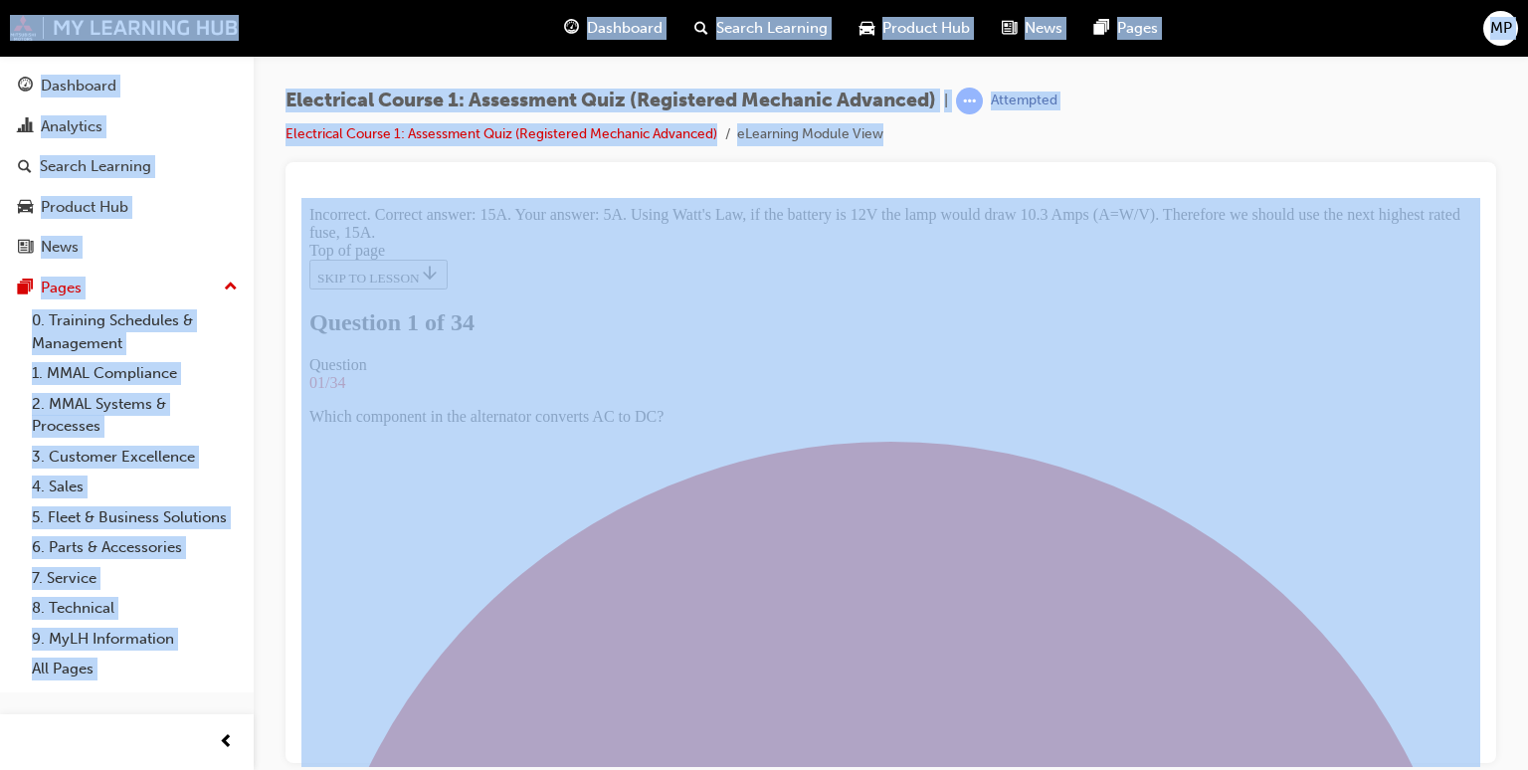
click at [1483, 755] on div at bounding box center [890, 462] width 1211 height 601
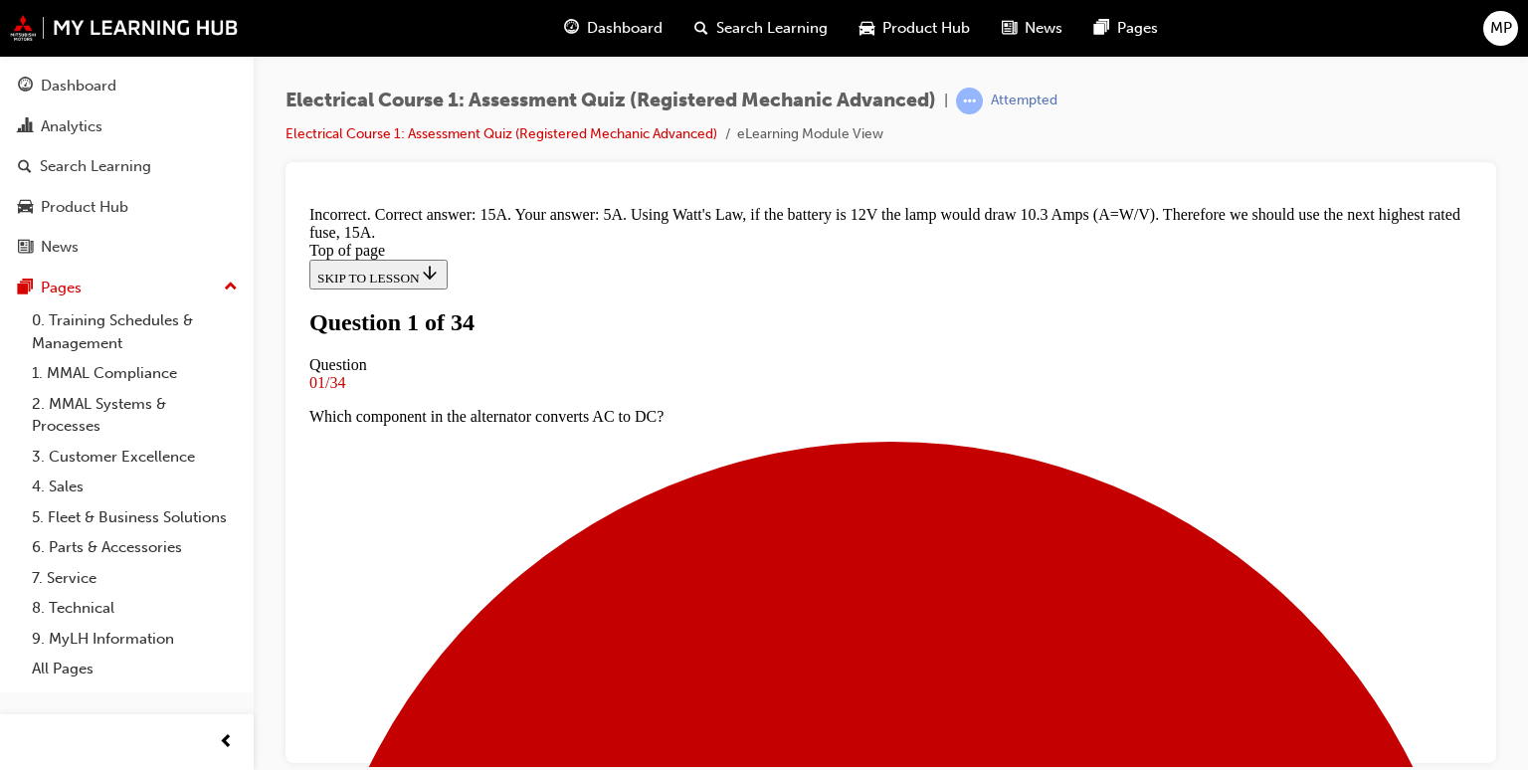
scroll to position [492, 0]
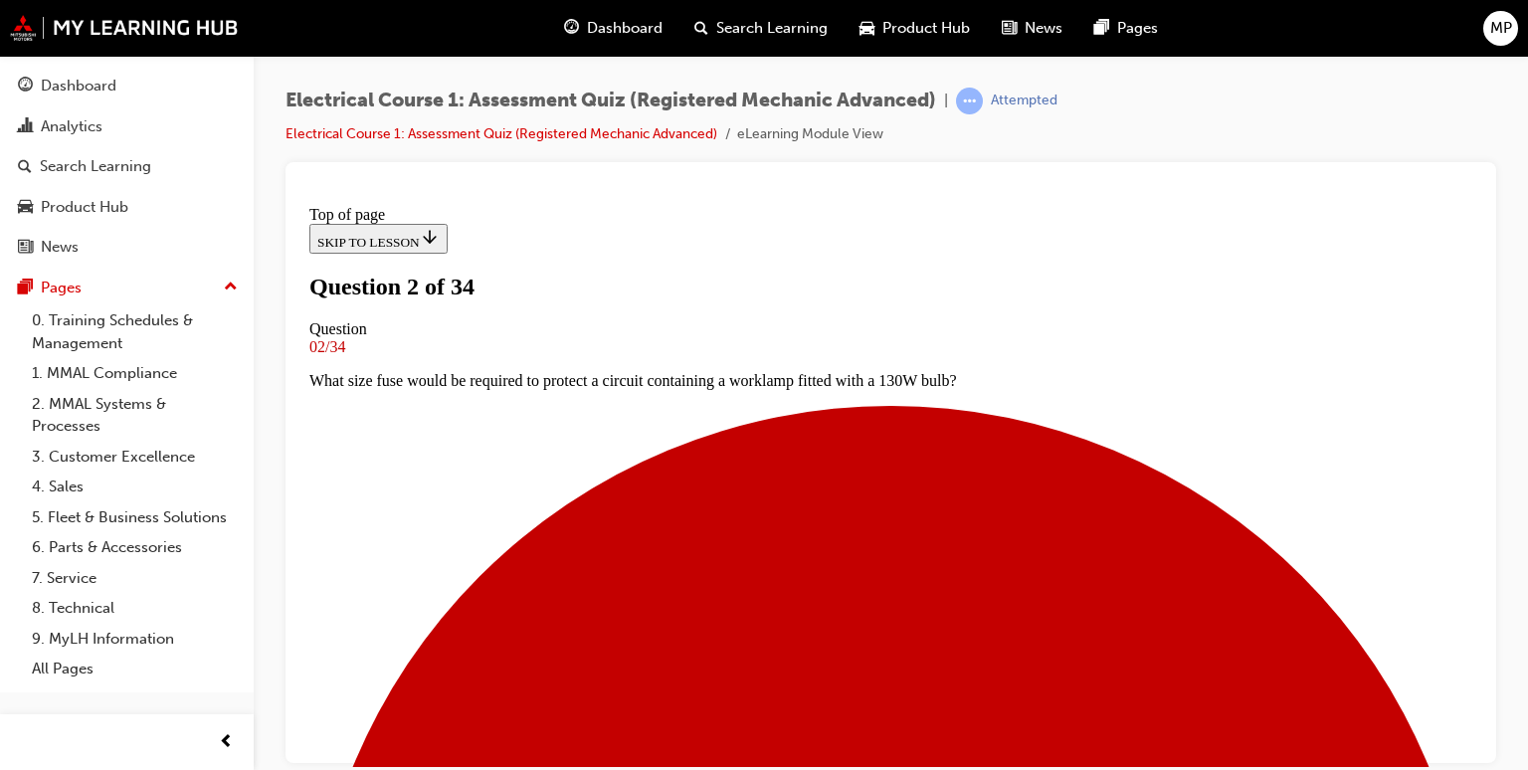
scroll to position [162, 0]
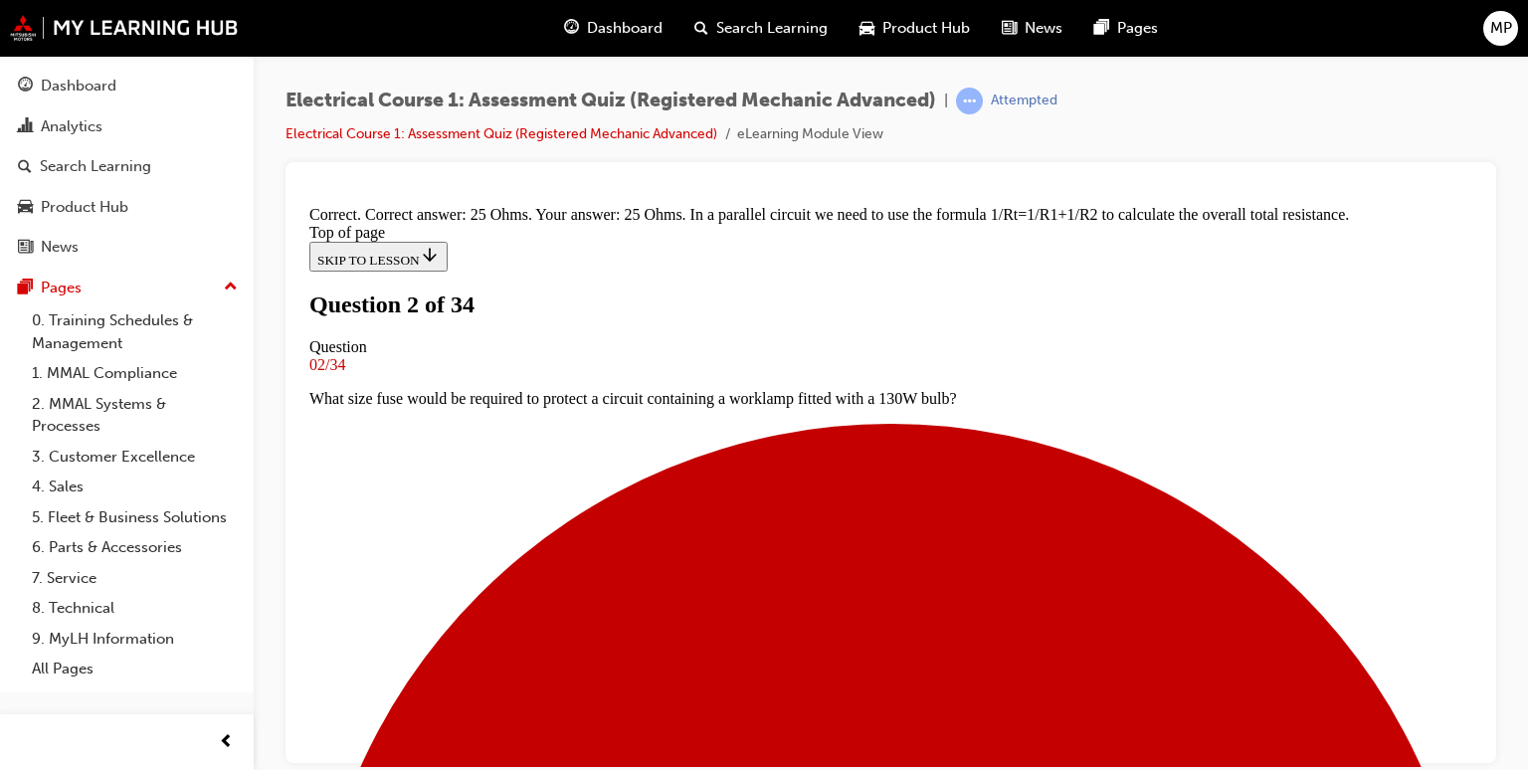
scroll to position [358, 0]
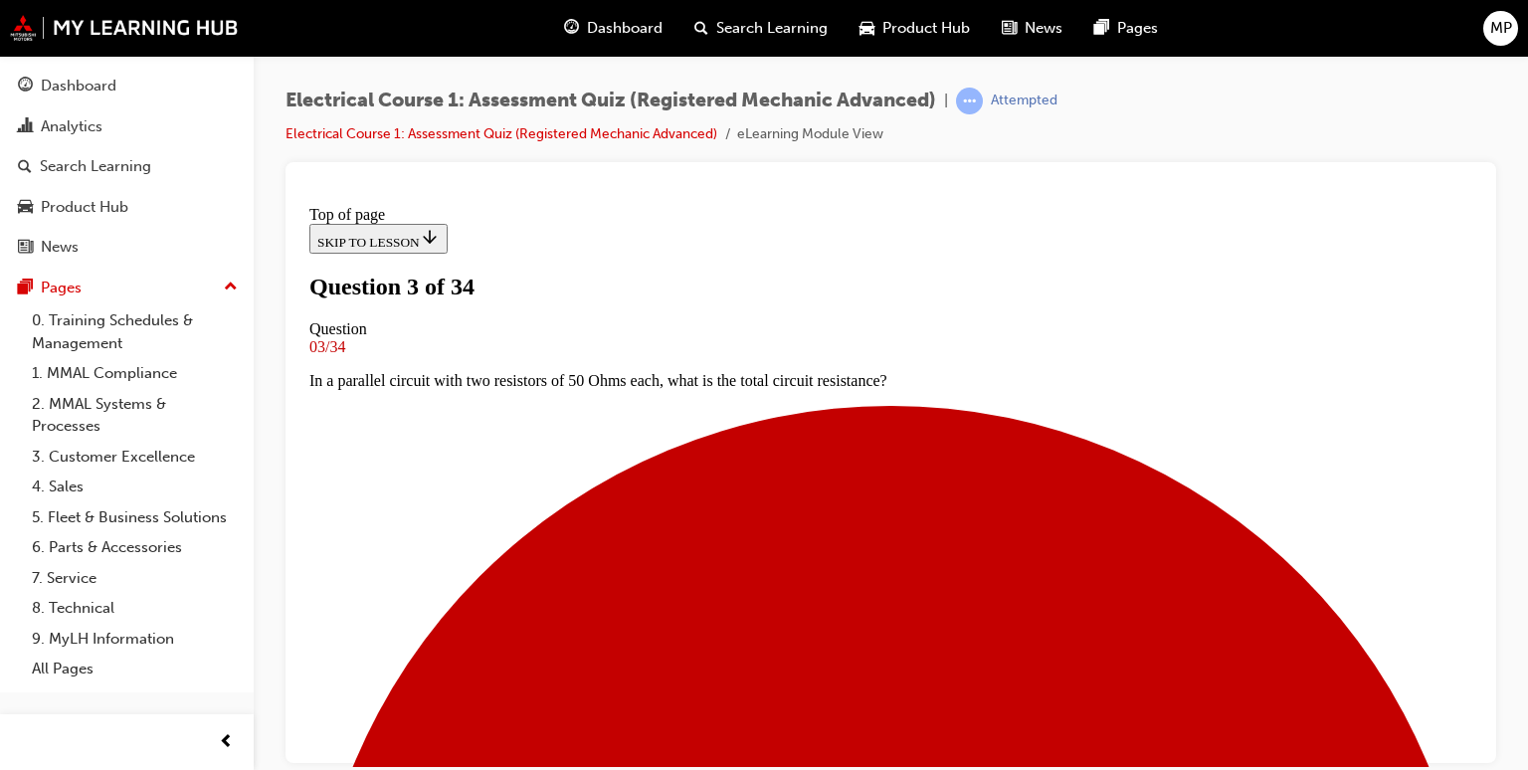
scroll to position [242, 0]
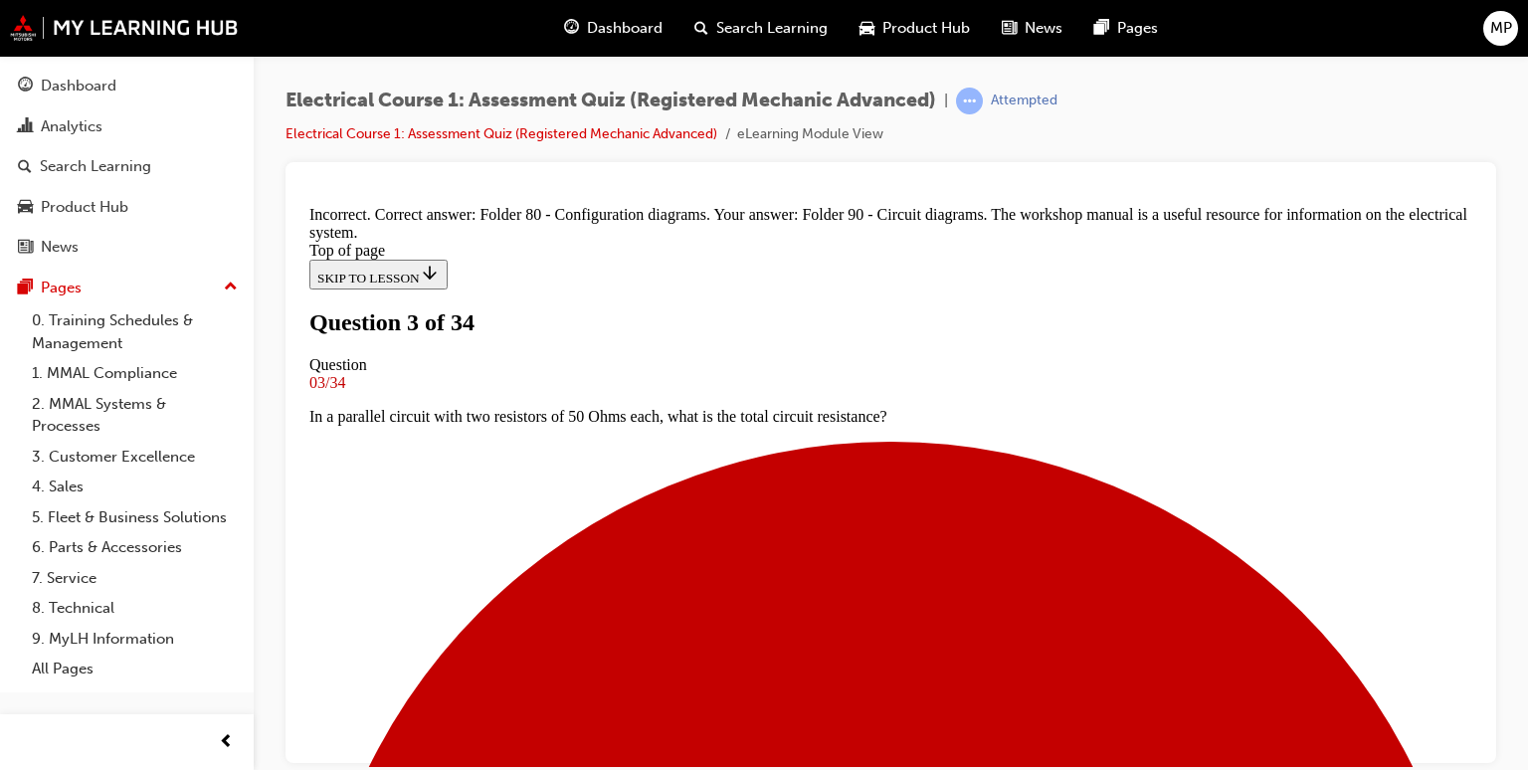
scroll to position [538, 0]
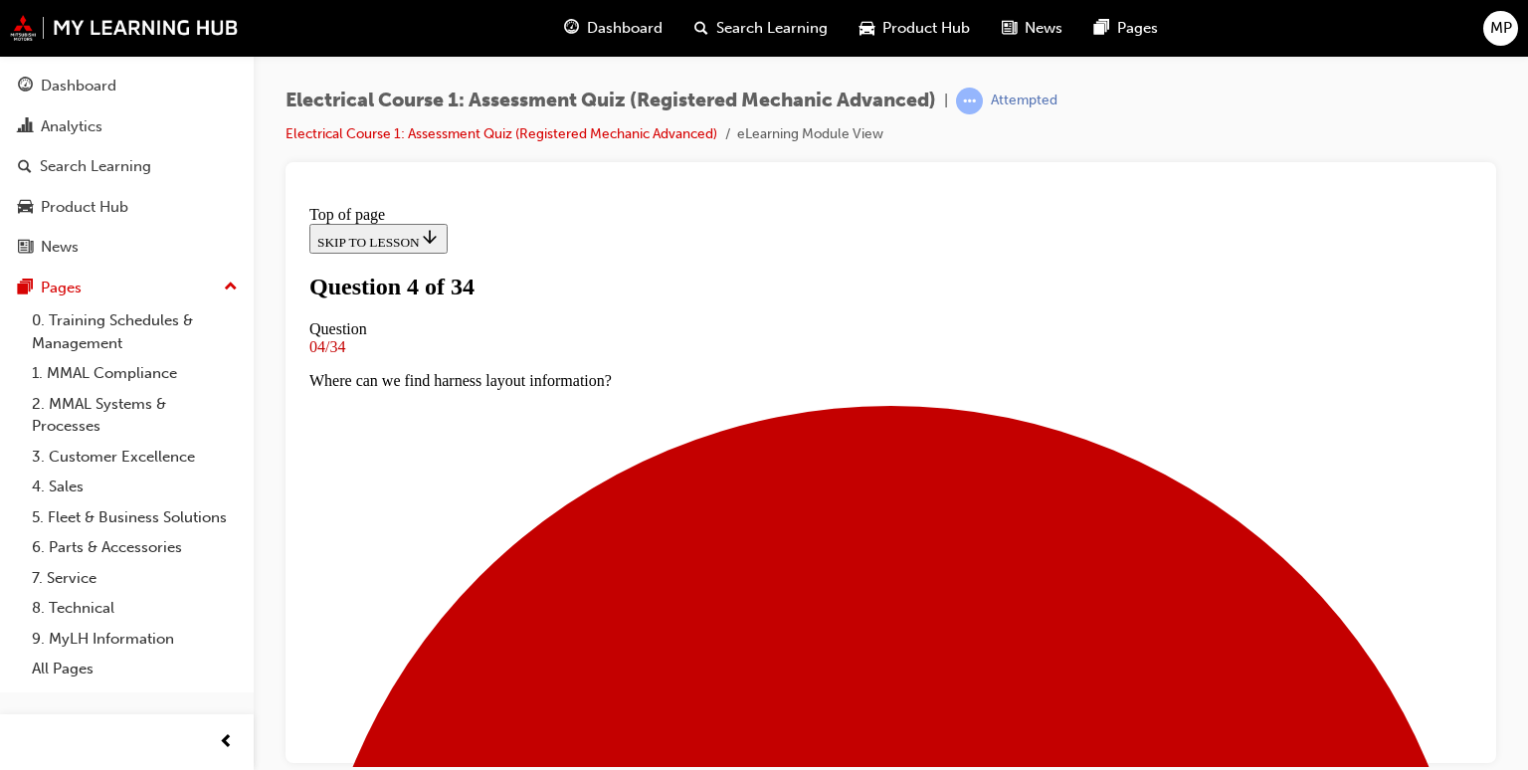
scroll to position [202, 0]
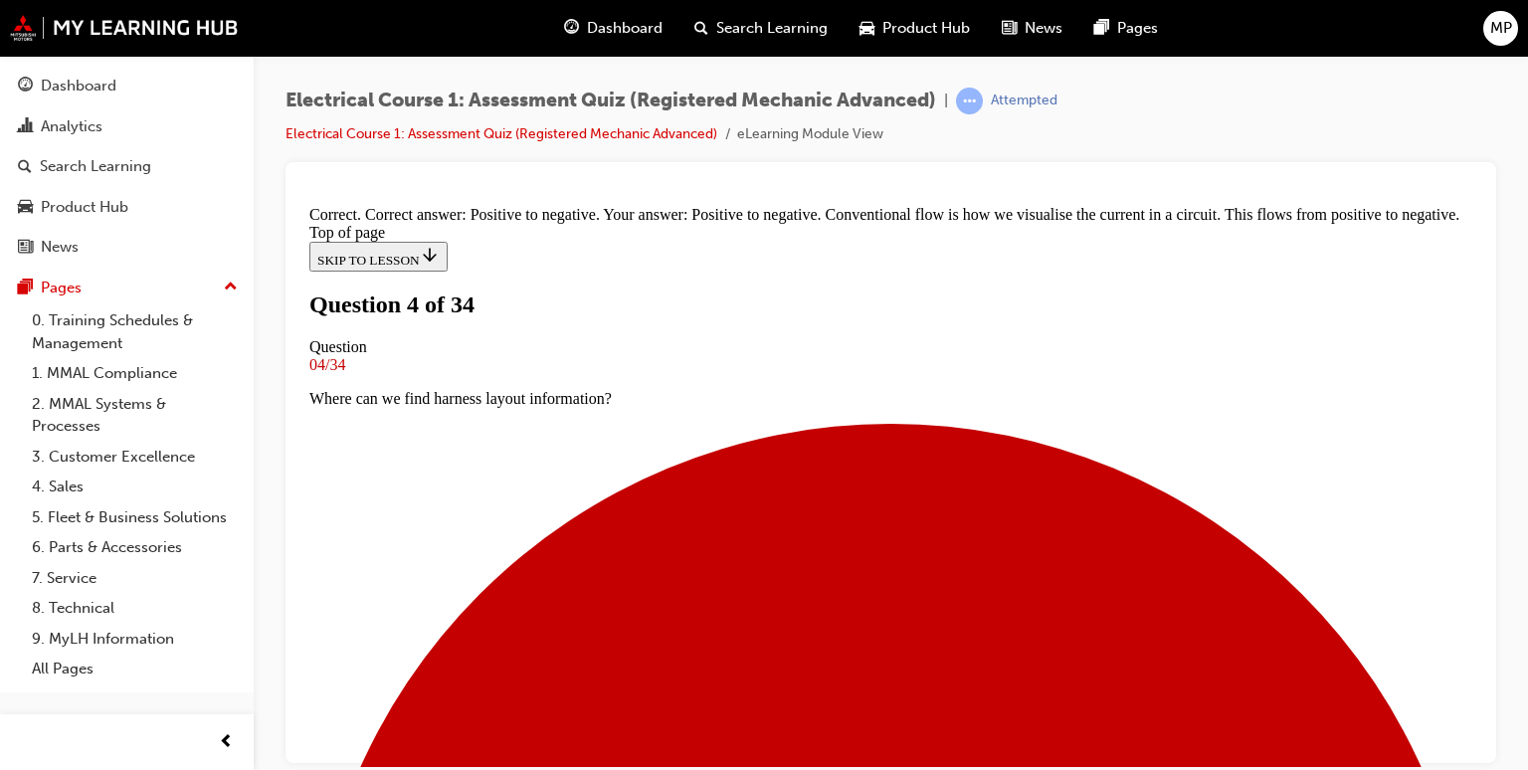
scroll to position [538, 0]
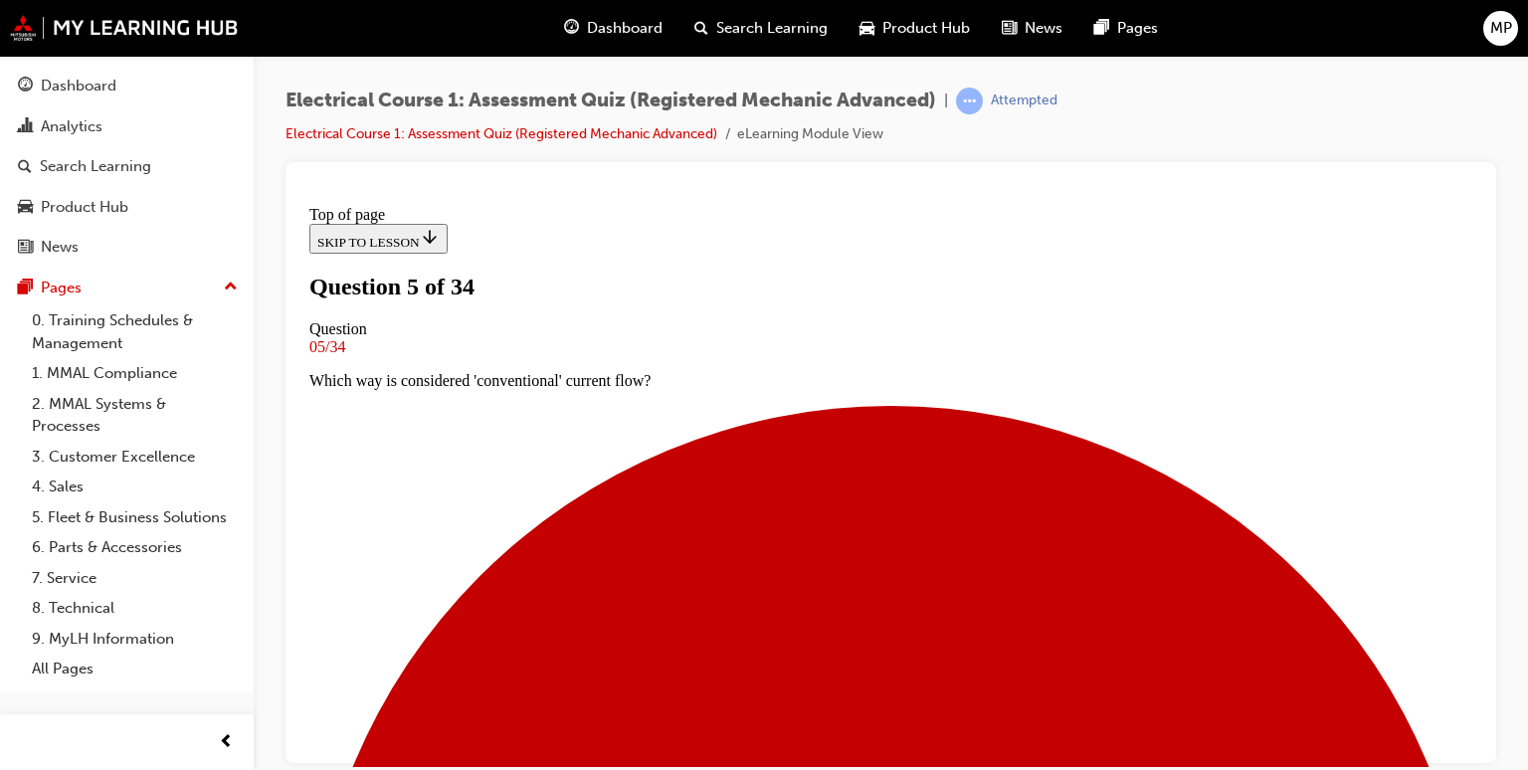
click at [1480, 759] on div at bounding box center [890, 462] width 1211 height 601
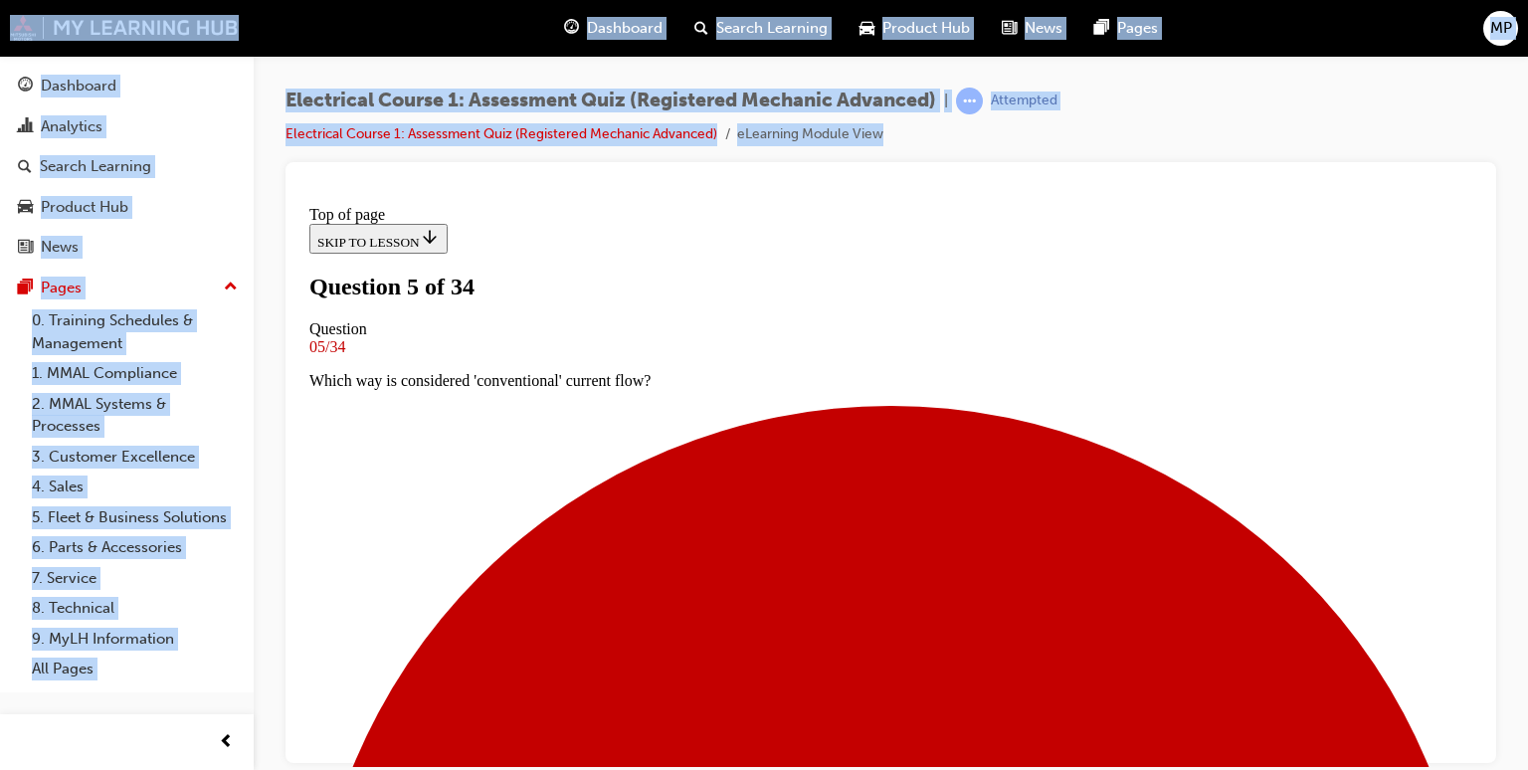
click at [1480, 759] on div at bounding box center [890, 462] width 1211 height 601
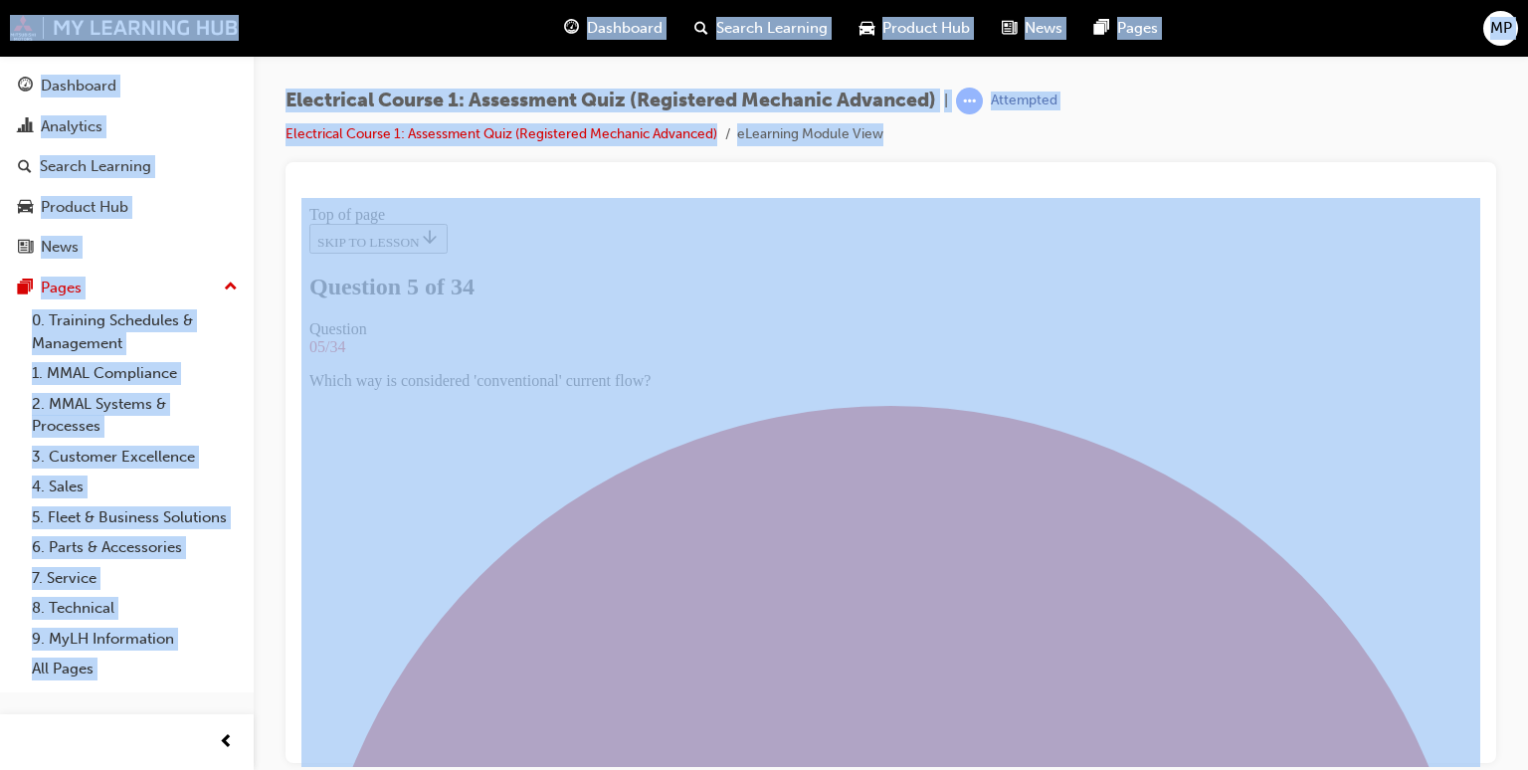
click at [1480, 759] on div at bounding box center [890, 462] width 1211 height 601
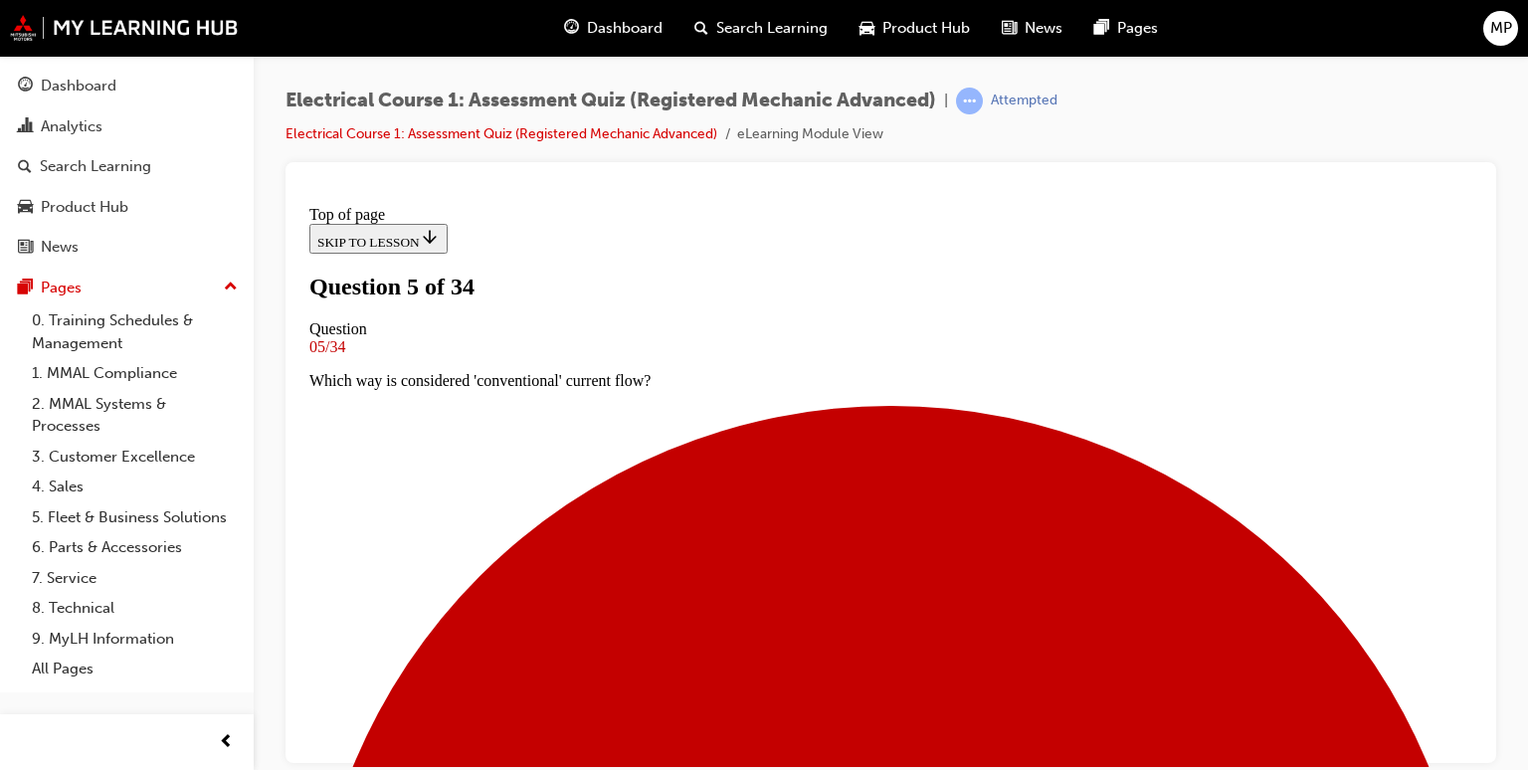
scroll to position [242, 0]
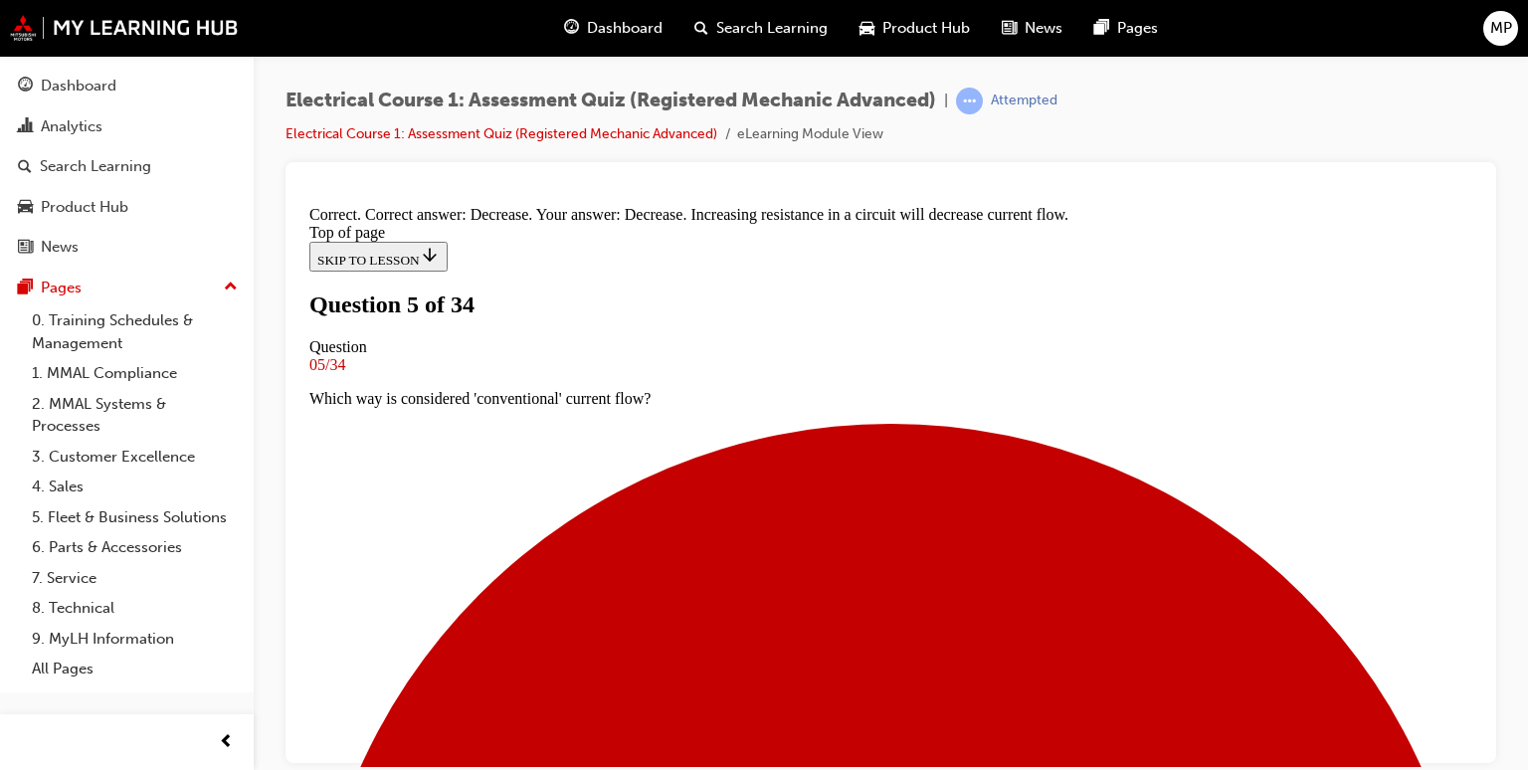
scroll to position [514, 0]
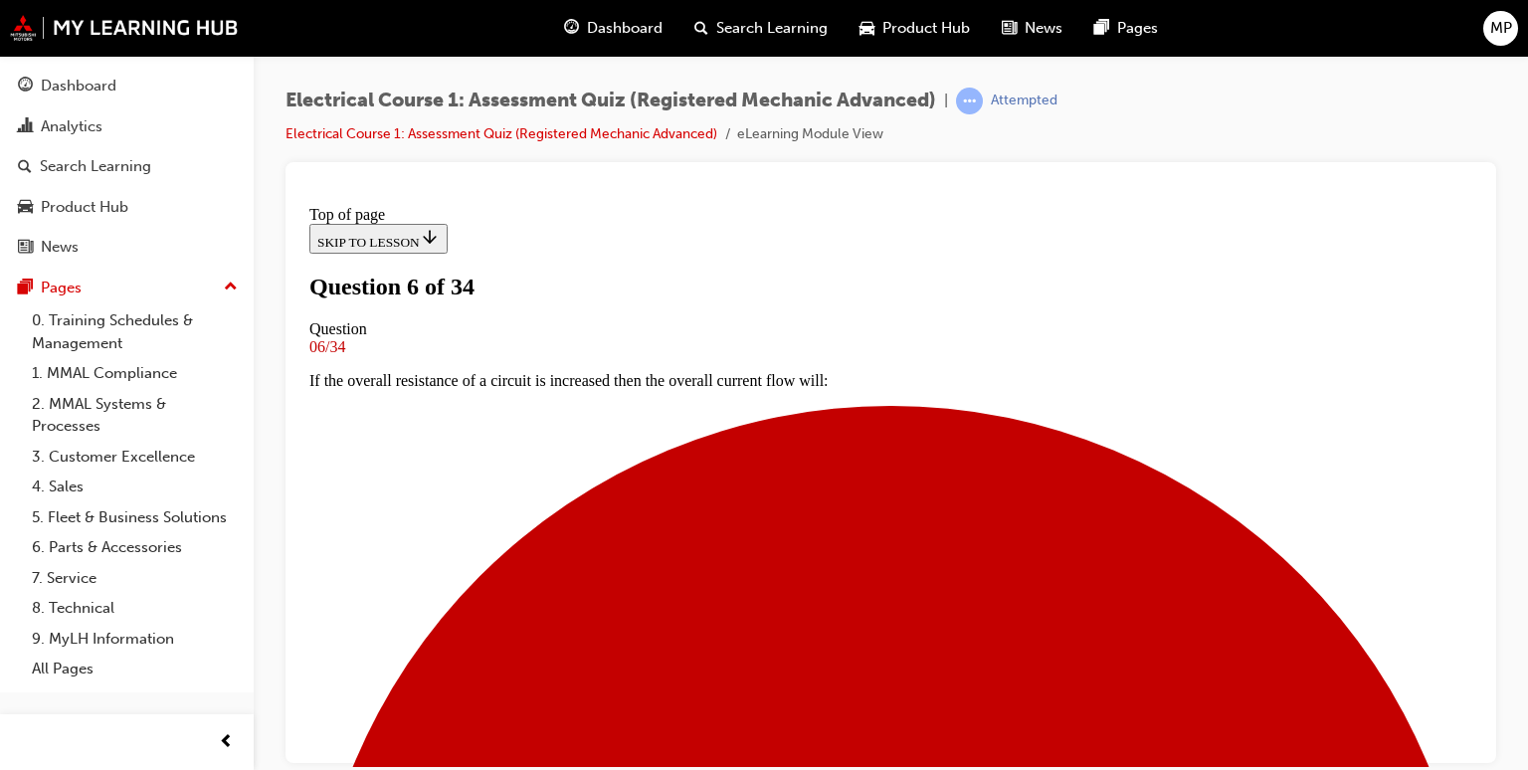
scroll to position [162, 0]
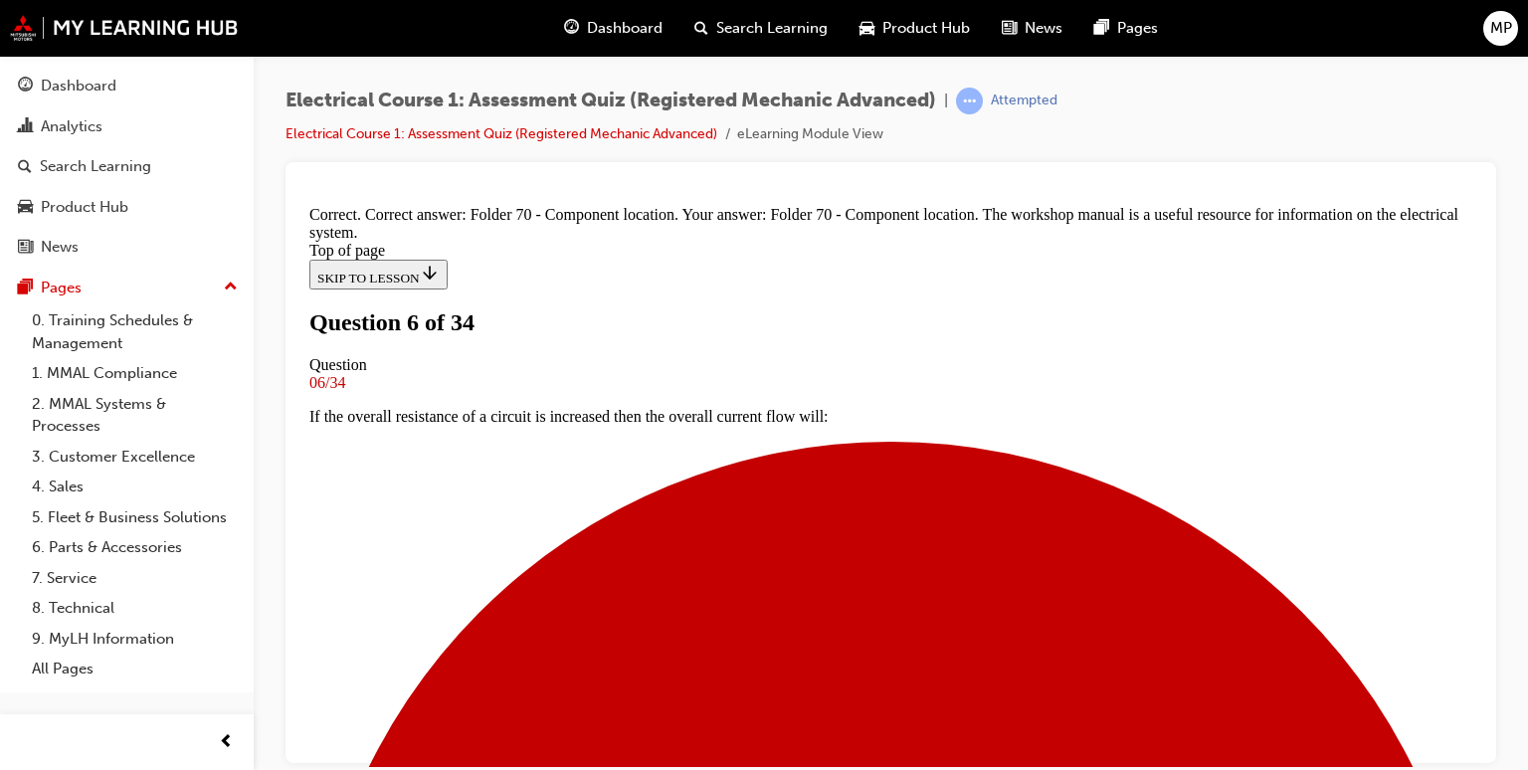
scroll to position [538, 0]
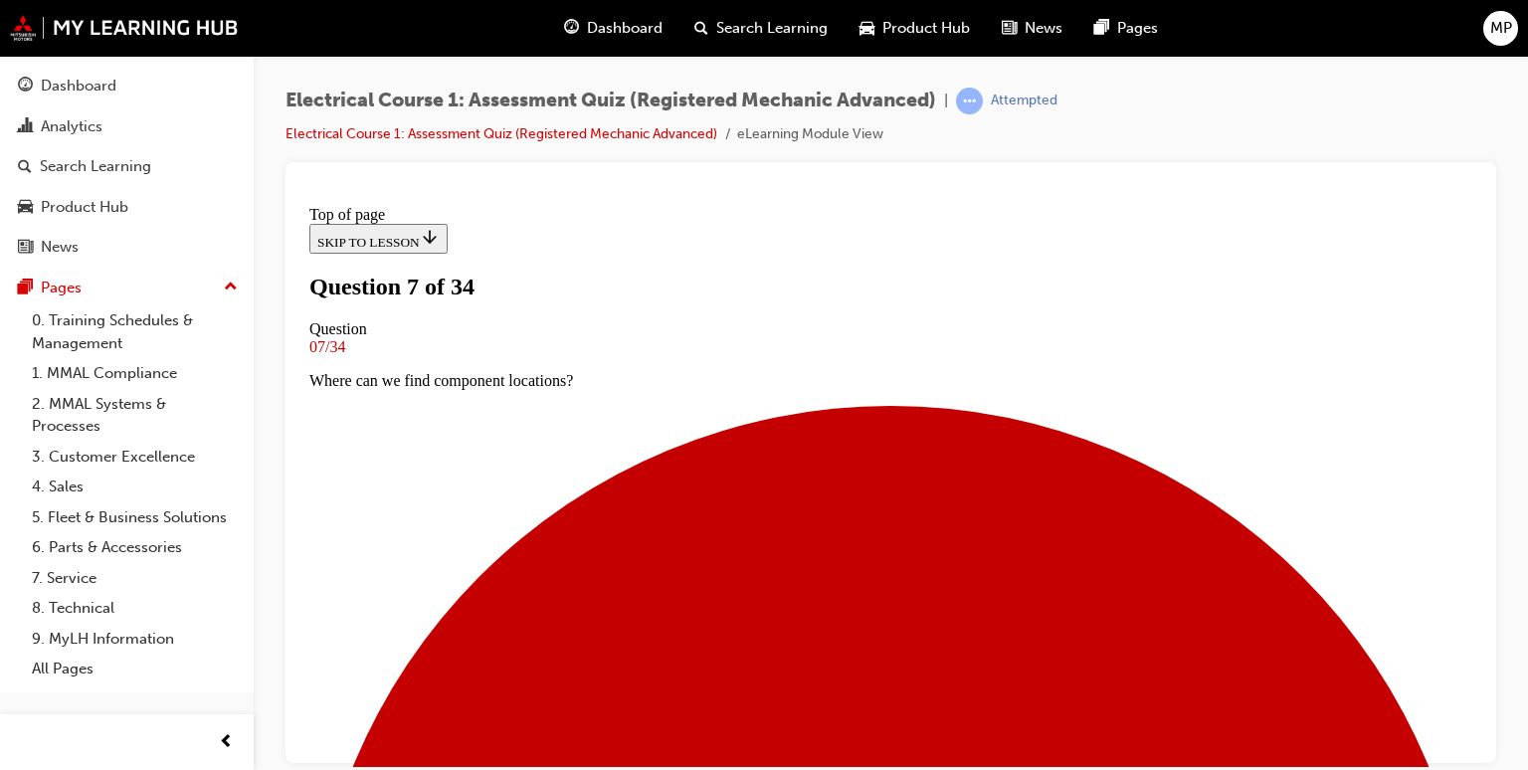
scroll to position [282, 0]
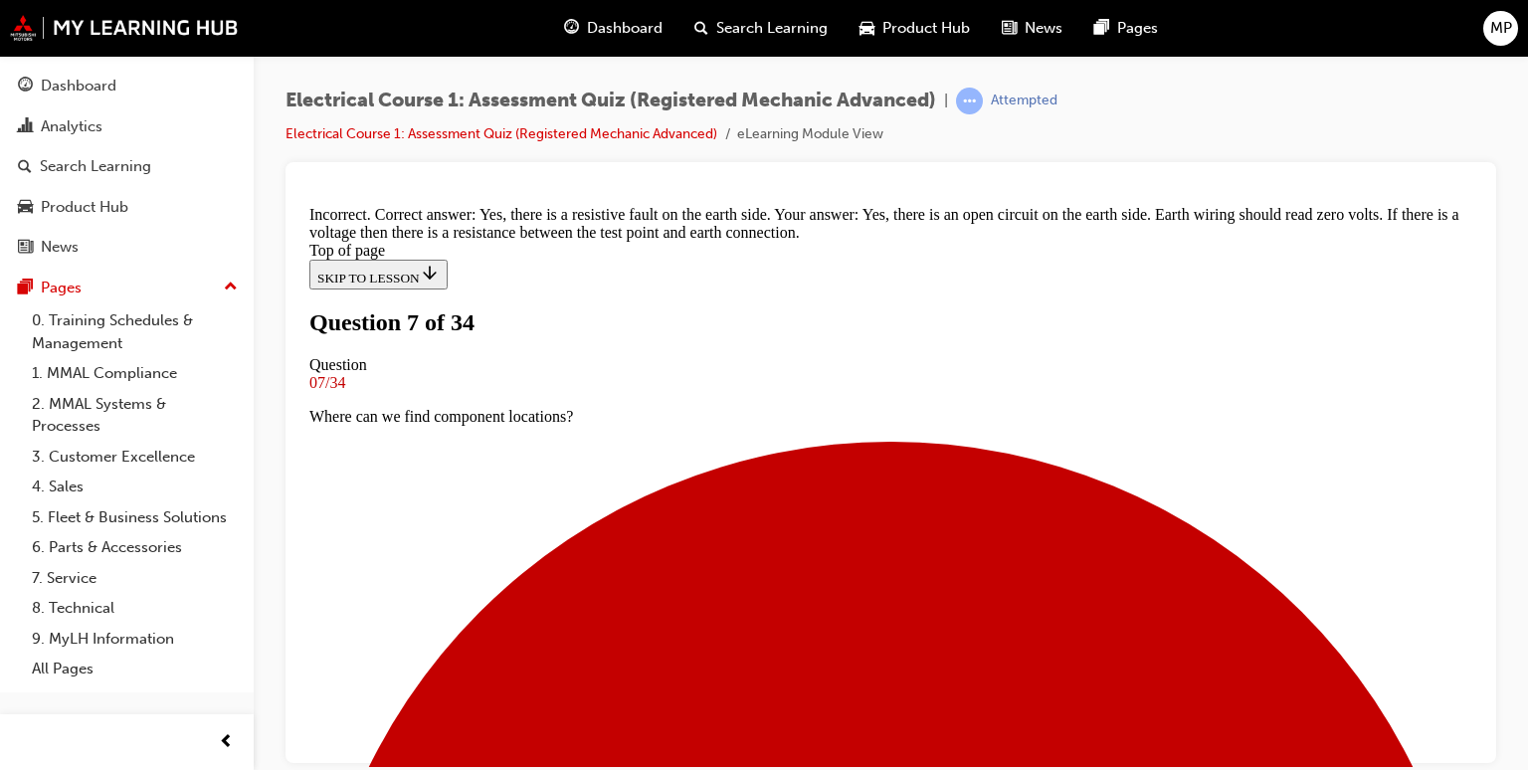
scroll to position [652, 0]
click at [1483, 208] on div at bounding box center [890, 462] width 1211 height 601
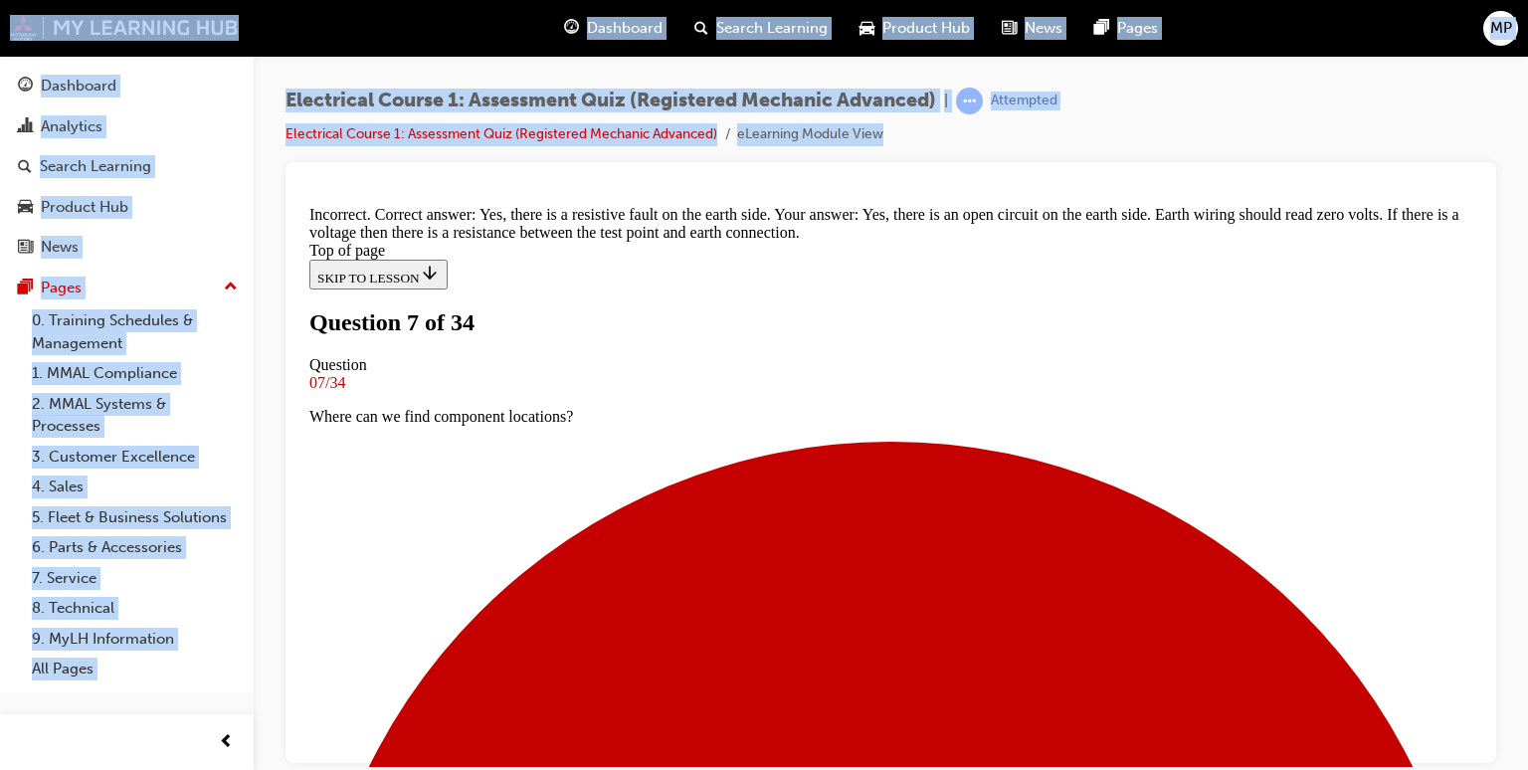
click at [1483, 208] on div at bounding box center [890, 462] width 1211 height 601
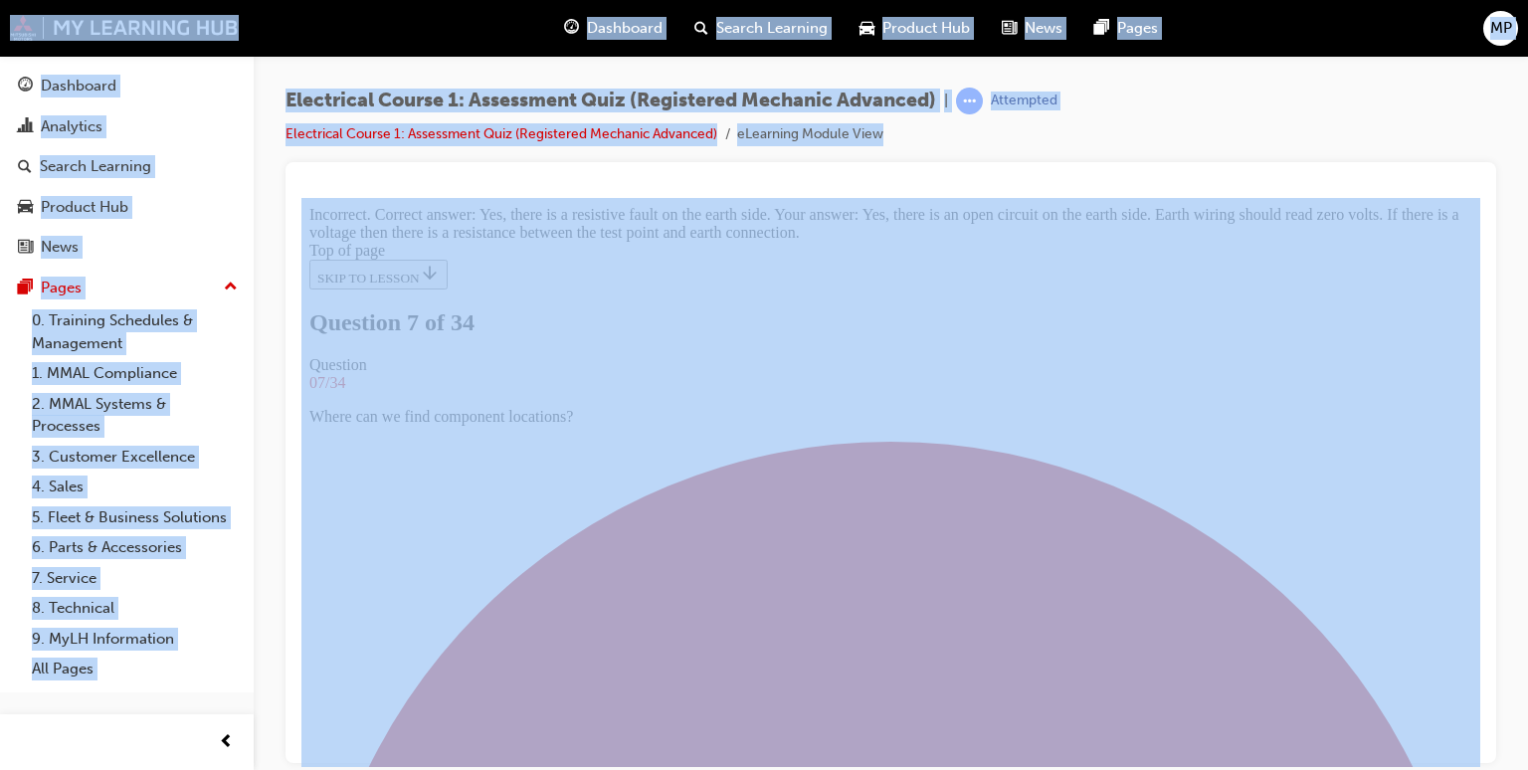
click at [1483, 208] on div at bounding box center [890, 462] width 1211 height 601
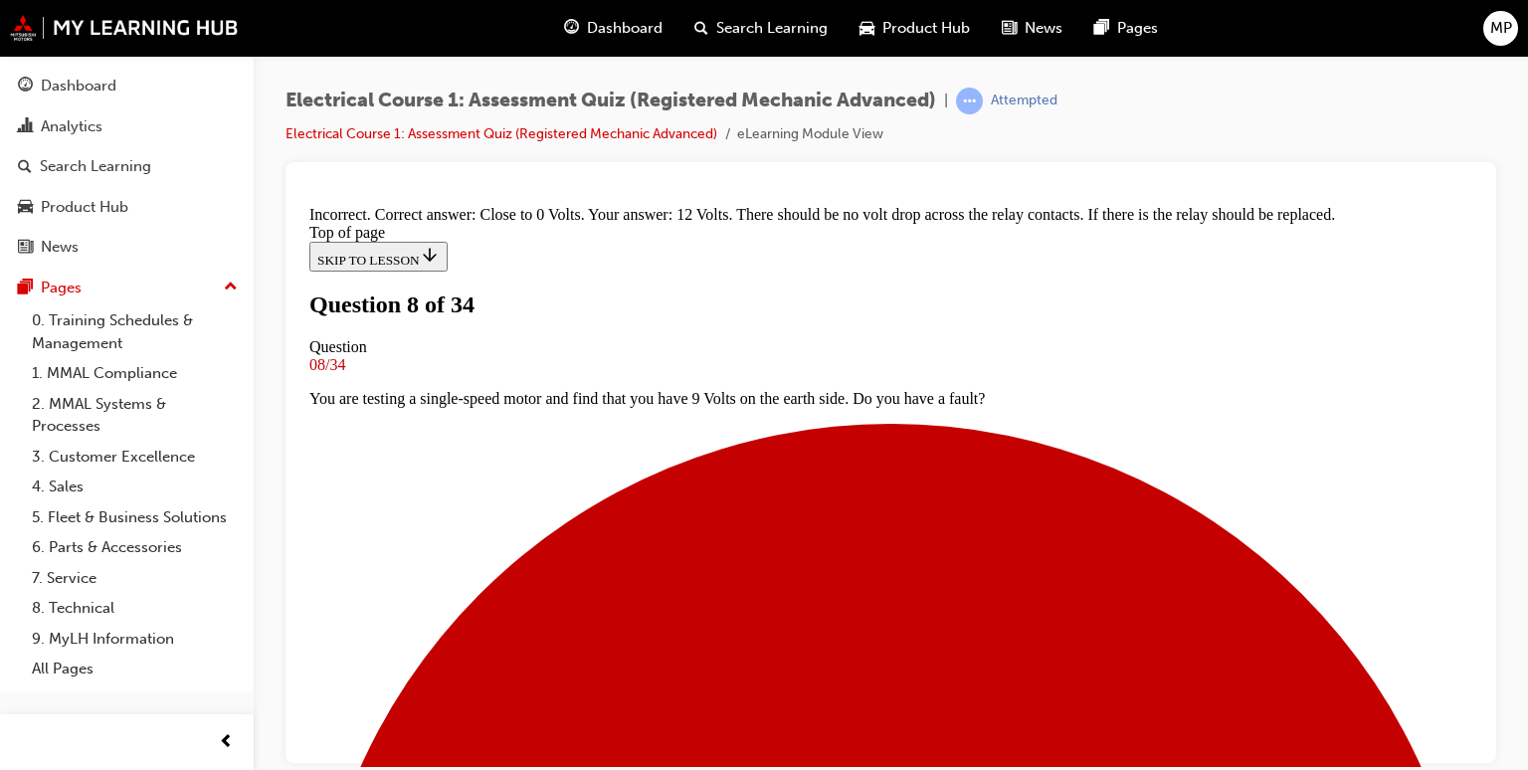
scroll to position [572, 0]
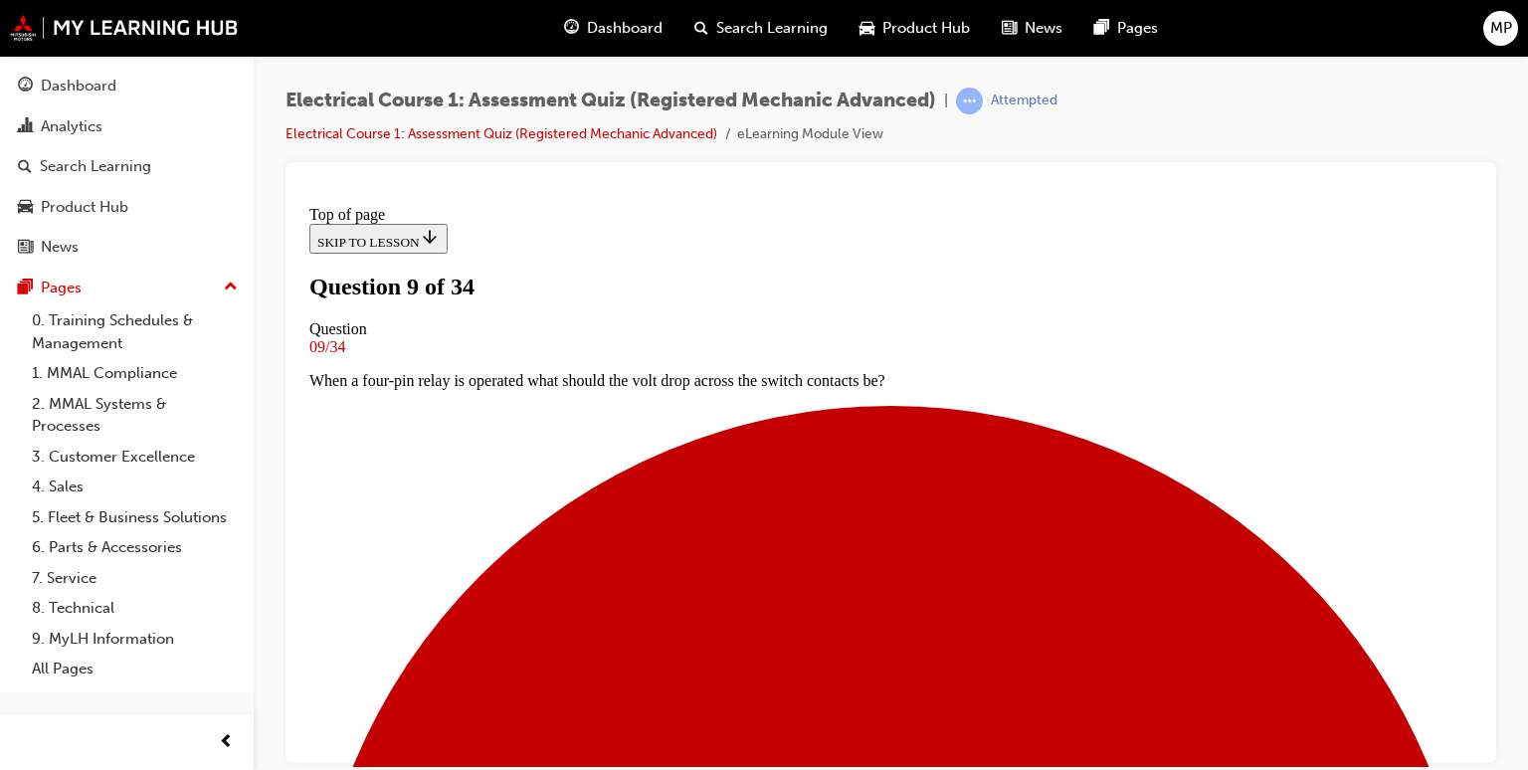
scroll to position [242, 0]
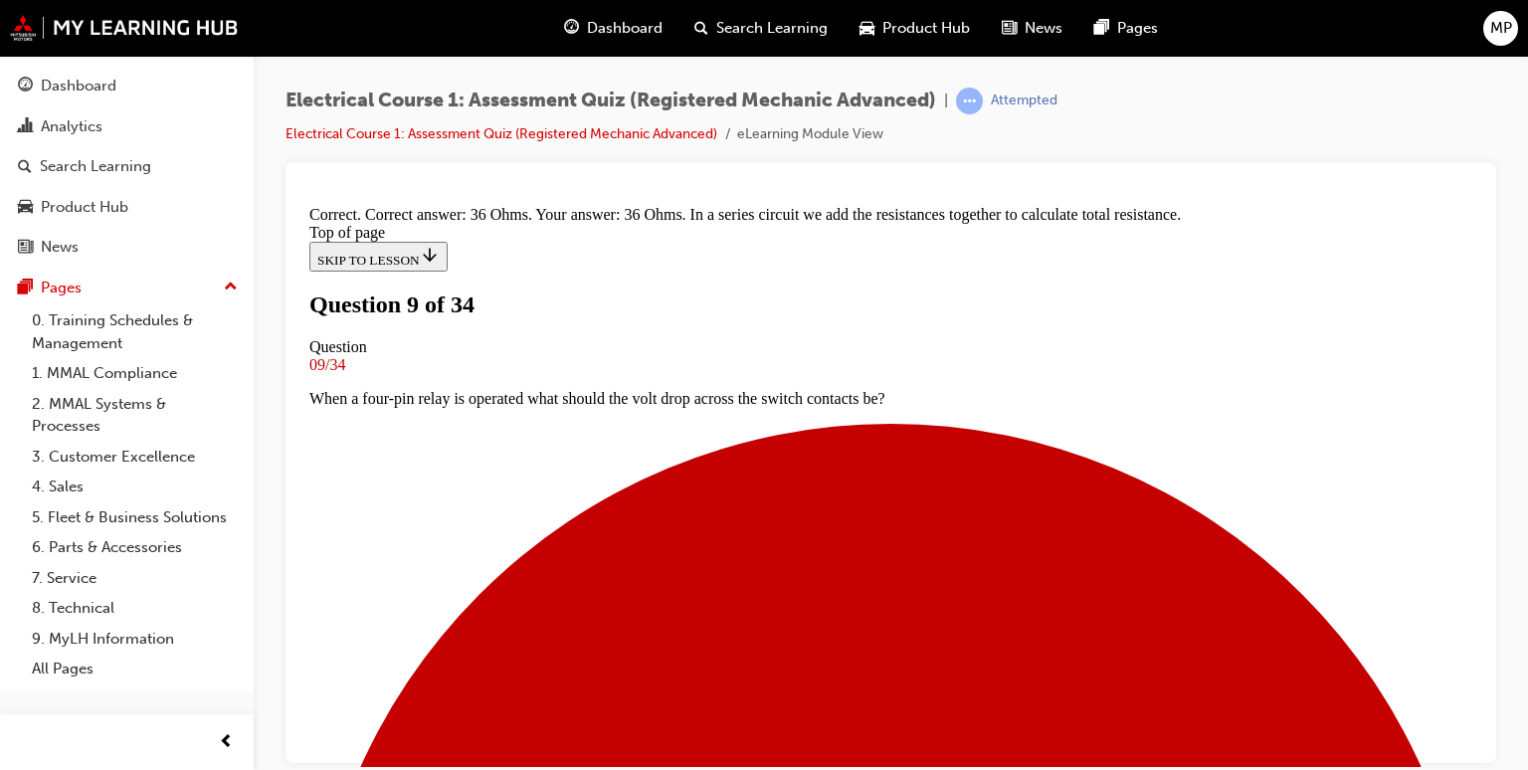
scroll to position [572, 0]
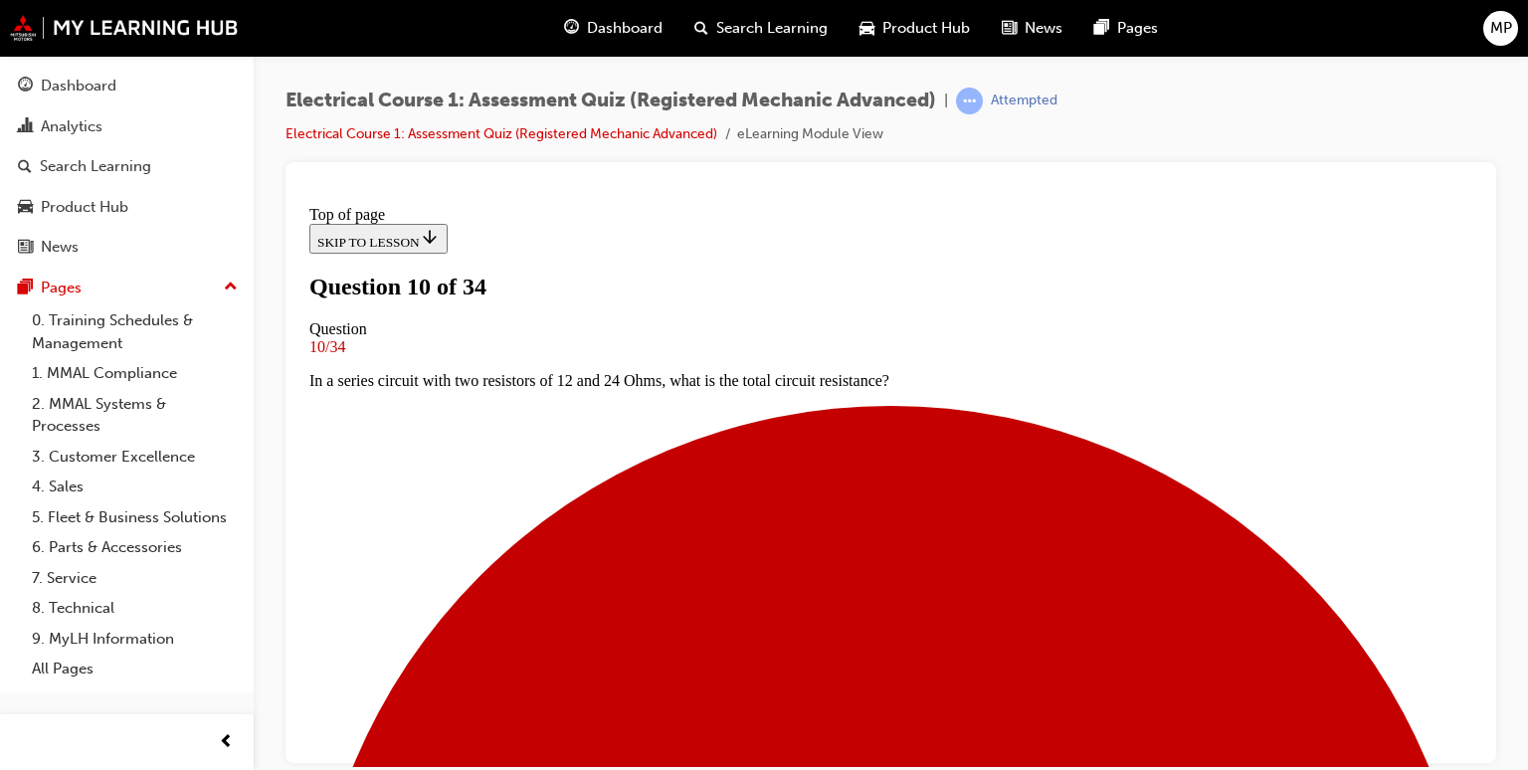
scroll to position [242, 0]
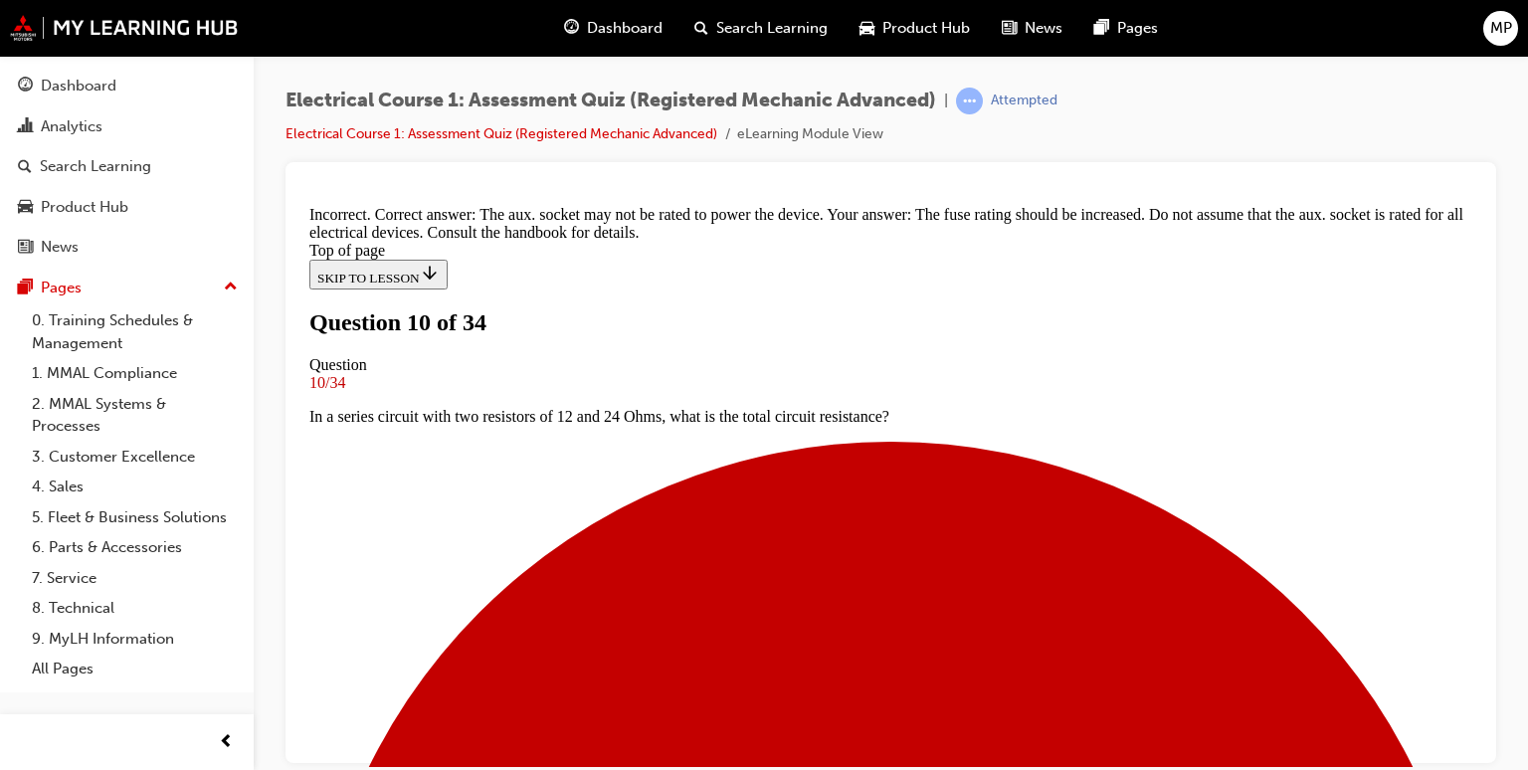
scroll to position [492, 0]
click at [1481, 210] on div at bounding box center [890, 462] width 1211 height 601
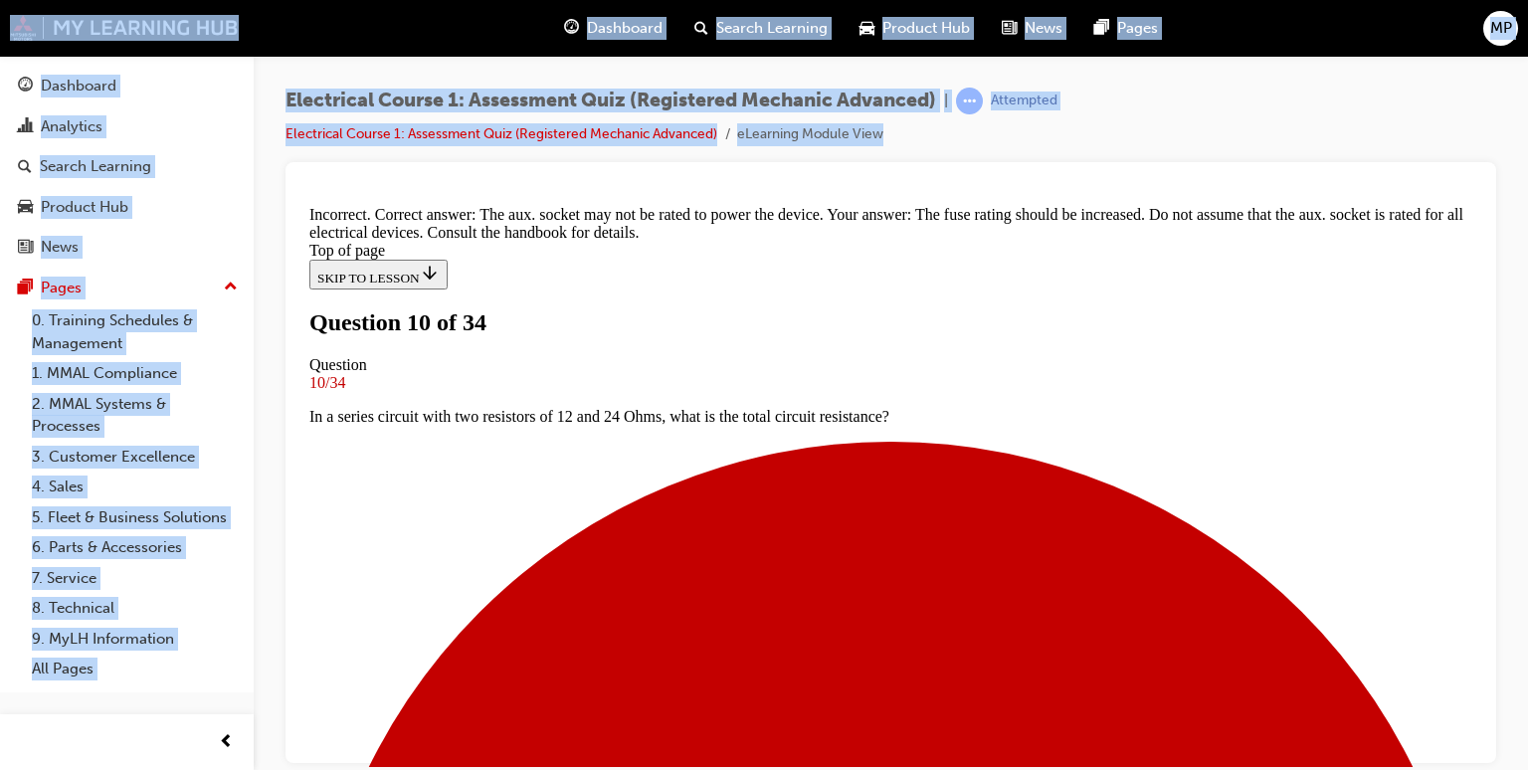
click at [1481, 210] on div at bounding box center [890, 462] width 1211 height 601
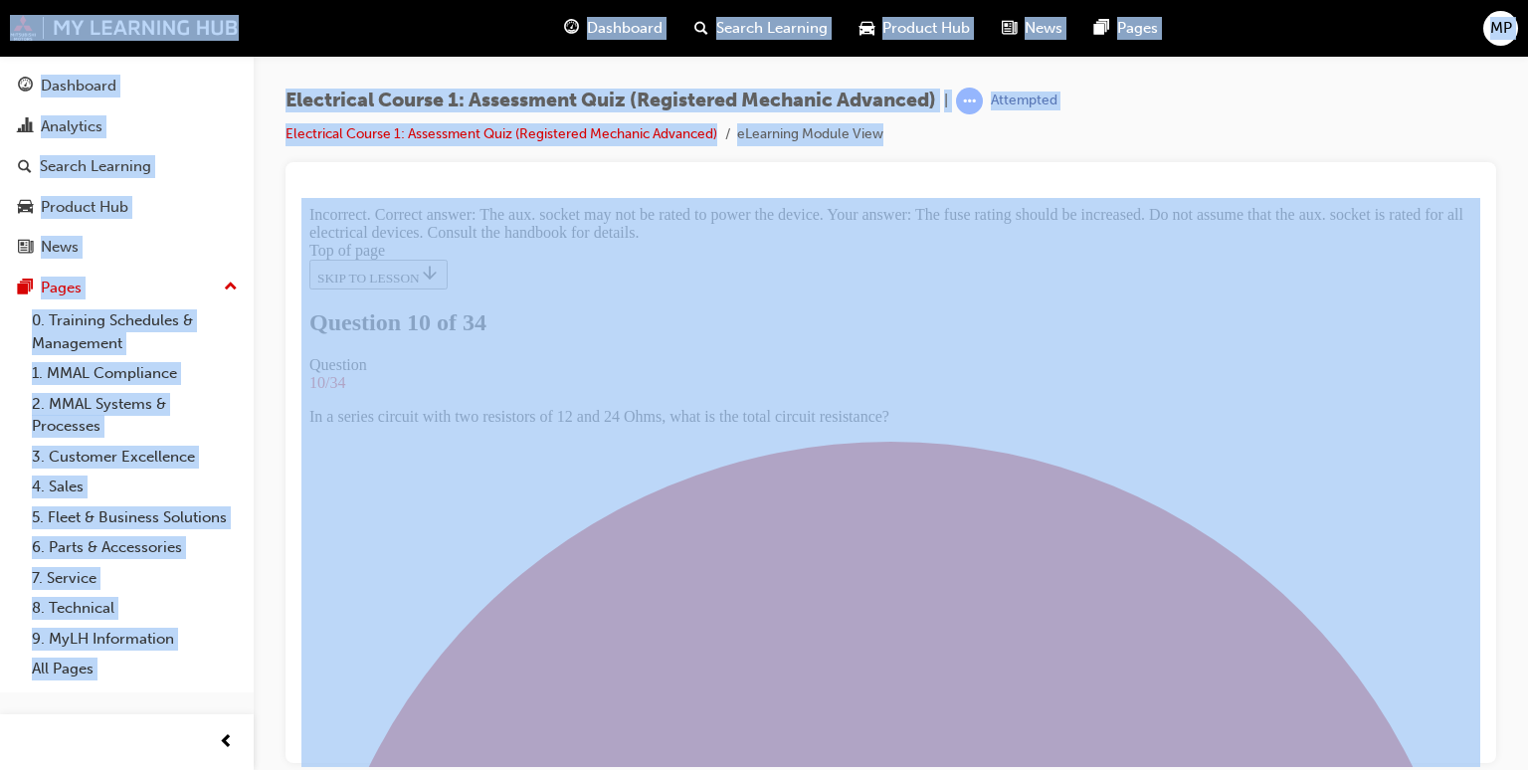
click at [1481, 210] on div at bounding box center [890, 462] width 1211 height 601
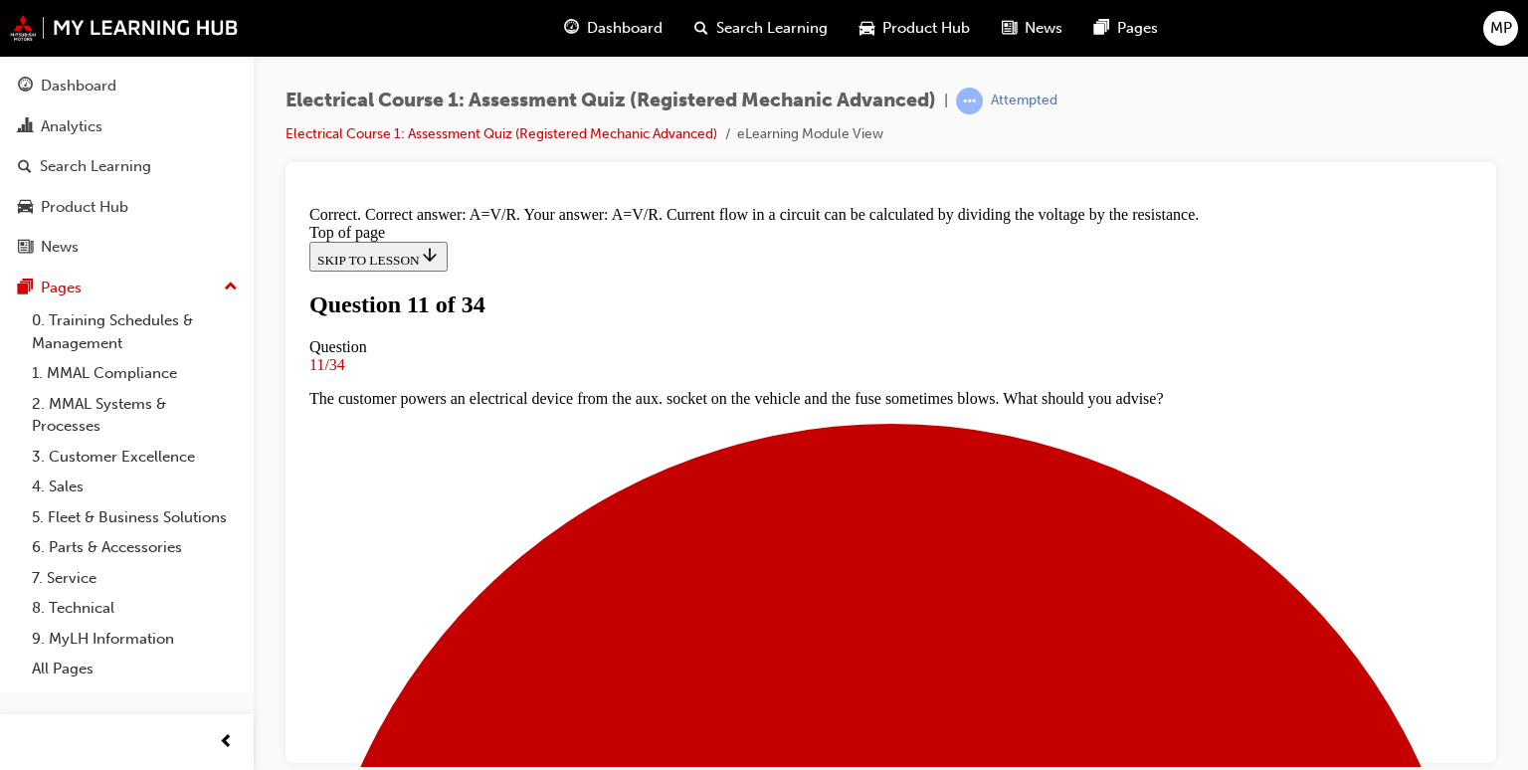
scroll to position [478, 0]
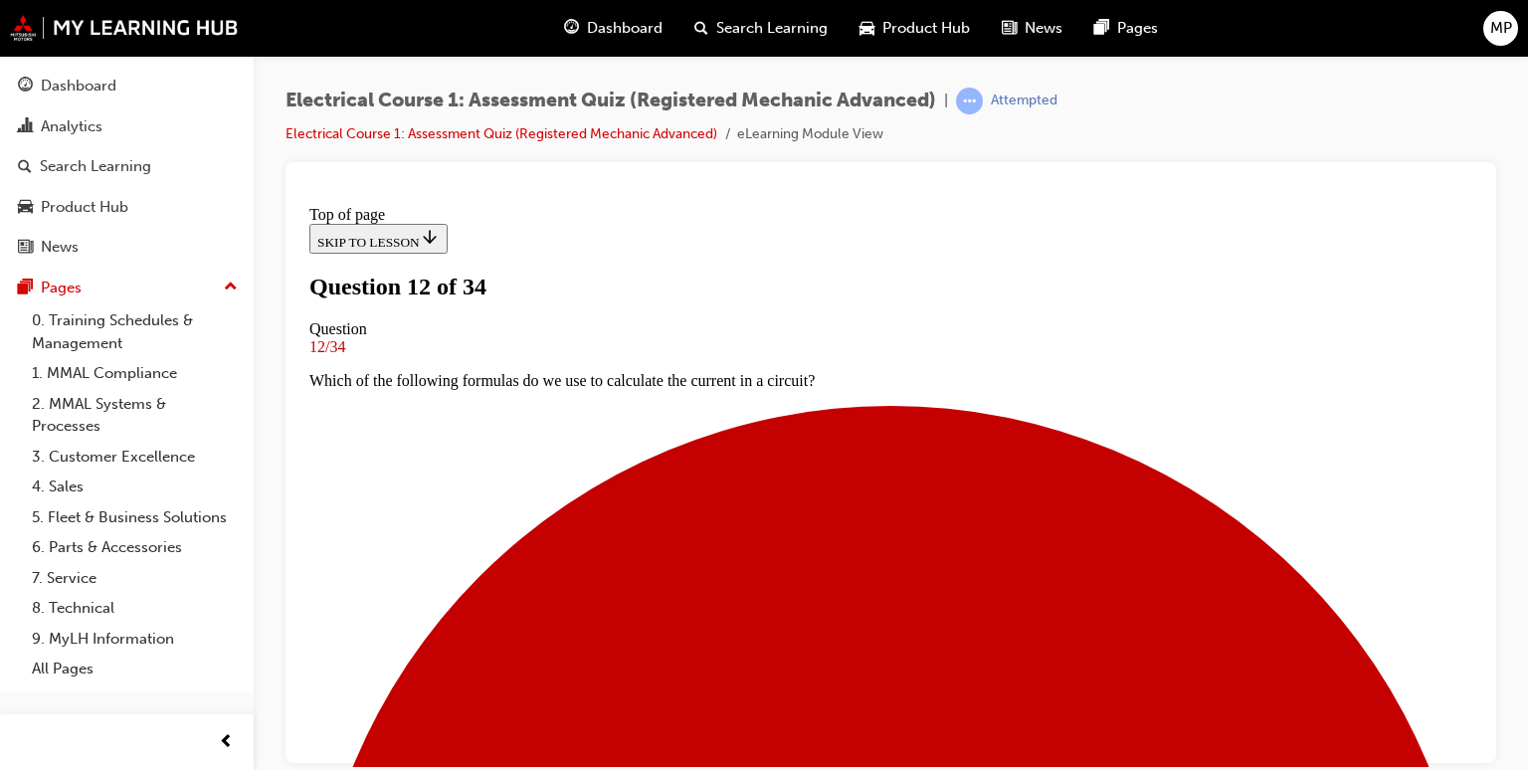
scroll to position [202, 0]
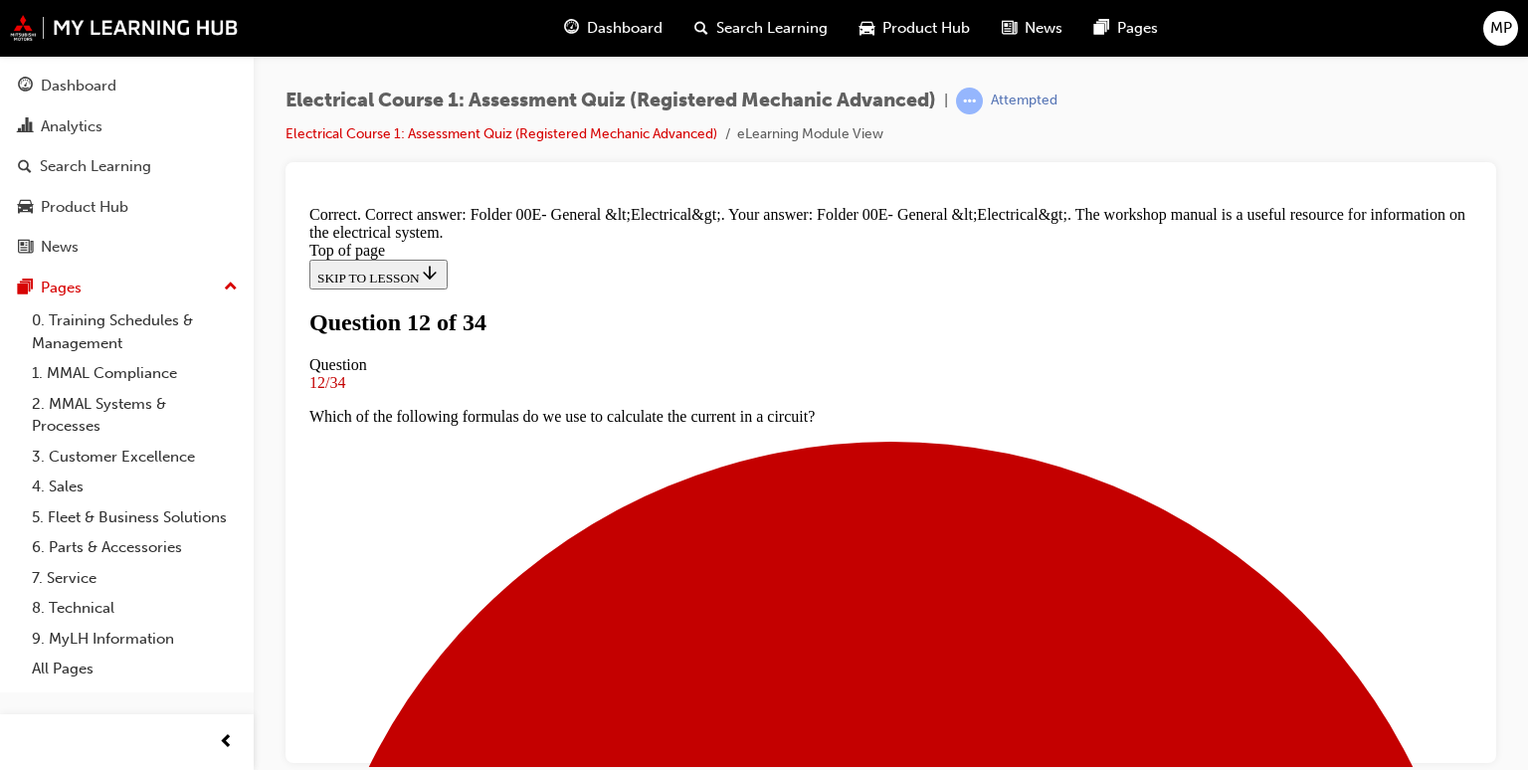
scroll to position [538, 0]
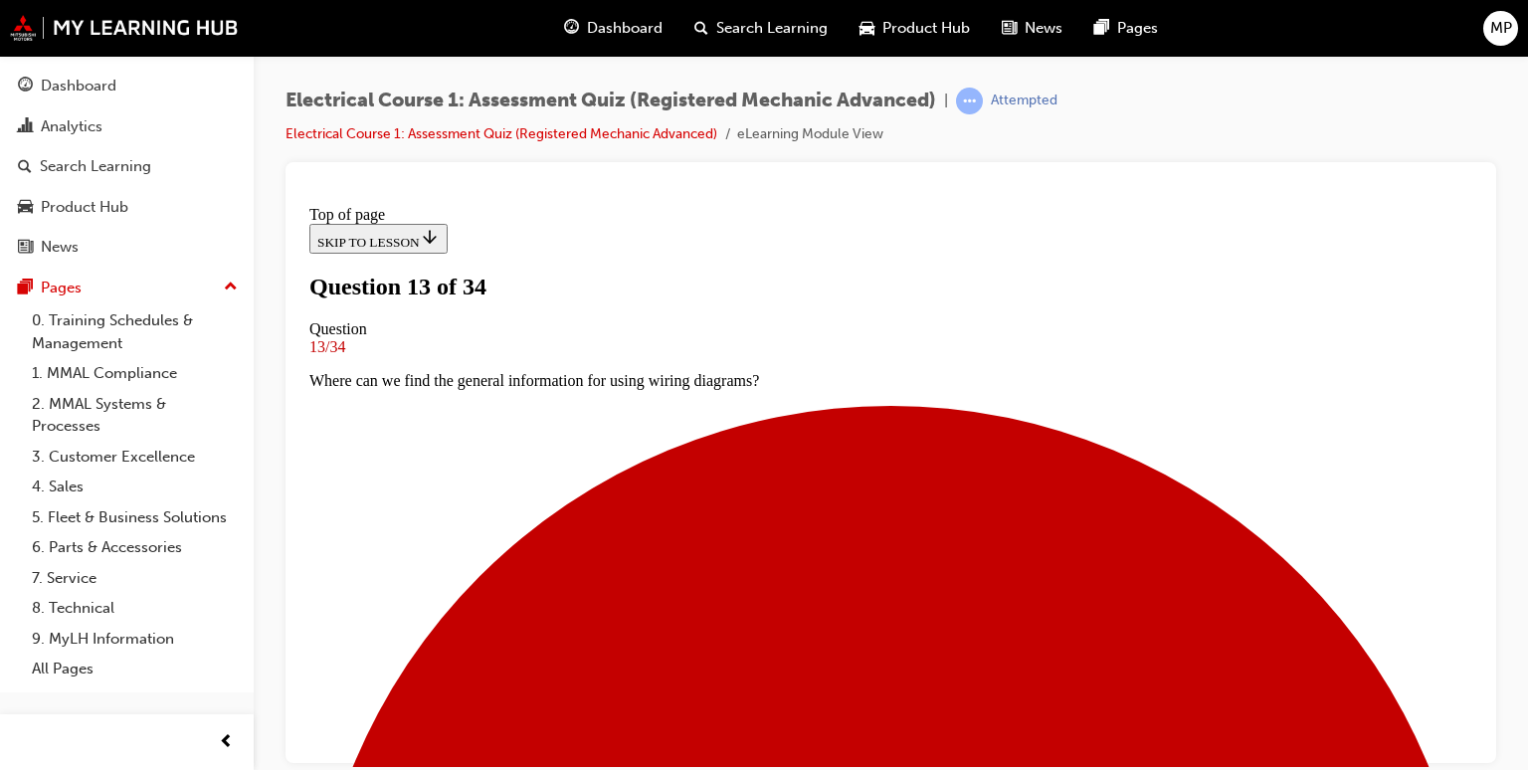
scroll to position [282, 0]
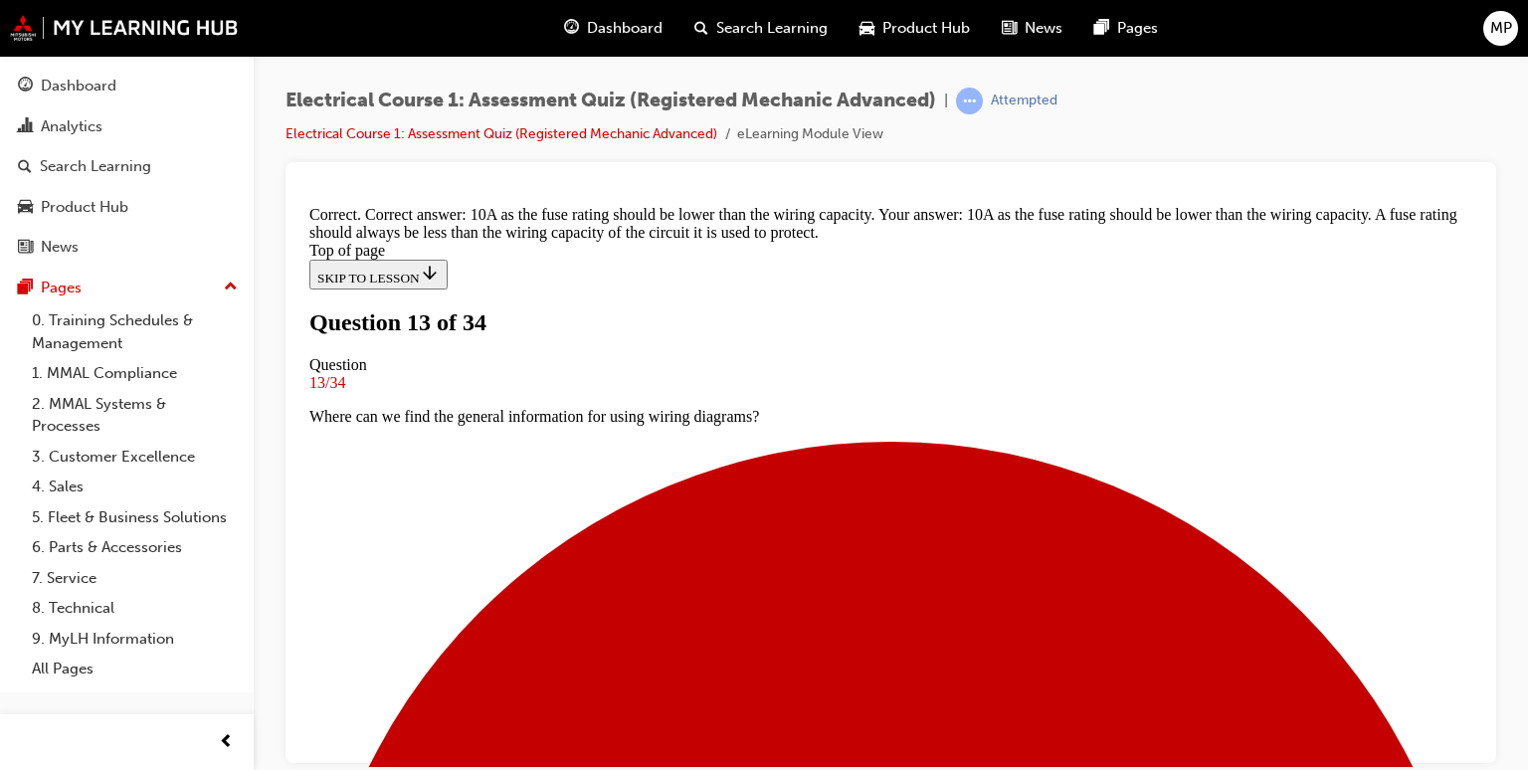
scroll to position [592, 0]
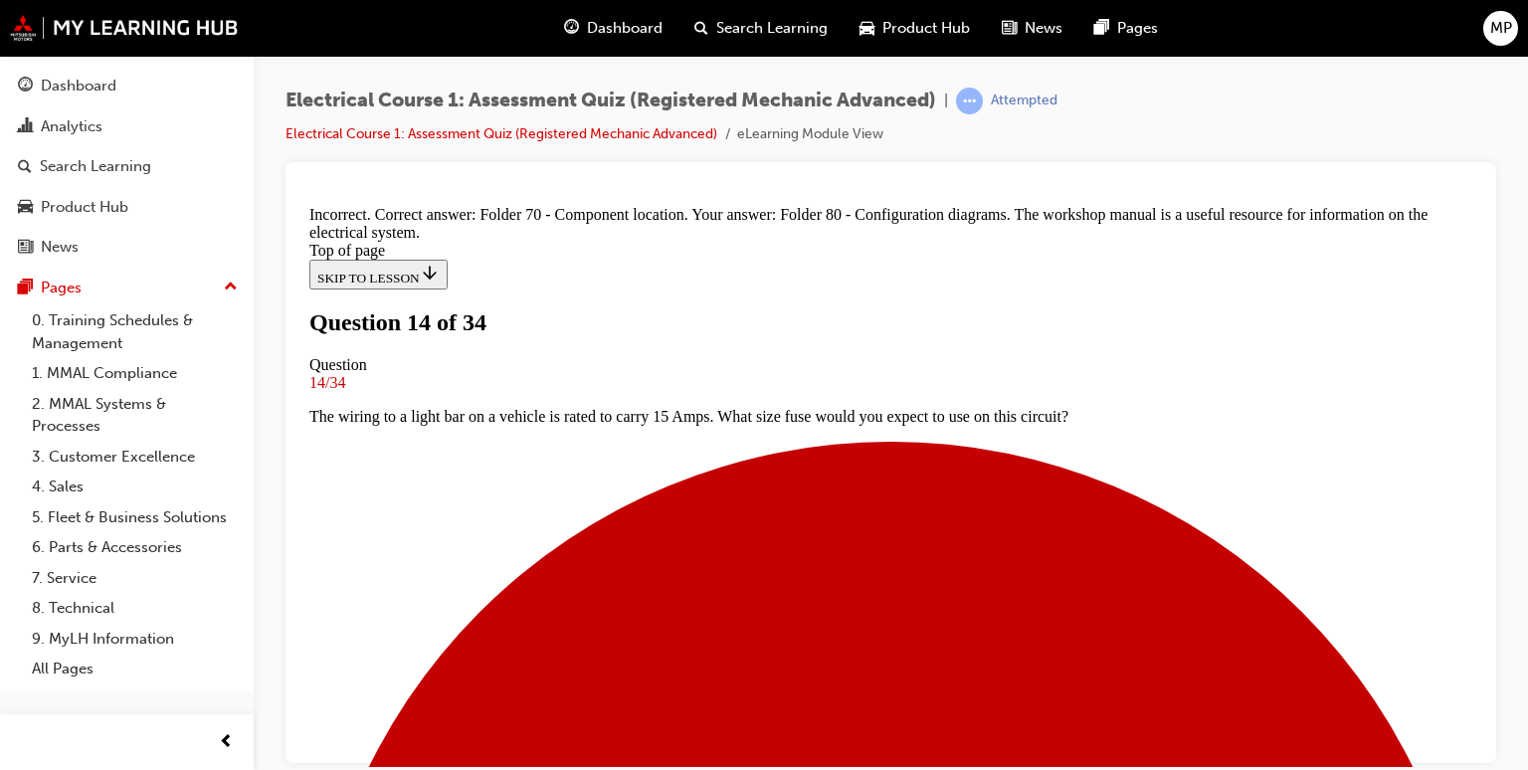
scroll to position [538, 0]
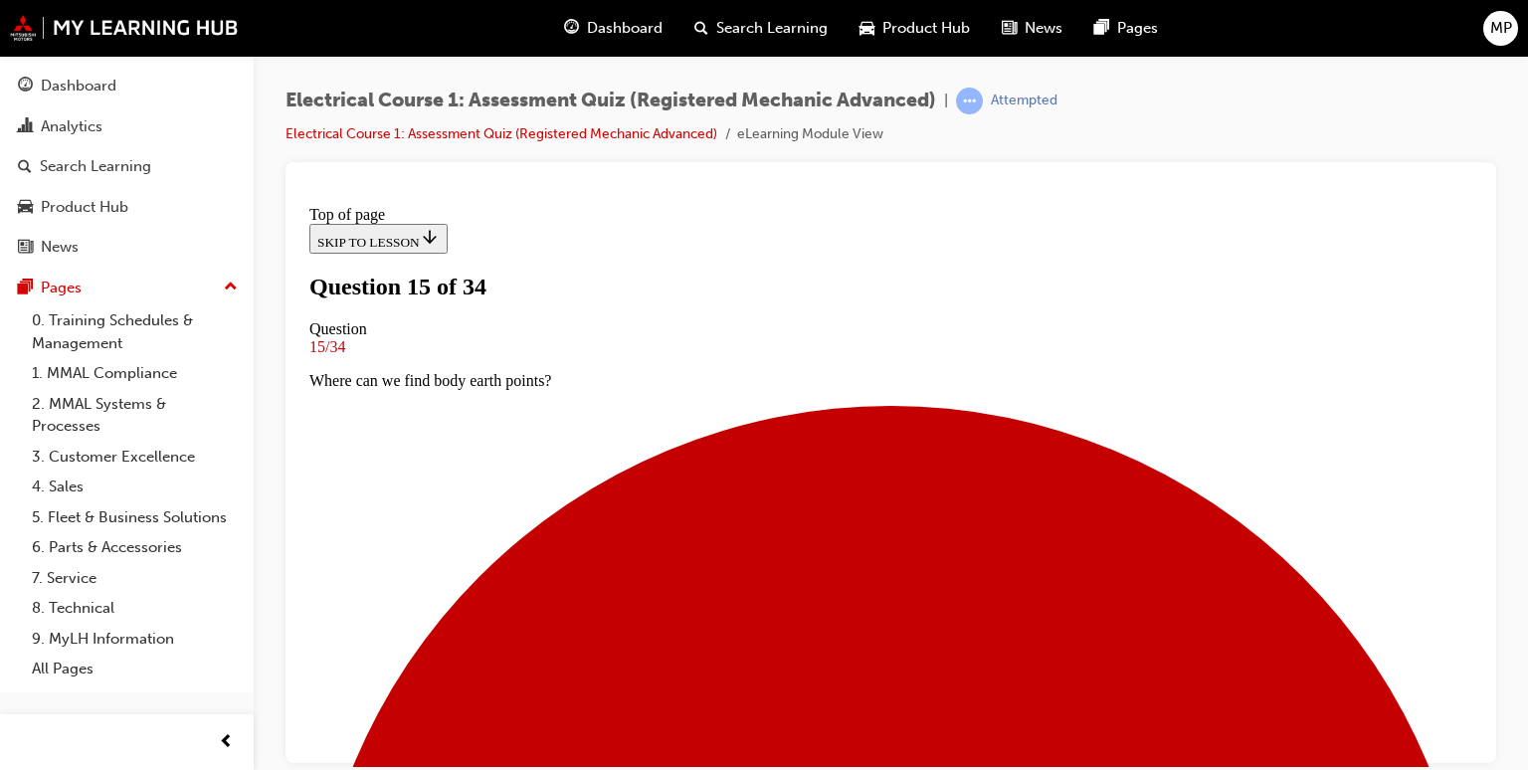
scroll to position [162, 0]
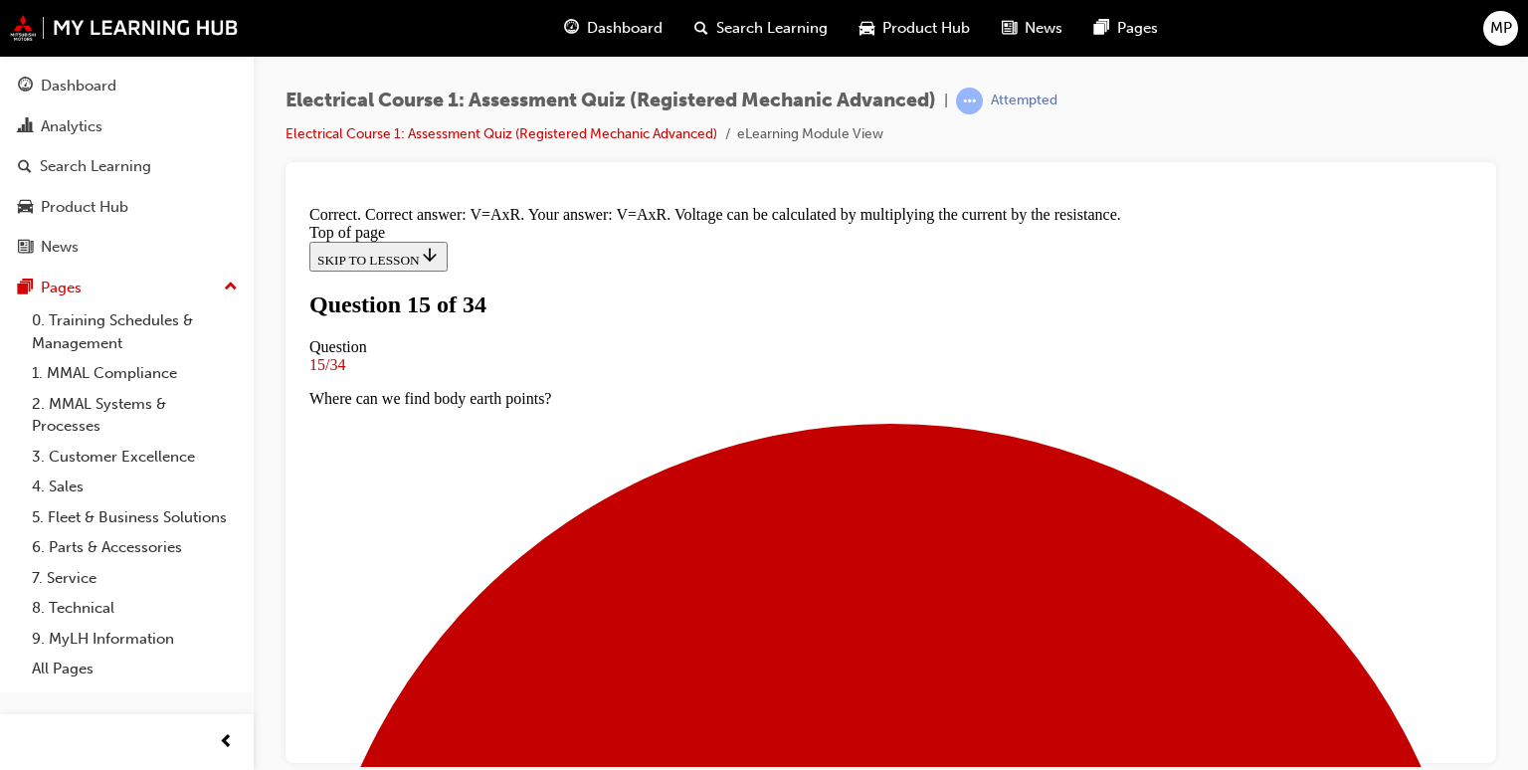
scroll to position [455, 0]
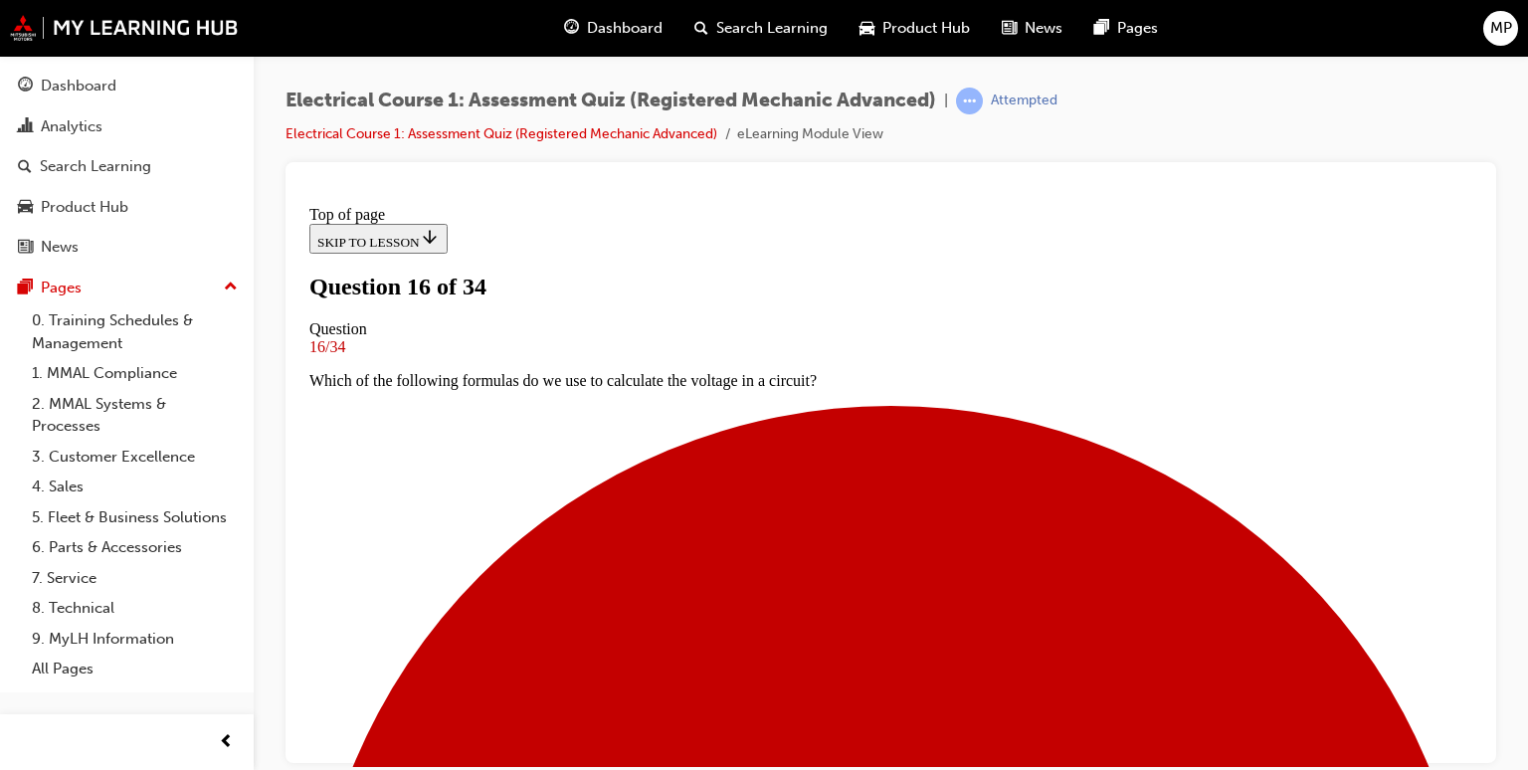
scroll to position [202, 0]
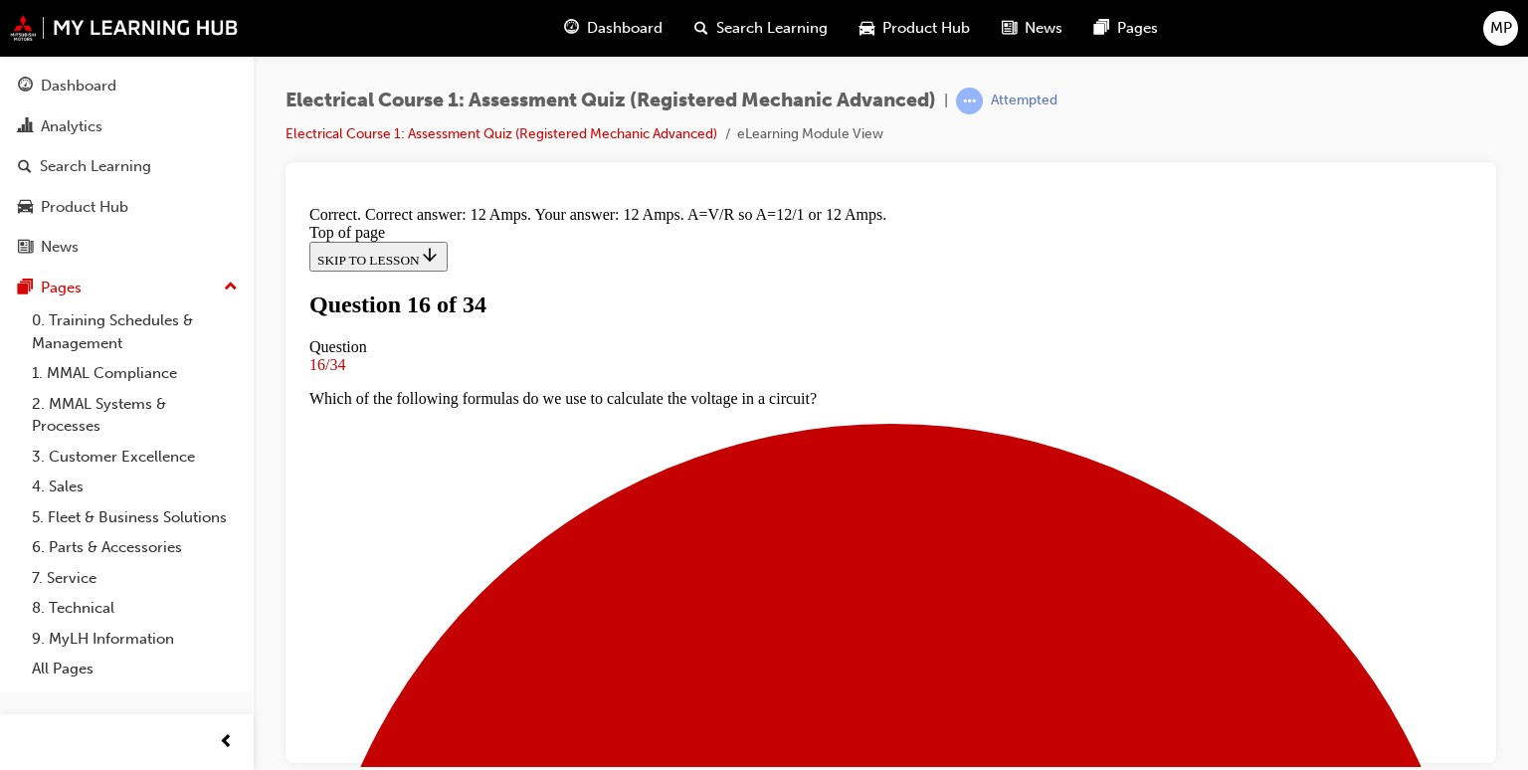
scroll to position [589, 0]
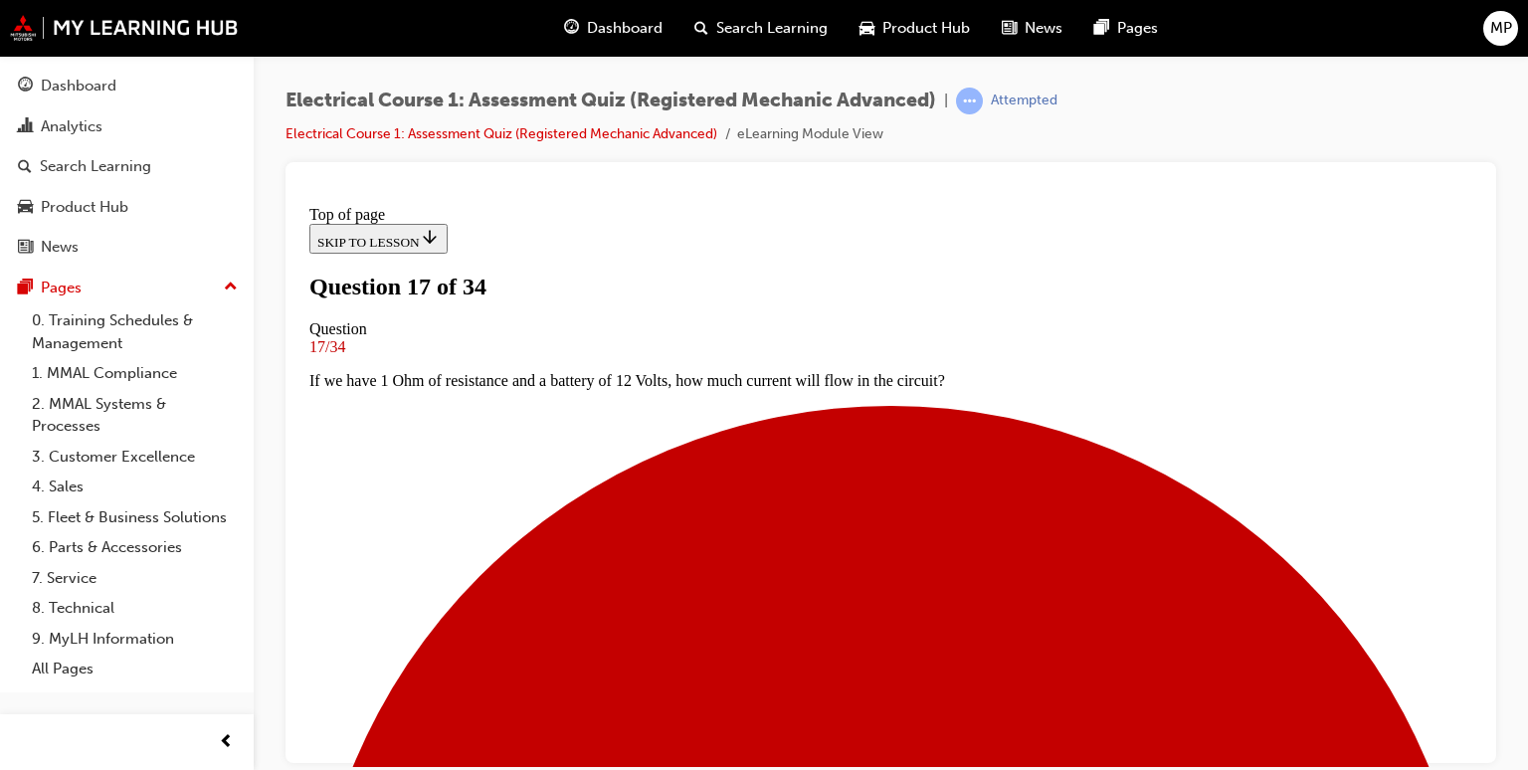
scroll to position [162, 0]
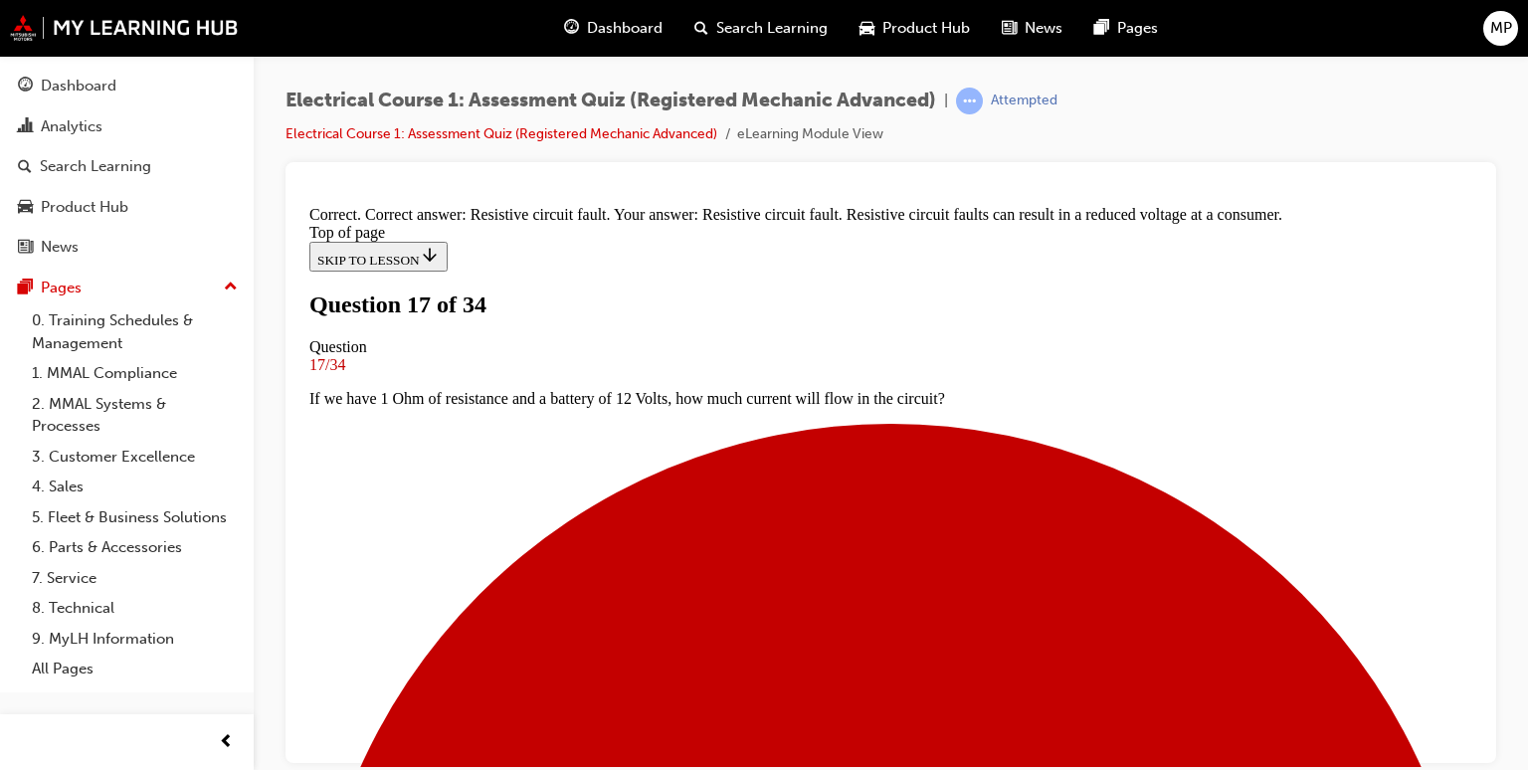
scroll to position [435, 0]
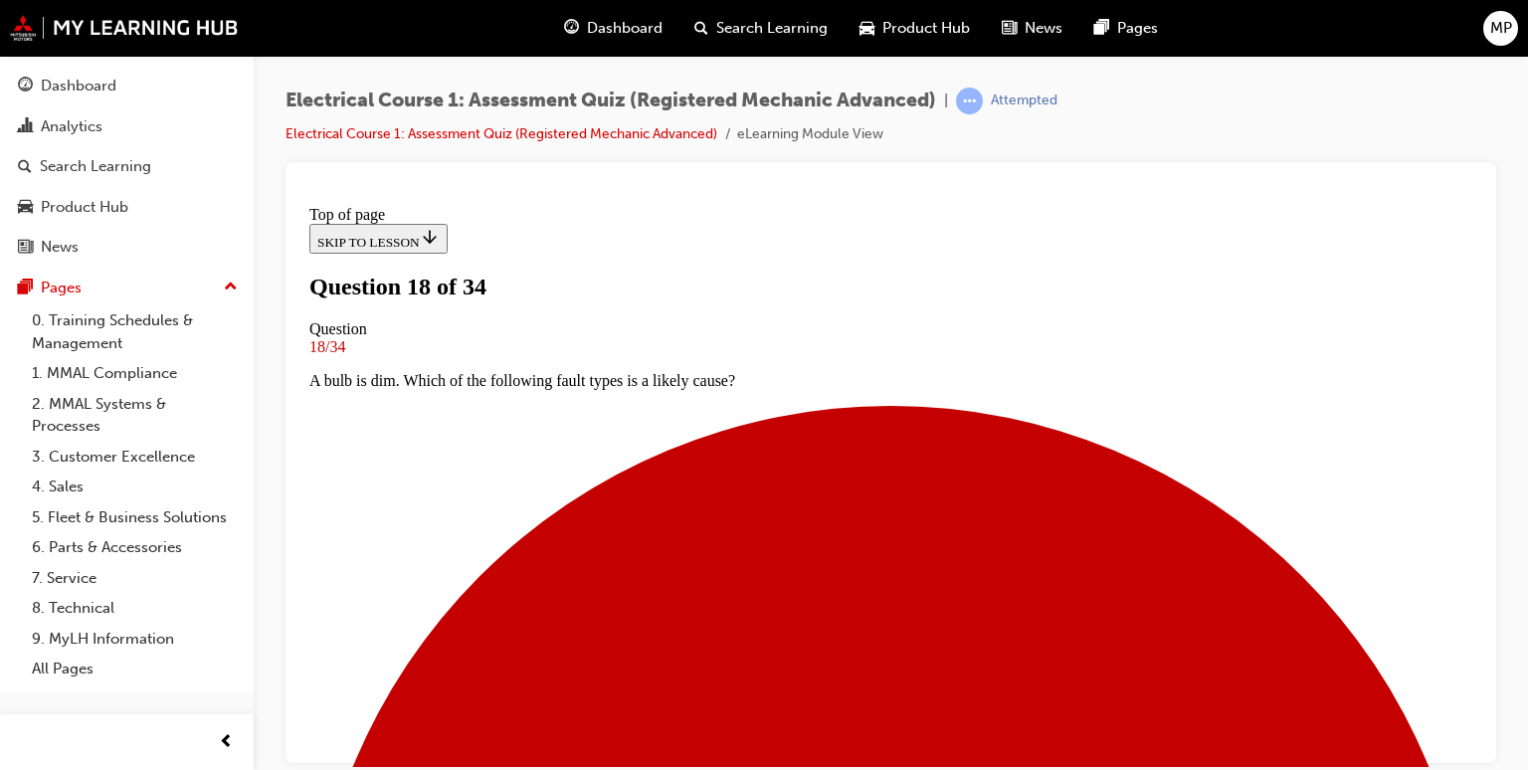
scroll to position [202, 0]
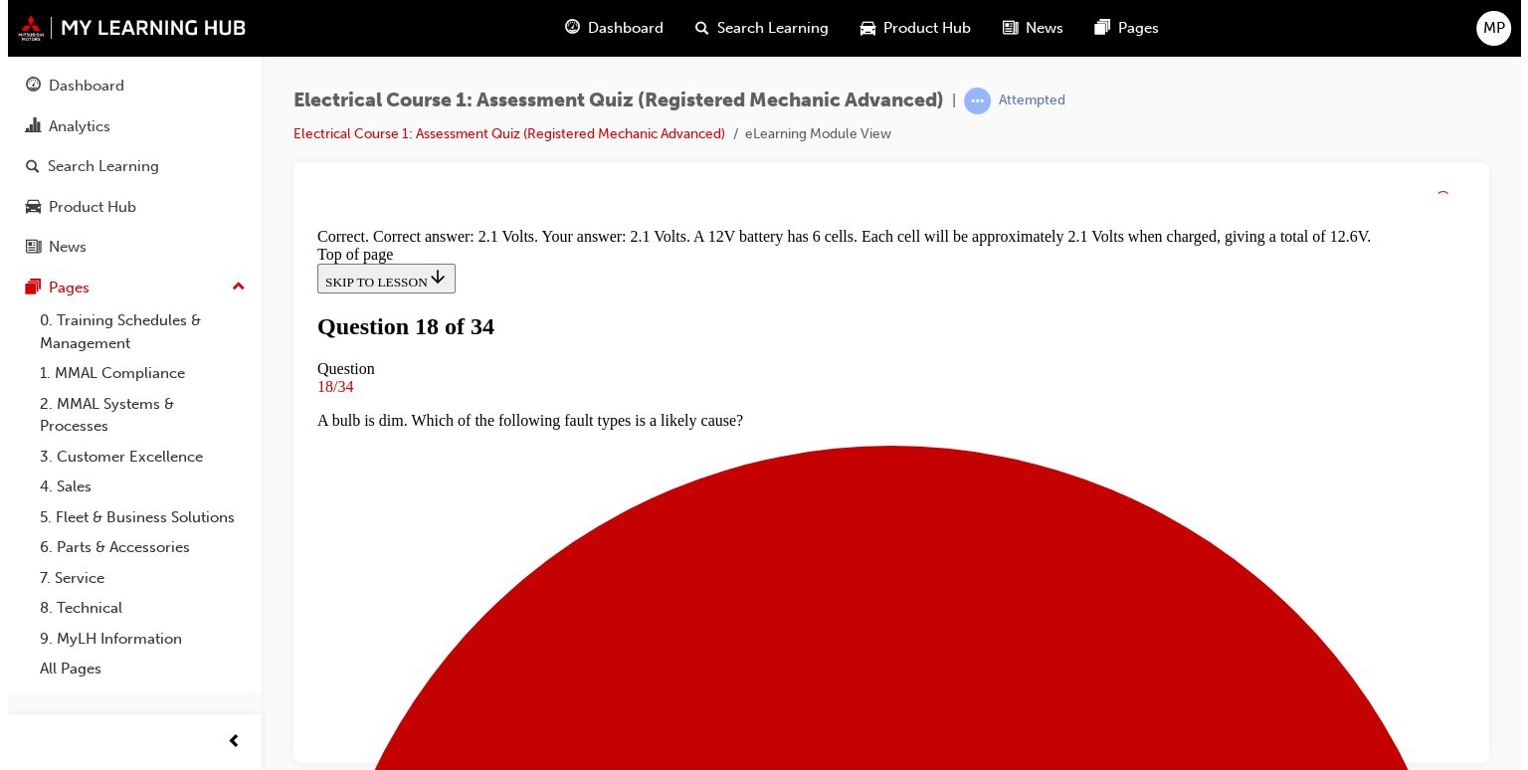
scroll to position [578, 0]
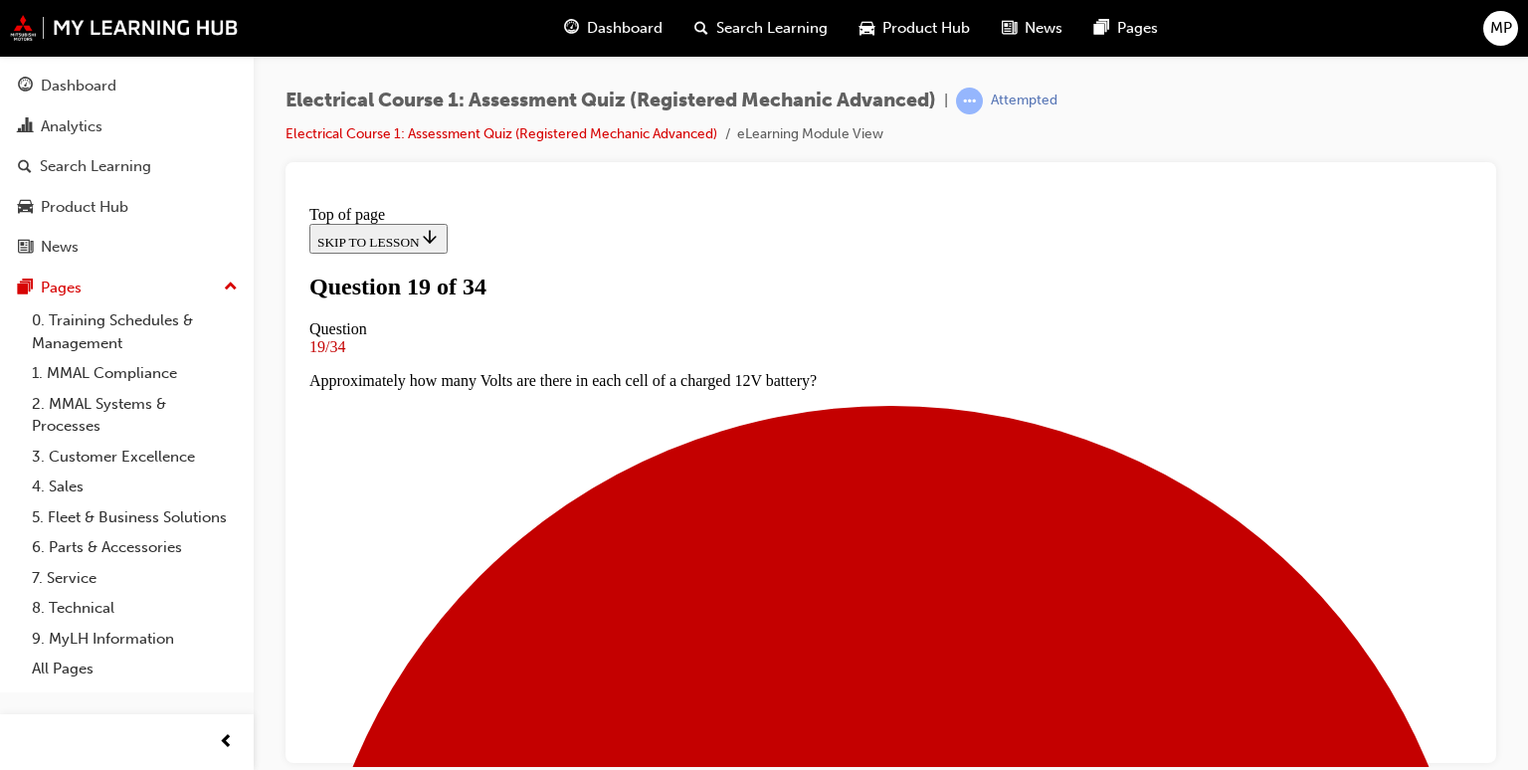
scroll to position [282, 0]
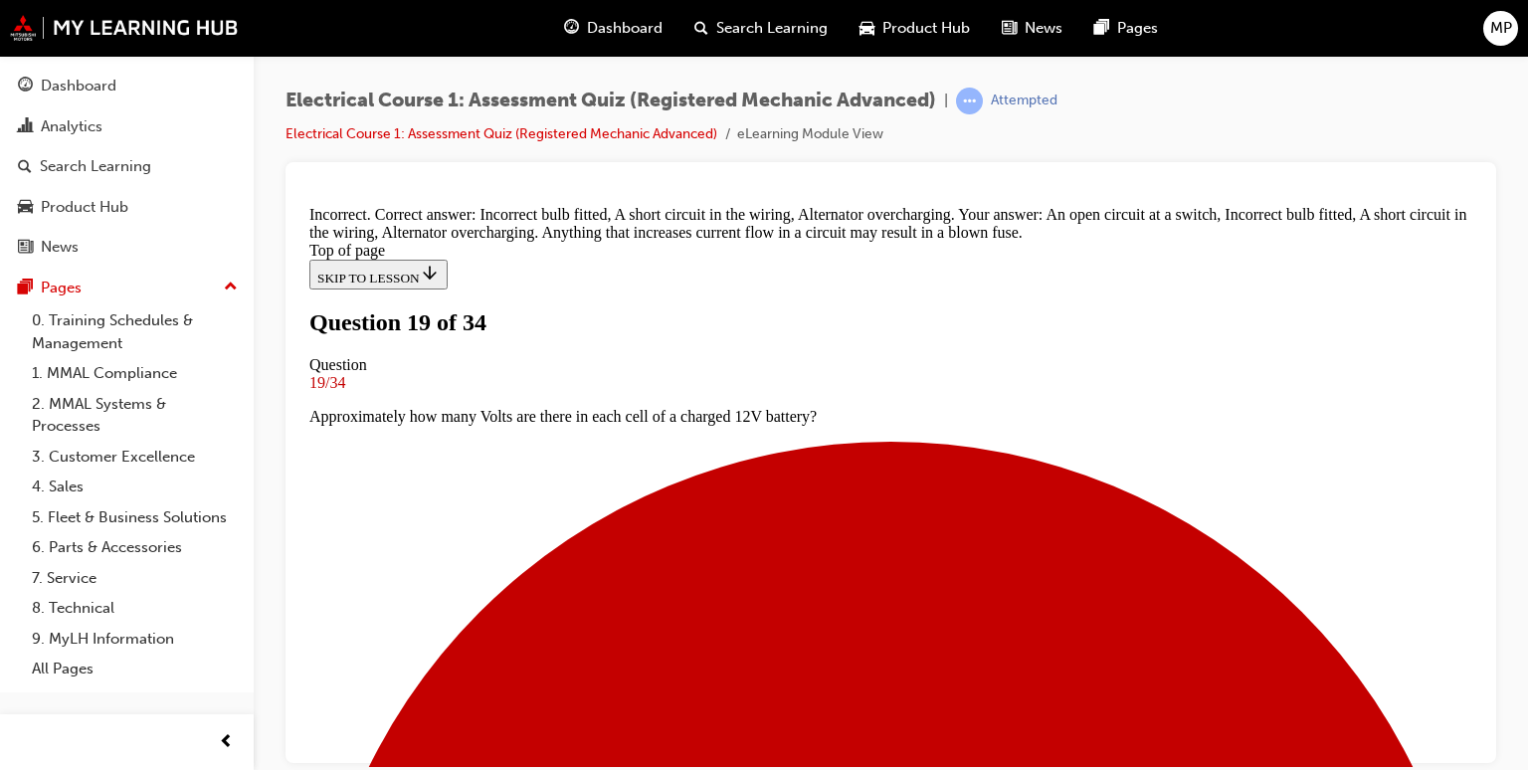
scroll to position [629, 0]
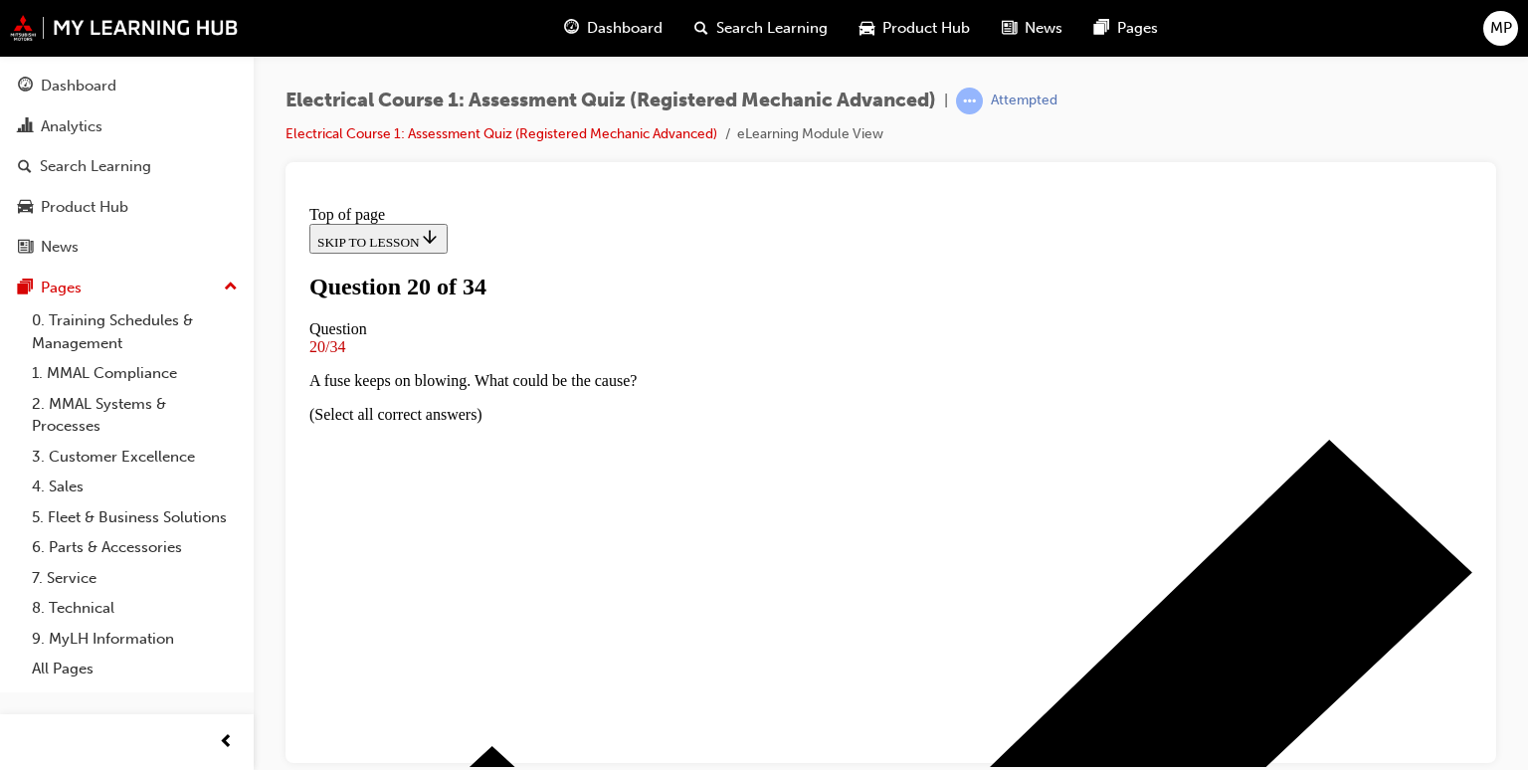
scroll to position [202, 0]
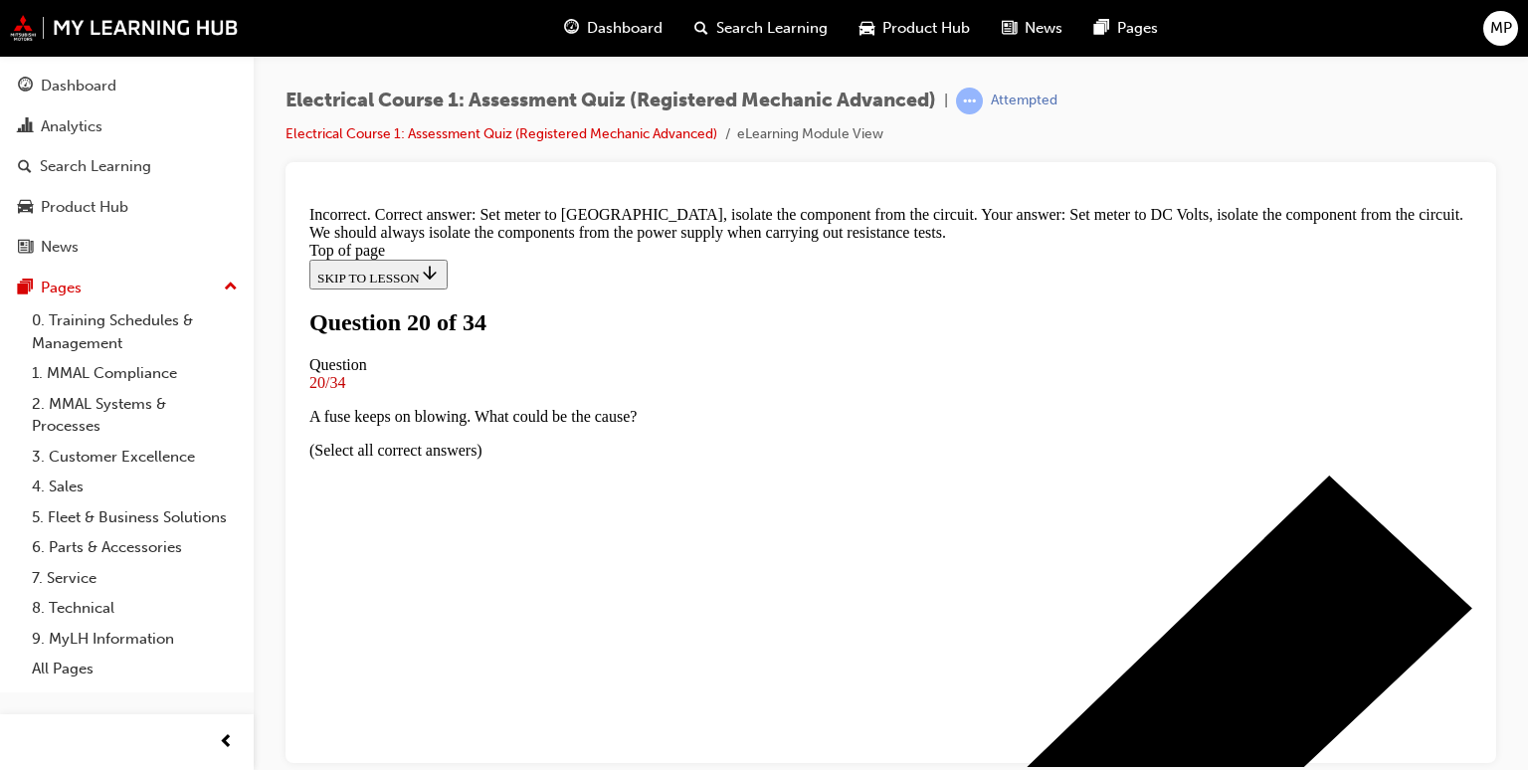
scroll to position [538, 0]
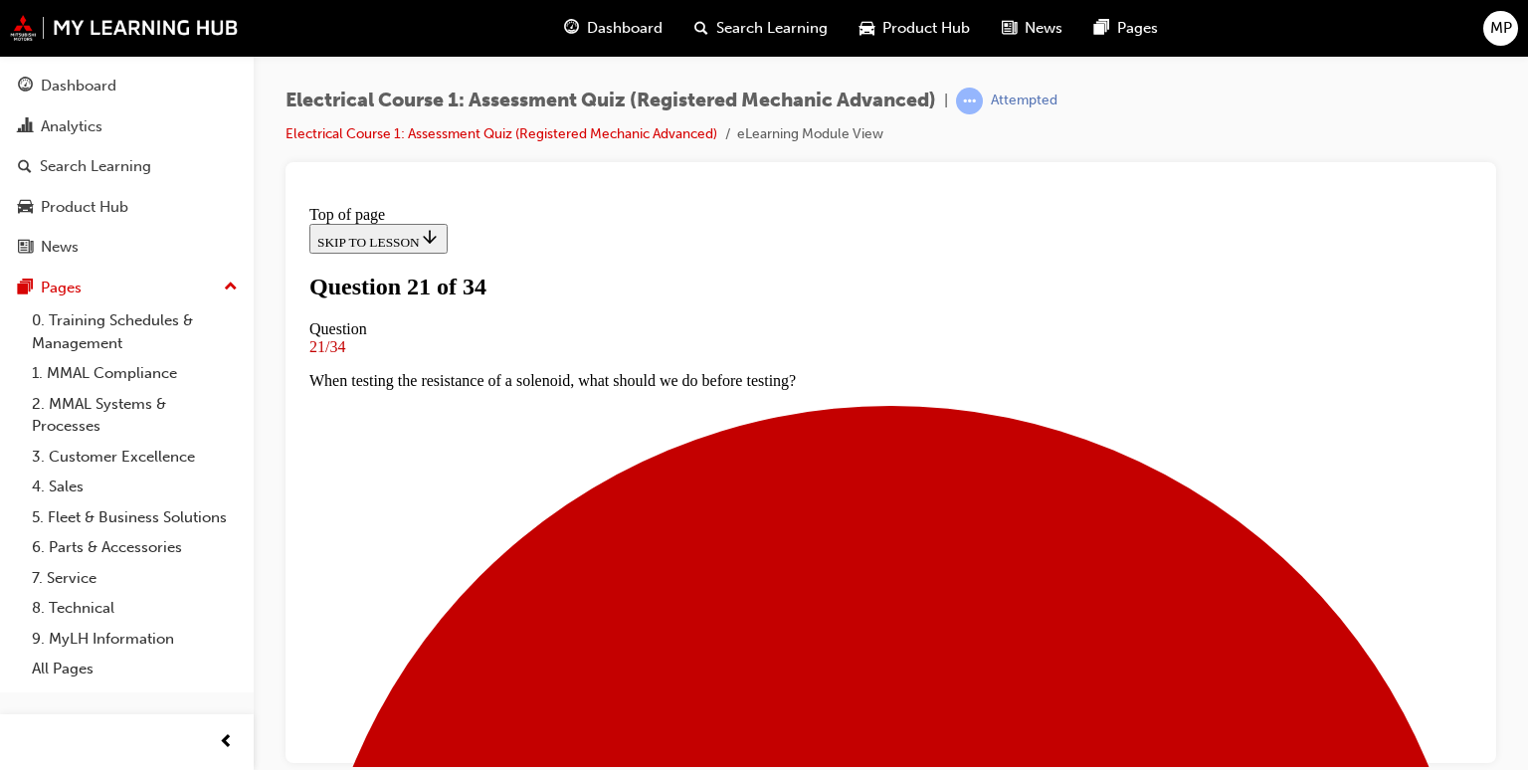
scroll to position [441, 0]
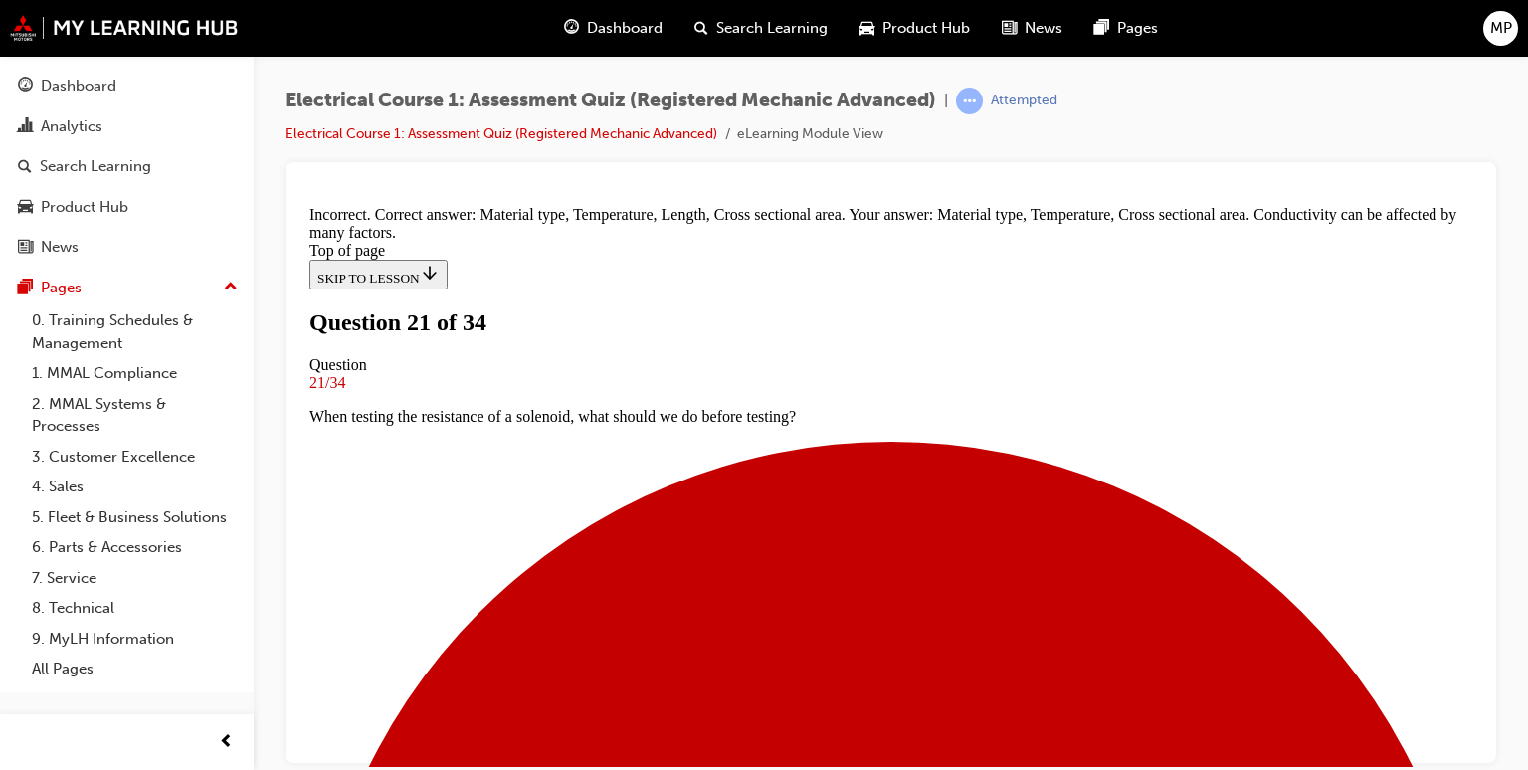
scroll to position [668, 0]
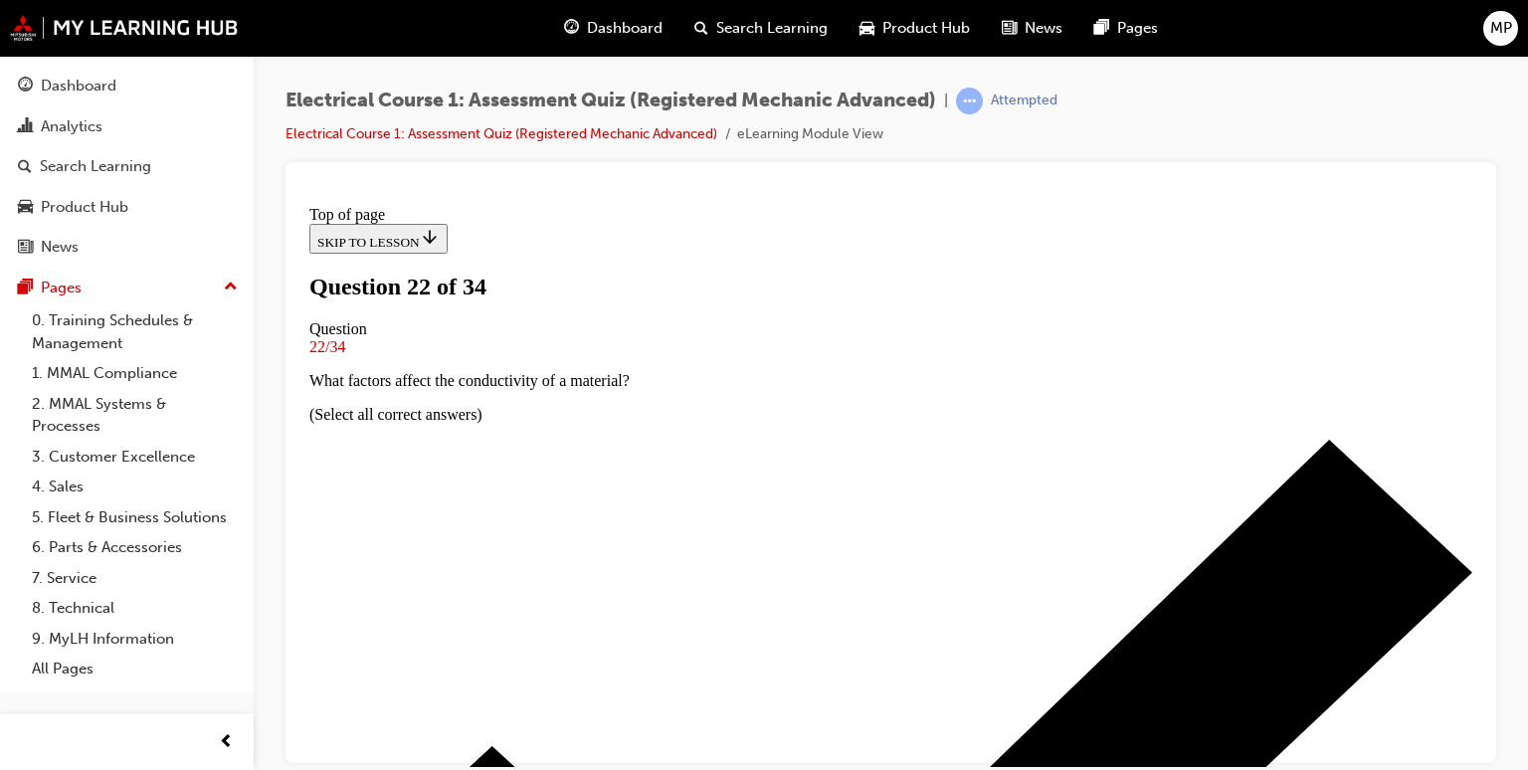
scroll to position [242, 0]
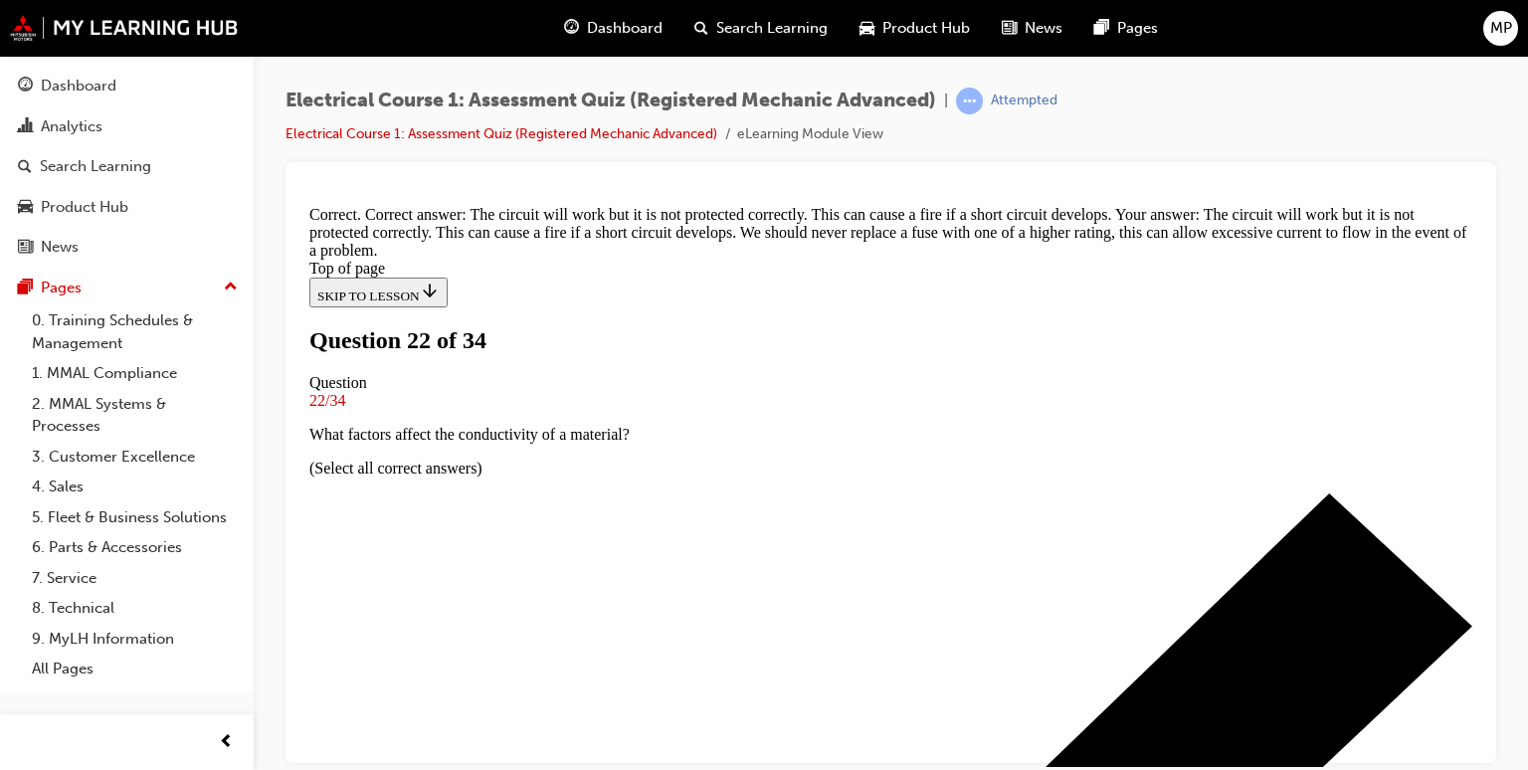
scroll to position [598, 0]
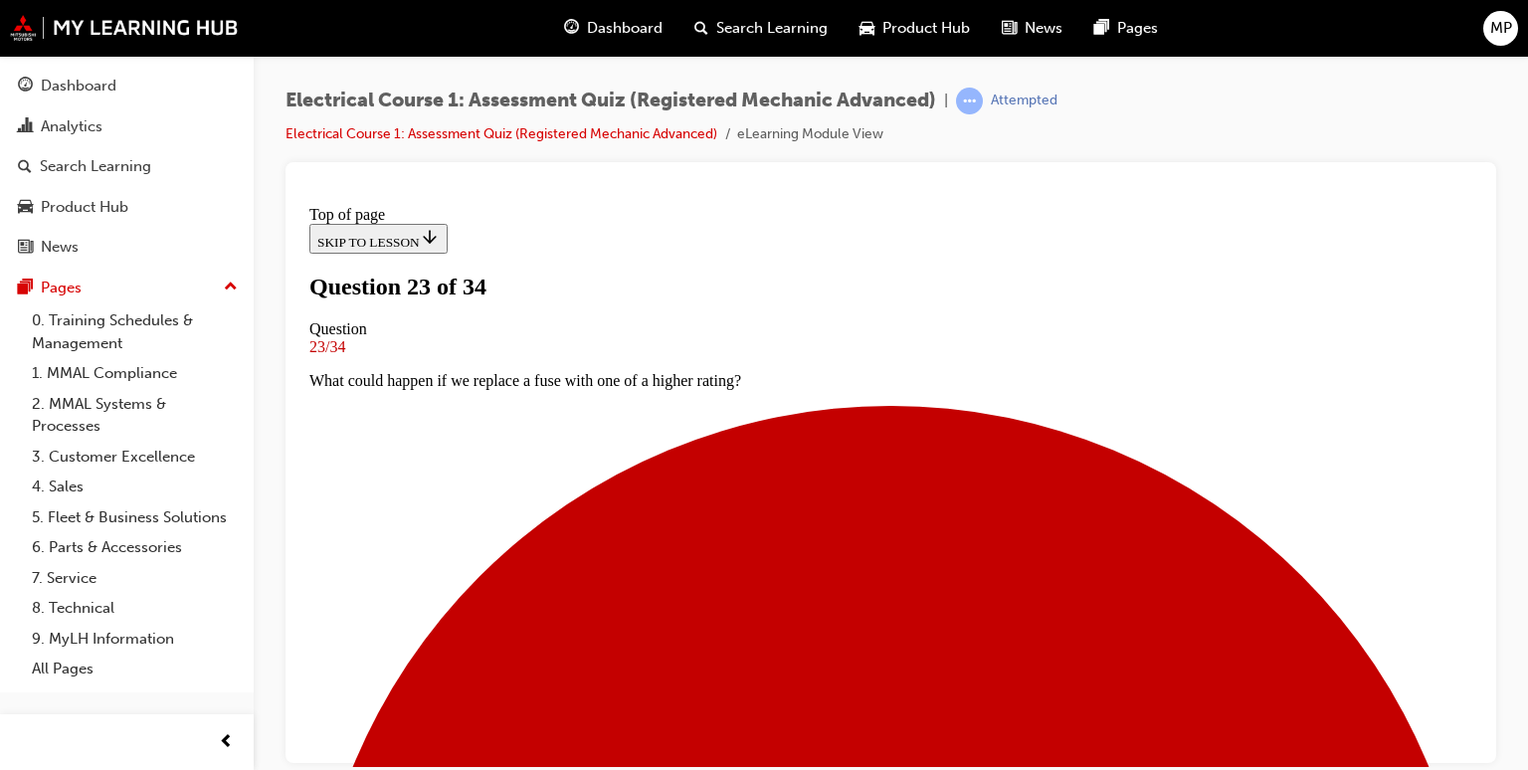
scroll to position [162, 0]
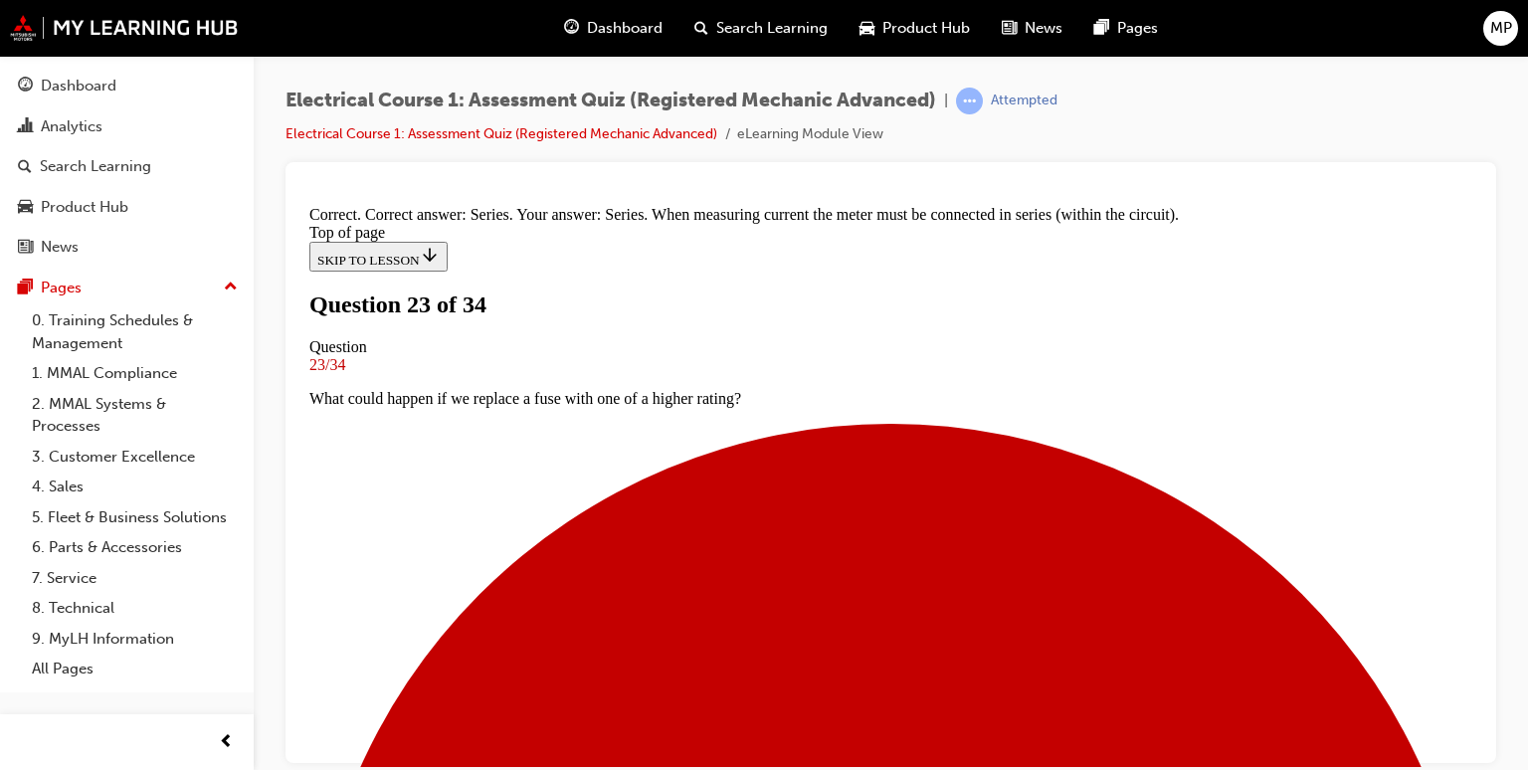
scroll to position [558, 0]
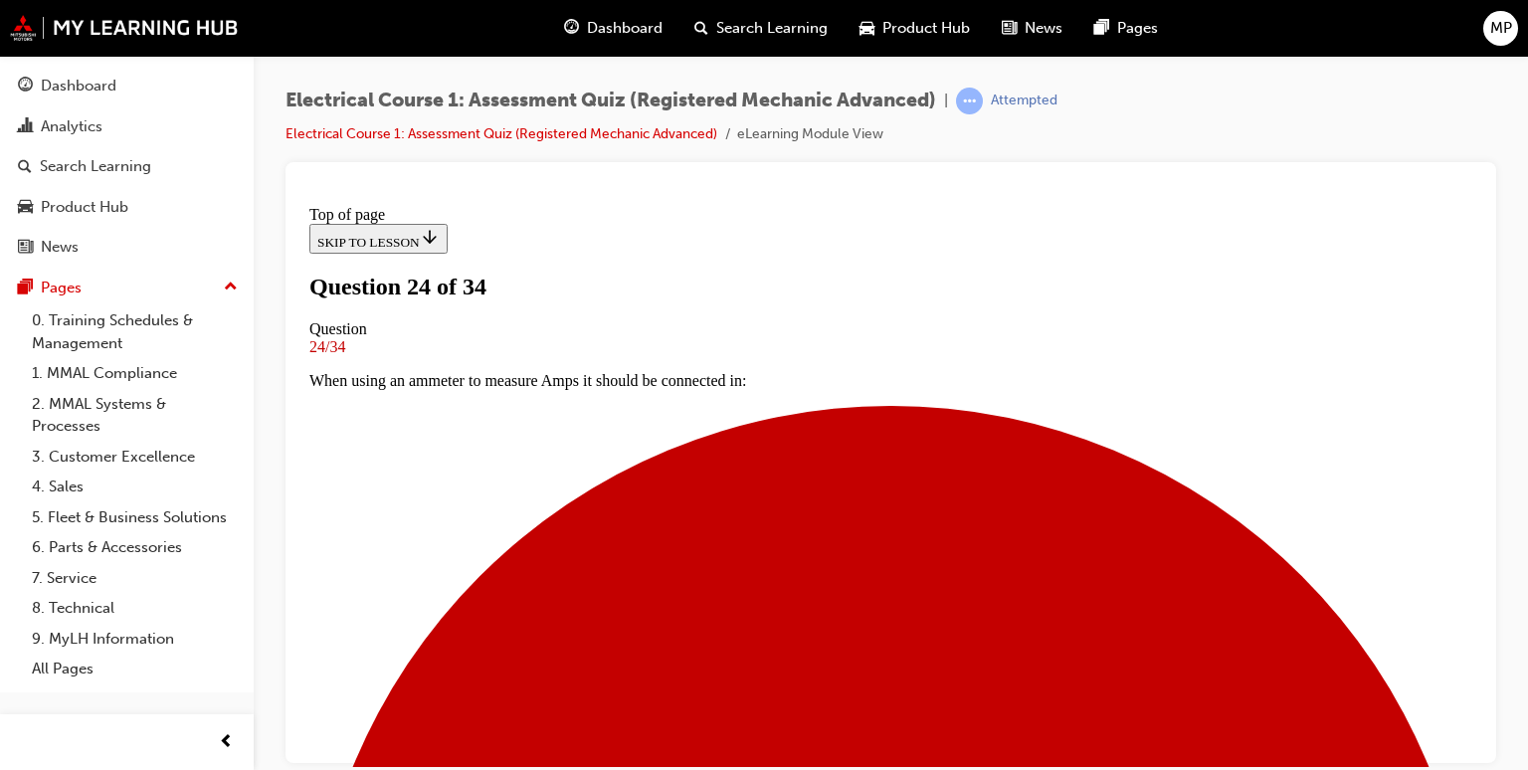
scroll to position [242, 0]
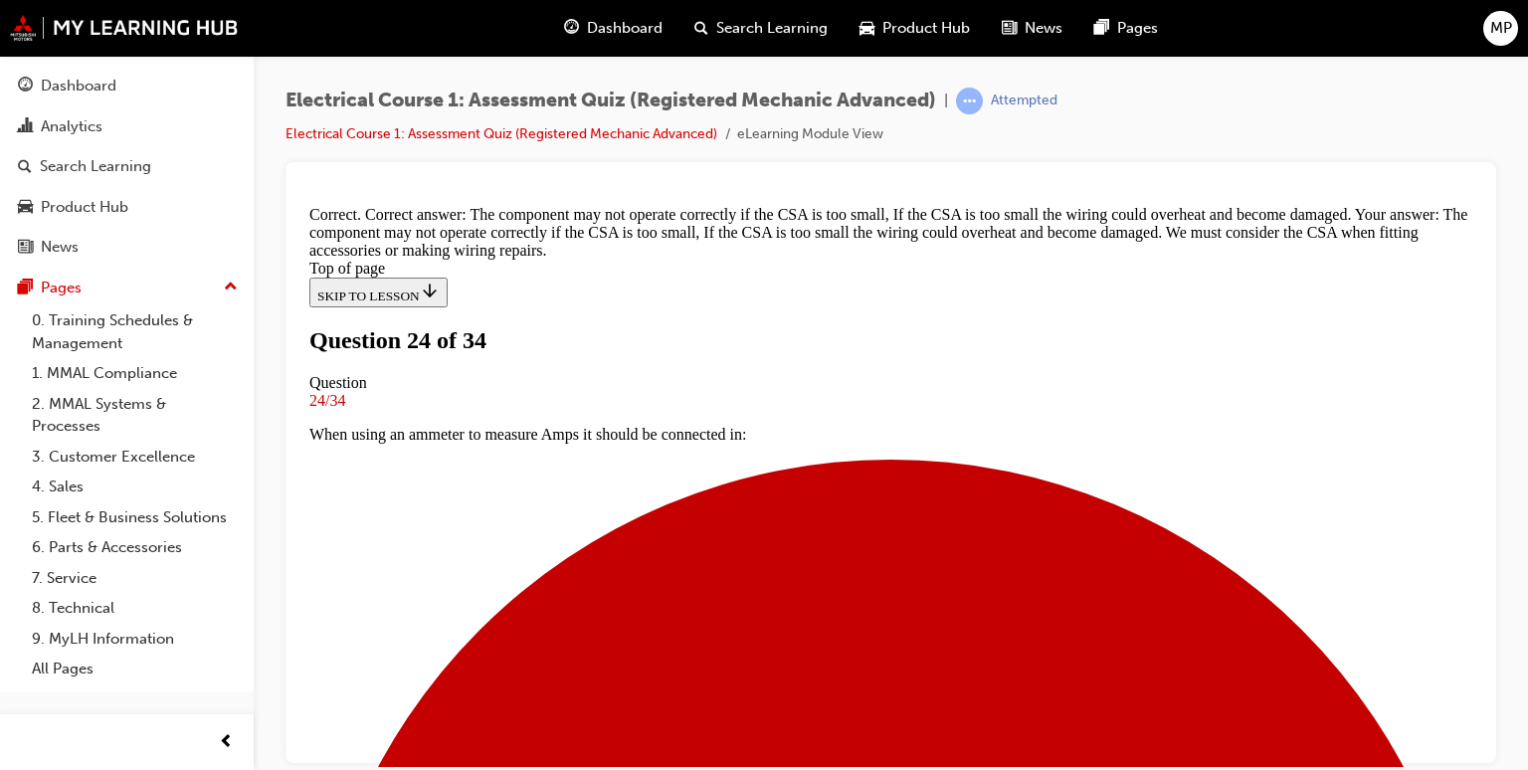
scroll to position [612, 0]
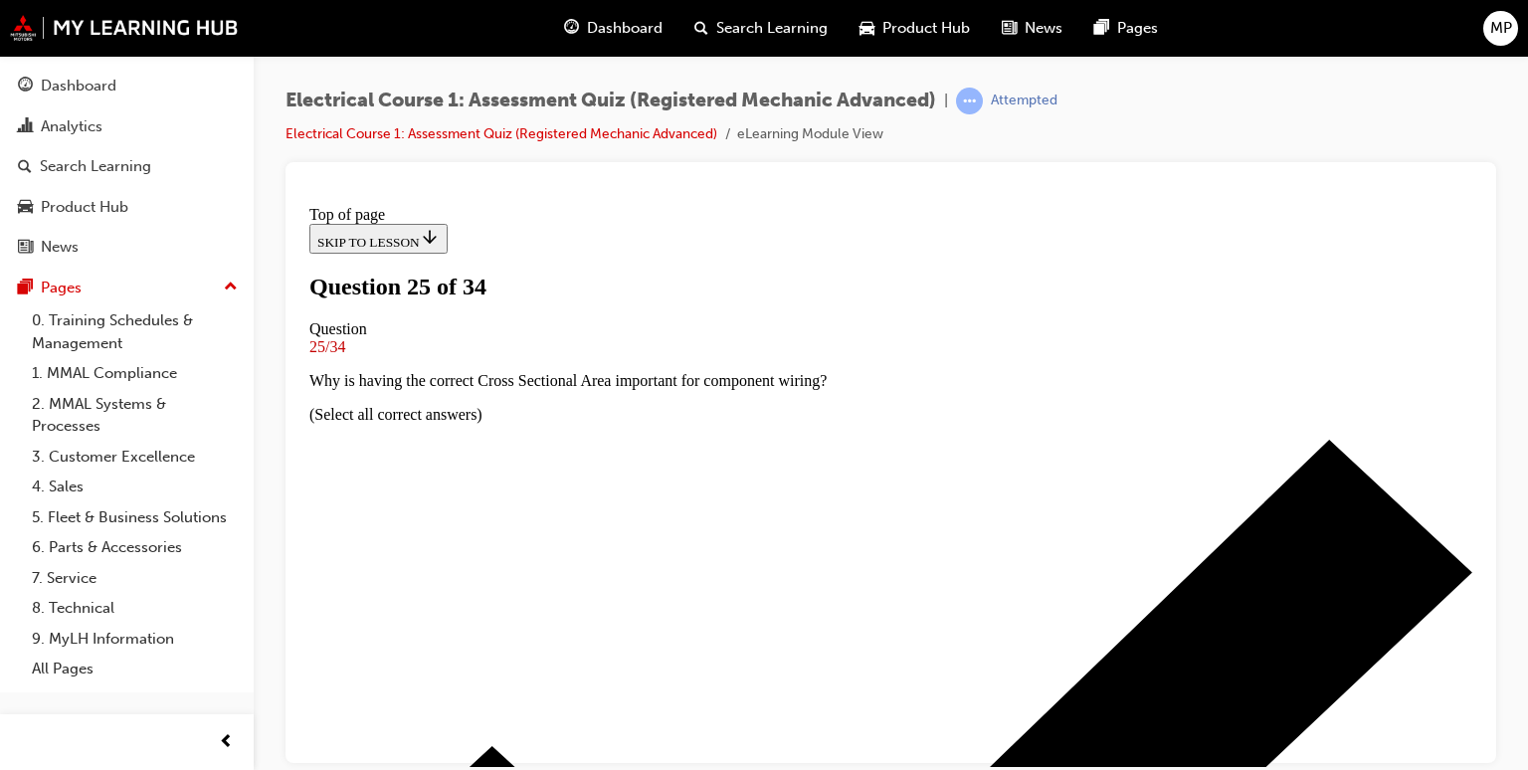
scroll to position [202, 0]
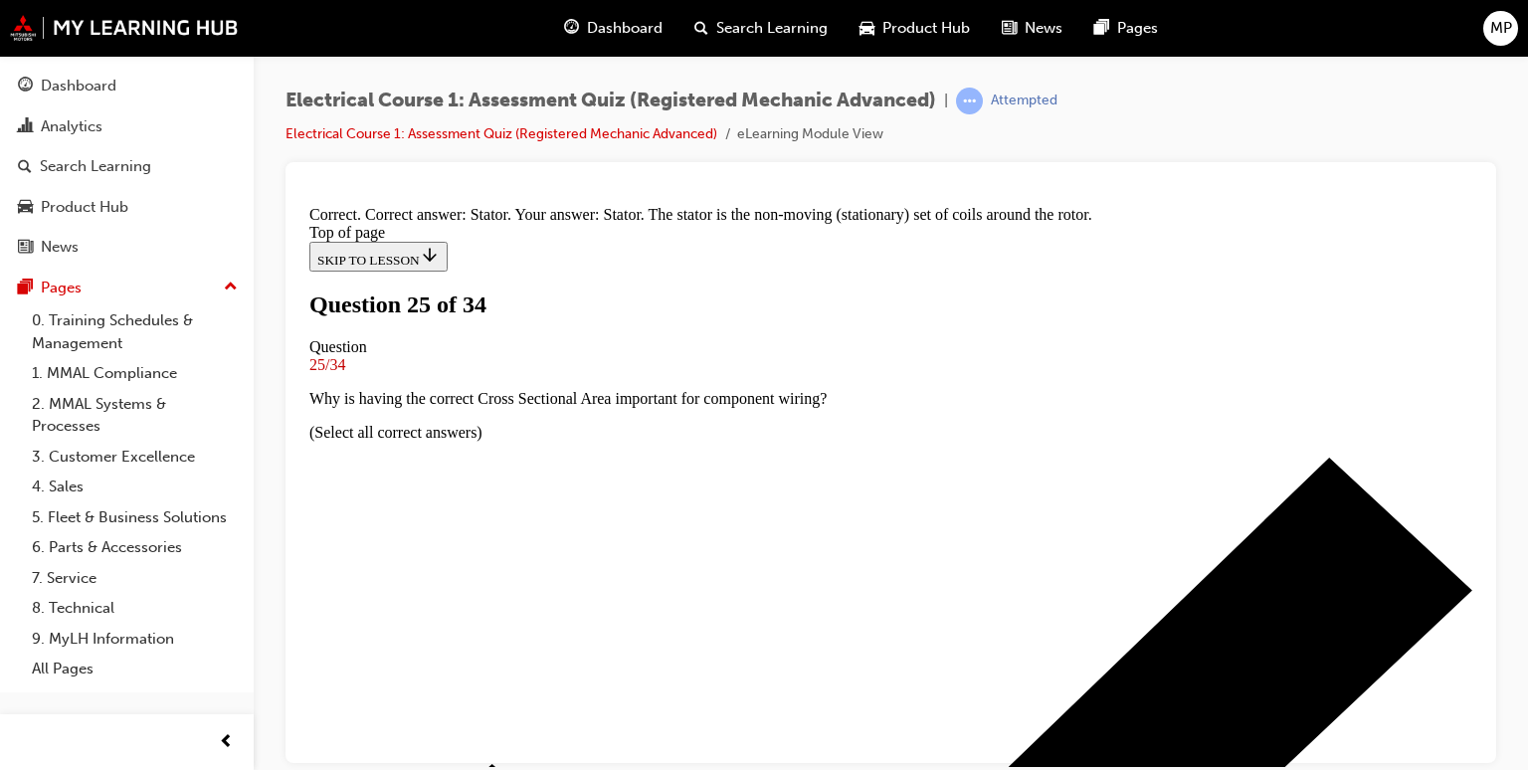
scroll to position [514, 0]
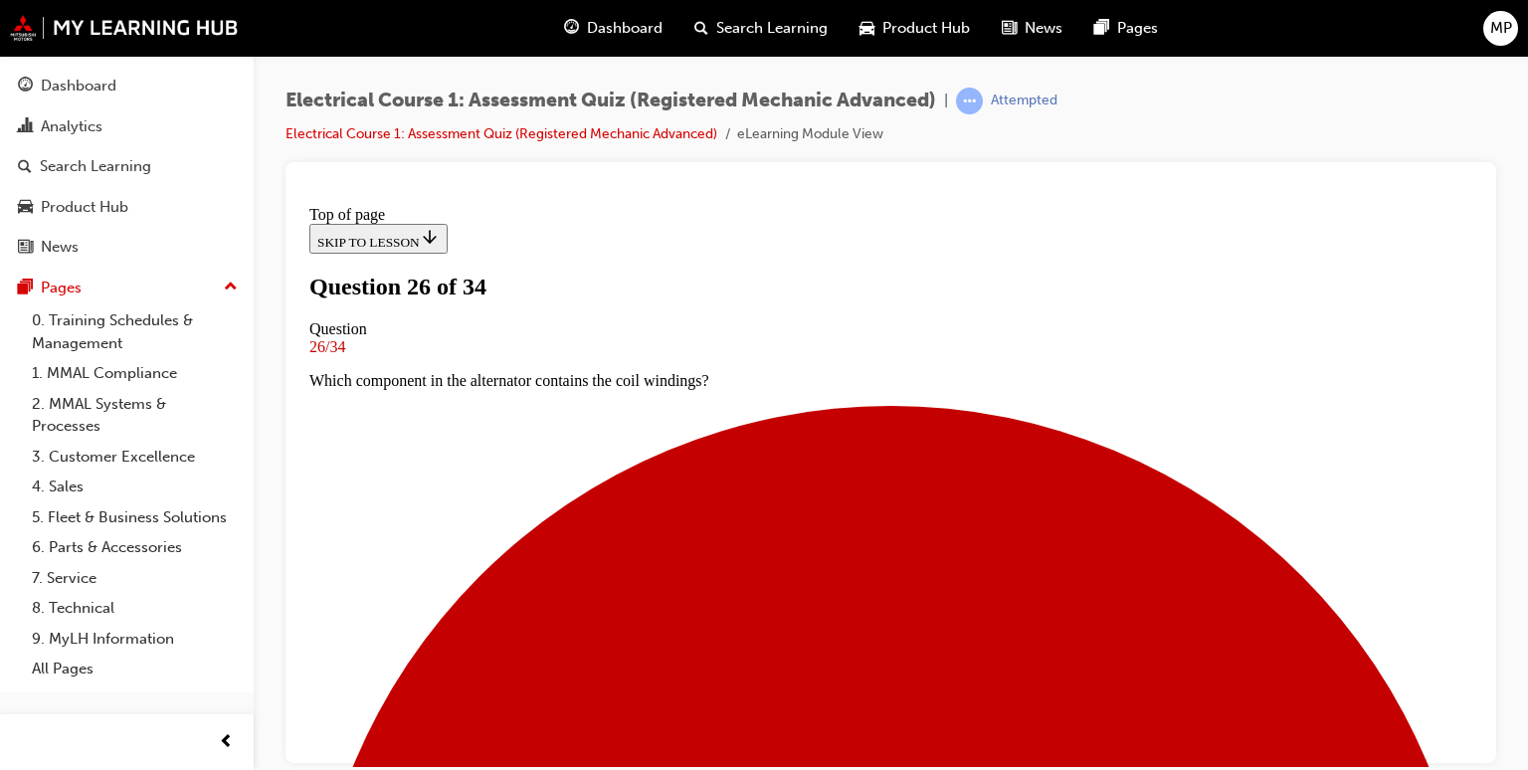
scroll to position [162, 0]
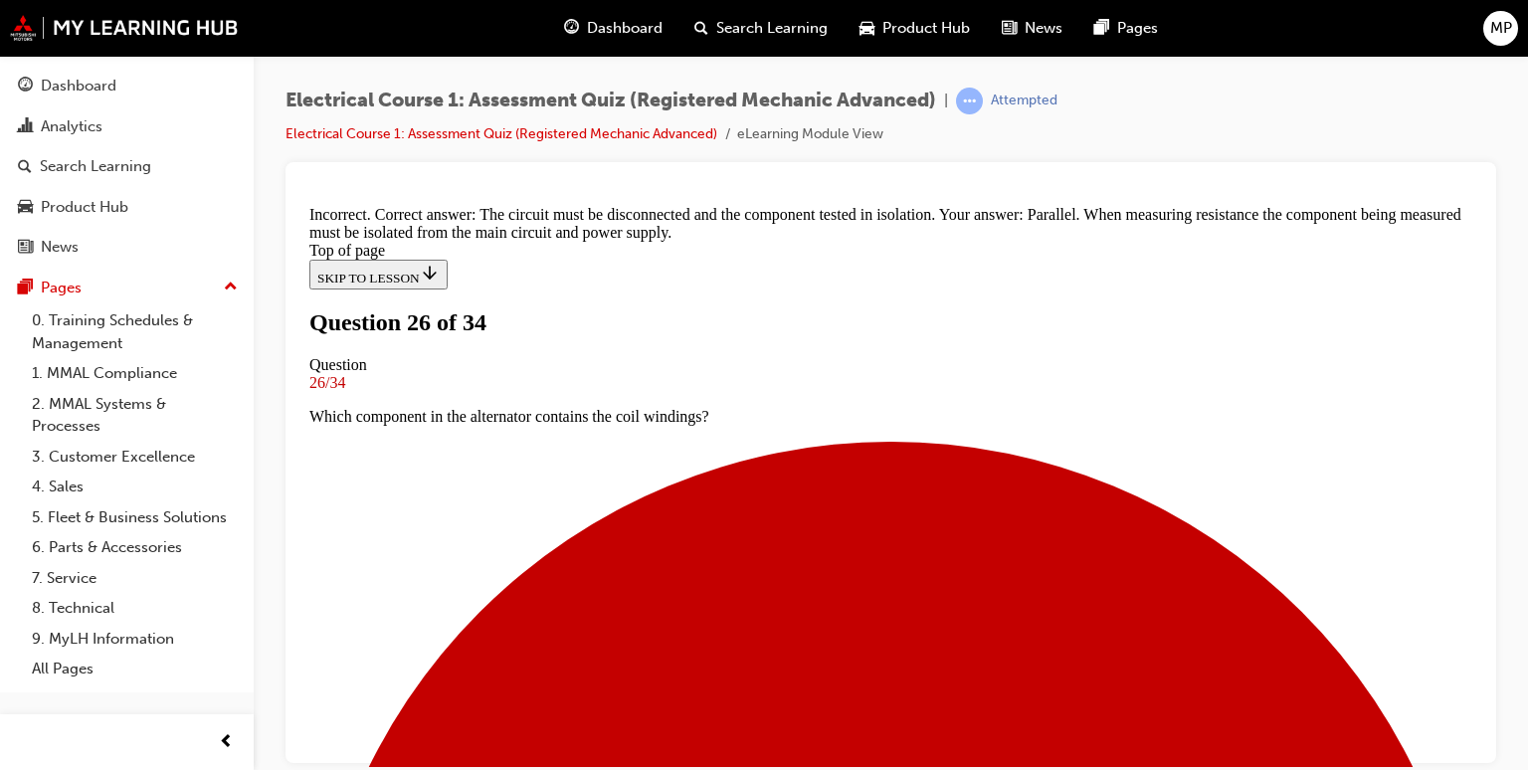
scroll to position [280, 0]
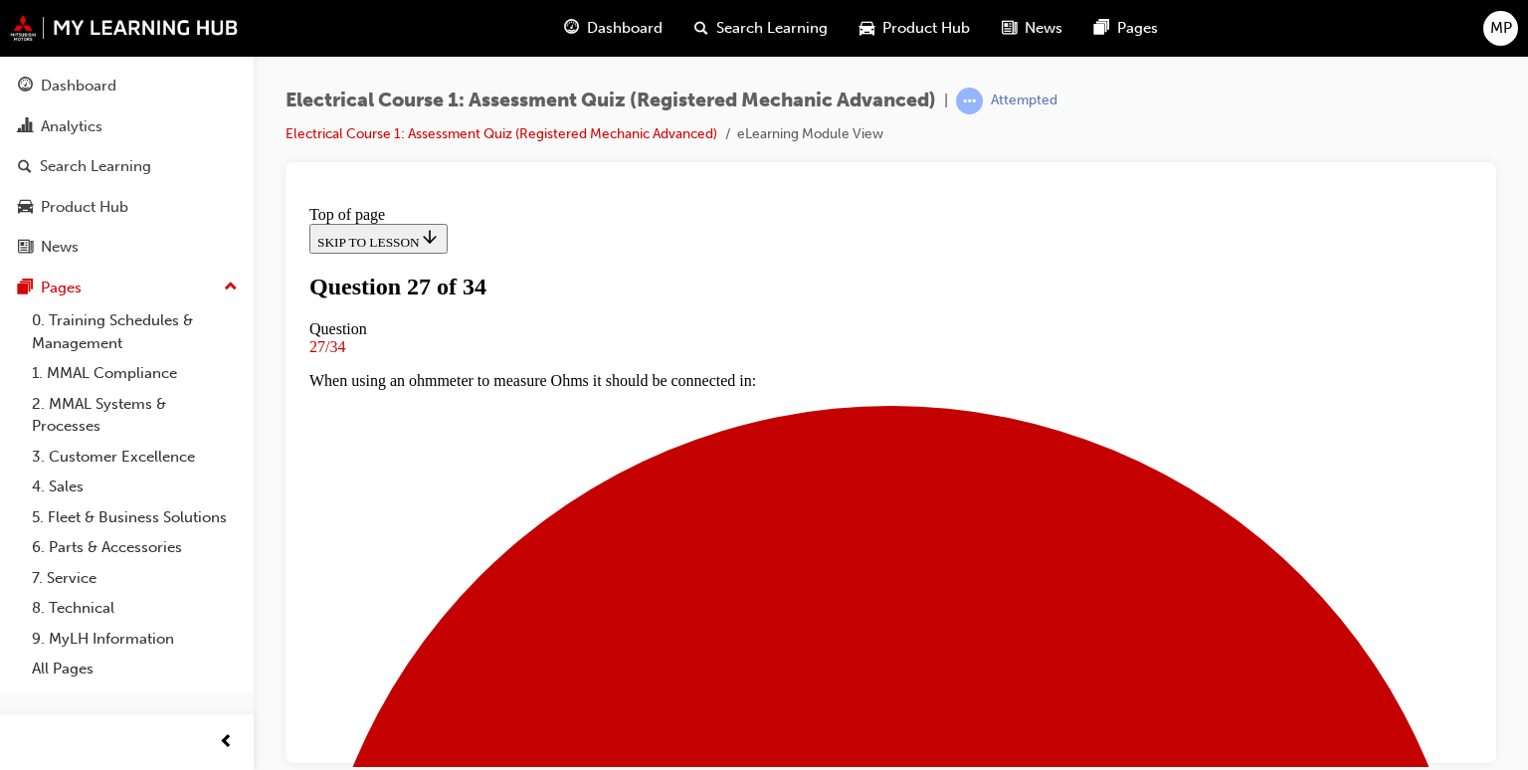
scroll to position [3, 0]
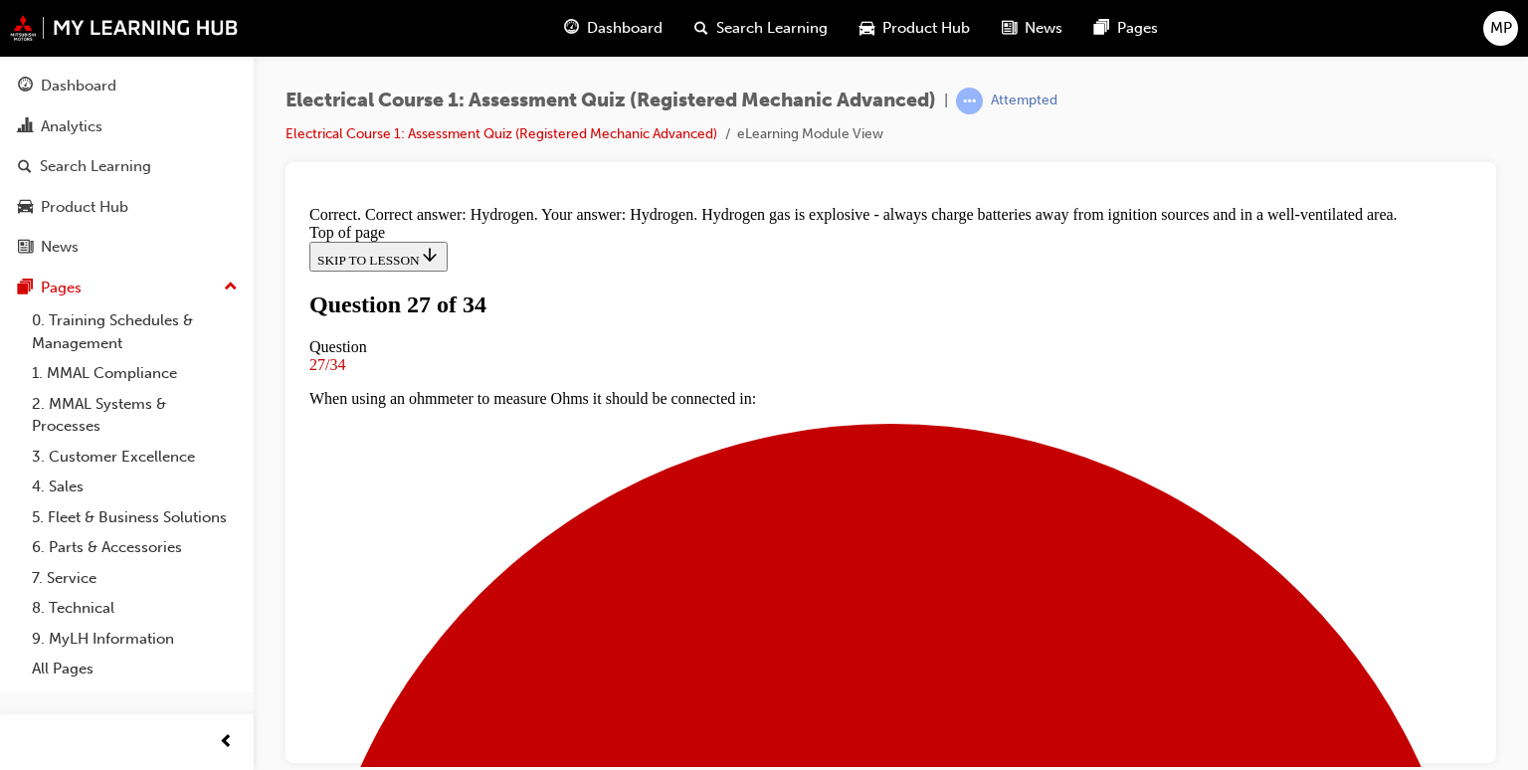
scroll to position [572, 0]
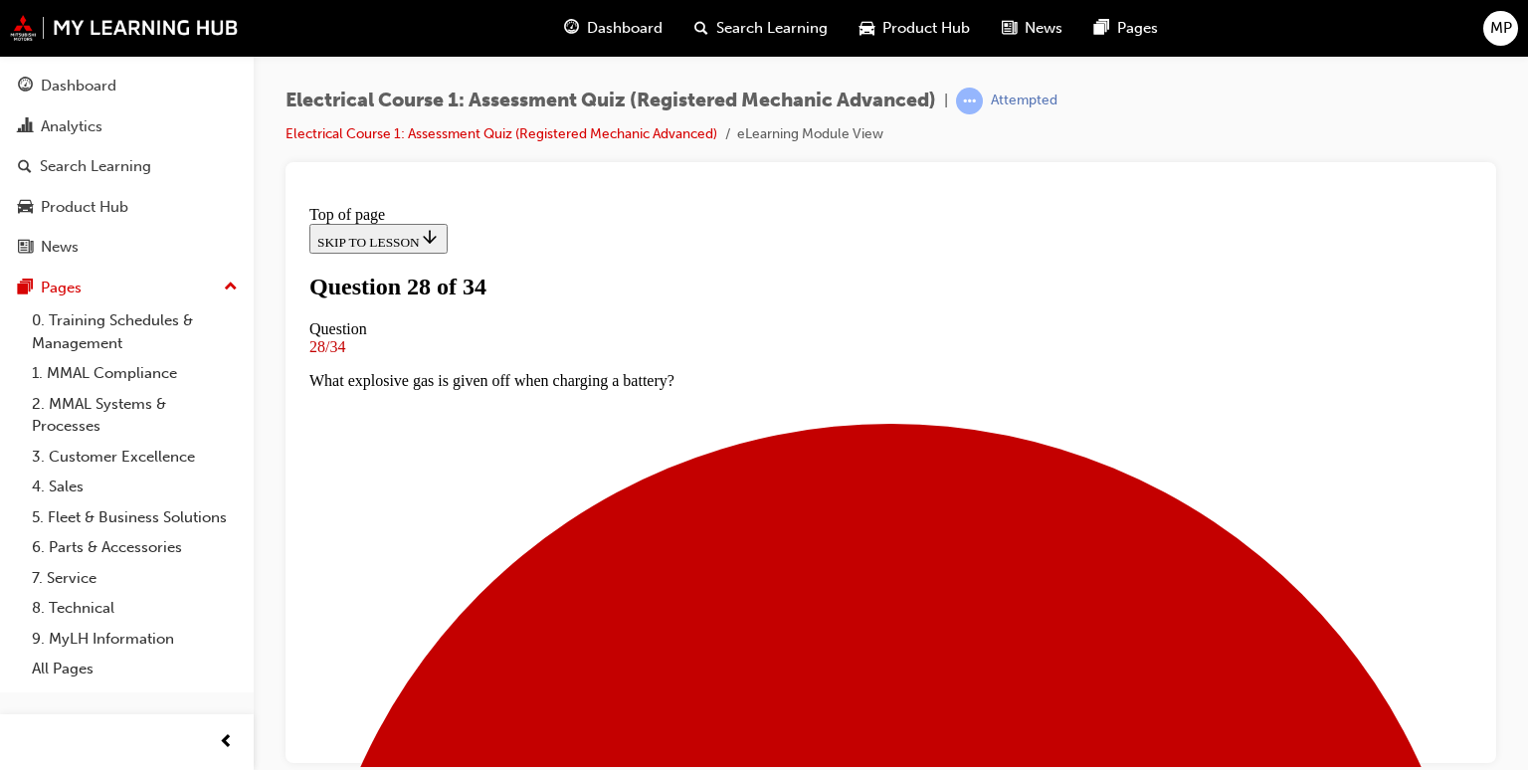
scroll to position [294, 0]
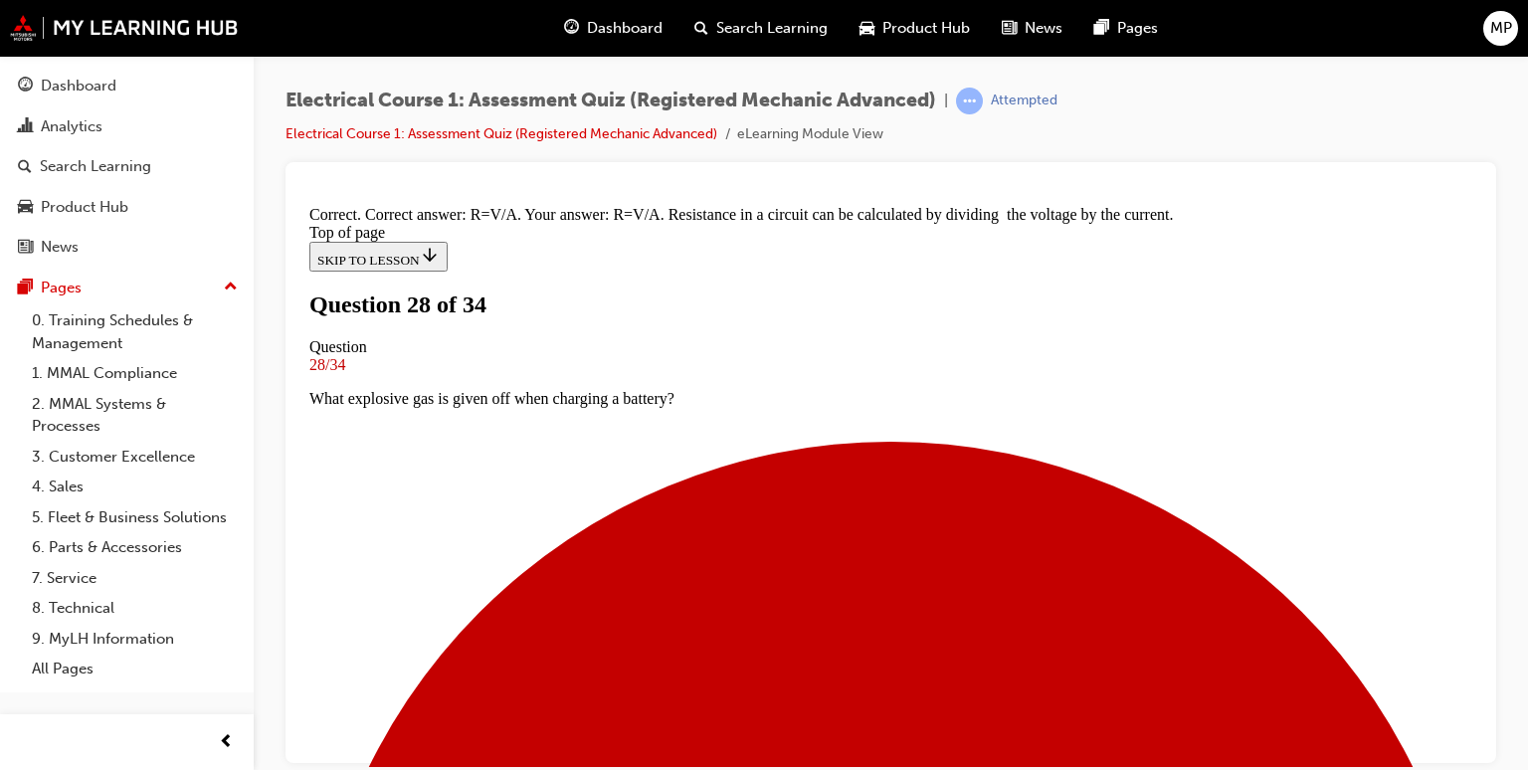
scroll to position [478, 0]
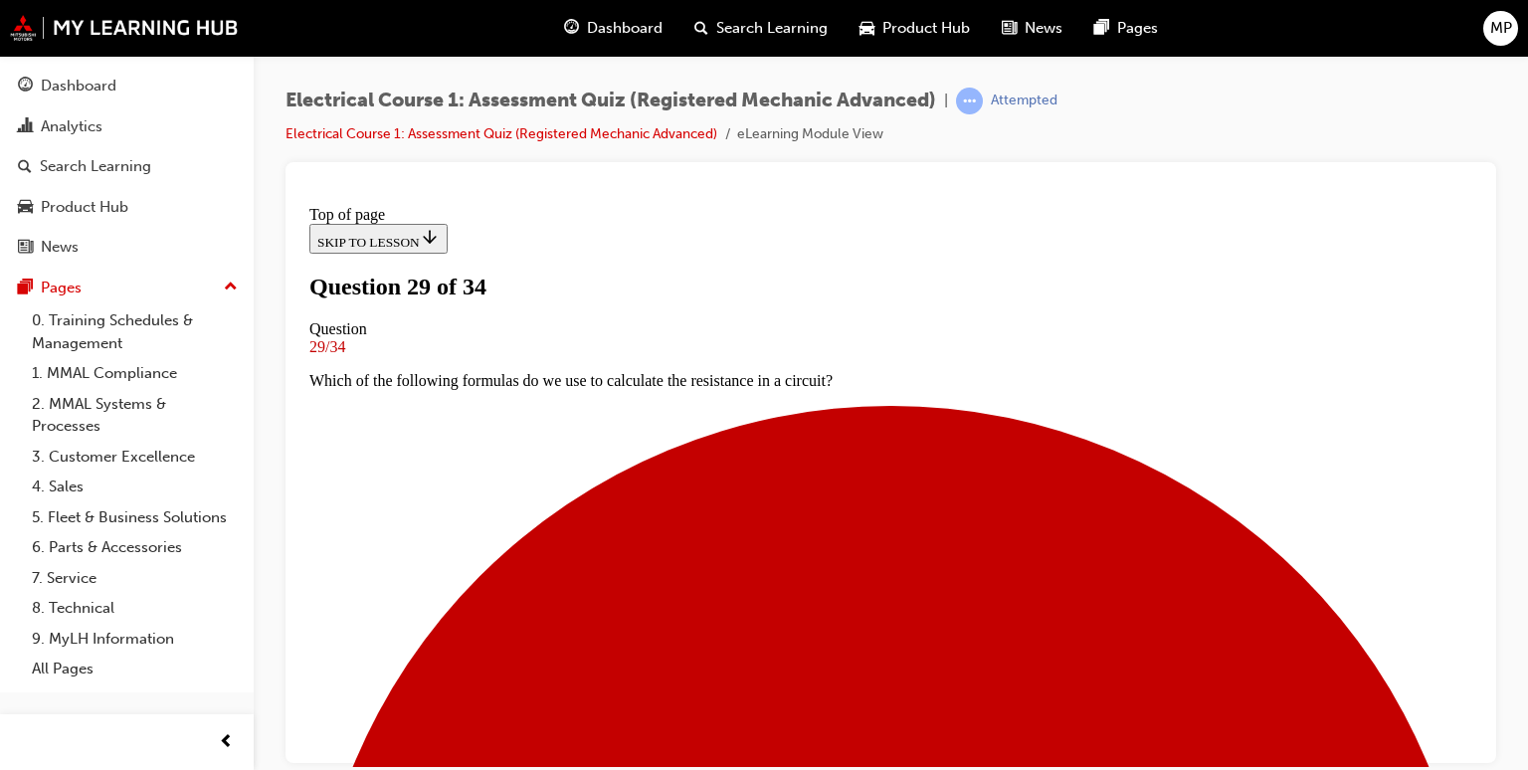
click at [1480, 758] on div at bounding box center [890, 462] width 1211 height 601
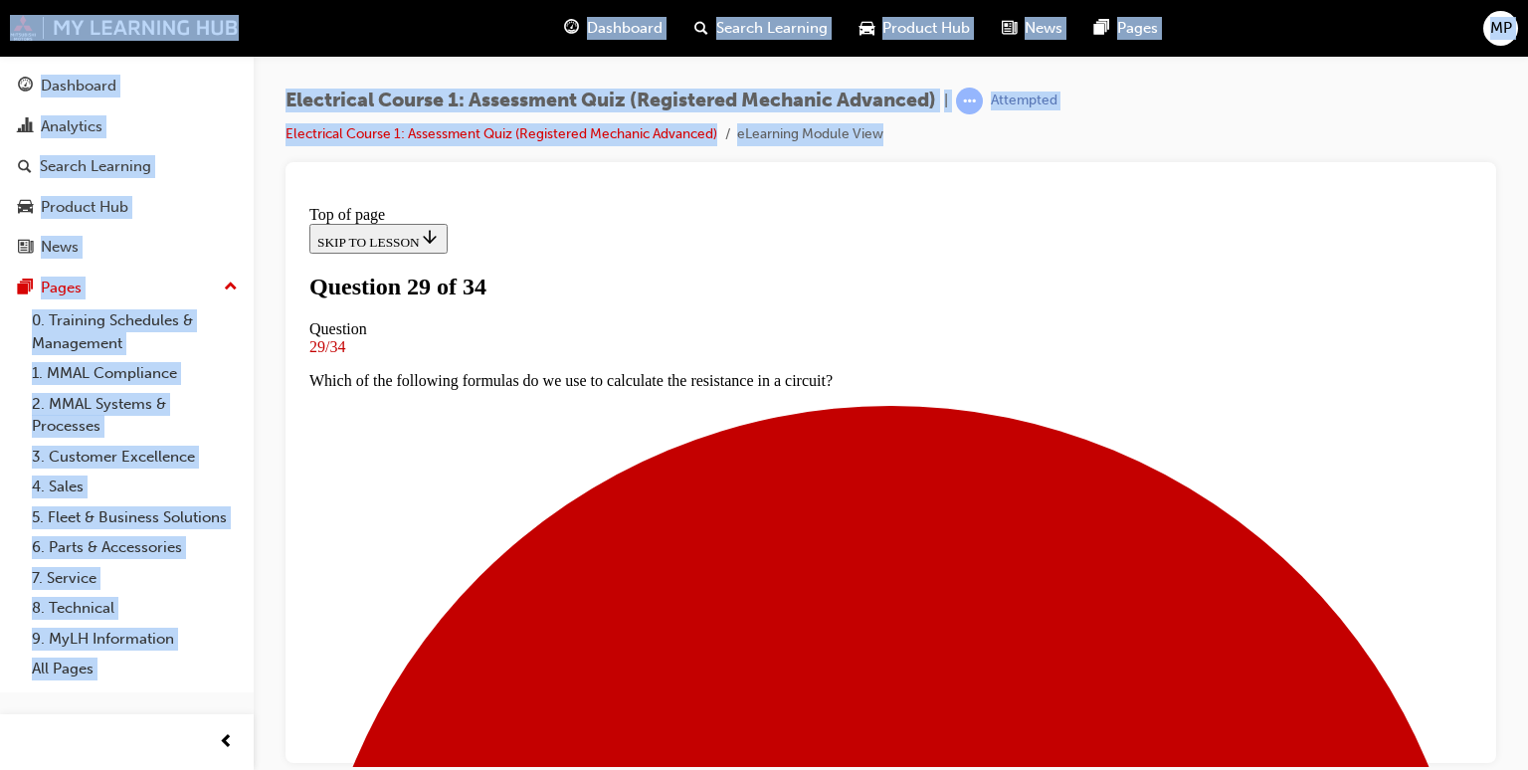
click at [1480, 758] on div at bounding box center [890, 462] width 1211 height 601
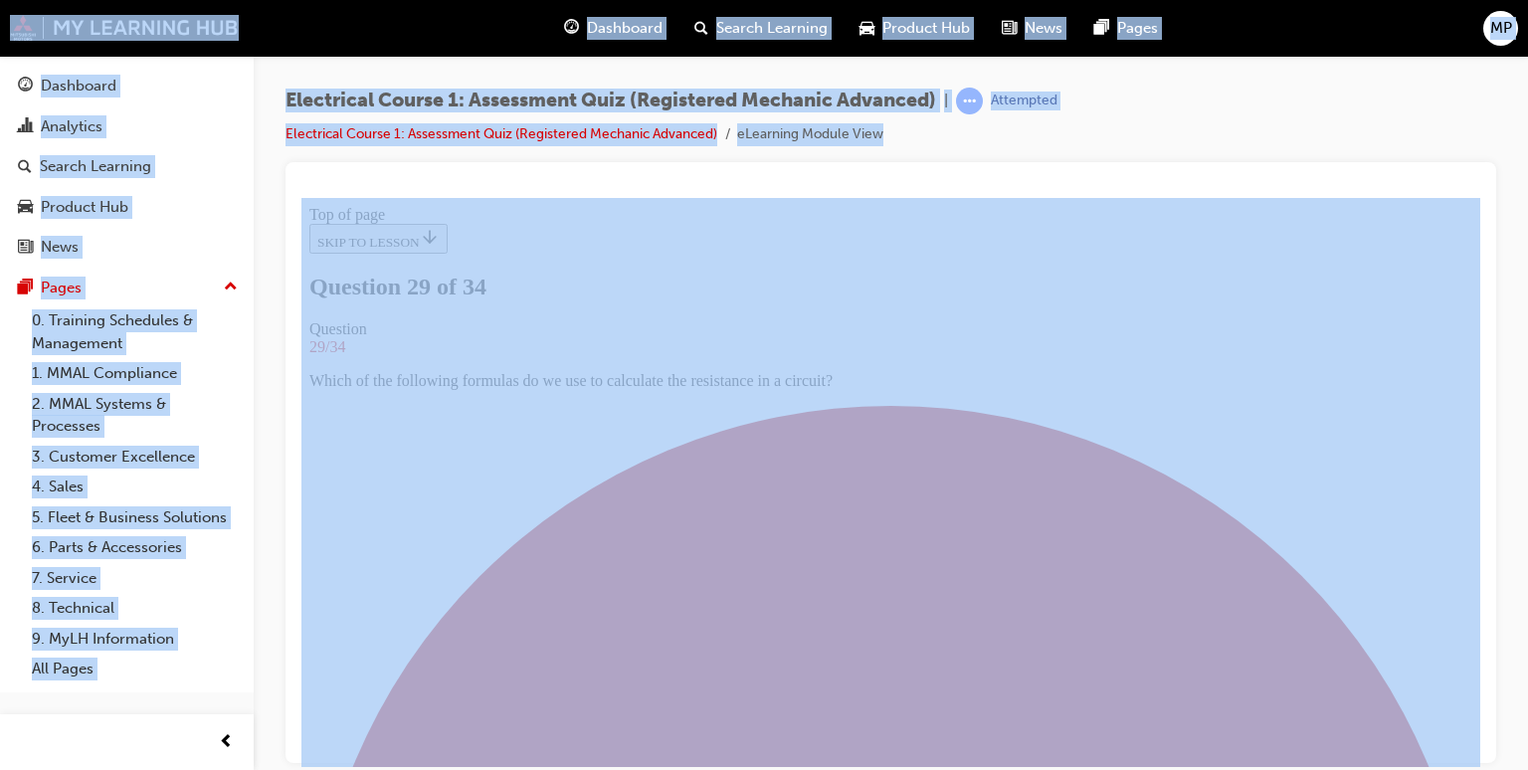
click at [1480, 758] on div at bounding box center [890, 462] width 1211 height 601
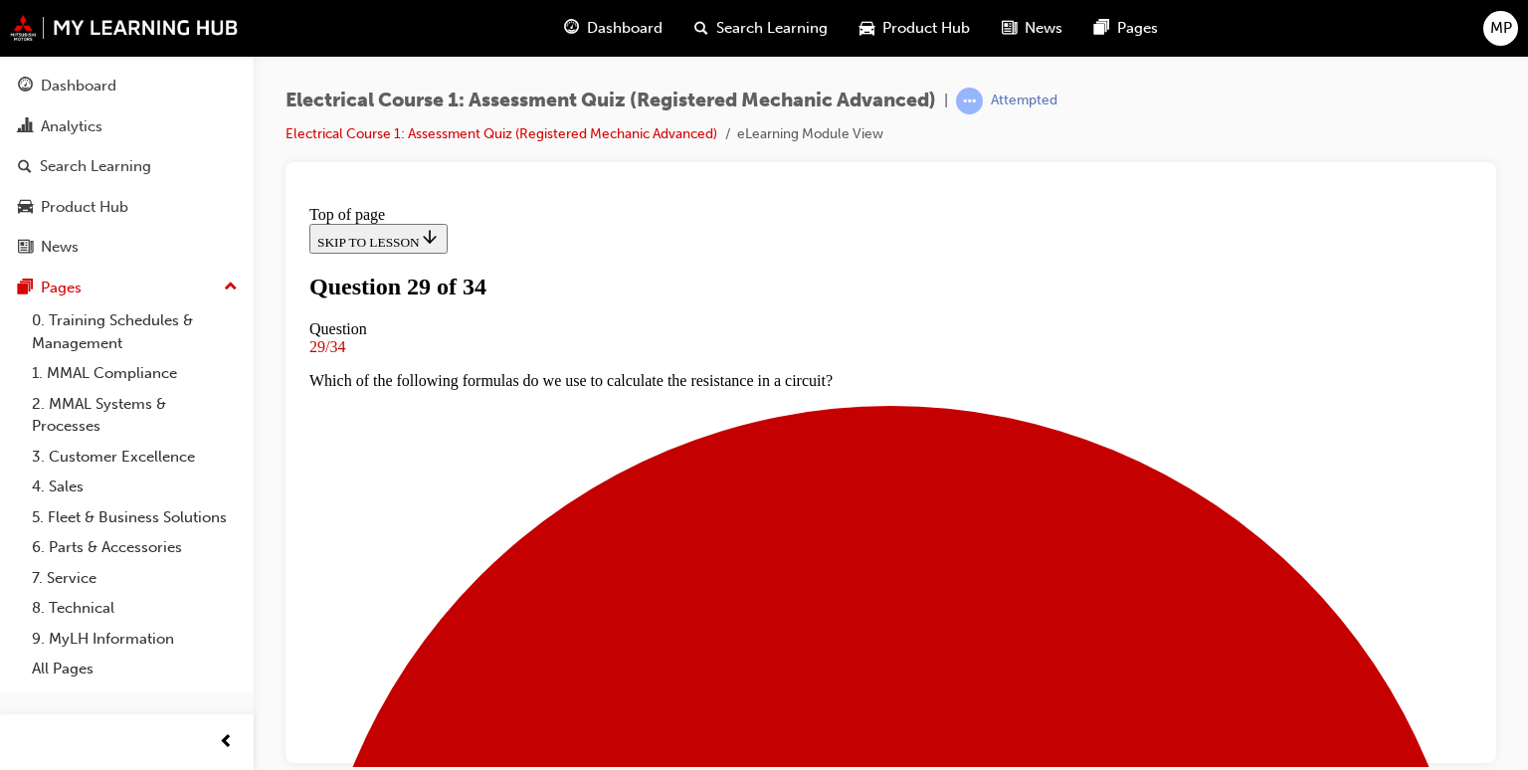
scroll to position [202, 0]
click at [1481, 760] on div at bounding box center [890, 462] width 1211 height 601
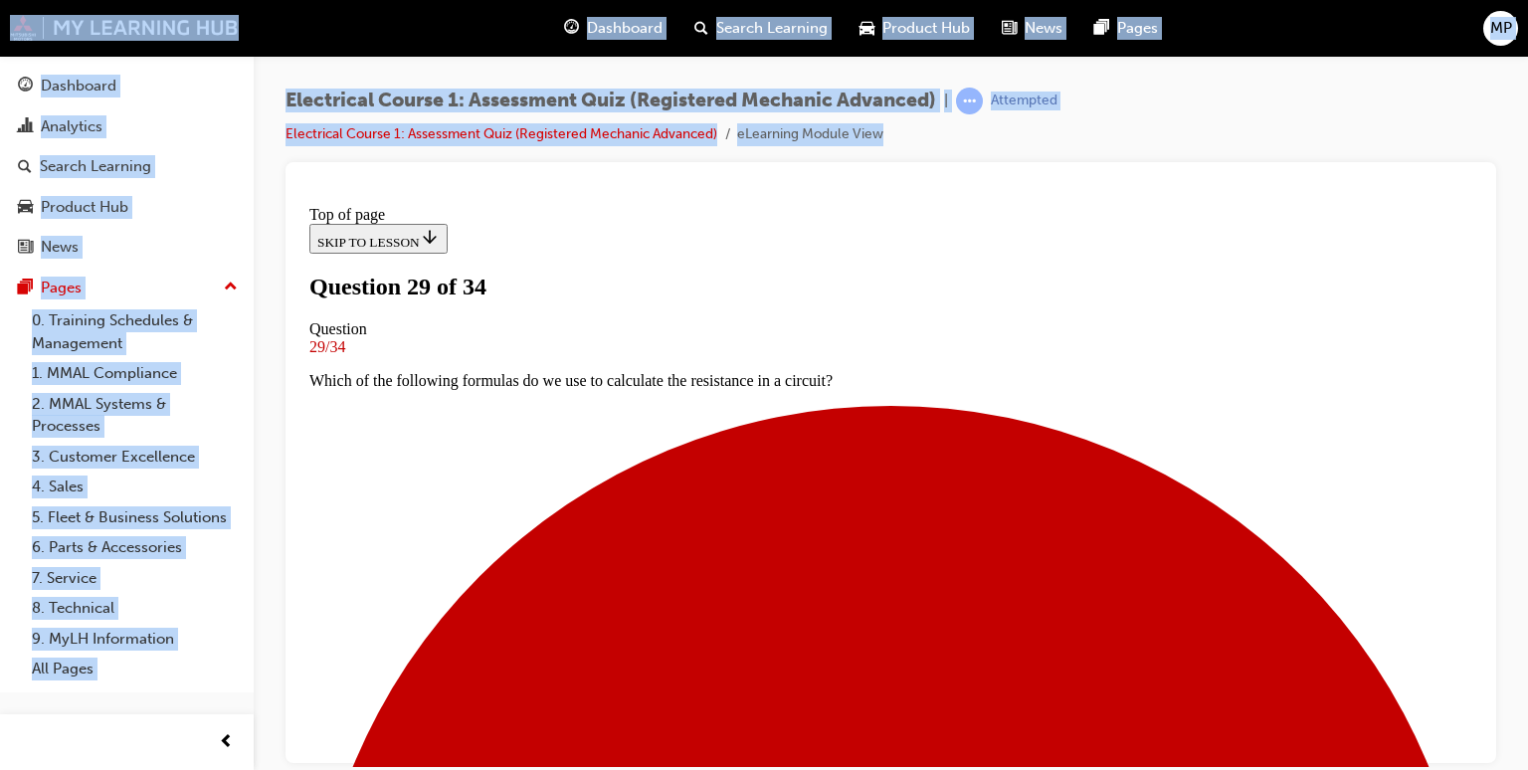
click at [1481, 760] on div at bounding box center [890, 462] width 1211 height 601
click at [1480, 755] on div at bounding box center [890, 462] width 1211 height 601
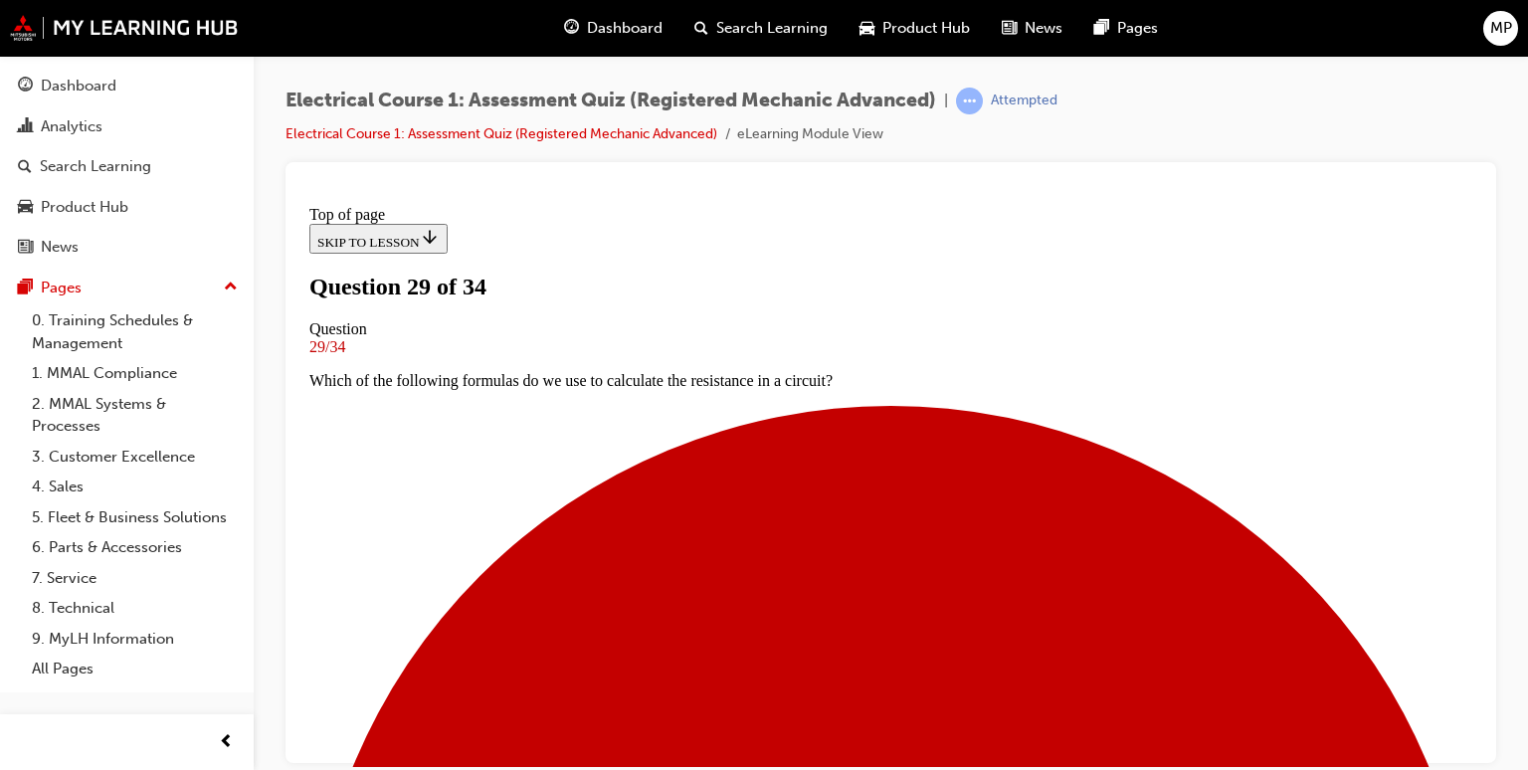
click at [1509, 748] on div "Electrical Course 1: Assessment Quiz (Registered Mechanic Advanced) | Attempted…" at bounding box center [764, 385] width 1528 height 770
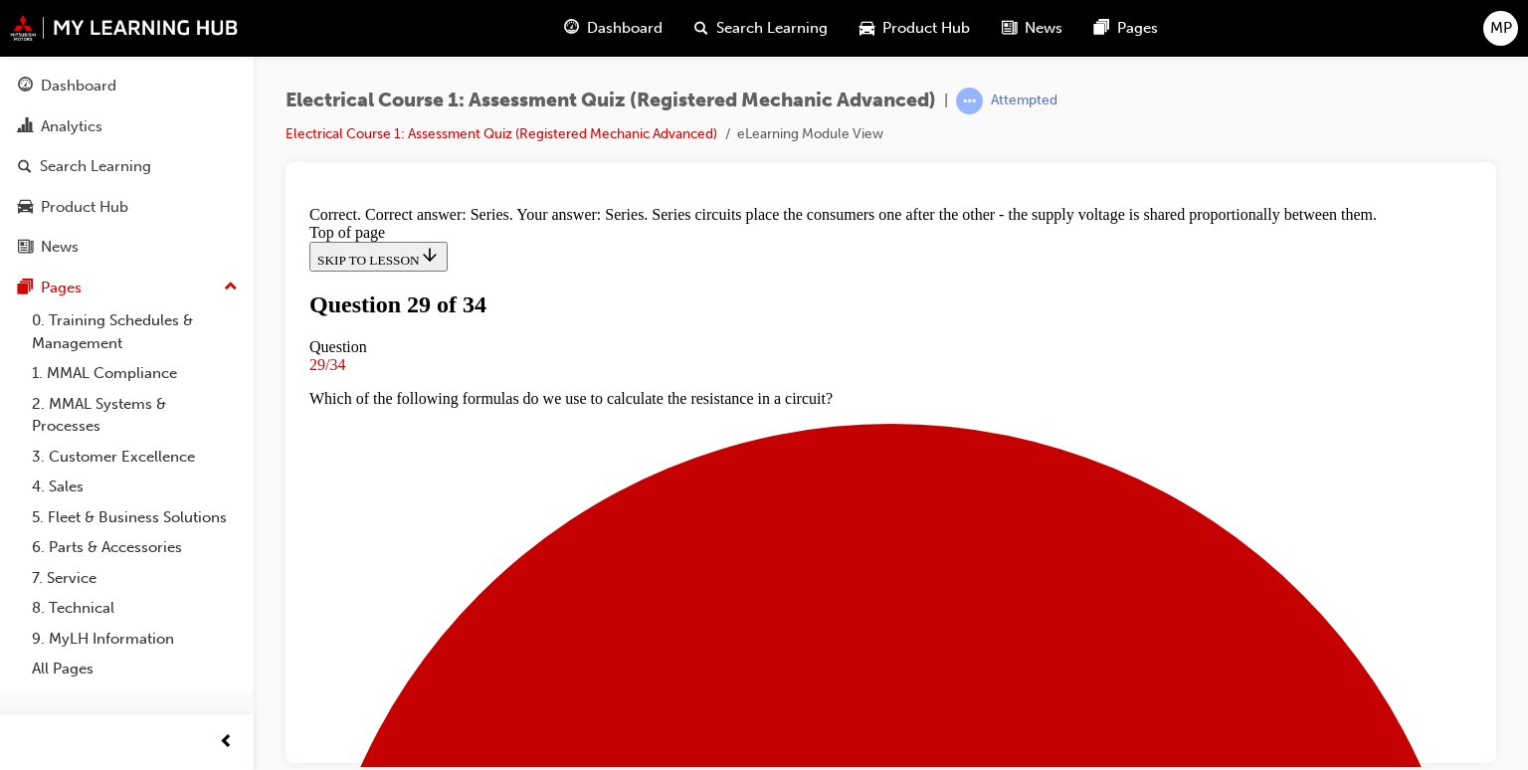
scroll to position [578, 0]
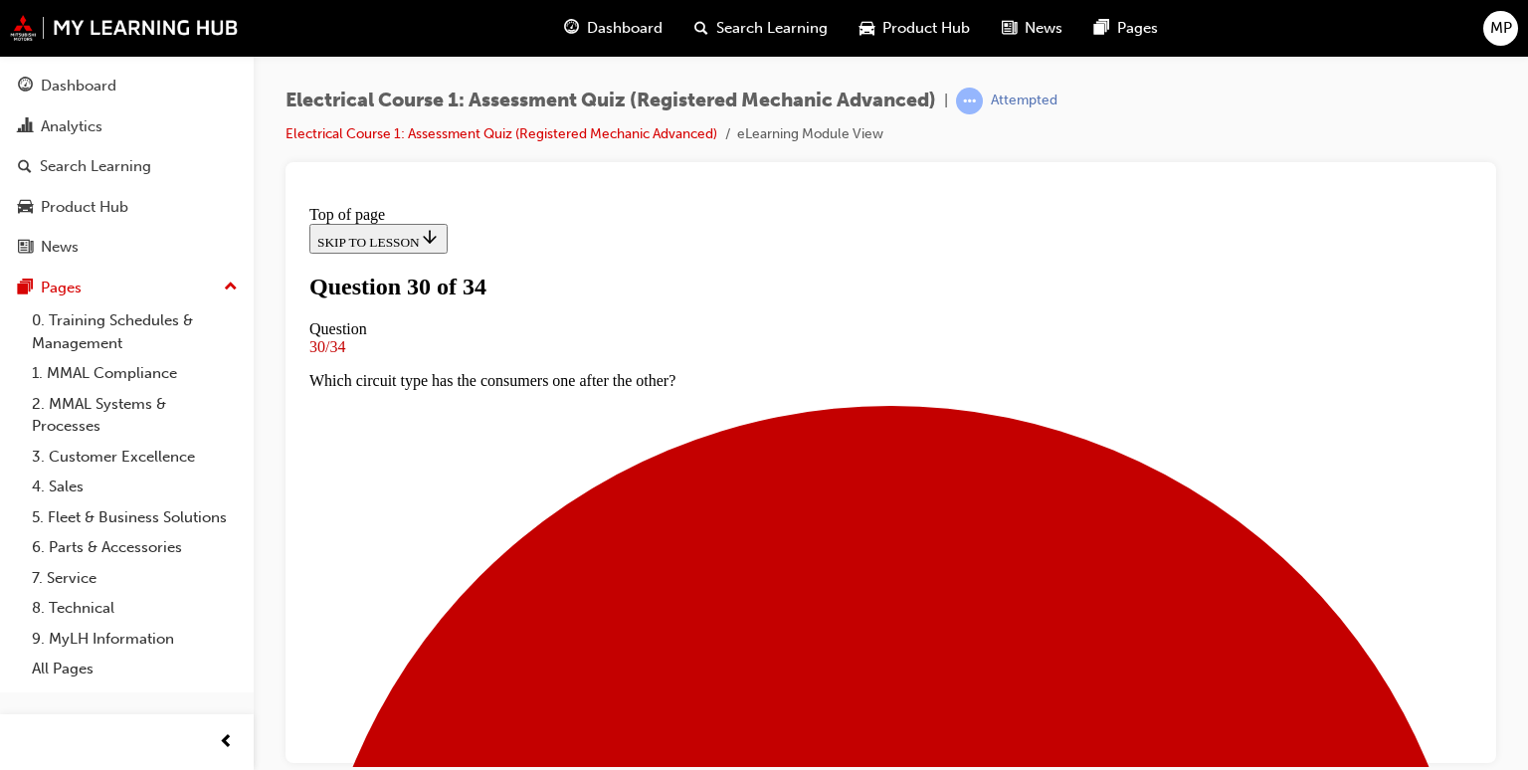
scroll to position [242, 0]
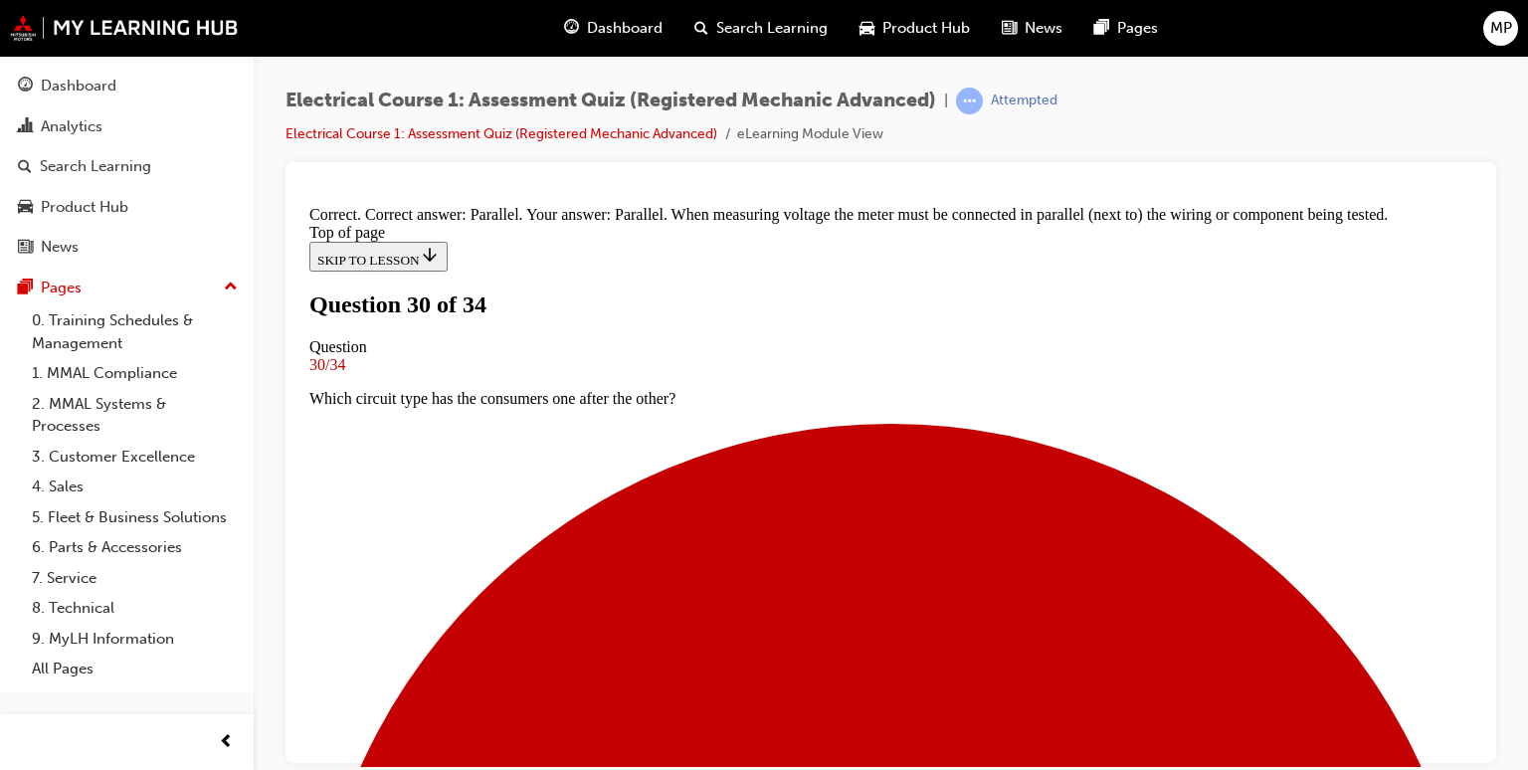
scroll to position [558, 0]
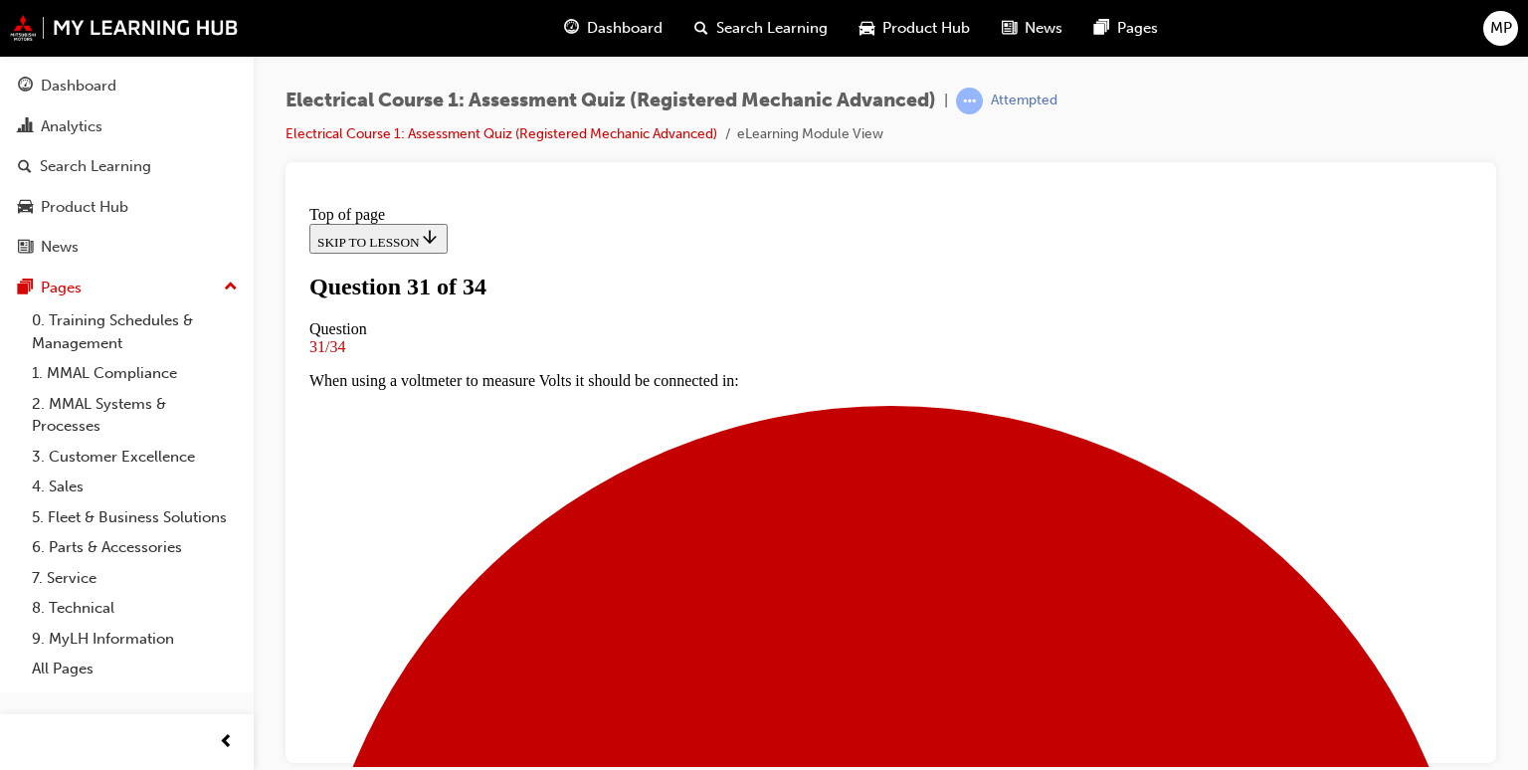
click at [1480, 753] on div at bounding box center [890, 462] width 1211 height 601
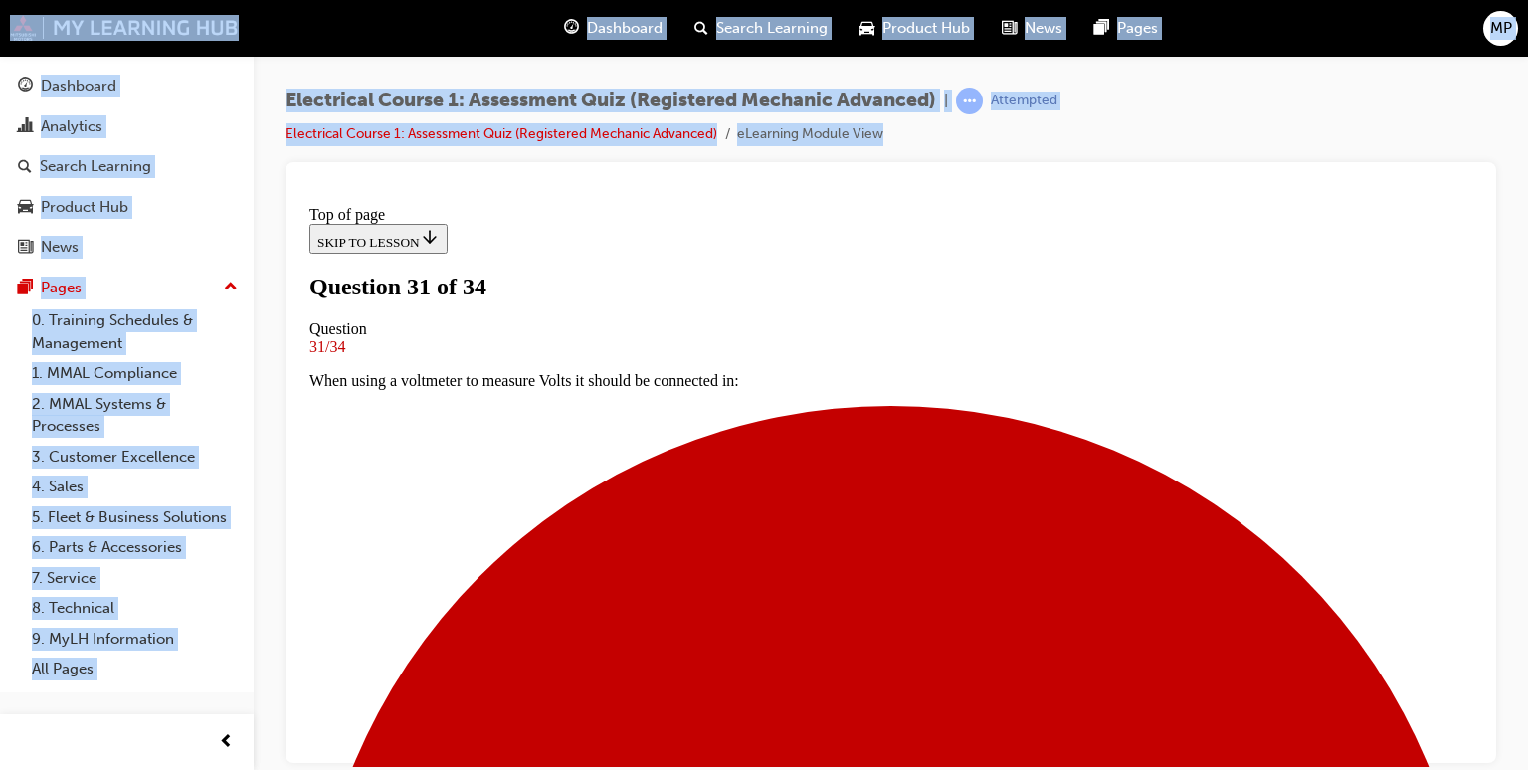
click at [1480, 753] on div at bounding box center [890, 462] width 1211 height 601
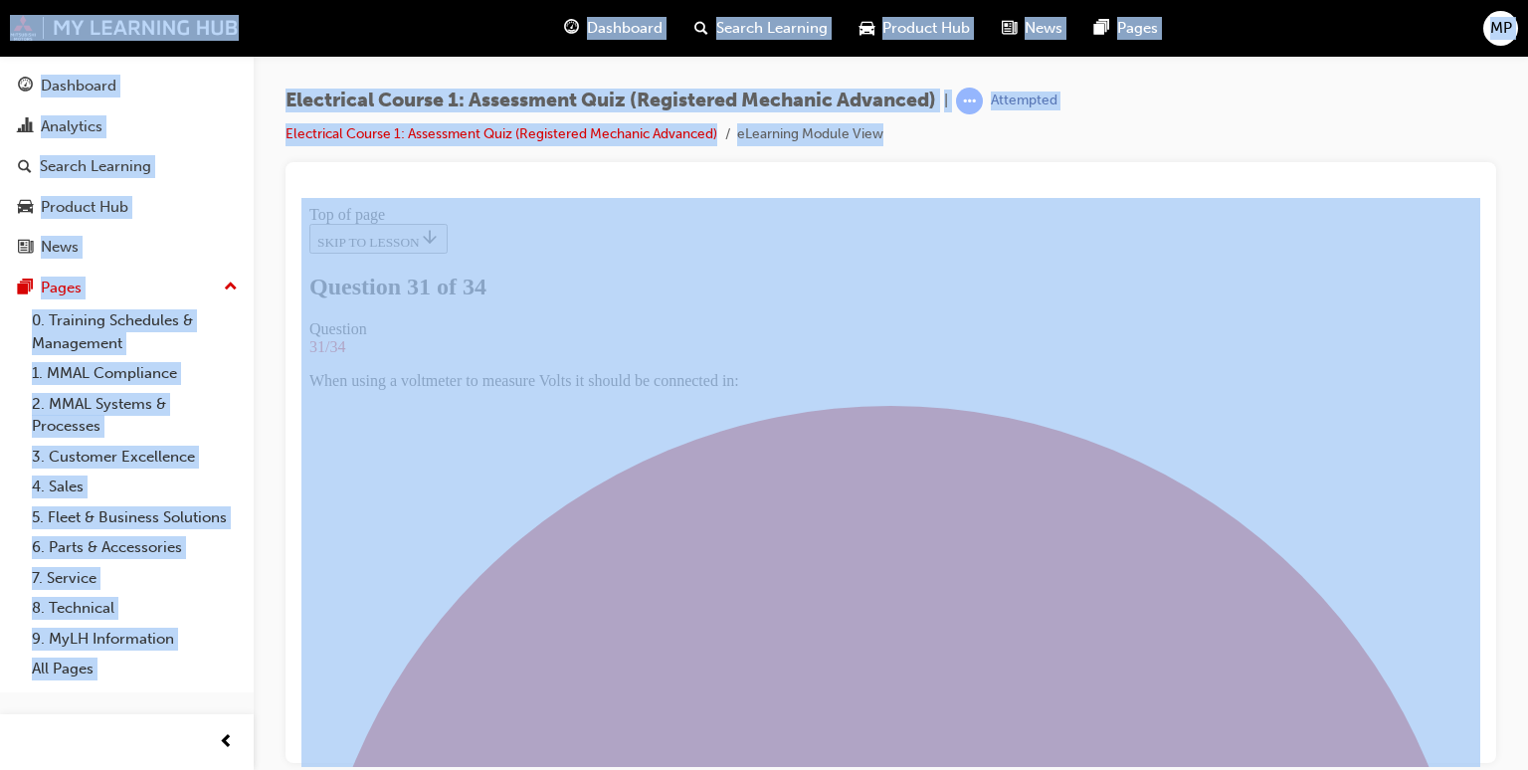
click at [1480, 753] on div at bounding box center [890, 462] width 1211 height 601
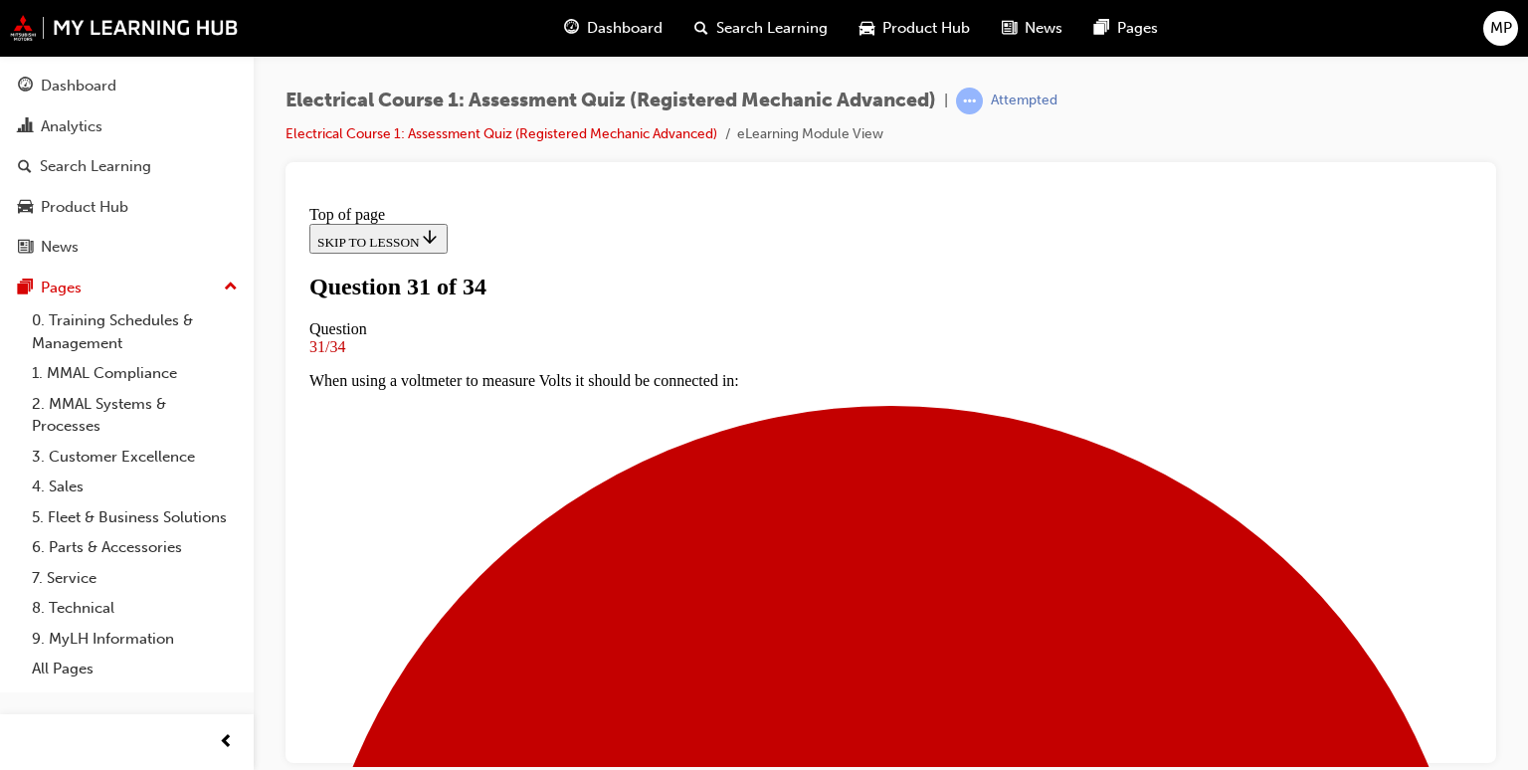
scroll to position [171, 0]
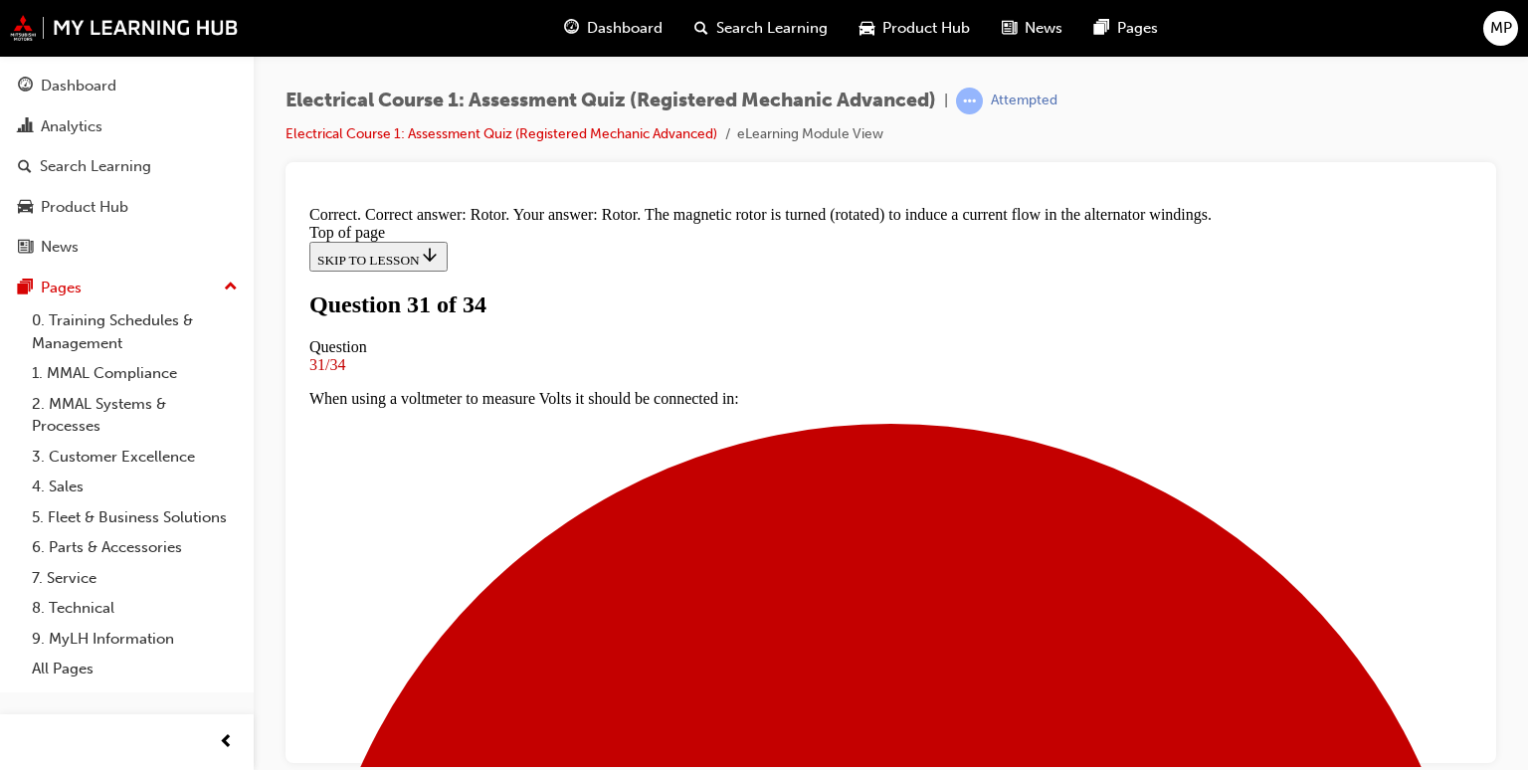
scroll to position [538, 0]
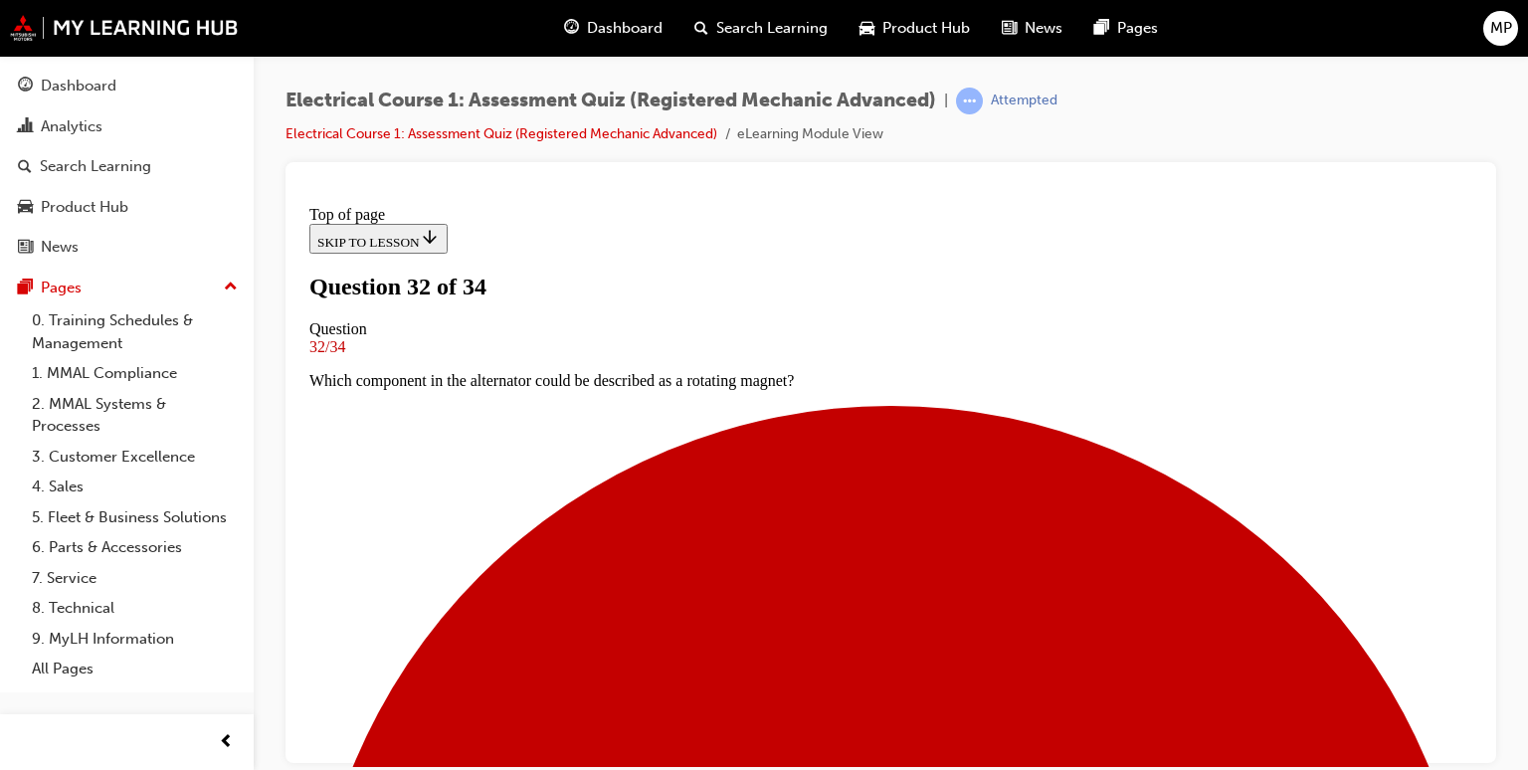
scroll to position [202, 0]
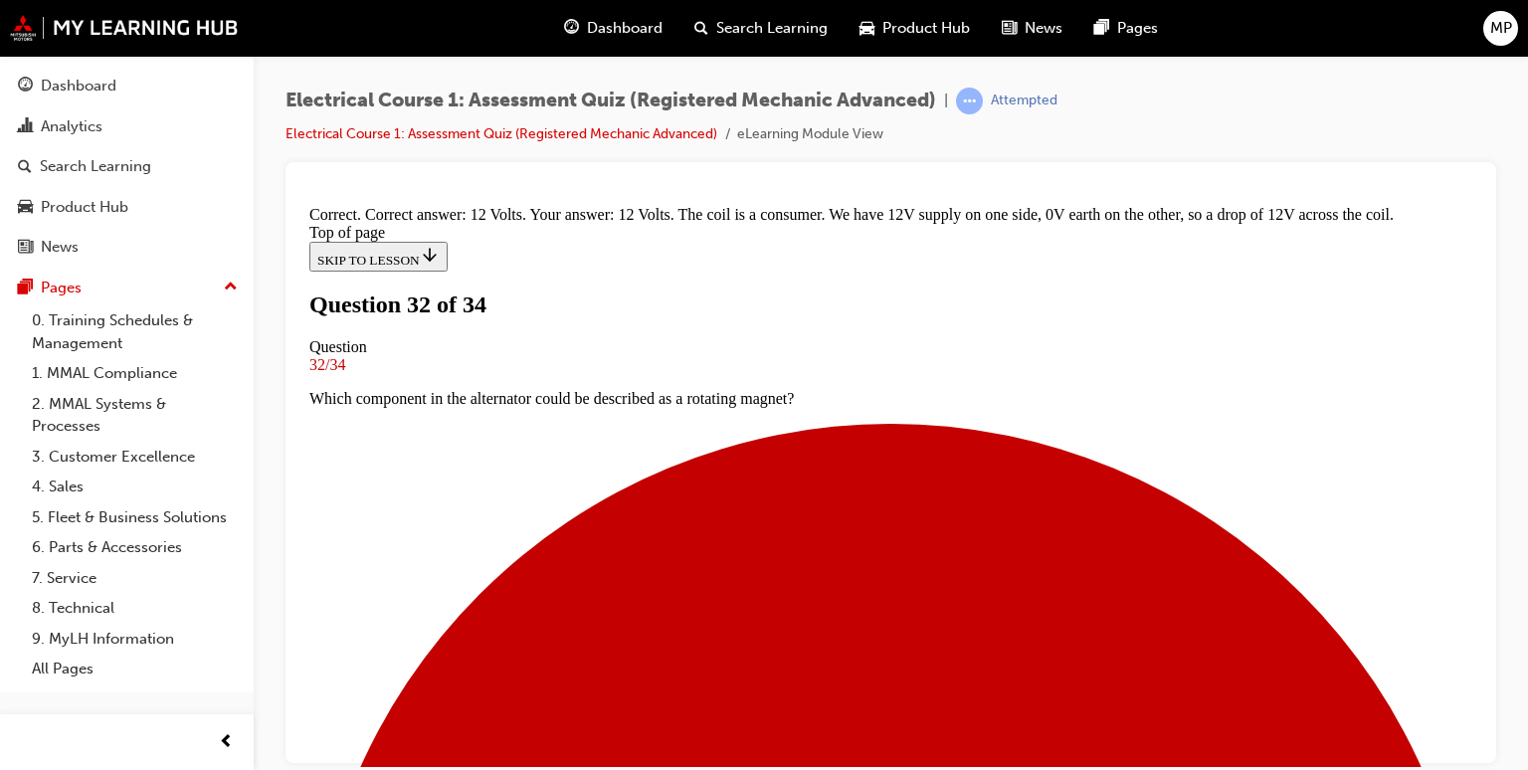
scroll to position [572, 0]
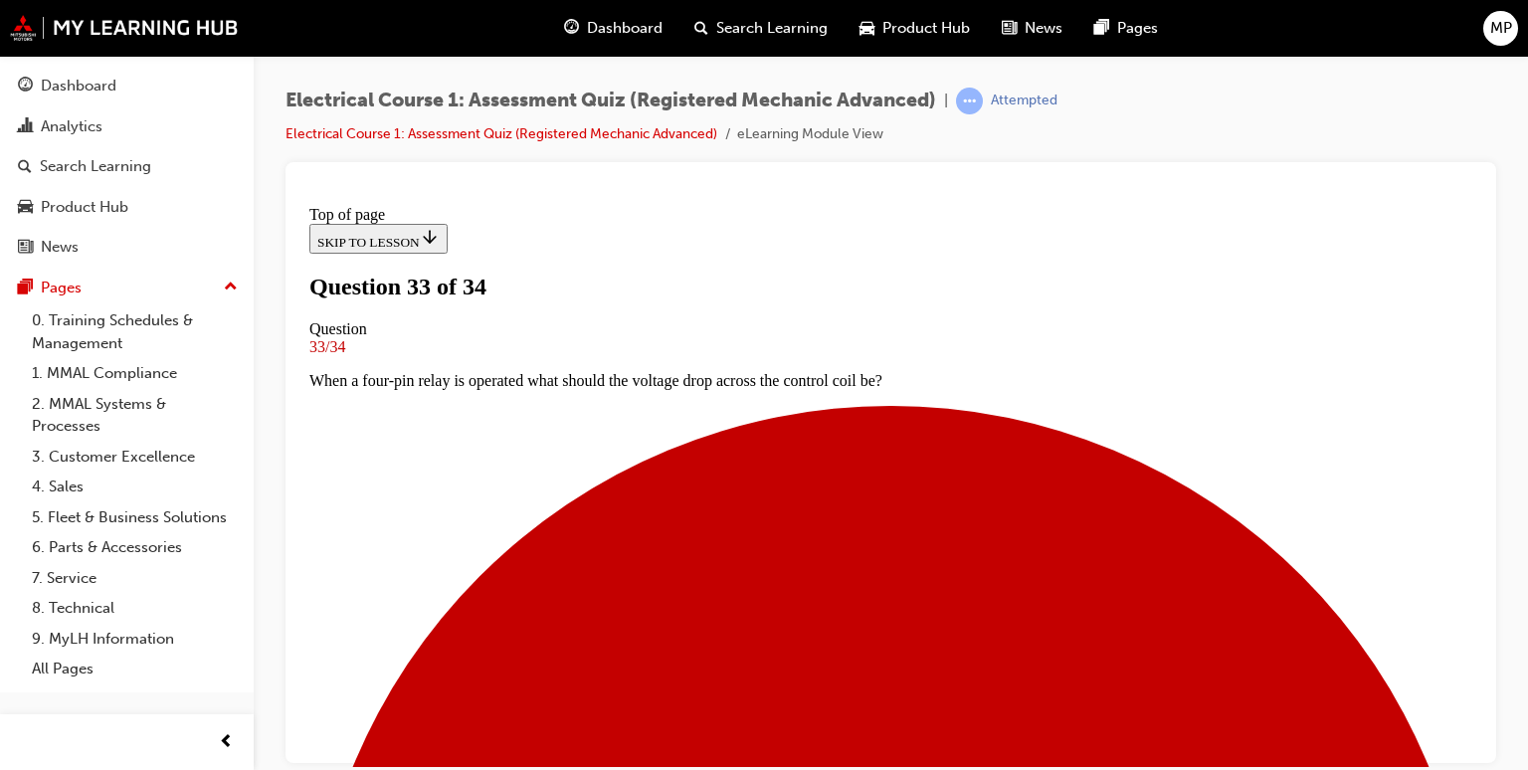
scroll to position [202, 0]
click at [1480, 760] on div at bounding box center [890, 462] width 1211 height 601
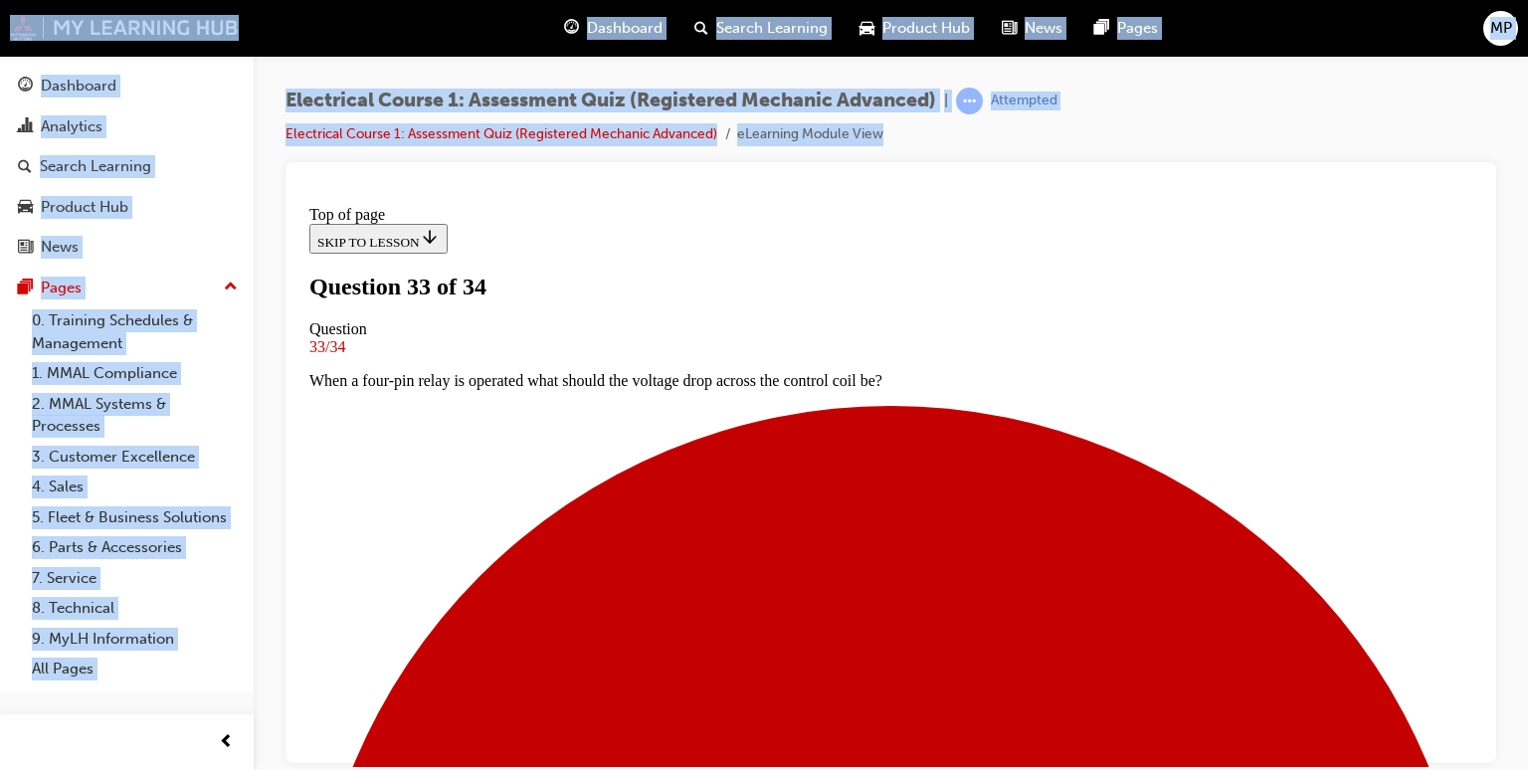
click at [1480, 760] on div at bounding box center [890, 462] width 1211 height 601
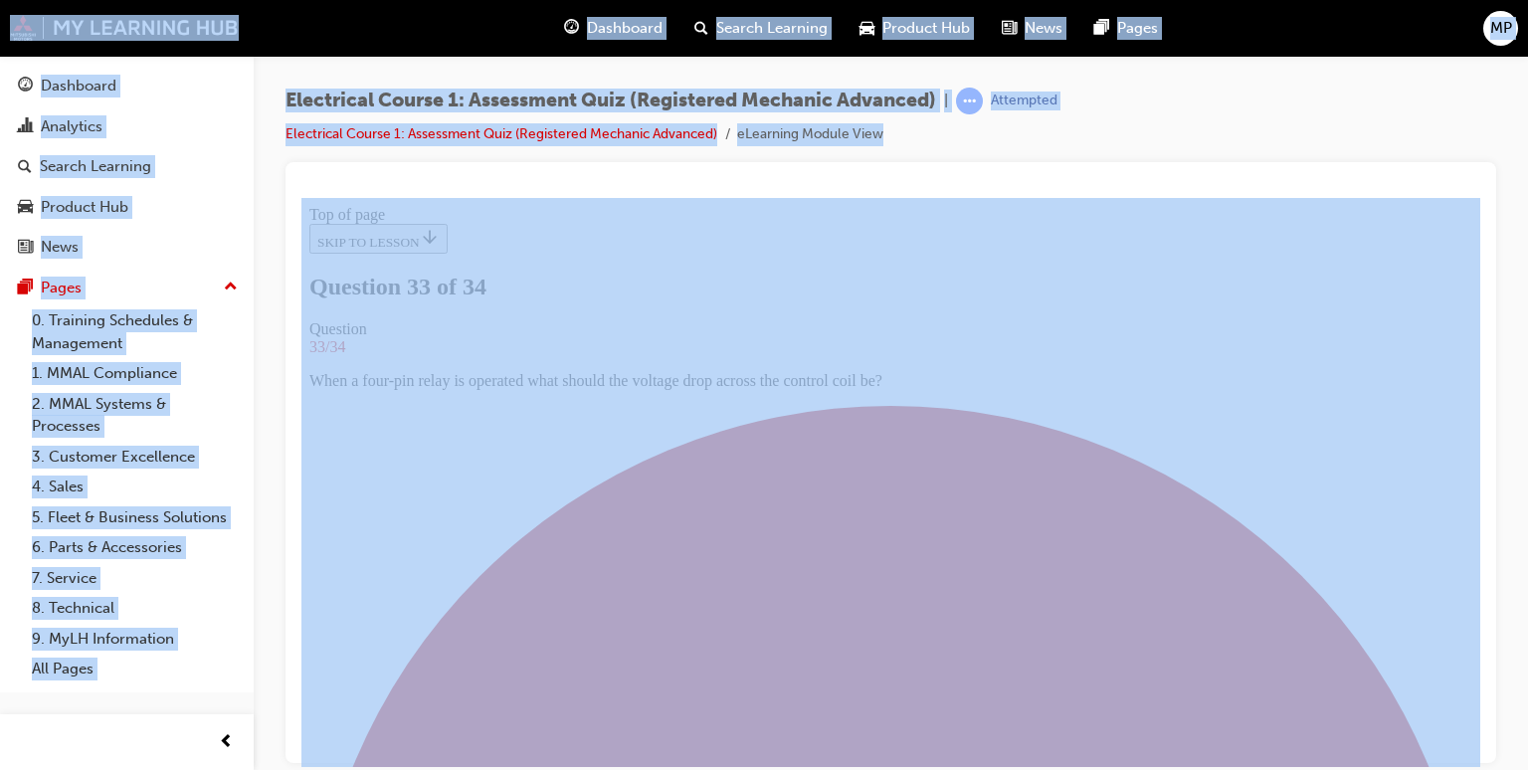
click at [1480, 760] on div at bounding box center [890, 462] width 1211 height 601
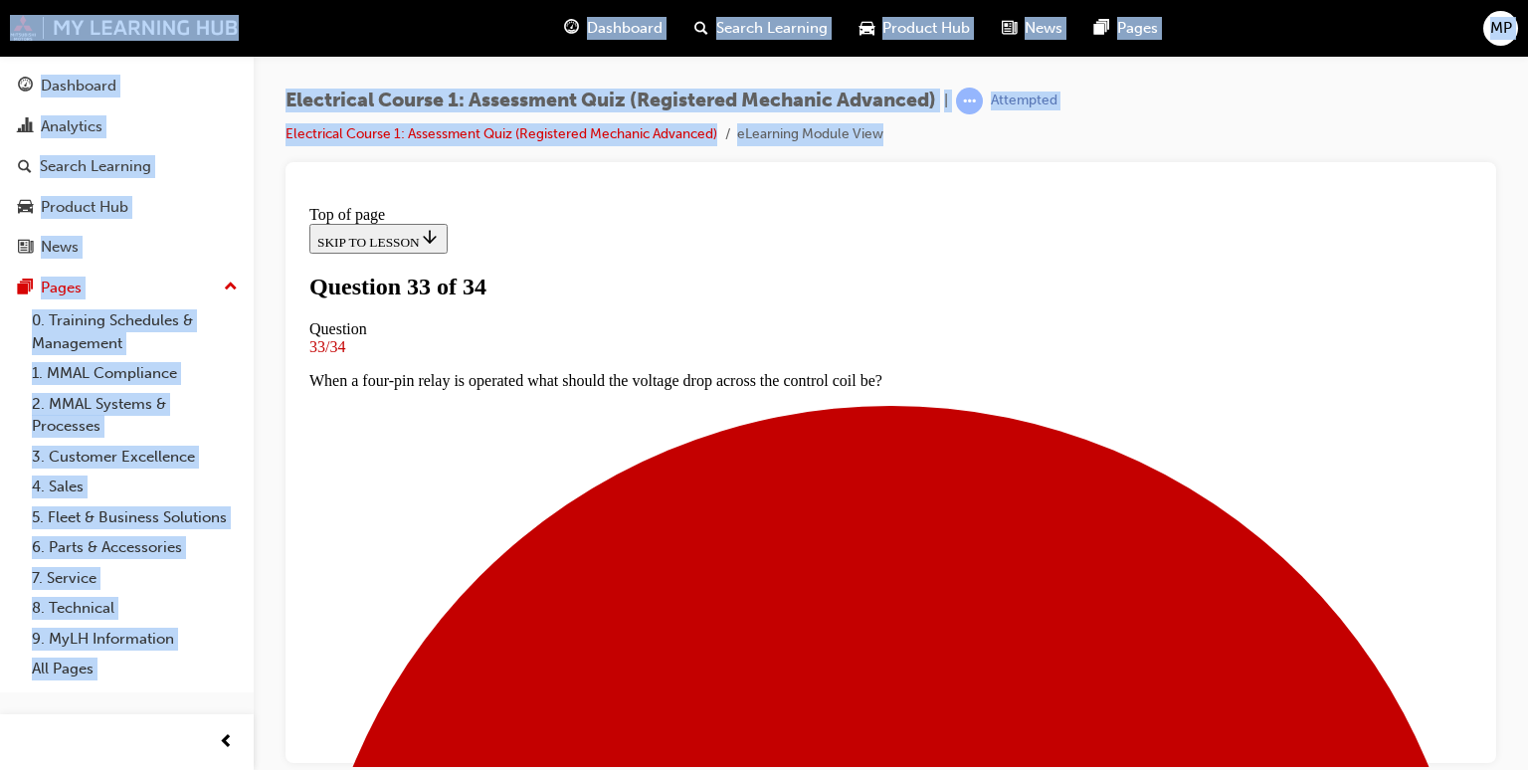
click at [1480, 751] on div at bounding box center [890, 462] width 1211 height 601
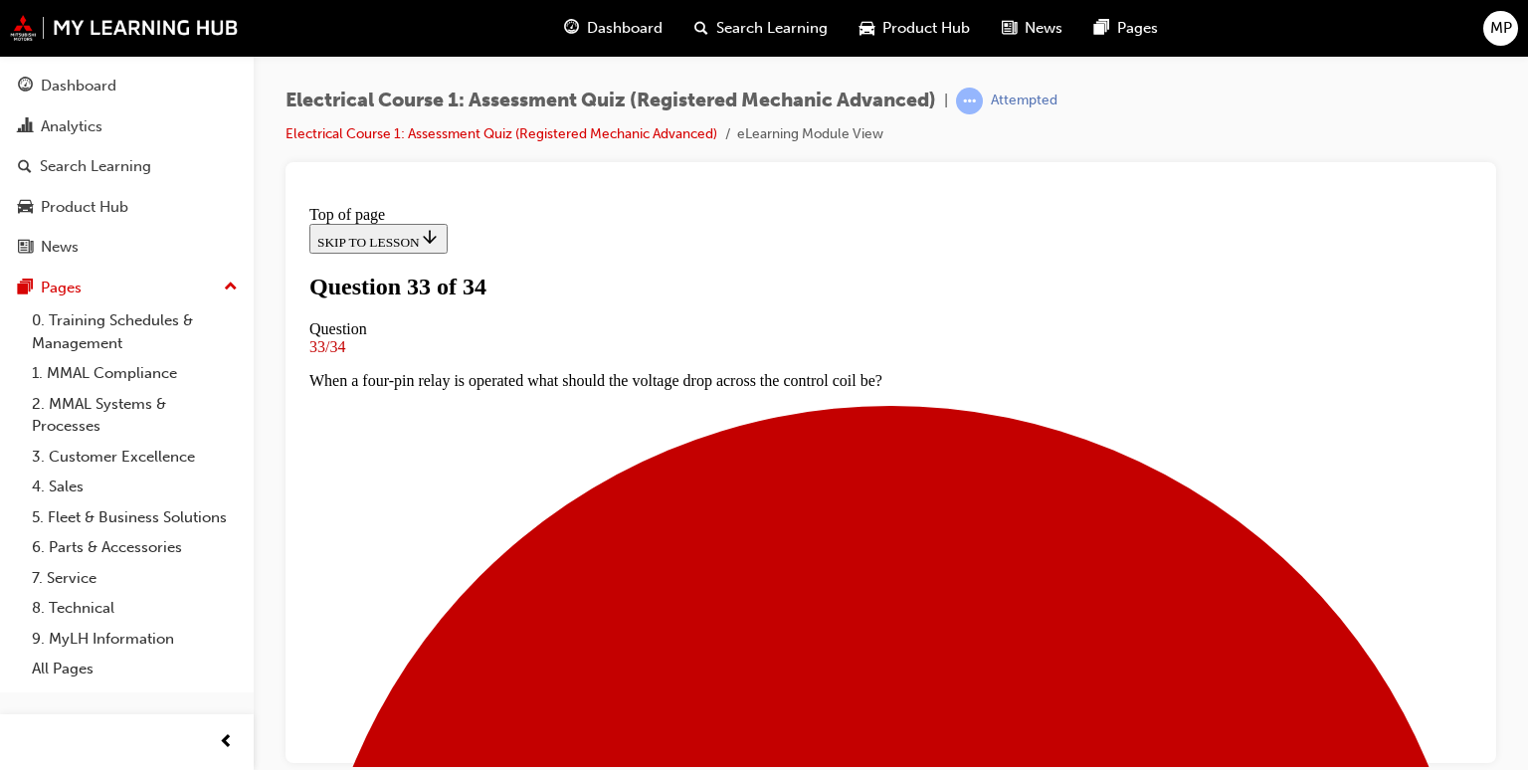
scroll to position [401, 0]
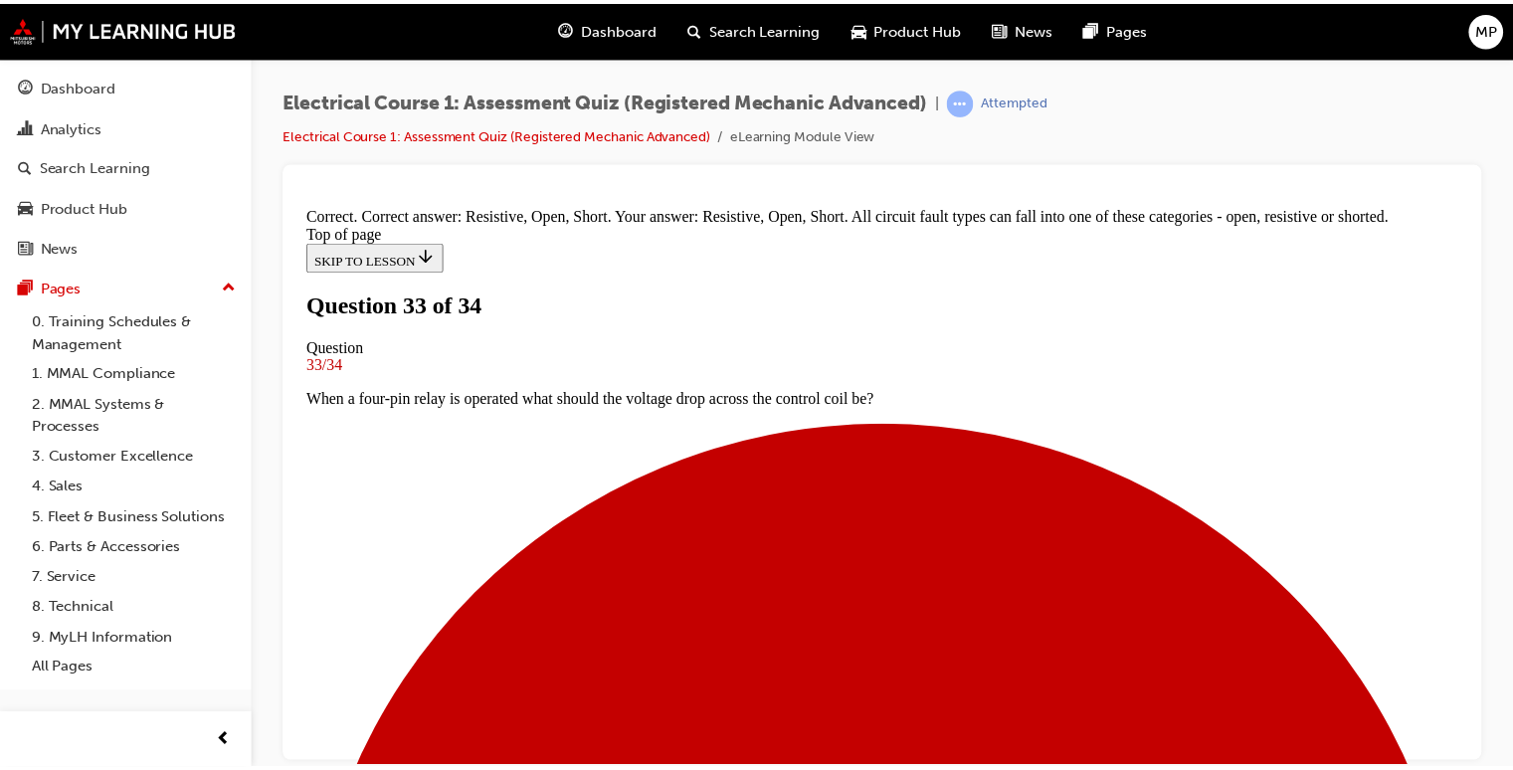
scroll to position [652, 0]
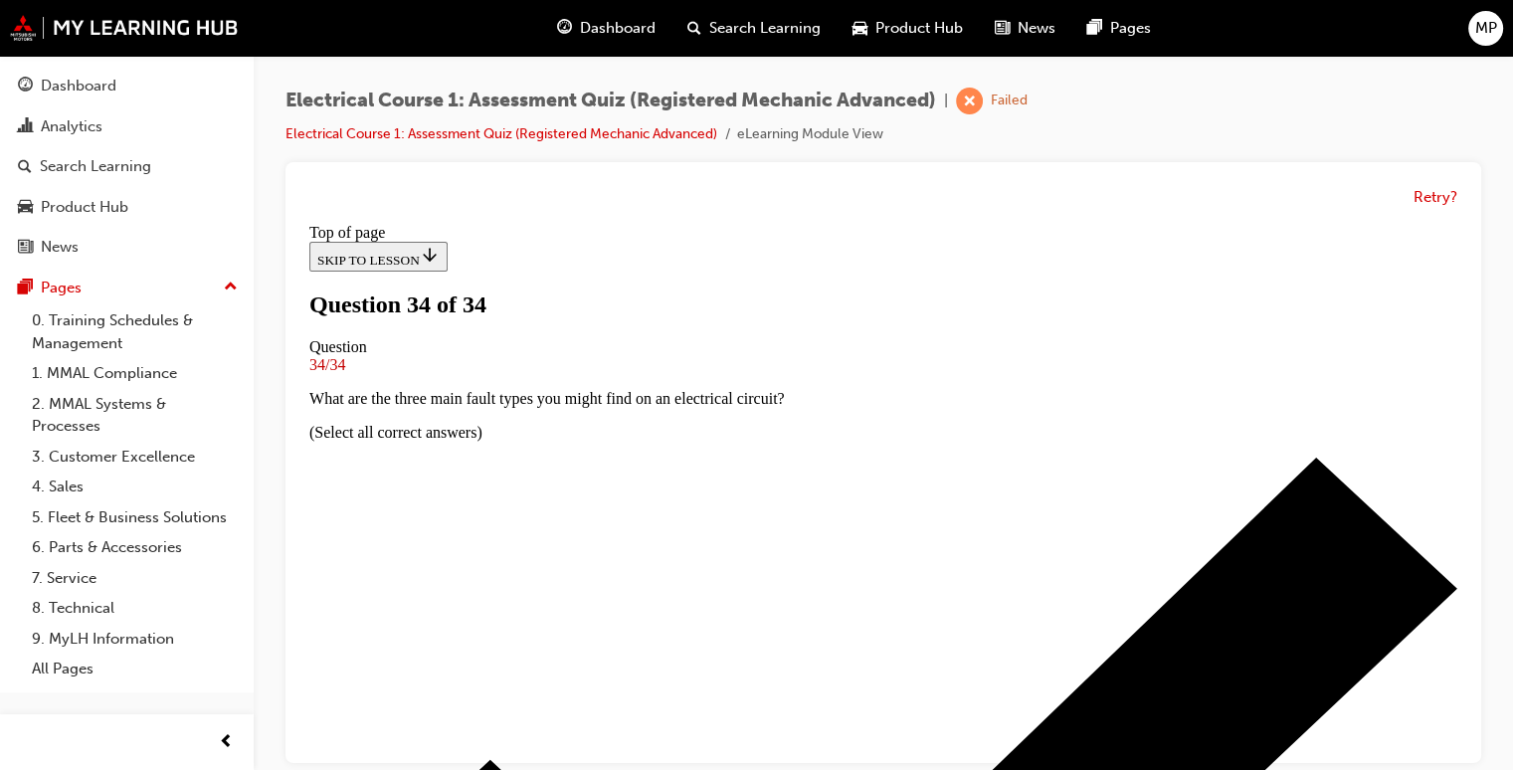
scroll to position [470, 0]
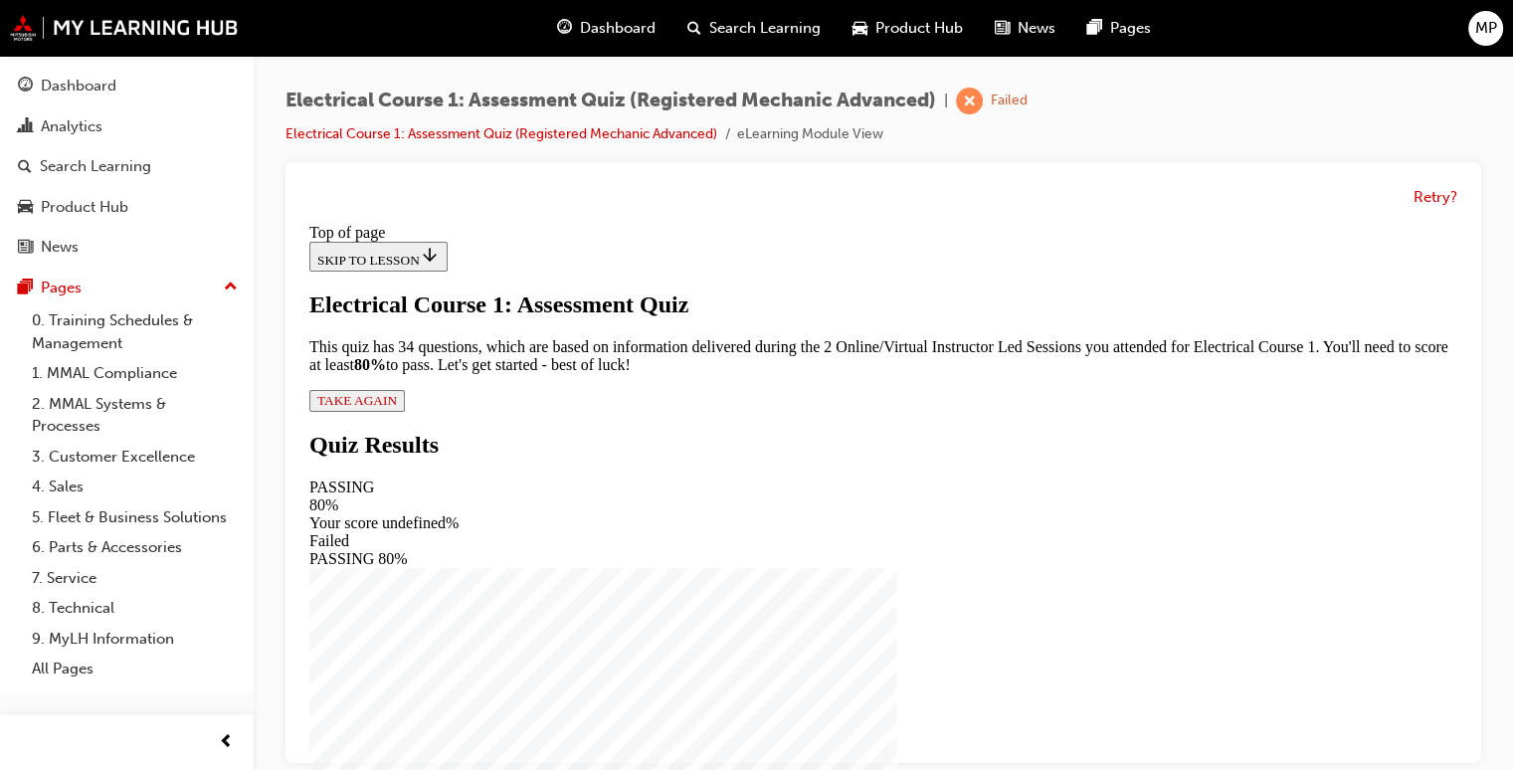
scroll to position [127, 0]
click at [397, 408] on span "TAKE AGAIN" at bounding box center [357, 400] width 80 height 15
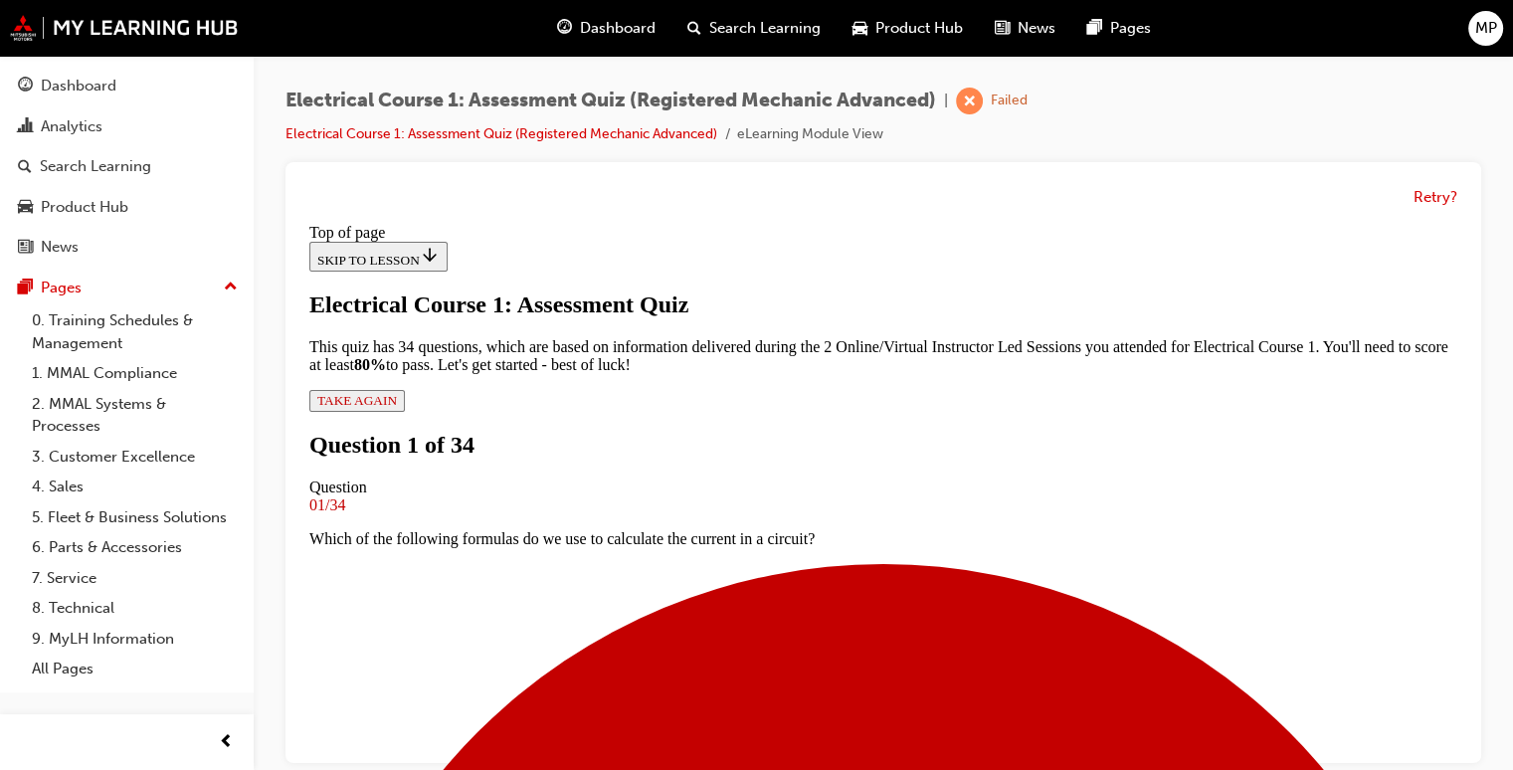
scroll to position [3, 0]
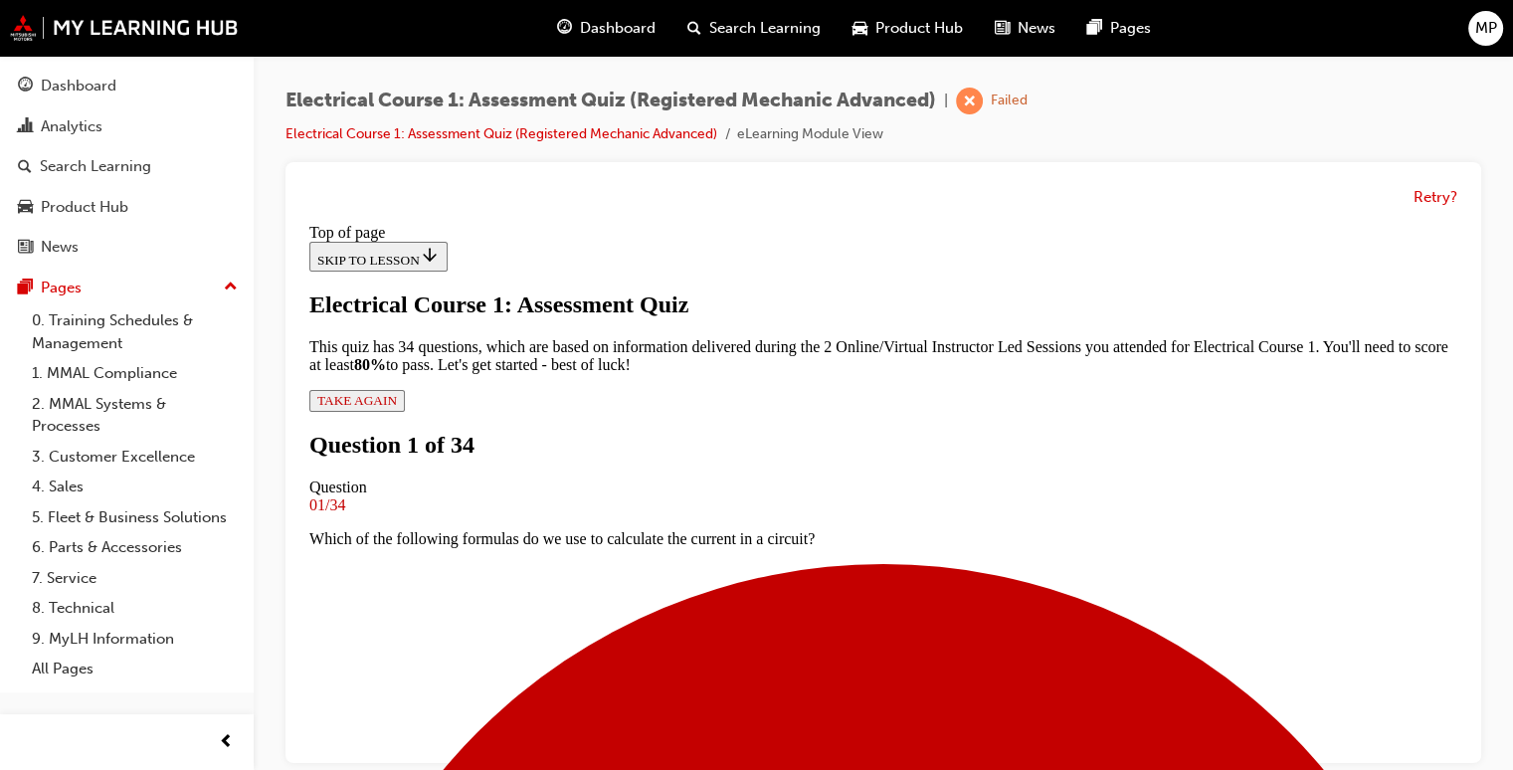
click at [1476, 760] on div "Electrical Course 1: Assessment Quiz (Registered Mechanic Advanced) | Failed El…" at bounding box center [756, 385] width 1513 height 770
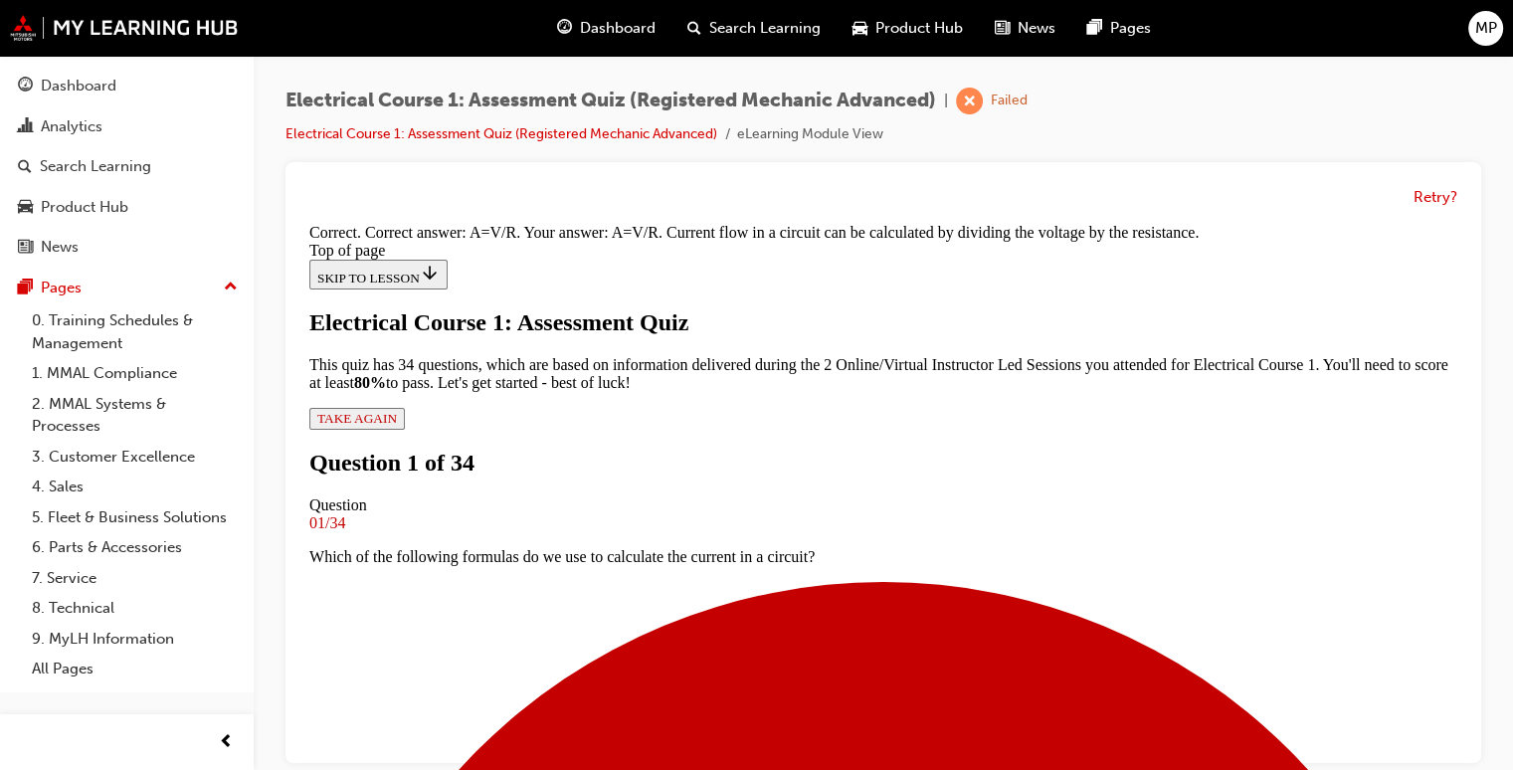
scroll to position [478, 0]
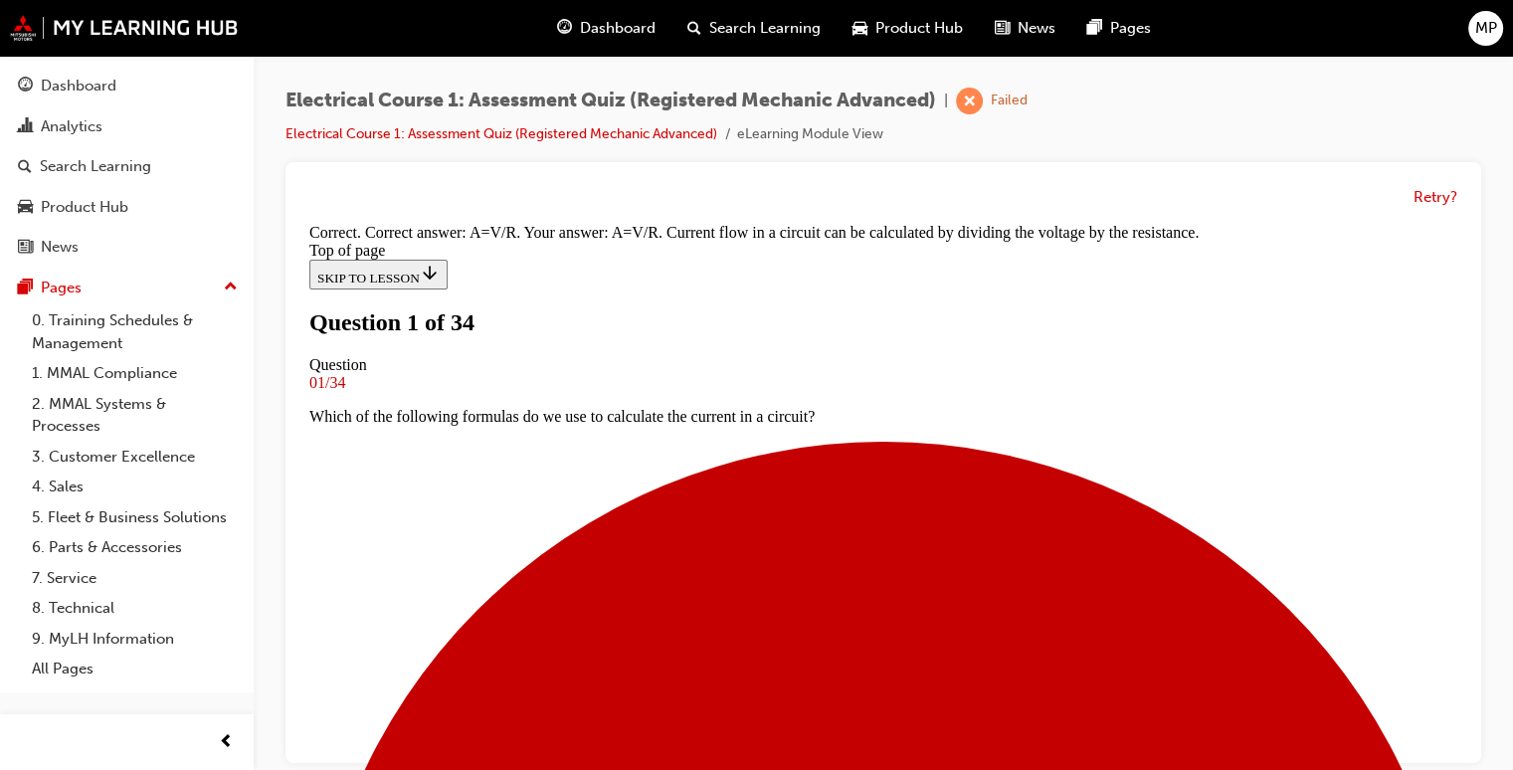
scroll to position [228, 0]
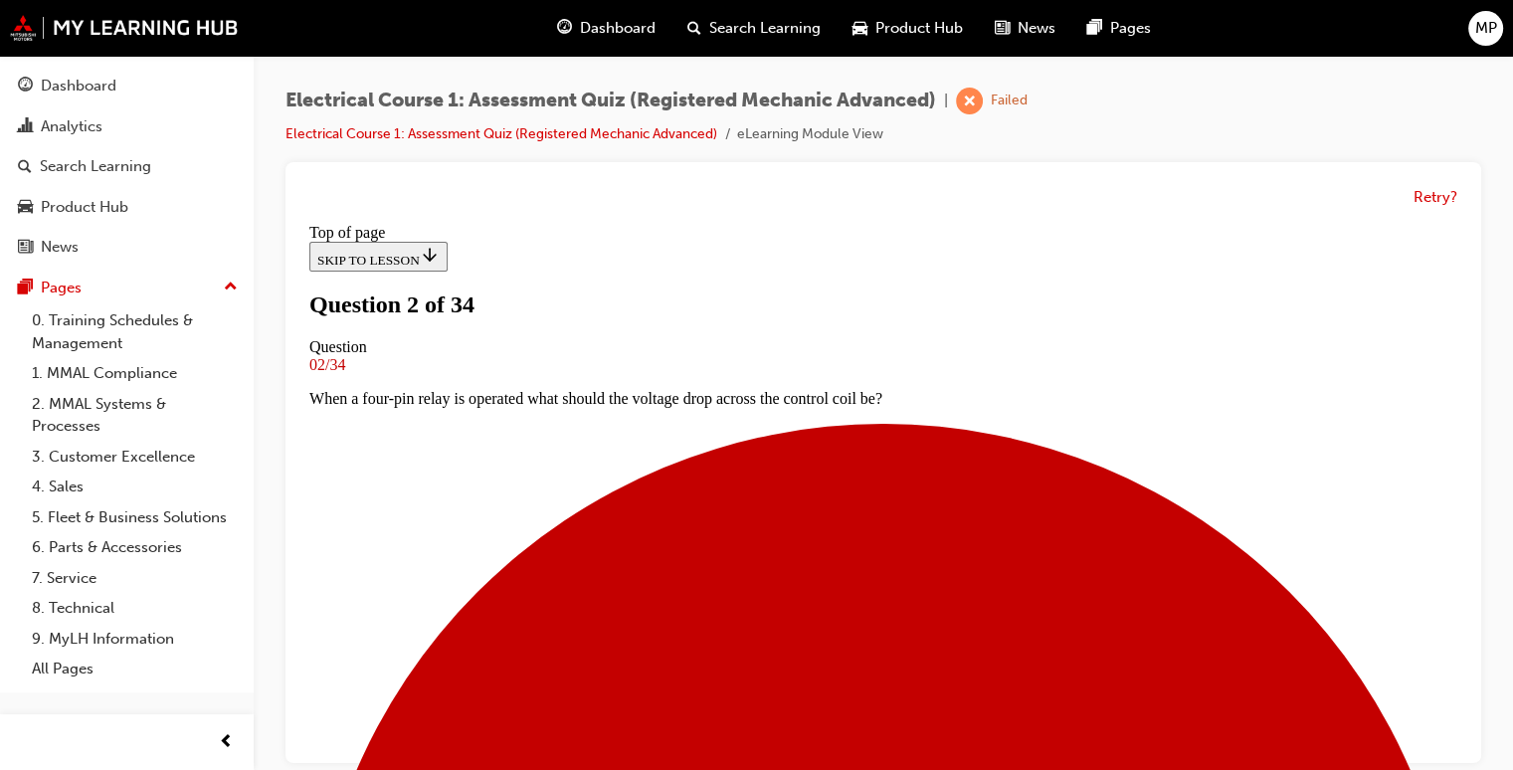
scroll to position [215, 0]
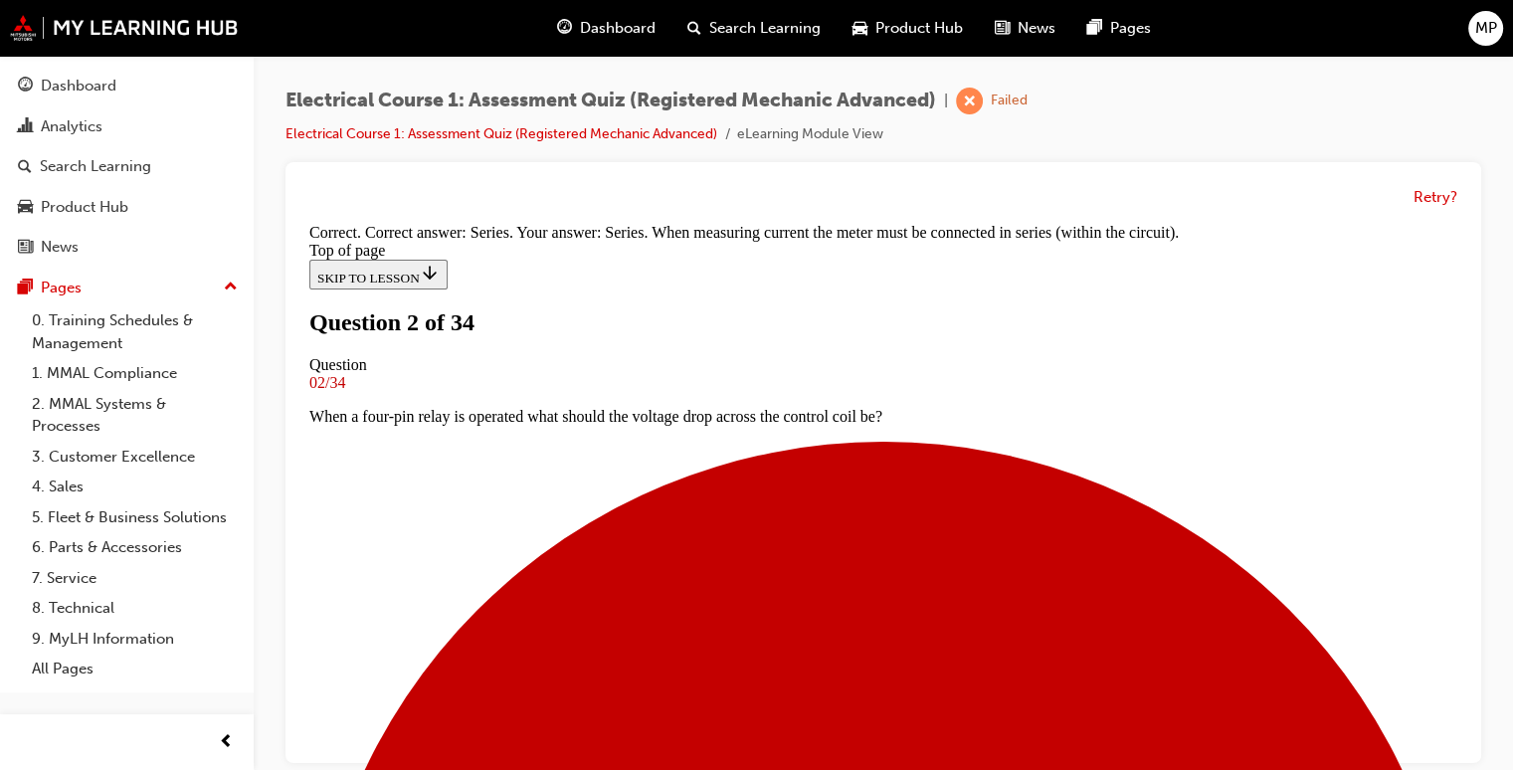
scroll to position [558, 0]
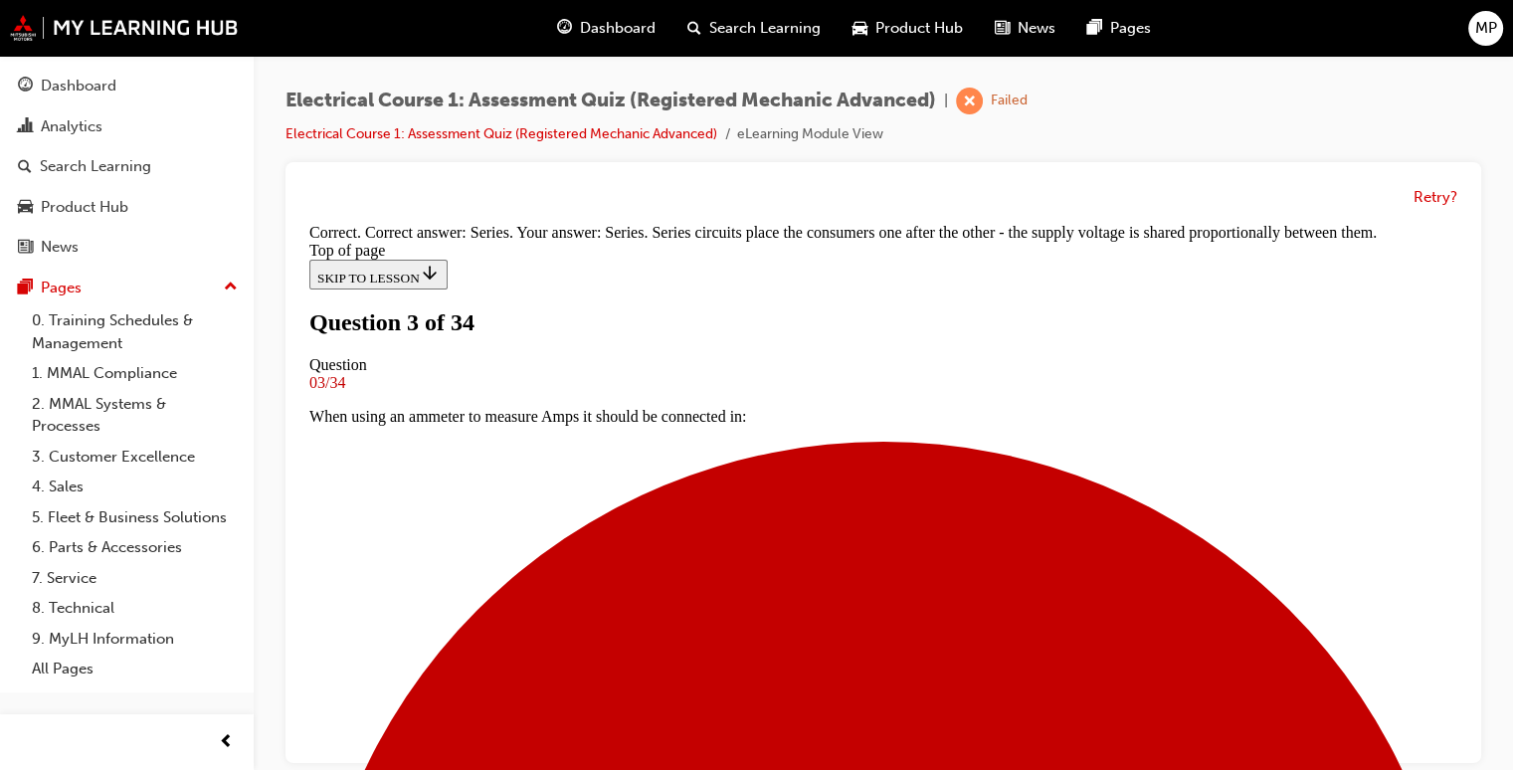
scroll to position [578, 0]
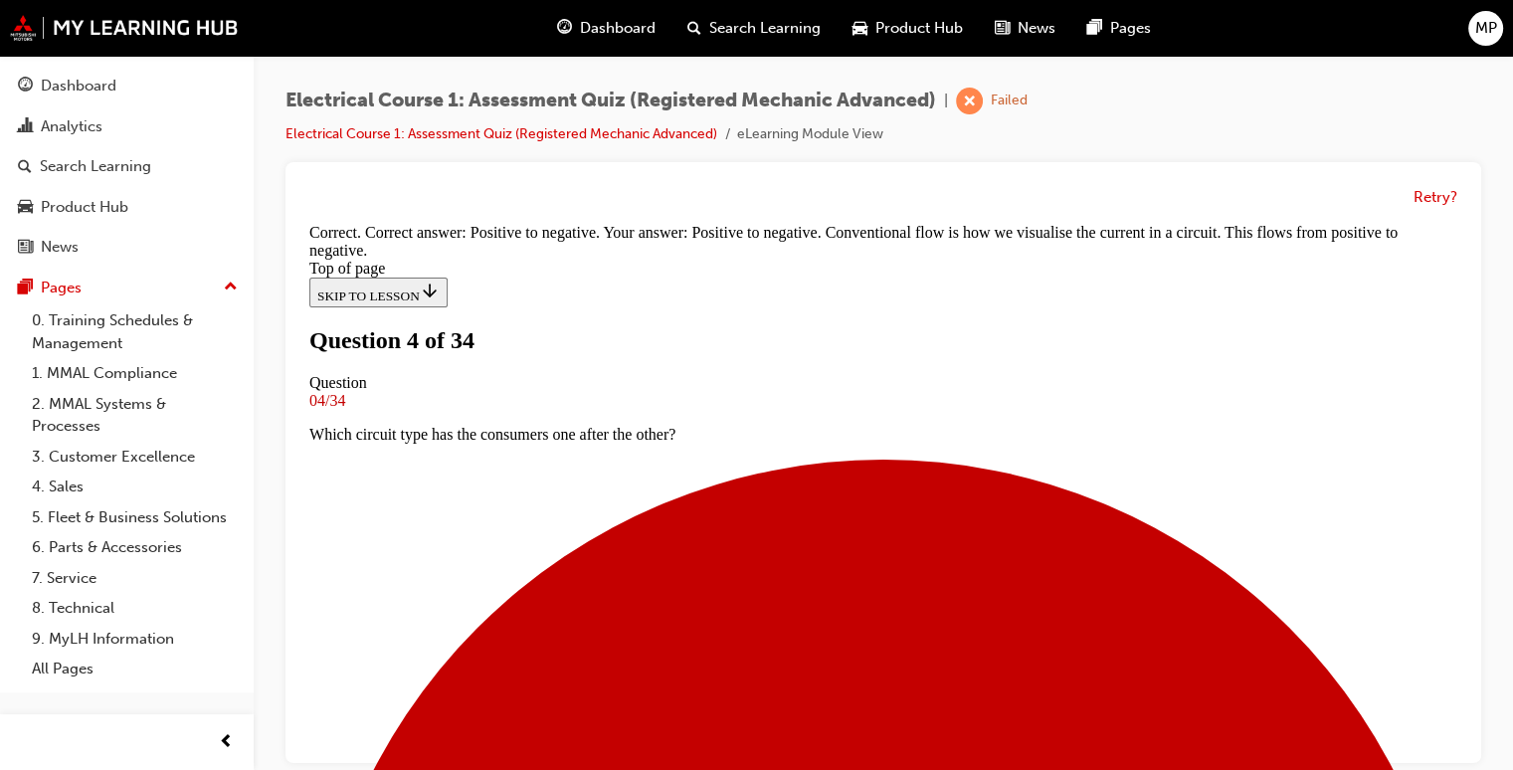
scroll to position [538, 0]
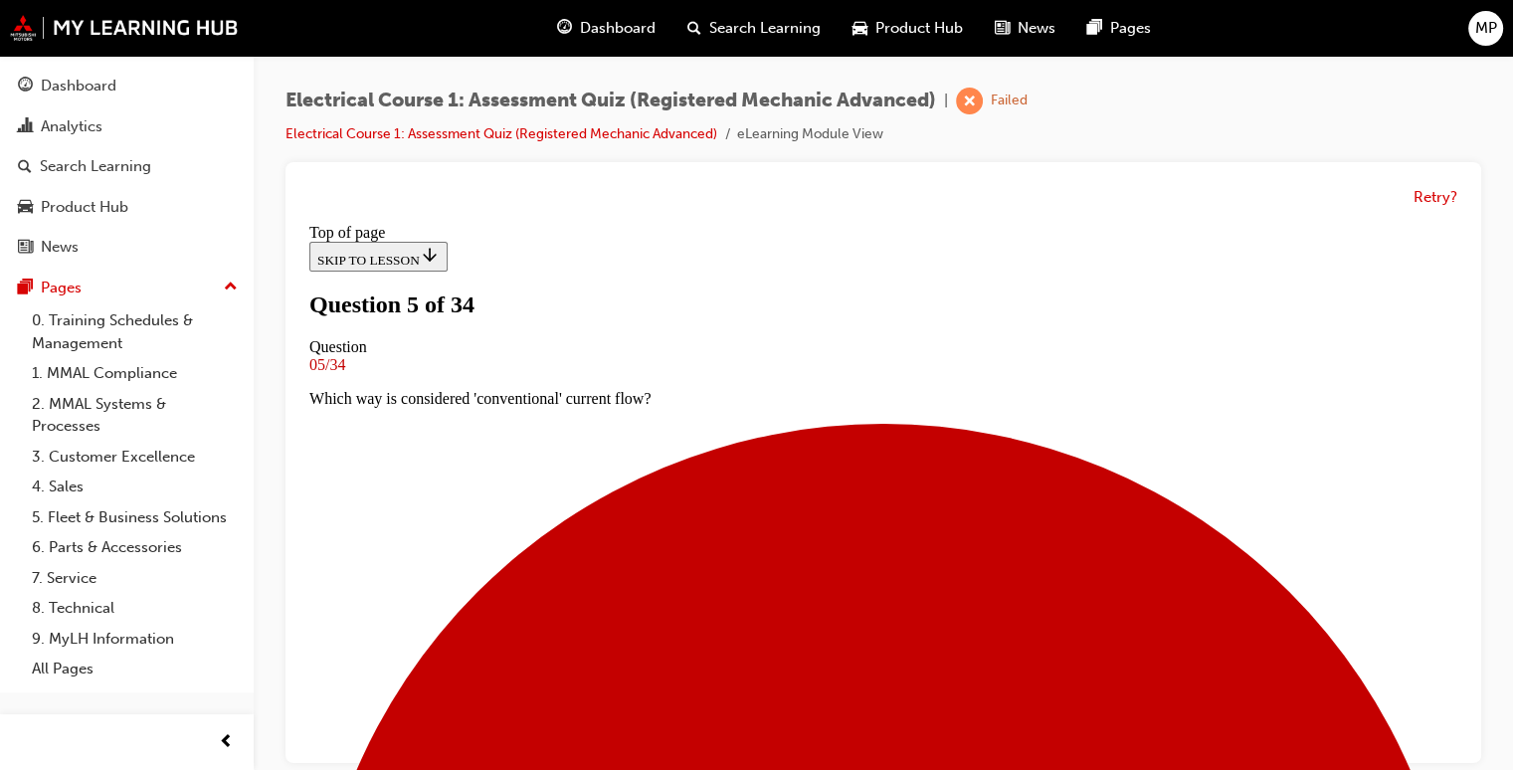
scroll to position [3, 0]
click at [1468, 732] on div "Retry?" at bounding box center [883, 462] width 1196 height 601
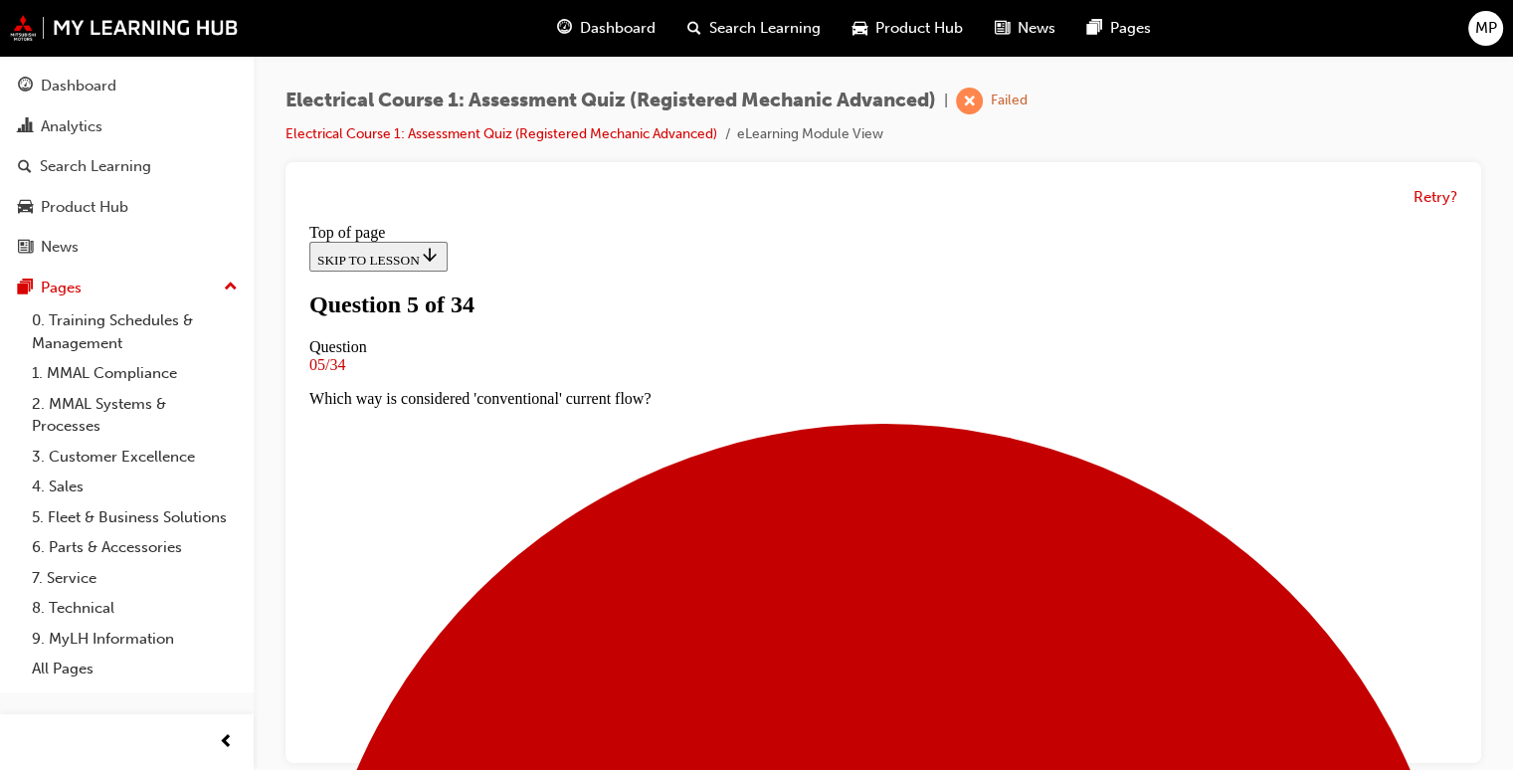
scroll to position [387, 0]
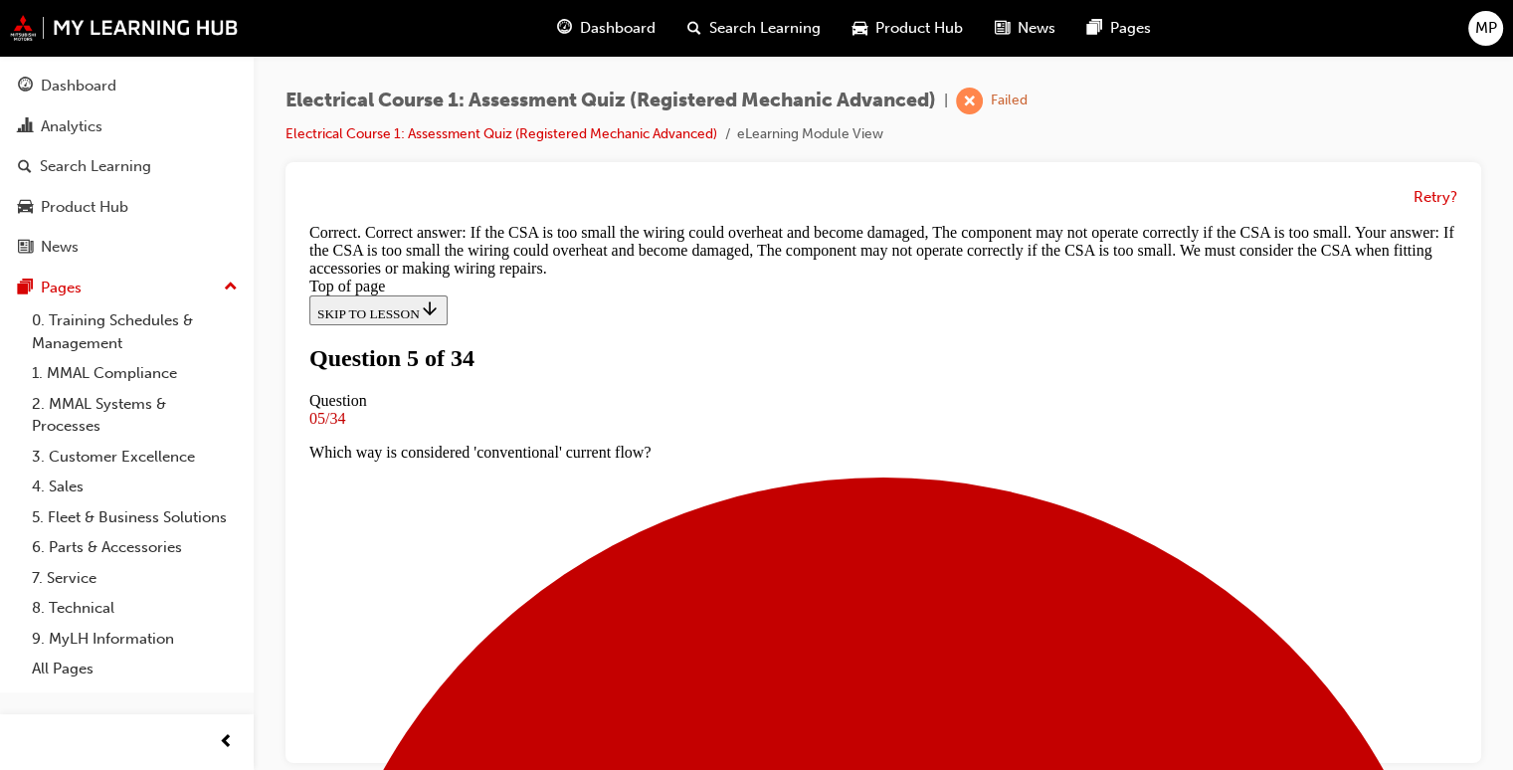
scroll to position [612, 0]
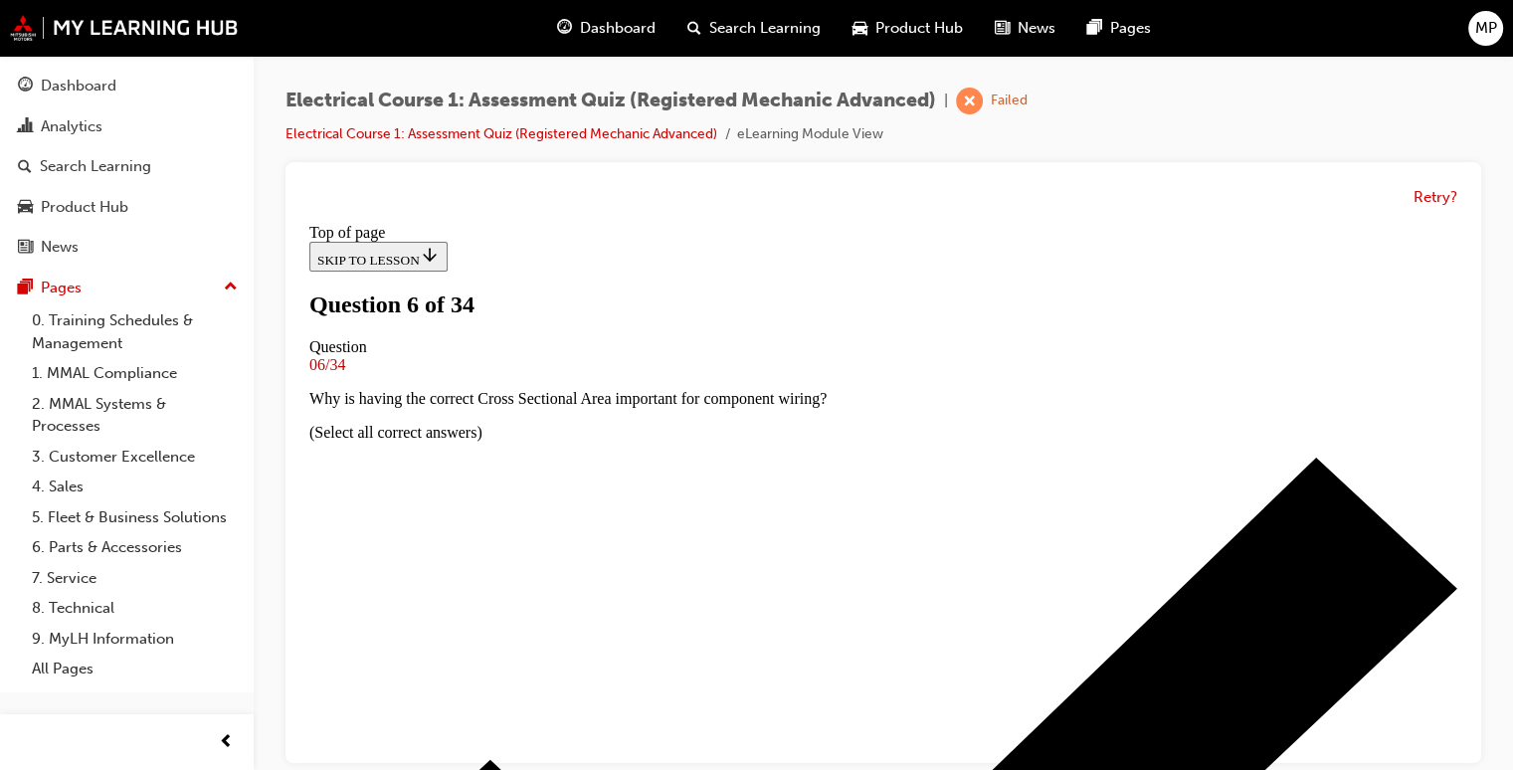
scroll to position [195, 0]
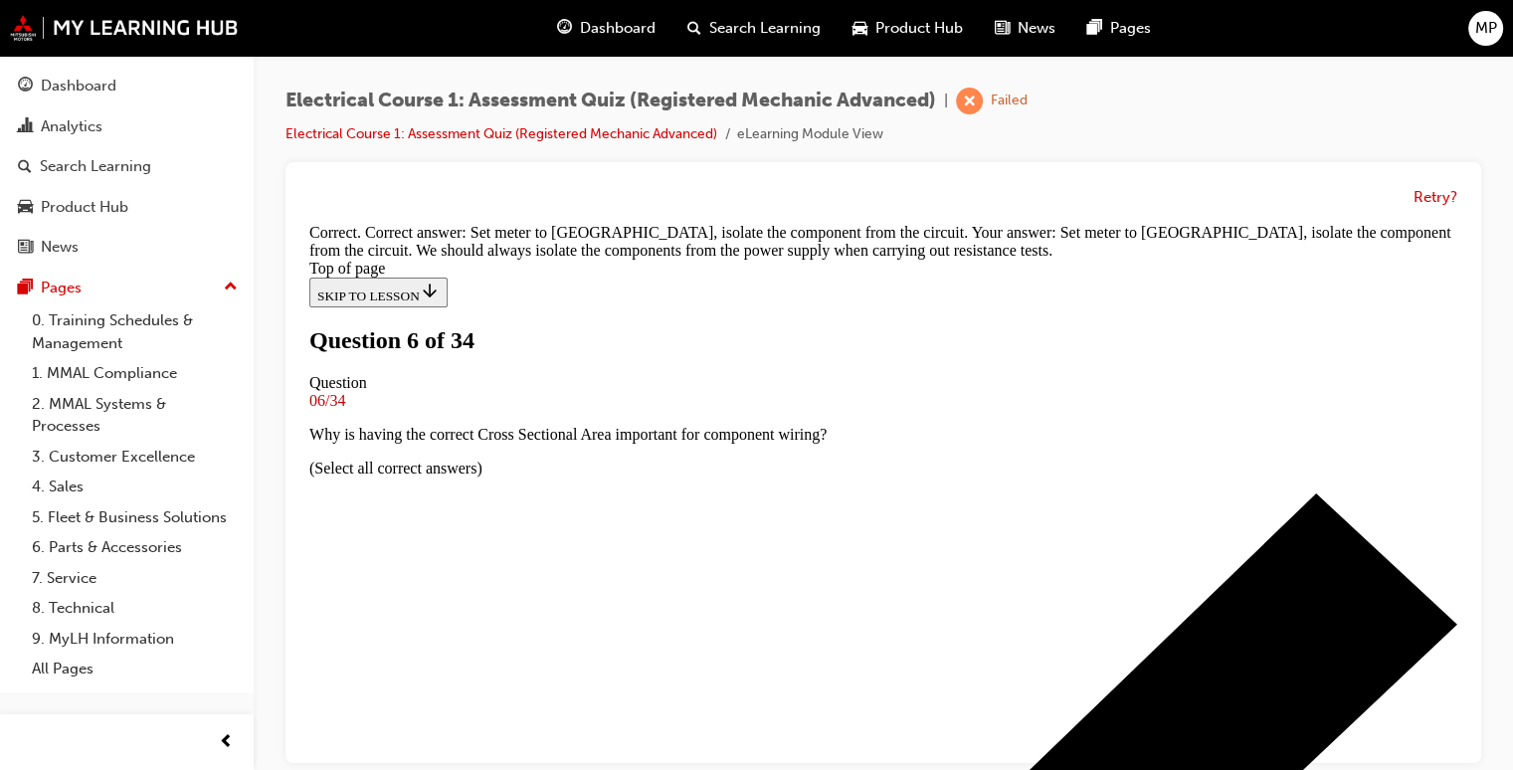
scroll to position [538, 0]
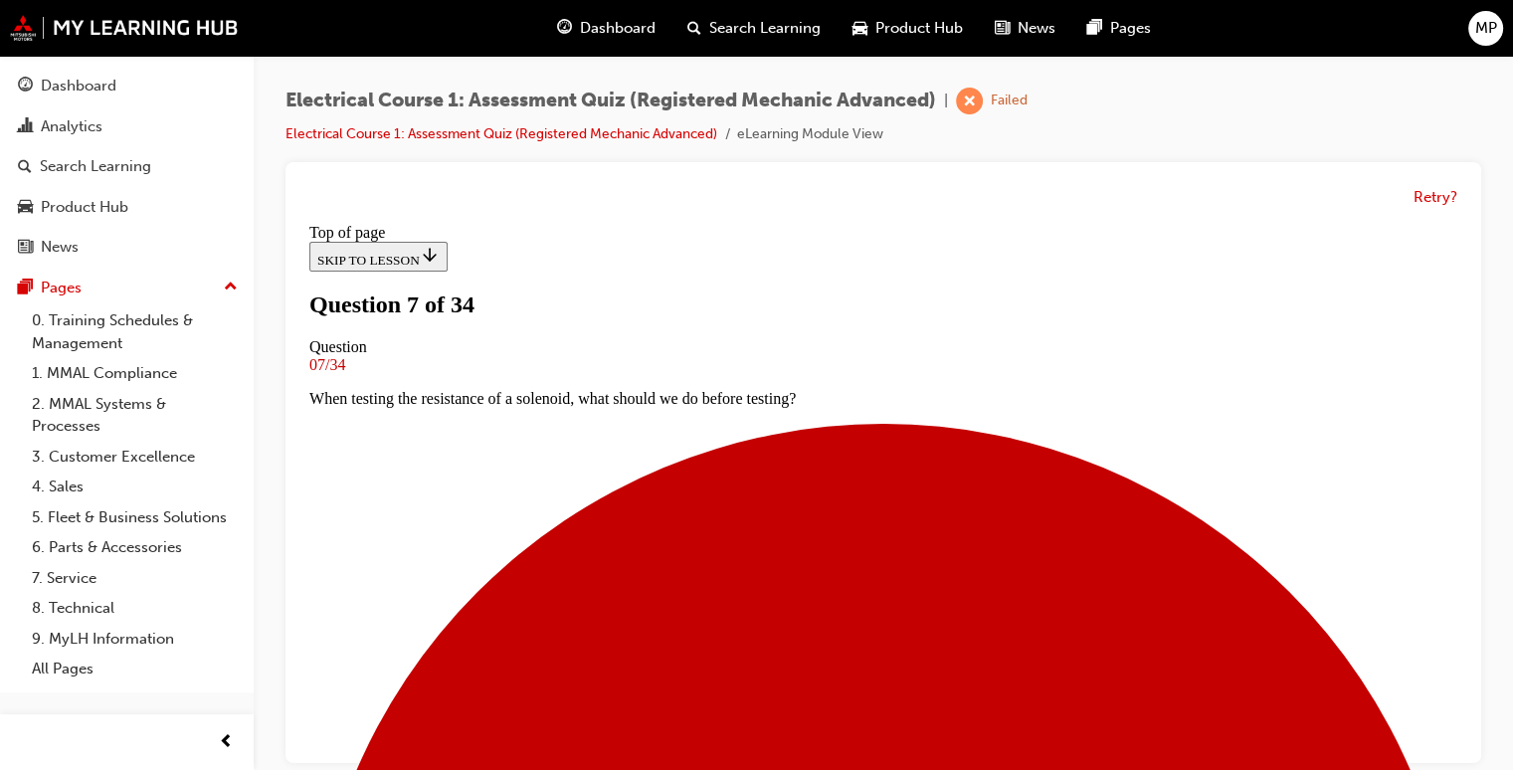
scroll to position [427, 0]
click at [1470, 328] on div "Retry?" at bounding box center [883, 462] width 1196 height 601
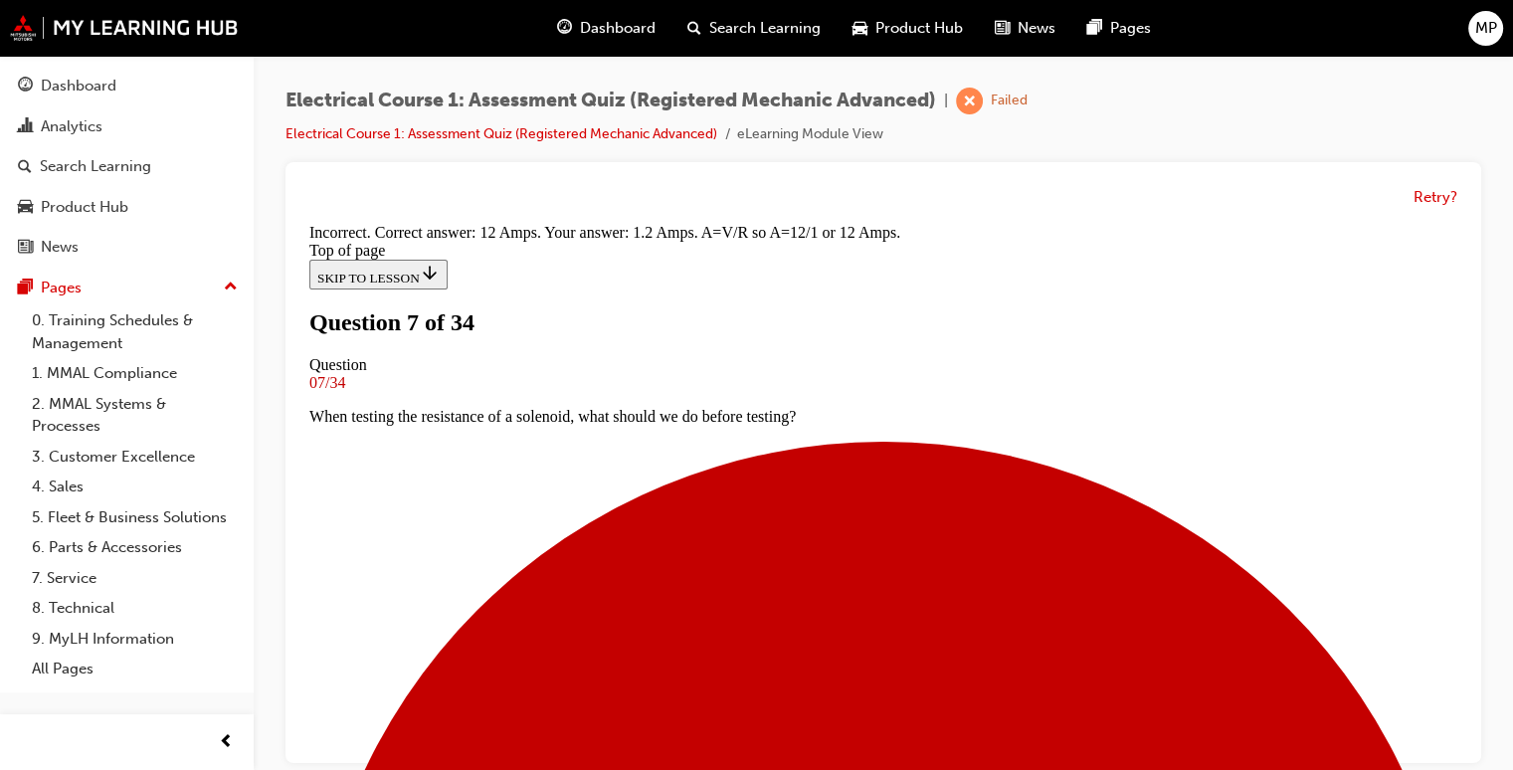
scroll to position [589, 0]
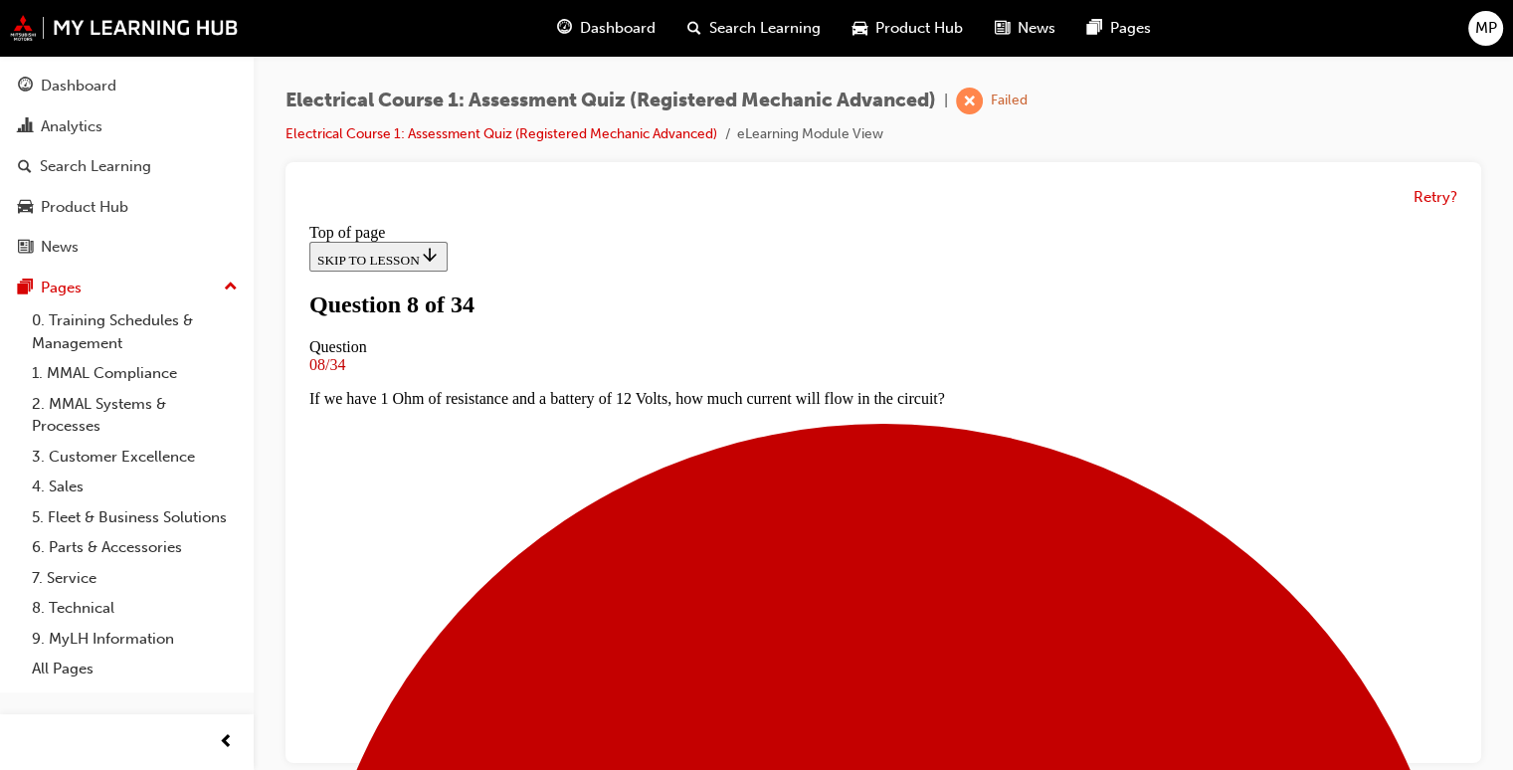
scroll to position [0, 0]
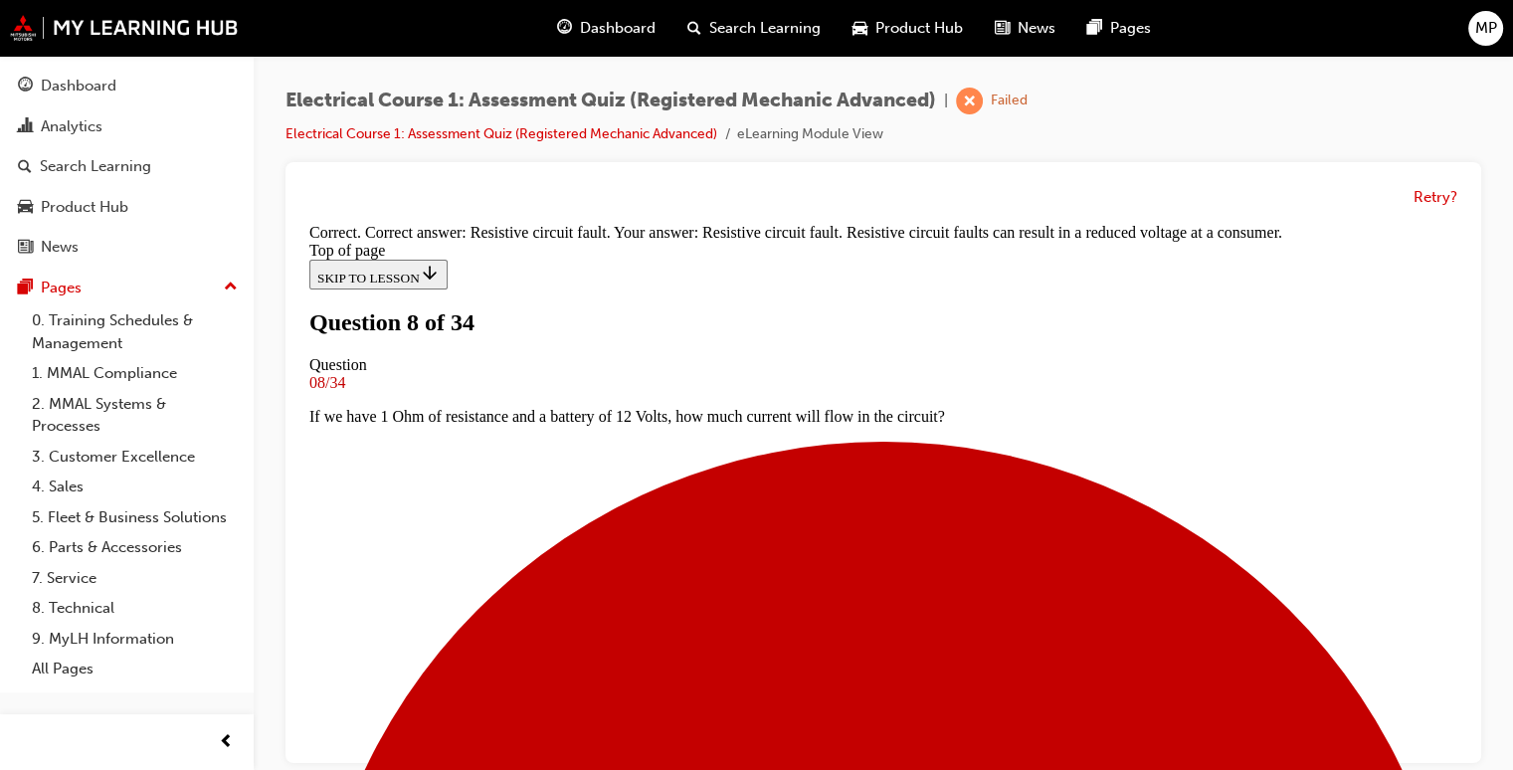
scroll to position [435, 0]
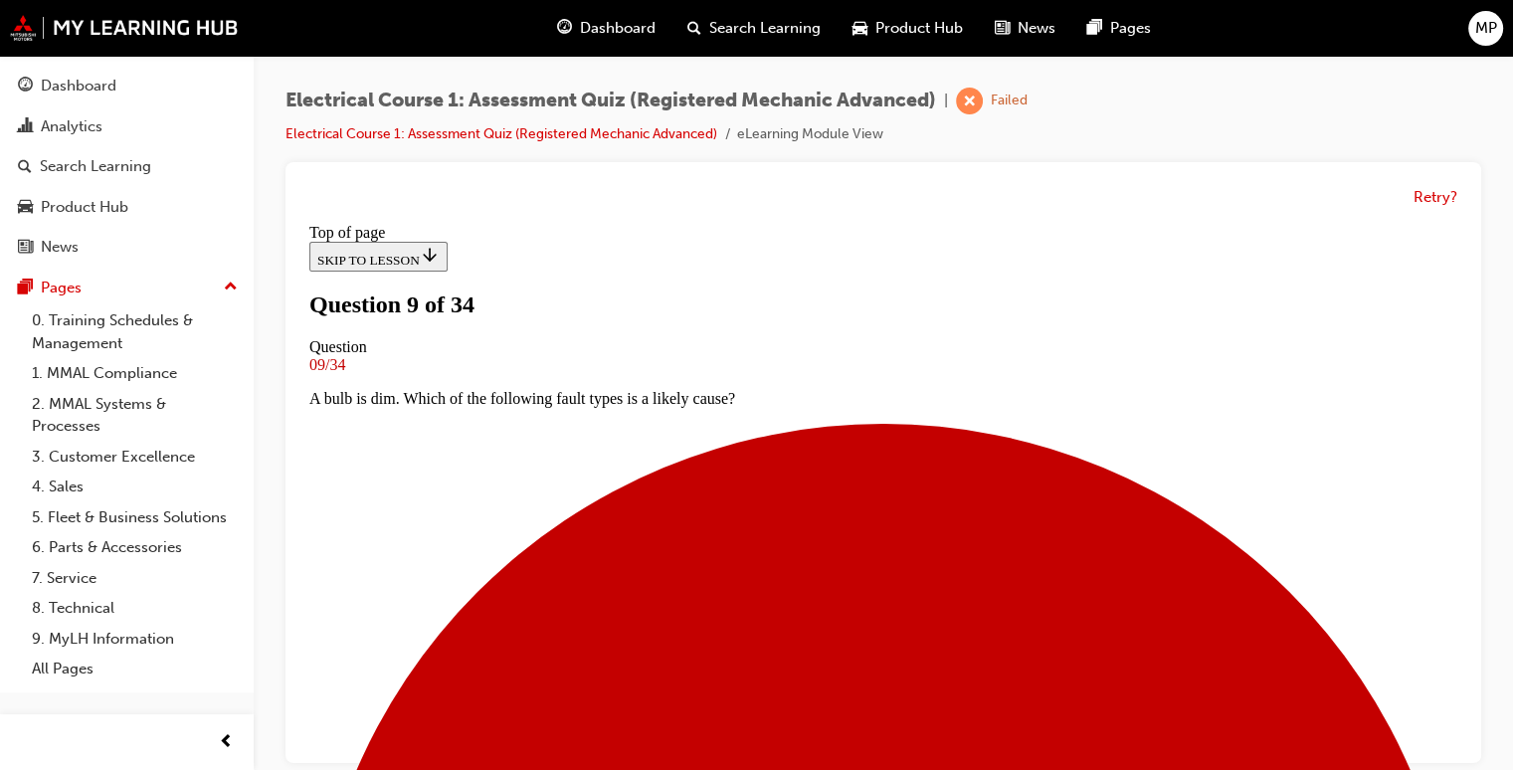
scroll to position [307, 0]
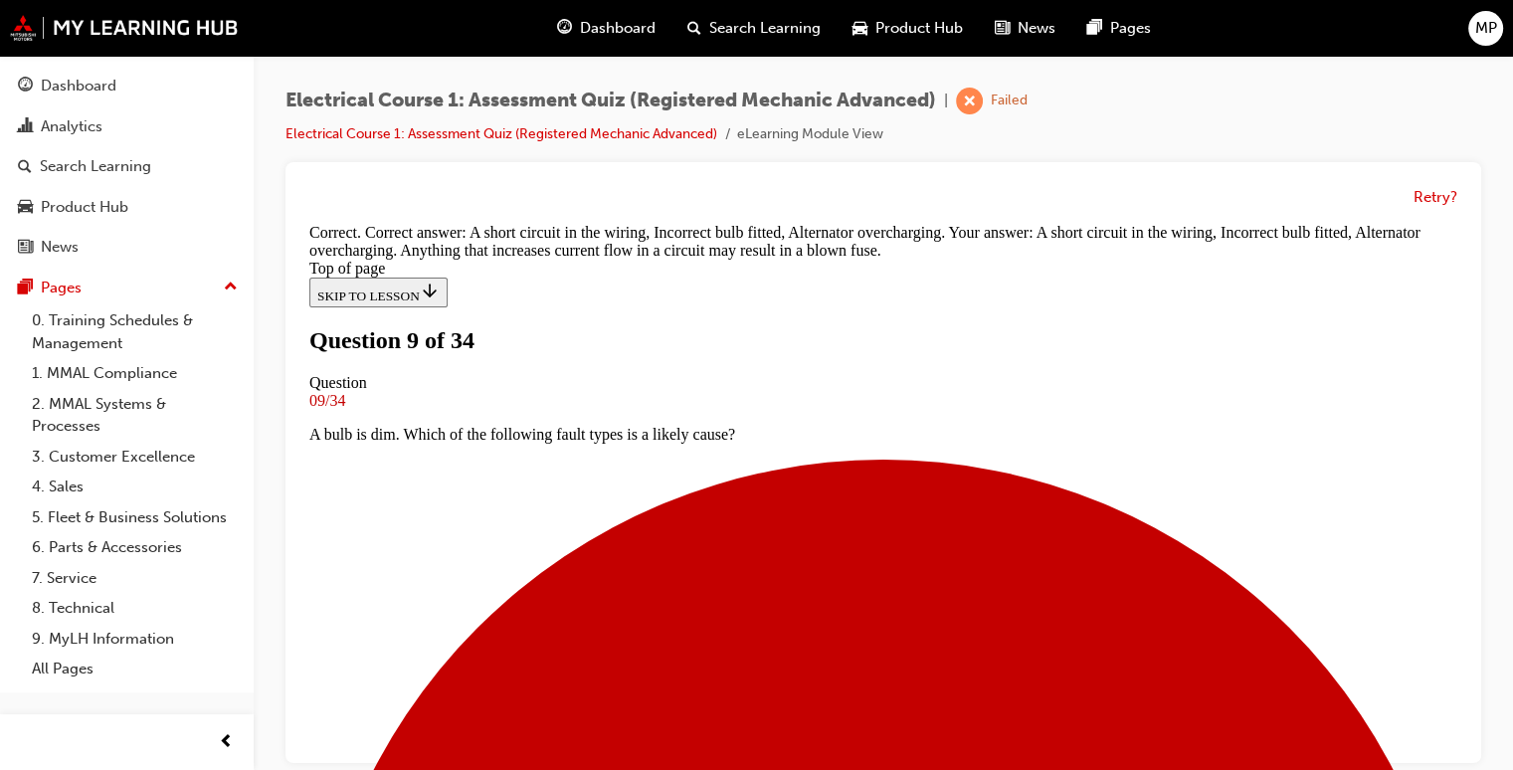
scroll to position [629, 0]
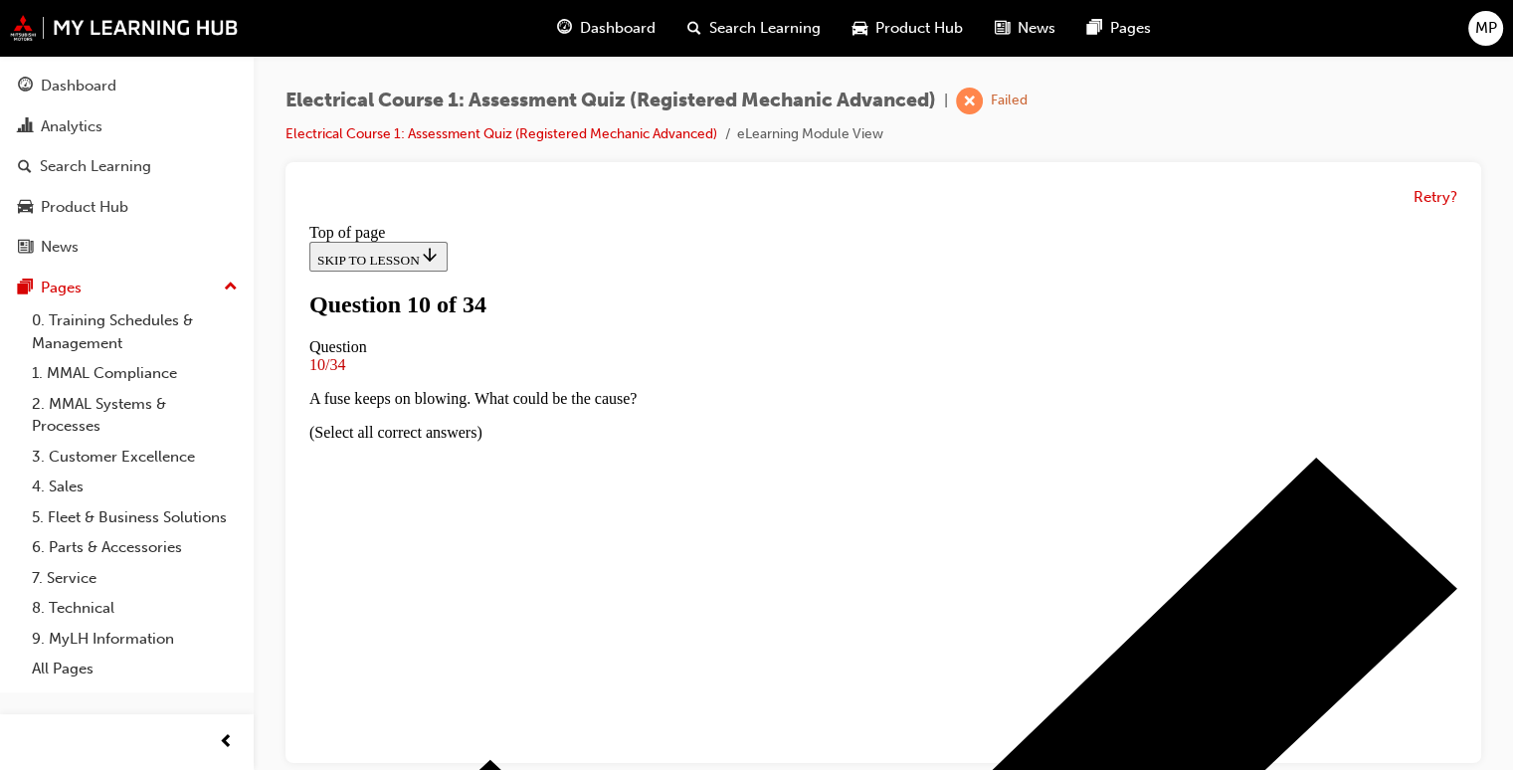
click at [1474, 709] on div "Retry?" at bounding box center [883, 462] width 1196 height 601
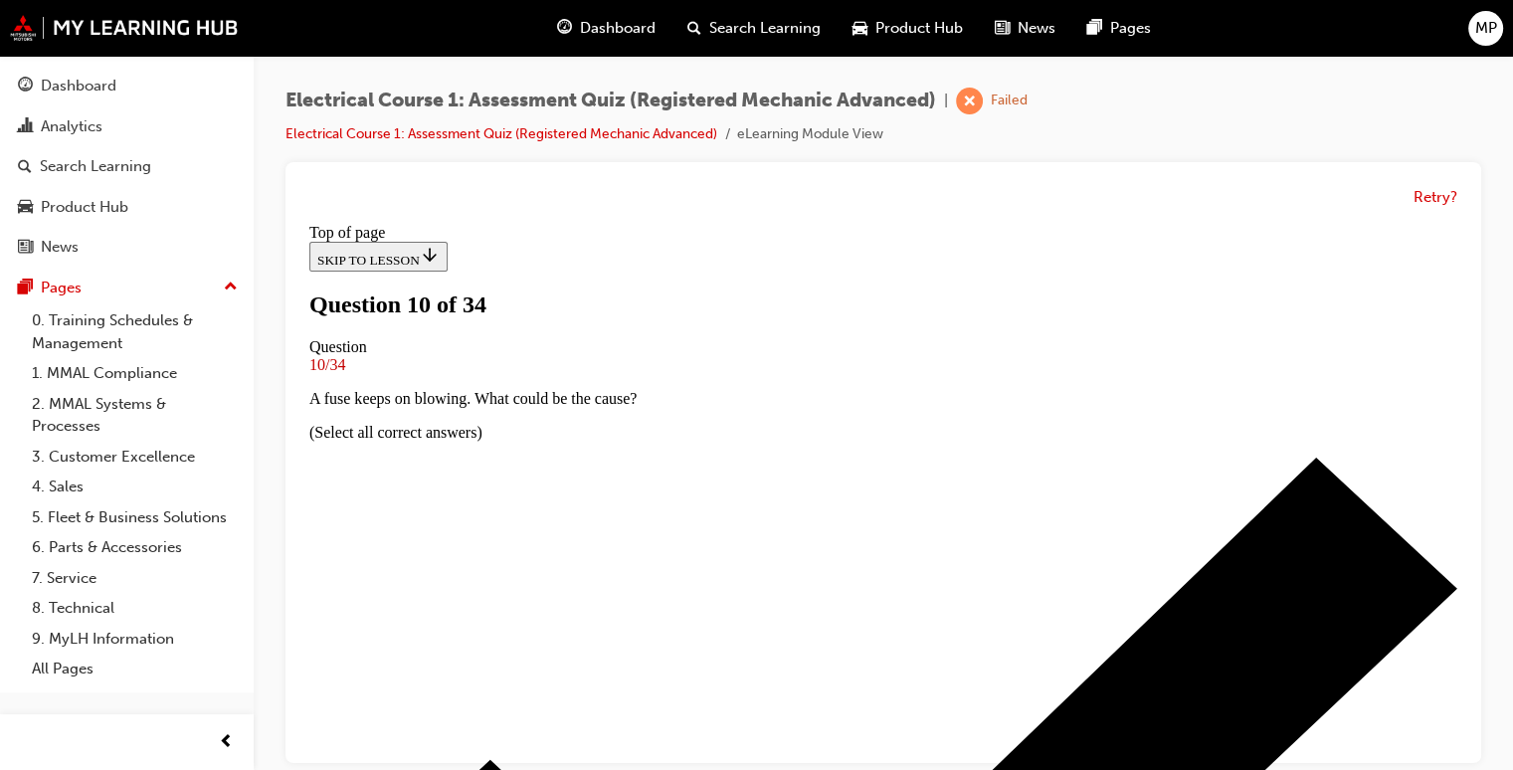
scroll to position [354, 0]
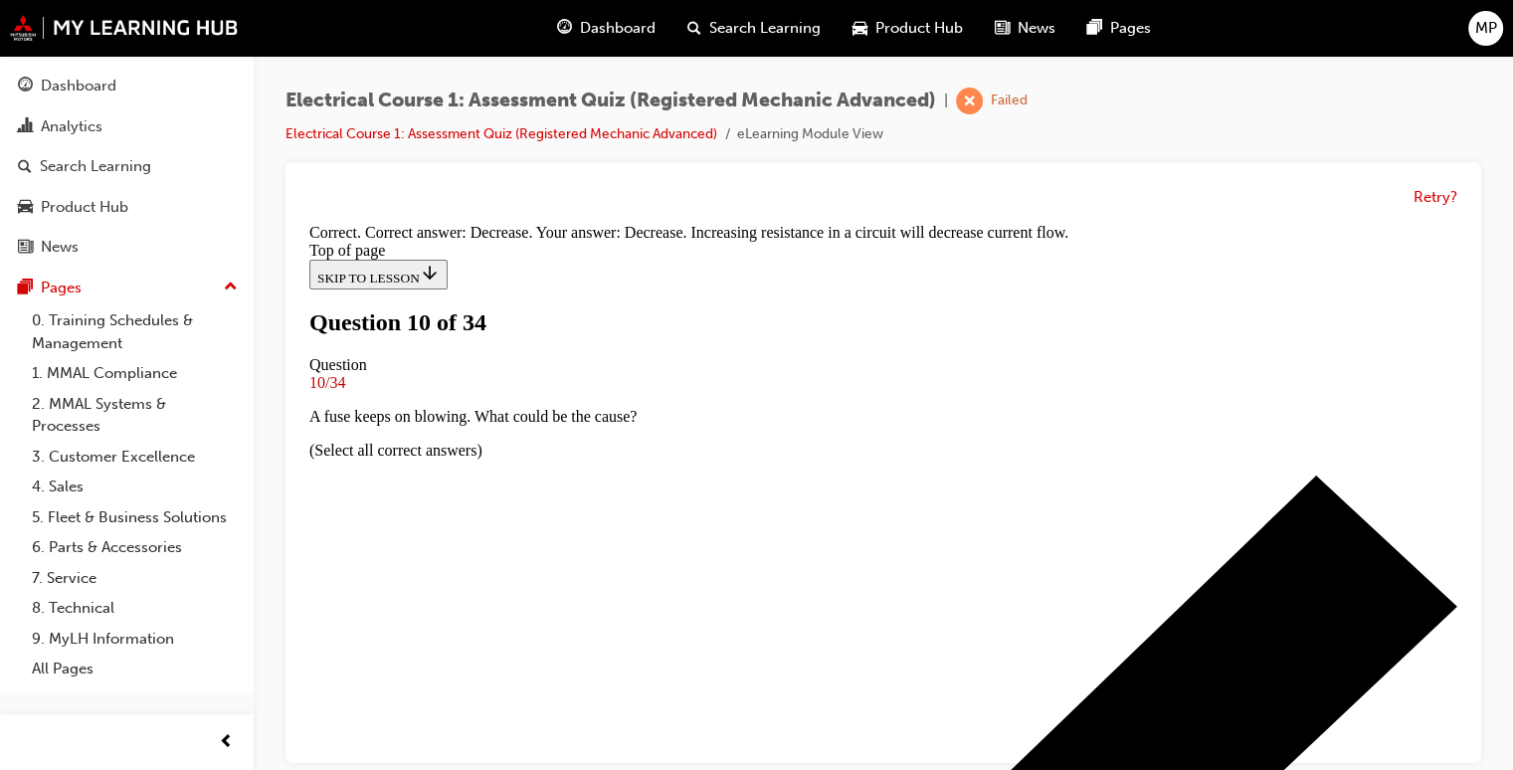
scroll to position [514, 0]
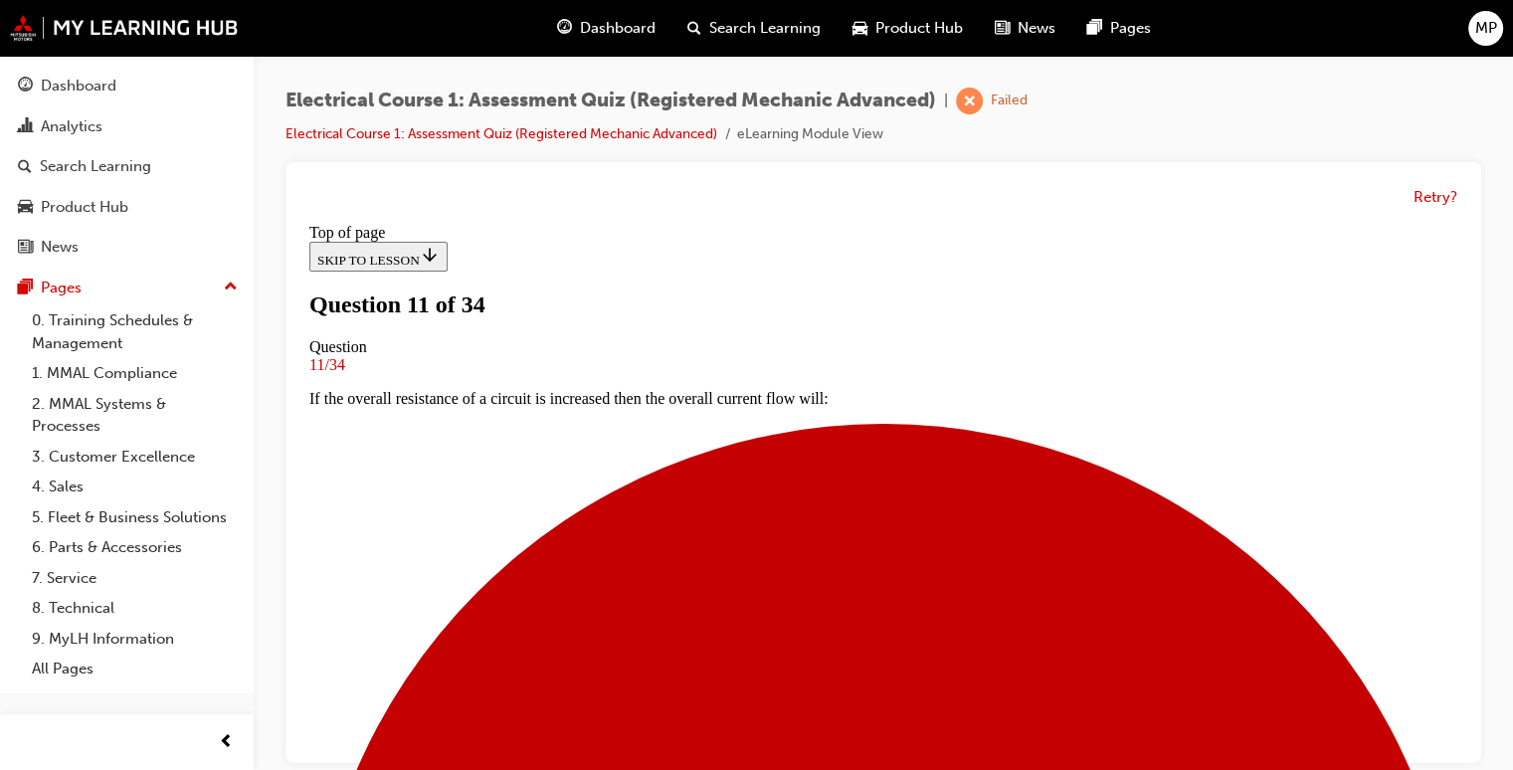
scroll to position [195, 0]
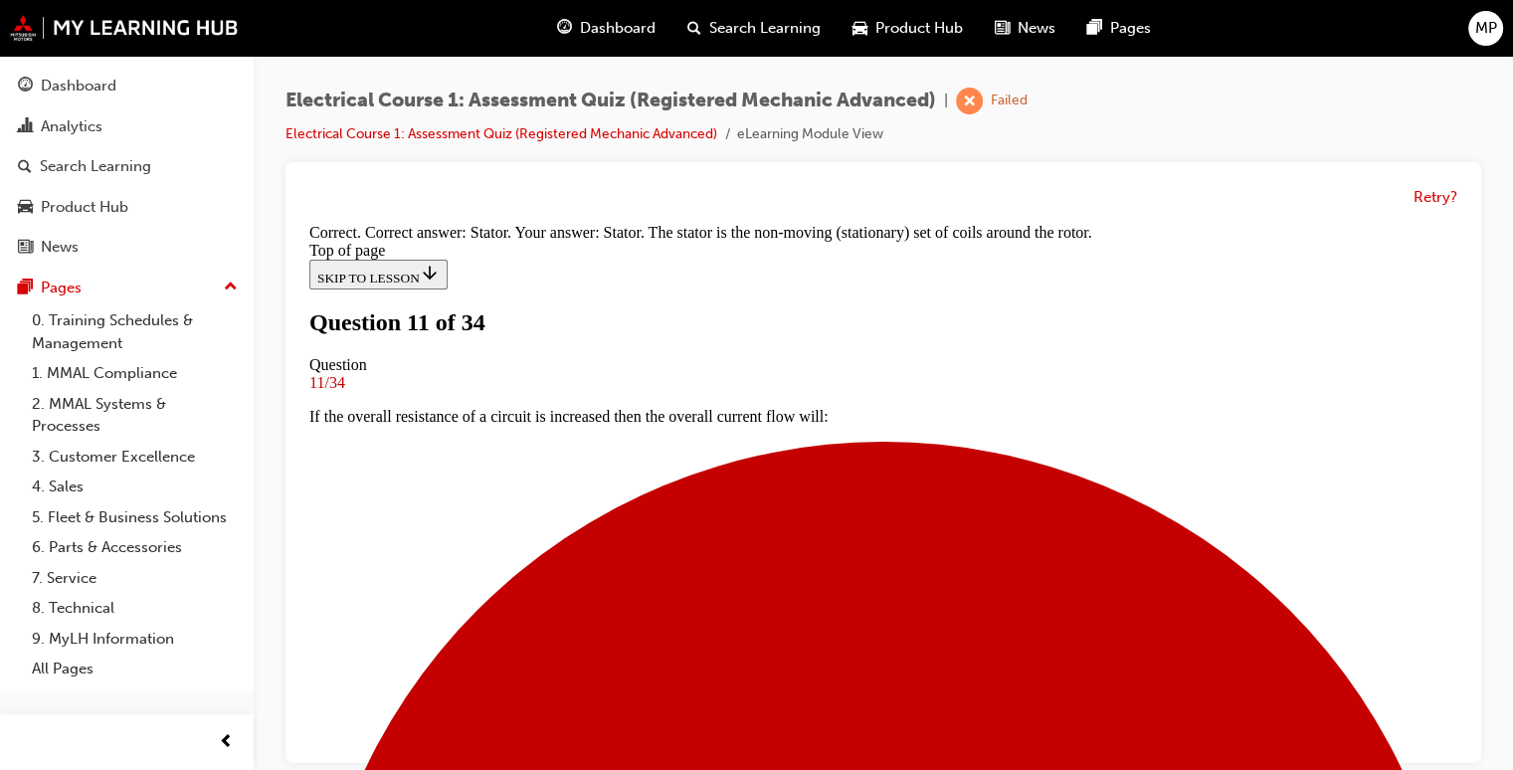
scroll to position [514, 0]
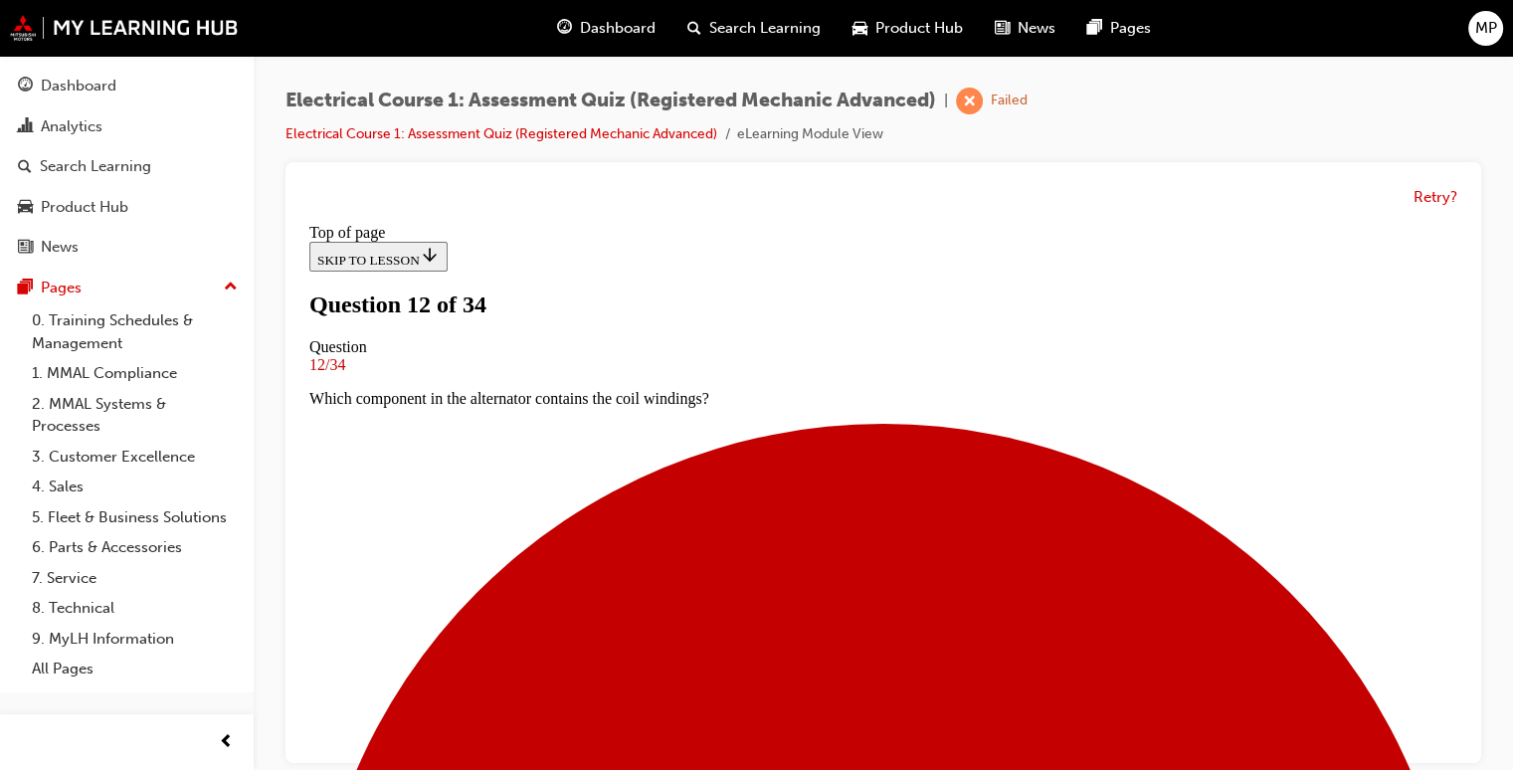
scroll to position [215, 0]
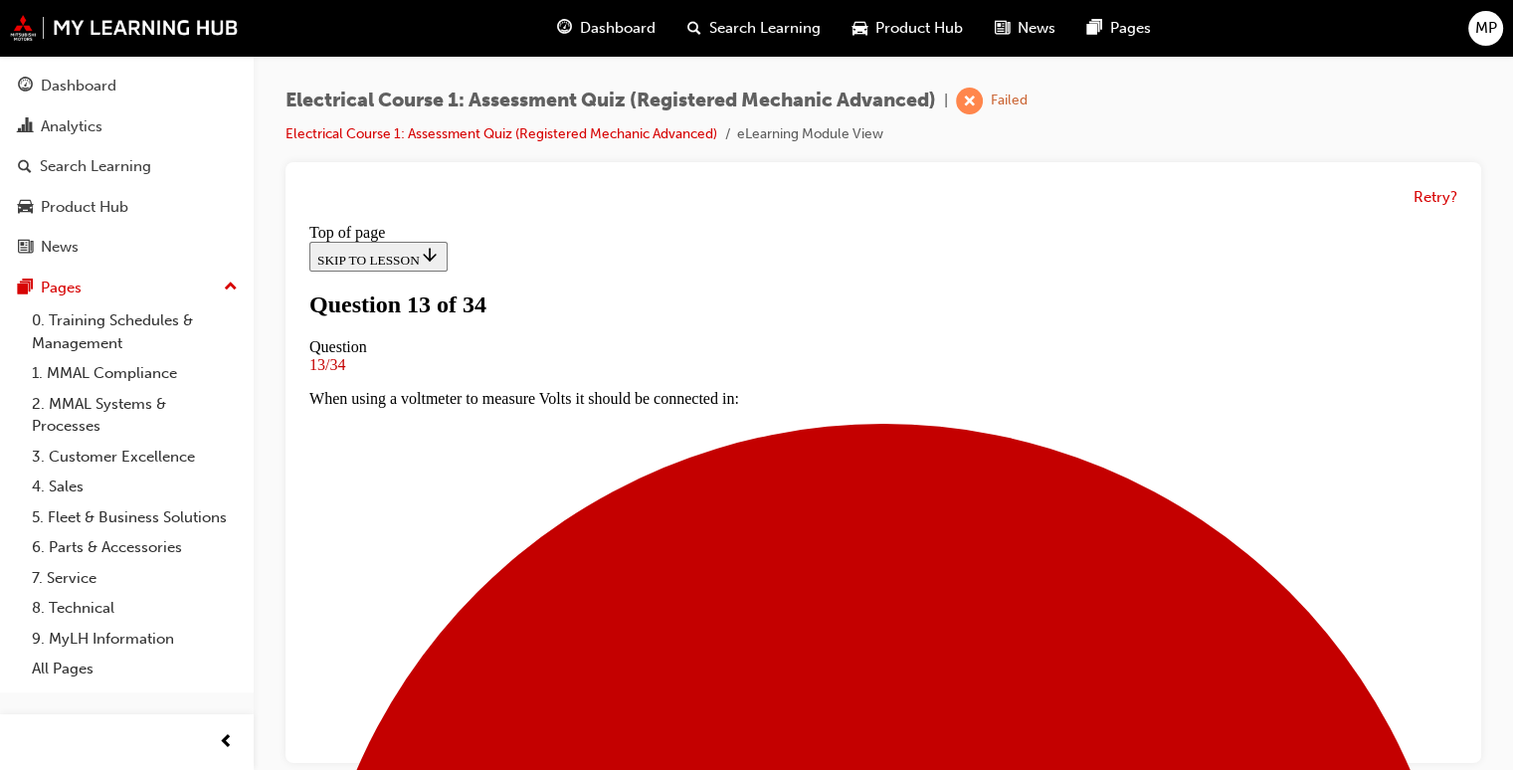
scroll to position [307, 0]
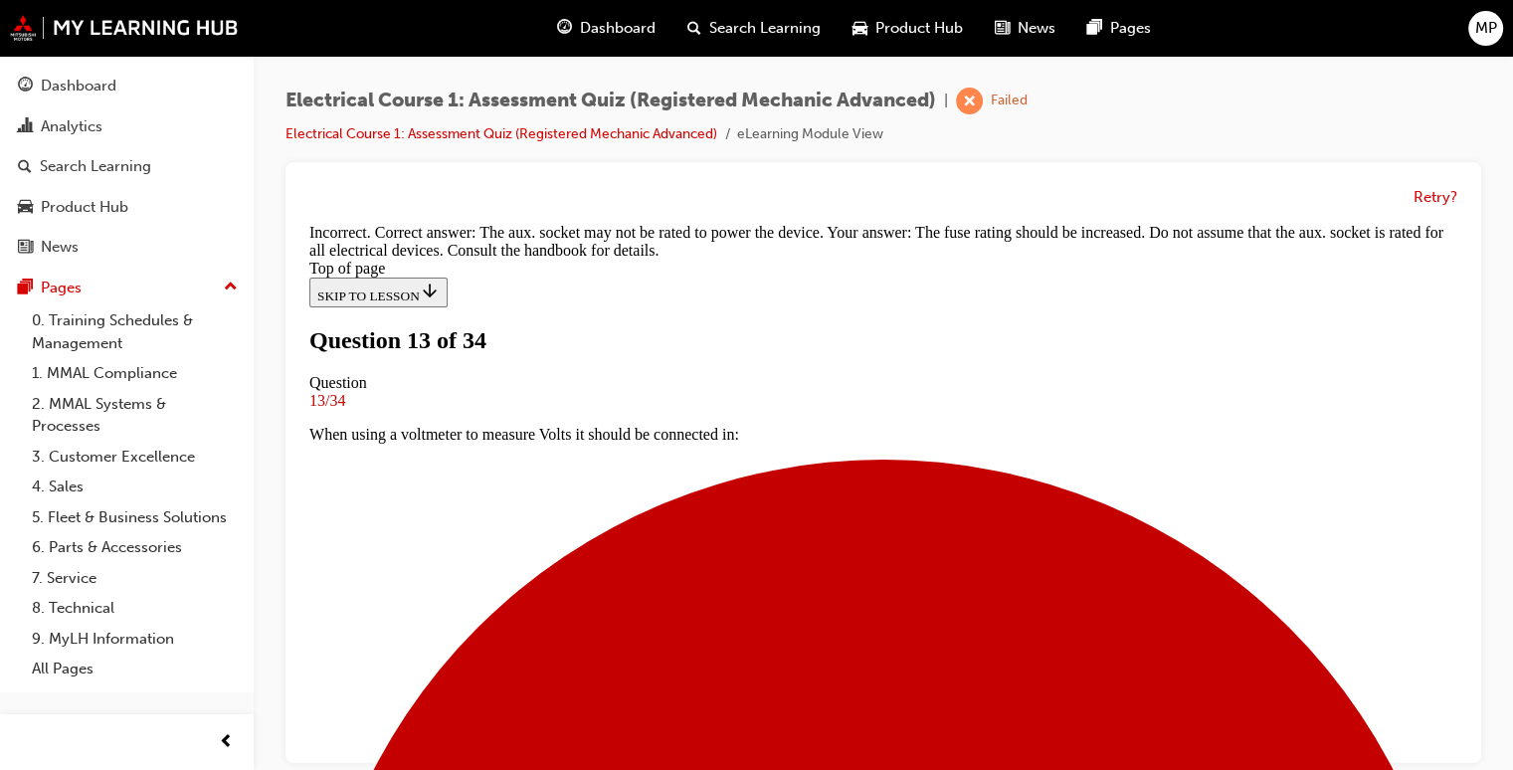
scroll to position [492, 0]
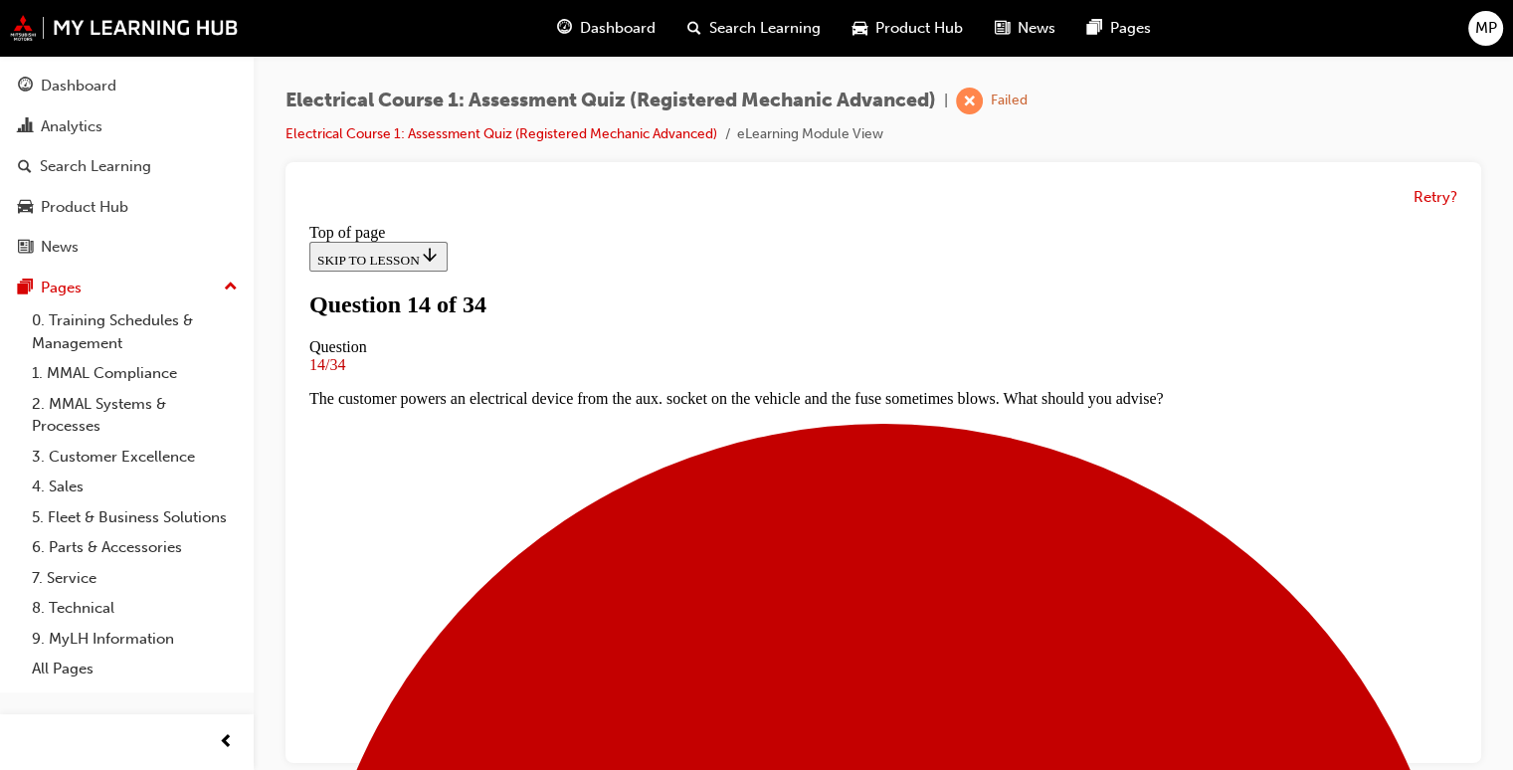
click at [1465, 745] on div "Retry?" at bounding box center [883, 462] width 1196 height 601
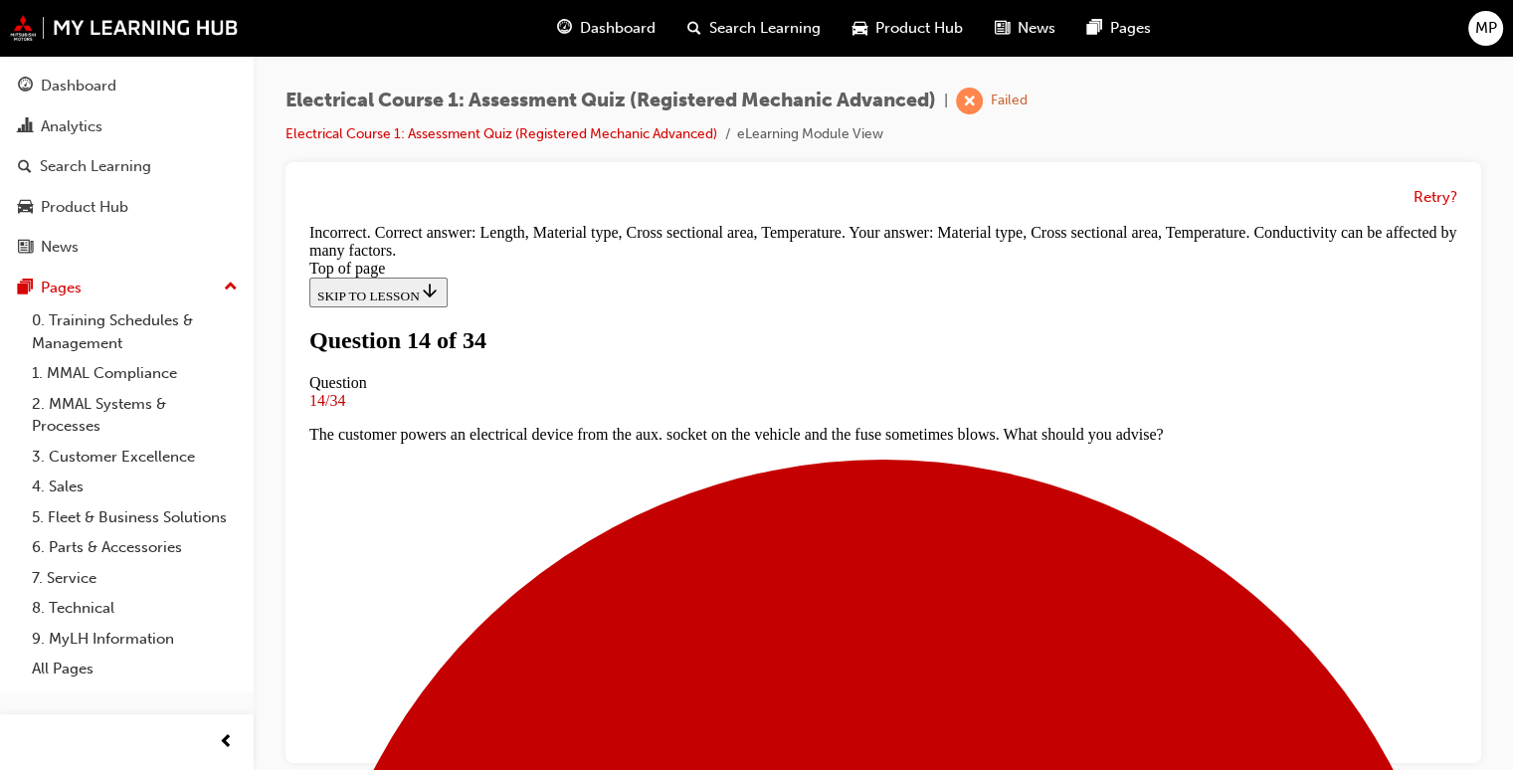
scroll to position [335, 0]
click at [1466, 733] on div "Retry?" at bounding box center [883, 462] width 1196 height 601
click at [1466, 748] on div "Retry?" at bounding box center [883, 462] width 1196 height 601
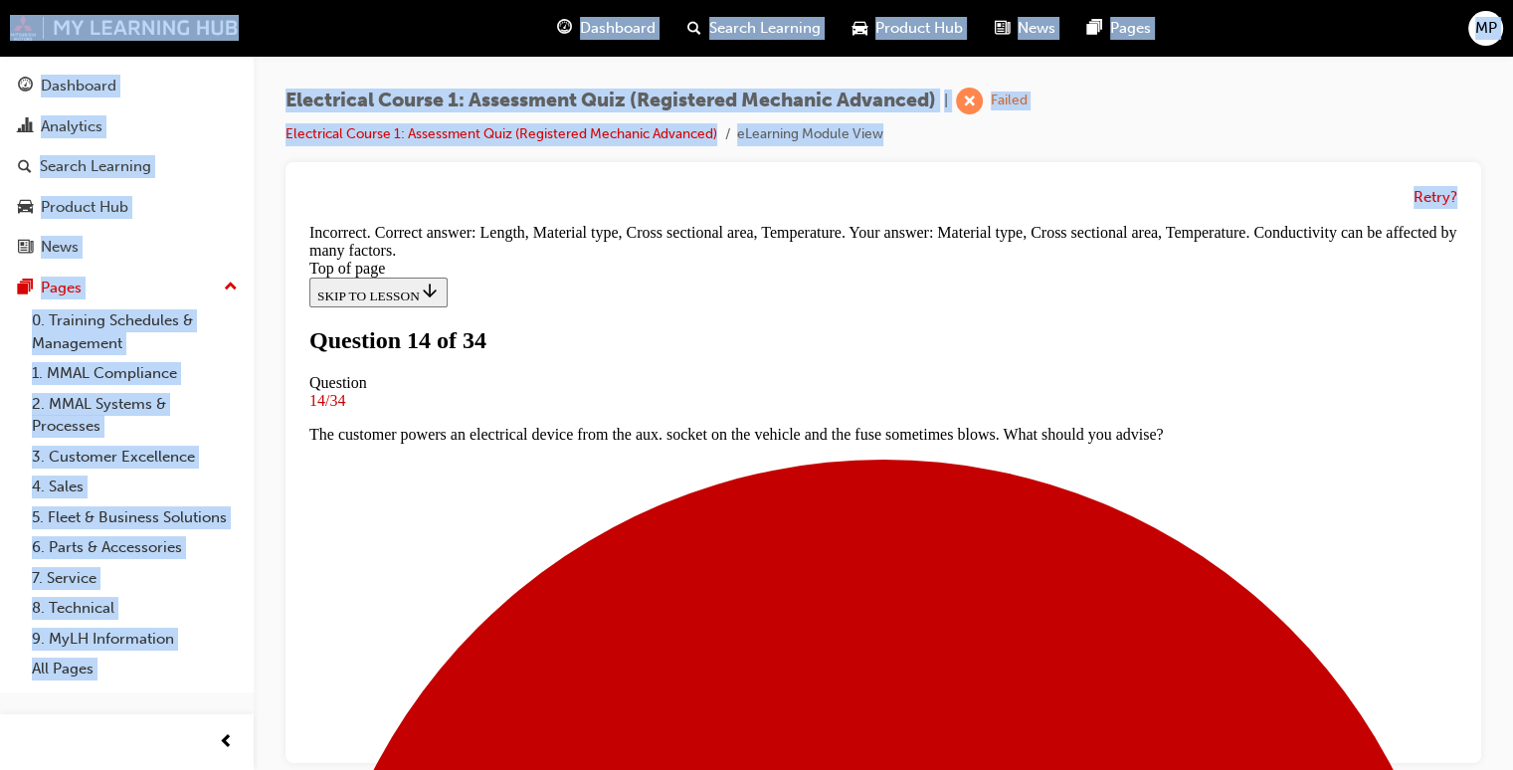
click at [1466, 748] on div "Retry?" at bounding box center [883, 462] width 1196 height 601
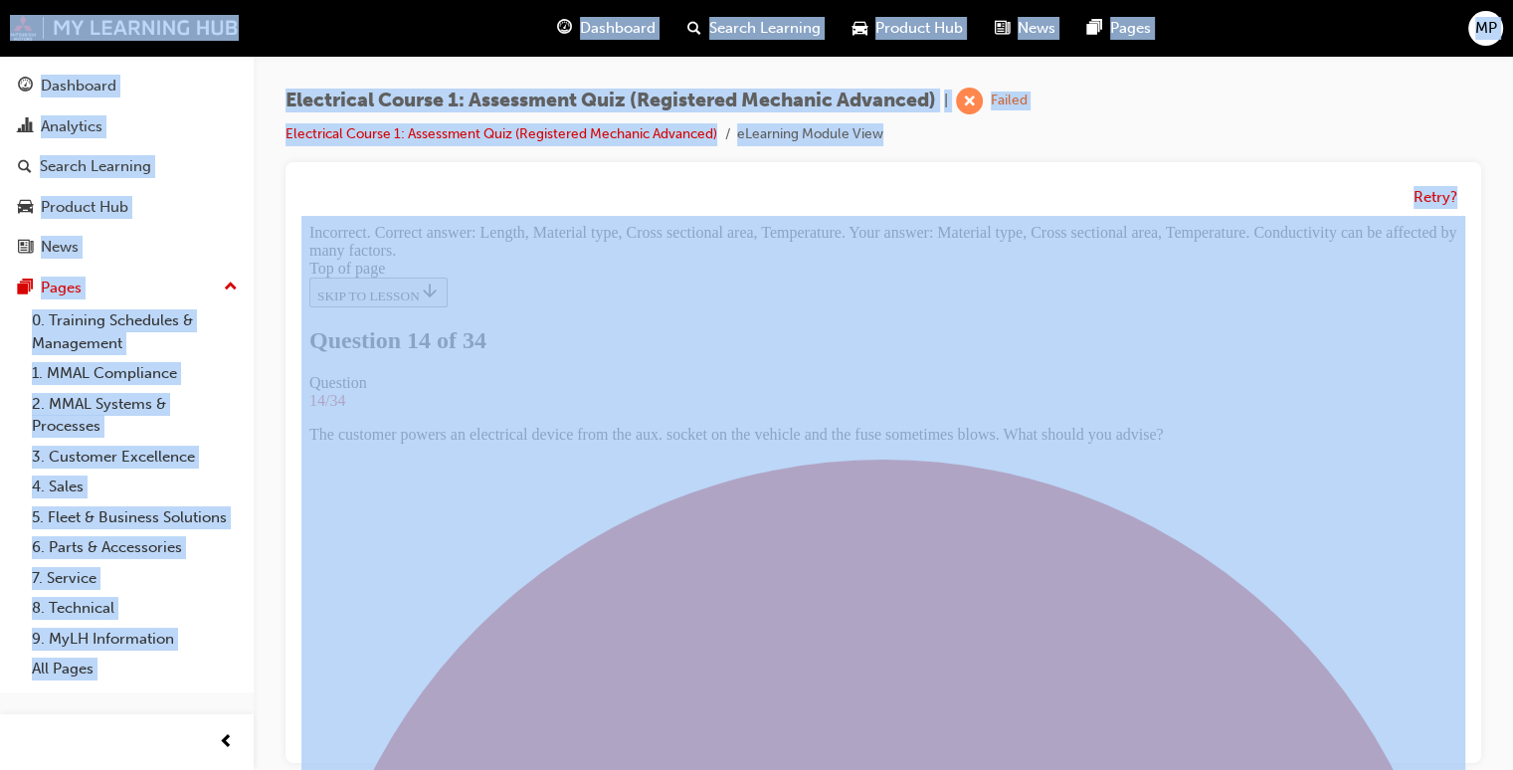
click at [1466, 748] on div "Retry?" at bounding box center [883, 462] width 1196 height 601
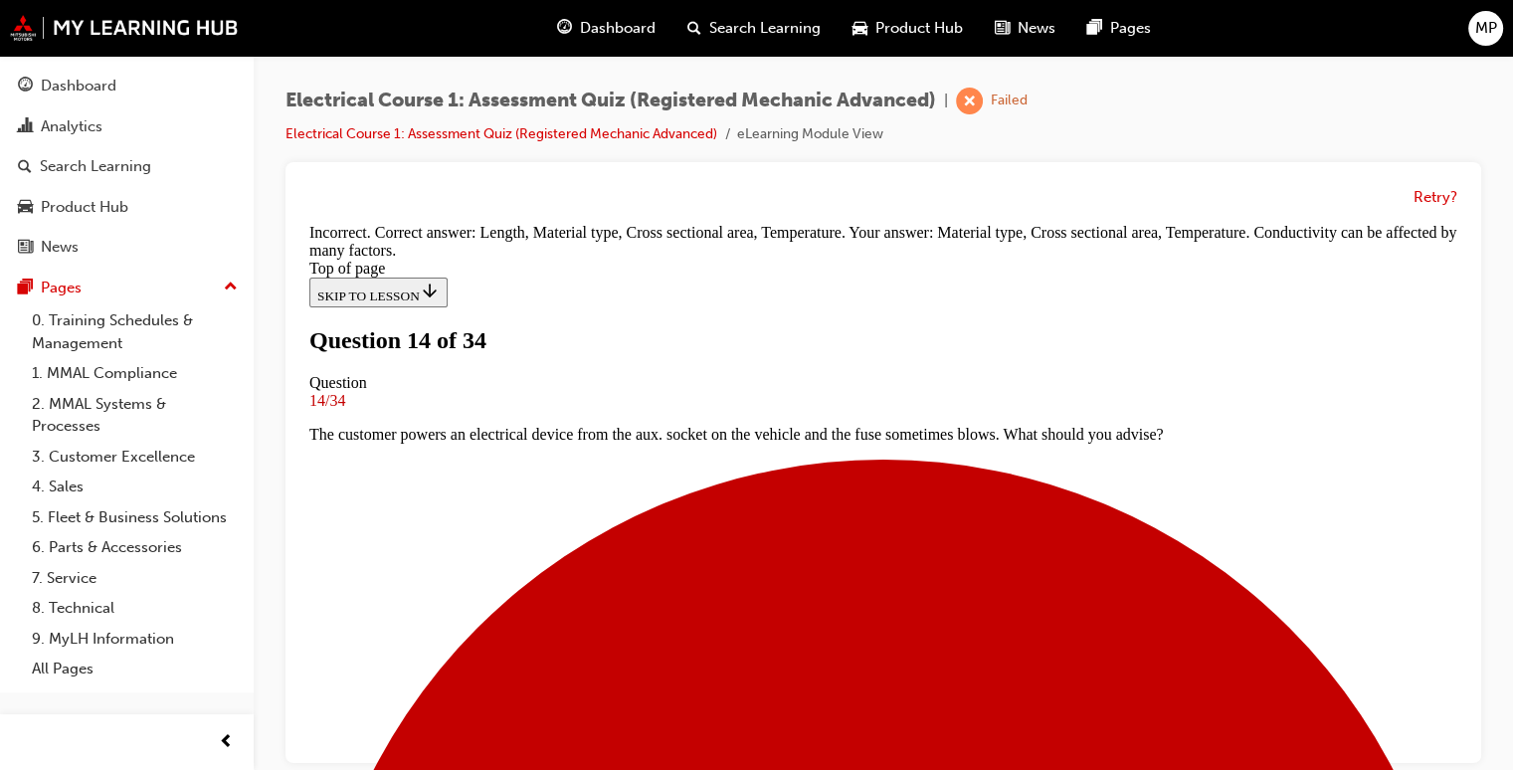
scroll to position [708, 0]
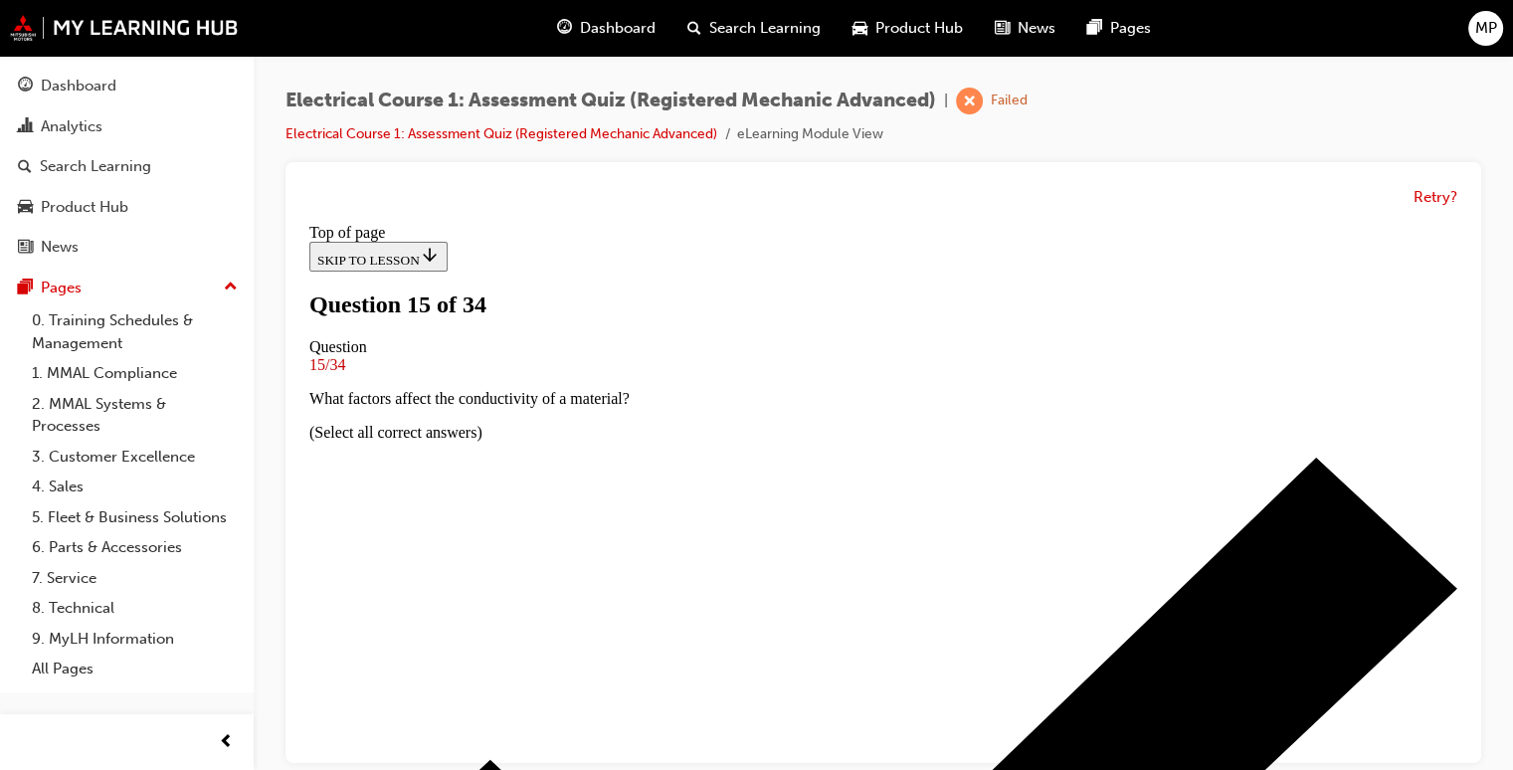
scroll to position [467, 0]
click at [1464, 240] on div "Retry?" at bounding box center [883, 462] width 1196 height 601
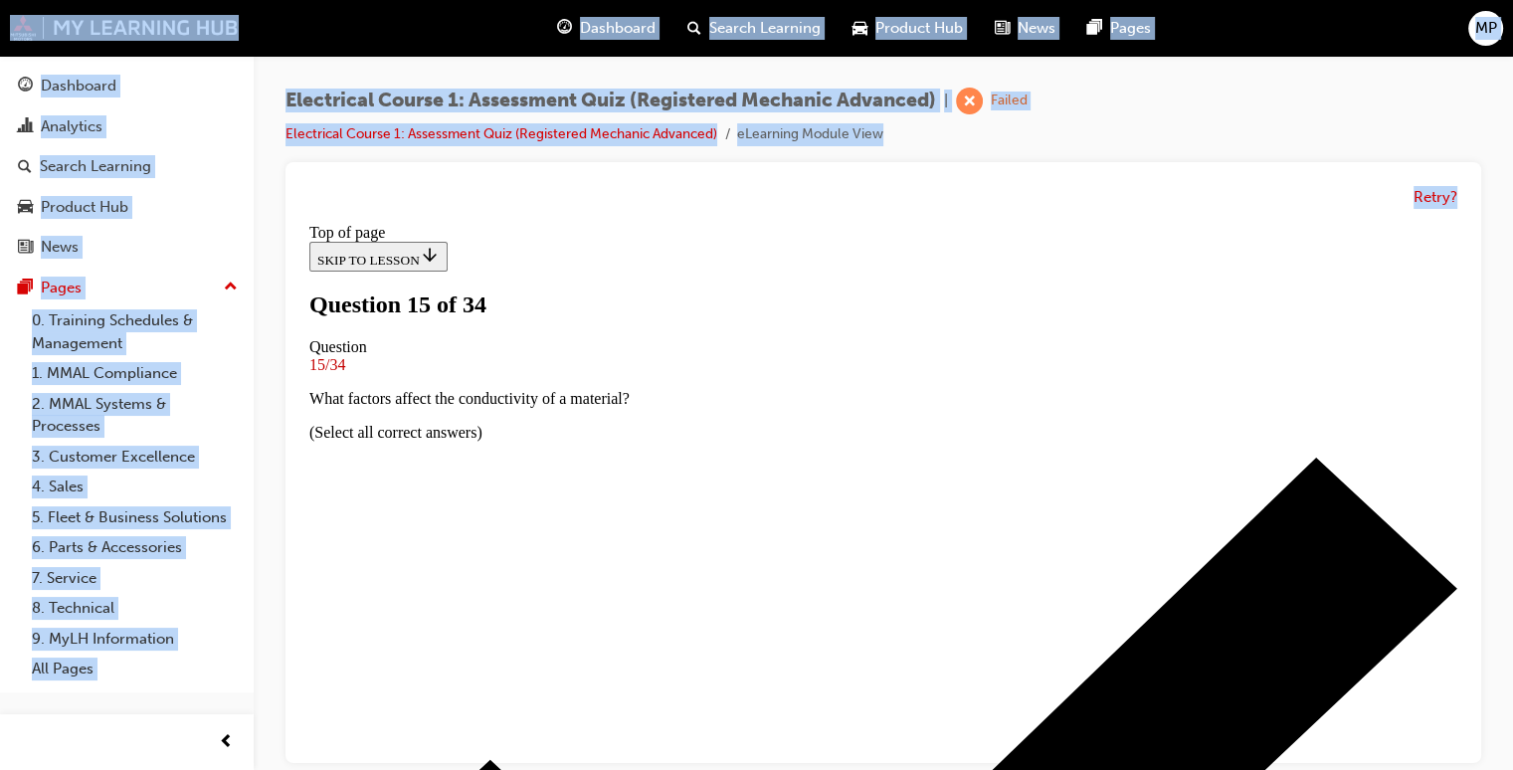
click at [1464, 240] on div "Retry?" at bounding box center [883, 462] width 1196 height 601
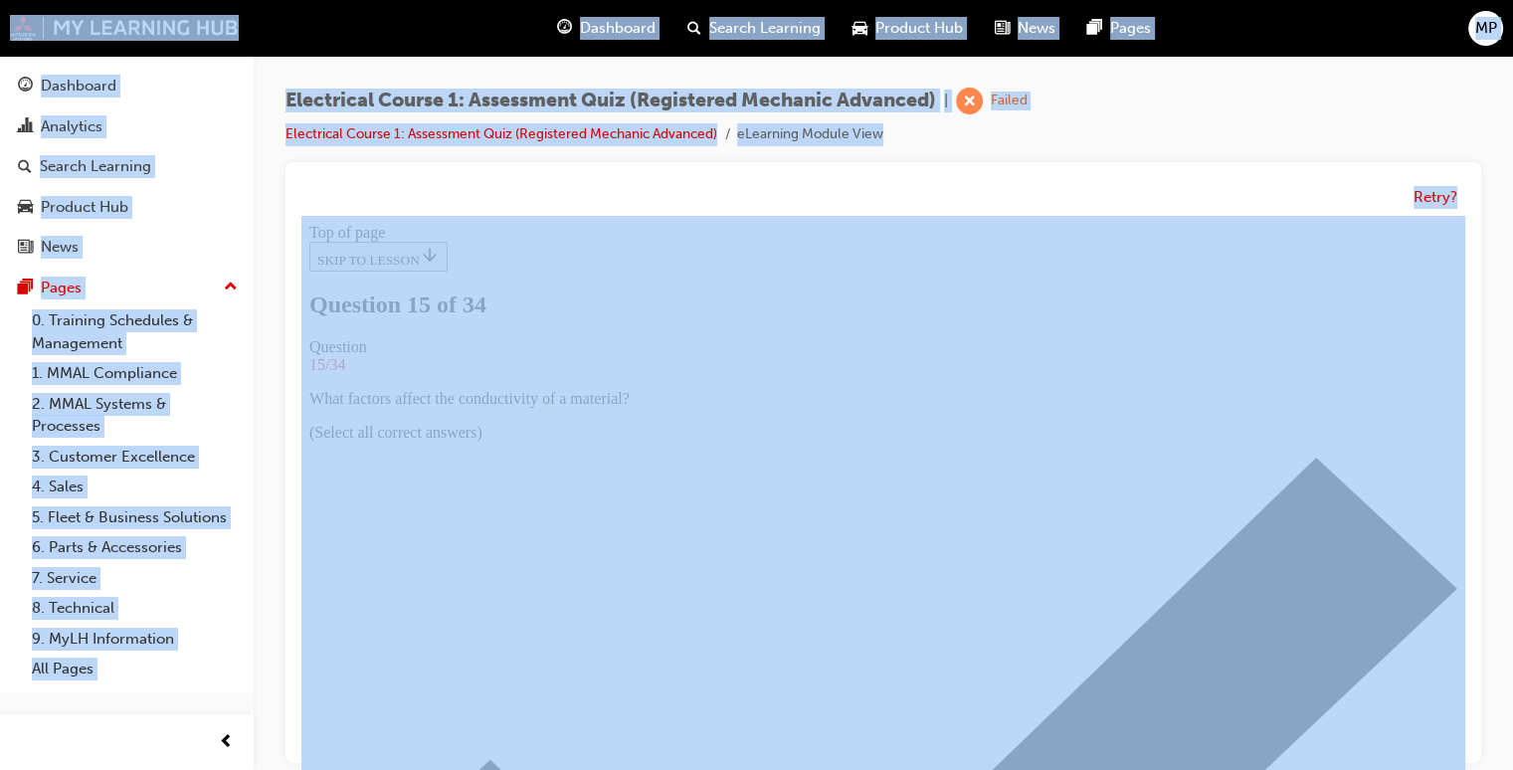
click at [1464, 240] on div "Retry?" at bounding box center [883, 462] width 1196 height 601
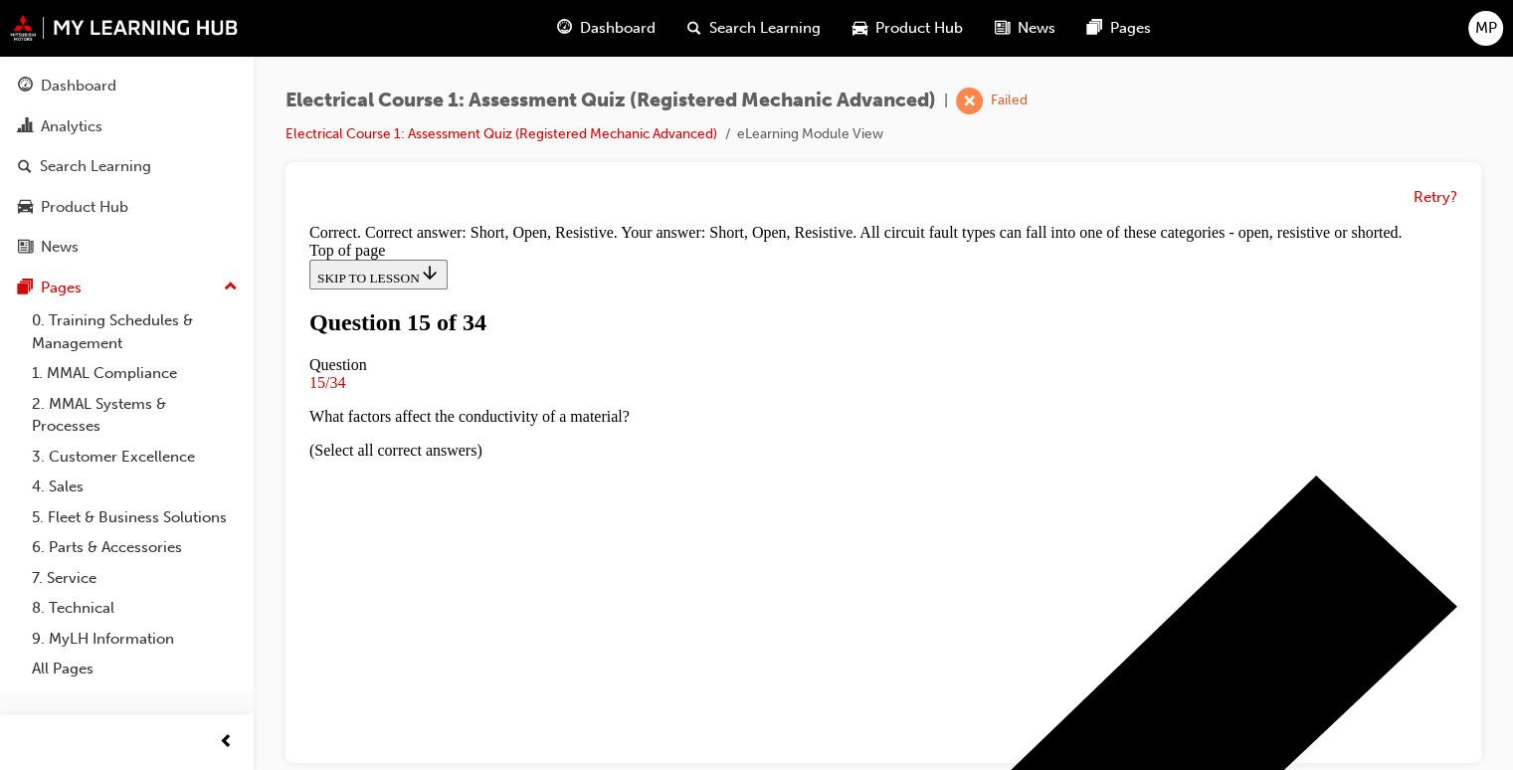
scroll to position [652, 0]
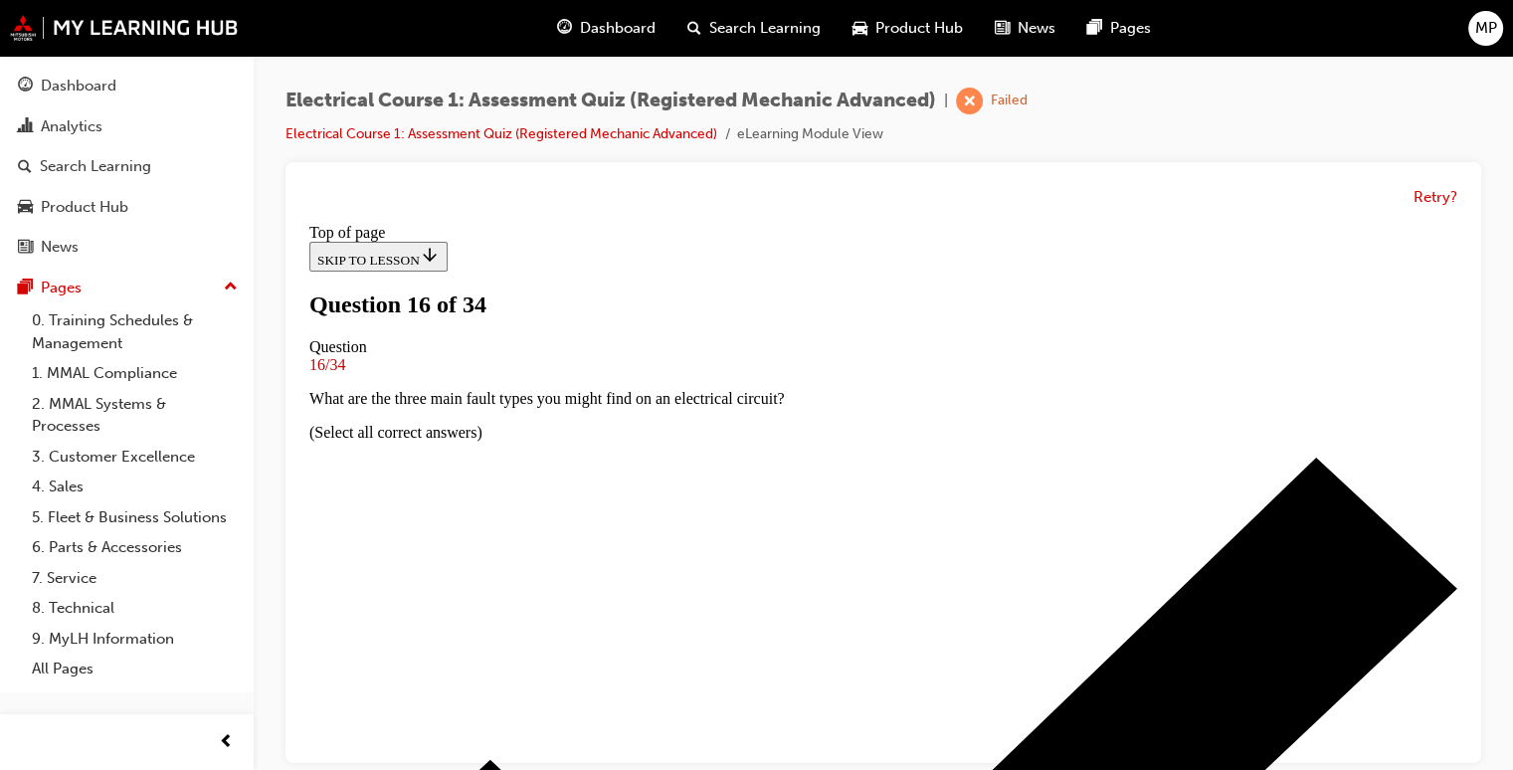
scroll to position [394, 0]
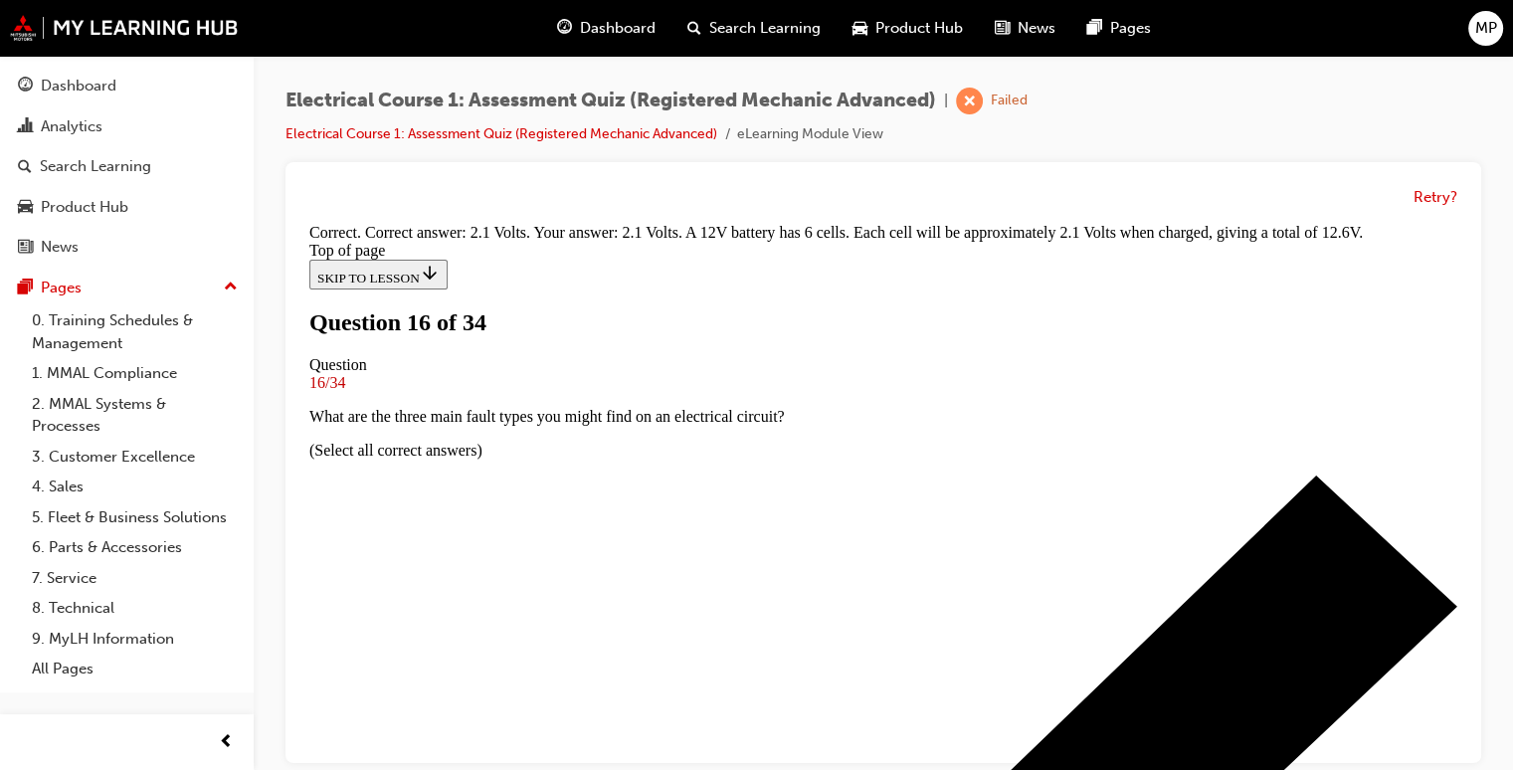
scroll to position [578, 0]
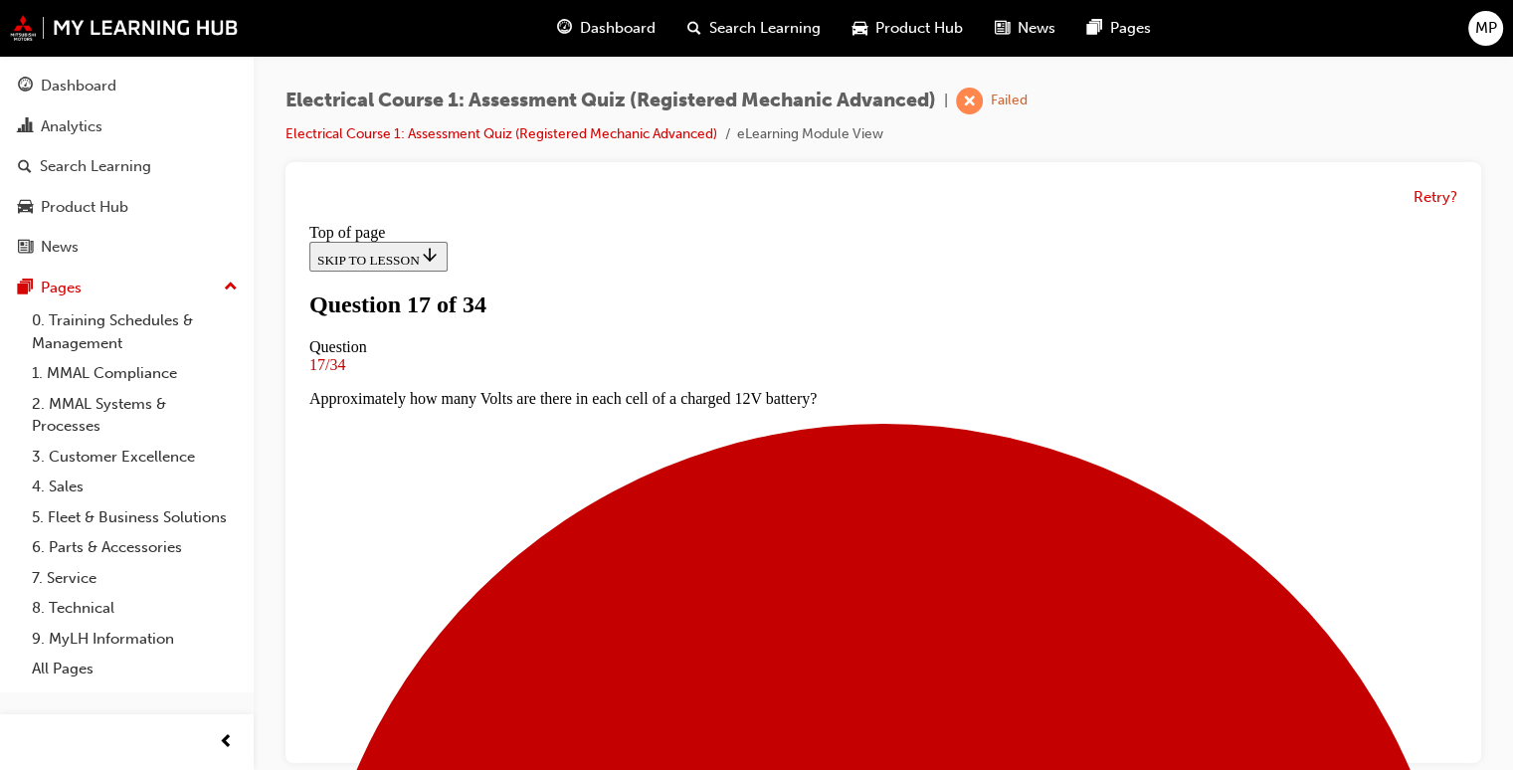
scroll to position [294, 0]
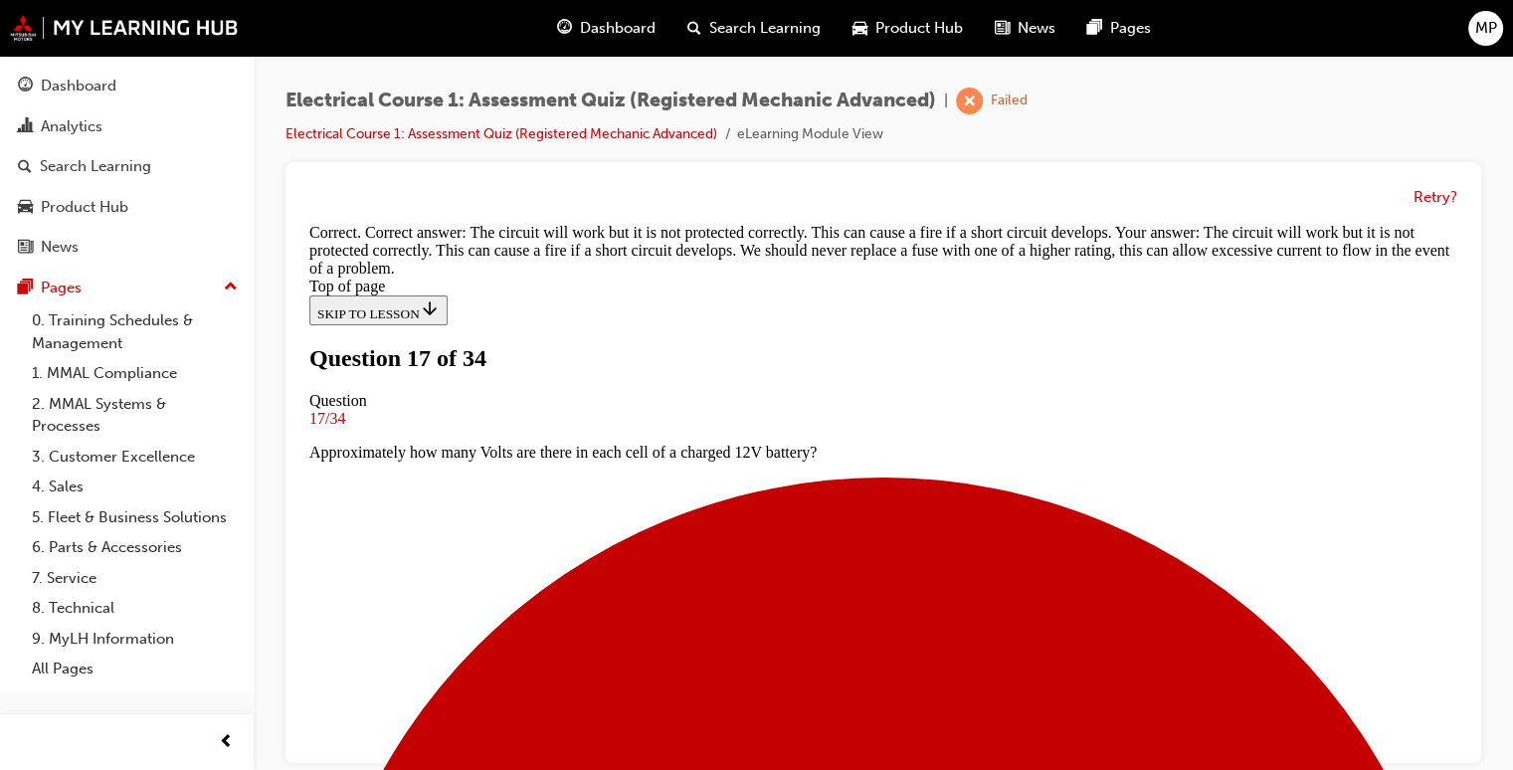
scroll to position [598, 0]
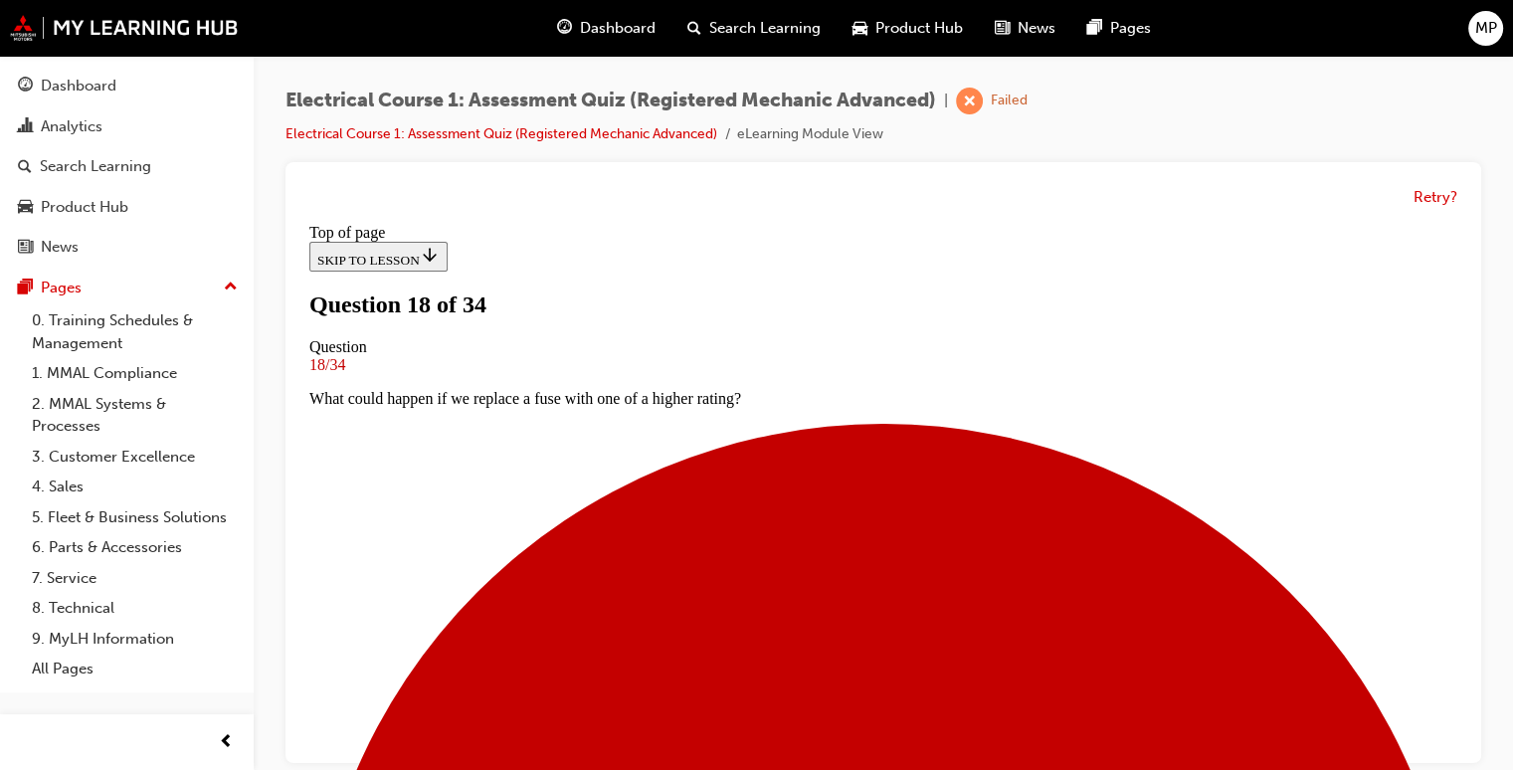
scroll to position [195, 0]
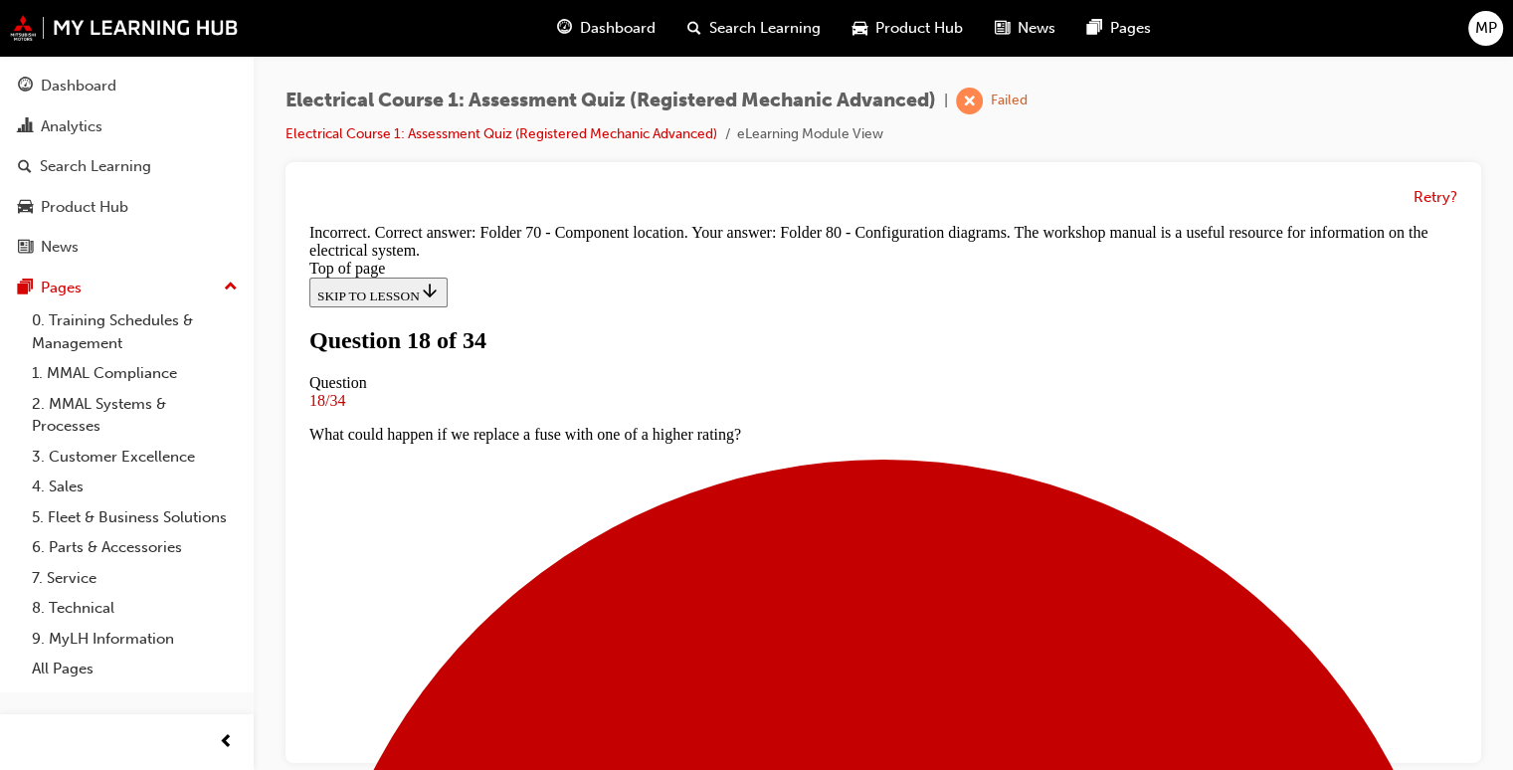
scroll to position [538, 0]
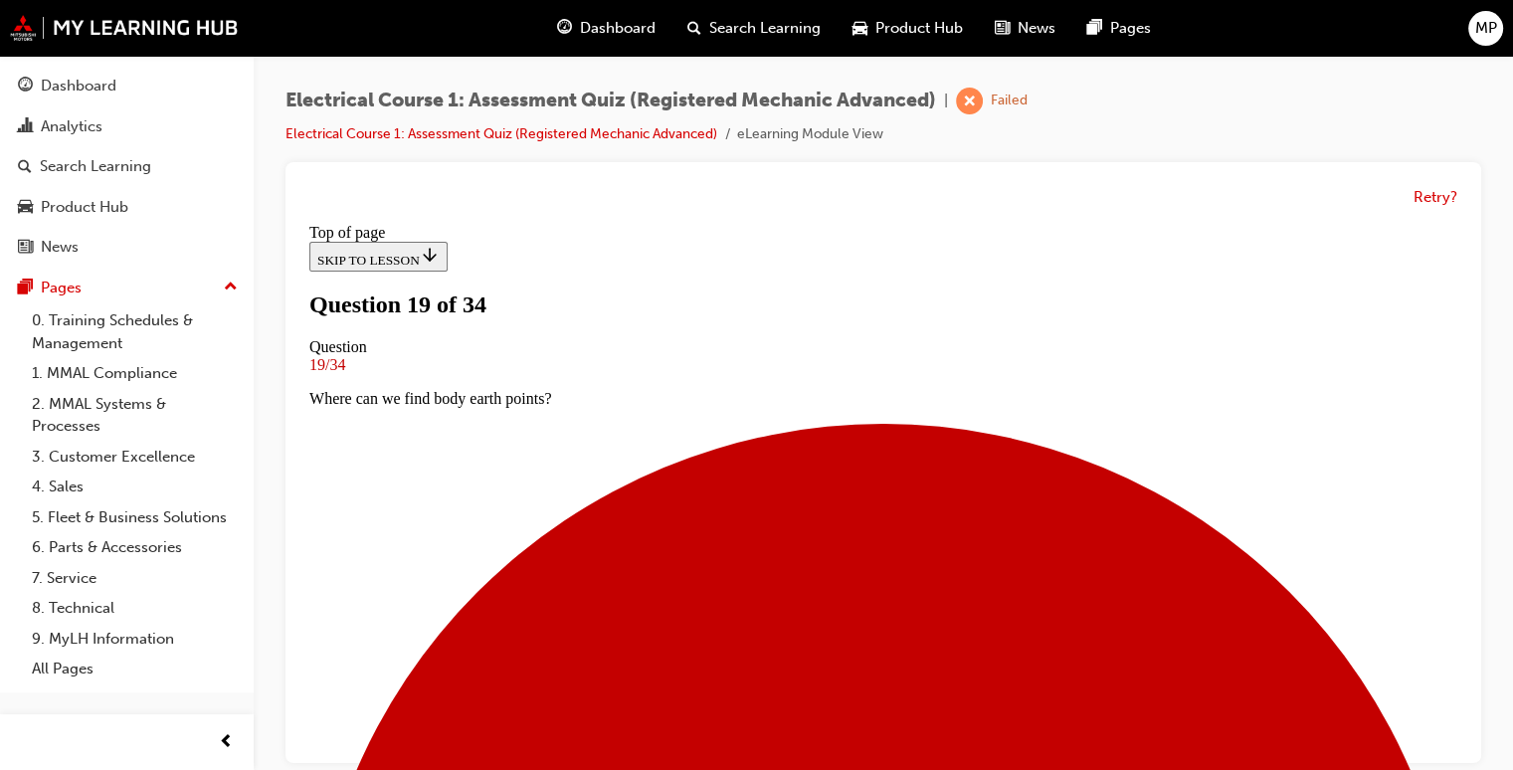
scroll to position [3, 0]
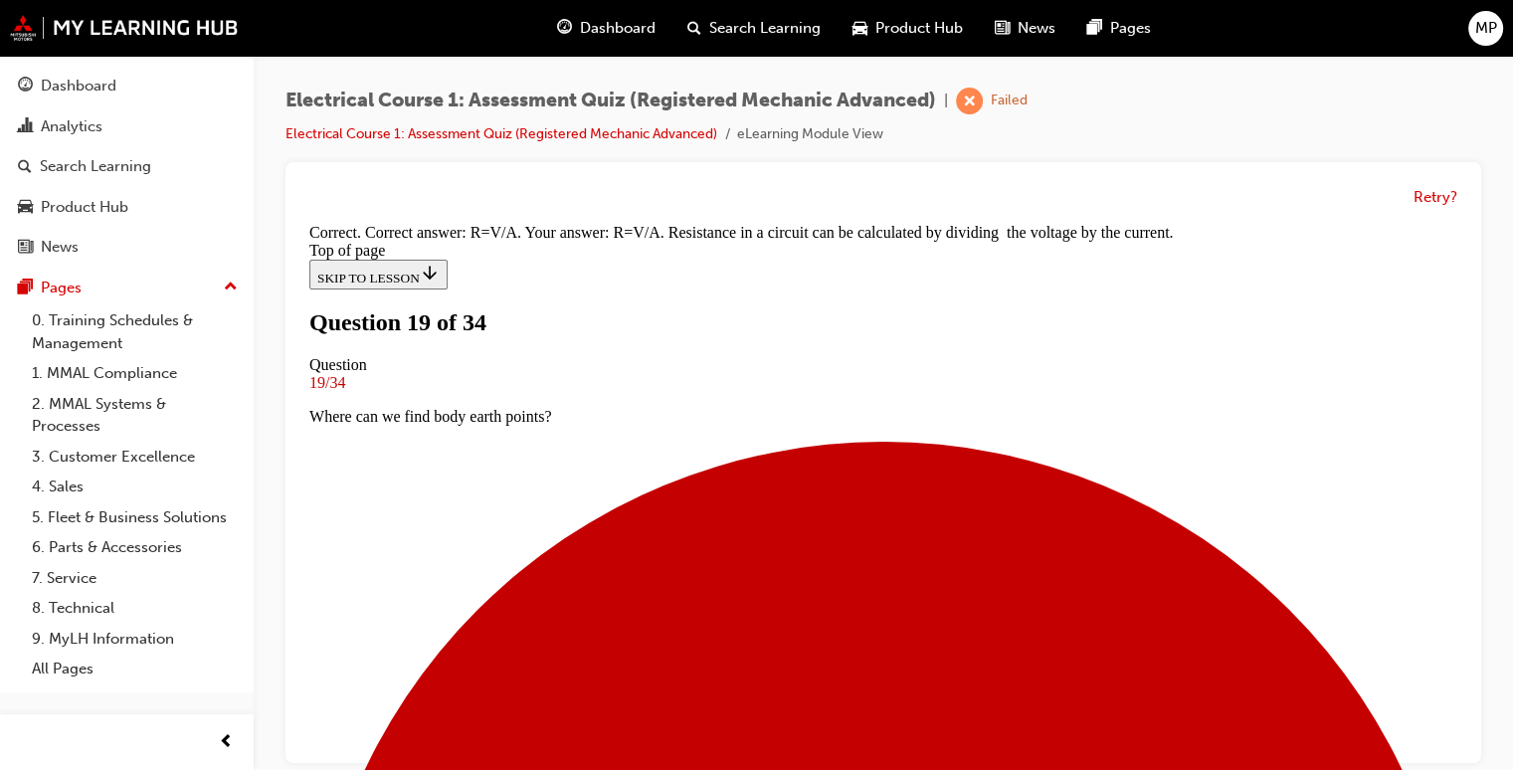
scroll to position [478, 0]
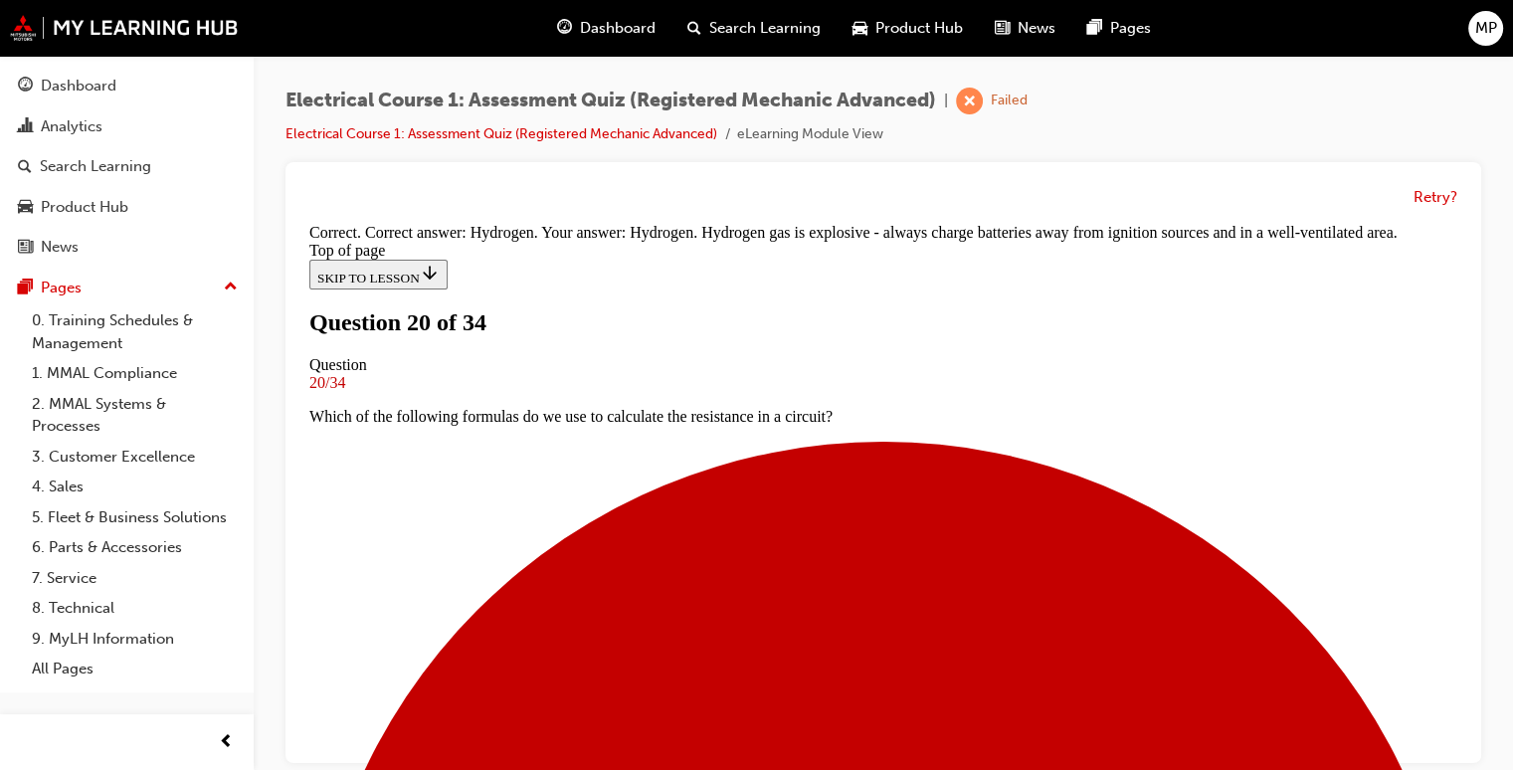
scroll to position [572, 0]
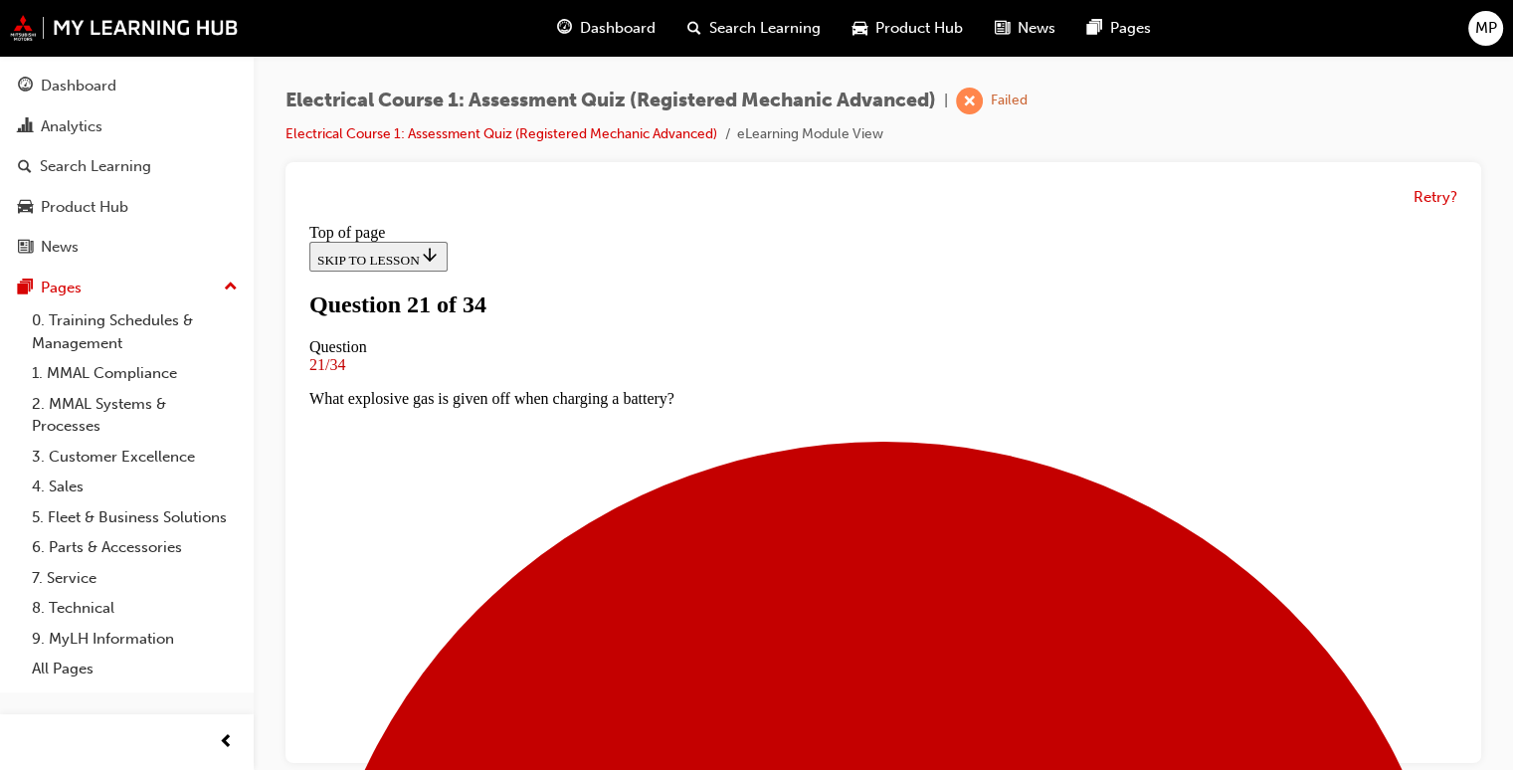
scroll to position [235, 0]
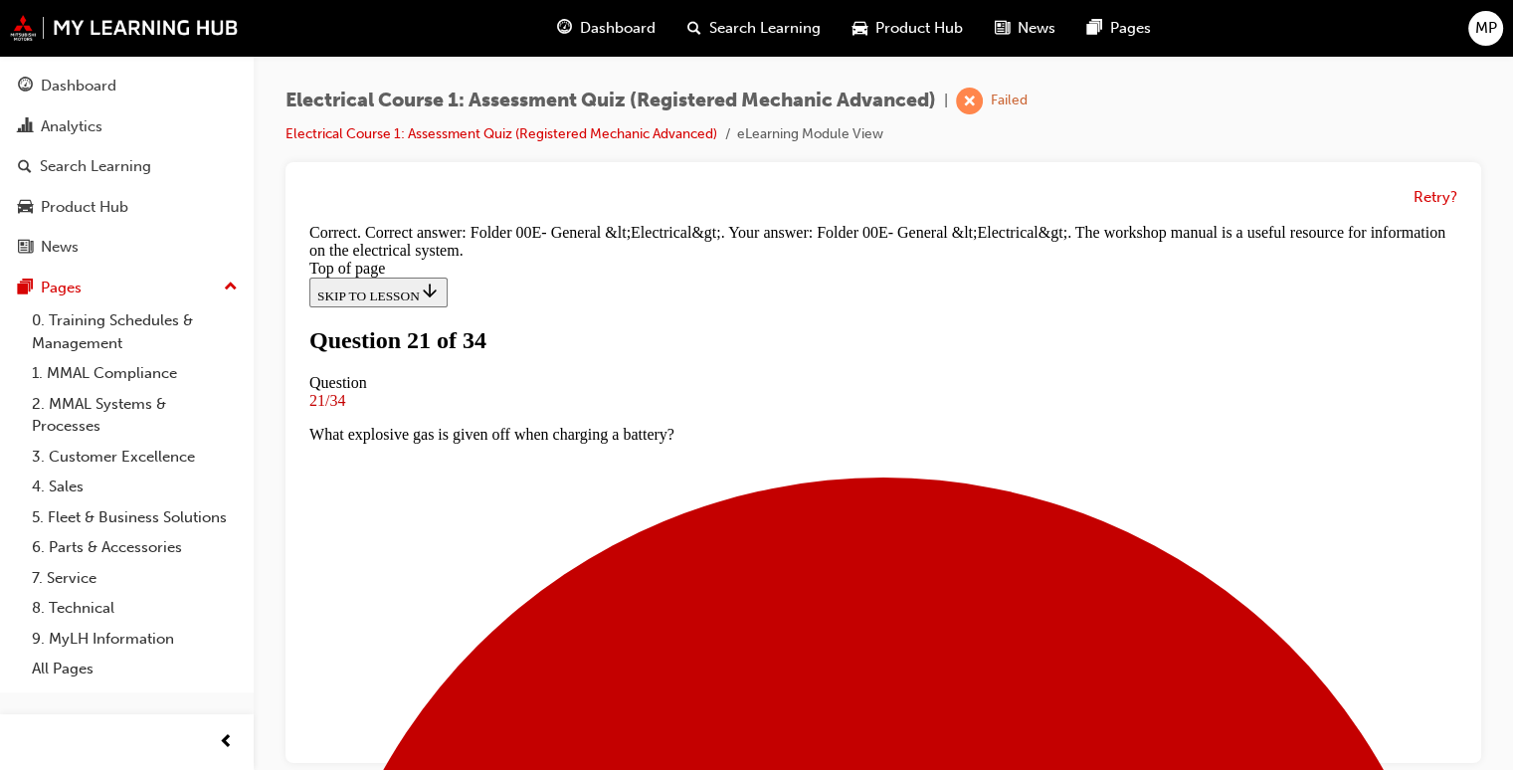
scroll to position [538, 0]
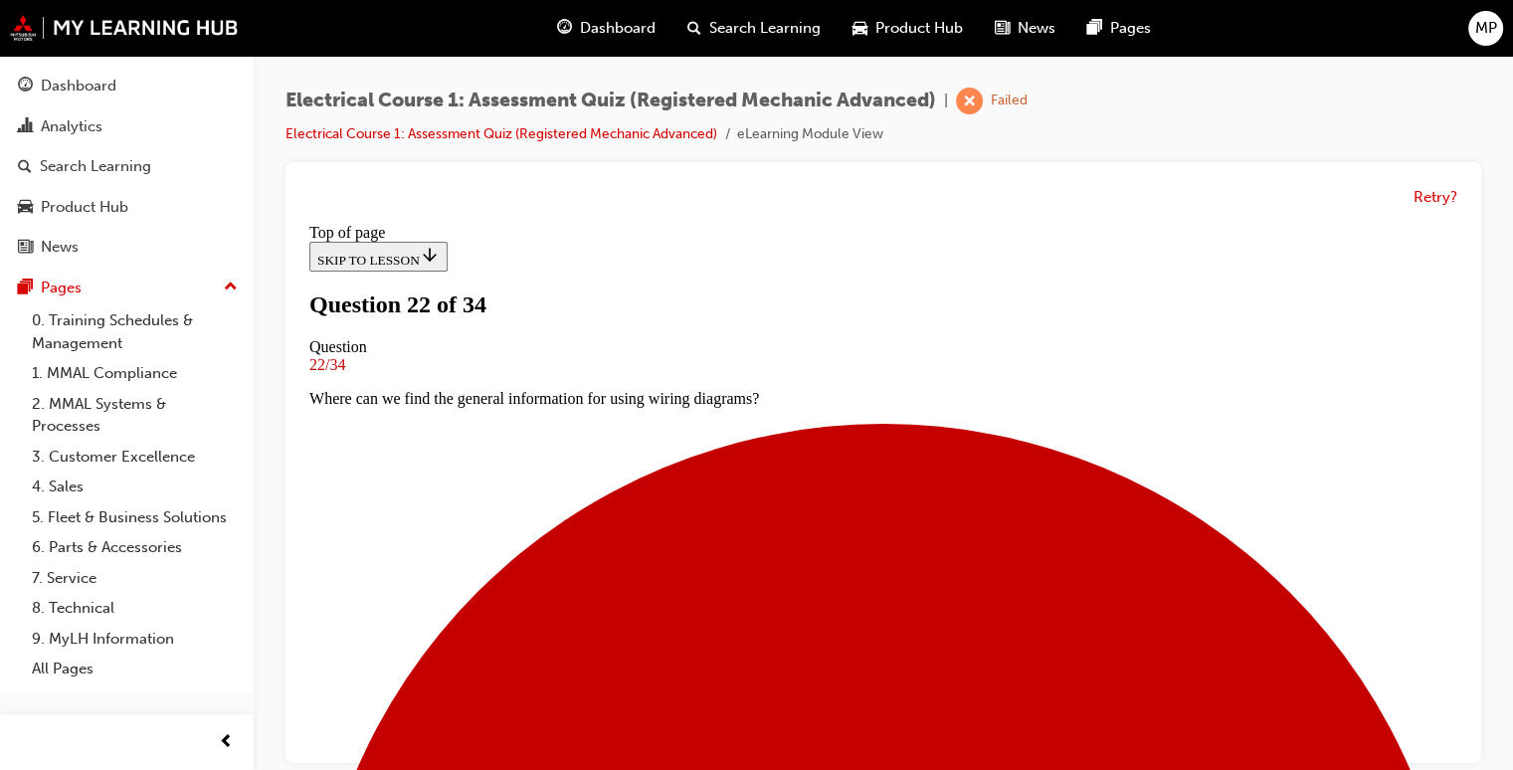
click at [1465, 764] on div "Electrical Course 1: Assessment Quiz (Registered Mechanic Advanced) | Failed El…" at bounding box center [756, 385] width 1513 height 770
click at [1466, 757] on div "Retry?" at bounding box center [883, 462] width 1196 height 601
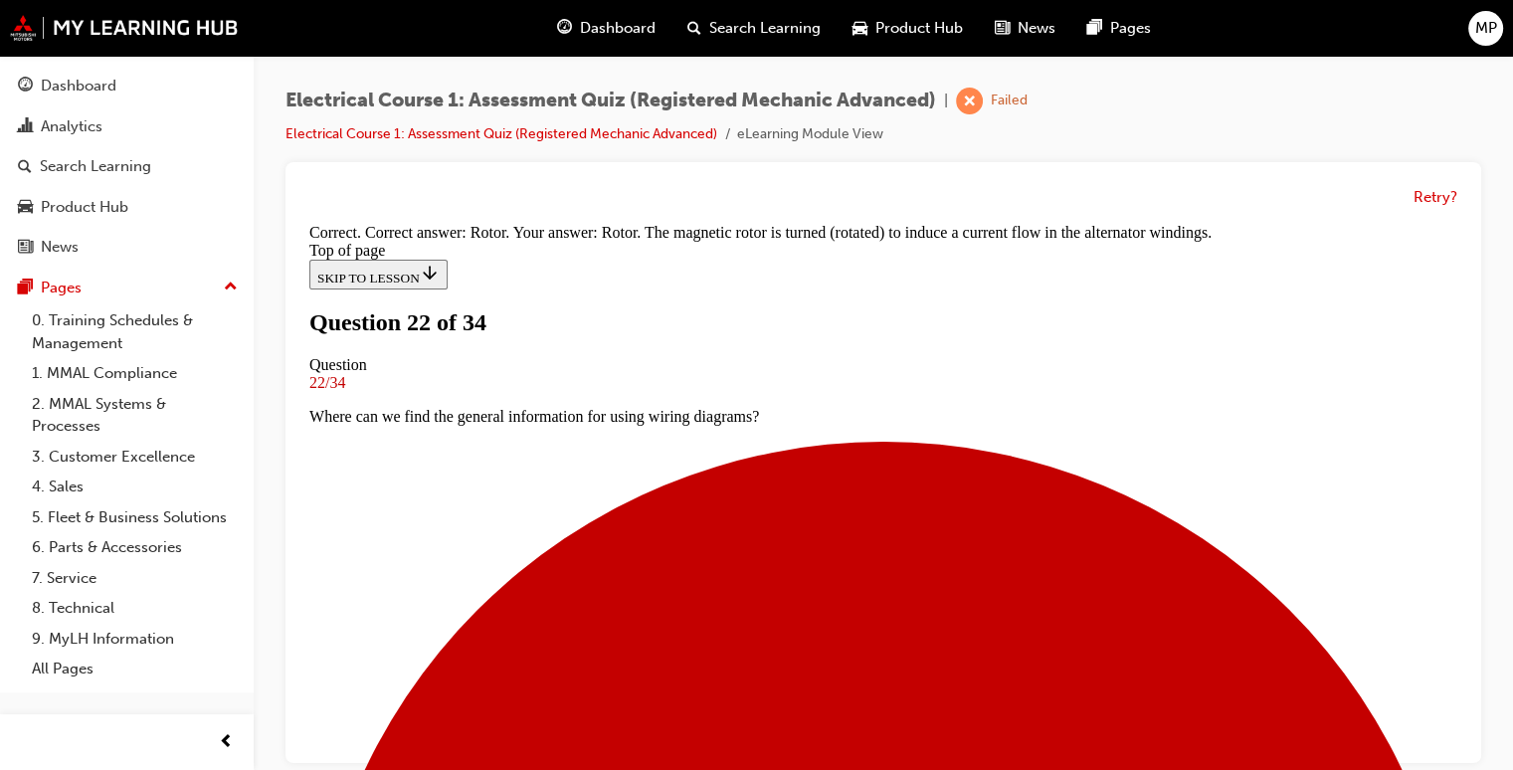
scroll to position [538, 0]
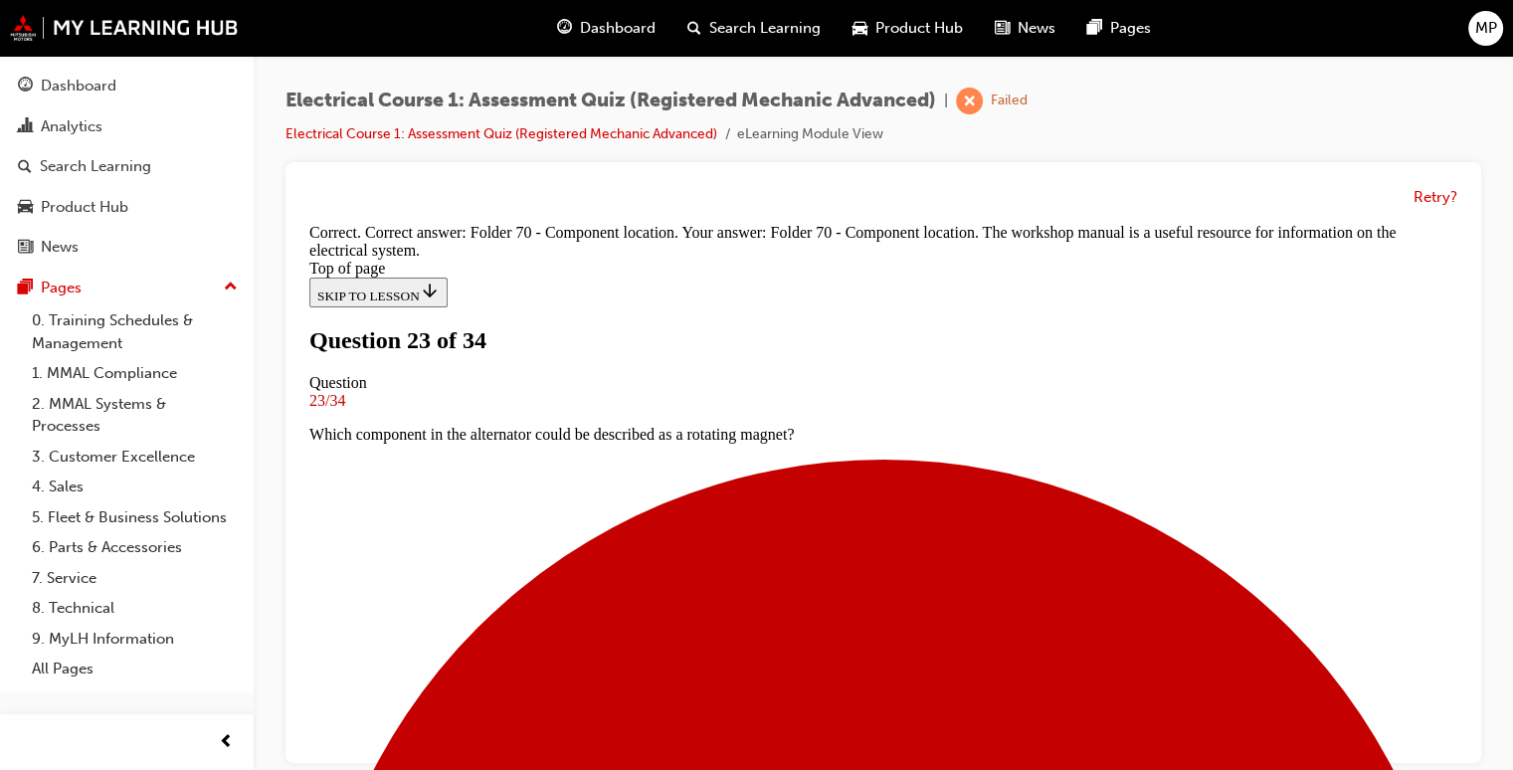
scroll to position [538, 0]
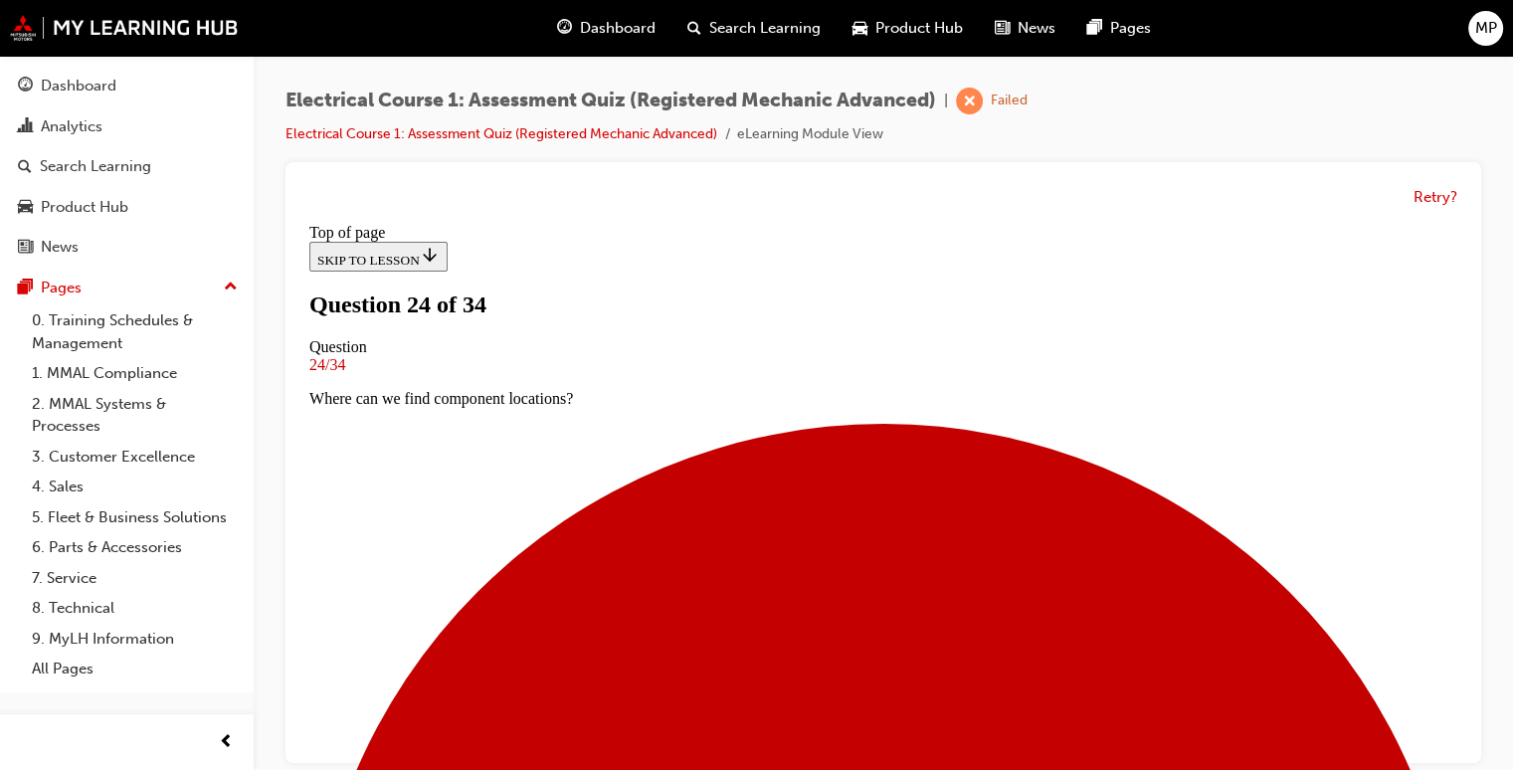
scroll to position [215, 0]
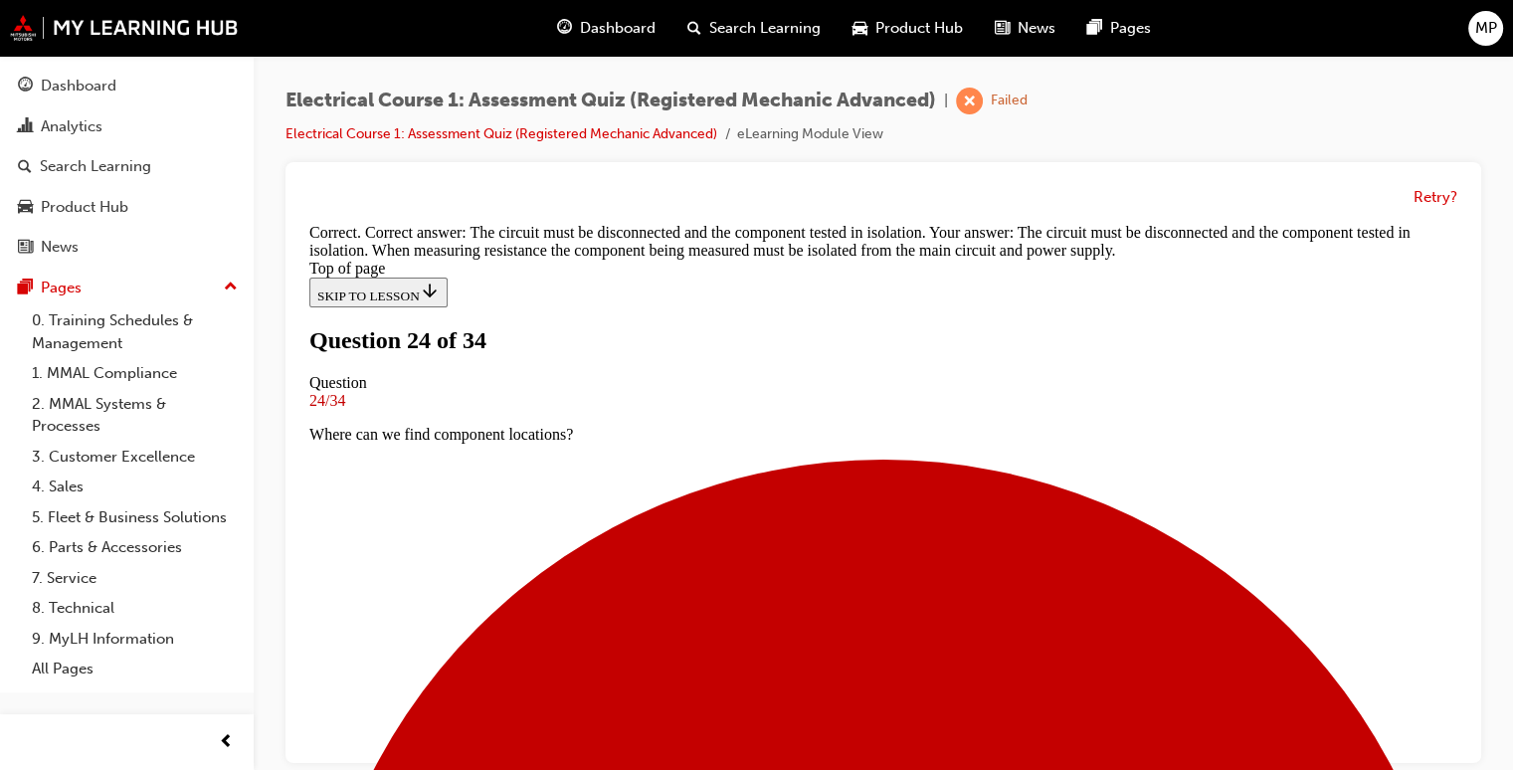
scroll to position [558, 0]
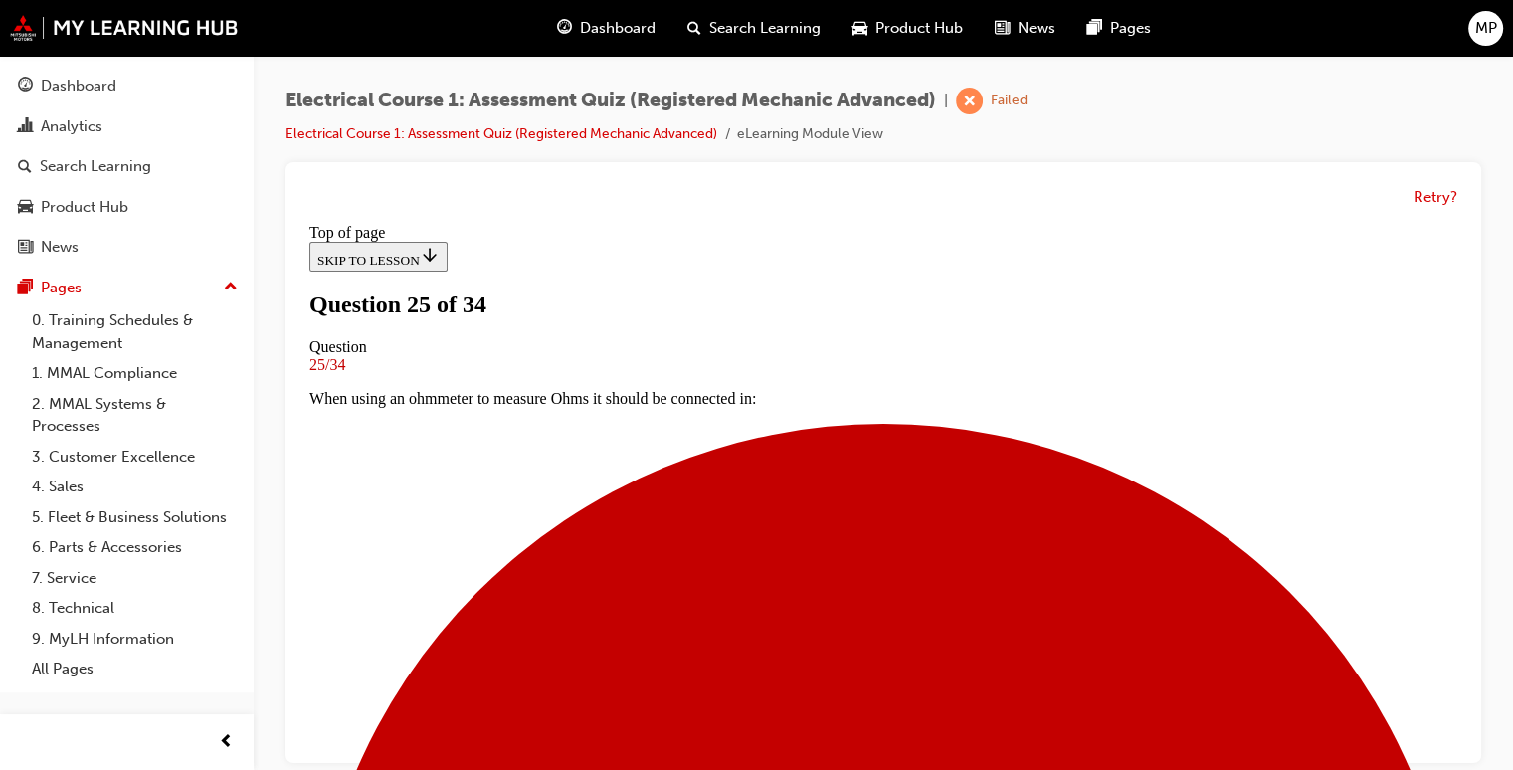
click at [1464, 723] on div "Retry?" at bounding box center [883, 462] width 1196 height 601
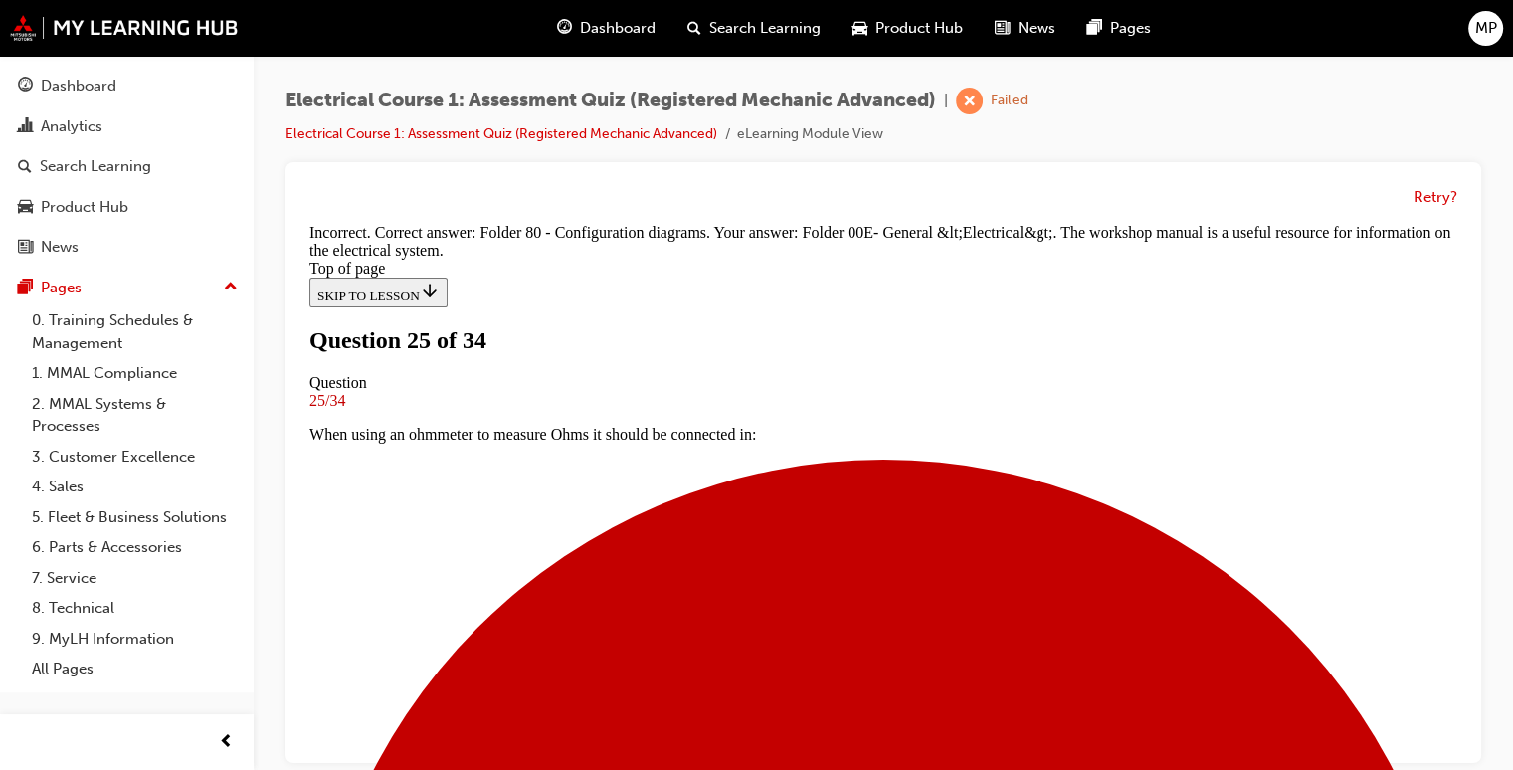
scroll to position [538, 0]
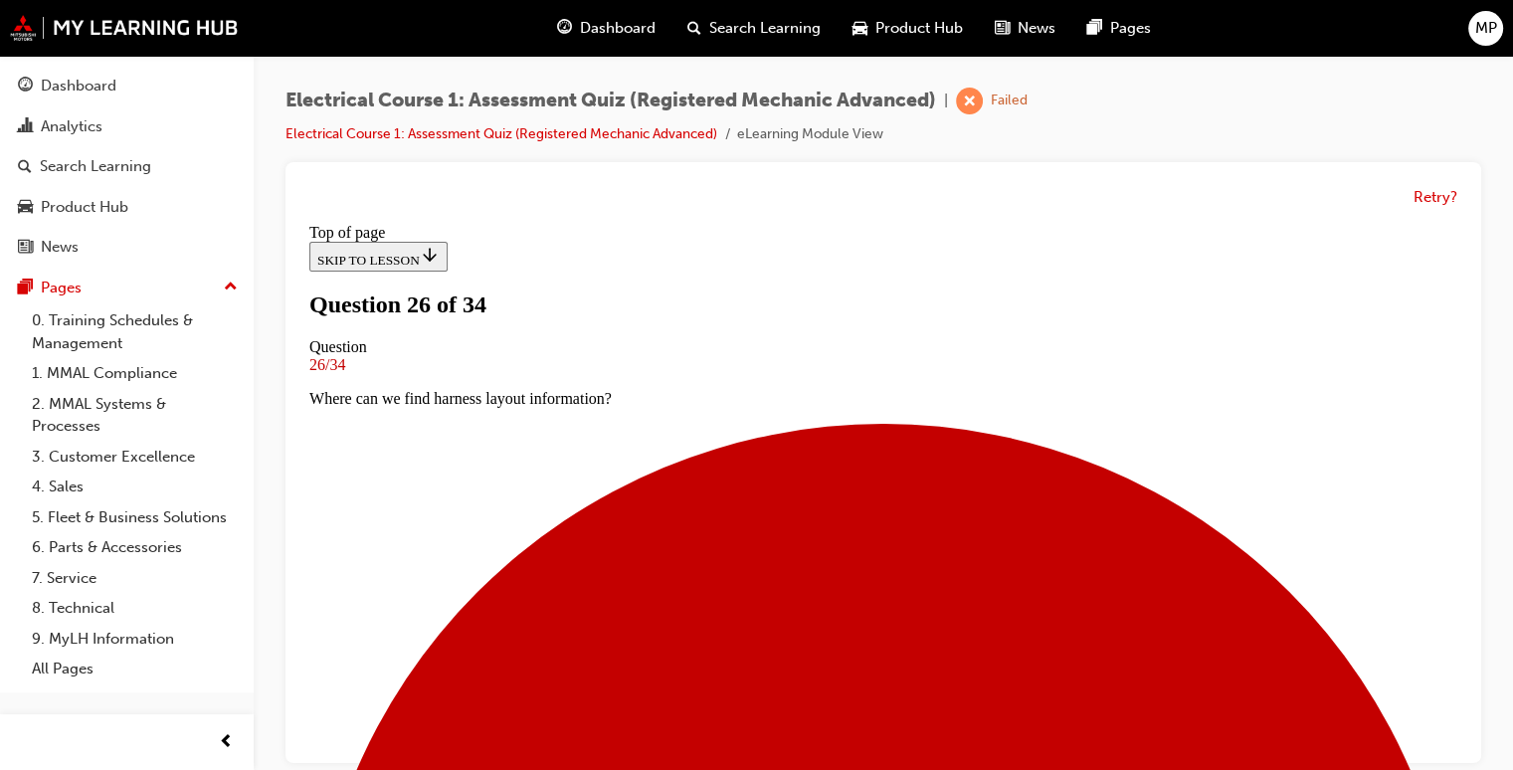
click at [1467, 710] on div "Retry?" at bounding box center [883, 462] width 1196 height 601
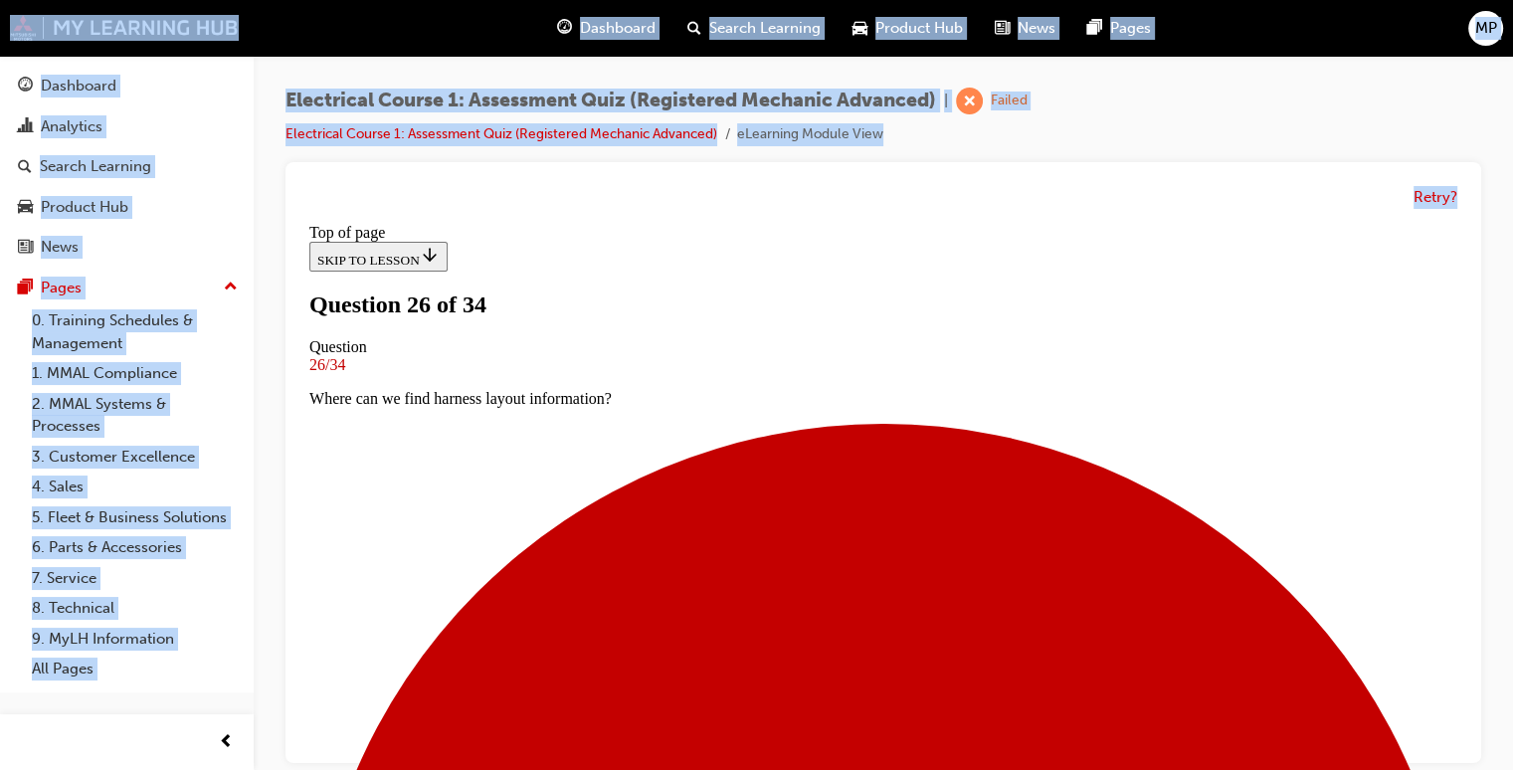
click at [1467, 710] on div "Retry?" at bounding box center [883, 462] width 1196 height 601
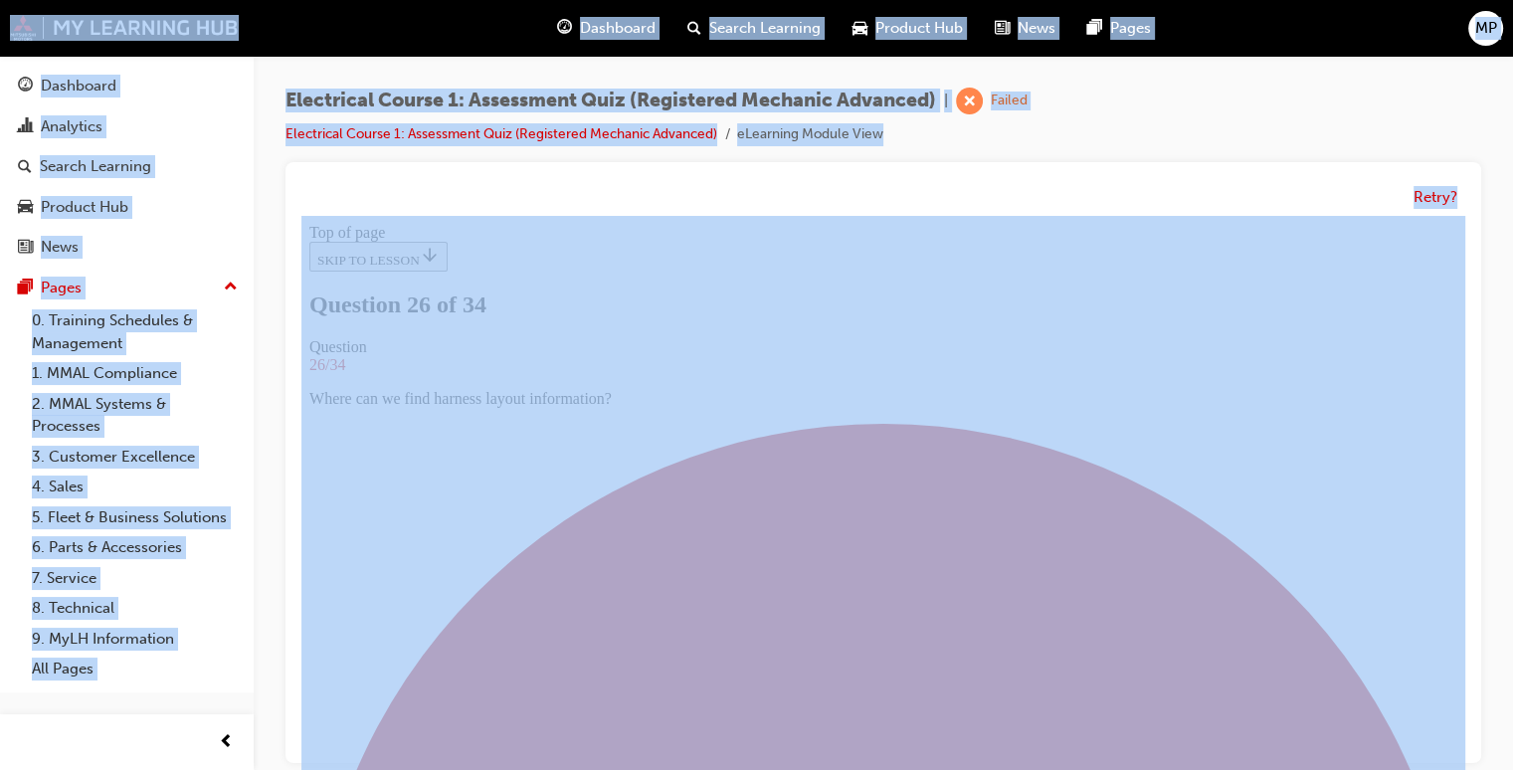
click at [1467, 710] on div "Retry?" at bounding box center [883, 462] width 1196 height 601
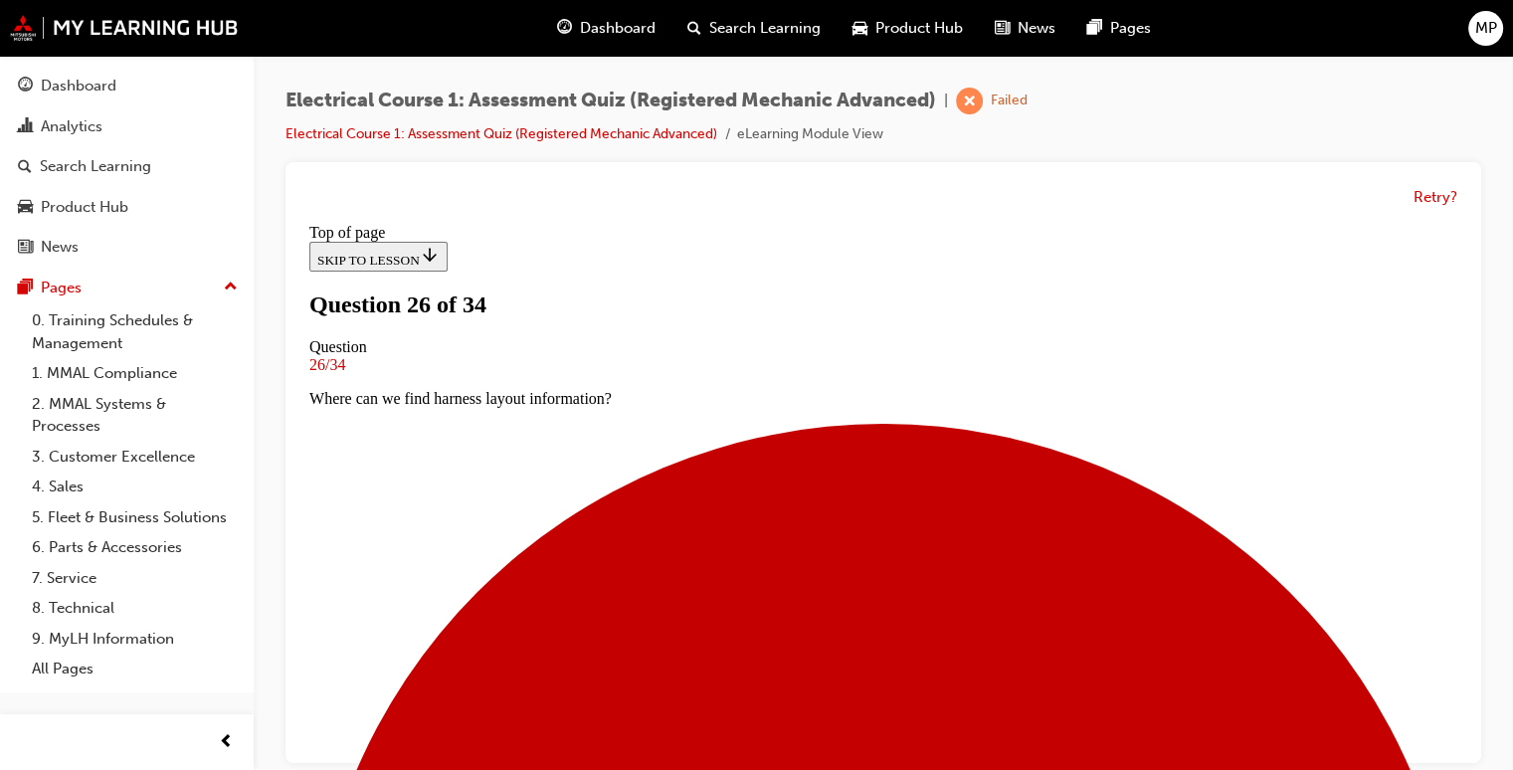
scroll to position [354, 0]
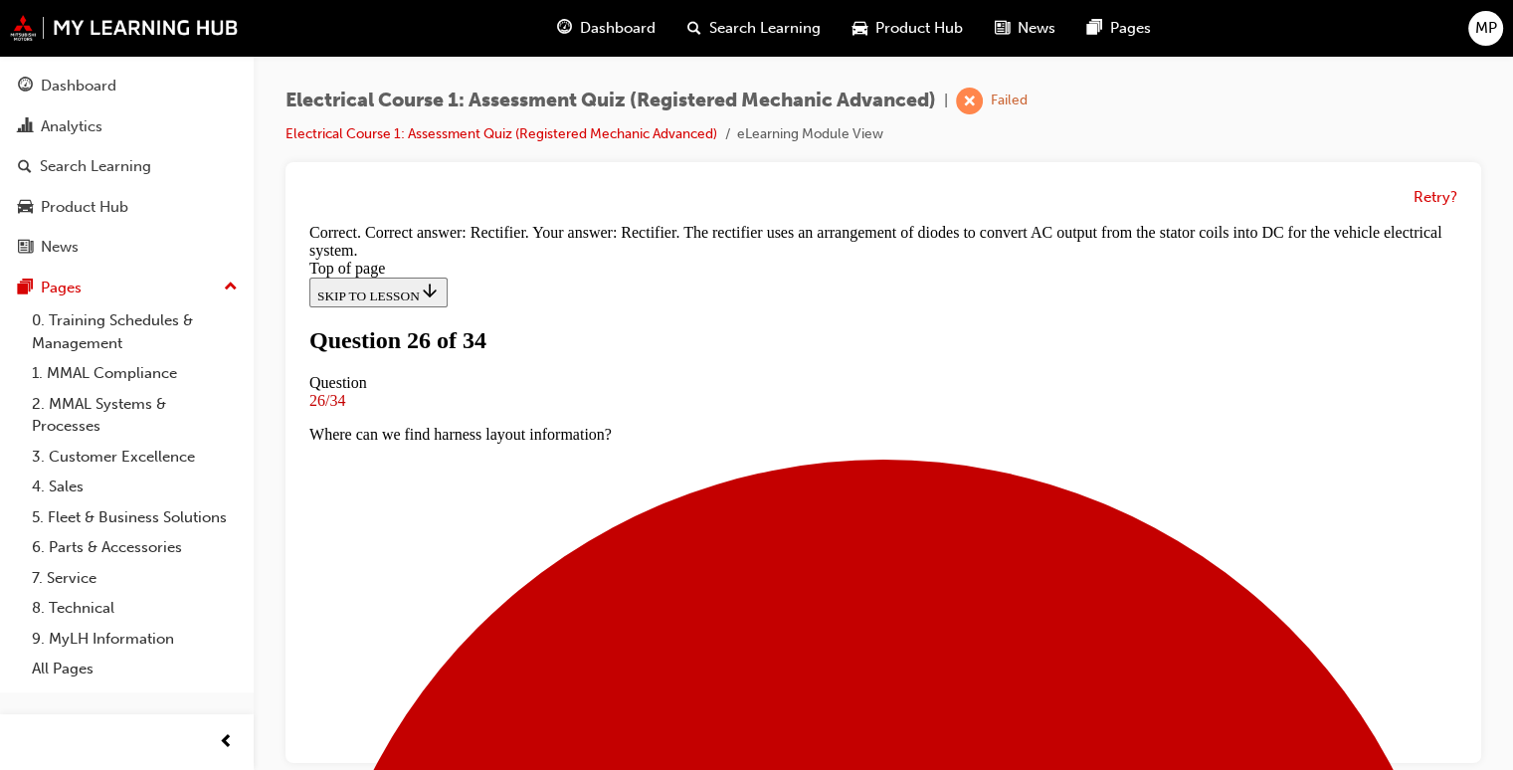
scroll to position [538, 0]
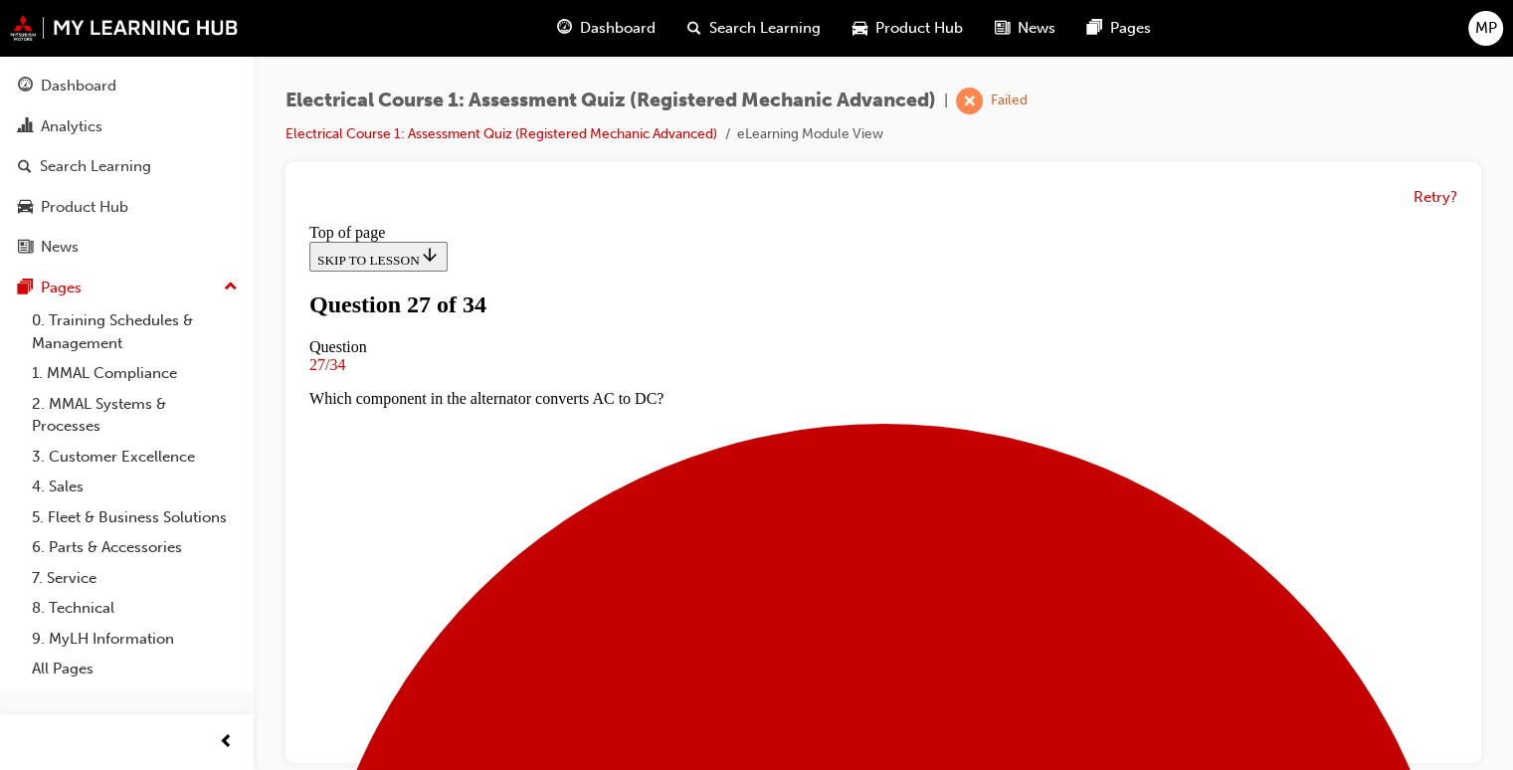
scroll to position [239, 0]
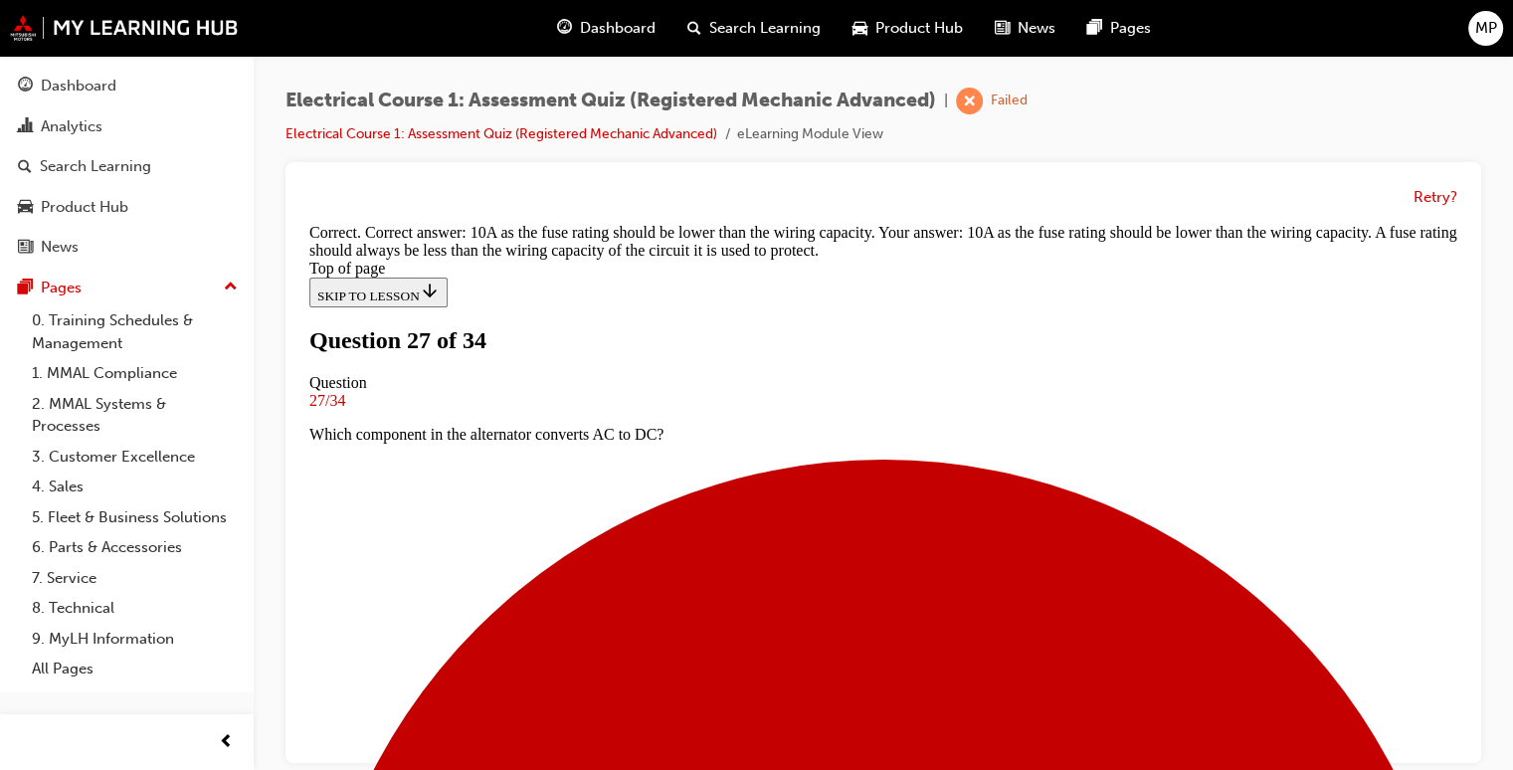
scroll to position [592, 0]
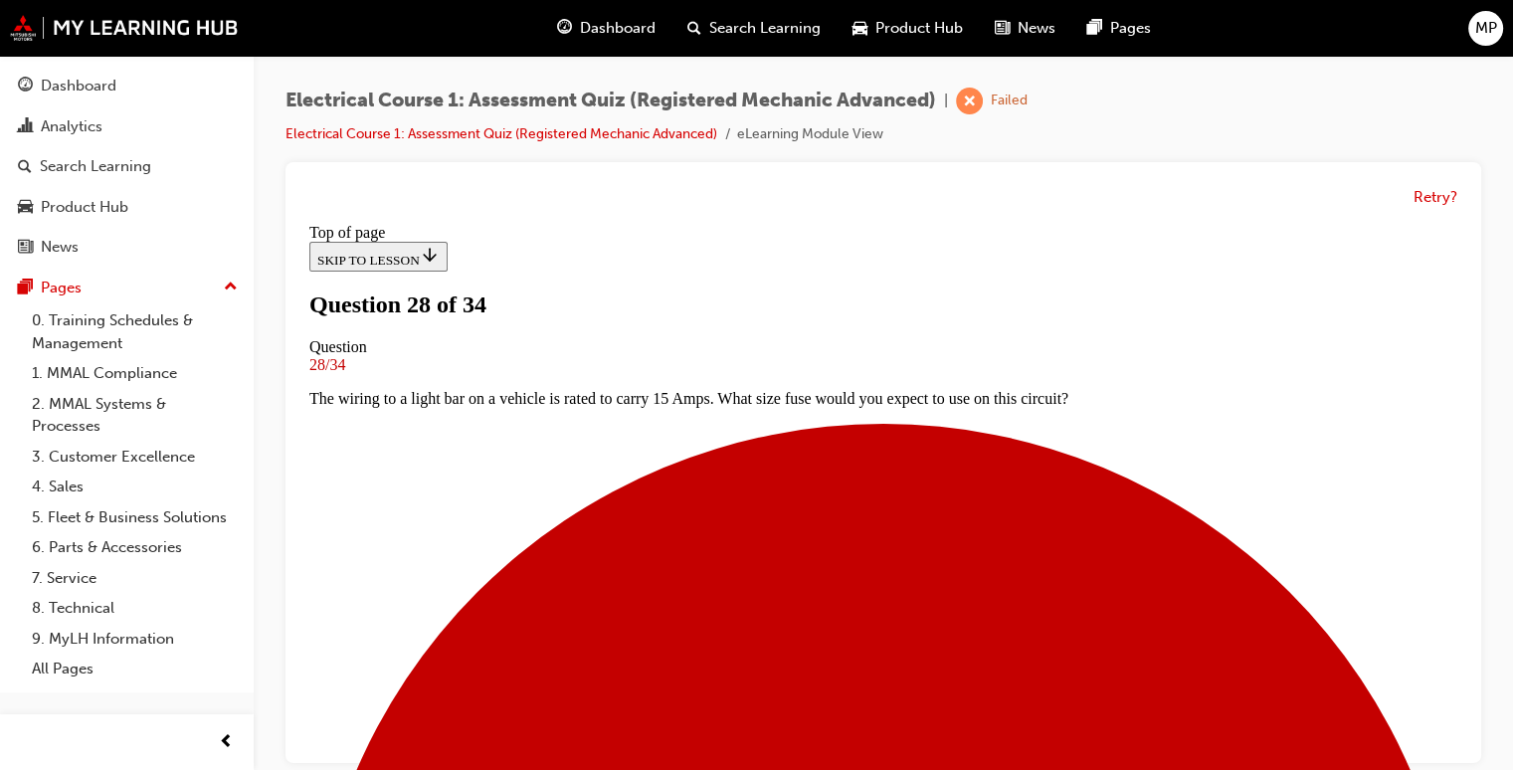
click at [1472, 749] on div "Retry?" at bounding box center [883, 462] width 1196 height 601
click at [1472, 751] on div "Retry?" at bounding box center [883, 462] width 1196 height 601
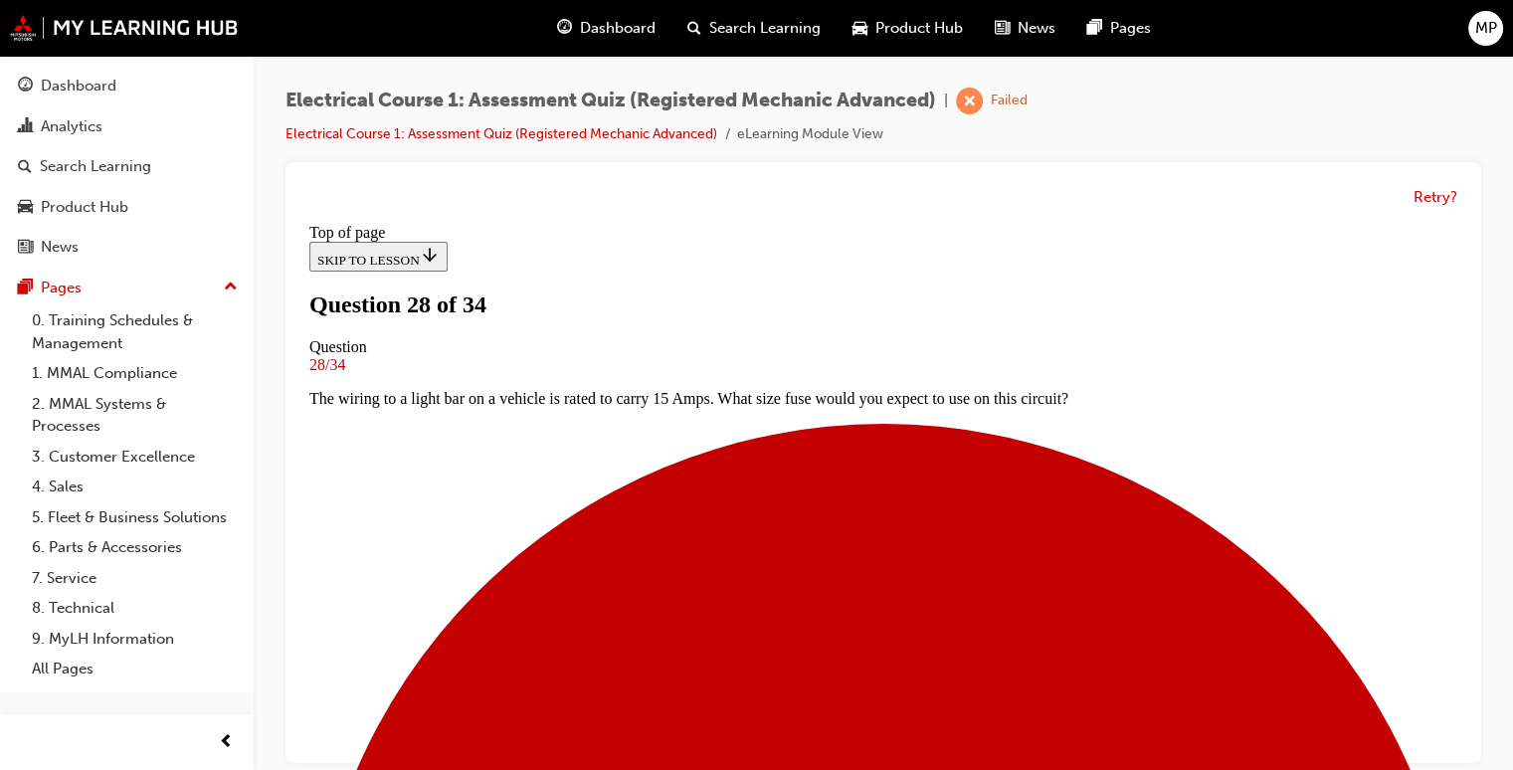
scroll to position [387, 0]
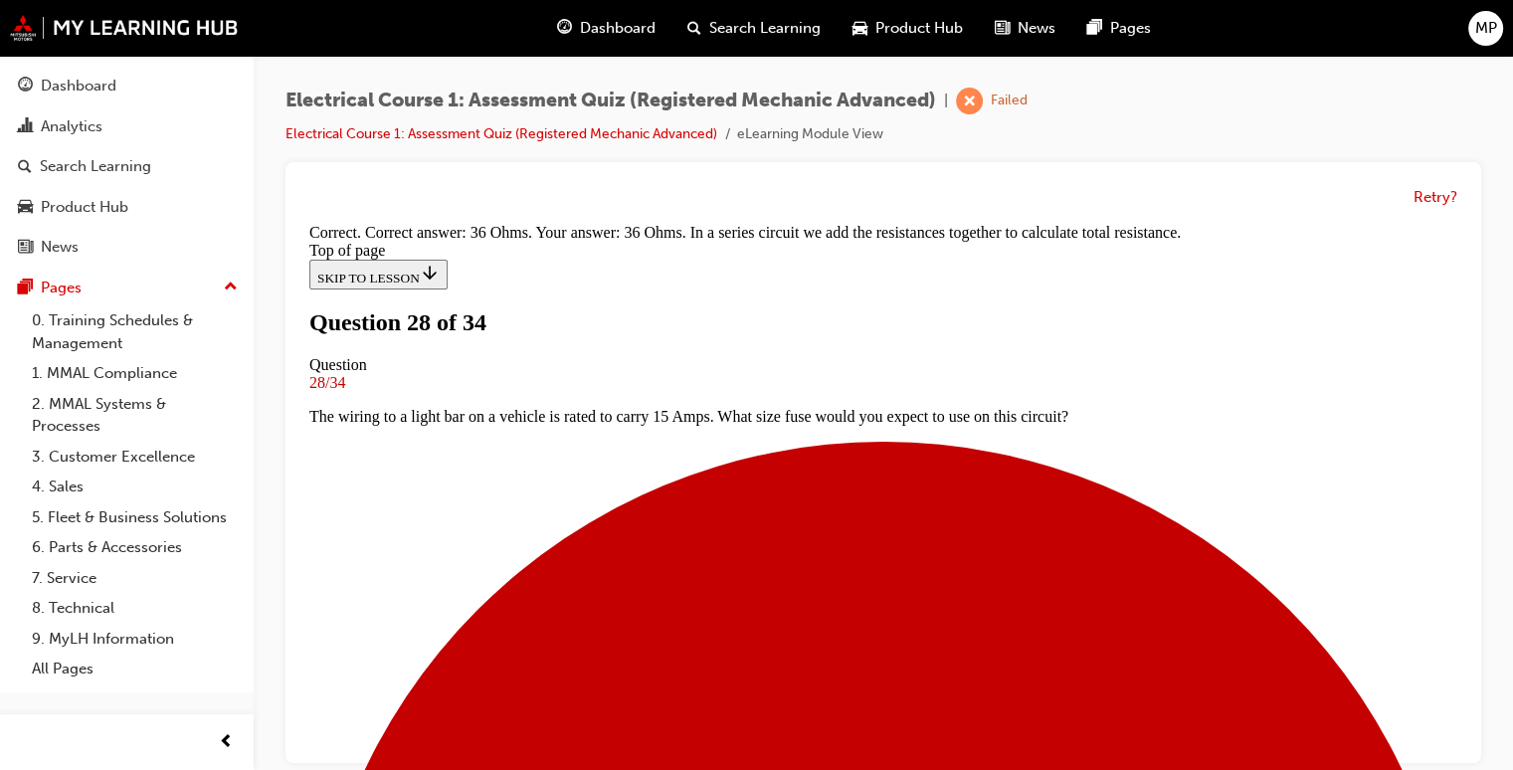
scroll to position [572, 0]
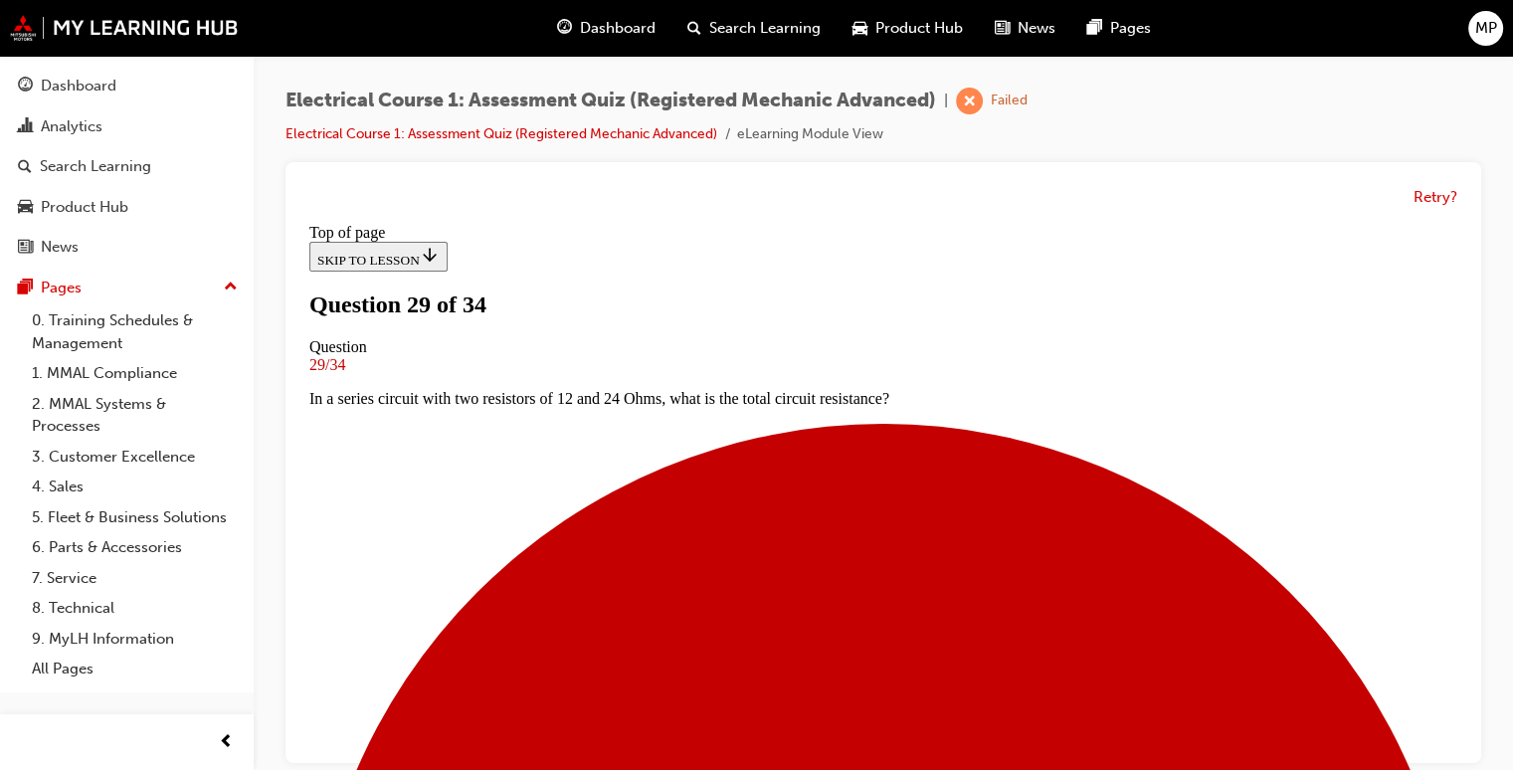
scroll to position [228, 0]
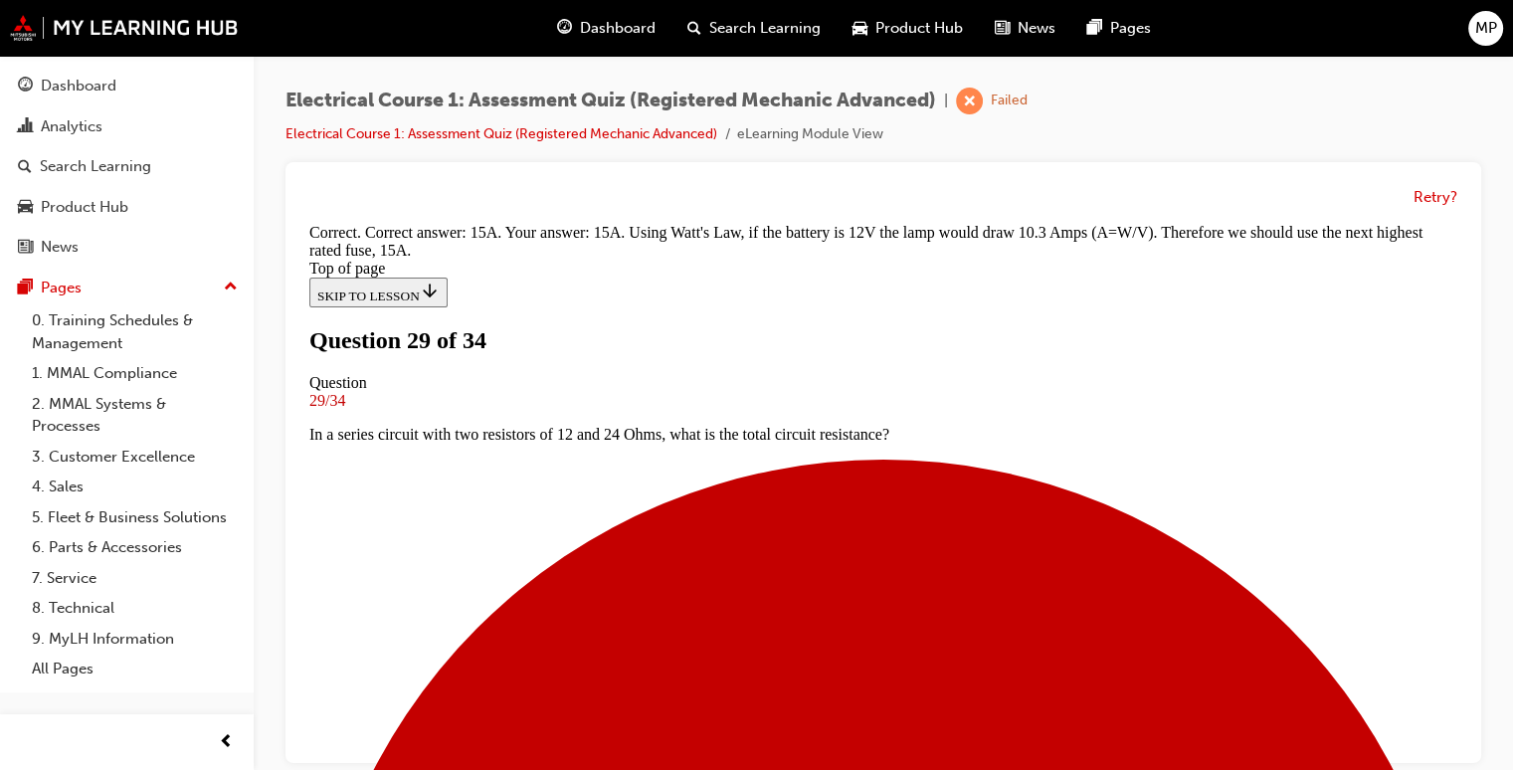
scroll to position [572, 0]
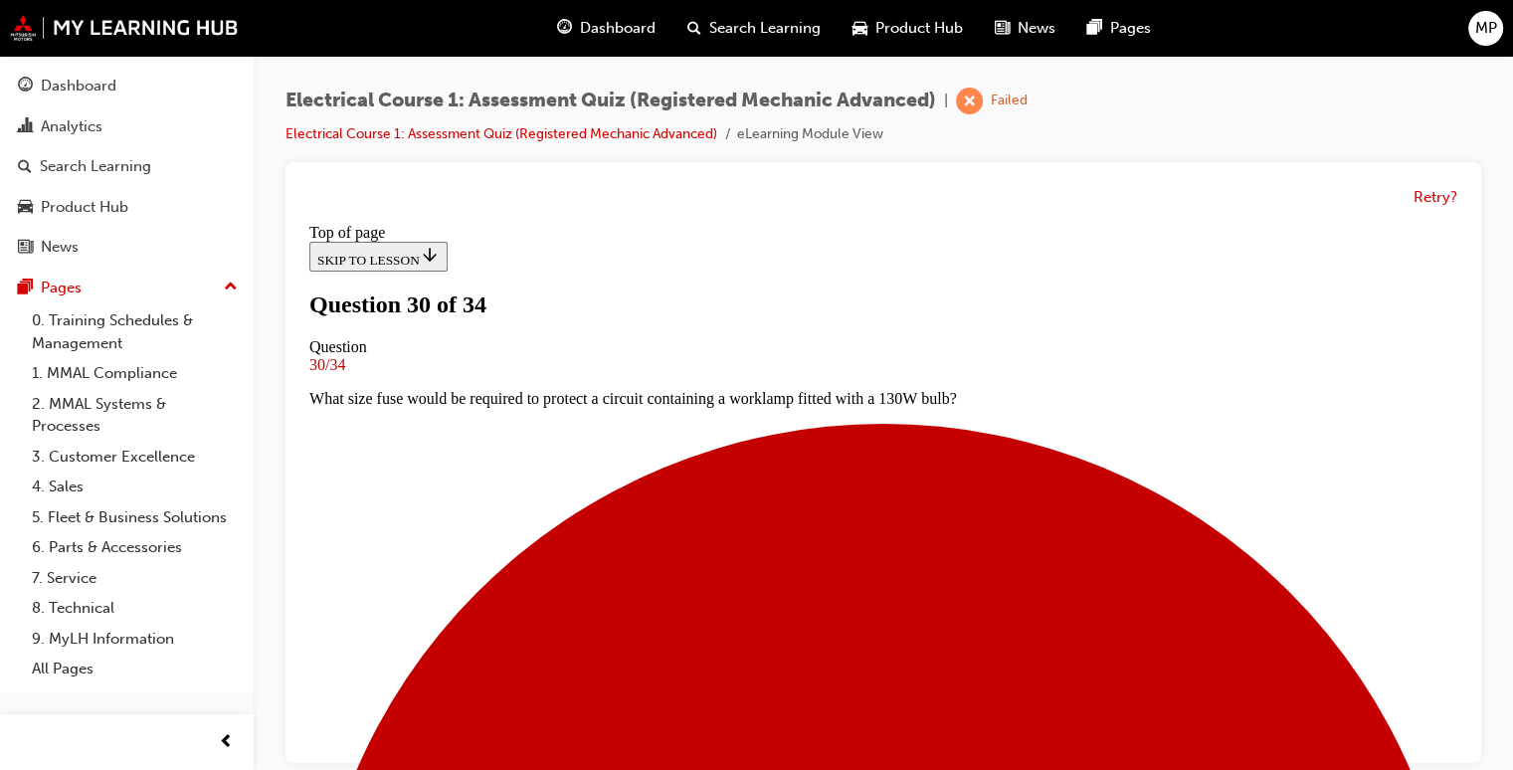
scroll to position [223, 0]
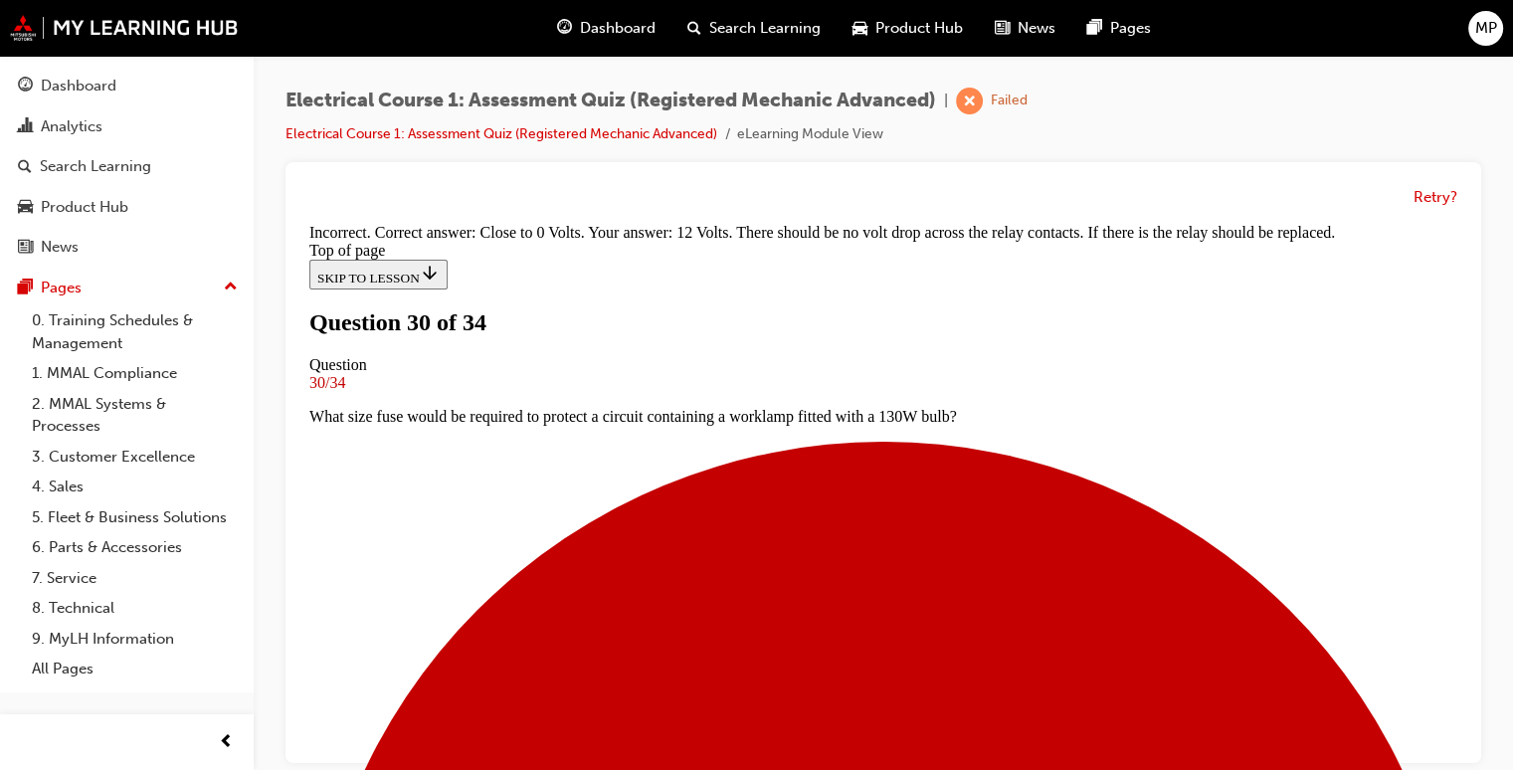
scroll to position [572, 0]
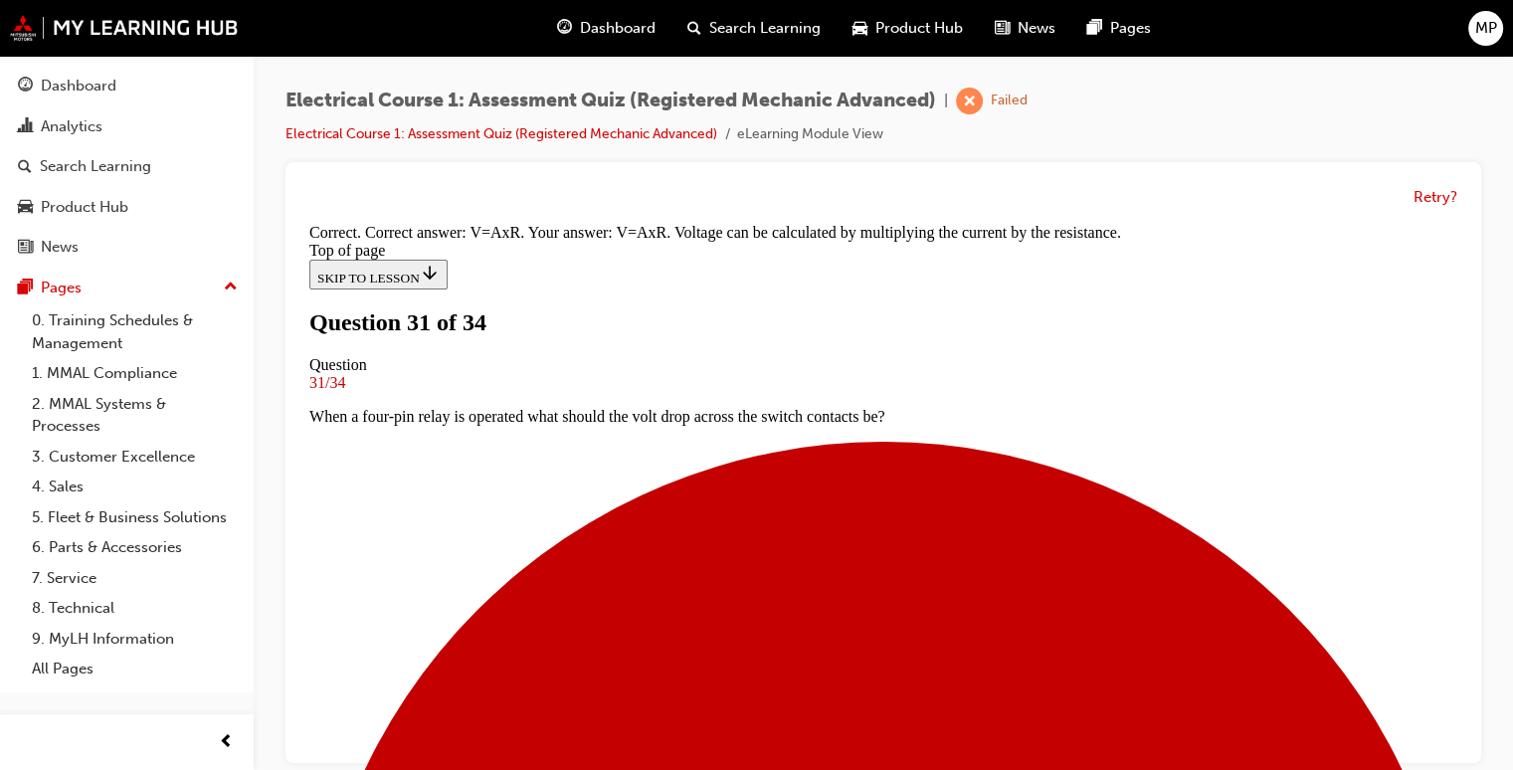
scroll to position [455, 0]
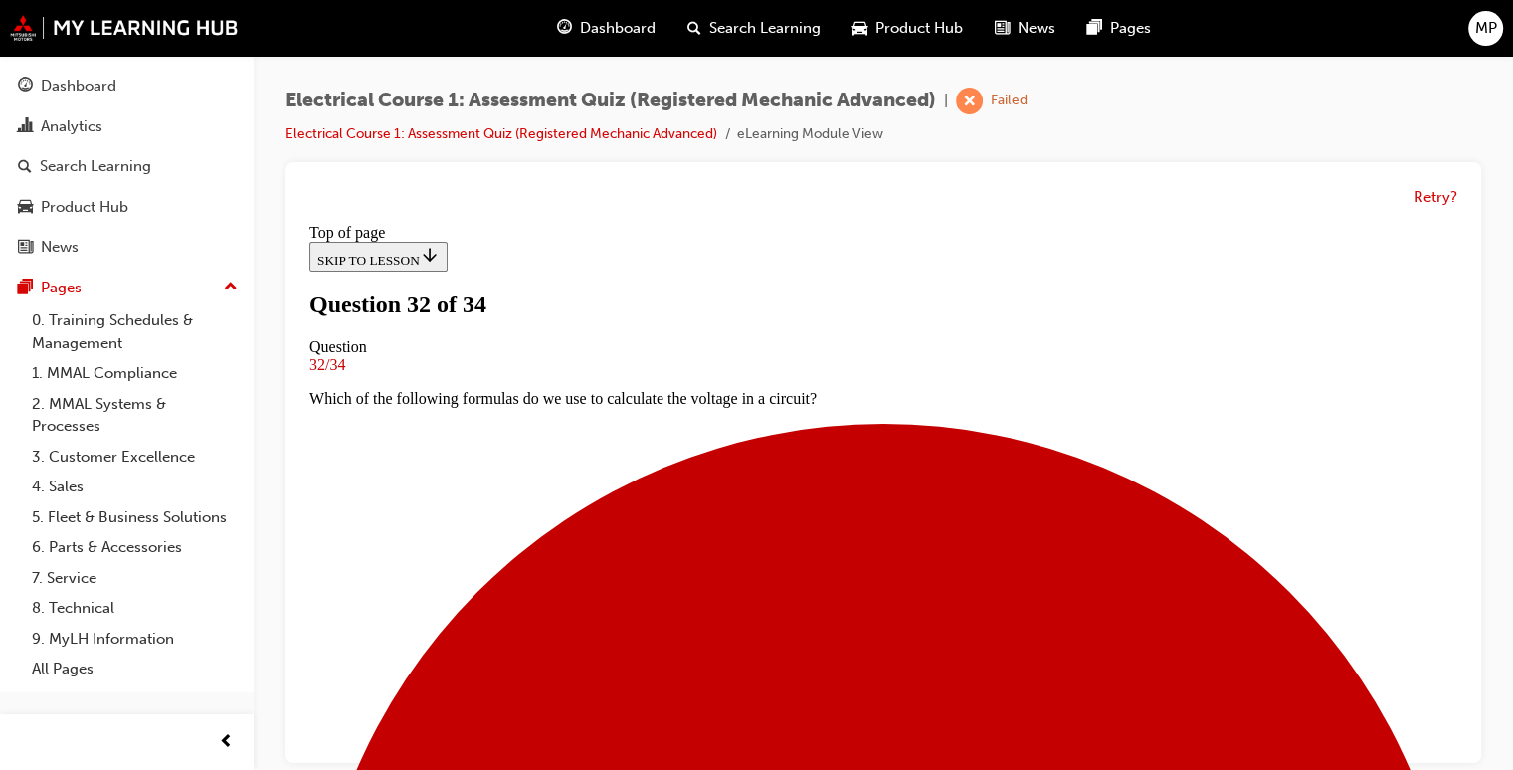
scroll to position [0, 0]
click at [1472, 697] on div "Retry?" at bounding box center [883, 462] width 1196 height 601
click at [1468, 709] on div "Retry?" at bounding box center [883, 462] width 1196 height 601
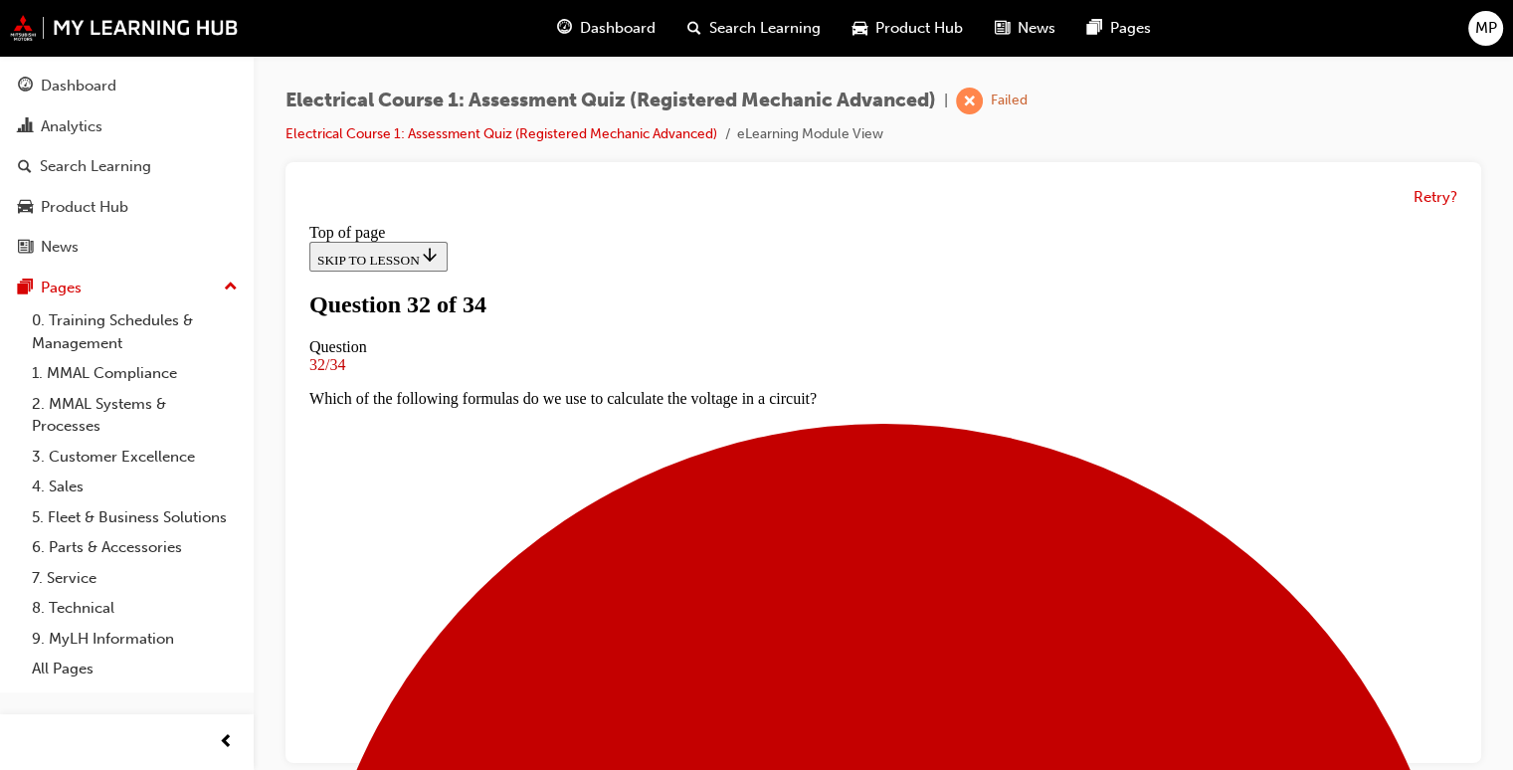
click at [1468, 757] on div "Retry?" at bounding box center [883, 462] width 1196 height 601
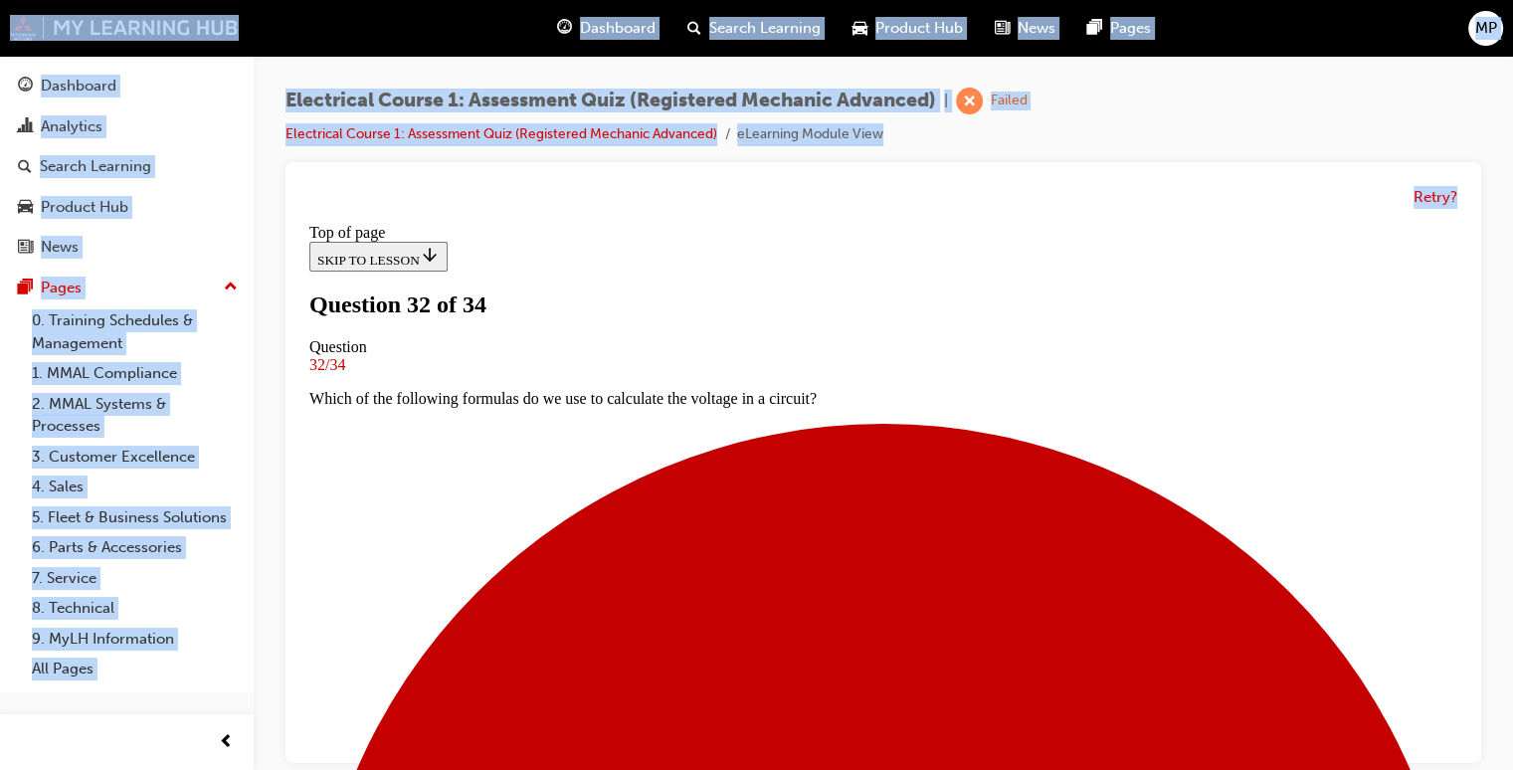
click at [1468, 757] on div "Retry?" at bounding box center [883, 462] width 1196 height 601
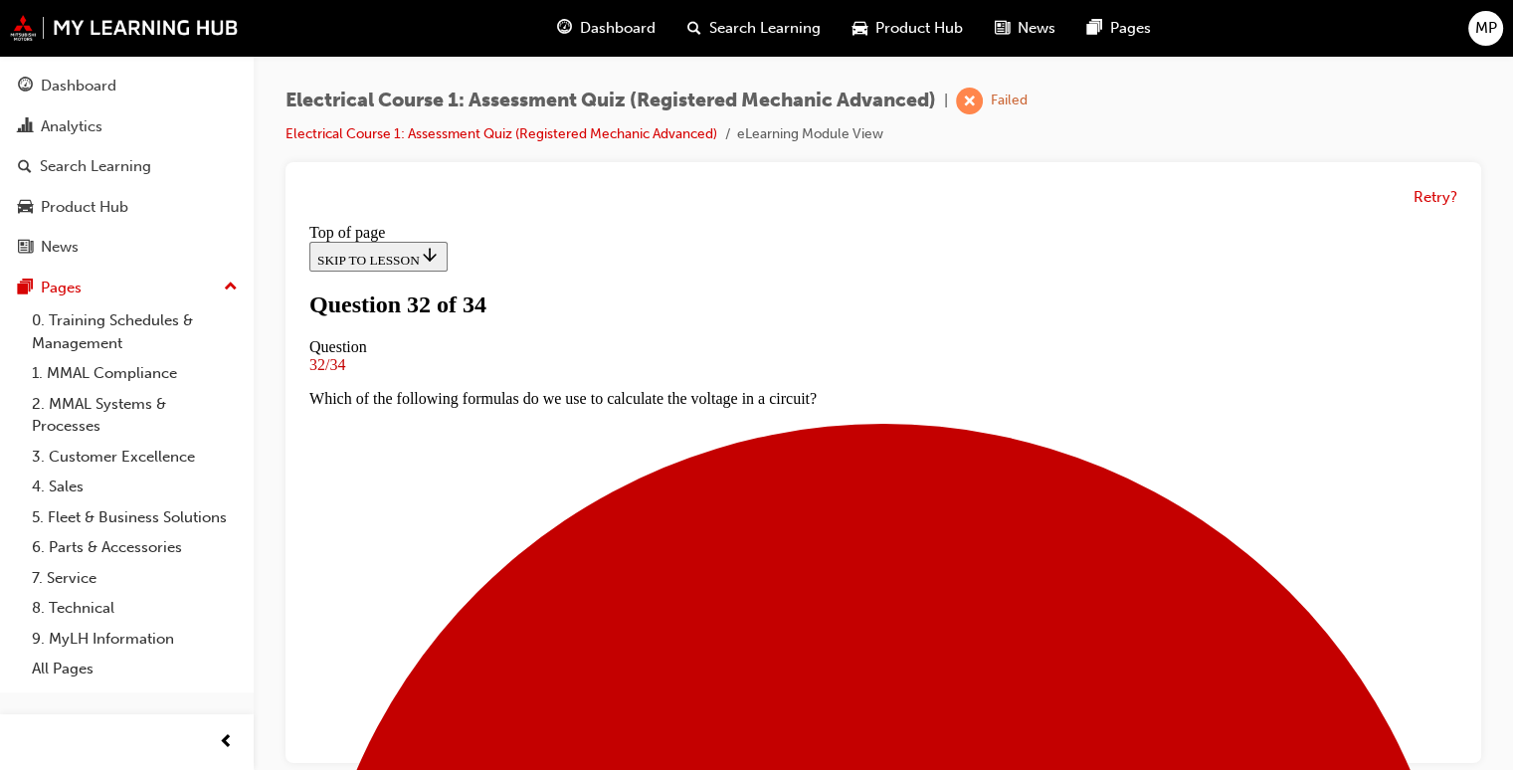
scroll to position [467, 0]
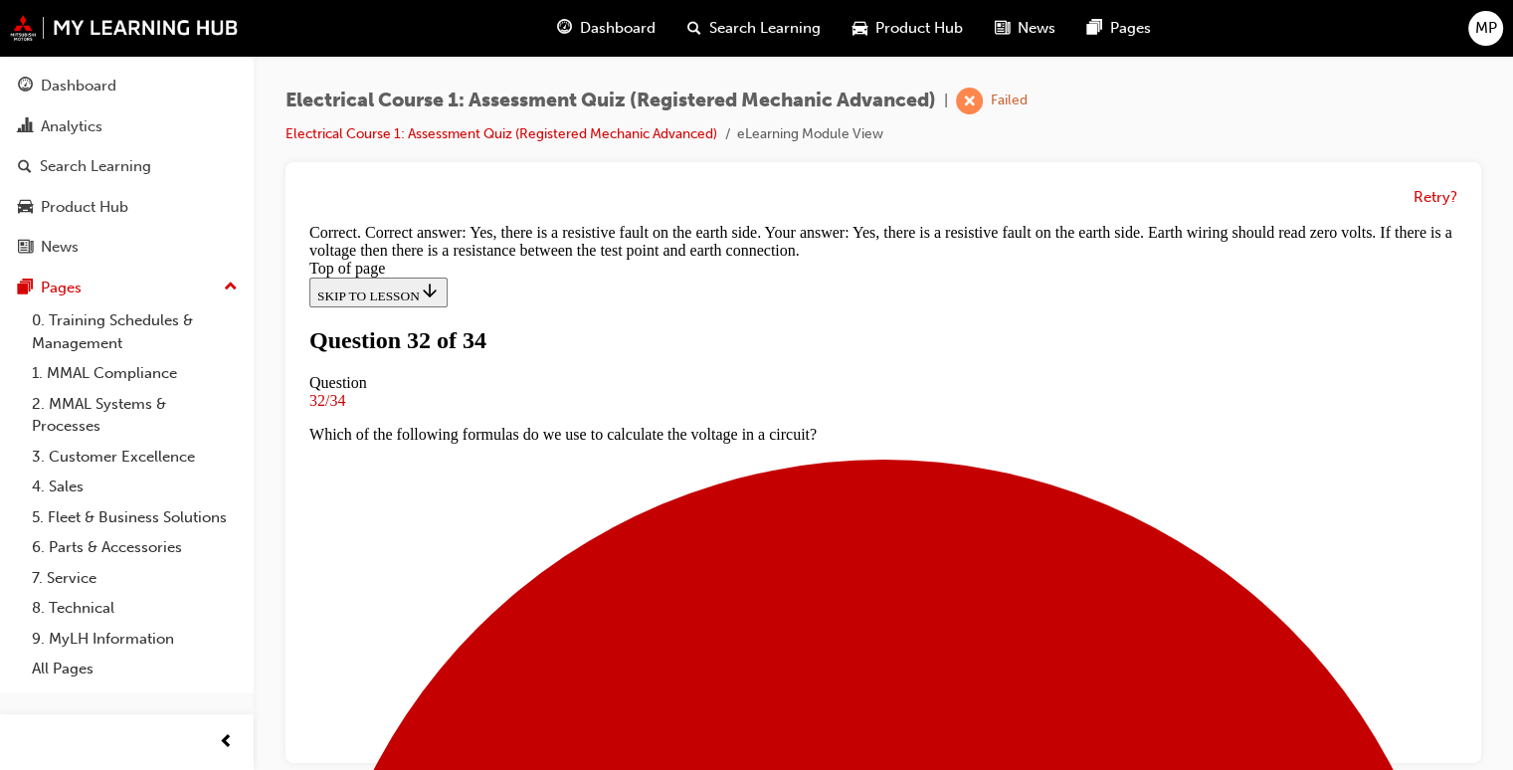
scroll to position [652, 0]
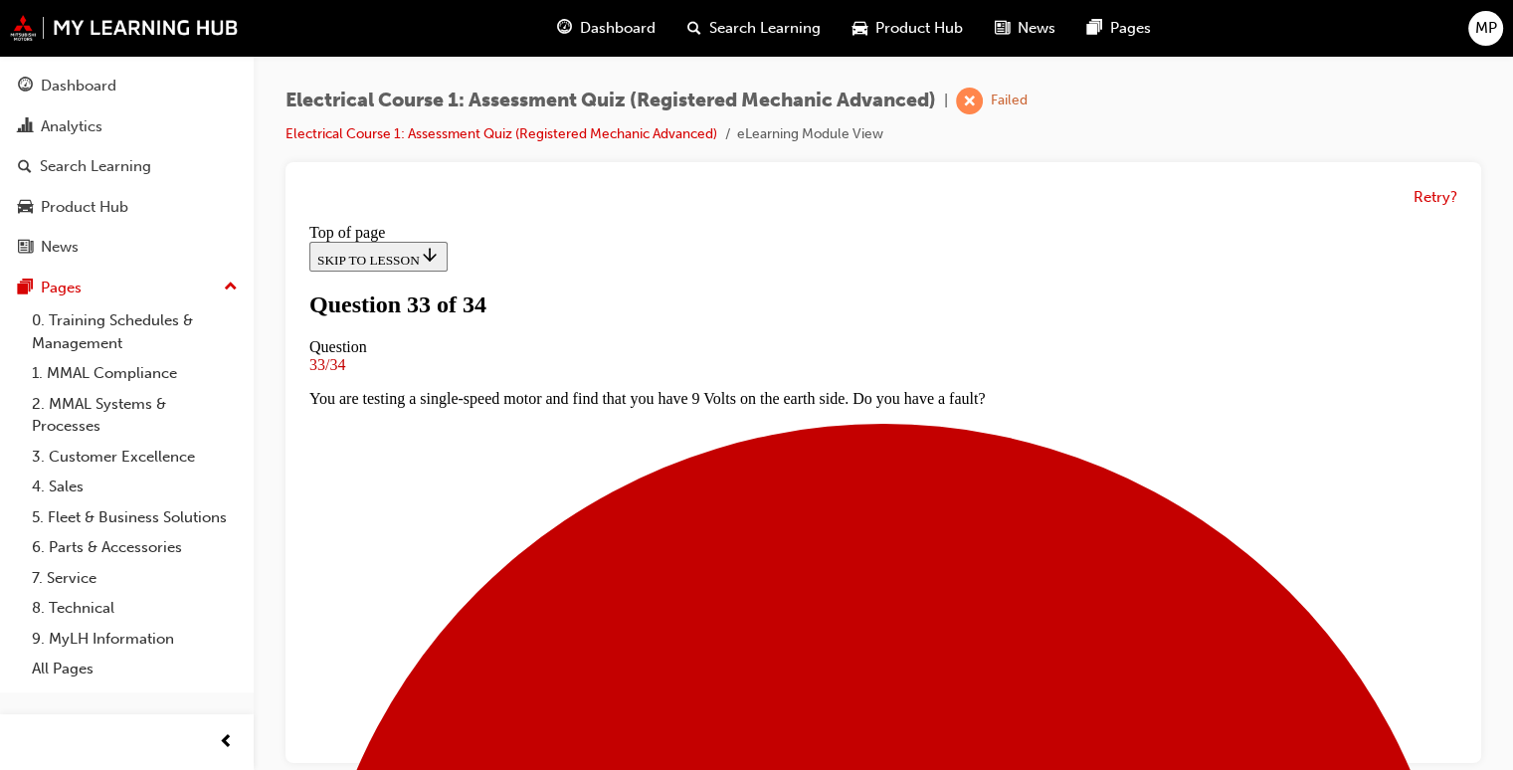
scroll to position [179, 0]
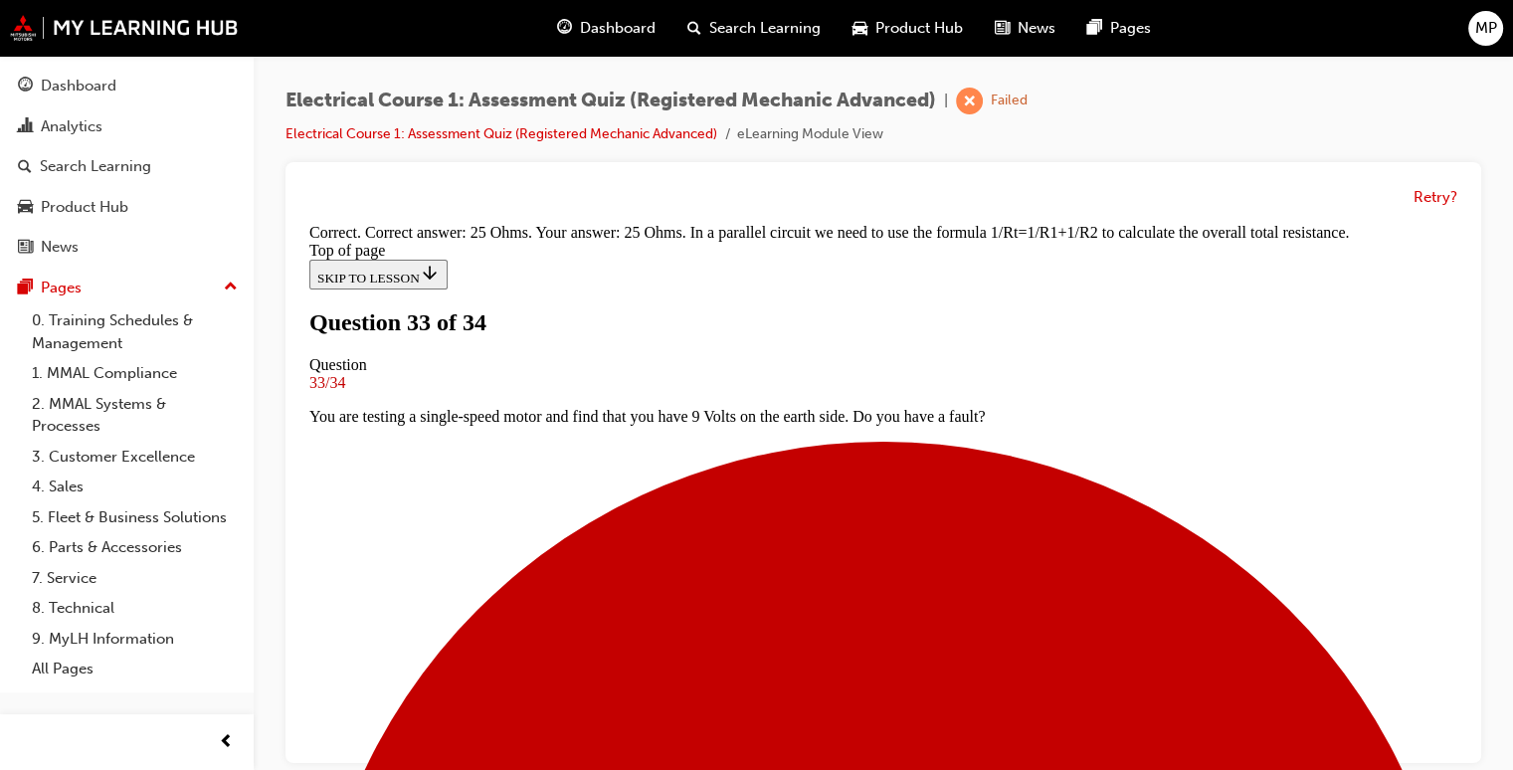
scroll to position [572, 0]
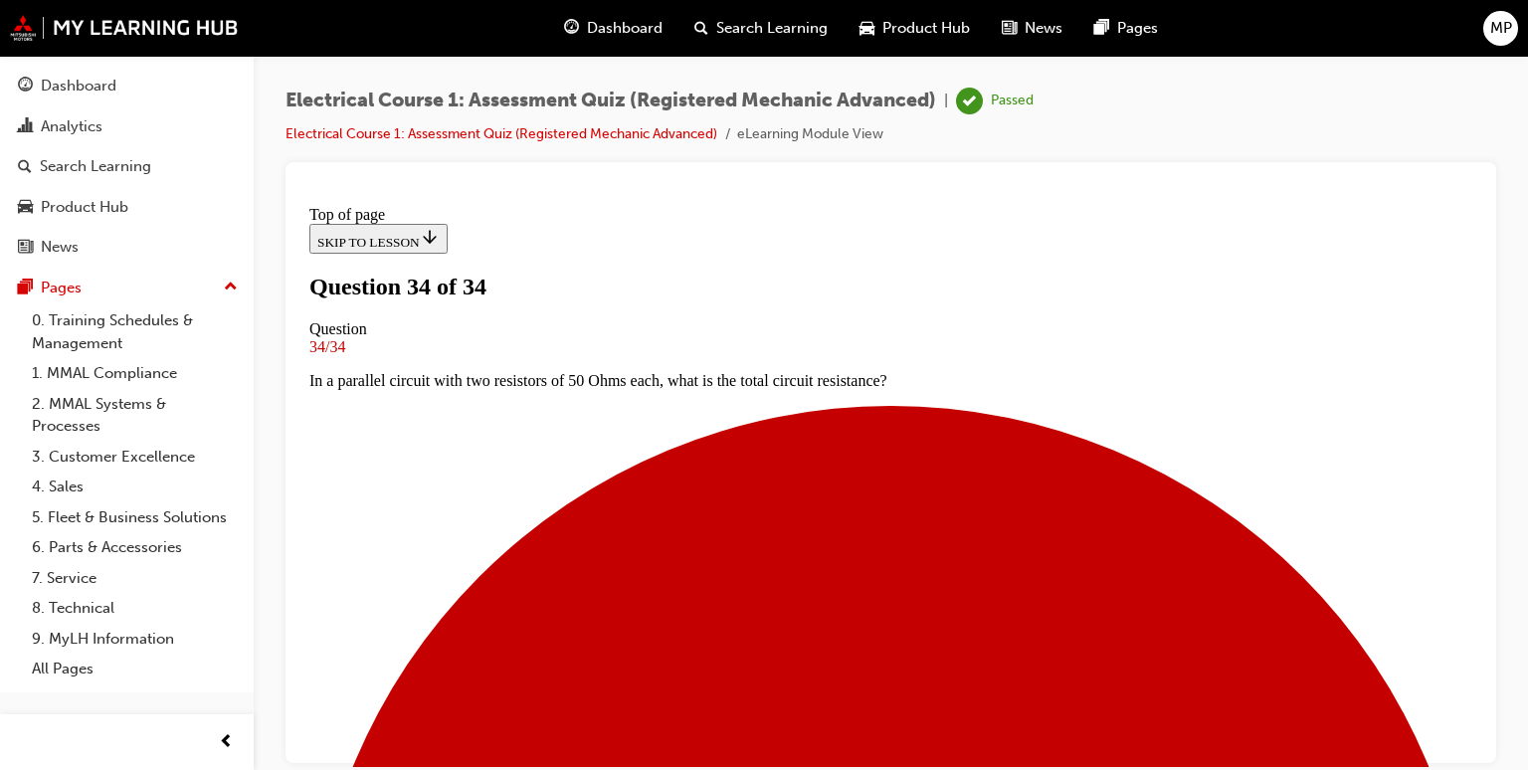
scroll to position [401, 0]
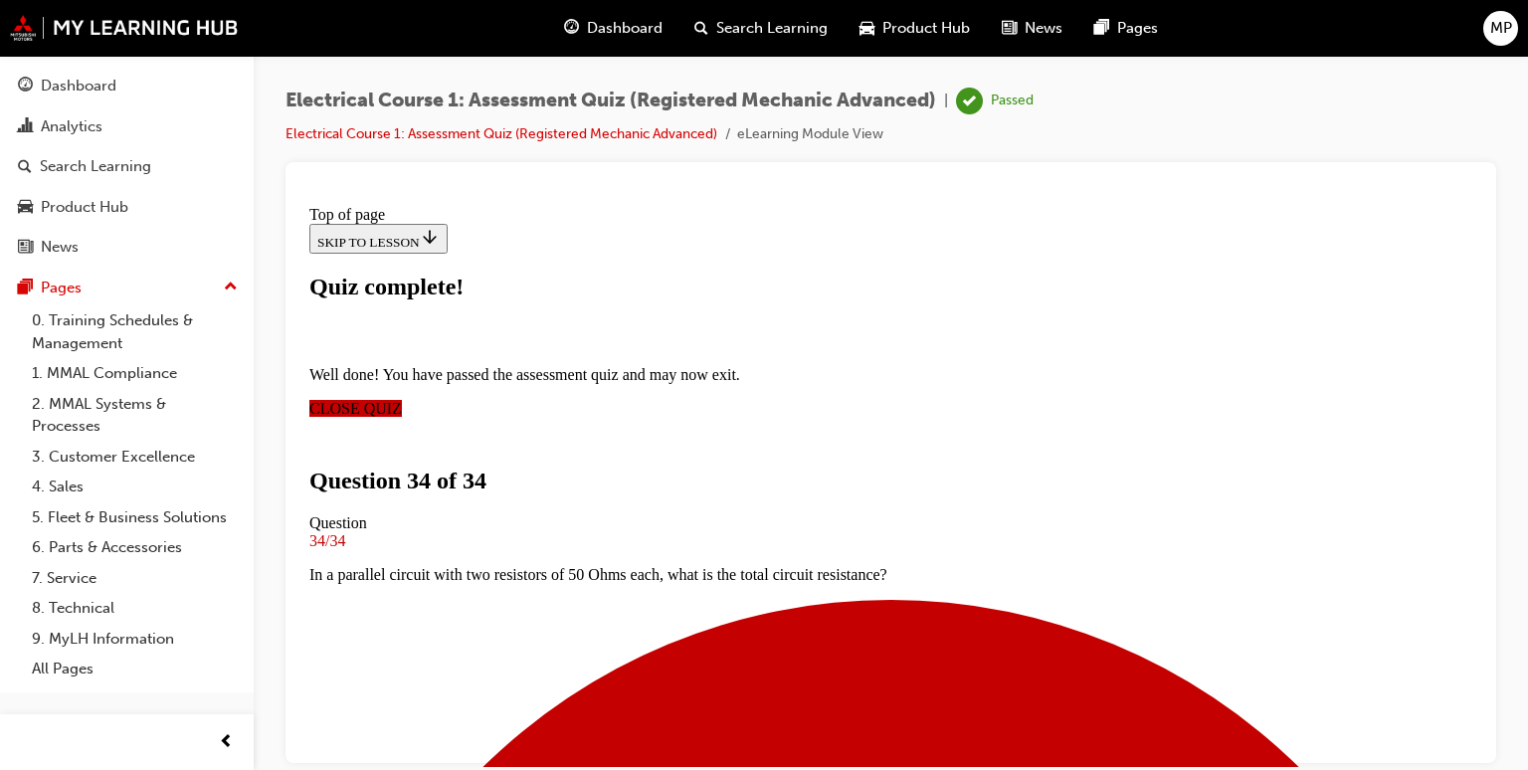
scroll to position [444, 0]
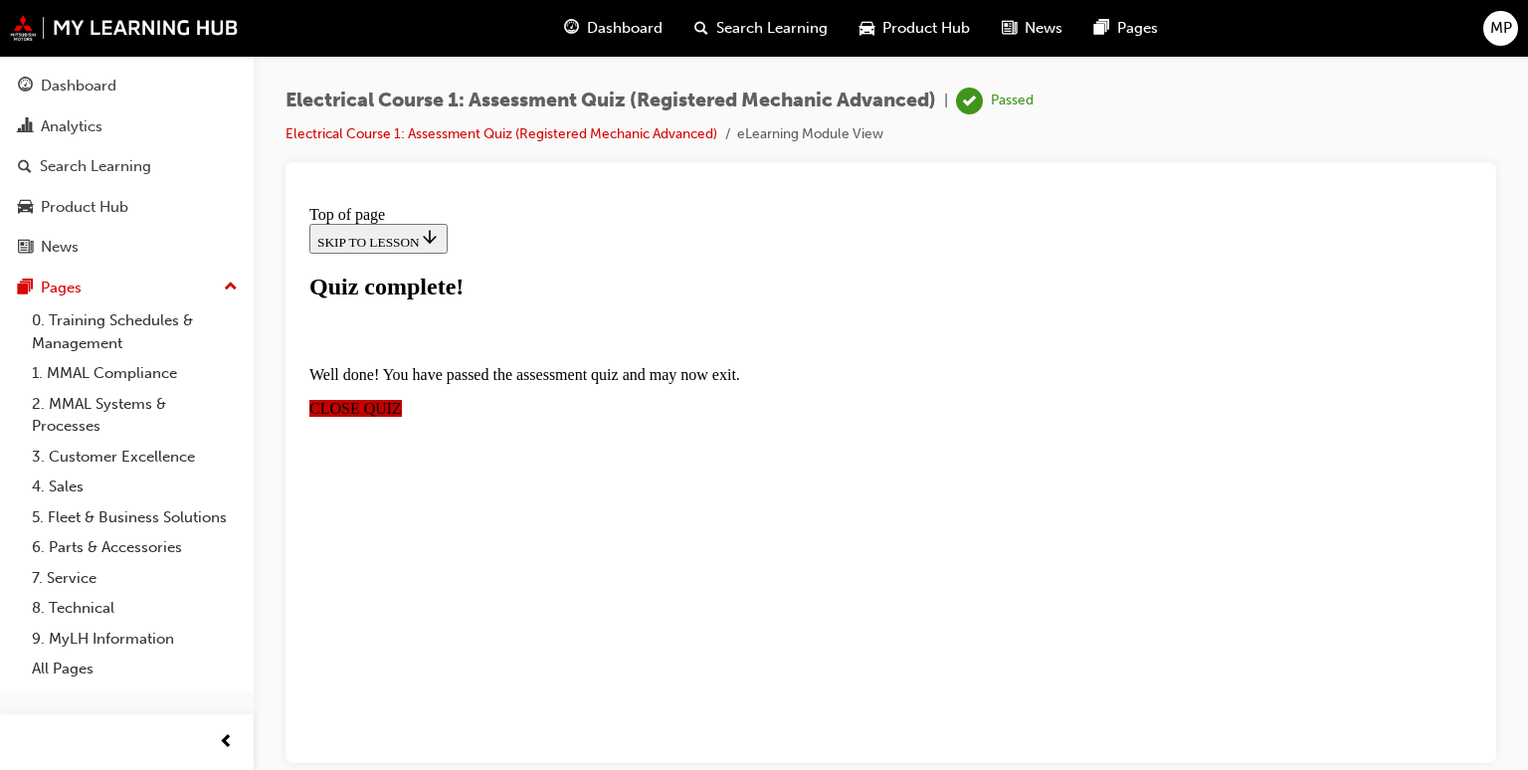
click at [402, 399] on span "CLOSE QUIZ" at bounding box center [355, 407] width 93 height 17
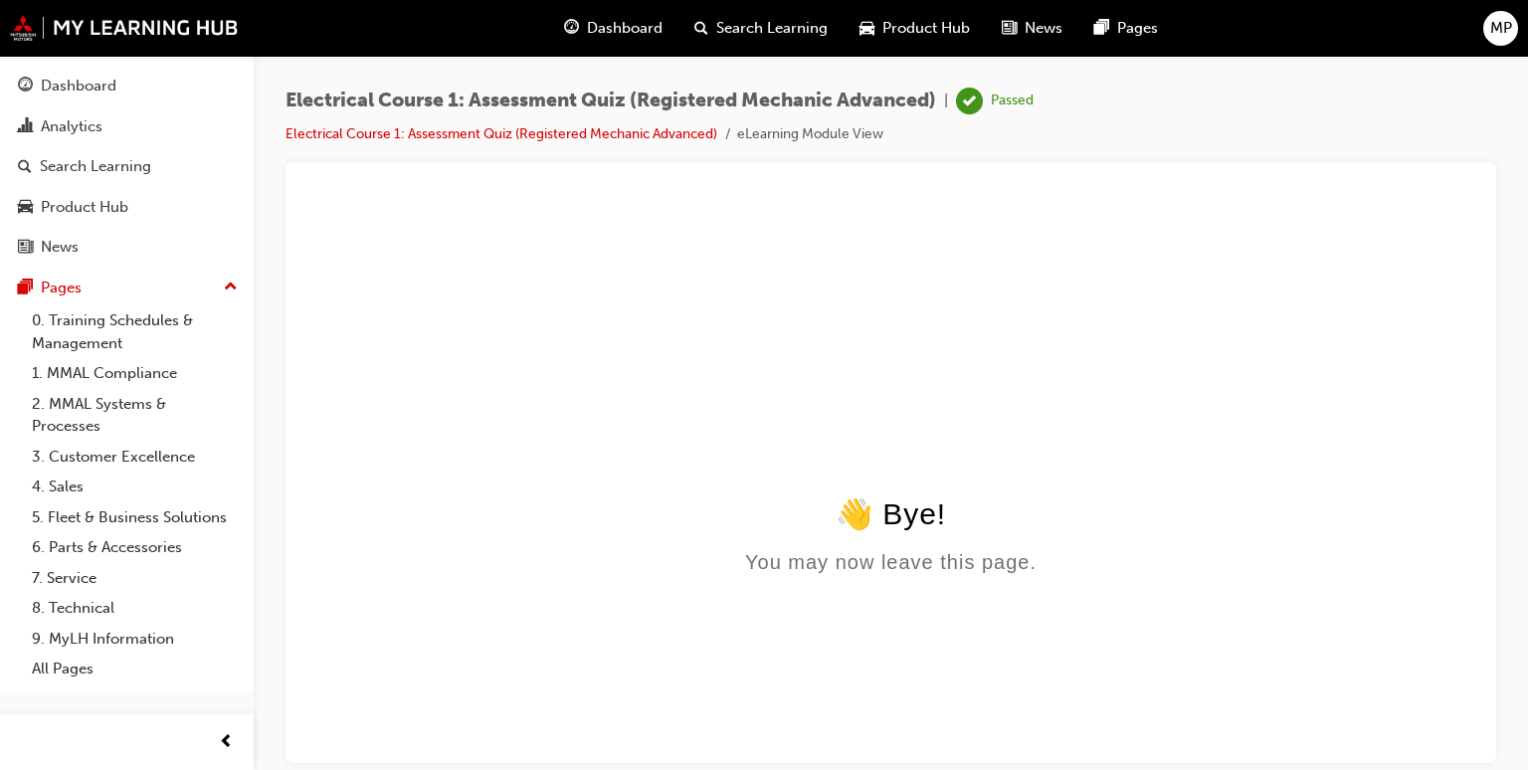
scroll to position [0, 0]
